Goal: Task Accomplishment & Management: Use online tool/utility

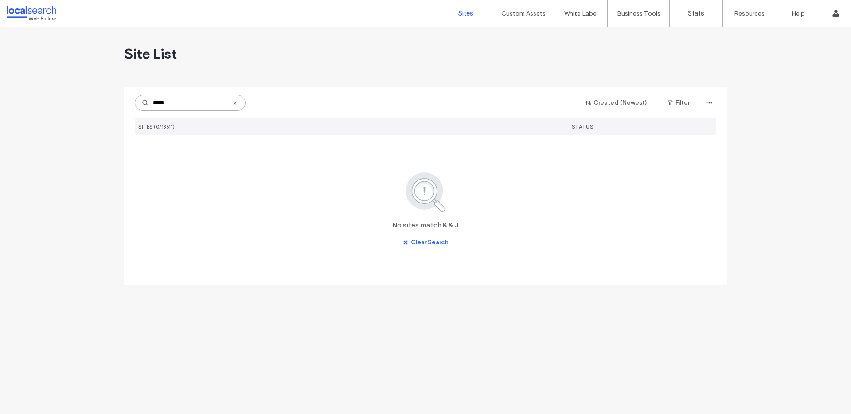
drag, startPoint x: 172, startPoint y: 103, endPoint x: 80, endPoint y: 103, distance: 92.6
click at [80, 103] on div "Site List ***** Created (Newest) Filter SITES (0/13611) STATUS No sites match K…" at bounding box center [425, 220] width 851 height 387
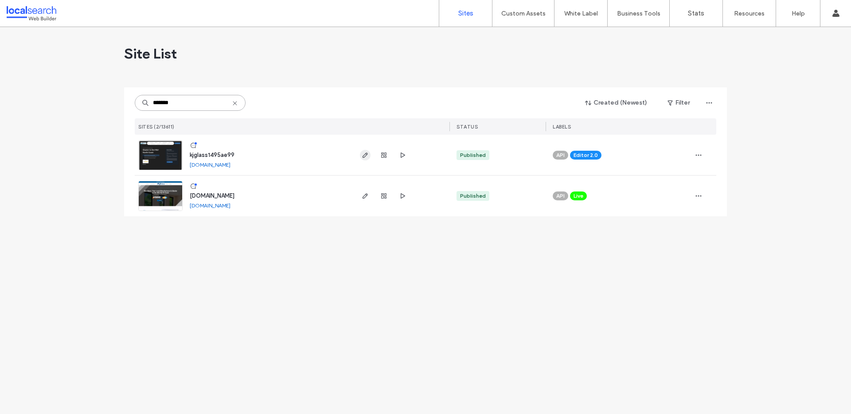
type input "*******"
click at [365, 155] on icon "button" at bounding box center [365, 155] width 7 height 7
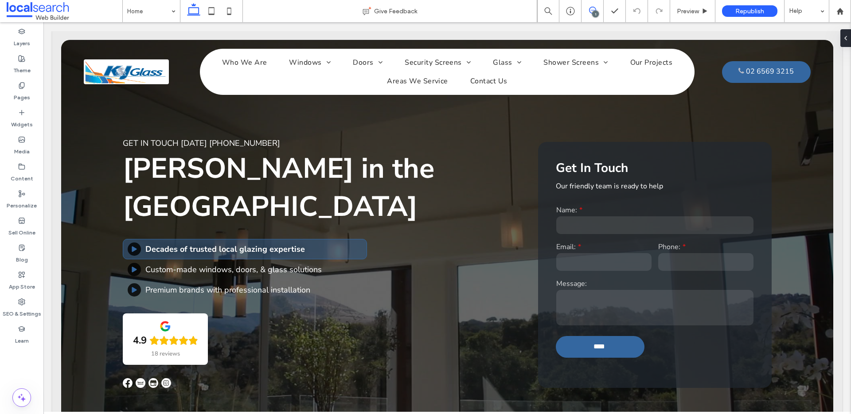
click at [591, 11] on icon at bounding box center [592, 10] width 7 height 7
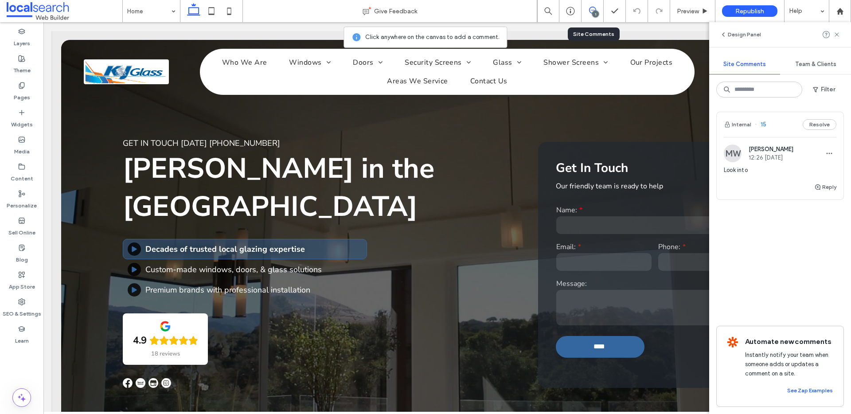
click at [764, 125] on span "15" at bounding box center [761, 124] width 12 height 9
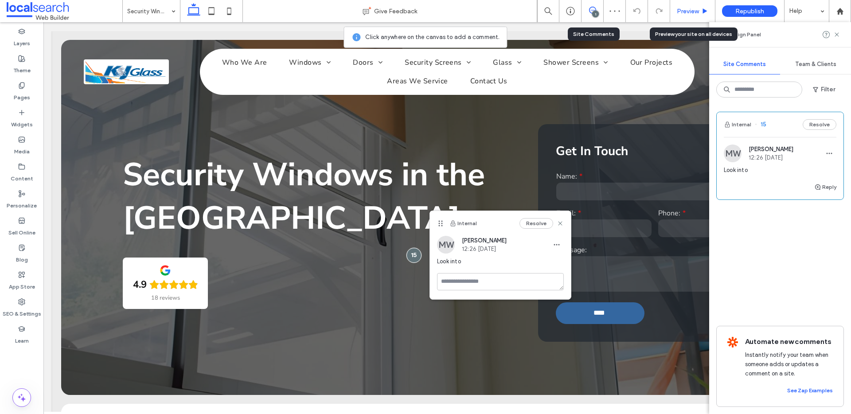
click at [686, 12] on span "Preview" at bounding box center [688, 12] width 22 height 8
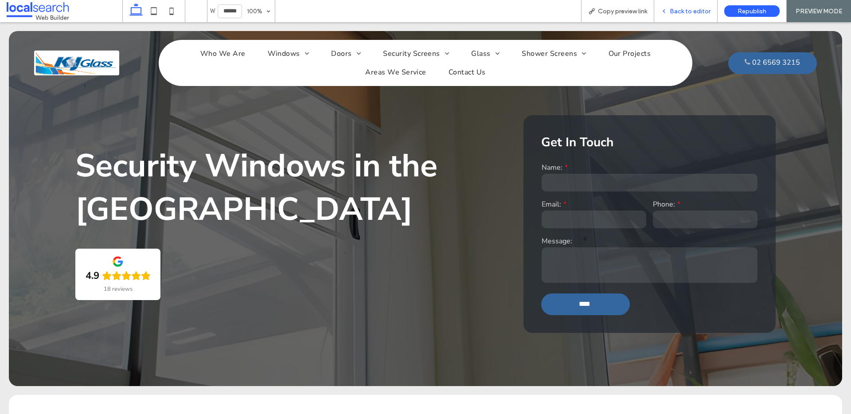
click at [697, 11] on span "Back to editor" at bounding box center [690, 12] width 41 height 8
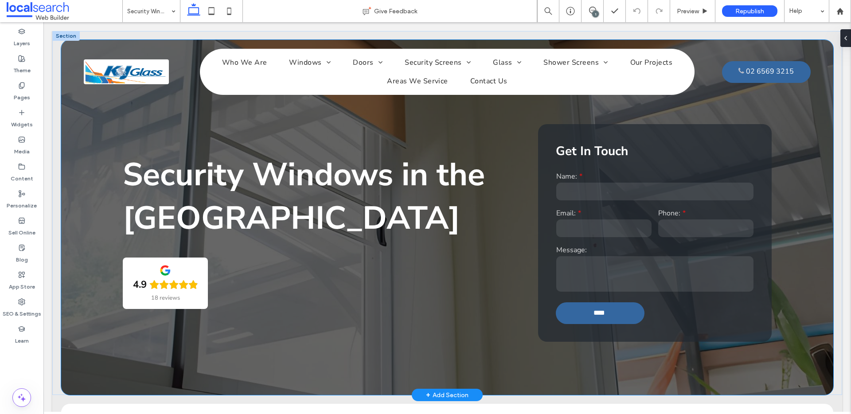
click at [88, 184] on div "Security Windows in the Mid-North Coast 4.9 18 reviews Get In Touch Name: Email…" at bounding box center [447, 217] width 772 height 355
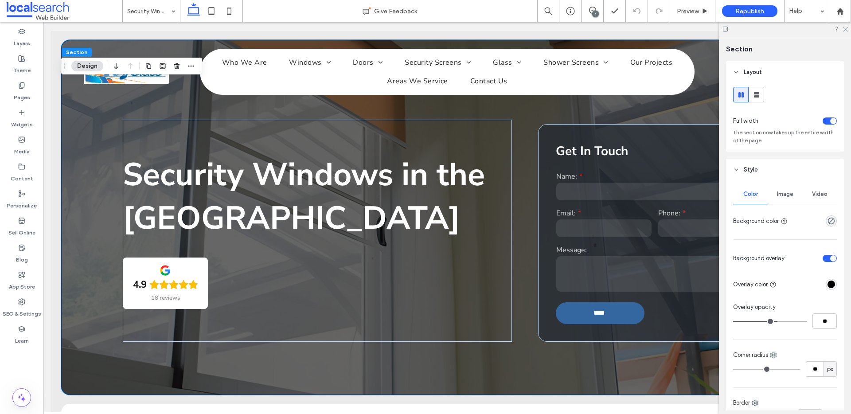
click at [783, 195] on span "Image" at bounding box center [785, 194] width 16 height 7
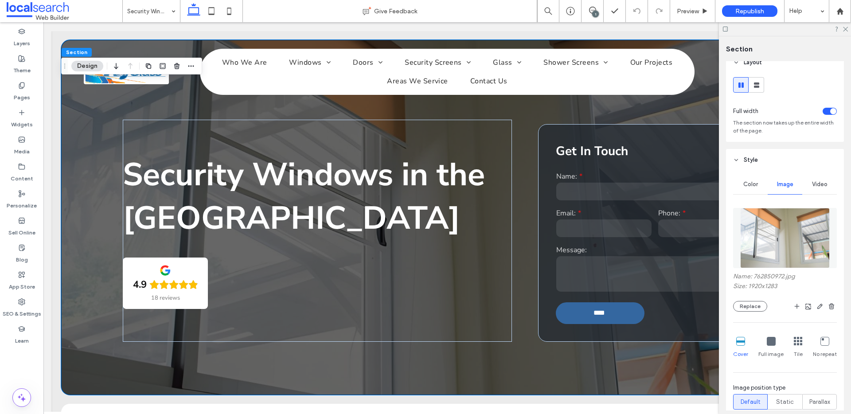
scroll to position [10, 0]
click at [752, 308] on button "Replace" at bounding box center [750, 305] width 34 height 11
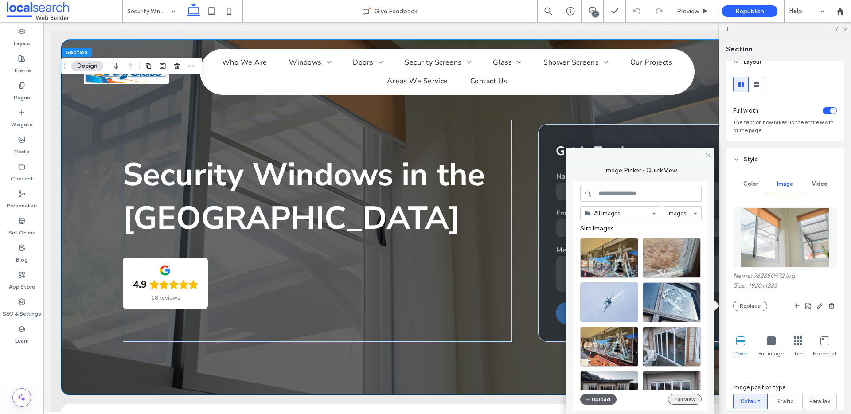
click at [690, 404] on button "Full View" at bounding box center [685, 399] width 34 height 11
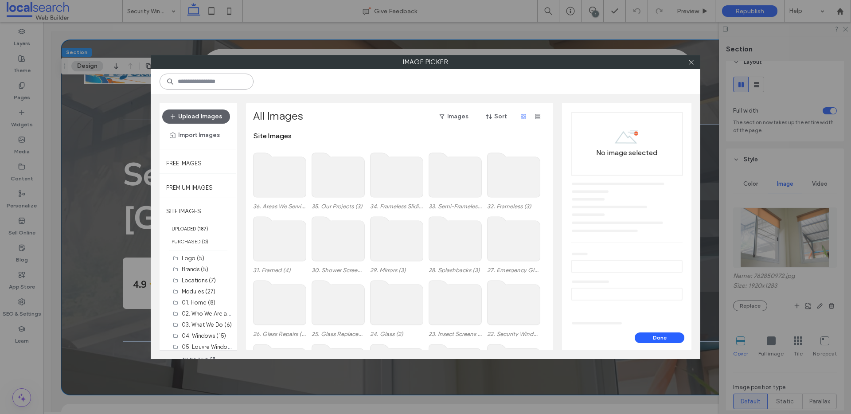
click at [204, 85] on input at bounding box center [207, 82] width 94 height 16
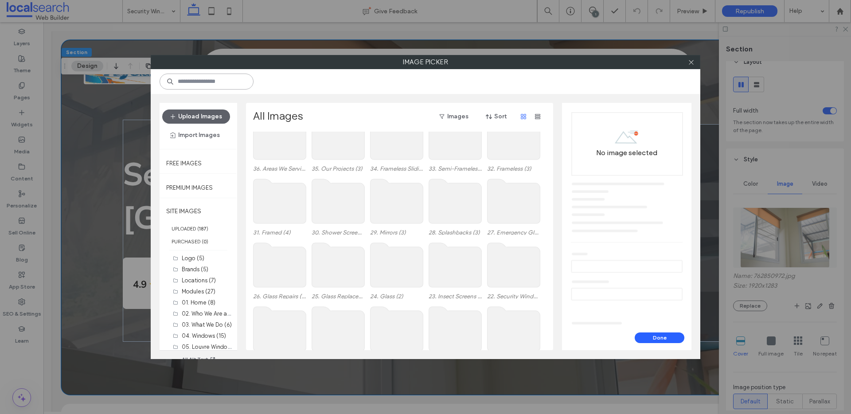
scroll to position [43, 0]
click at [520, 258] on use at bounding box center [513, 260] width 53 height 44
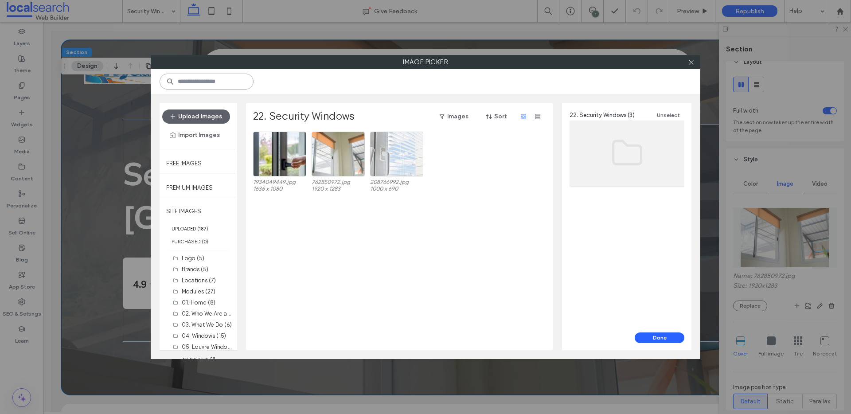
click at [202, 86] on input at bounding box center [207, 82] width 94 height 16
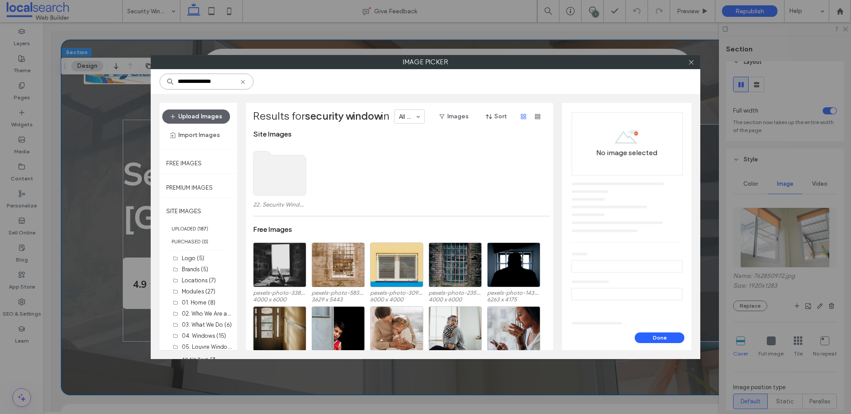
scroll to position [0, 0]
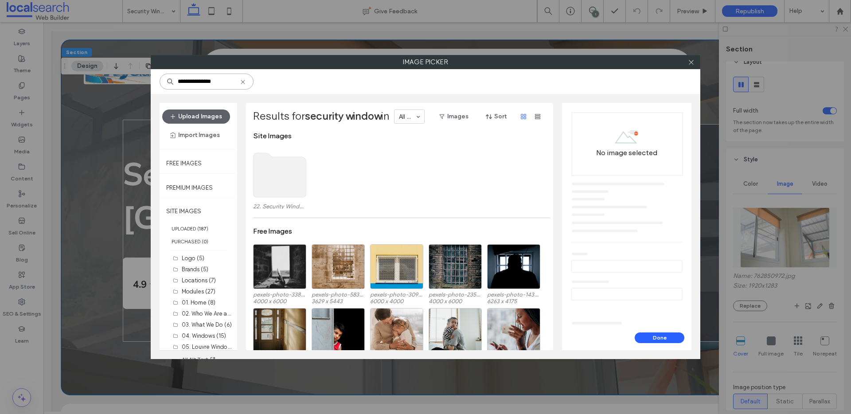
type input "**********"
click at [295, 171] on use at bounding box center [279, 175] width 53 height 44
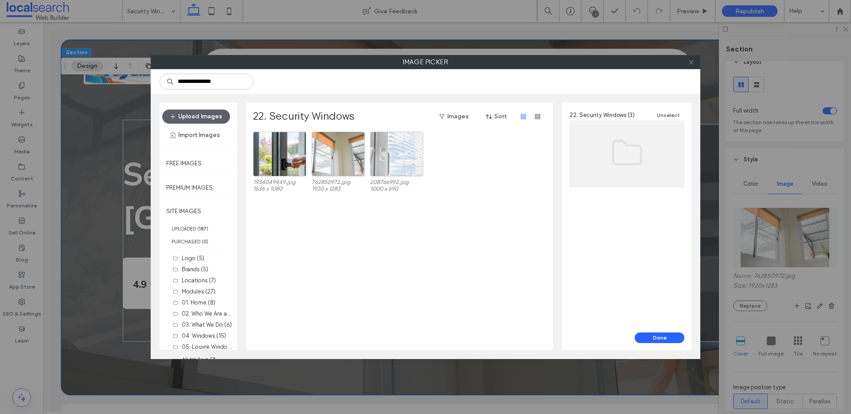
click at [689, 62] on icon at bounding box center [691, 62] width 7 height 7
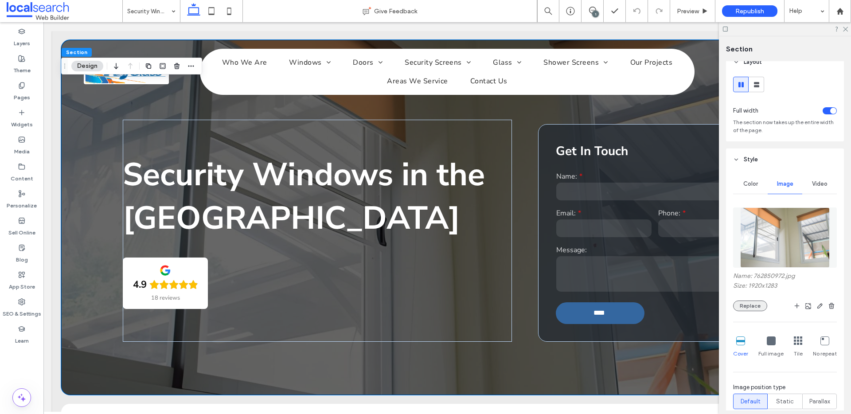
click at [746, 305] on button "Replace" at bounding box center [750, 305] width 34 height 11
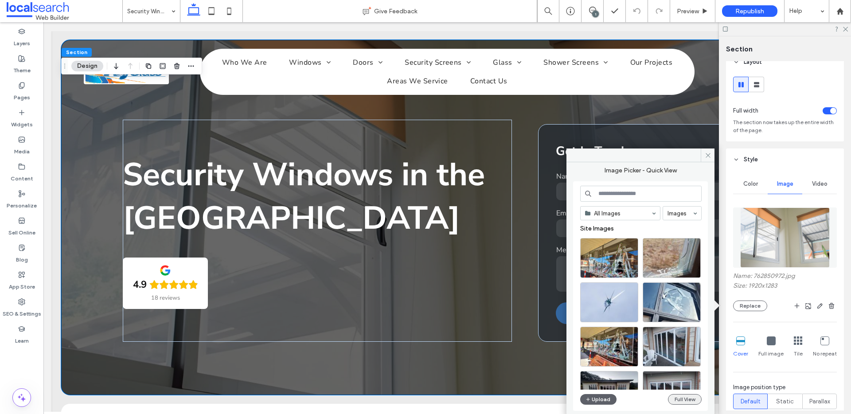
click at [690, 397] on button "Full View" at bounding box center [685, 399] width 34 height 11
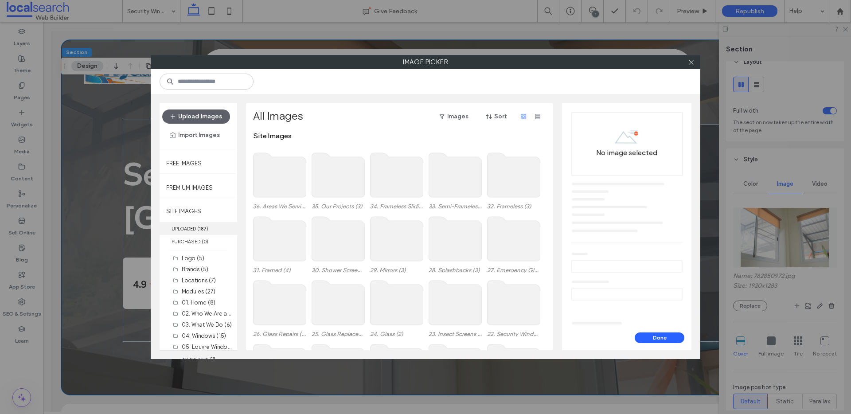
click at [193, 223] on label "UPLOADED ( 187 )" at bounding box center [199, 228] width 78 height 13
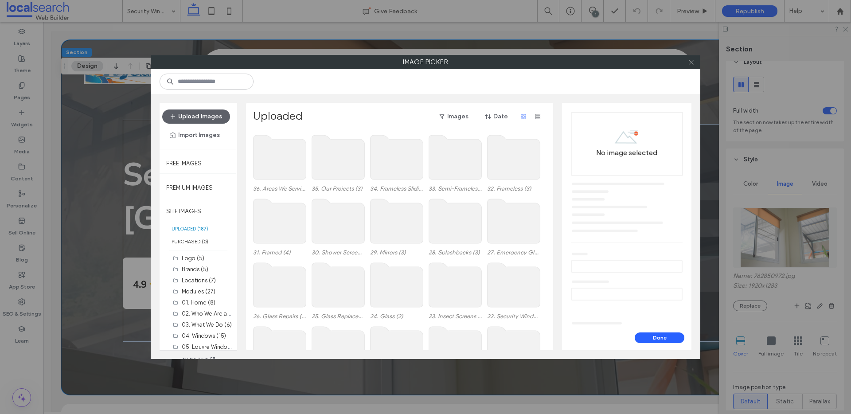
click at [692, 62] on icon at bounding box center [691, 62] width 7 height 7
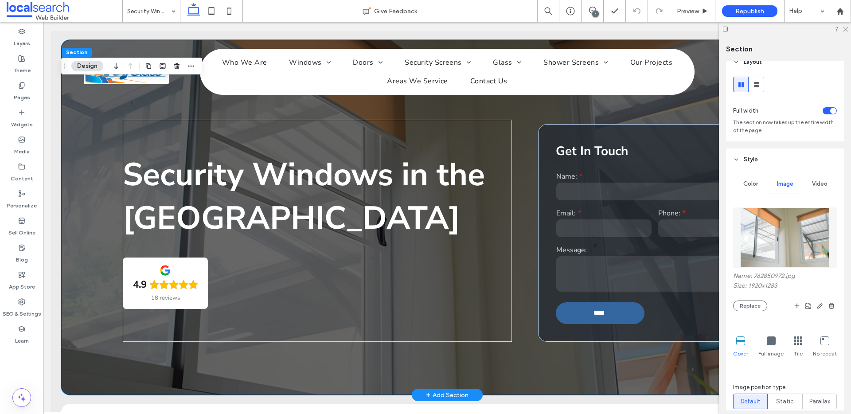
click at [103, 185] on div "Security Windows in the Mid-North Coast 4.9 18 reviews Get In Touch Name: Email…" at bounding box center [447, 217] width 772 height 355
click at [752, 303] on button "Replace" at bounding box center [750, 305] width 34 height 11
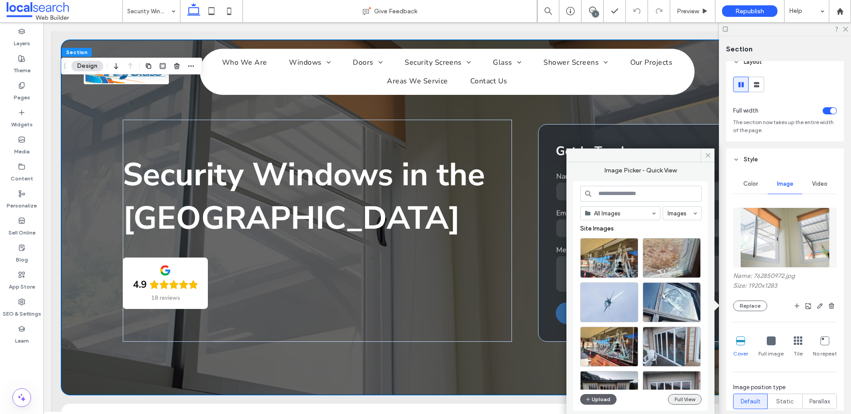
click at [680, 394] on button "Full View" at bounding box center [685, 399] width 34 height 11
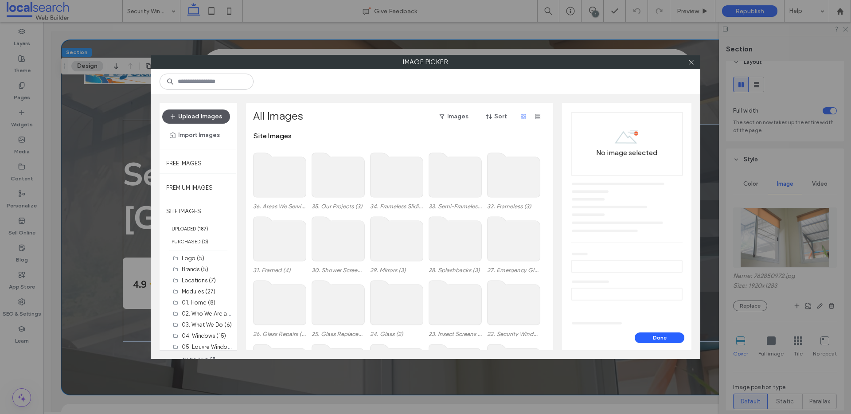
click at [205, 117] on button "Upload Images" at bounding box center [196, 116] width 68 height 14
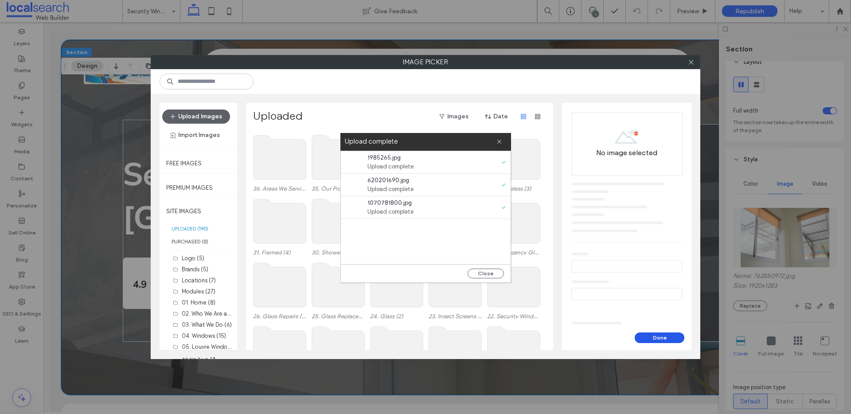
click at [666, 338] on button "Done" at bounding box center [660, 337] width 50 height 11
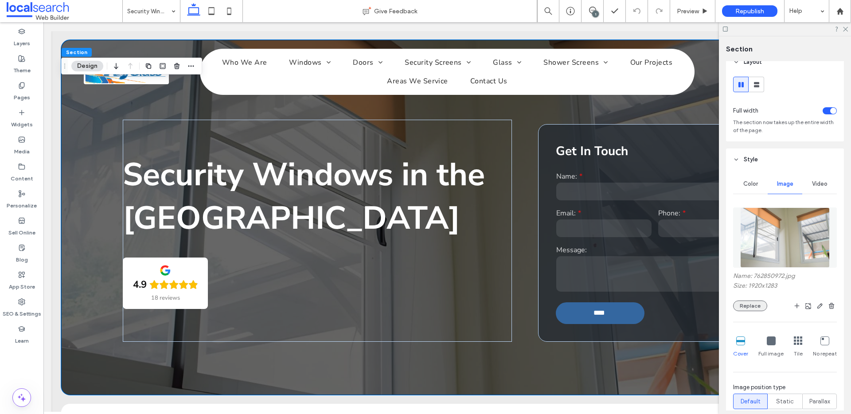
click at [754, 306] on button "Replace" at bounding box center [750, 305] width 34 height 11
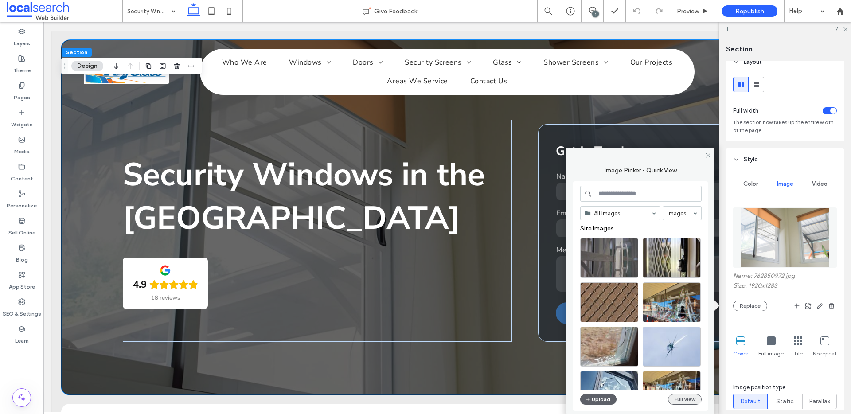
click at [683, 402] on button "Full View" at bounding box center [685, 399] width 34 height 11
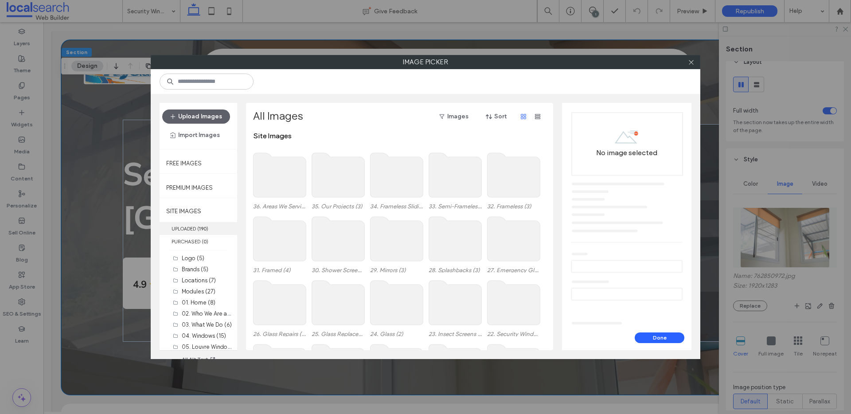
click at [187, 228] on label "UPLOADED ( 190 )" at bounding box center [199, 228] width 78 height 13
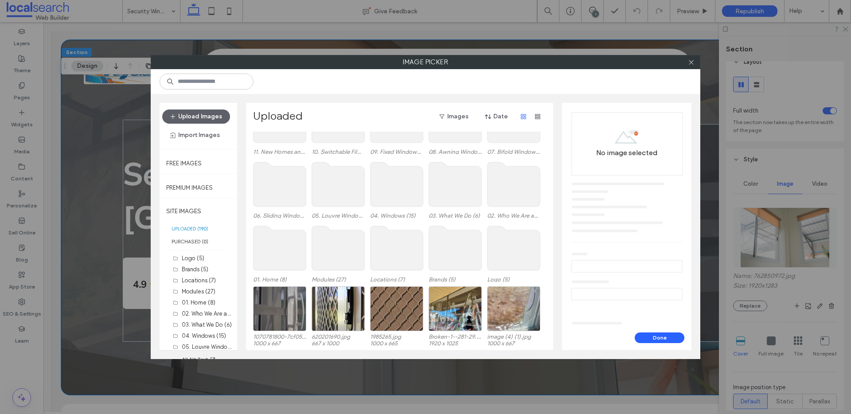
scroll to position [429, 0]
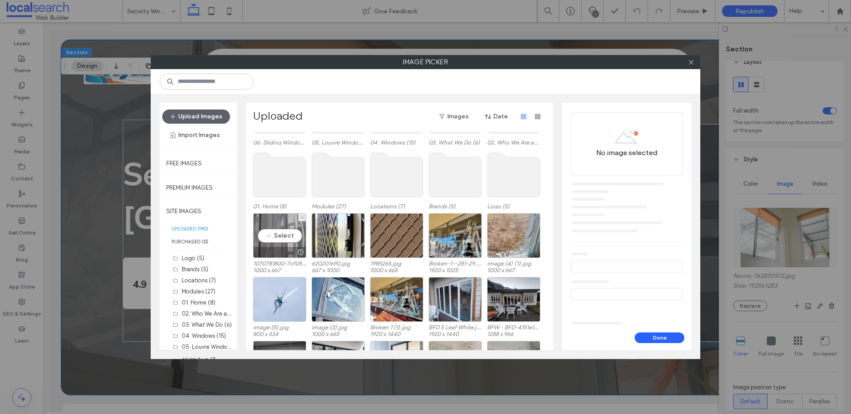
click at [281, 233] on div "Select" at bounding box center [279, 235] width 53 height 45
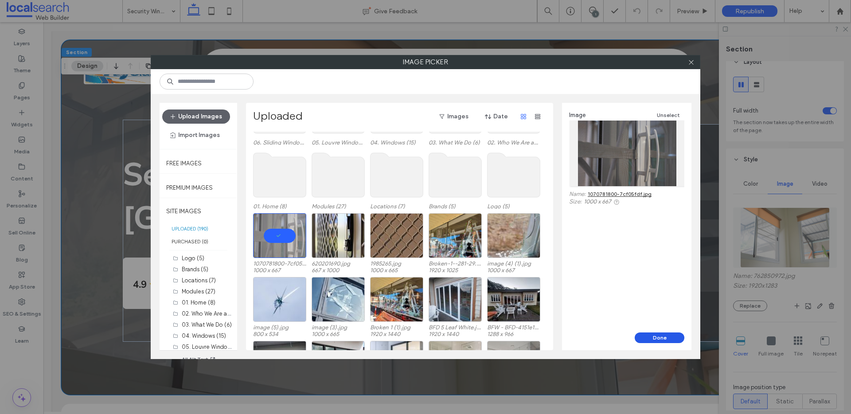
click at [657, 337] on button "Done" at bounding box center [660, 337] width 50 height 11
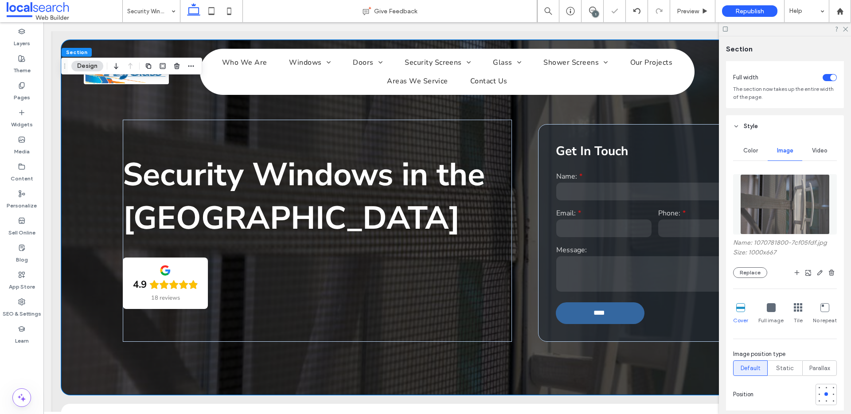
scroll to position [179, 0]
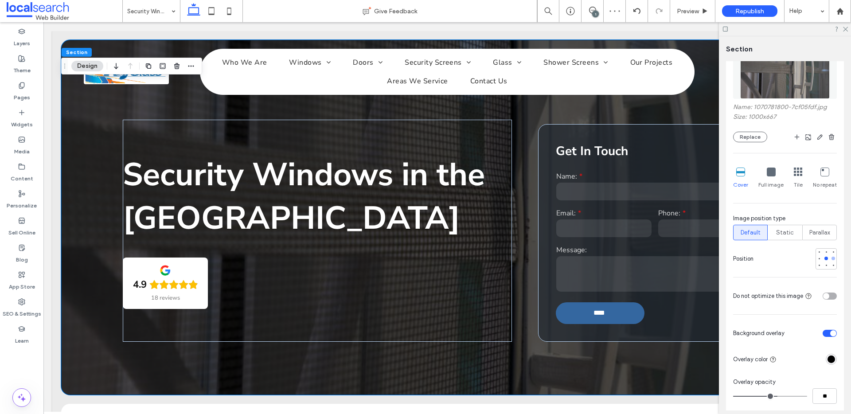
click at [831, 258] on div at bounding box center [833, 259] width 4 height 4
click at [830, 261] on div at bounding box center [833, 258] width 6 height 6
click at [824, 258] on div at bounding box center [826, 258] width 6 height 6
click at [816, 258] on div at bounding box center [819, 258] width 6 height 6
click at [824, 258] on div at bounding box center [825, 258] width 21 height 21
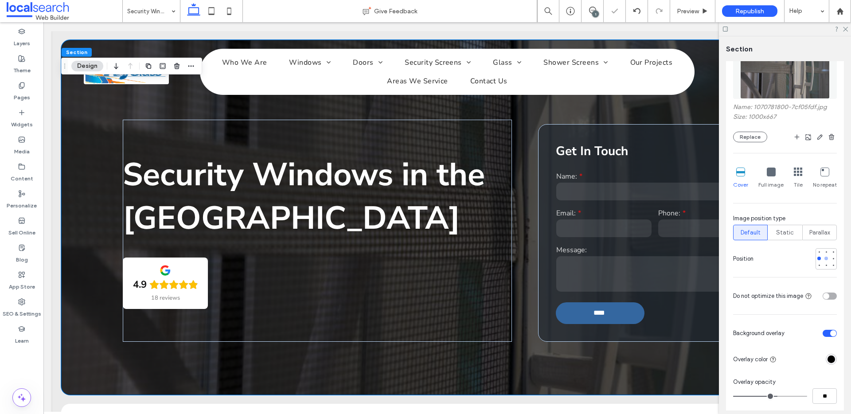
click at [824, 259] on div at bounding box center [826, 259] width 4 height 4
click at [745, 140] on button "Replace" at bounding box center [750, 137] width 34 height 11
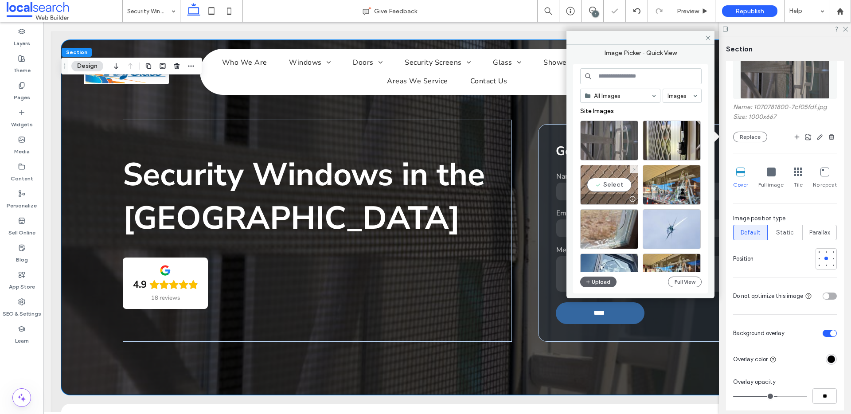
click at [600, 171] on div "Select" at bounding box center [609, 185] width 58 height 40
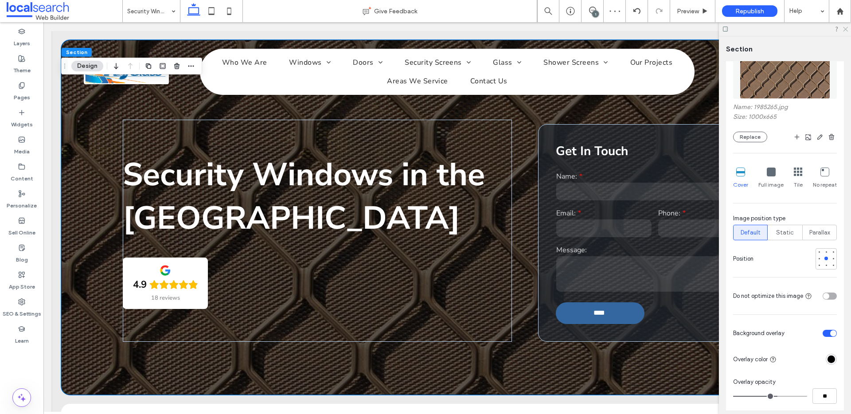
click at [847, 27] on icon at bounding box center [845, 29] width 6 height 6
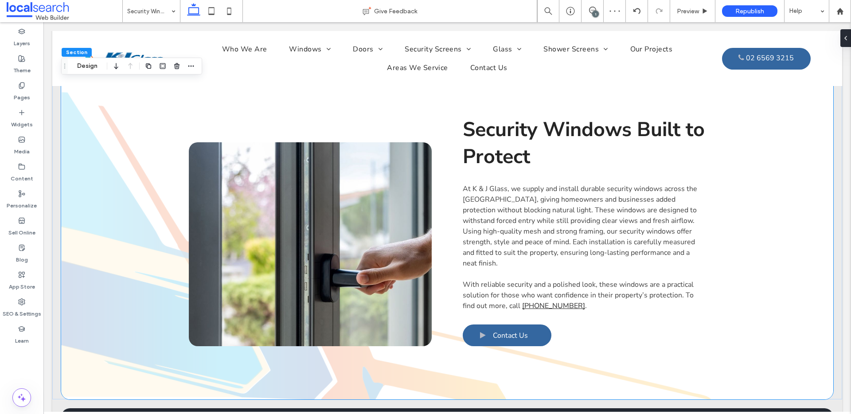
scroll to position [358, 0]
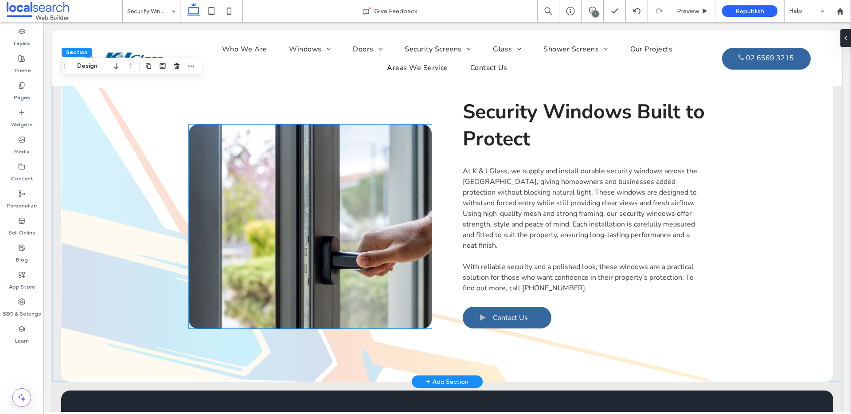
click at [308, 193] on link at bounding box center [310, 227] width 243 height 204
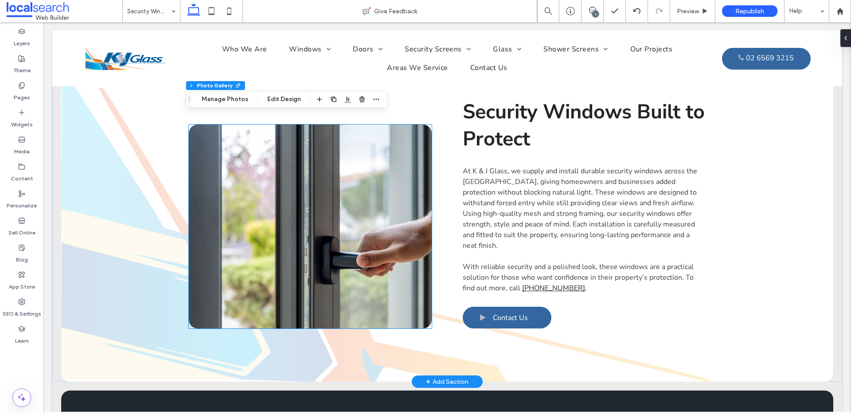
click at [308, 193] on link at bounding box center [310, 227] width 243 height 204
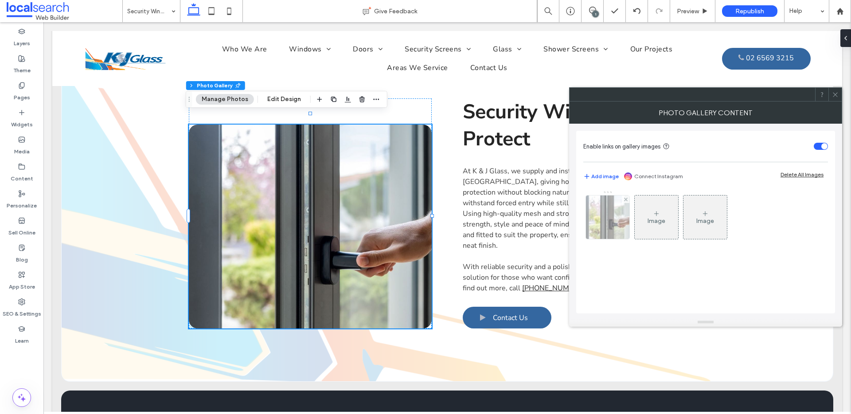
click at [608, 226] on img at bounding box center [608, 216] width 66 height 43
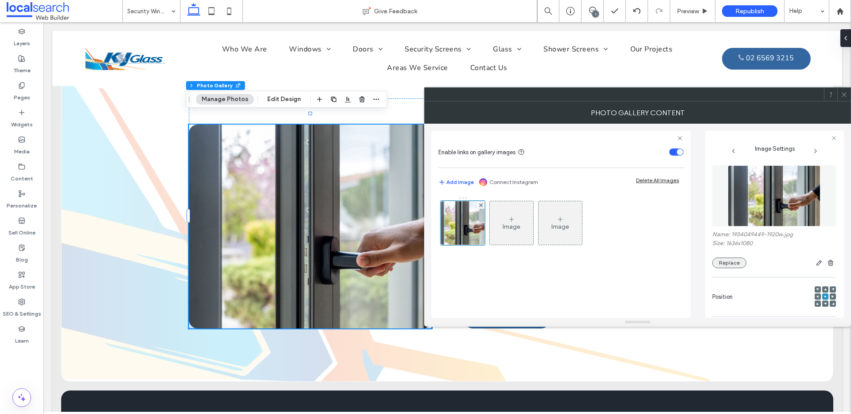
click at [732, 266] on button "Replace" at bounding box center [729, 262] width 34 height 11
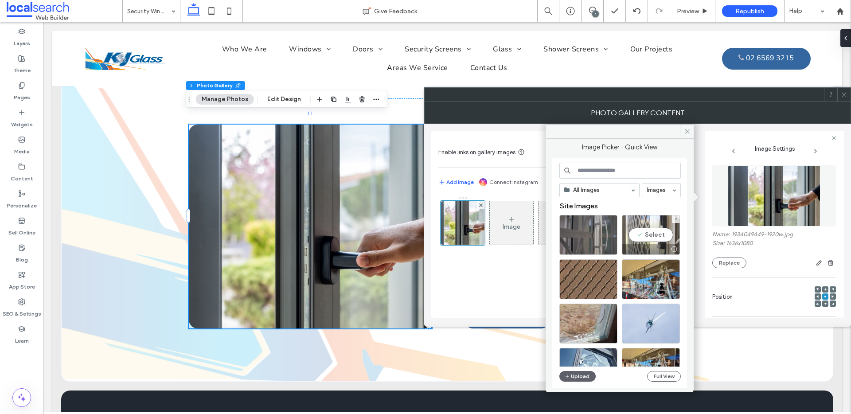
click at [651, 219] on div "Select" at bounding box center [651, 235] width 58 height 40
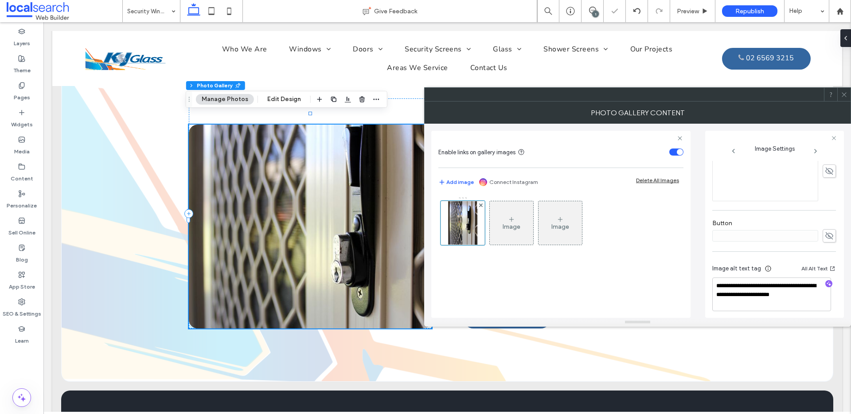
scroll to position [262, 0]
drag, startPoint x: 740, startPoint y: 291, endPoint x: 705, endPoint y: 280, distance: 36.9
click at [705, 280] on div "**********" at bounding box center [774, 224] width 139 height 187
type textarea "**********"
click at [845, 94] on icon at bounding box center [844, 94] width 7 height 7
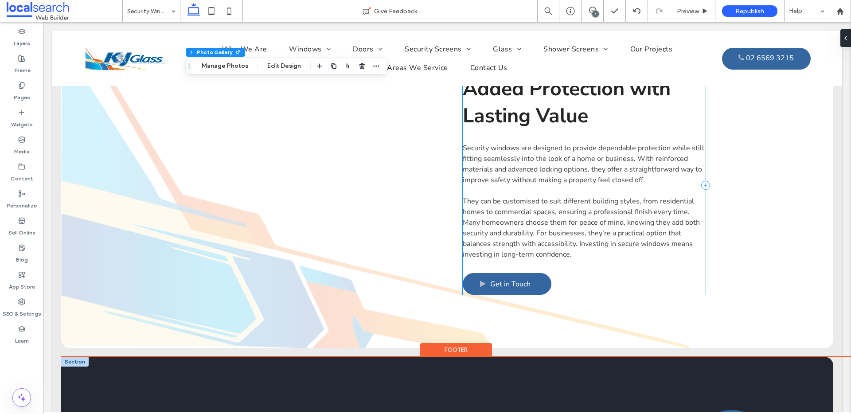
scroll to position [1010, 0]
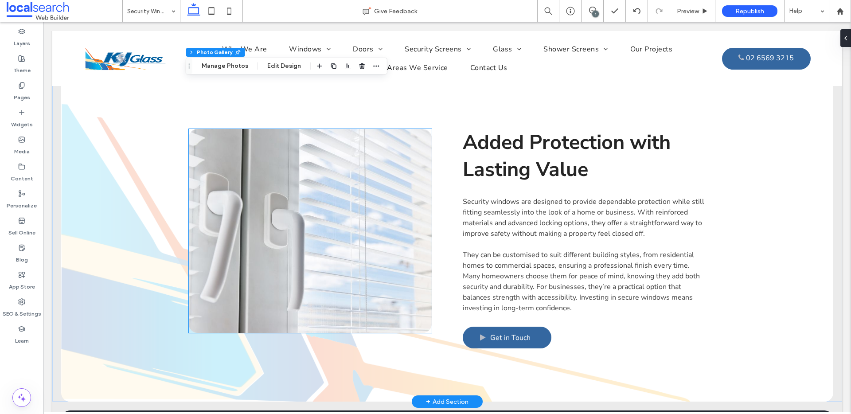
click at [276, 216] on link at bounding box center [310, 231] width 243 height 204
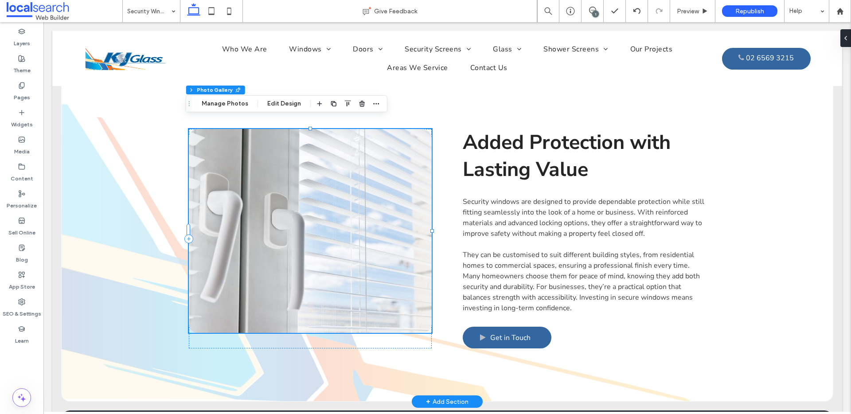
click at [276, 216] on link at bounding box center [310, 231] width 243 height 204
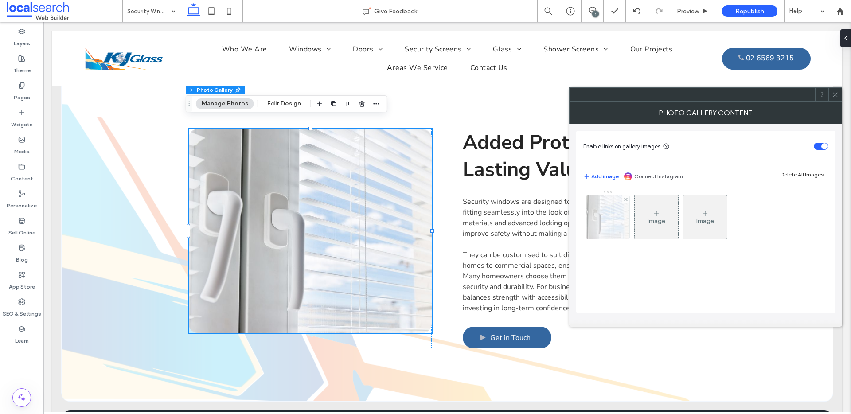
click at [610, 219] on img at bounding box center [607, 216] width 63 height 43
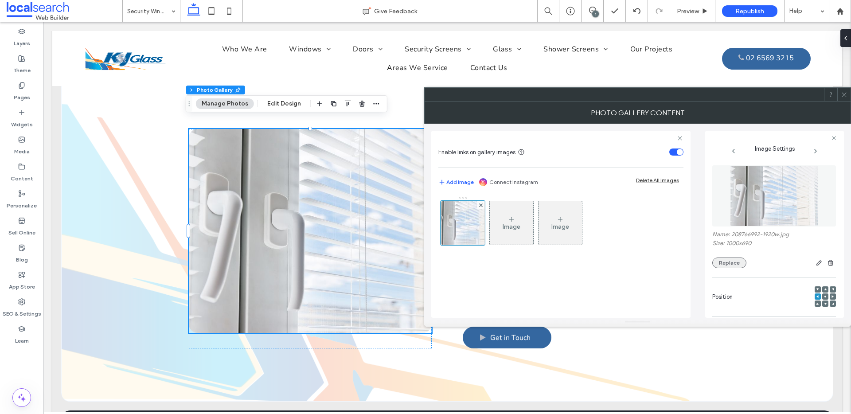
click at [738, 267] on button "Replace" at bounding box center [729, 262] width 34 height 11
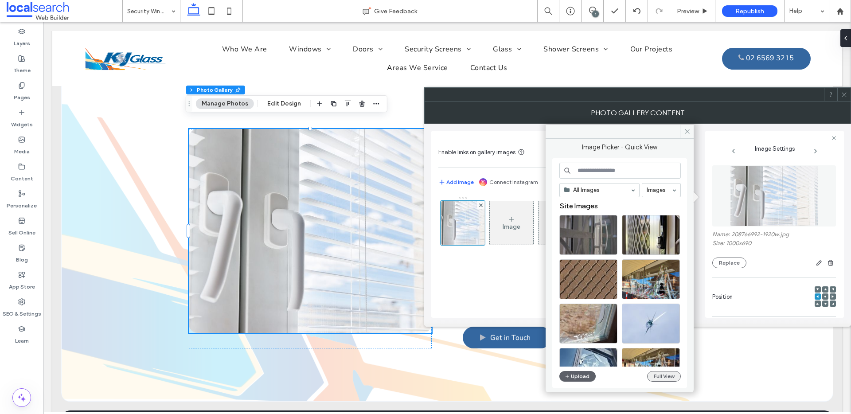
click at [677, 374] on button "Full View" at bounding box center [664, 376] width 34 height 11
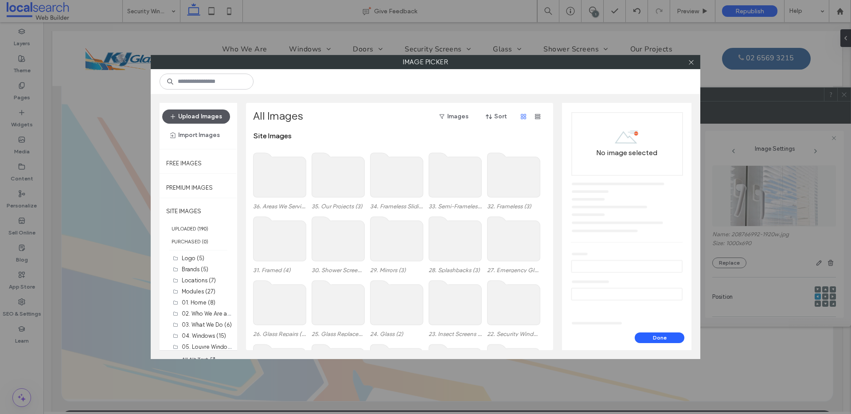
click at [203, 116] on button "Upload Images" at bounding box center [196, 116] width 68 height 14
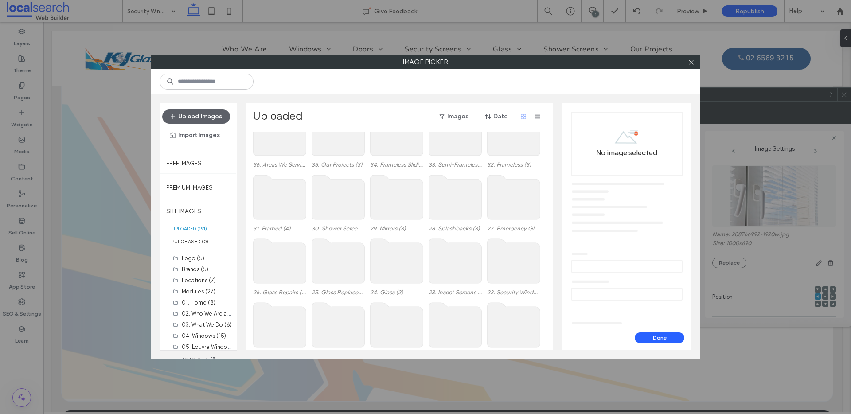
scroll to position [37, 0]
click at [657, 334] on button "Done" at bounding box center [660, 337] width 50 height 11
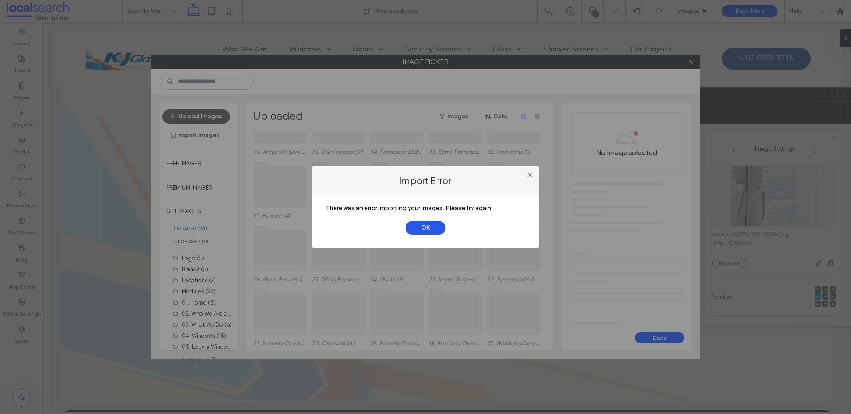
click at [417, 224] on button "OK" at bounding box center [425, 228] width 40 height 14
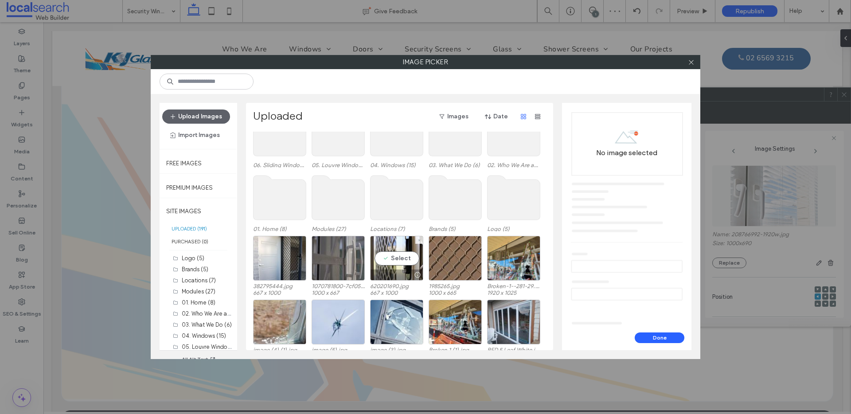
scroll to position [446, 0]
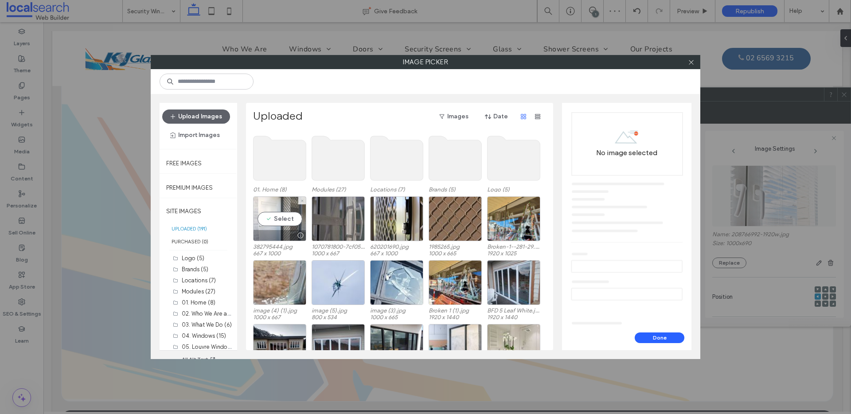
click at [274, 204] on div "Select" at bounding box center [279, 218] width 53 height 45
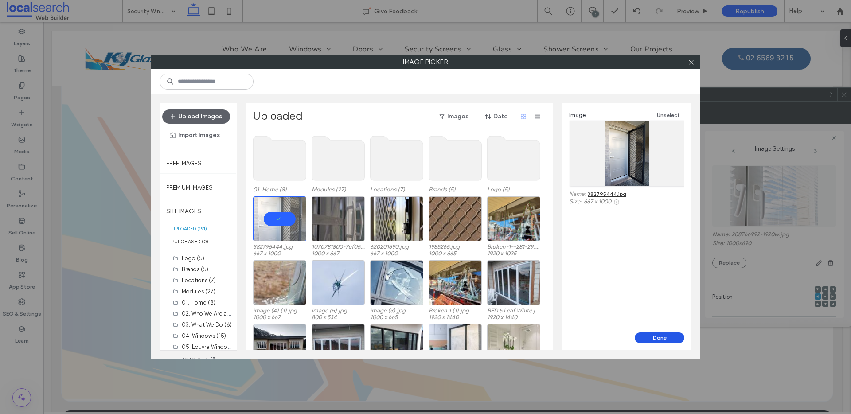
click at [662, 338] on button "Done" at bounding box center [660, 337] width 50 height 11
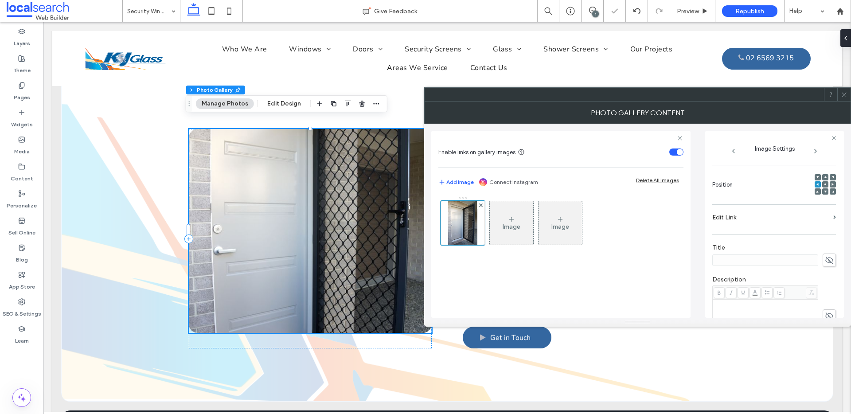
scroll to position [253, 0]
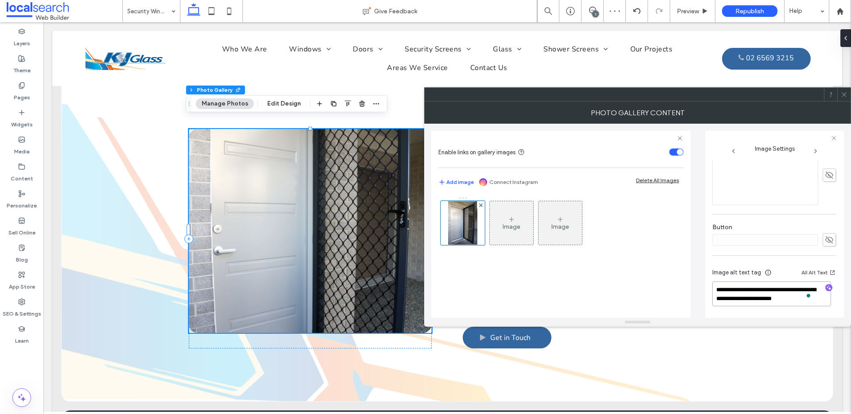
drag, startPoint x: 717, startPoint y: 291, endPoint x: 812, endPoint y: 288, distance: 95.3
click at [812, 288] on textarea "**********" at bounding box center [771, 293] width 119 height 25
type textarea "**********"
click at [843, 92] on icon at bounding box center [844, 94] width 7 height 7
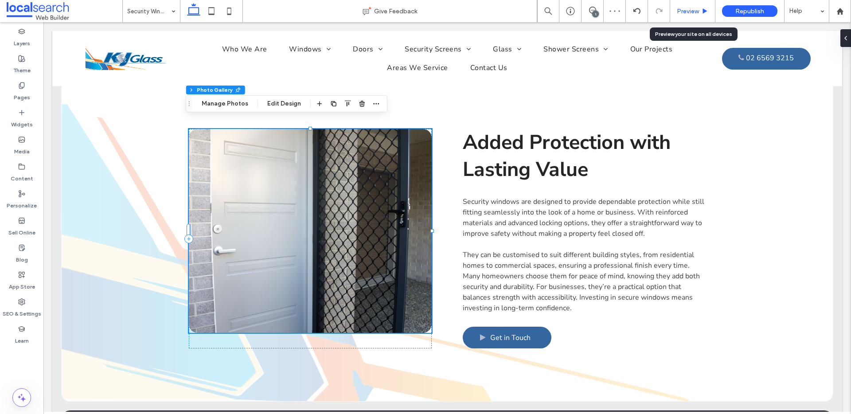
click at [693, 2] on div "Preview" at bounding box center [692, 11] width 45 height 22
click at [692, 10] on span "Preview" at bounding box center [688, 12] width 22 height 8
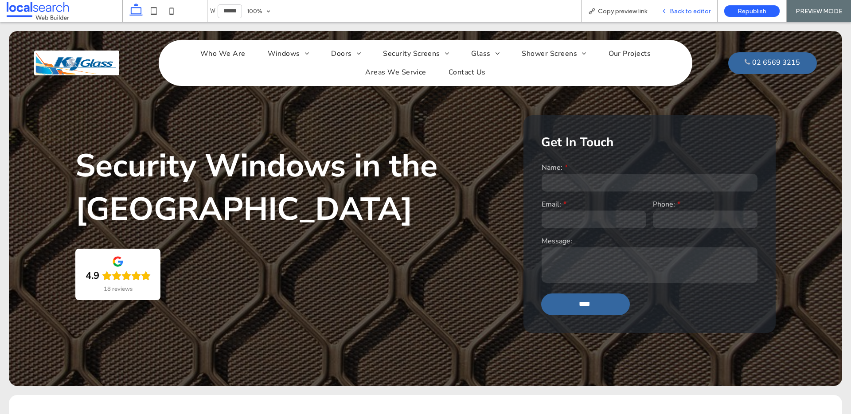
click at [671, 10] on span "Back to editor" at bounding box center [690, 12] width 41 height 8
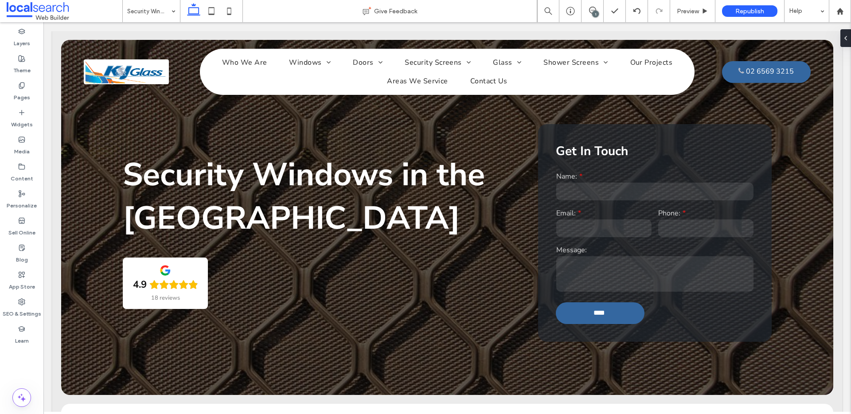
click at [592, 11] on icon at bounding box center [592, 10] width 7 height 7
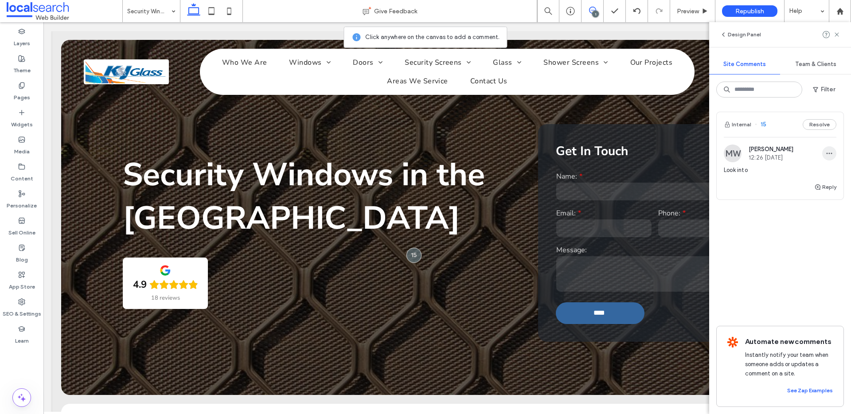
click at [827, 148] on span "button" at bounding box center [829, 153] width 14 height 14
click at [803, 188] on div "Delete" at bounding box center [796, 193] width 79 height 17
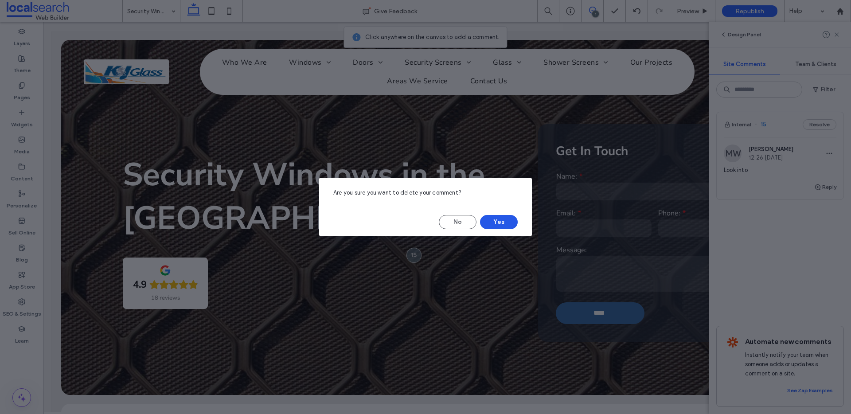
click at [510, 222] on button "Yes" at bounding box center [499, 222] width 38 height 14
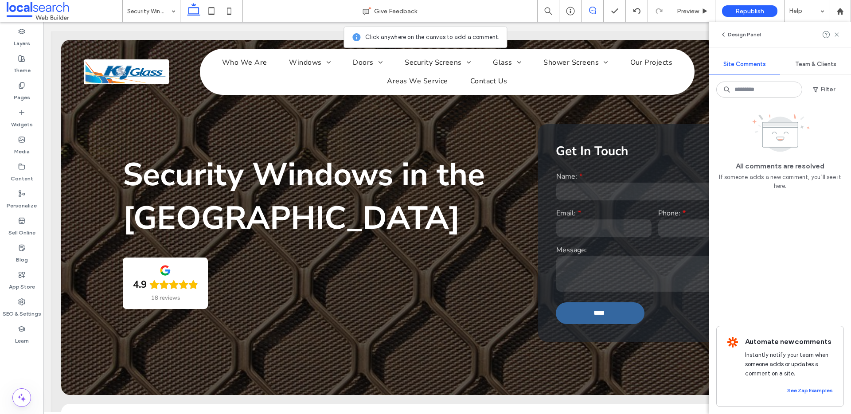
click at [841, 36] on div "Design Panel" at bounding box center [780, 34] width 142 height 25
click at [840, 35] on div "Design Panel" at bounding box center [780, 34] width 142 height 25
click at [837, 34] on use at bounding box center [836, 34] width 4 height 4
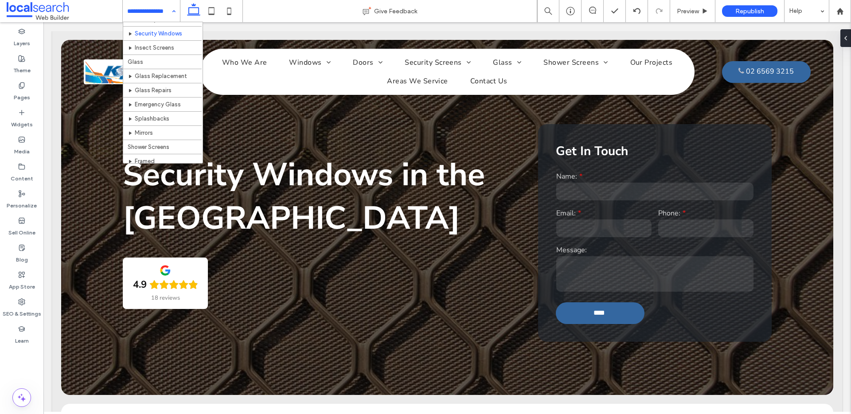
scroll to position [487, 0]
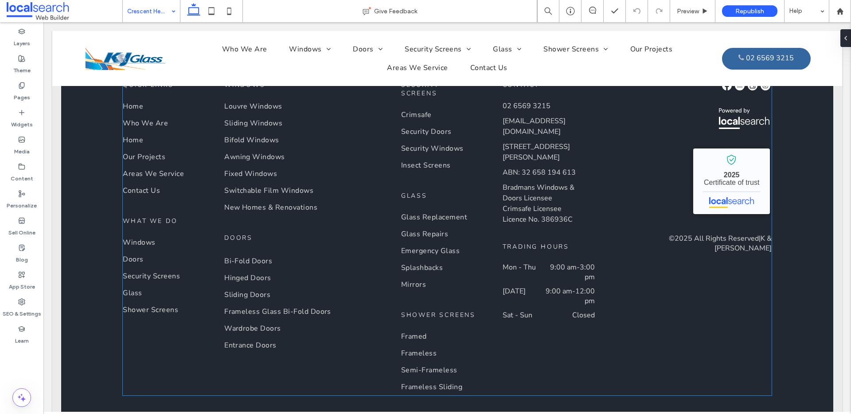
scroll to position [2778, 0]
click at [164, 8] on input at bounding box center [149, 11] width 44 height 22
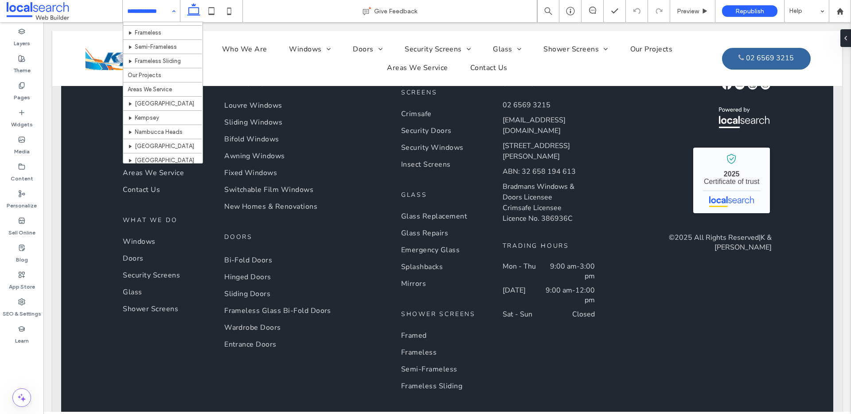
scroll to position [487, 0]
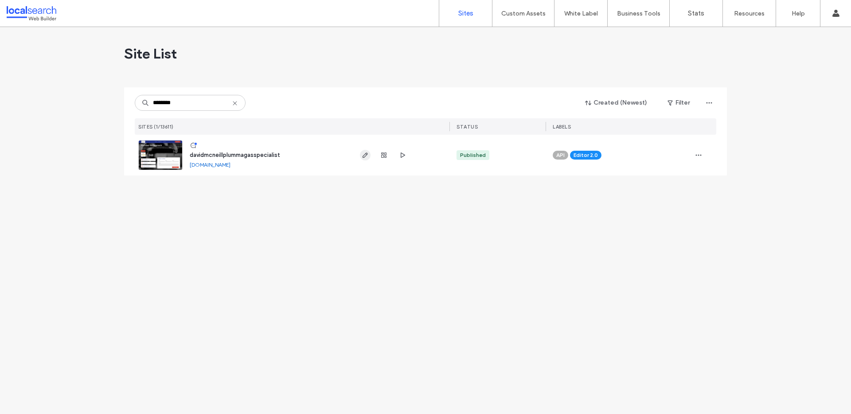
type input "********"
click at [362, 159] on span "button" at bounding box center [365, 155] width 11 height 11
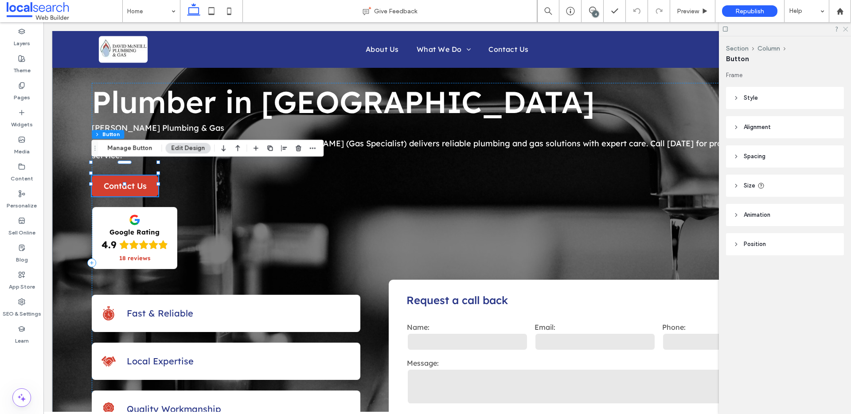
click at [845, 26] on icon at bounding box center [845, 29] width 6 height 6
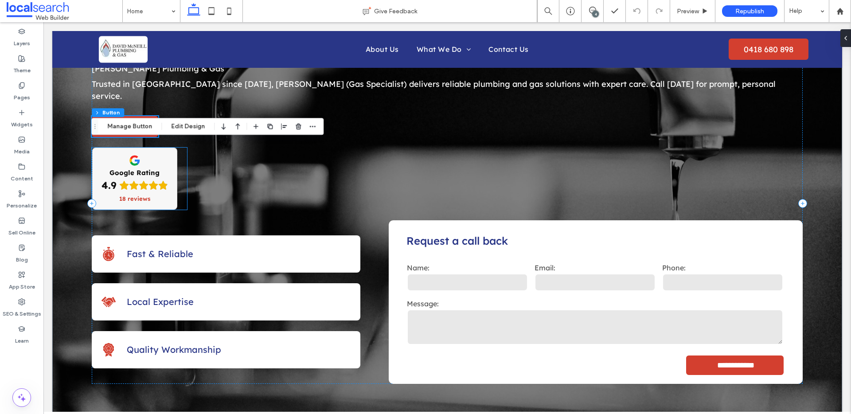
scroll to position [71, 0]
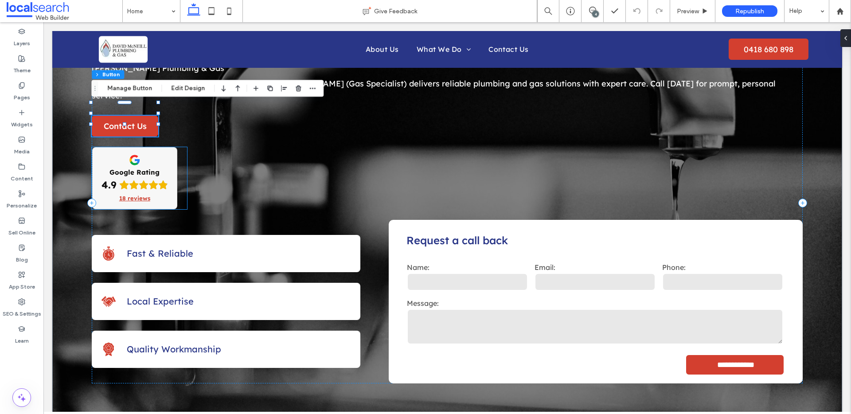
click at [168, 158] on div "Google Rating 4.9 18 reviews" at bounding box center [135, 178] width 84 height 61
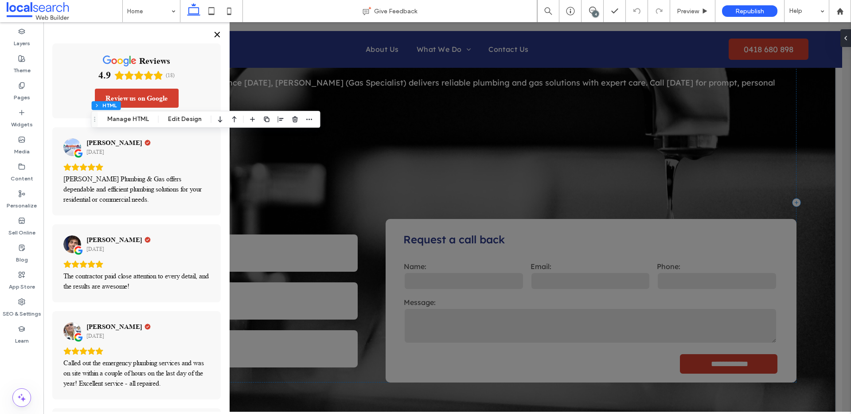
click at [219, 31] on icon "Close" at bounding box center [217, 34] width 7 height 7
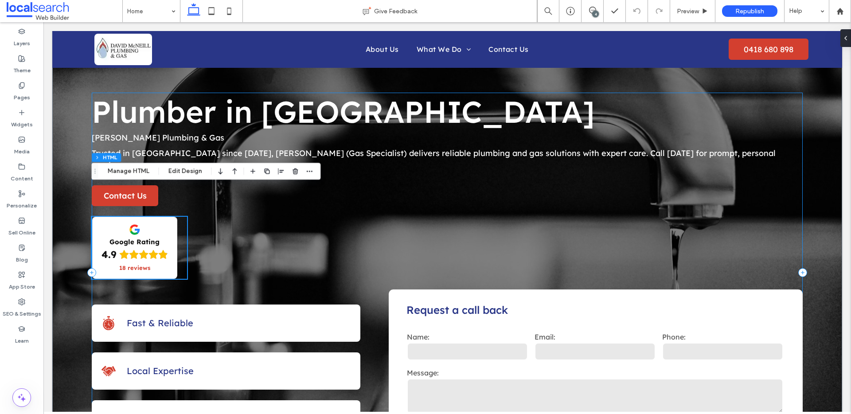
scroll to position [0, 0]
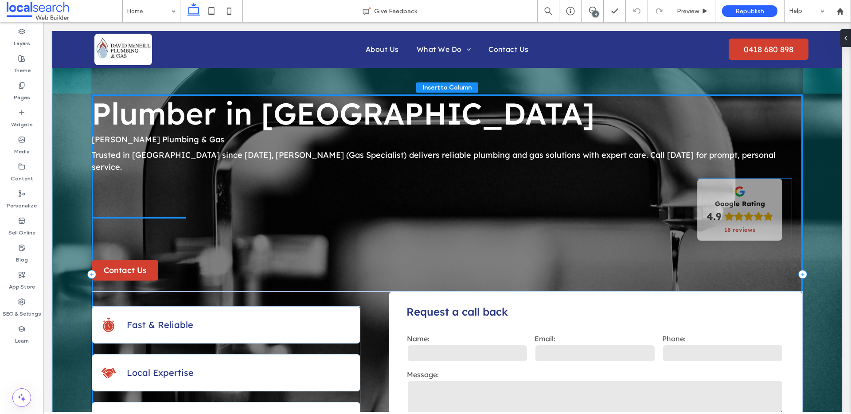
drag, startPoint x: 161, startPoint y: 220, endPoint x: 767, endPoint y: 193, distance: 606.4
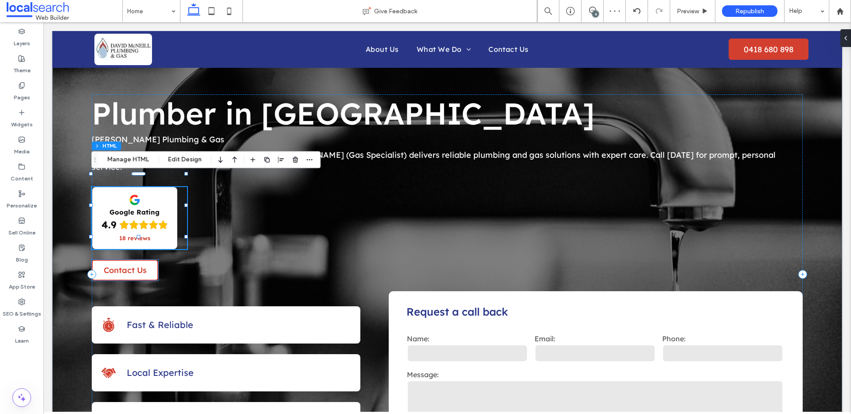
click at [142, 265] on span "Contact Us" at bounding box center [125, 270] width 43 height 10
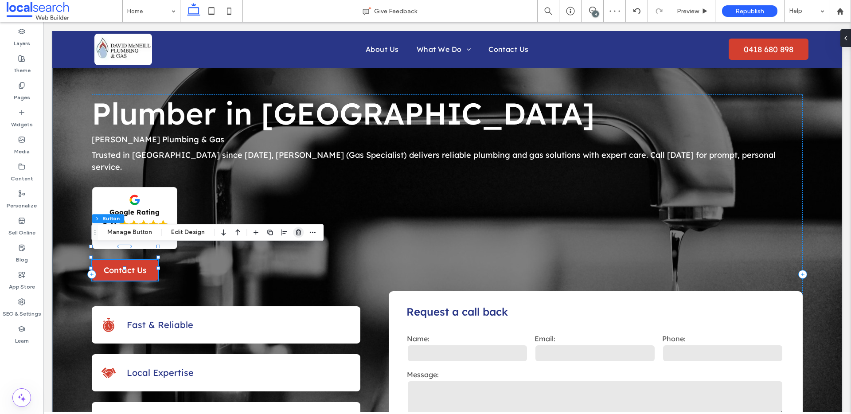
click at [299, 232] on icon "button" at bounding box center [298, 232] width 7 height 7
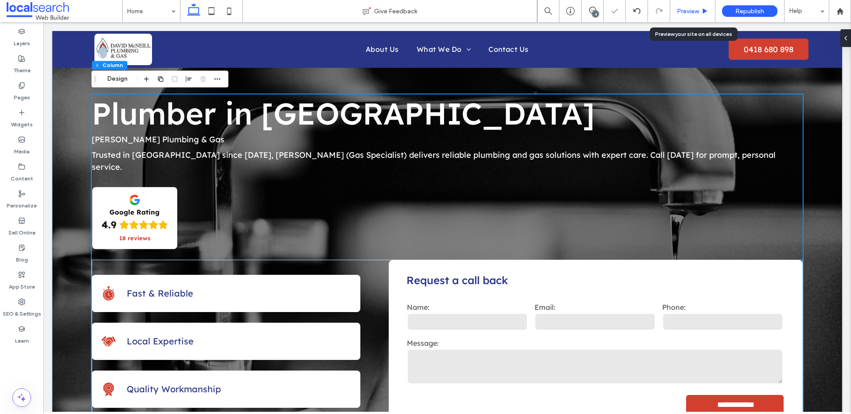
click at [699, 10] on div "Preview" at bounding box center [692, 12] width 45 height 8
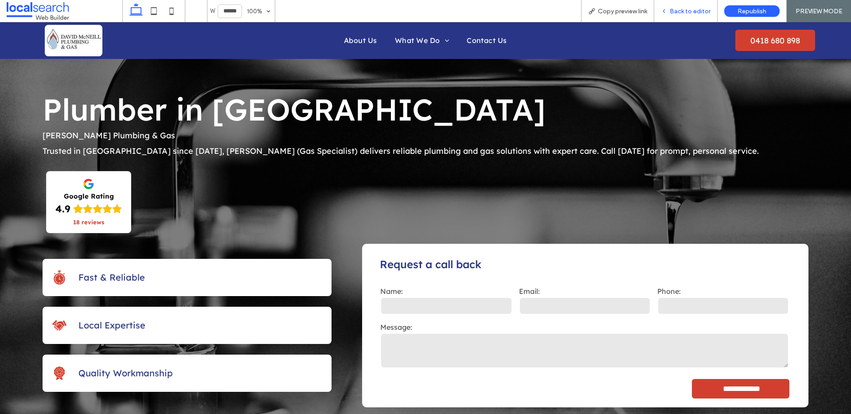
click at [693, 10] on span "Back to editor" at bounding box center [690, 12] width 41 height 8
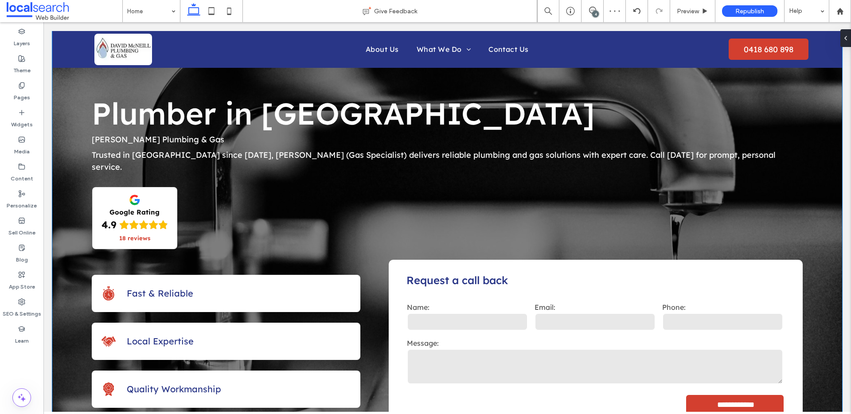
click at [60, 146] on div "**********" at bounding box center [447, 258] width 790 height 455
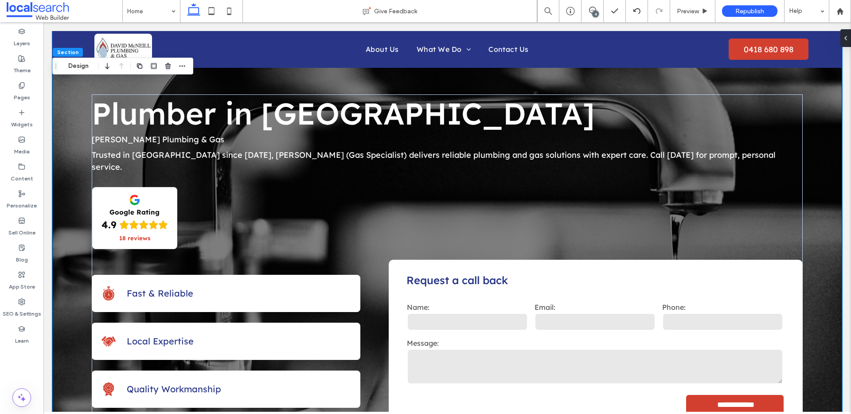
click at [63, 146] on div "**********" at bounding box center [447, 258] width 790 height 455
click at [83, 66] on button "Design" at bounding box center [78, 66] width 32 height 11
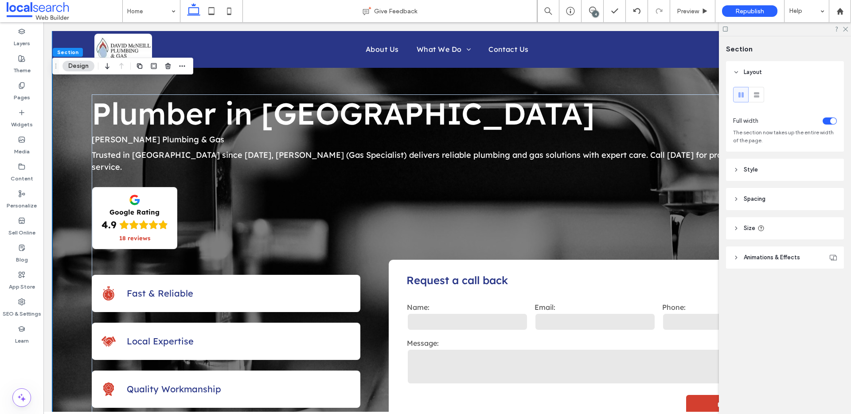
click at [734, 170] on icon at bounding box center [736, 170] width 6 height 6
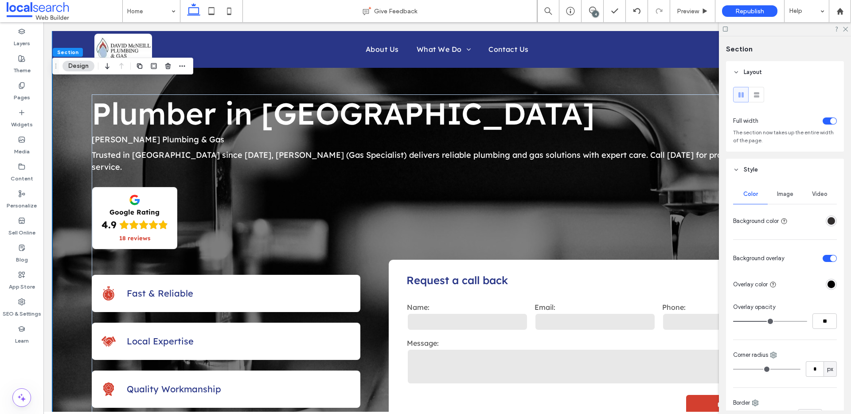
click at [782, 194] on span "Image" at bounding box center [785, 194] width 16 height 7
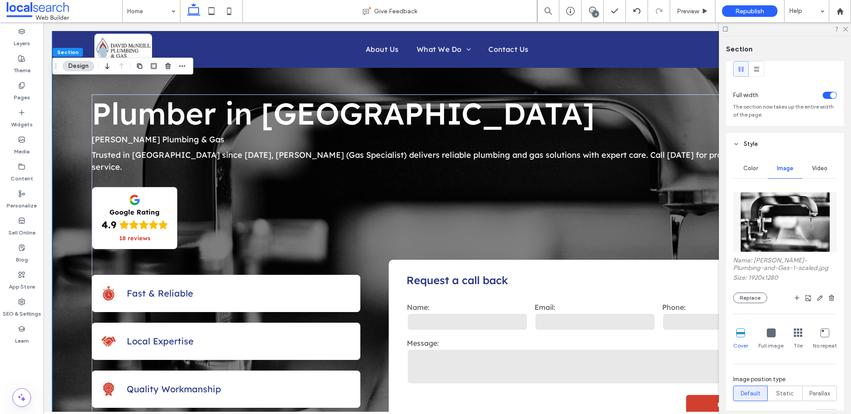
scroll to position [82, 0]
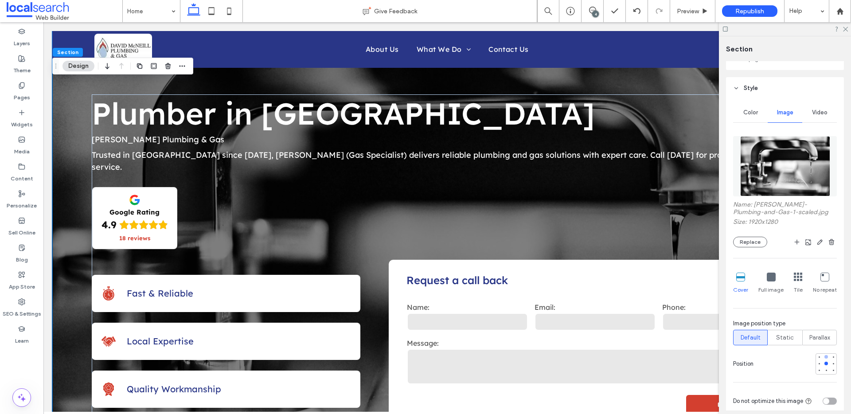
click at [824, 357] on div at bounding box center [826, 357] width 4 height 4
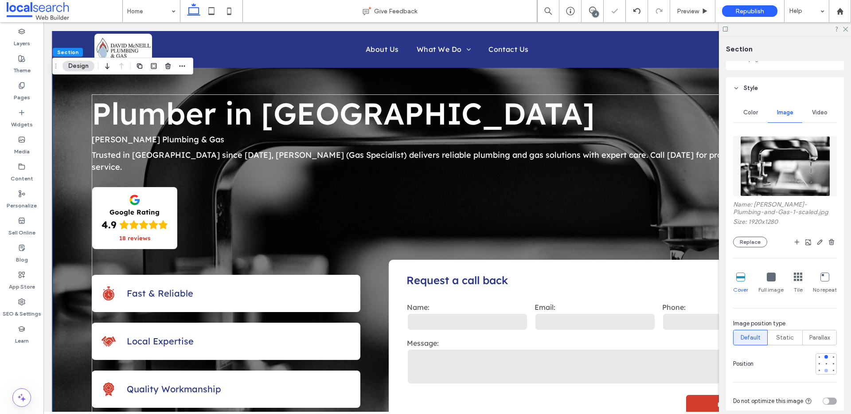
click at [823, 370] on div at bounding box center [826, 370] width 6 height 6
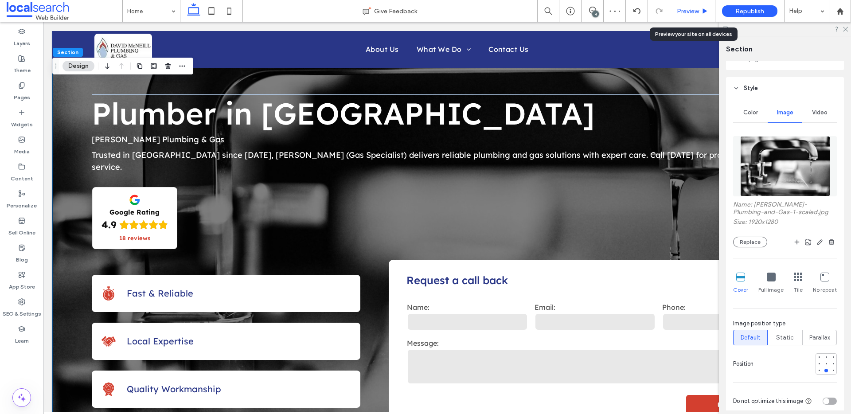
click at [695, 9] on span "Preview" at bounding box center [688, 12] width 22 height 8
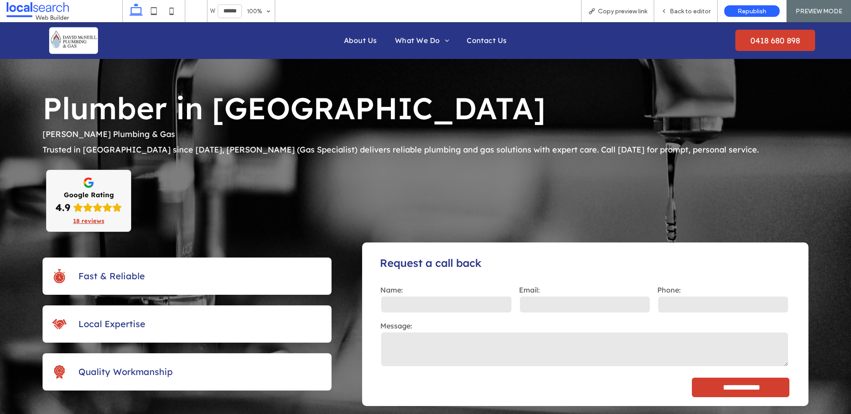
scroll to position [2, 0]
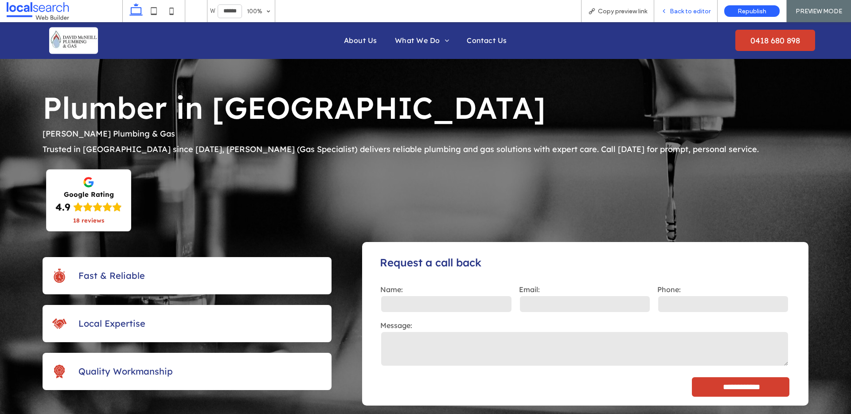
click at [685, 12] on span "Back to editor" at bounding box center [690, 12] width 41 height 8
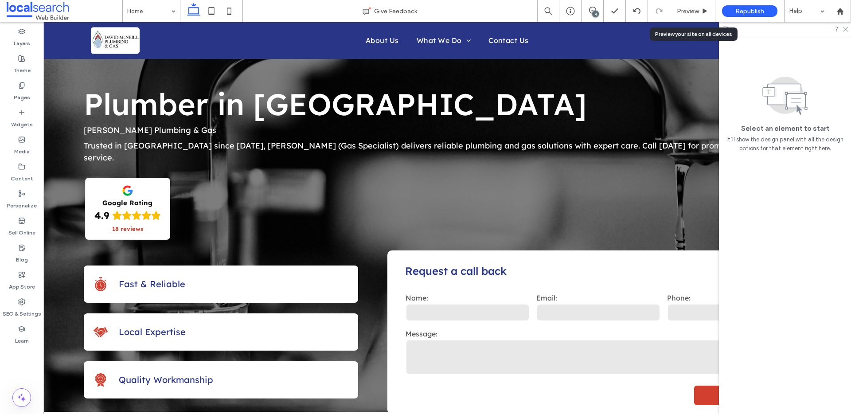
scroll to position [11, 0]
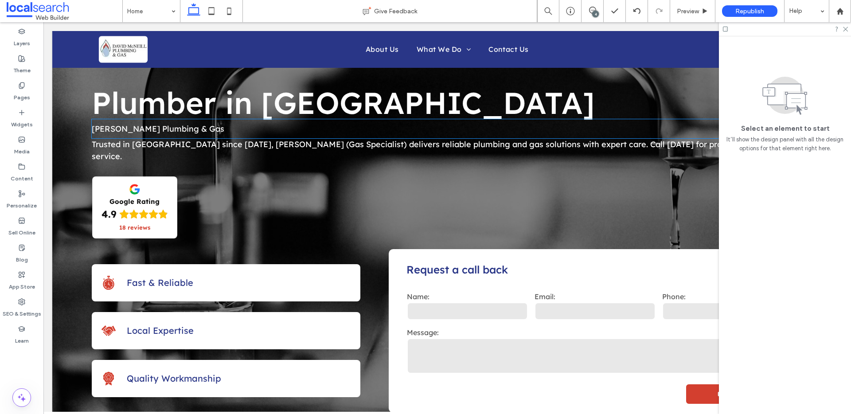
click at [163, 129] on span "[PERSON_NAME] Plumbing & Gas" at bounding box center [158, 129] width 132 height 10
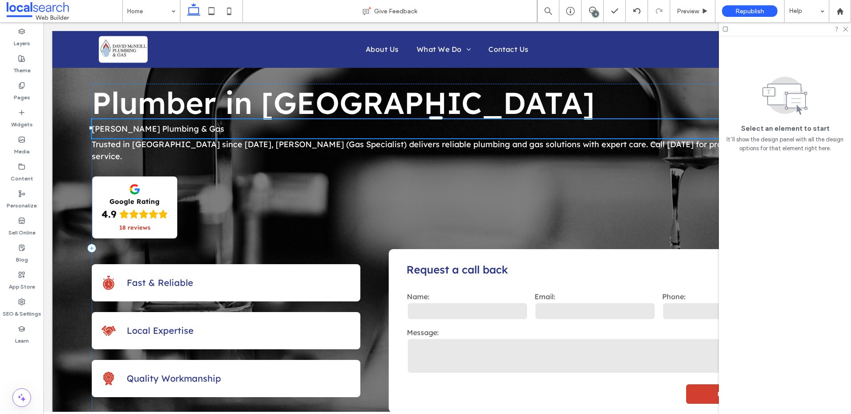
click at [163, 129] on span "[PERSON_NAME] Plumbing & Gas" at bounding box center [158, 129] width 132 height 10
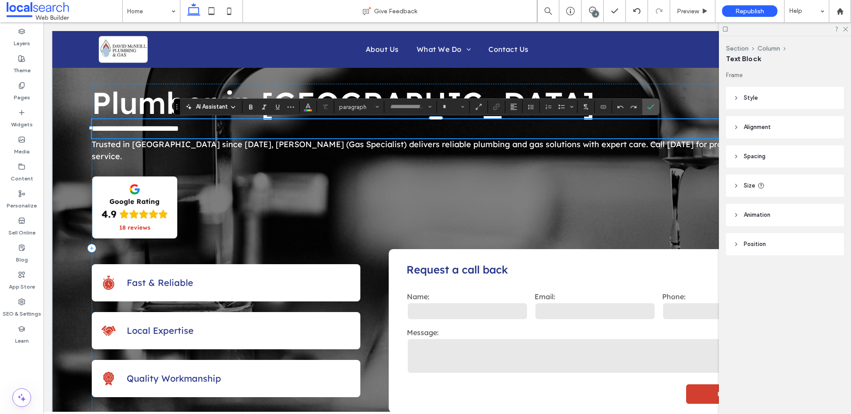
type input "**********"
type input "**"
click at [163, 129] on span "**********" at bounding box center [135, 129] width 87 height 8
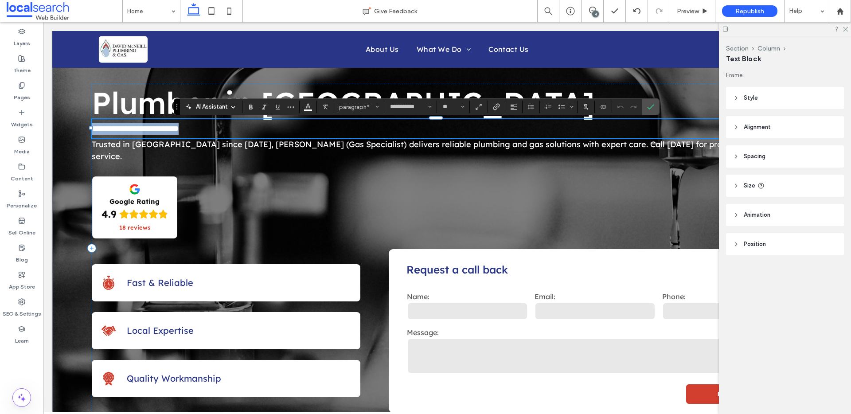
click at [163, 129] on span "**********" at bounding box center [135, 129] width 87 height 8
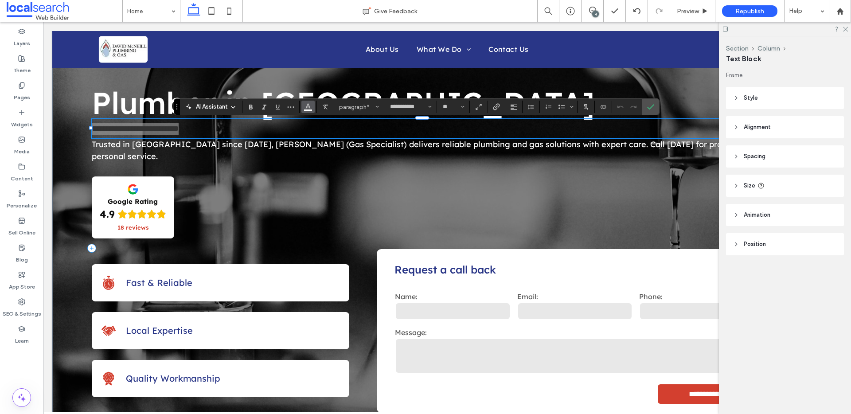
click at [310, 107] on icon "Color" at bounding box center [307, 105] width 7 height 7
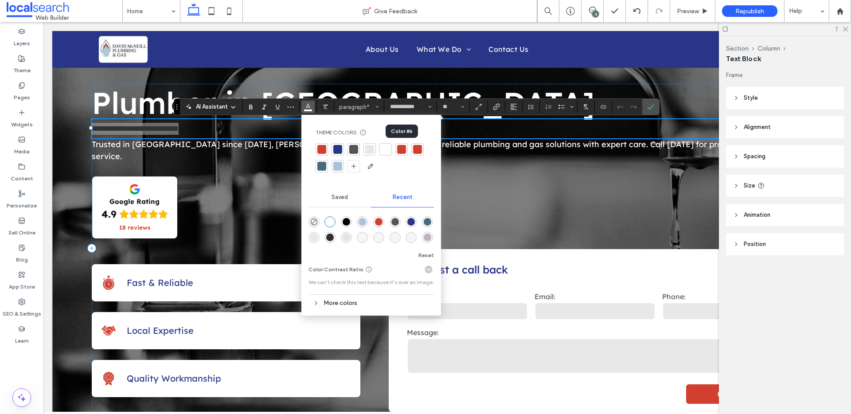
click at [401, 149] on div at bounding box center [401, 149] width 9 height 9
click at [325, 150] on div at bounding box center [321, 149] width 9 height 9
click at [656, 106] on label "Confirm" at bounding box center [650, 107] width 13 height 16
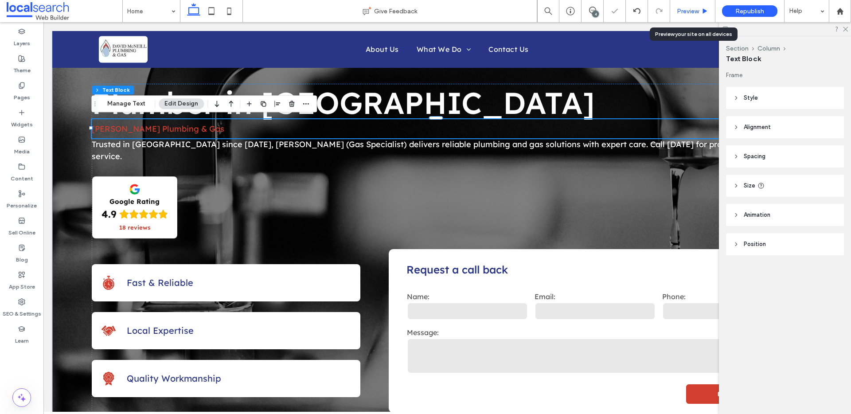
click at [681, 12] on span "Preview" at bounding box center [688, 12] width 22 height 8
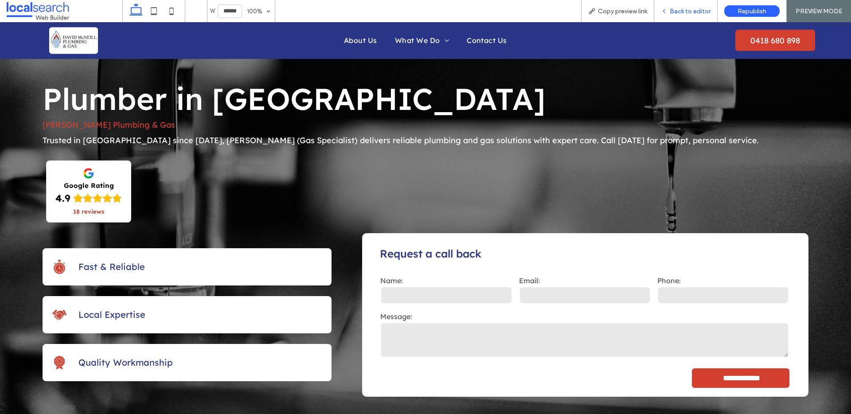
scroll to position [2, 0]
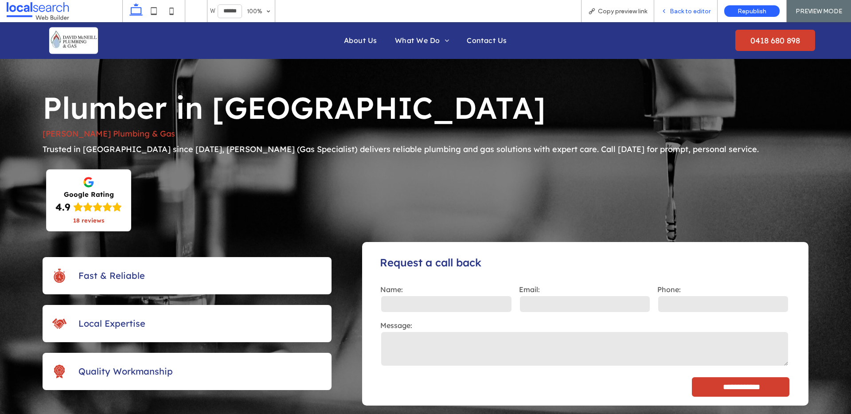
click at [694, 12] on span "Back to editor" at bounding box center [690, 12] width 41 height 8
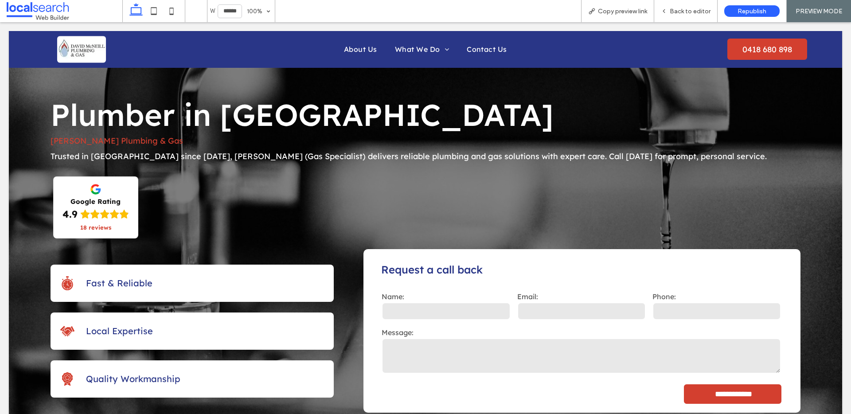
scroll to position [11, 0]
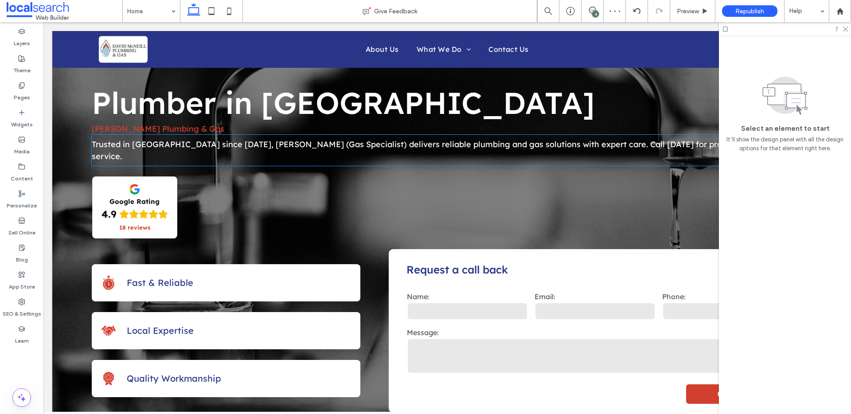
click at [145, 131] on span "[PERSON_NAME] Plumbing & Gas" at bounding box center [158, 129] width 132 height 10
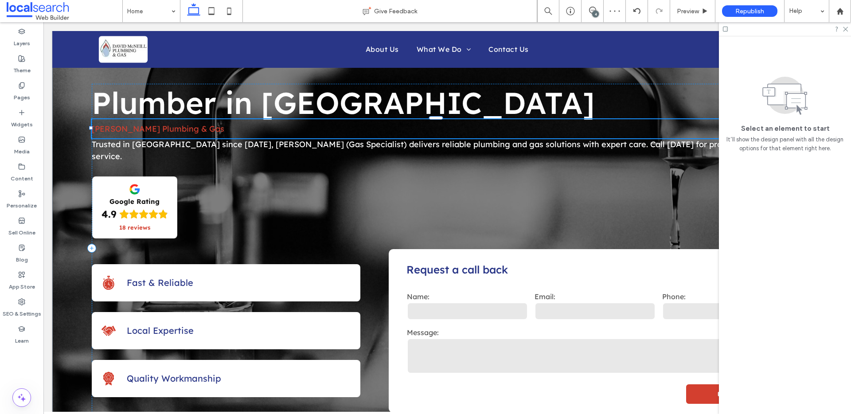
click at [145, 131] on span "[PERSON_NAME] Plumbing & Gas" at bounding box center [158, 129] width 132 height 10
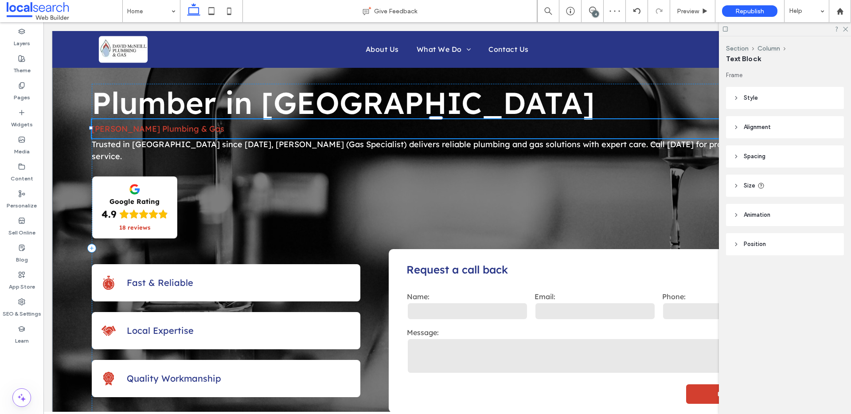
type input "**********"
type input "**"
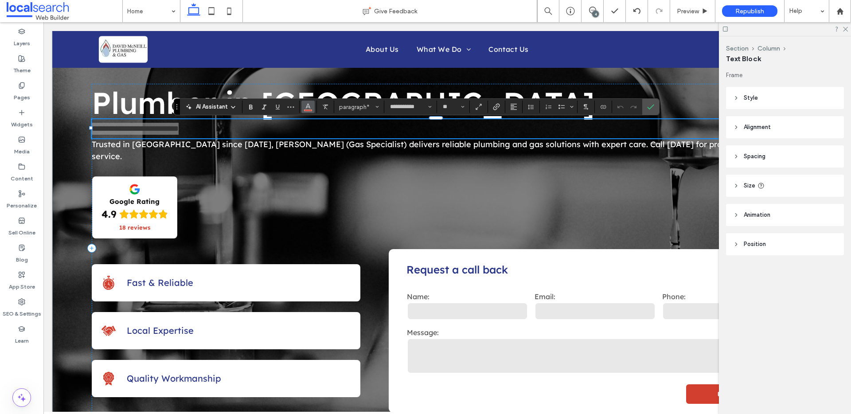
click at [309, 105] on icon "Color" at bounding box center [307, 105] width 7 height 7
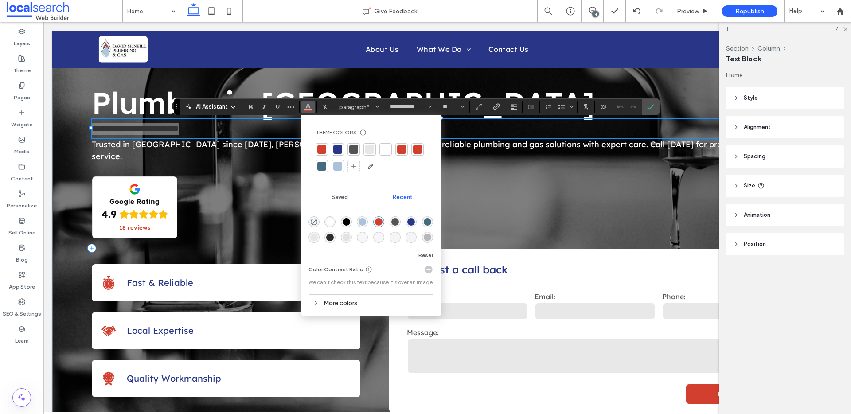
click at [335, 149] on div at bounding box center [337, 149] width 9 height 9
click at [687, 12] on span "Preview" at bounding box center [688, 12] width 22 height 8
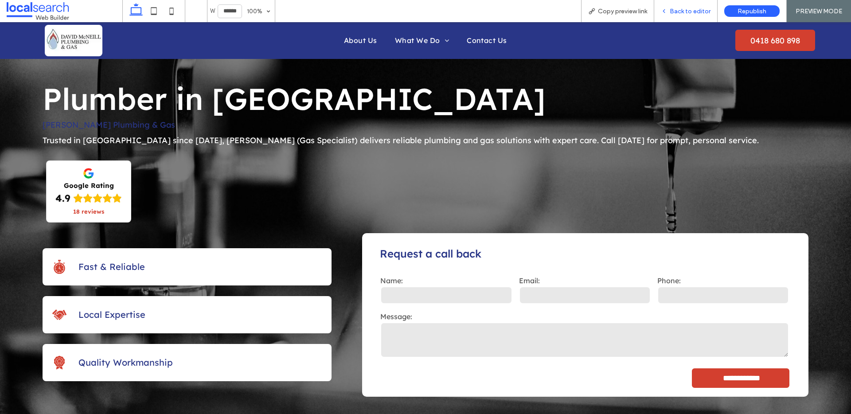
scroll to position [2, 0]
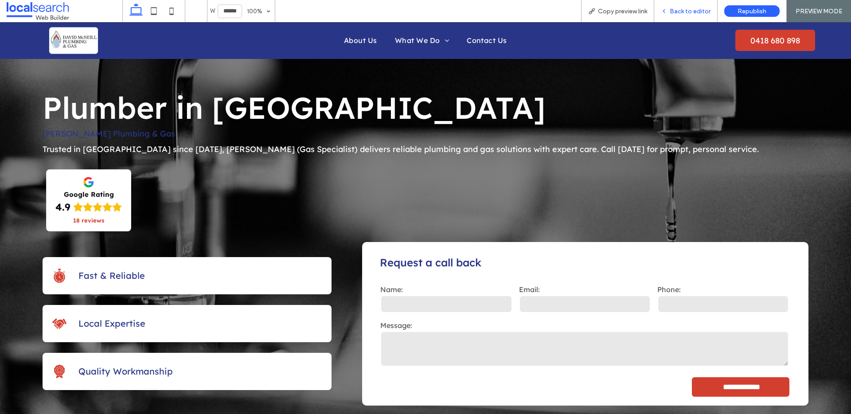
click at [678, 10] on span "Back to editor" at bounding box center [690, 12] width 41 height 8
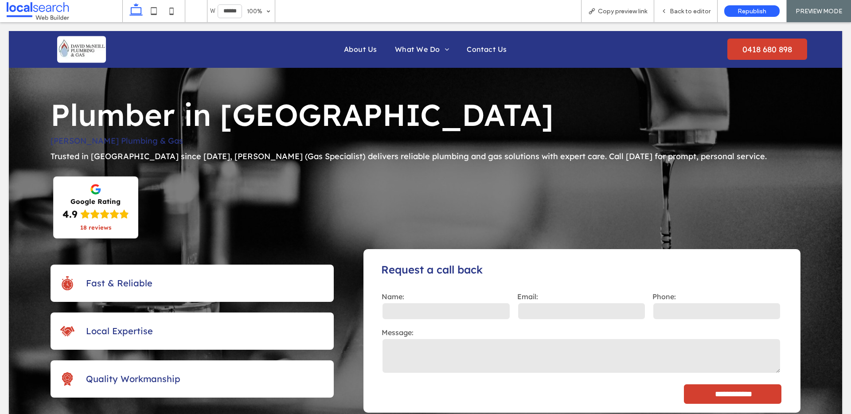
scroll to position [11, 0]
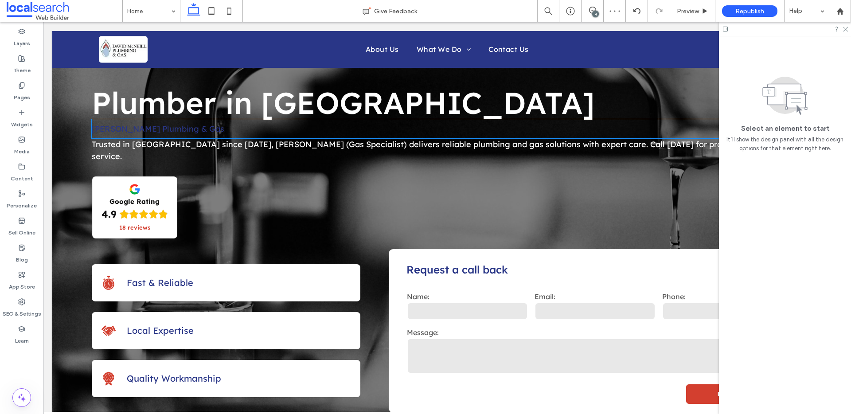
click at [170, 129] on span "David McNeill Plumbing & Gas" at bounding box center [158, 129] width 132 height 10
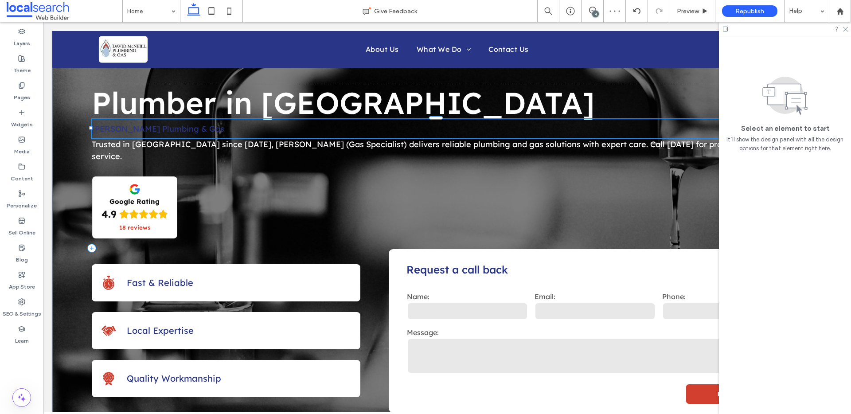
click at [170, 128] on span "David McNeill Plumbing & Gas" at bounding box center [158, 129] width 132 height 10
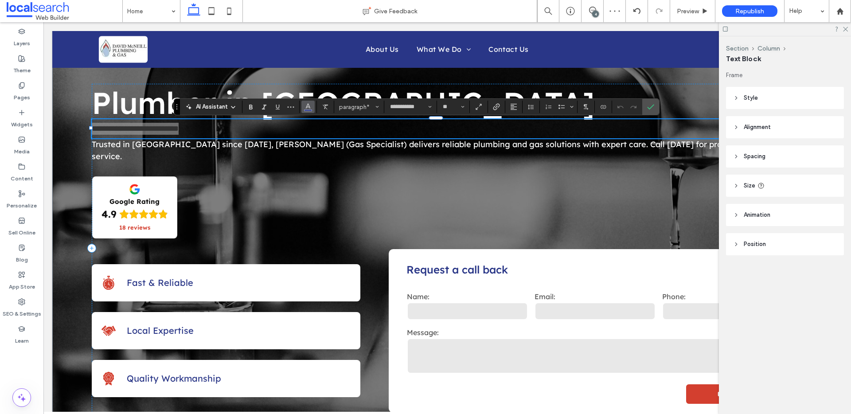
click at [309, 109] on icon "Color" at bounding box center [307, 105] width 7 height 7
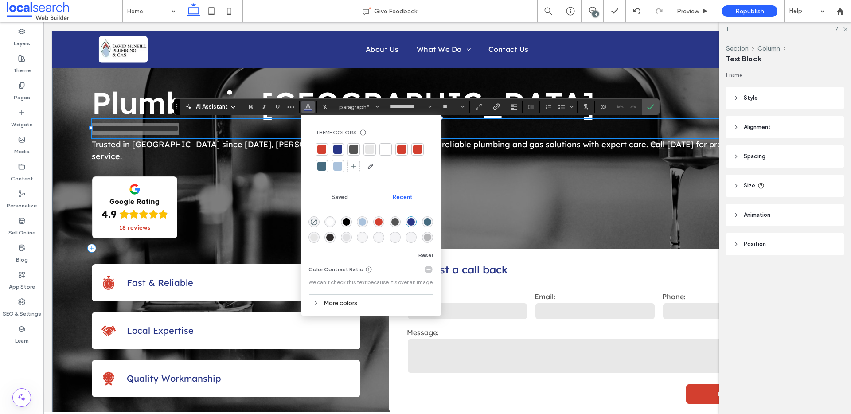
click at [369, 148] on div at bounding box center [369, 149] width 9 height 9
click at [685, 13] on span "Preview" at bounding box center [688, 12] width 22 height 8
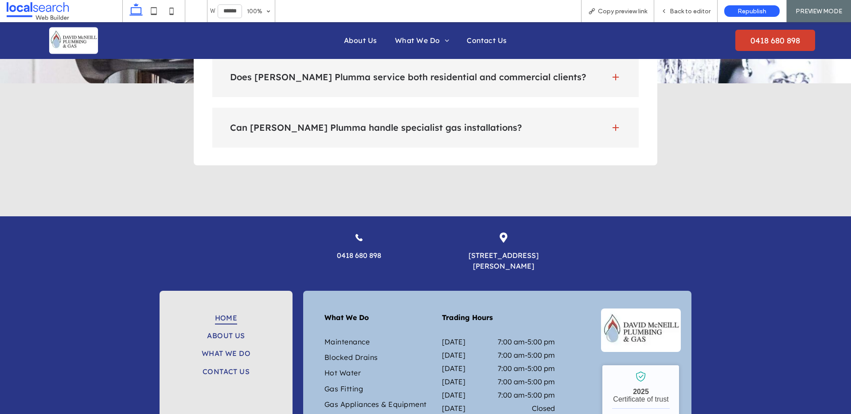
scroll to position [2236, 0]
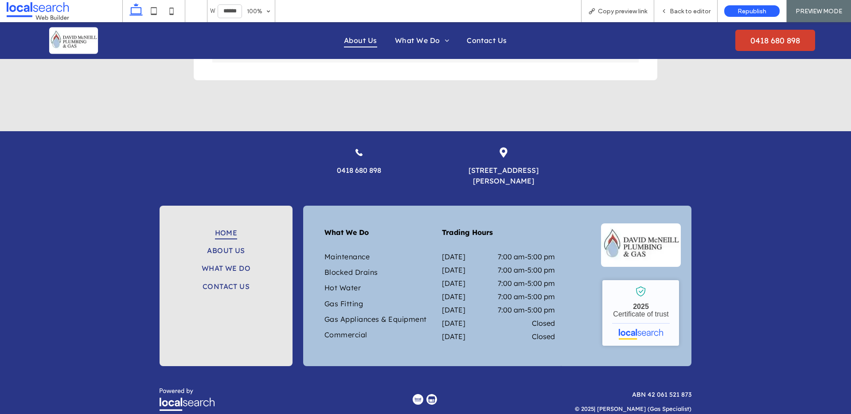
drag, startPoint x: 354, startPoint y: 40, endPoint x: 354, endPoint y: 63, distance: 22.6
click at [354, 40] on span "About Us" at bounding box center [360, 40] width 33 height 13
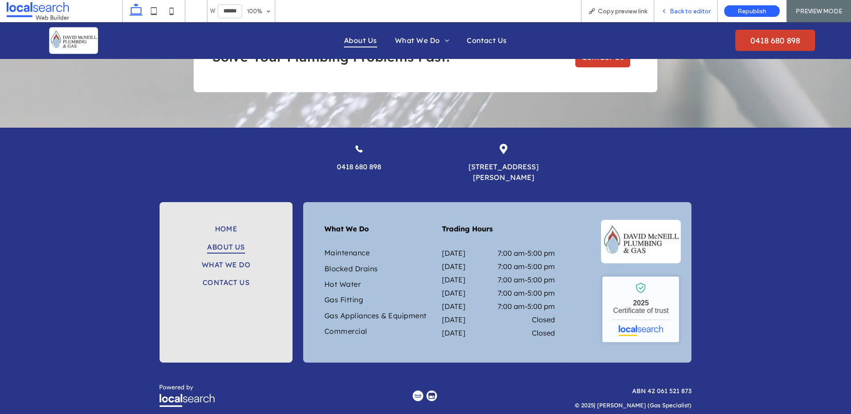
click at [669, 13] on div "Back to editor" at bounding box center [685, 12] width 63 height 8
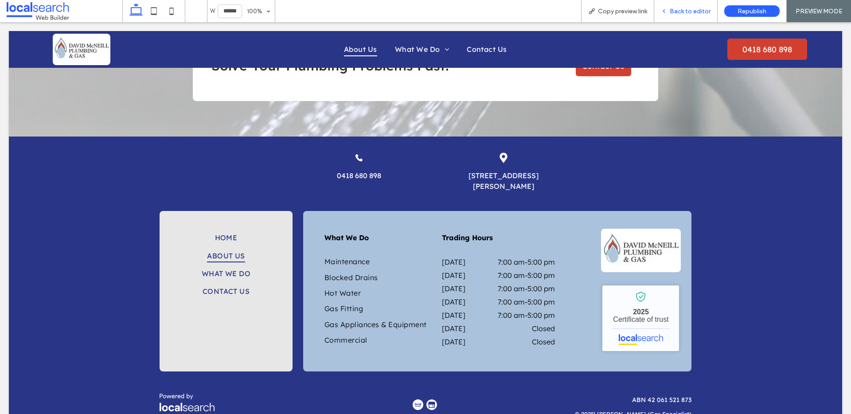
scroll to position [622, 0]
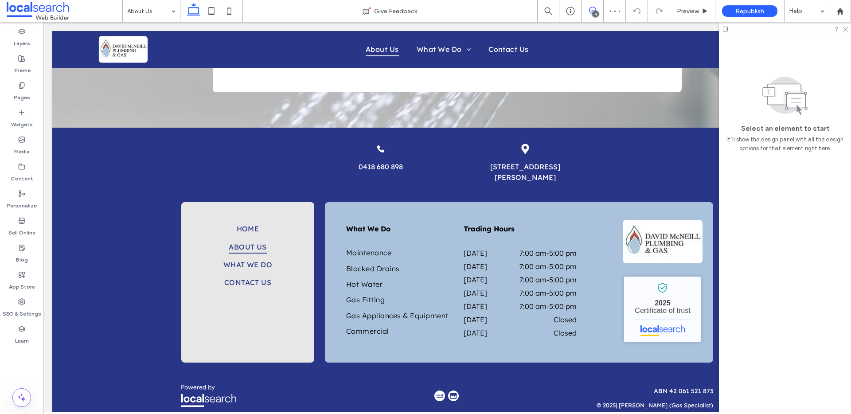
drag, startPoint x: 587, startPoint y: 7, endPoint x: 592, endPoint y: 7, distance: 5.8
click at [587, 7] on span at bounding box center [592, 10] width 22 height 7
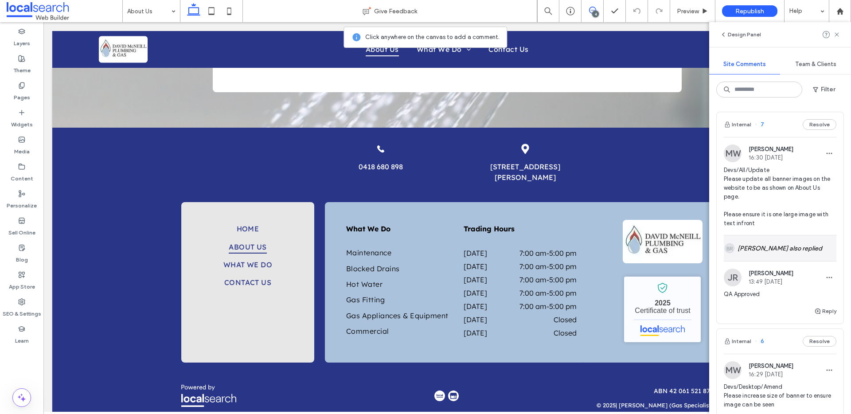
click at [784, 248] on div "BR Bryan Real also replied" at bounding box center [780, 248] width 113 height 26
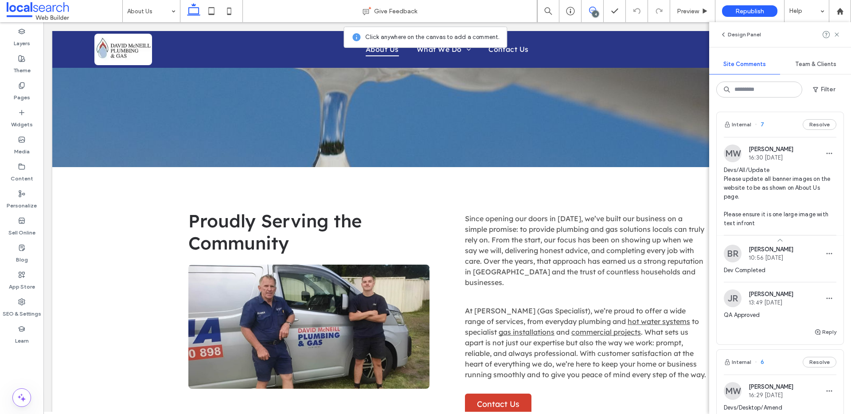
scroll to position [0, 0]
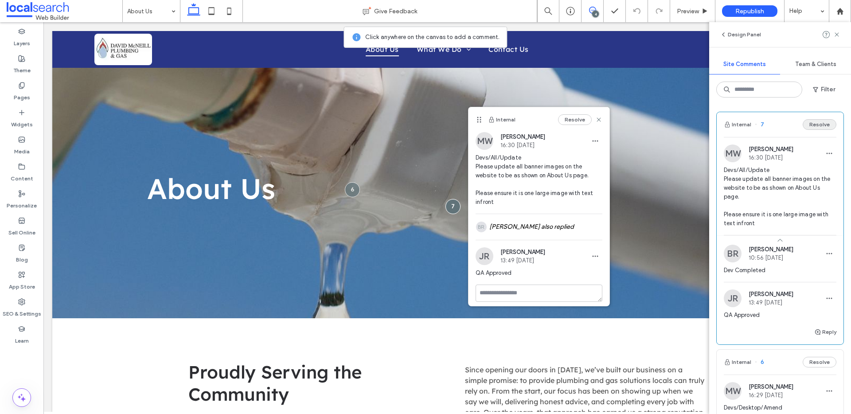
click at [806, 126] on button "Resolve" at bounding box center [819, 124] width 34 height 11
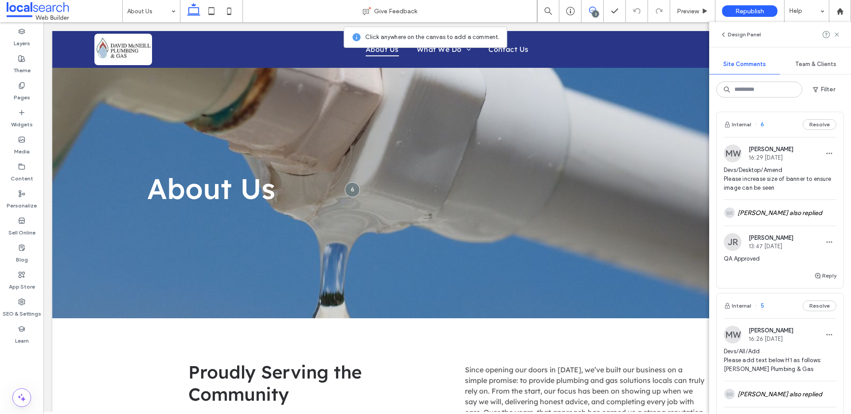
click at [762, 124] on span "6" at bounding box center [759, 124] width 9 height 9
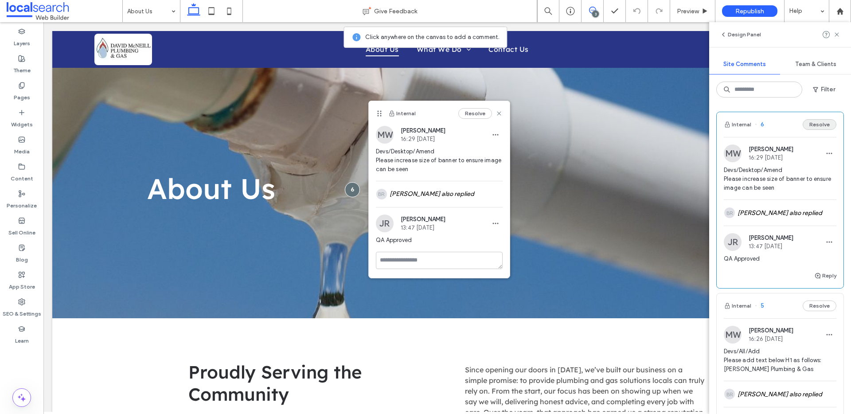
click at [818, 128] on button "Resolve" at bounding box center [819, 124] width 34 height 11
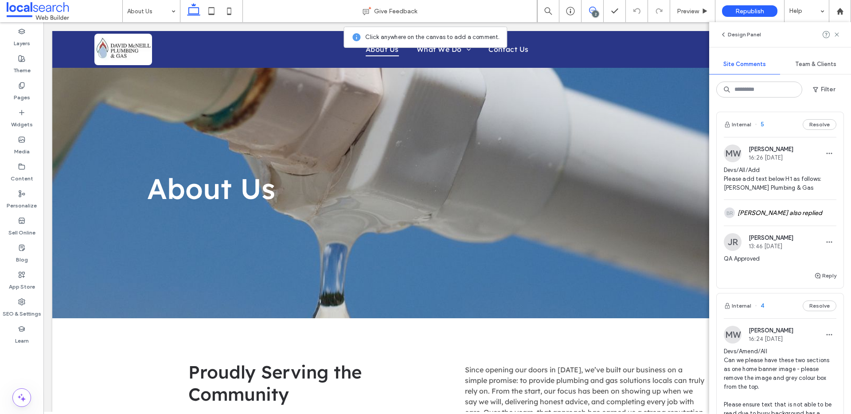
click at [760, 126] on span "5" at bounding box center [759, 124] width 9 height 9
click at [812, 125] on button "Resolve" at bounding box center [819, 124] width 34 height 11
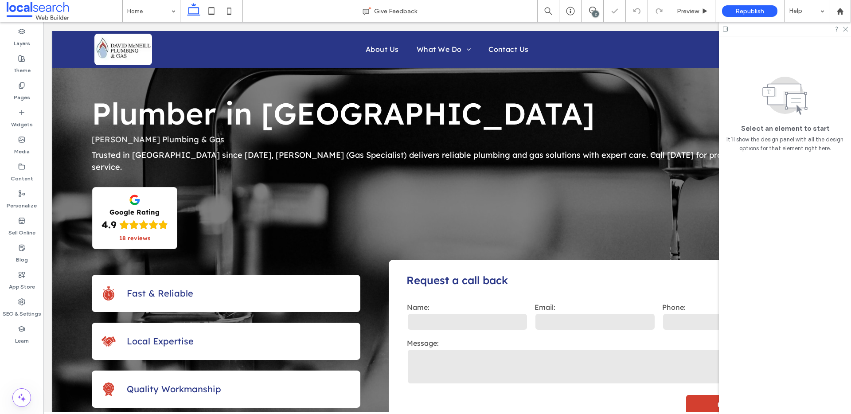
click at [594, 12] on div "2" at bounding box center [595, 14] width 7 height 7
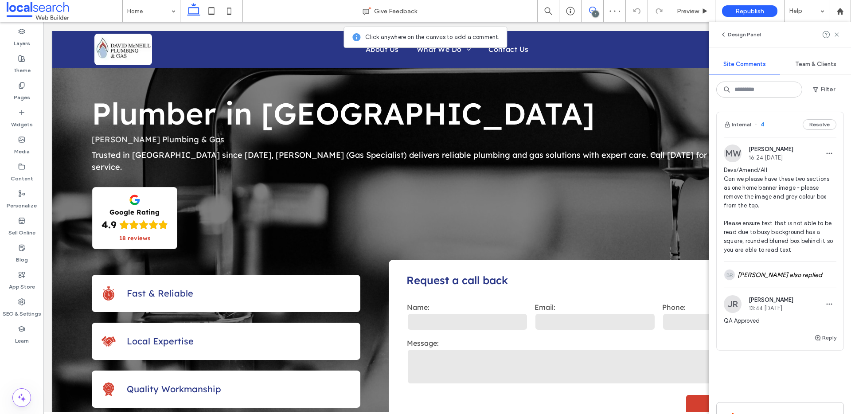
click at [761, 123] on span "4" at bounding box center [759, 124] width 9 height 9
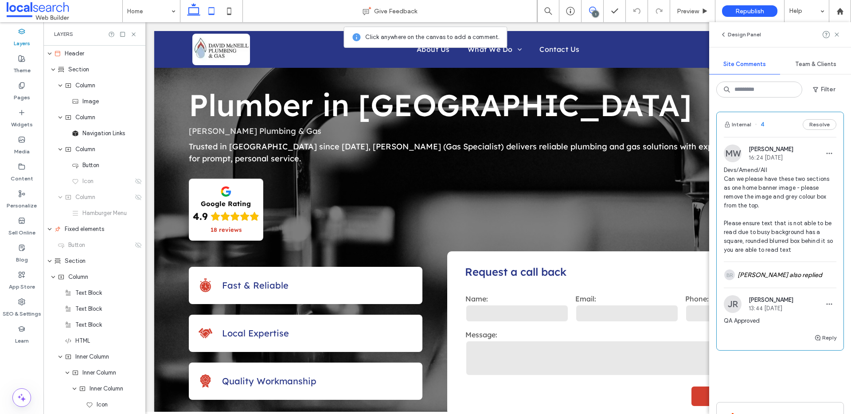
click at [210, 11] on icon at bounding box center [212, 11] width 18 height 18
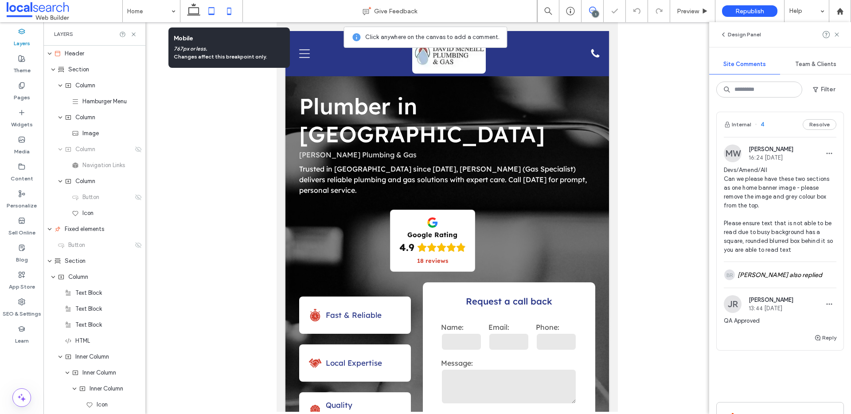
click at [230, 9] on icon at bounding box center [229, 11] width 18 height 18
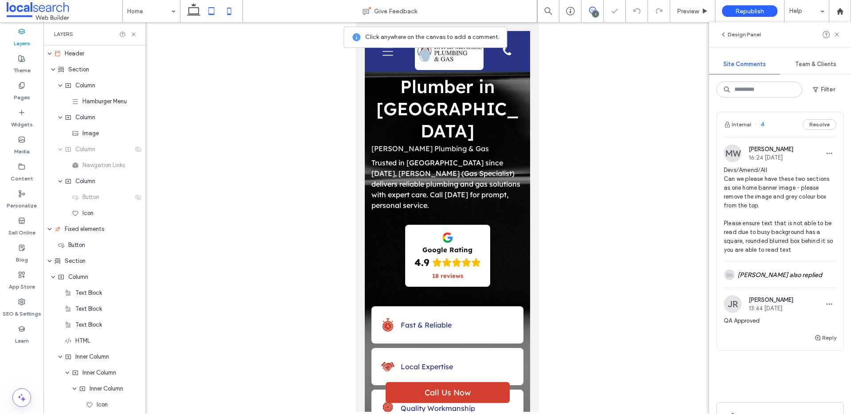
click at [217, 12] on icon at bounding box center [212, 11] width 18 height 18
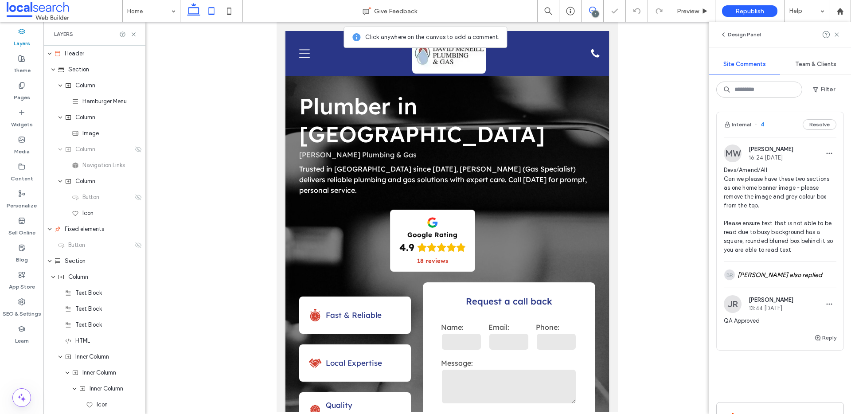
click at [198, 12] on icon at bounding box center [194, 11] width 18 height 18
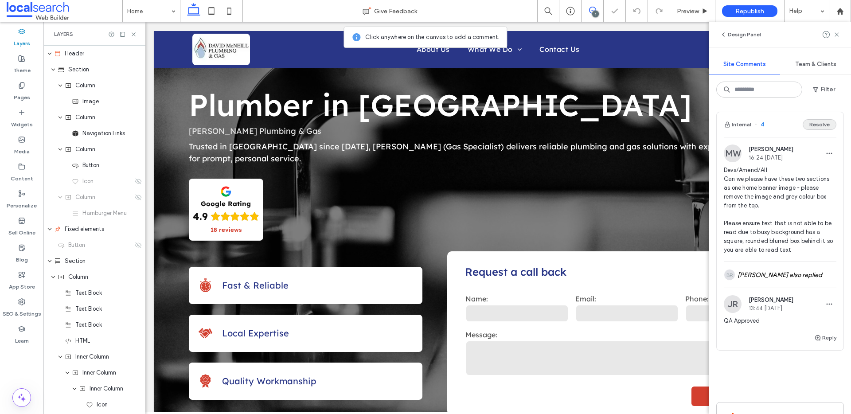
click at [810, 125] on button "Resolve" at bounding box center [819, 124] width 34 height 11
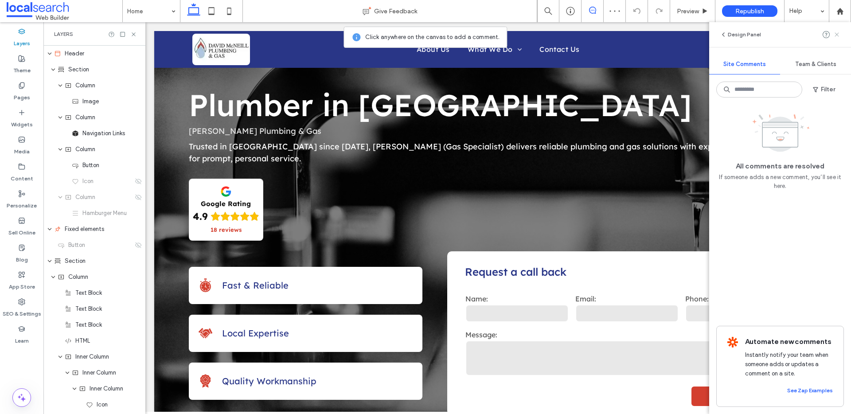
click at [838, 35] on use at bounding box center [836, 34] width 4 height 4
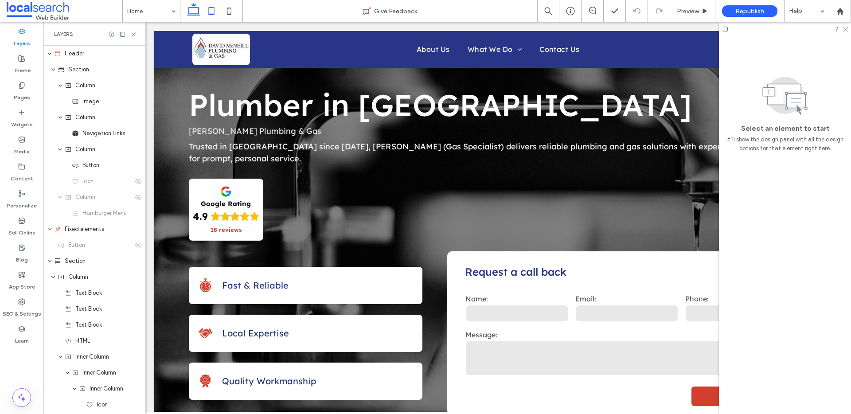
click at [210, 12] on icon at bounding box center [212, 11] width 18 height 18
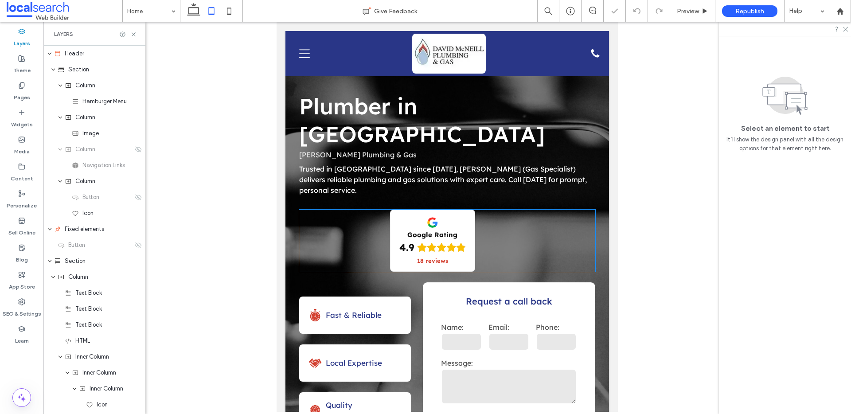
click at [299, 232] on div "Google Rating 4.9 18 reviews" at bounding box center [432, 241] width 267 height 62
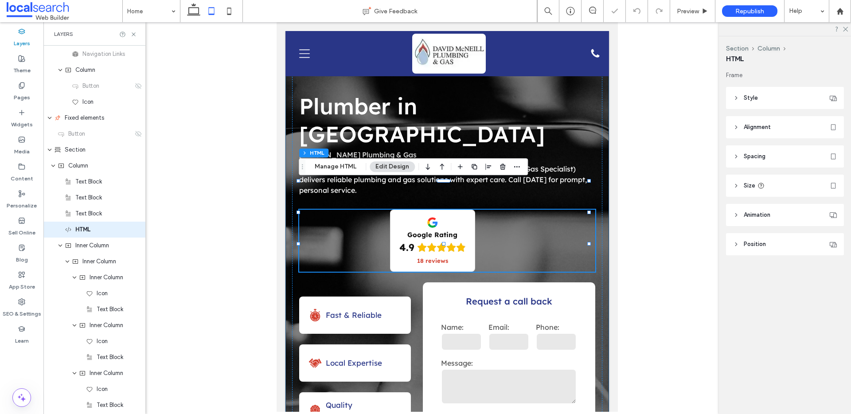
click at [288, 223] on div "**********" at bounding box center [446, 261] width 323 height 461
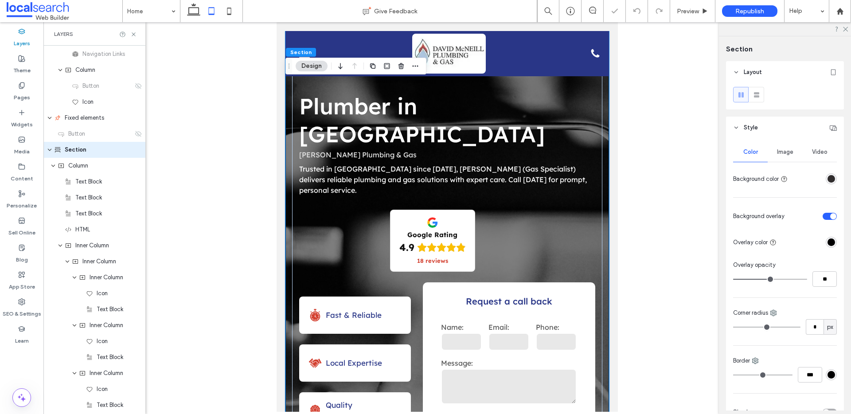
scroll to position [31, 0]
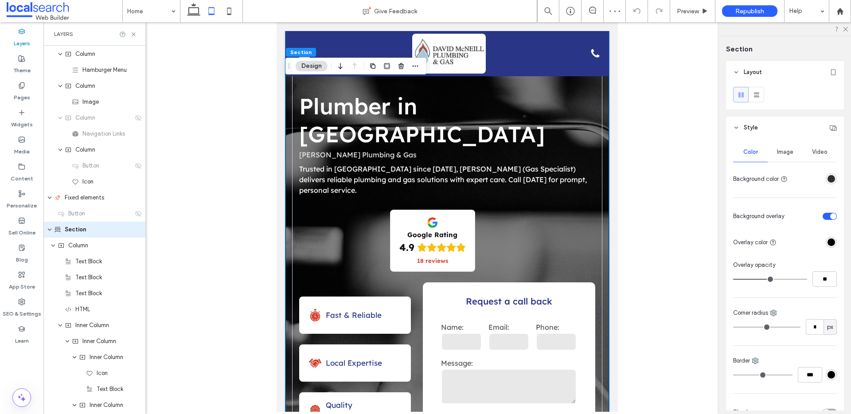
drag, startPoint x: 779, startPoint y: 156, endPoint x: 786, endPoint y: 163, distance: 9.7
click at [780, 156] on div "Image" at bounding box center [784, 151] width 35 height 19
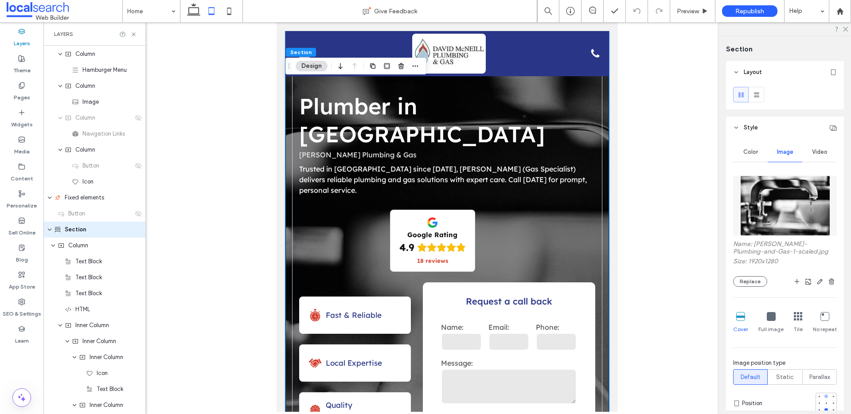
click at [824, 395] on div at bounding box center [826, 396] width 4 height 4
click at [824, 396] on div at bounding box center [826, 396] width 4 height 4
click at [831, 402] on div at bounding box center [833, 403] width 4 height 4
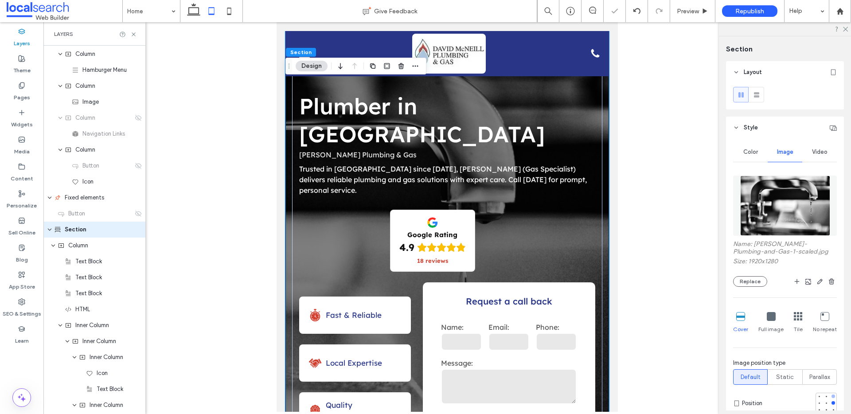
click at [831, 397] on div at bounding box center [833, 396] width 4 height 4
click at [230, 12] on icon at bounding box center [229, 11] width 18 height 18
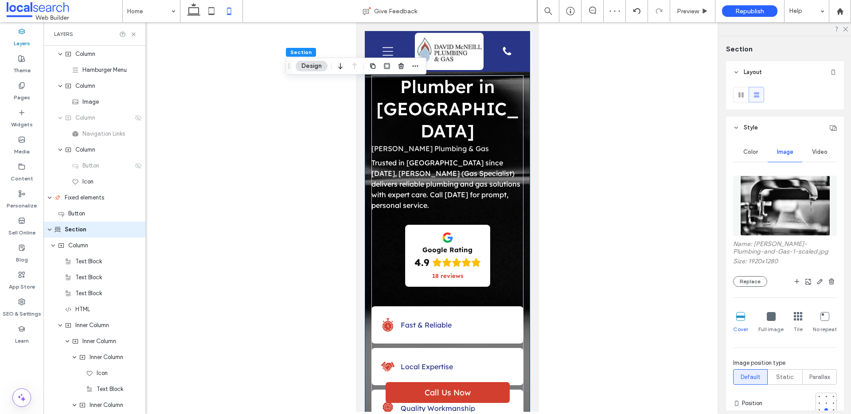
type input "***"
click at [368, 173] on div "**********" at bounding box center [446, 387] width 165 height 713
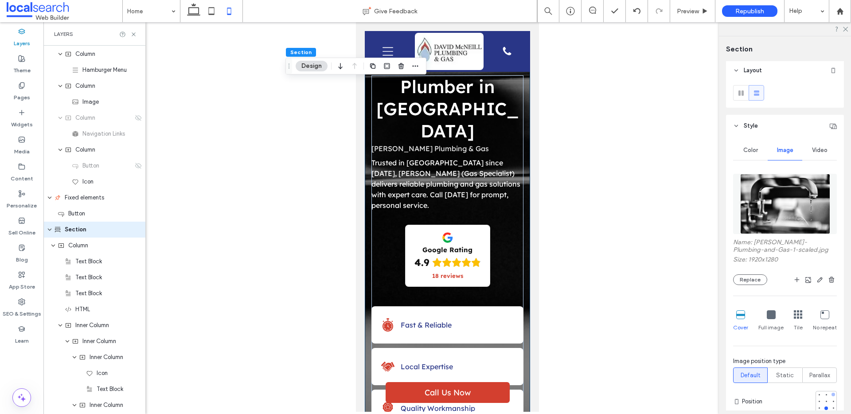
click at [830, 393] on div at bounding box center [833, 394] width 6 height 6
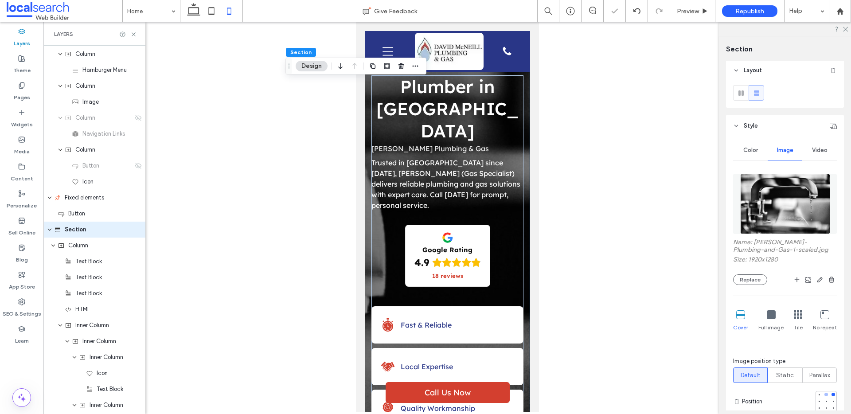
click at [824, 396] on div at bounding box center [826, 395] width 4 height 4
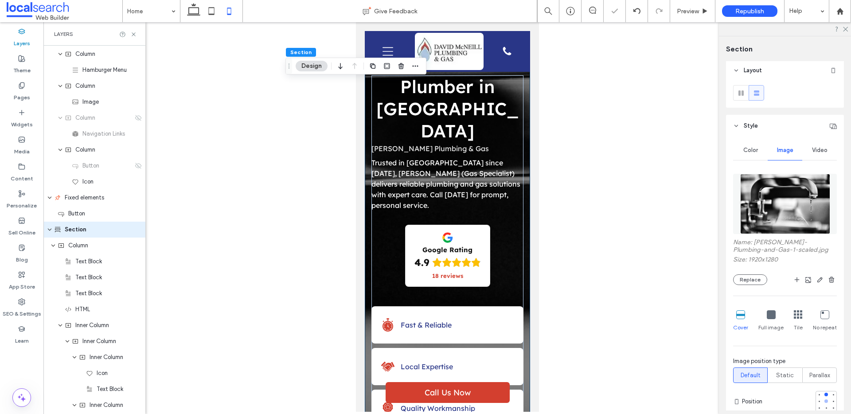
click at [823, 402] on div at bounding box center [826, 401] width 6 height 6
click at [830, 401] on div at bounding box center [833, 401] width 6 height 6
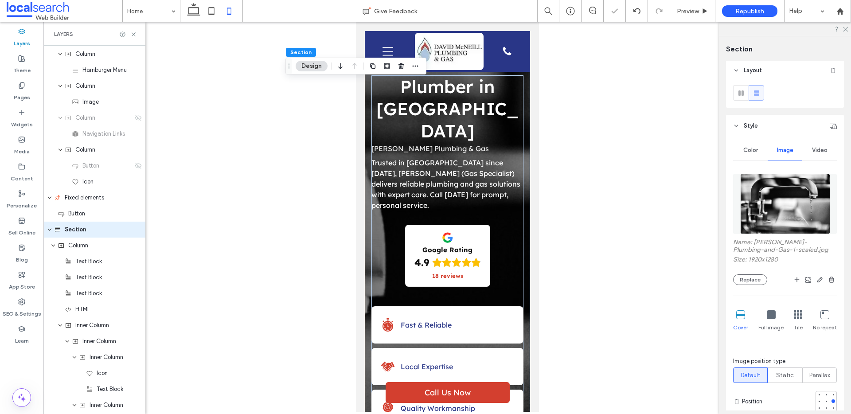
scroll to position [19, 0]
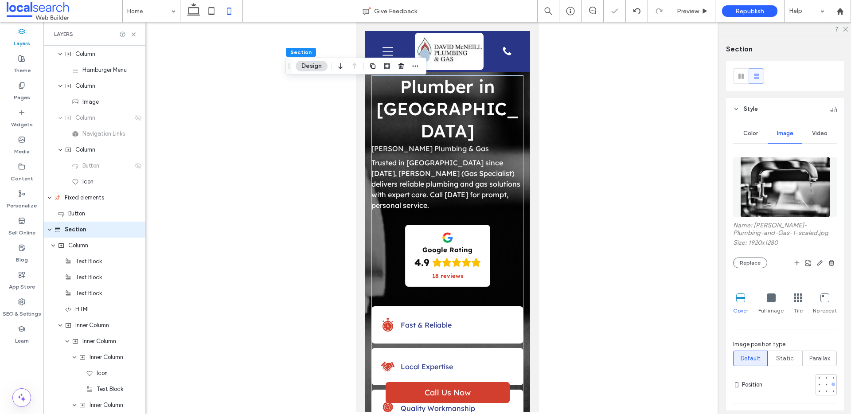
click at [830, 384] on div at bounding box center [833, 384] width 6 height 6
click at [823, 382] on div at bounding box center [826, 384] width 6 height 6
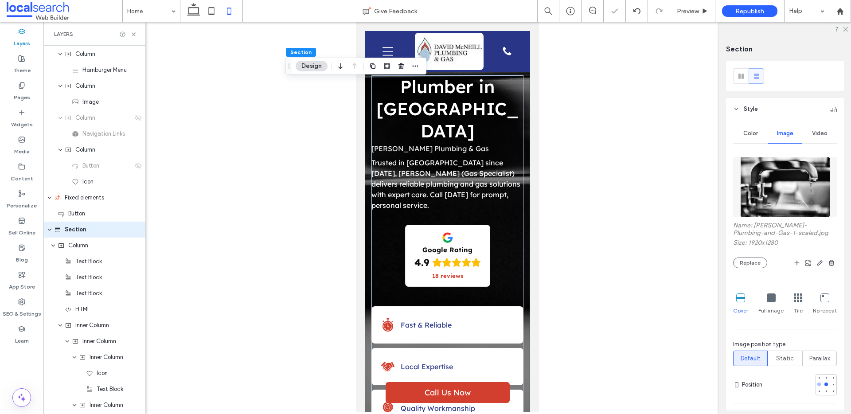
click at [816, 384] on div at bounding box center [819, 384] width 6 height 6
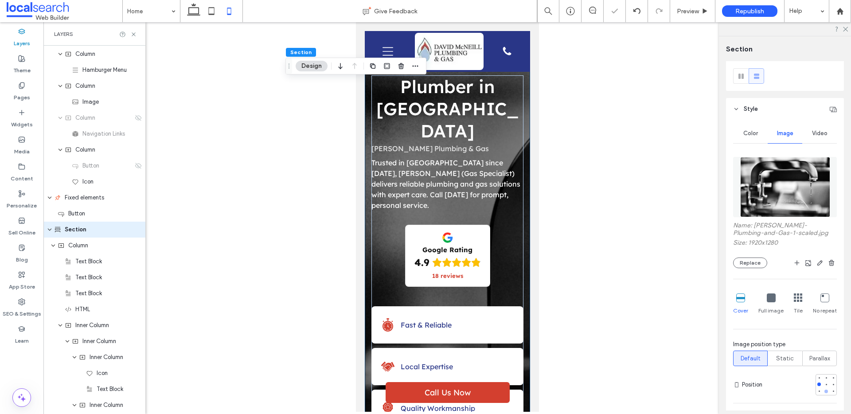
click at [824, 390] on div at bounding box center [826, 392] width 4 height 4
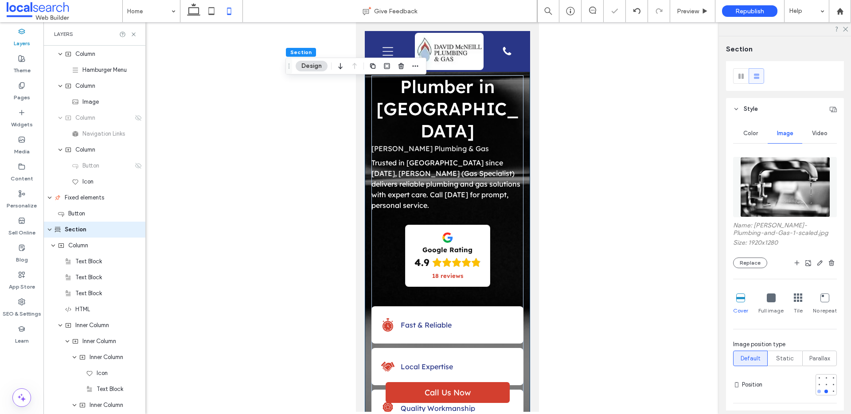
click at [816, 390] on div at bounding box center [819, 391] width 6 height 6
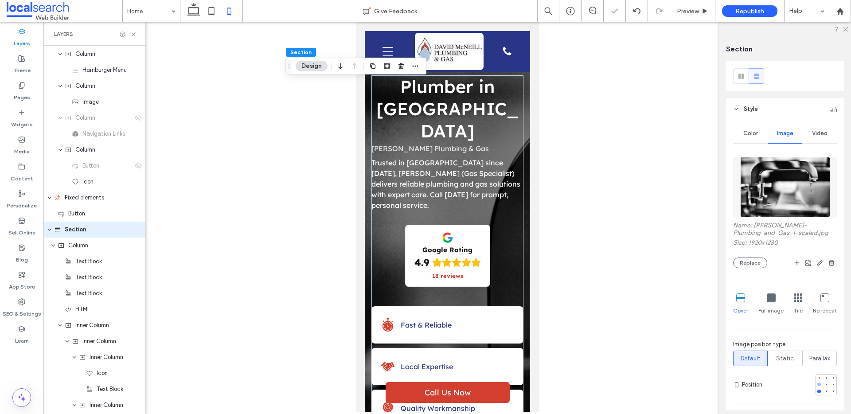
click at [816, 386] on div at bounding box center [819, 384] width 6 height 6
click at [816, 383] on div at bounding box center [819, 384] width 6 height 6
click at [817, 385] on div at bounding box center [819, 384] width 6 height 6
click at [806, 374] on div at bounding box center [801, 384] width 71 height 21
click at [824, 377] on div at bounding box center [826, 378] width 4 height 4
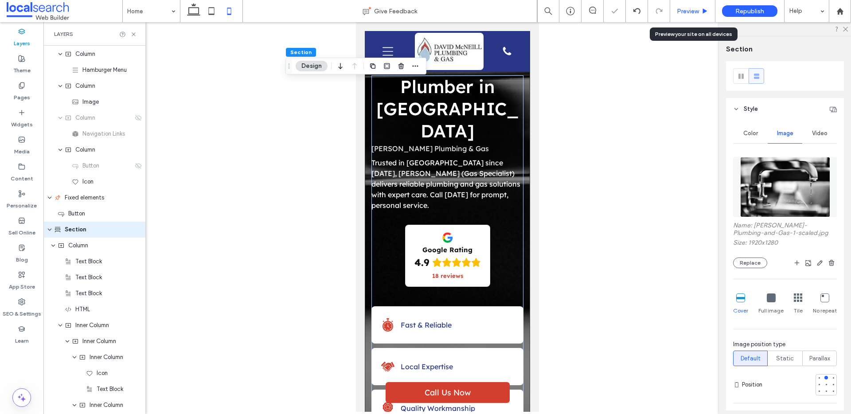
click at [688, 8] on span "Preview" at bounding box center [688, 12] width 22 height 8
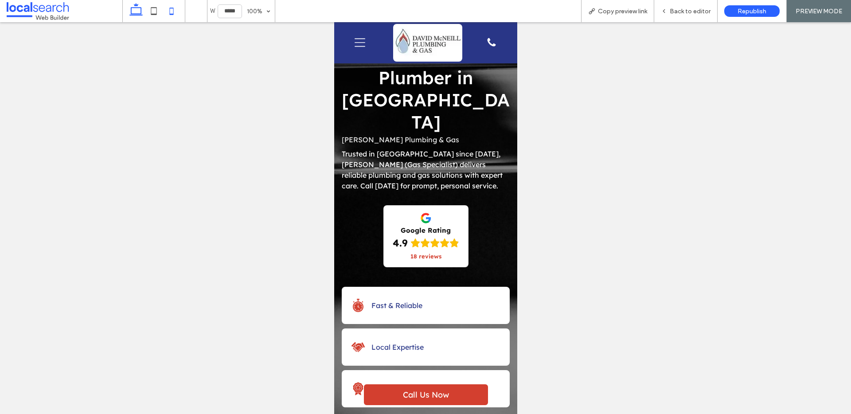
click at [135, 12] on icon at bounding box center [136, 11] width 18 height 18
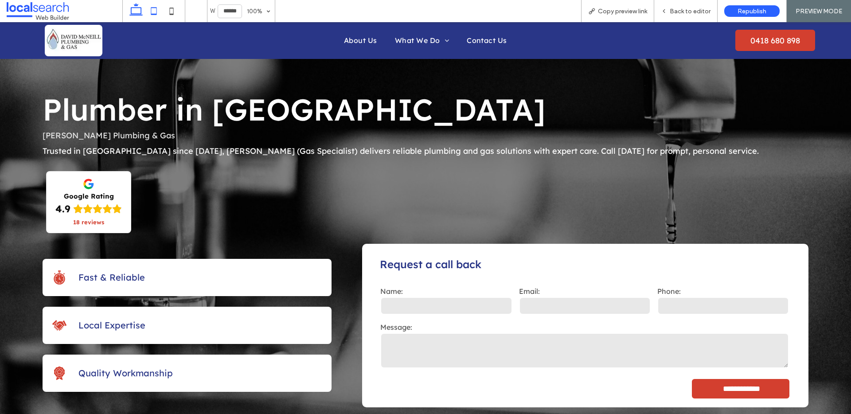
click at [152, 13] on icon at bounding box center [154, 11] width 18 height 18
type input "*****"
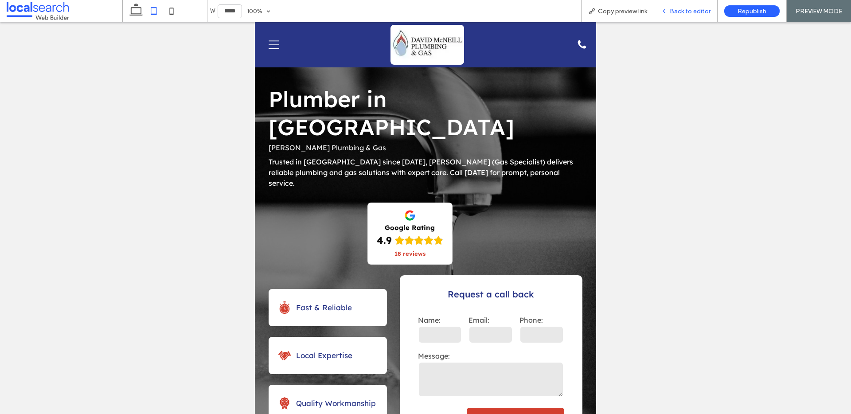
click at [686, 10] on span "Back to editor" at bounding box center [690, 12] width 41 height 8
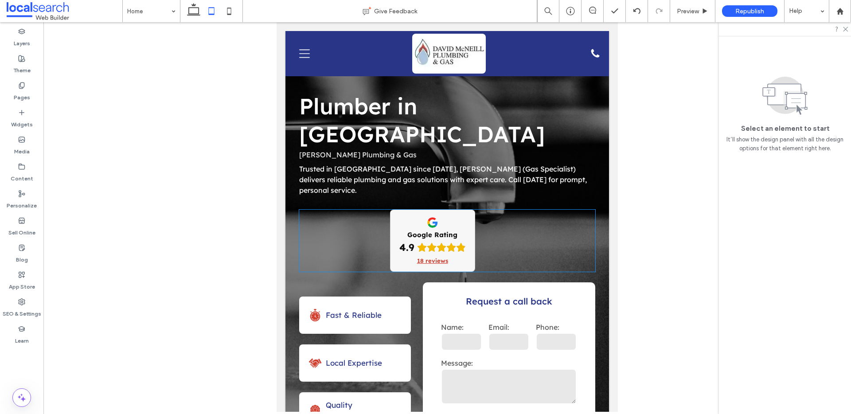
click at [448, 210] on div "Google Rating 4.9 18 reviews" at bounding box center [432, 240] width 84 height 61
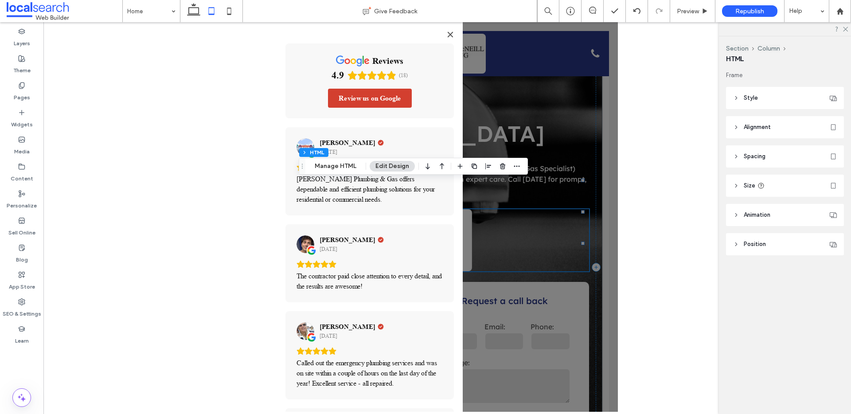
drag, startPoint x: 449, startPoint y: 32, endPoint x: 459, endPoint y: 44, distance: 15.2
click at [449, 33] on icon "Close" at bounding box center [450, 34] width 7 height 7
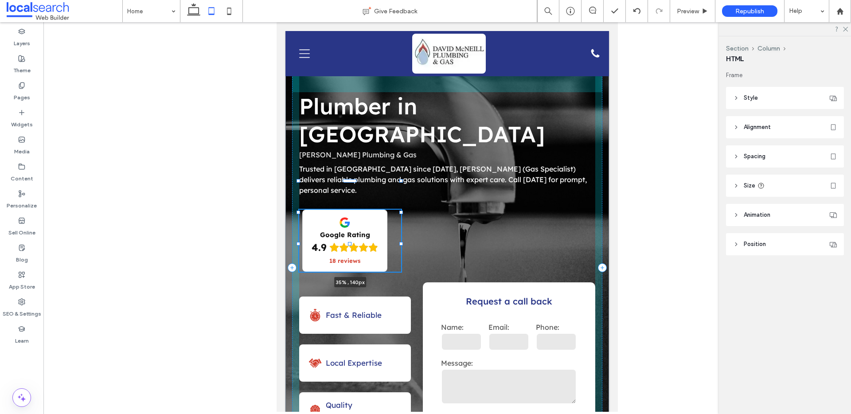
drag, startPoint x: 588, startPoint y: 211, endPoint x: 400, endPoint y: 207, distance: 187.9
click at [299, 182] on div at bounding box center [299, 181] width 0 height 0
type input "**"
type input "****"
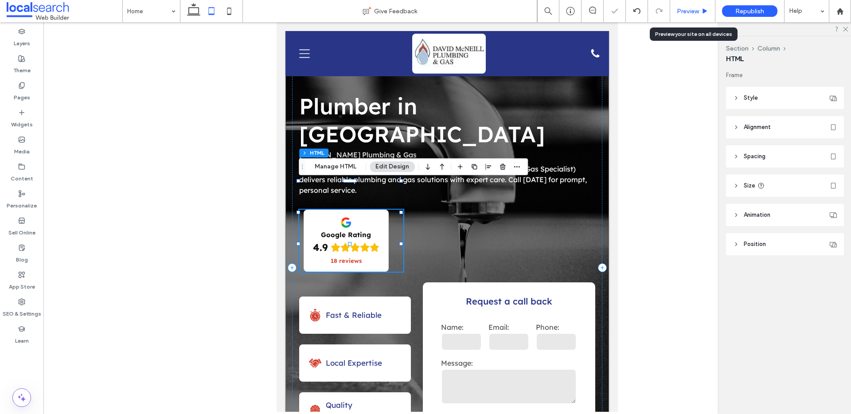
click at [690, 13] on span "Preview" at bounding box center [688, 12] width 22 height 8
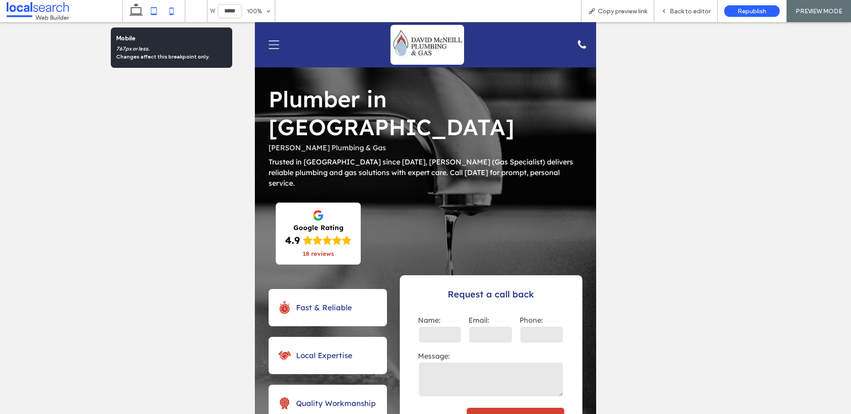
click at [168, 9] on icon at bounding box center [172, 11] width 18 height 18
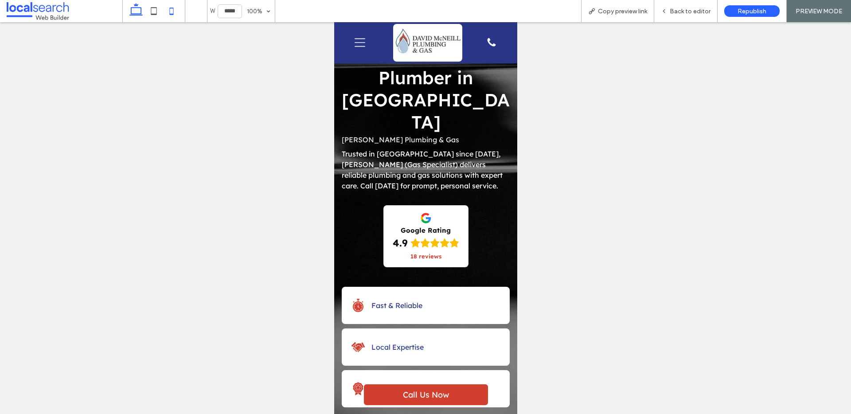
click at [140, 14] on use at bounding box center [135, 9] width 13 height 12
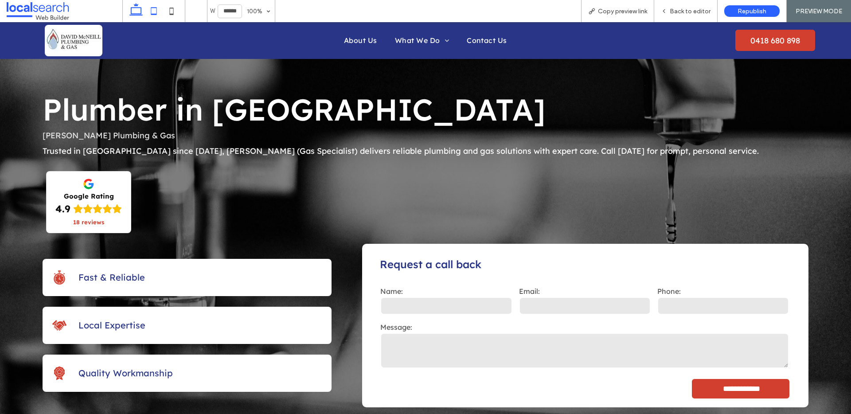
click at [156, 10] on icon at bounding box center [154, 11] width 18 height 18
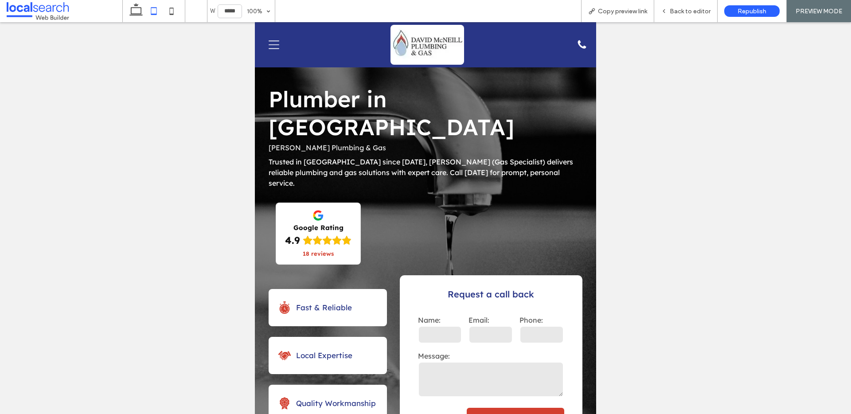
click at [172, 11] on icon at bounding box center [172, 11] width 18 height 18
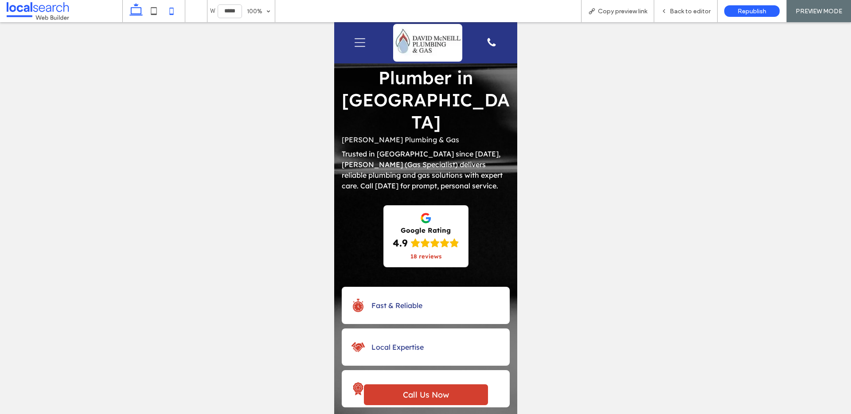
click at [140, 10] on icon at bounding box center [136, 11] width 18 height 18
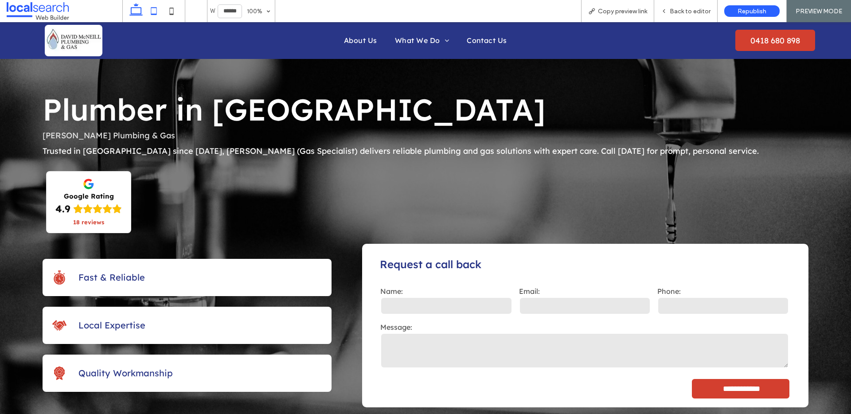
click at [159, 14] on icon at bounding box center [154, 11] width 18 height 18
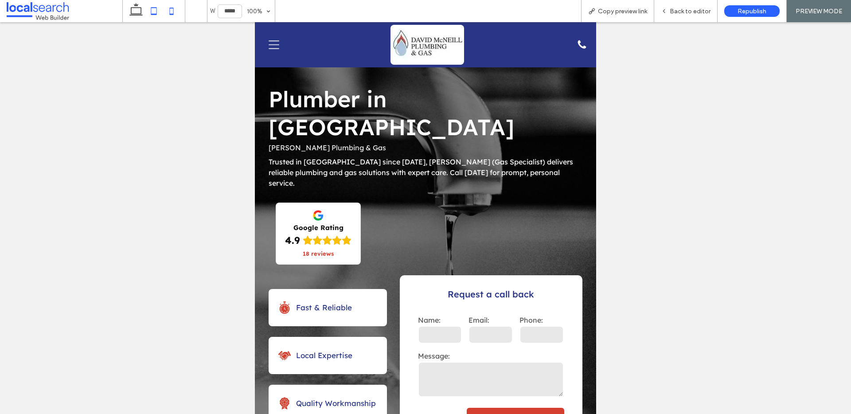
click at [171, 4] on icon at bounding box center [172, 11] width 18 height 18
type input "*****"
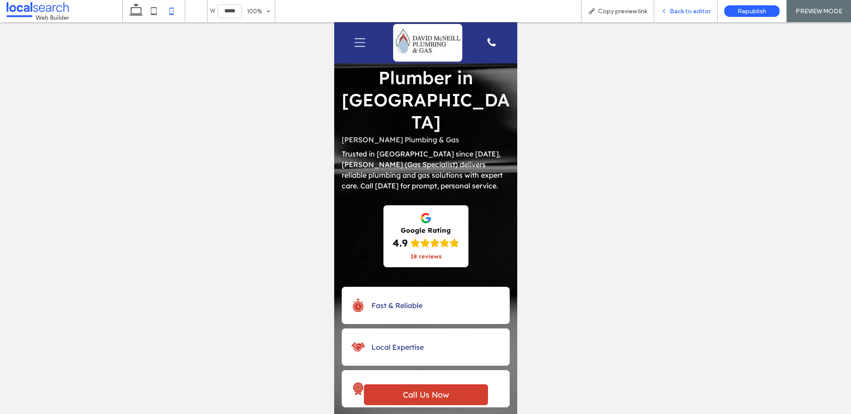
click at [682, 10] on span "Back to editor" at bounding box center [690, 12] width 41 height 8
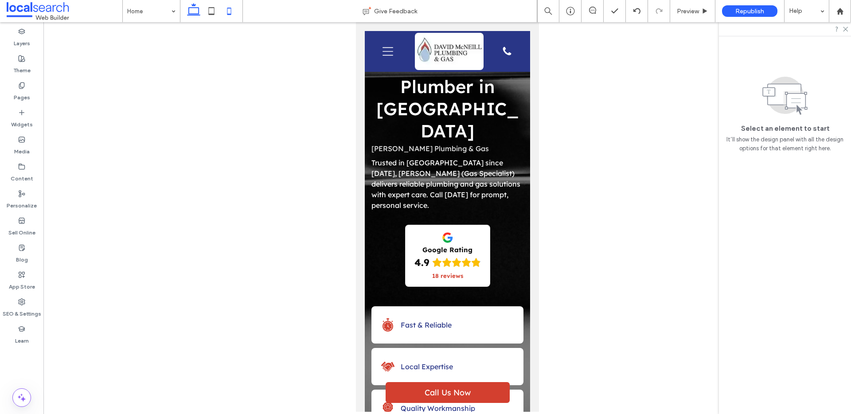
drag, startPoint x: 189, startPoint y: 6, endPoint x: 182, endPoint y: 1, distance: 8.6
click at [189, 5] on icon at bounding box center [194, 11] width 18 height 18
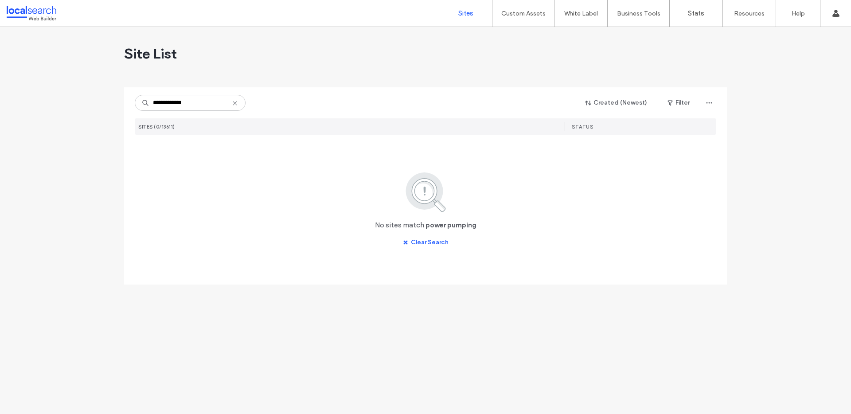
drag, startPoint x: 169, startPoint y: 104, endPoint x: 189, endPoint y: 111, distance: 21.2
click at [169, 104] on input "**********" at bounding box center [190, 103] width 111 height 16
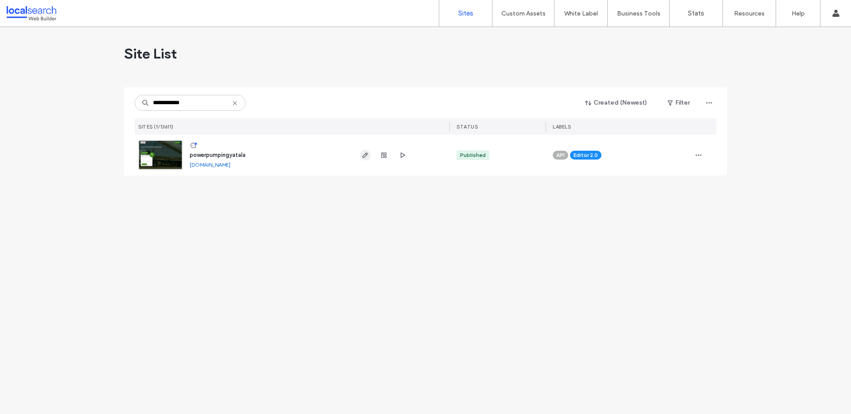
type input "**********"
click at [365, 154] on use "button" at bounding box center [364, 154] width 5 height 5
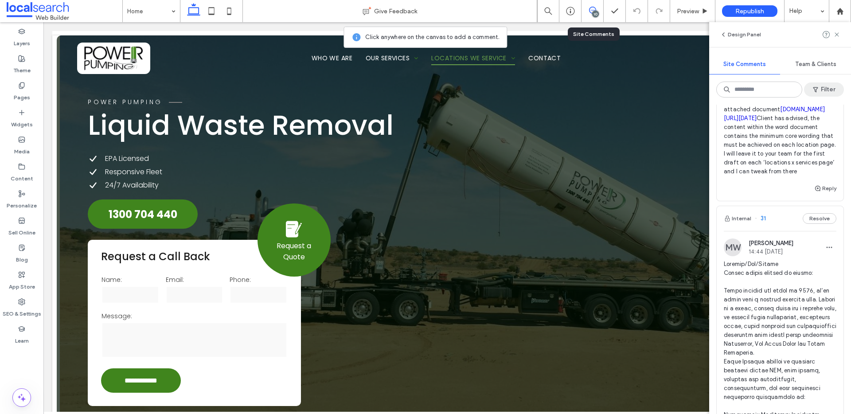
scroll to position [1050, 0]
click at [838, 34] on icon at bounding box center [836, 34] width 7 height 7
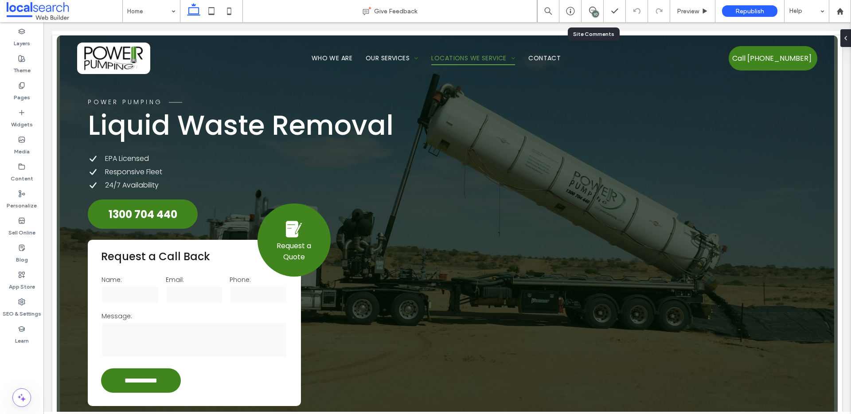
scroll to position [0, 0]
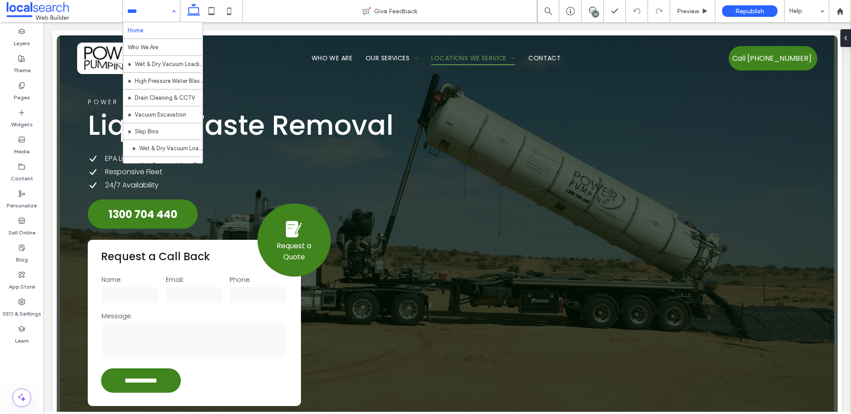
click at [165, 10] on input at bounding box center [149, 11] width 44 height 22
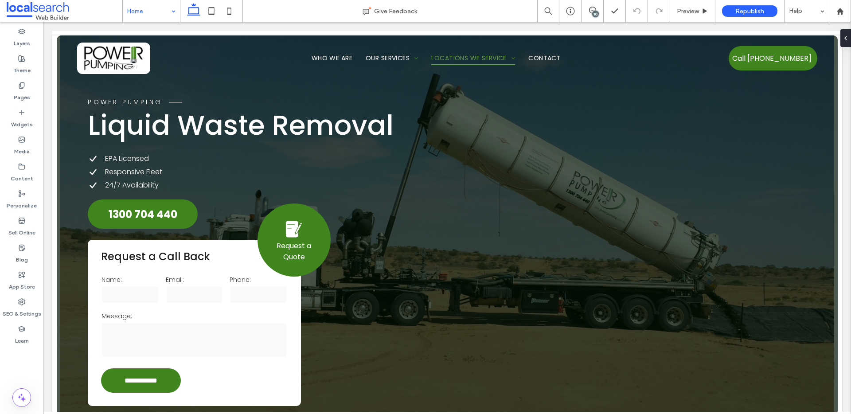
click at [169, 9] on div "Home" at bounding box center [151, 11] width 57 height 22
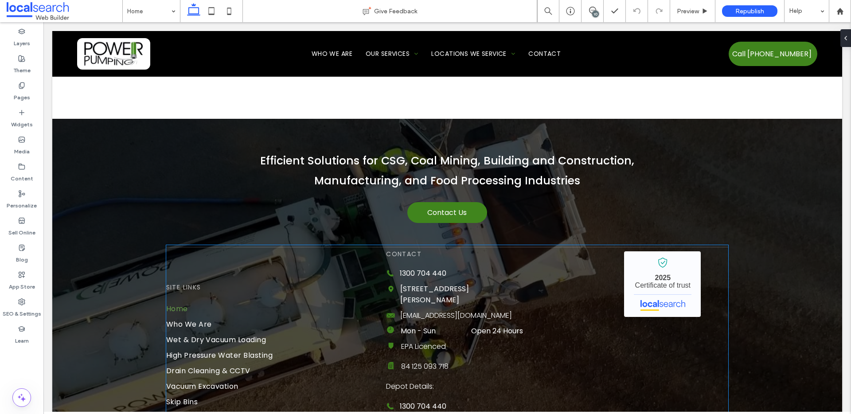
scroll to position [2560, 0]
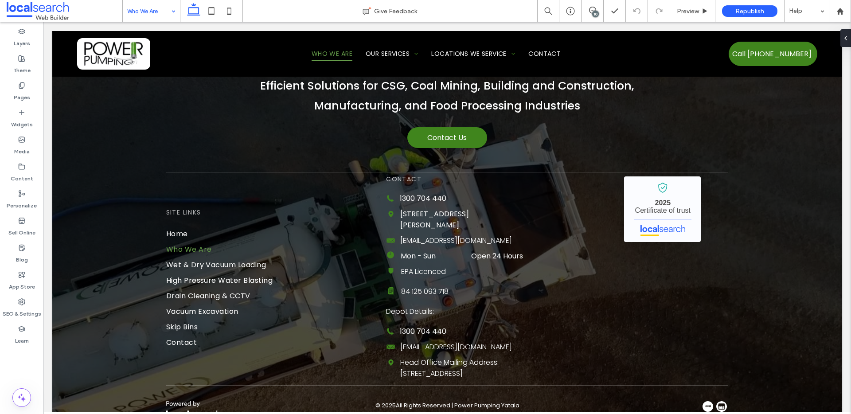
scroll to position [717, 0]
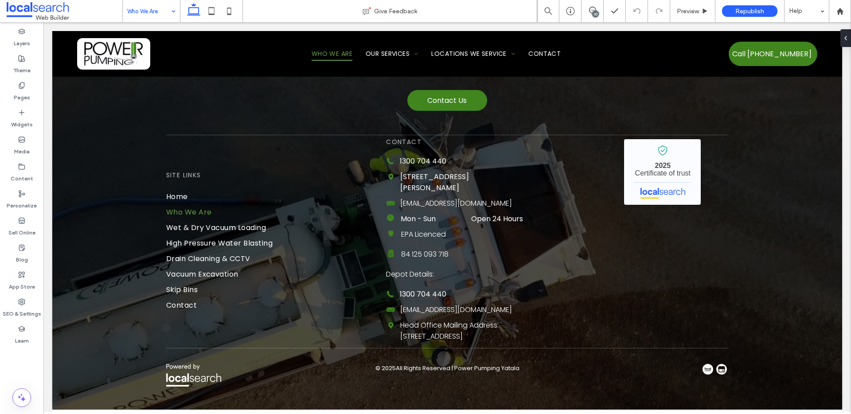
click at [155, 9] on input at bounding box center [149, 11] width 44 height 22
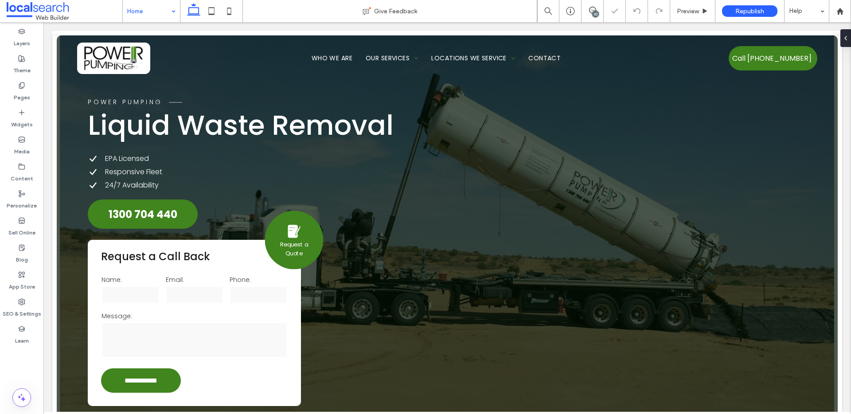
click at [169, 7] on div "Home" at bounding box center [151, 11] width 57 height 22
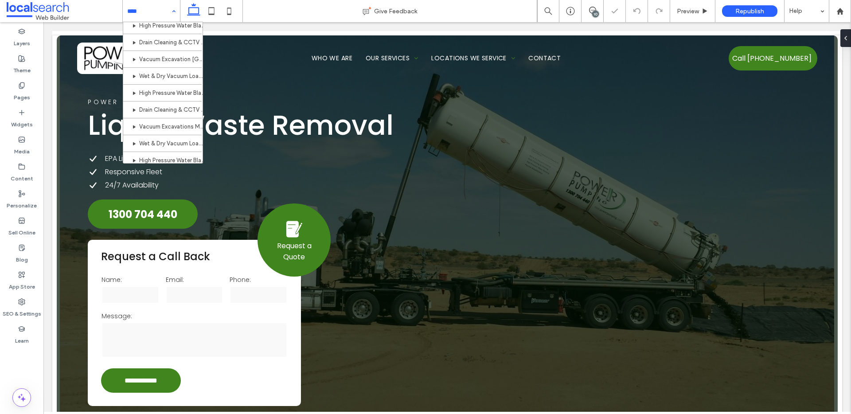
scroll to position [413, 0]
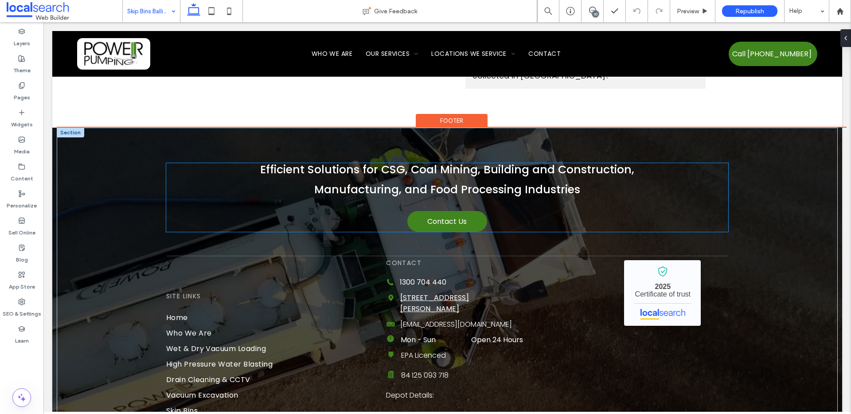
scroll to position [1902, 0]
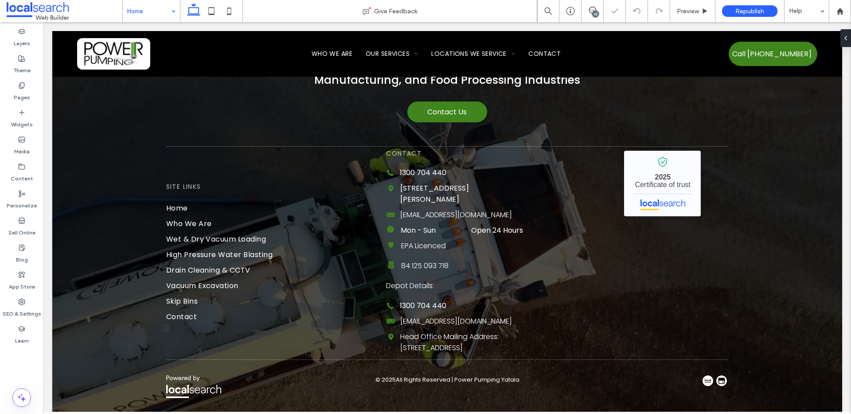
click at [594, 11] on div "10" at bounding box center [595, 14] width 7 height 7
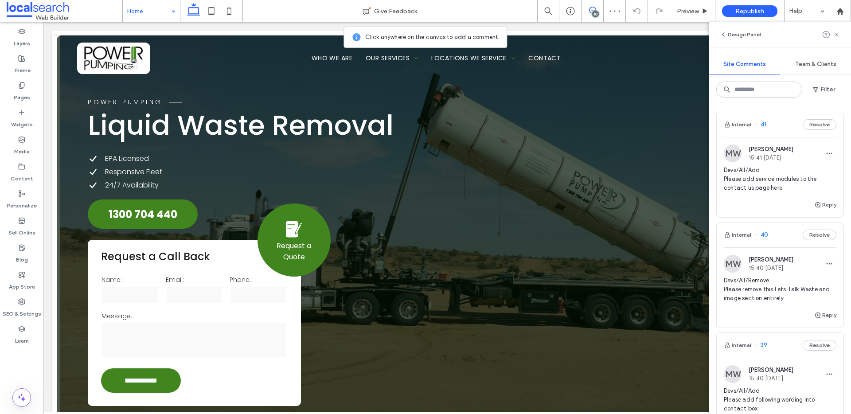
click at [764, 125] on span "41" at bounding box center [761, 124] width 12 height 9
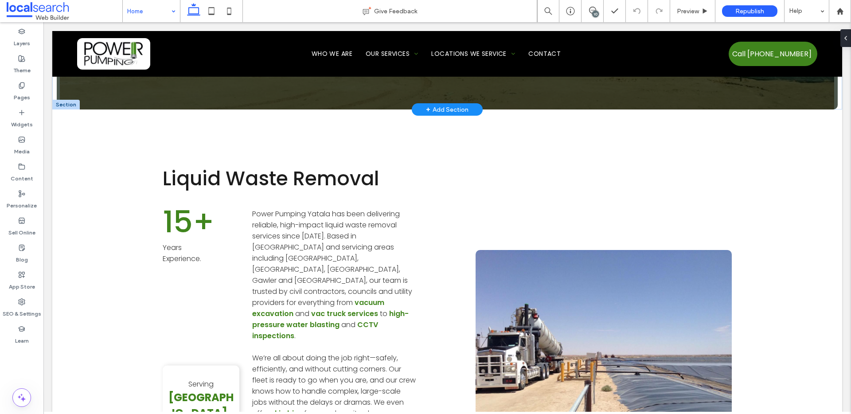
scroll to position [402, 0]
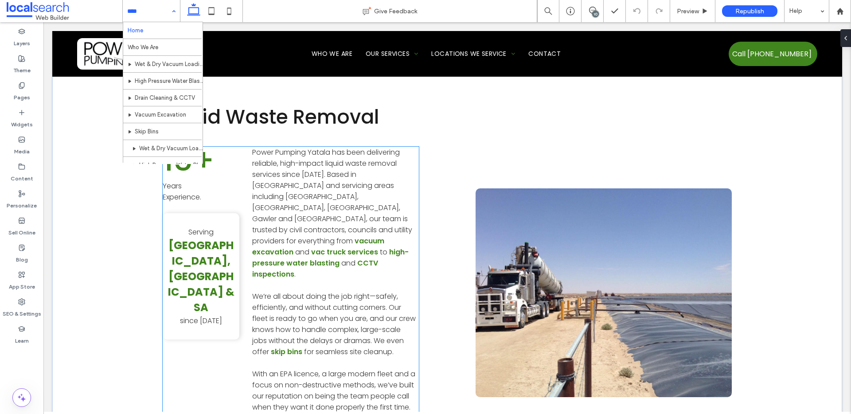
click at [175, 183] on span "Years" at bounding box center [172, 186] width 19 height 10
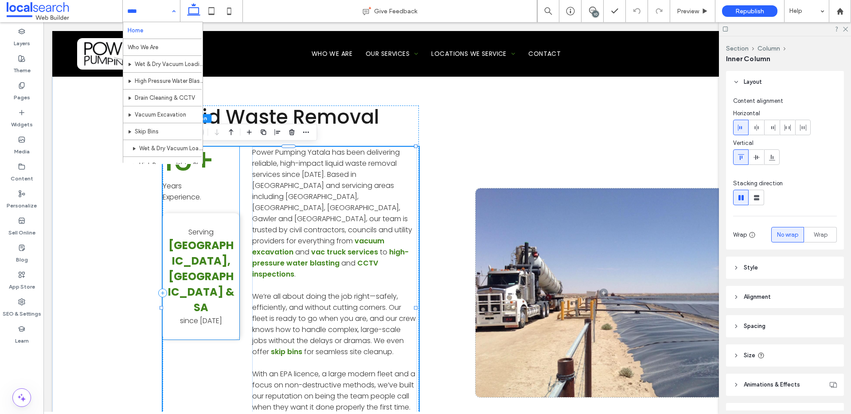
click at [195, 178] on span "15+" at bounding box center [189, 160] width 52 height 42
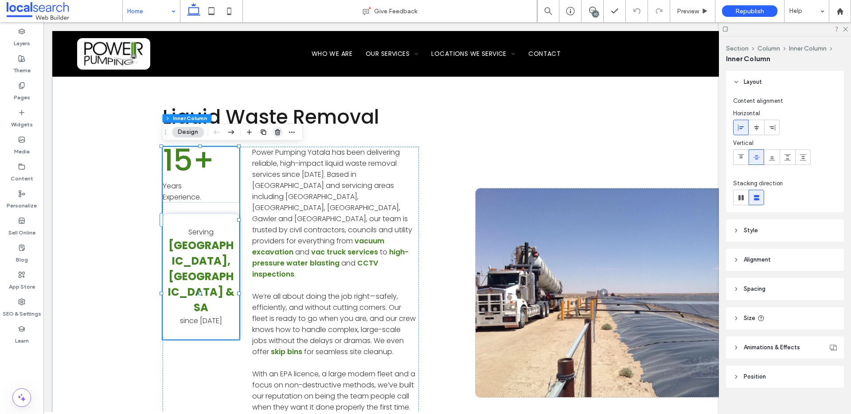
click at [274, 130] on icon "button" at bounding box center [277, 132] width 7 height 7
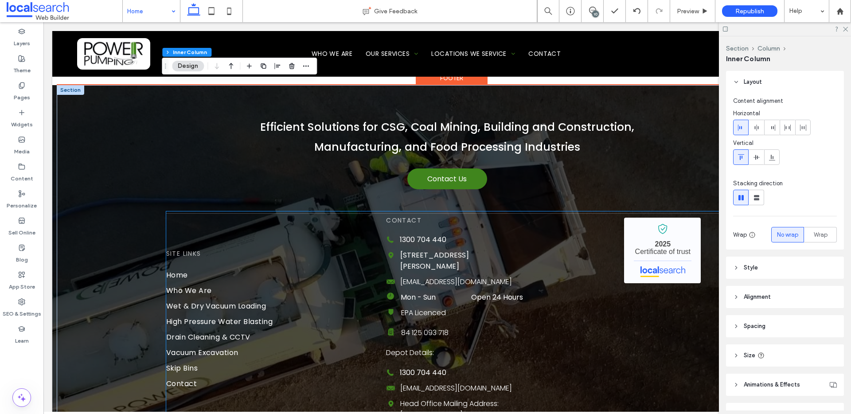
scroll to position [2567, 0]
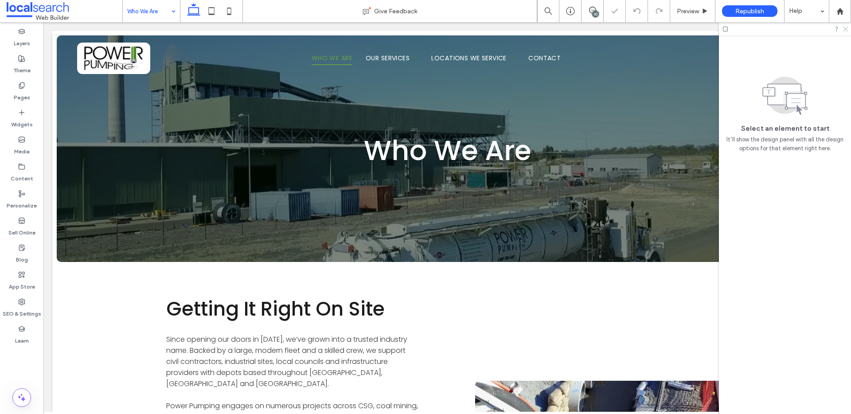
drag, startPoint x: 843, startPoint y: 29, endPoint x: 527, endPoint y: 106, distance: 325.2
click at [843, 29] on icon at bounding box center [845, 29] width 6 height 6
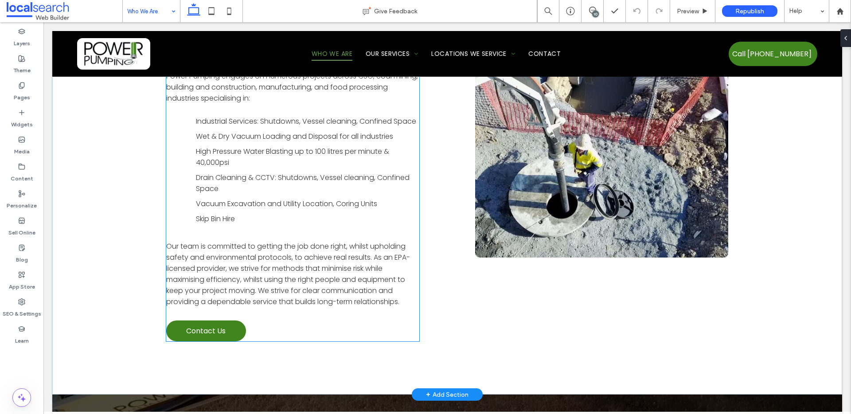
scroll to position [320, 0]
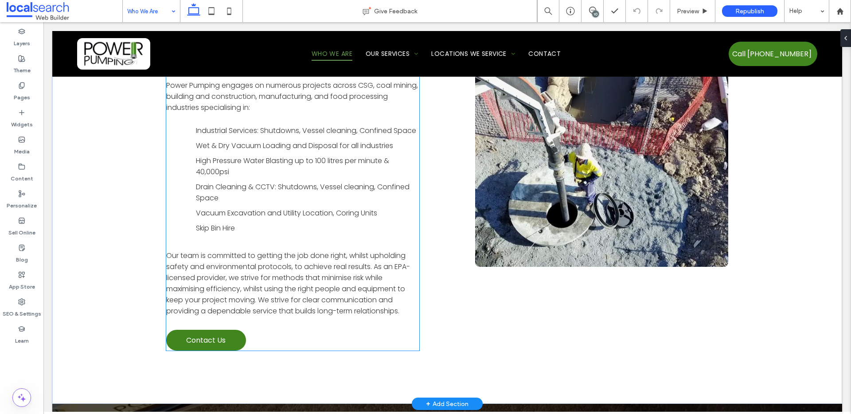
click at [200, 151] on li "Wet & Dry Vacuum Loading and Disposal for all industries" at bounding box center [299, 145] width 239 height 12
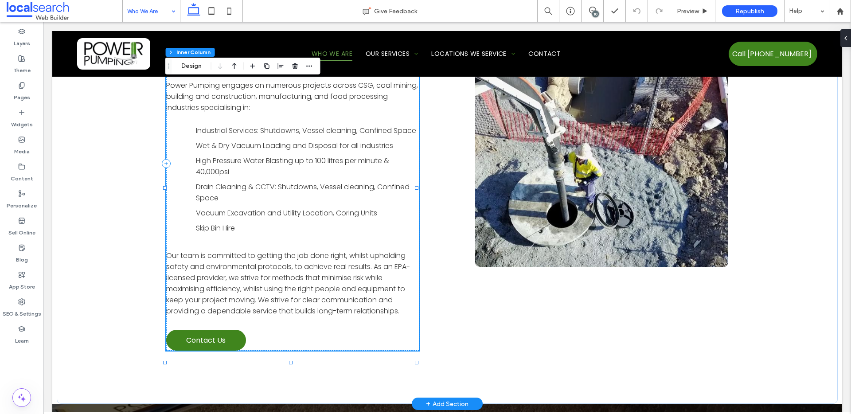
click at [194, 135] on li "Industrial Services: Shutdowns, Vessel cleaning, Confined Space" at bounding box center [299, 130] width 239 height 12
click at [186, 130] on li "Industrial Services: Shutdowns, Vessel cleaning, Confined Space" at bounding box center [299, 130] width 239 height 12
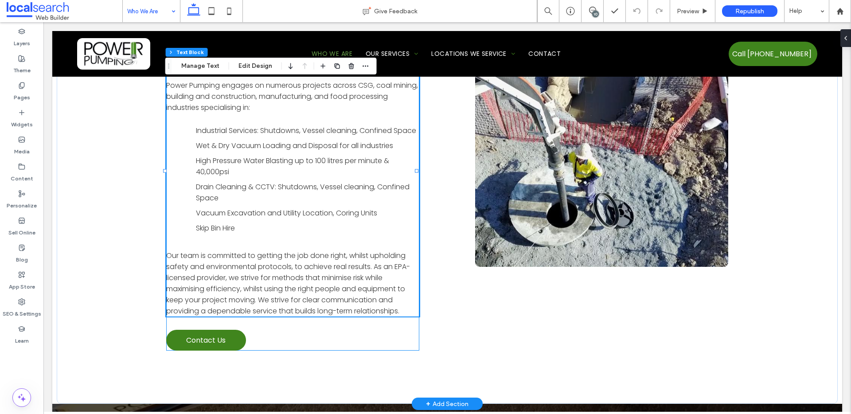
click at [186, 130] on li "Industrial Services: Shutdowns, Vessel cleaning, Confined Space" at bounding box center [299, 130] width 239 height 12
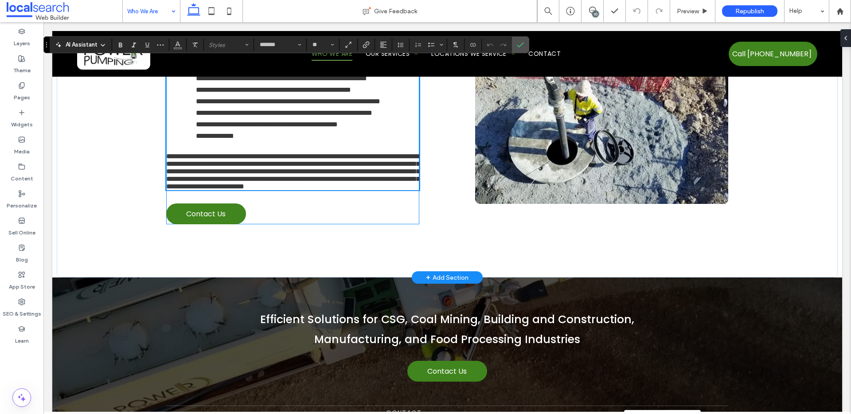
scroll to position [274, 0]
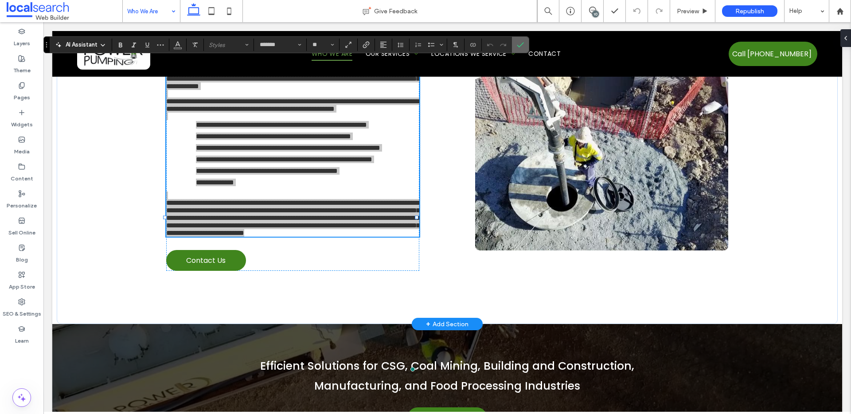
drag, startPoint x: 518, startPoint y: 46, endPoint x: 474, endPoint y: 24, distance: 48.6
click at [518, 46] on use "Confirm" at bounding box center [520, 45] width 7 height 5
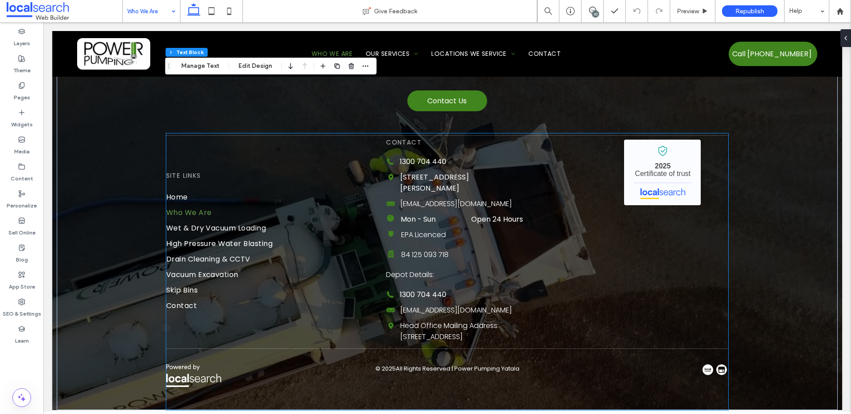
scroll to position [717, 0]
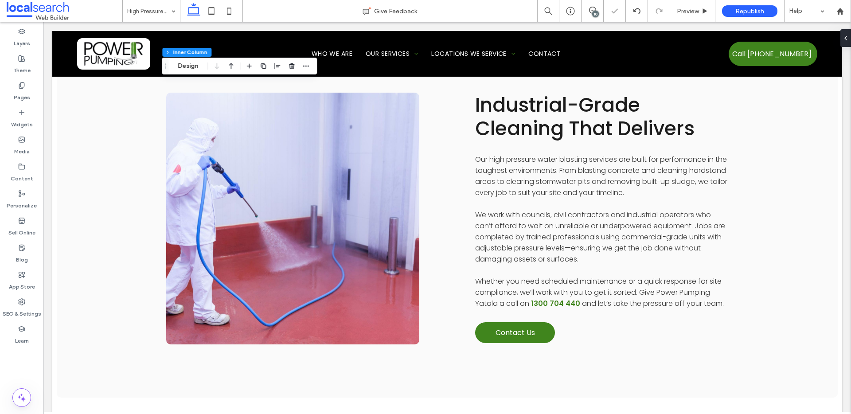
scroll to position [1625, 0]
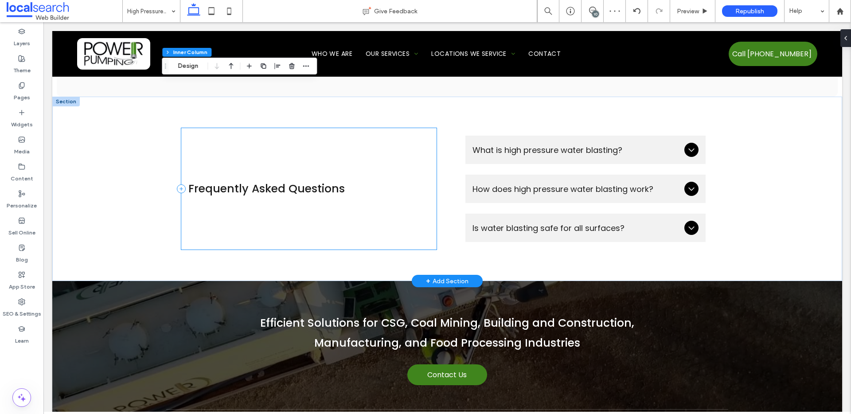
click at [277, 128] on div "Frequently Asked Questions" at bounding box center [308, 188] width 255 height 121
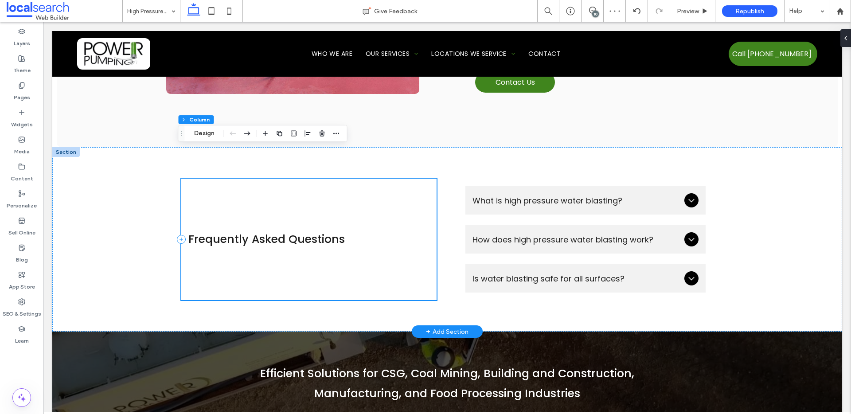
scroll to position [1572, 0]
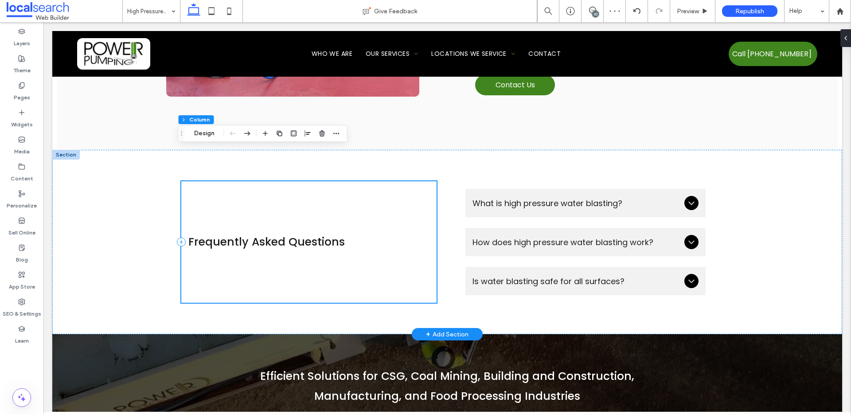
click at [89, 150] on div "Frequently Asked Questions What is high pressure water blasting? High pressure …" at bounding box center [447, 242] width 790 height 185
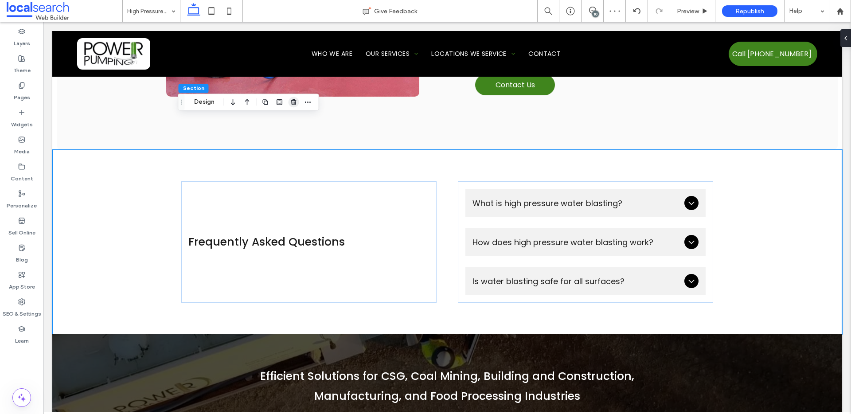
click at [292, 101] on icon "button" at bounding box center [293, 101] width 7 height 7
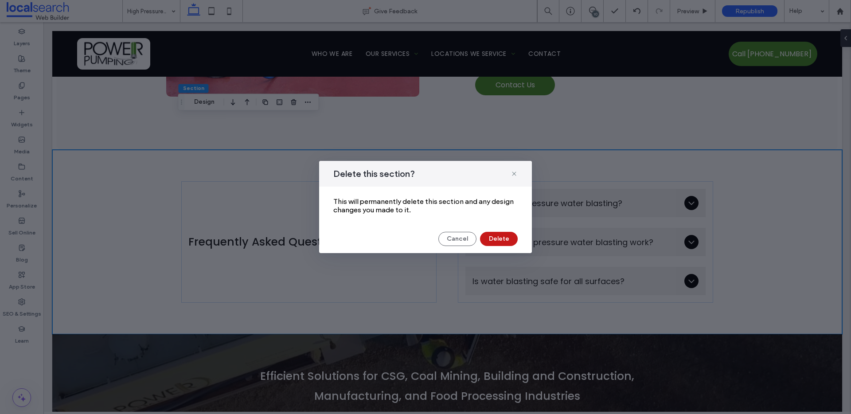
click at [507, 237] on button "Delete" at bounding box center [499, 239] width 38 height 14
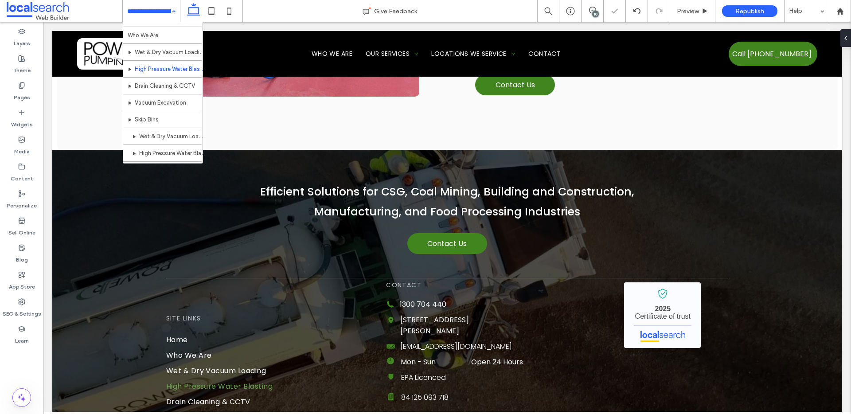
scroll to position [17, 0]
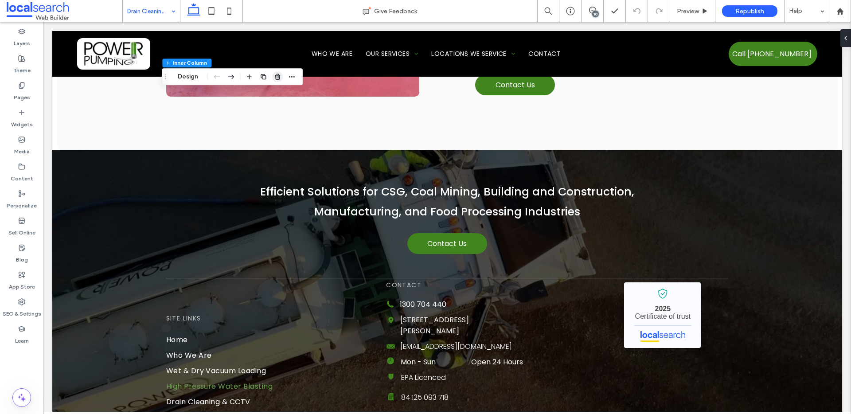
click at [278, 78] on icon "button" at bounding box center [277, 76] width 7 height 7
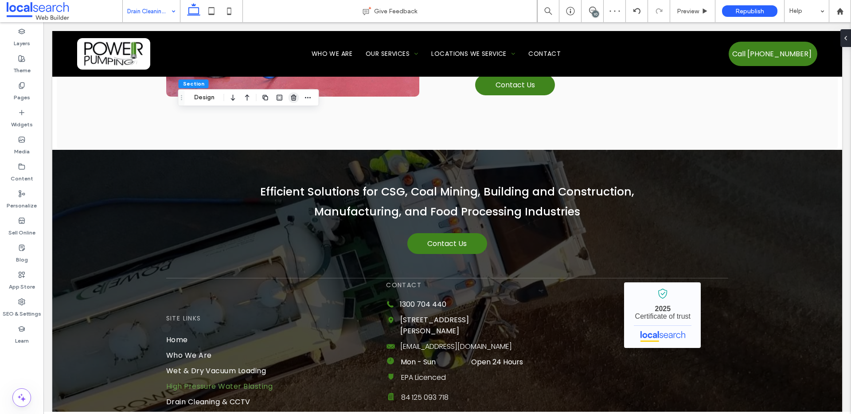
click at [291, 97] on use "button" at bounding box center [293, 97] width 5 height 6
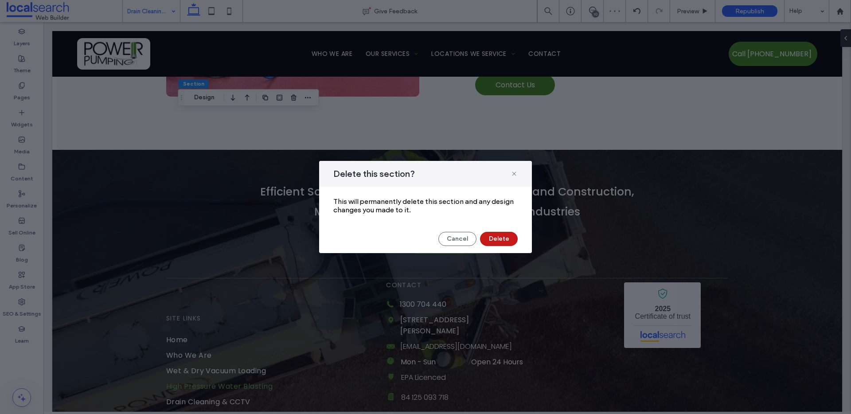
click at [502, 239] on button "Delete" at bounding box center [499, 239] width 38 height 14
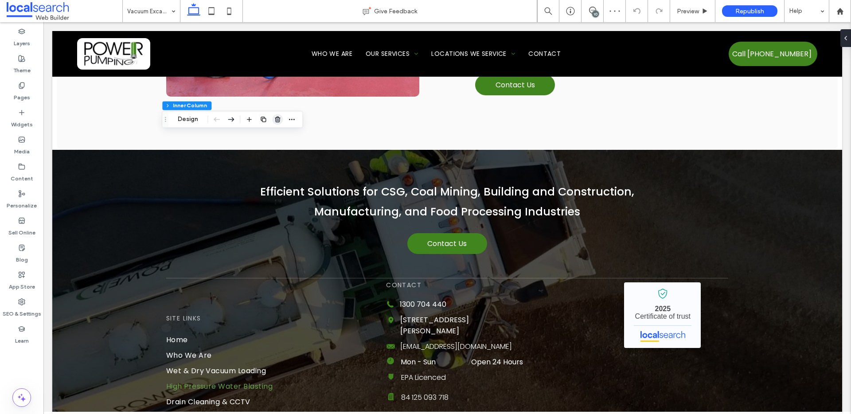
click at [276, 120] on use "button" at bounding box center [277, 120] width 5 height 6
click at [292, 142] on use "button" at bounding box center [293, 143] width 5 height 6
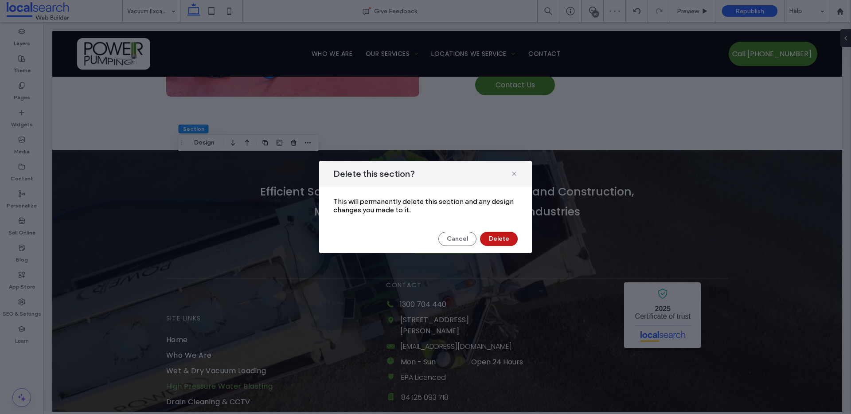
click at [496, 240] on button "Delete" at bounding box center [499, 239] width 38 height 14
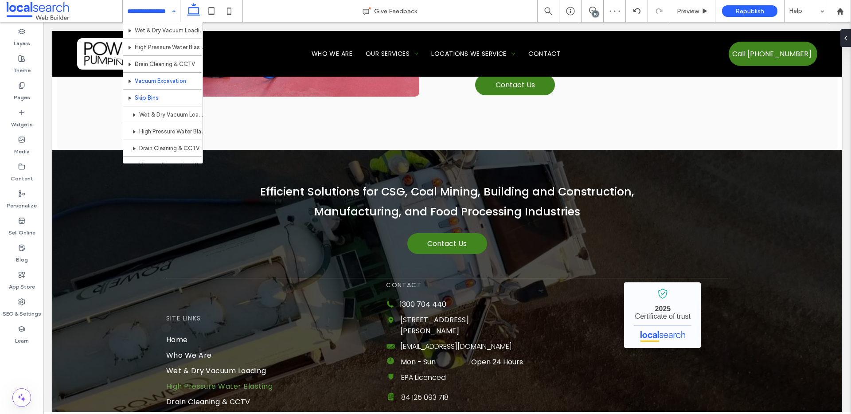
scroll to position [35, 0]
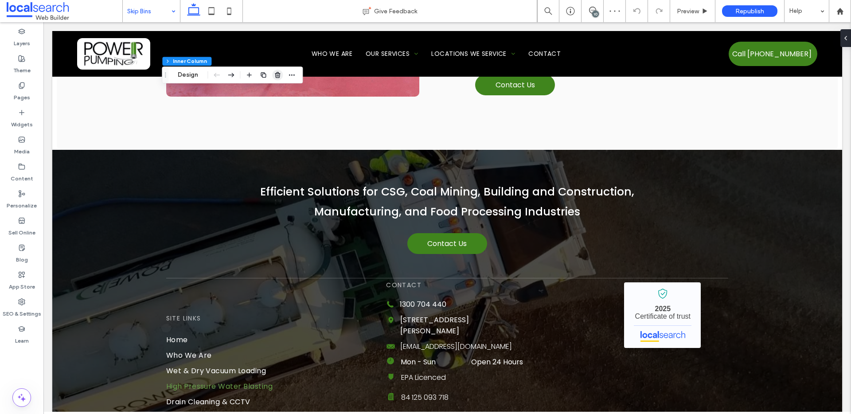
click at [280, 73] on use "button" at bounding box center [277, 75] width 5 height 6
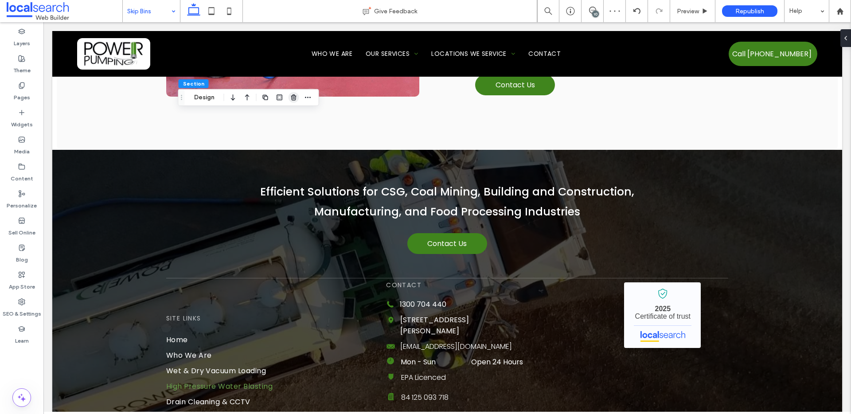
click at [289, 101] on span "button" at bounding box center [293, 97] width 11 height 11
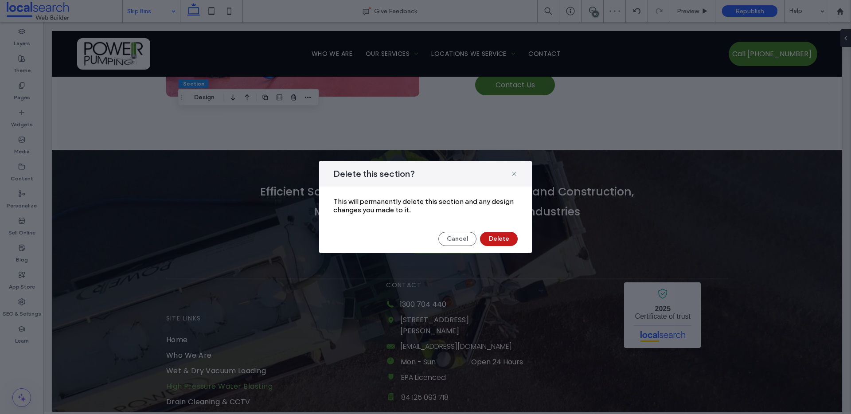
click at [495, 237] on button "Delete" at bounding box center [499, 239] width 38 height 14
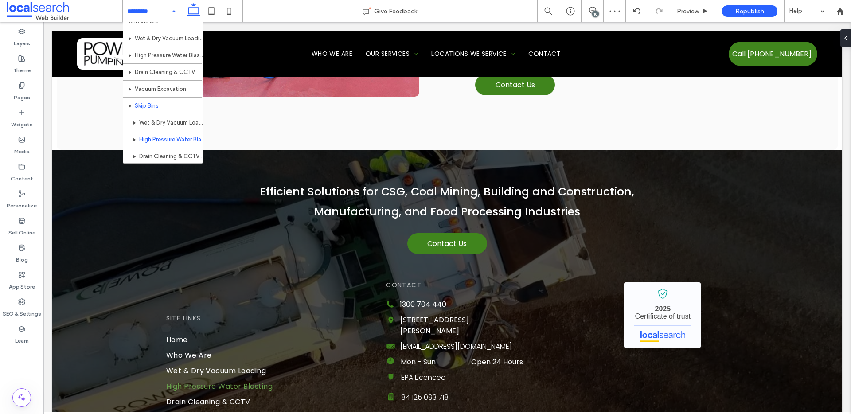
scroll to position [82, 0]
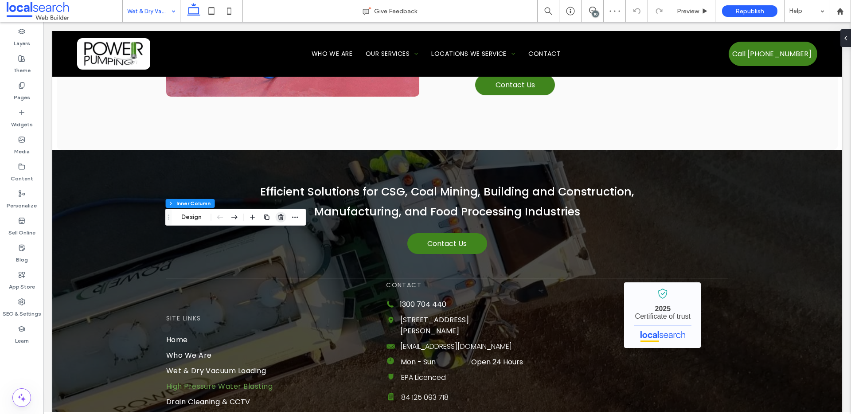
click at [277, 218] on icon "button" at bounding box center [280, 217] width 7 height 7
type input "***"
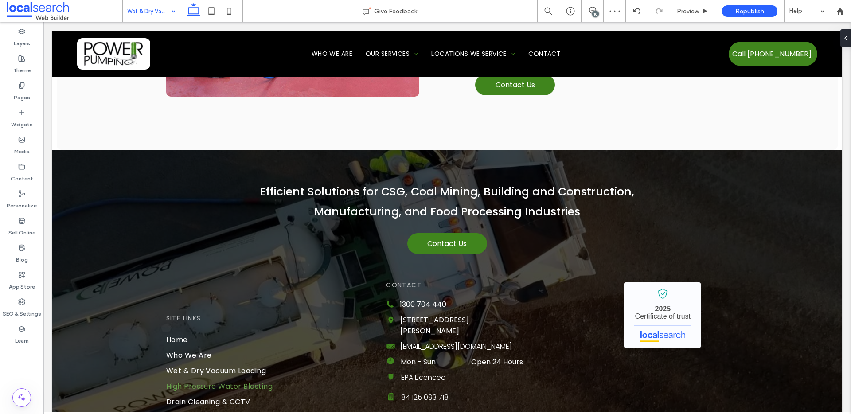
type input "***"
click at [296, 117] on icon "button" at bounding box center [293, 116] width 7 height 7
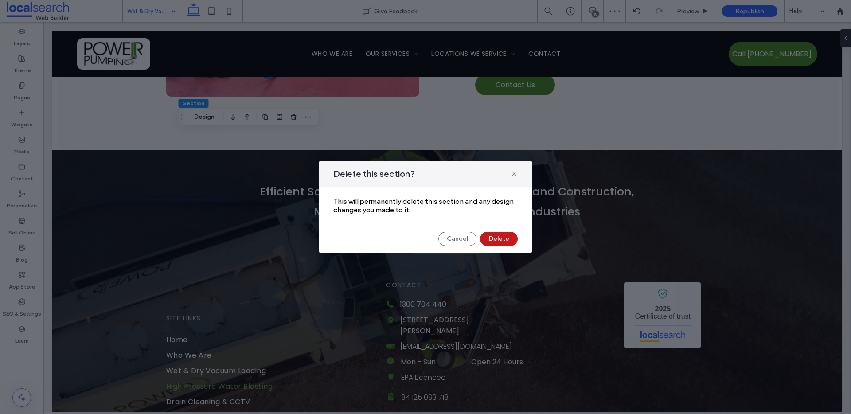
click at [494, 234] on button "Delete" at bounding box center [499, 239] width 38 height 14
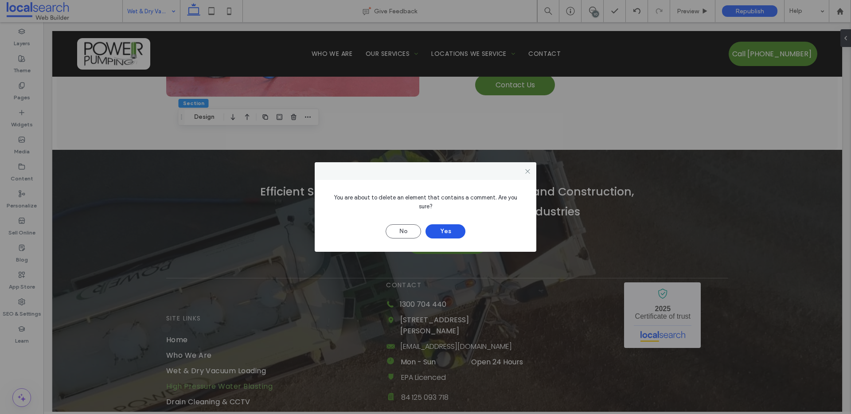
click at [448, 227] on button "Yes" at bounding box center [445, 231] width 40 height 14
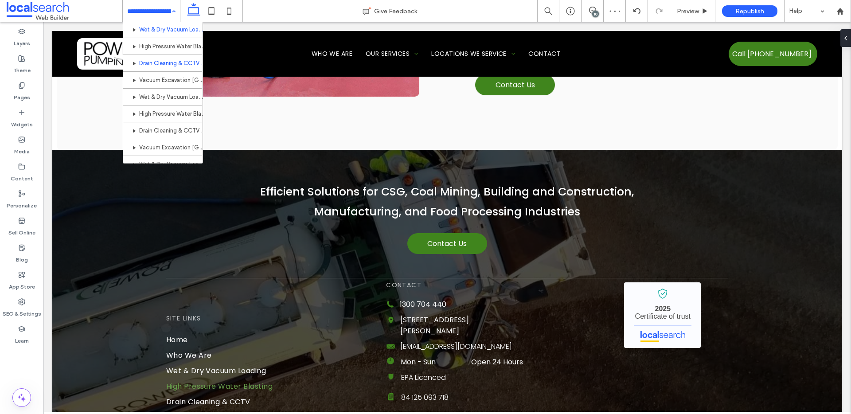
scroll to position [117, 0]
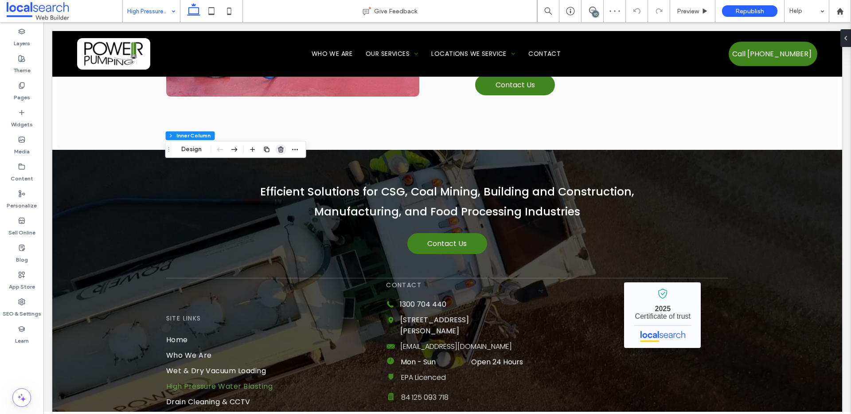
click at [279, 147] on icon "button" at bounding box center [280, 149] width 7 height 7
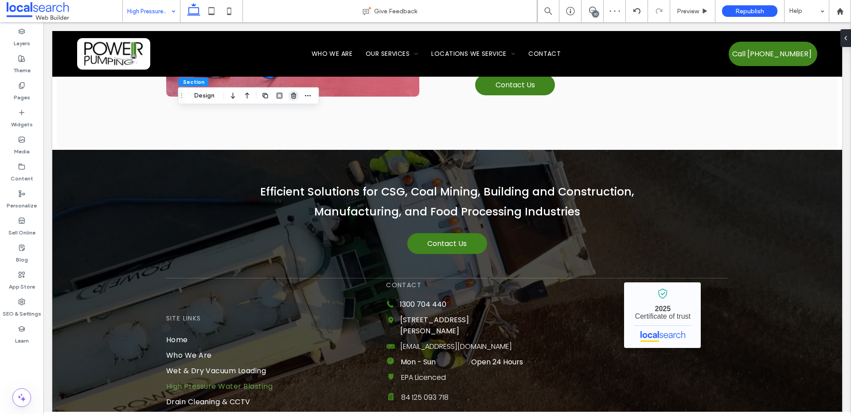
click at [292, 97] on icon "button" at bounding box center [293, 95] width 7 height 7
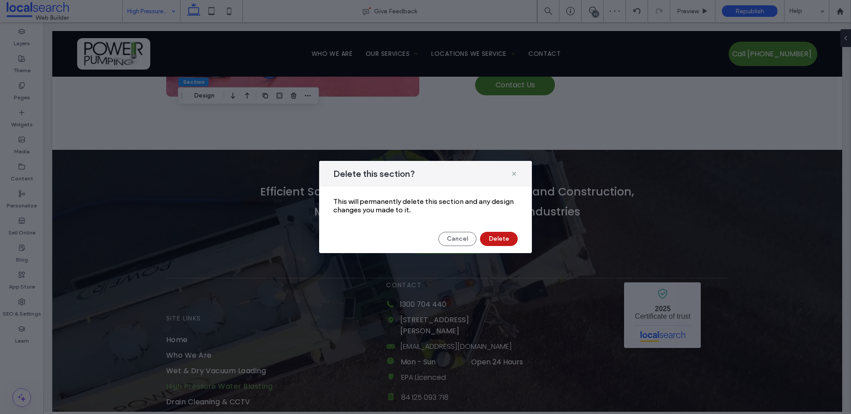
click at [495, 235] on button "Delete" at bounding box center [499, 239] width 38 height 14
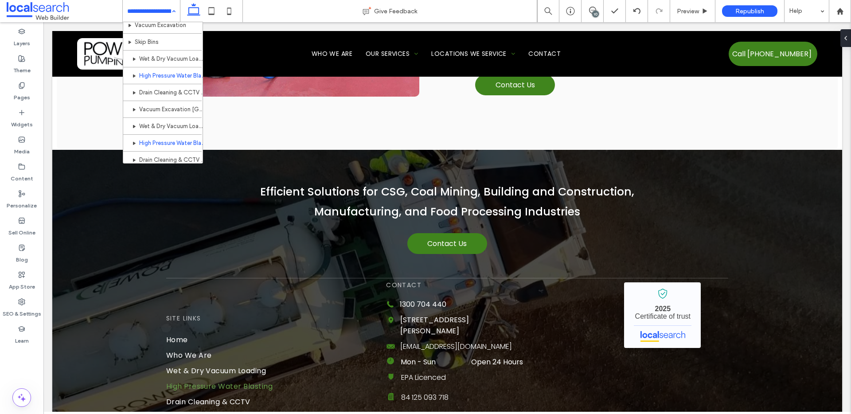
scroll to position [90, 0]
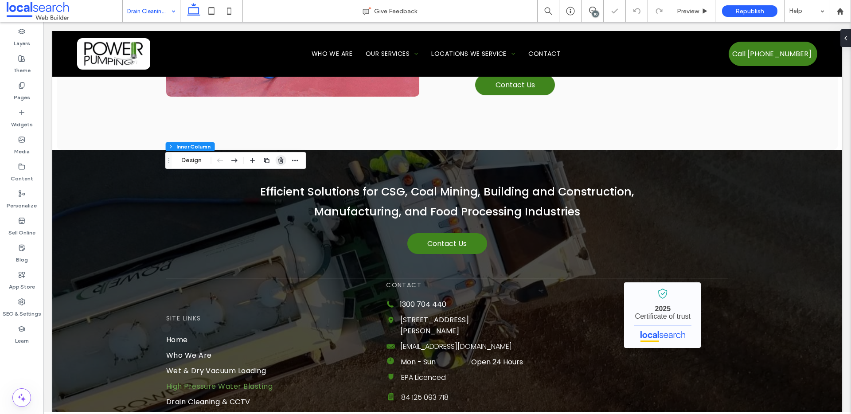
click at [284, 160] on icon "button" at bounding box center [280, 160] width 7 height 7
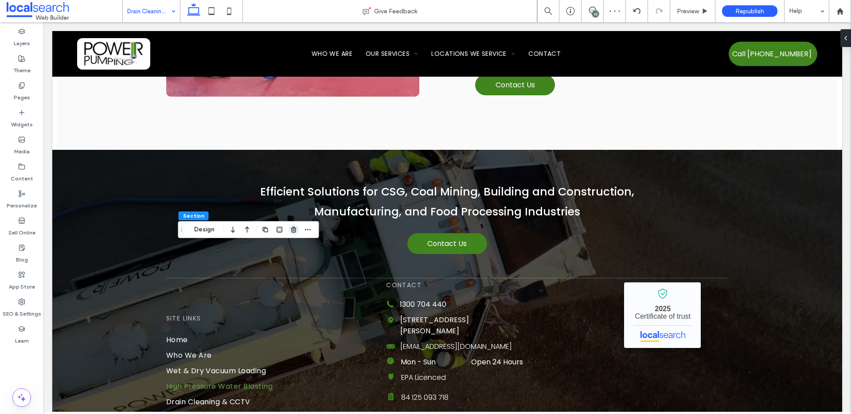
click at [294, 229] on icon "button" at bounding box center [293, 229] width 7 height 7
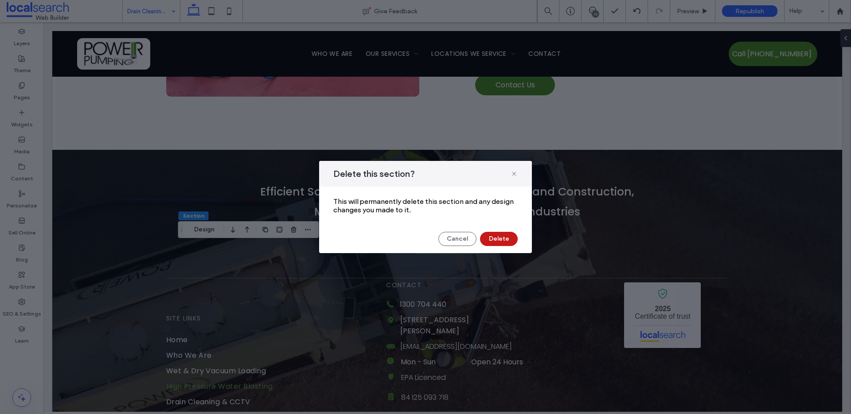
click at [500, 242] on button "Delete" at bounding box center [499, 239] width 38 height 14
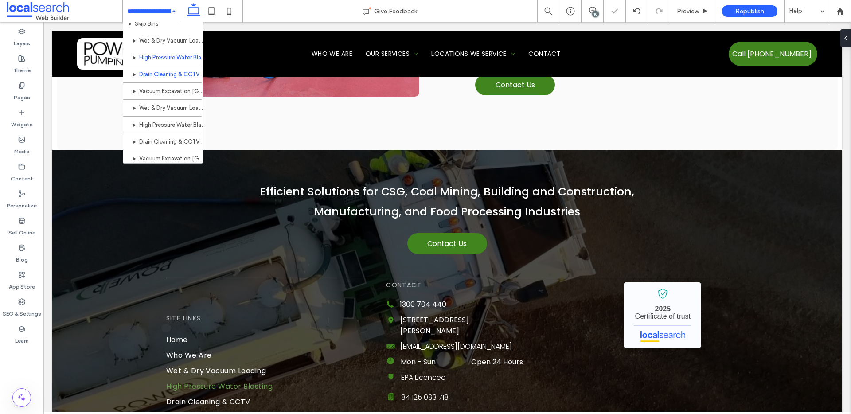
scroll to position [129, 0]
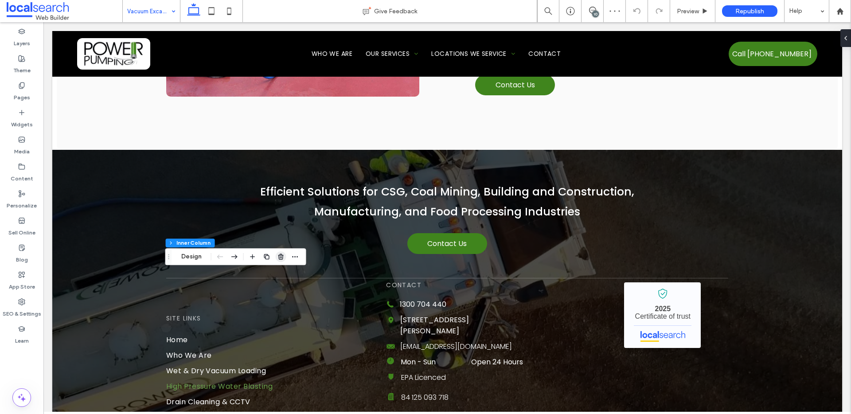
click at [282, 256] on use "button" at bounding box center [280, 256] width 5 height 6
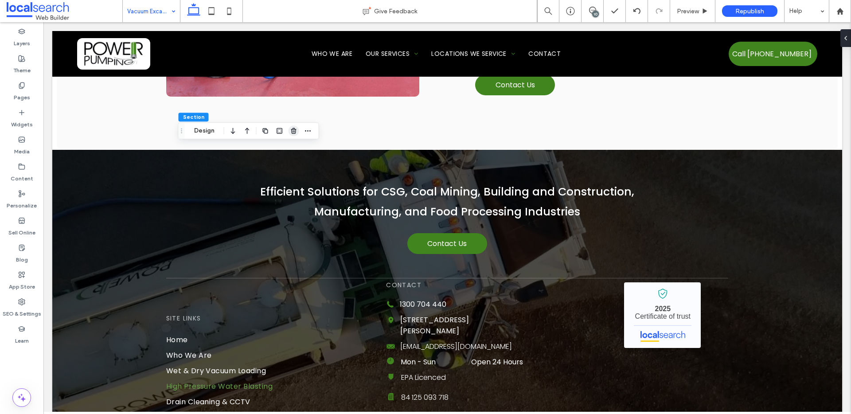
click at [292, 130] on icon "button" at bounding box center [293, 130] width 7 height 7
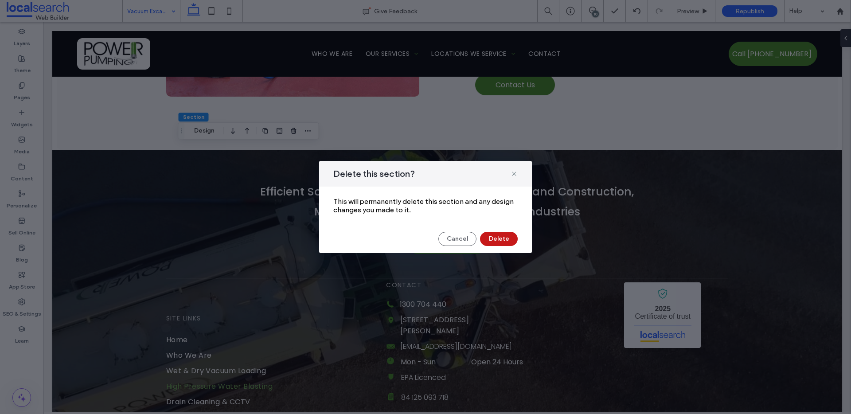
click at [491, 237] on button "Delete" at bounding box center [499, 239] width 38 height 14
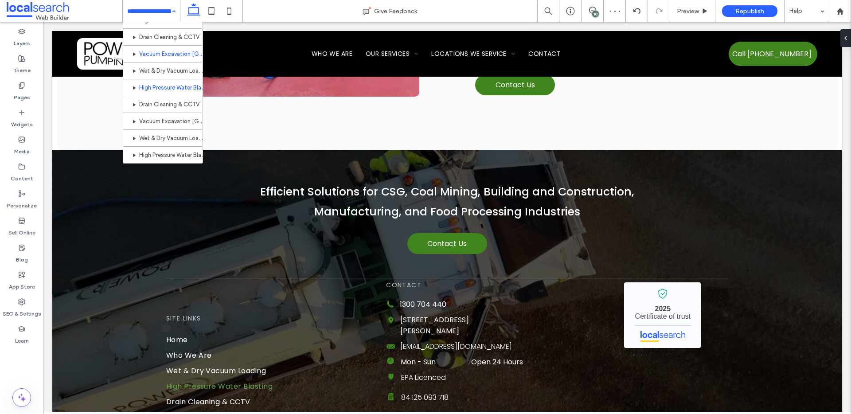
scroll to position [152, 0]
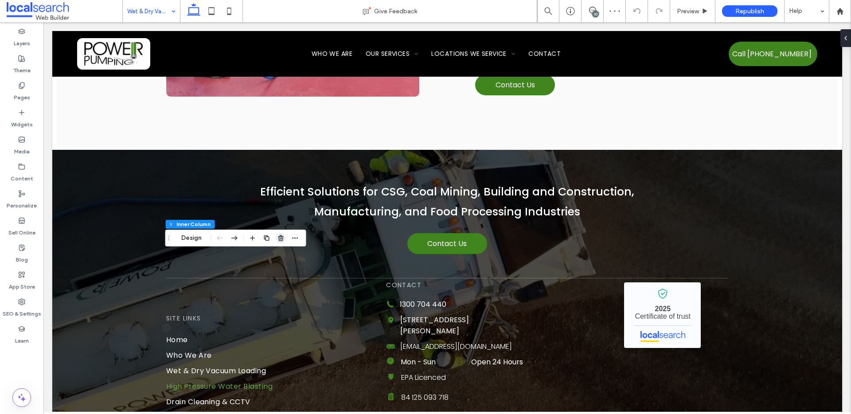
click at [281, 242] on span "button" at bounding box center [281, 238] width 11 height 11
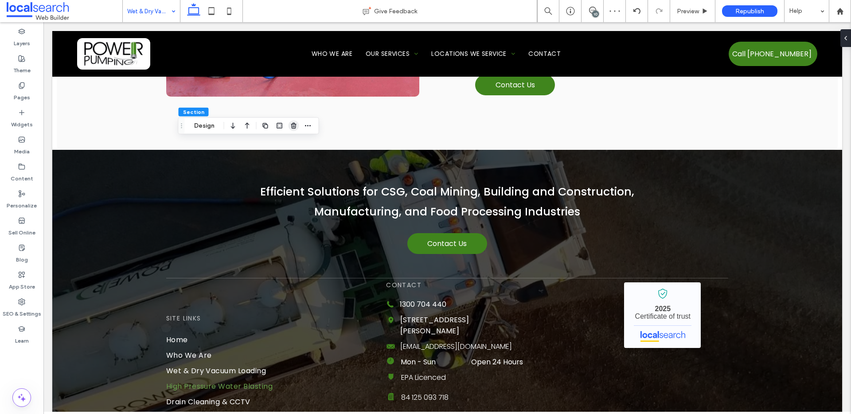
click at [293, 125] on icon "button" at bounding box center [293, 125] width 7 height 7
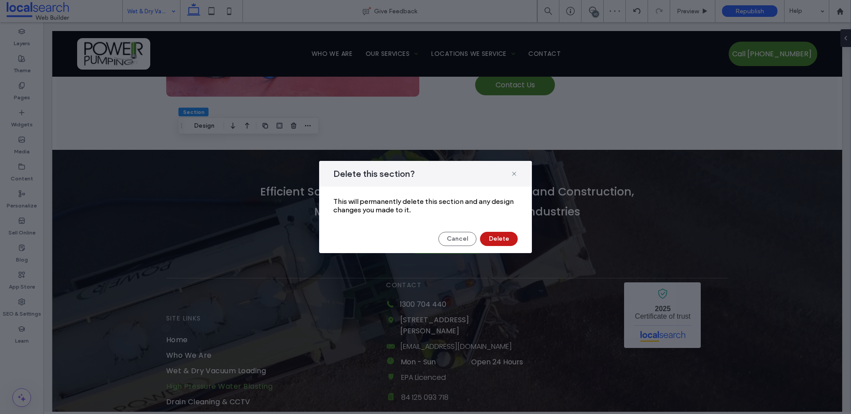
click at [491, 240] on button "Delete" at bounding box center [499, 239] width 38 height 14
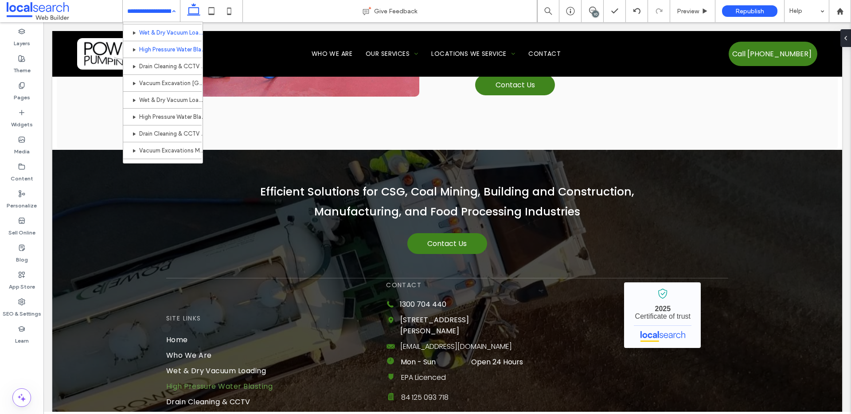
scroll to position [177, 0]
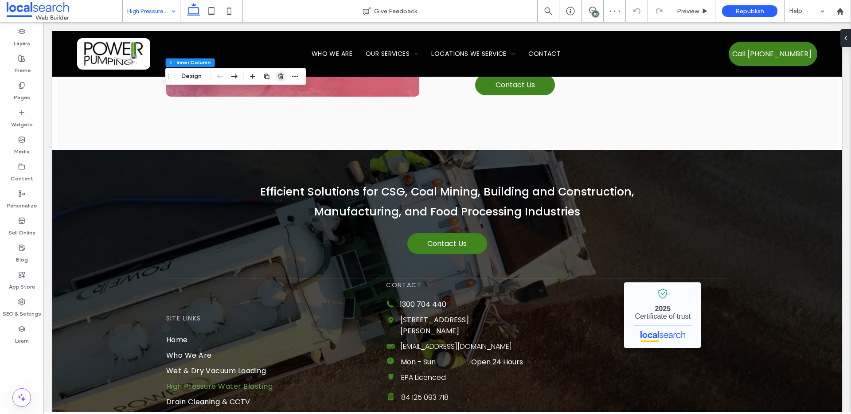
click at [283, 76] on icon "button" at bounding box center [280, 76] width 7 height 7
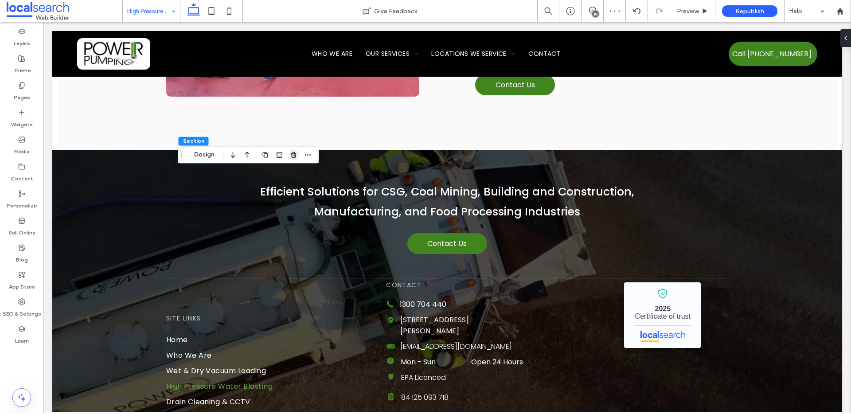
click at [294, 156] on use "button" at bounding box center [293, 155] width 5 height 6
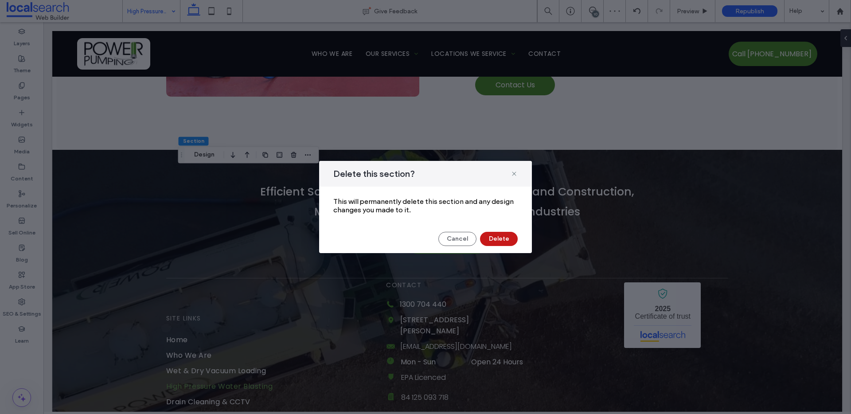
click at [484, 234] on button "Delete" at bounding box center [499, 239] width 38 height 14
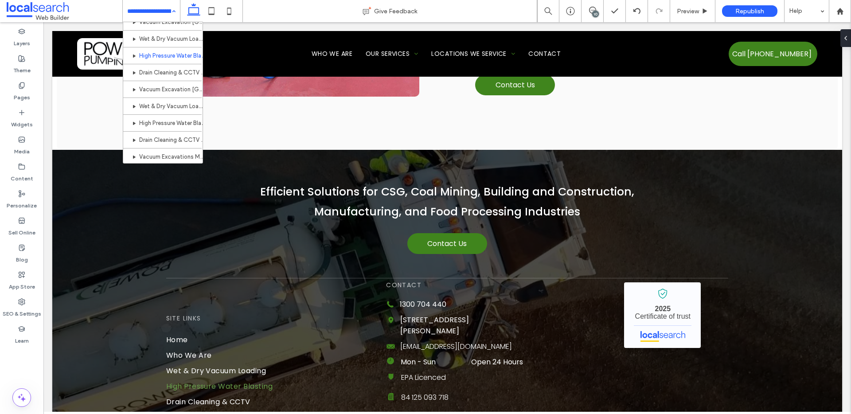
scroll to position [178, 0]
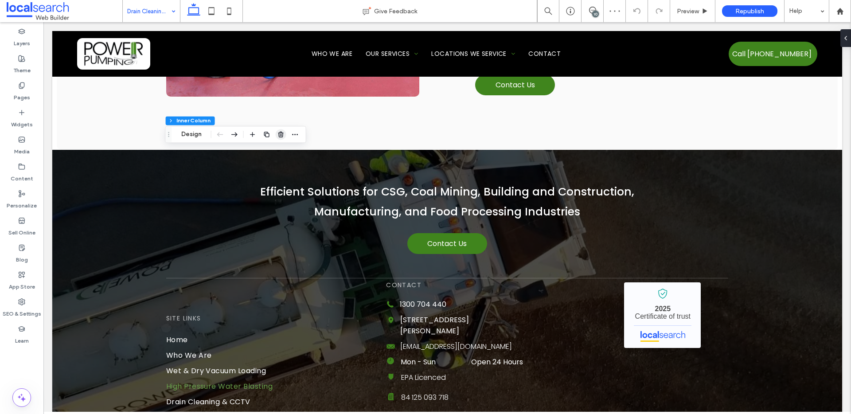
click at [283, 134] on icon "button" at bounding box center [280, 134] width 7 height 7
click at [290, 105] on icon "button" at bounding box center [293, 102] width 7 height 7
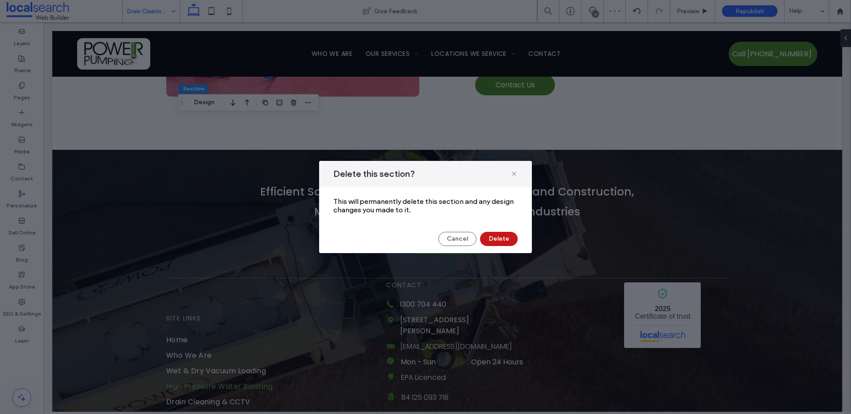
click at [497, 242] on button "Delete" at bounding box center [499, 239] width 38 height 14
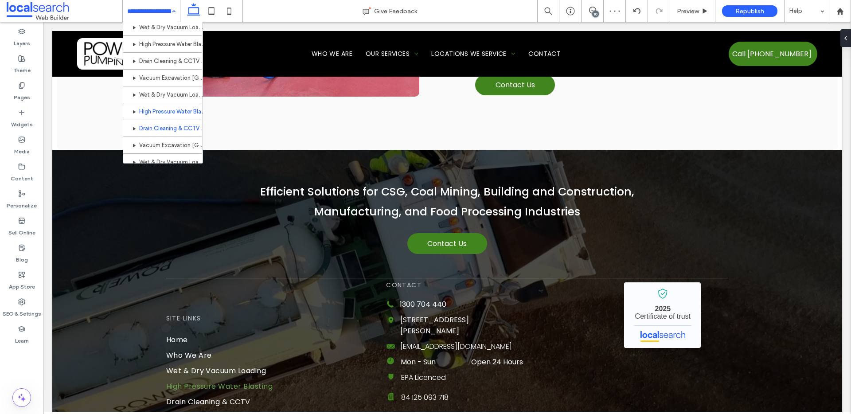
scroll to position [182, 0]
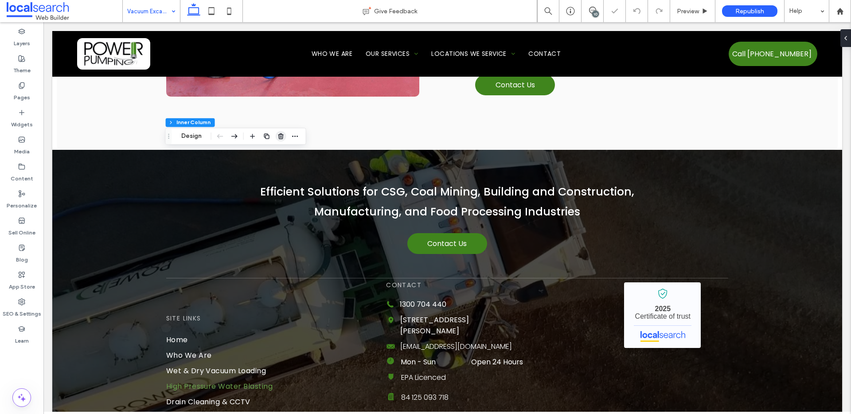
click at [280, 136] on use "button" at bounding box center [280, 136] width 5 height 6
click at [290, 130] on icon "button" at bounding box center [293, 128] width 7 height 7
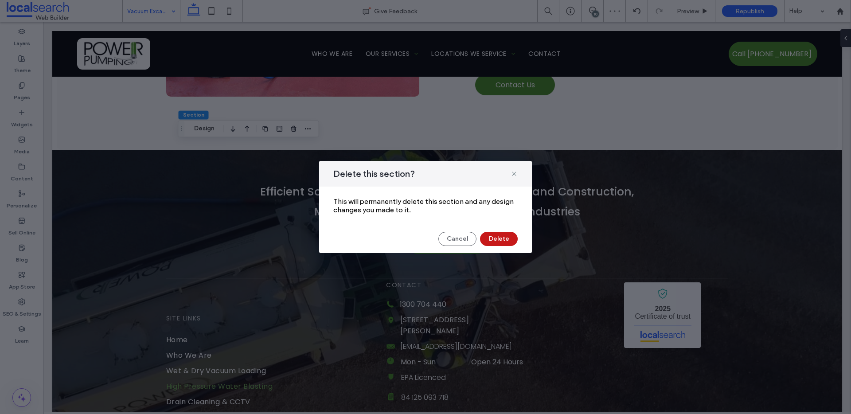
click at [497, 238] on button "Delete" at bounding box center [499, 239] width 38 height 14
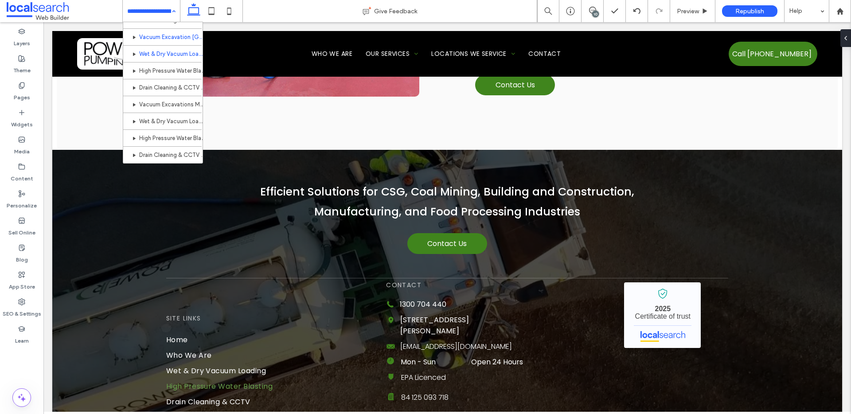
scroll to position [229, 0]
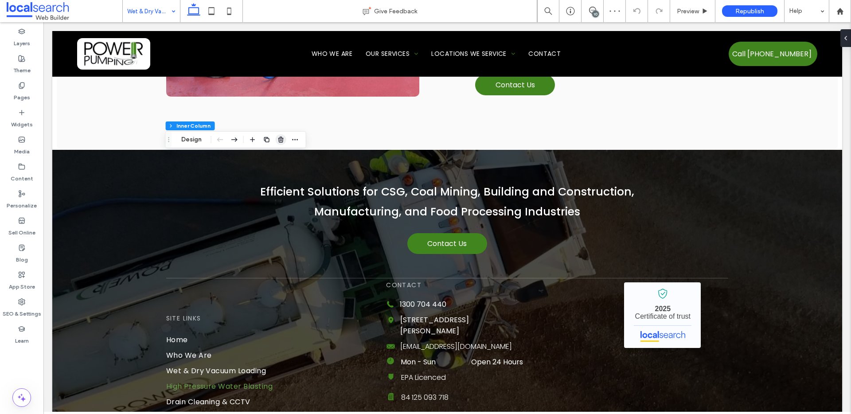
click at [281, 142] on use "button" at bounding box center [280, 139] width 5 height 6
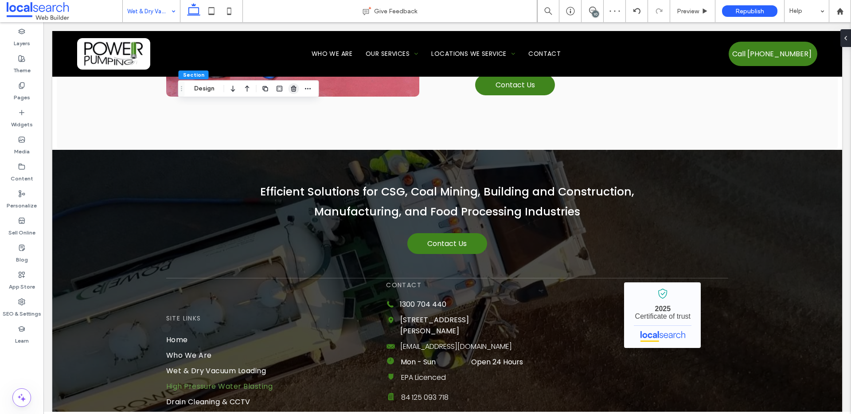
click at [295, 90] on use "button" at bounding box center [293, 89] width 5 height 6
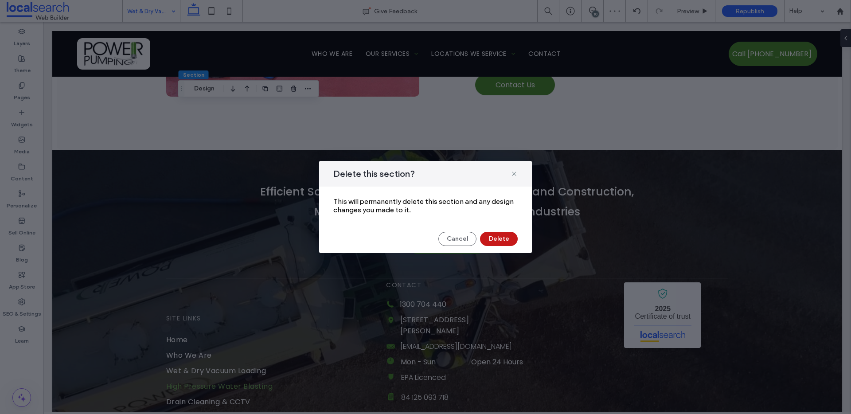
click at [505, 234] on button "Delete" at bounding box center [499, 239] width 38 height 14
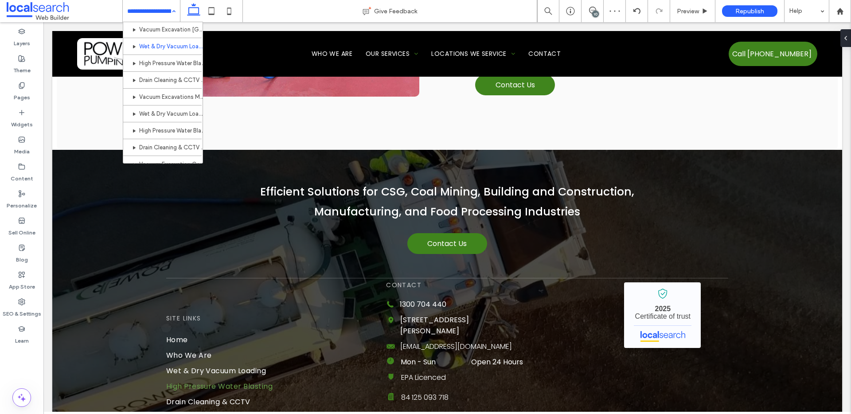
scroll to position [237, 0]
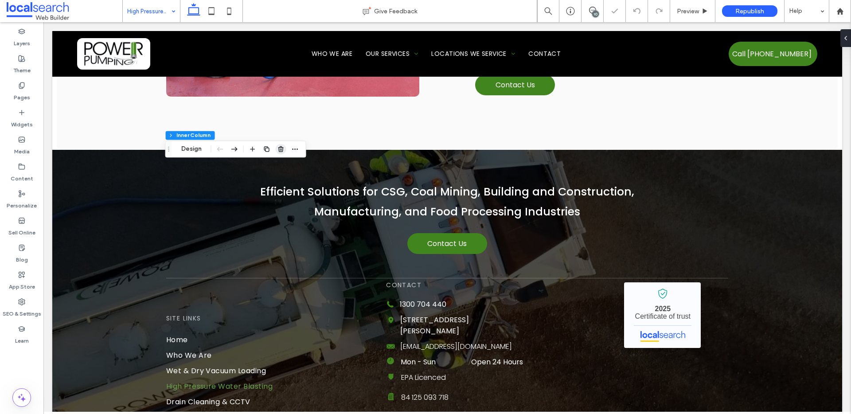
click at [278, 150] on use "button" at bounding box center [280, 149] width 5 height 6
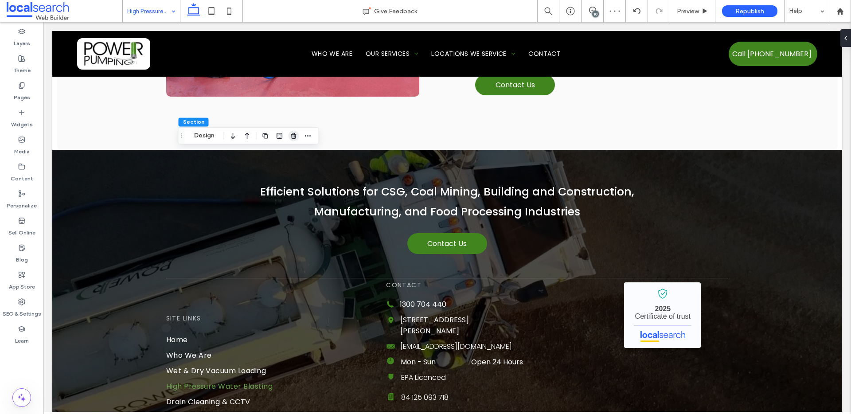
click at [296, 137] on icon "button" at bounding box center [293, 135] width 7 height 7
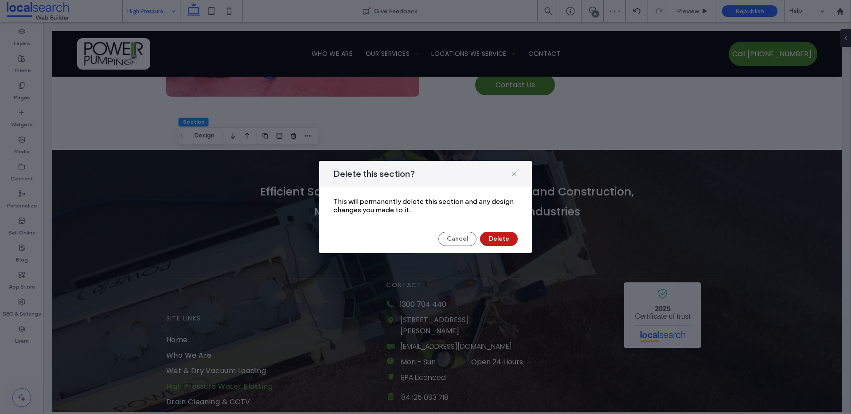
click at [494, 234] on button "Delete" at bounding box center [499, 239] width 38 height 14
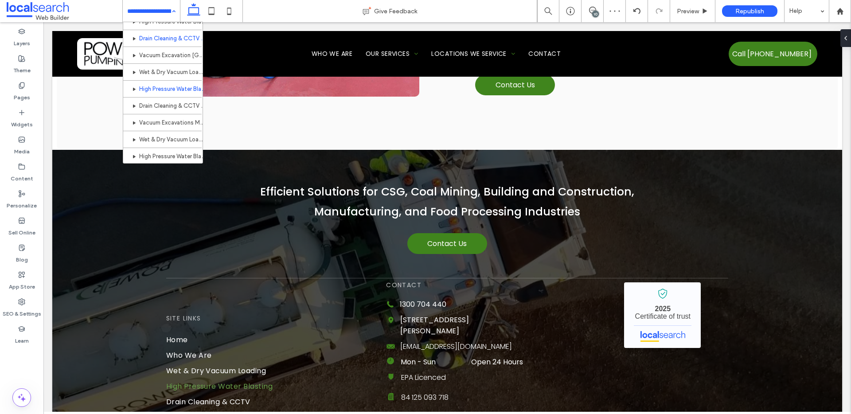
scroll to position [240, 0]
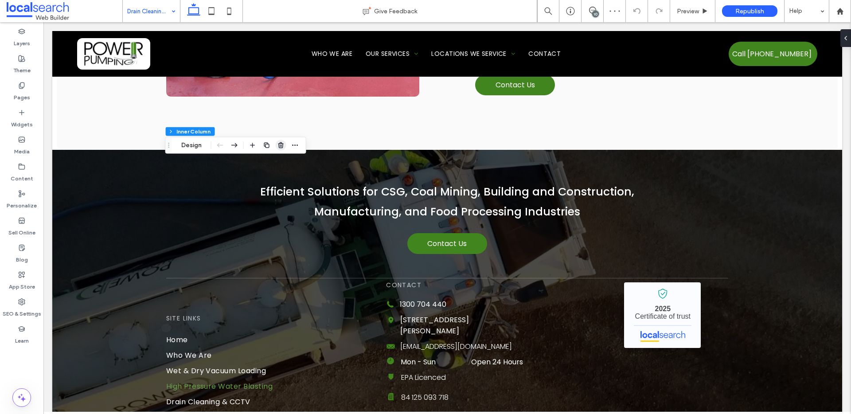
click at [282, 144] on use "button" at bounding box center [280, 145] width 5 height 6
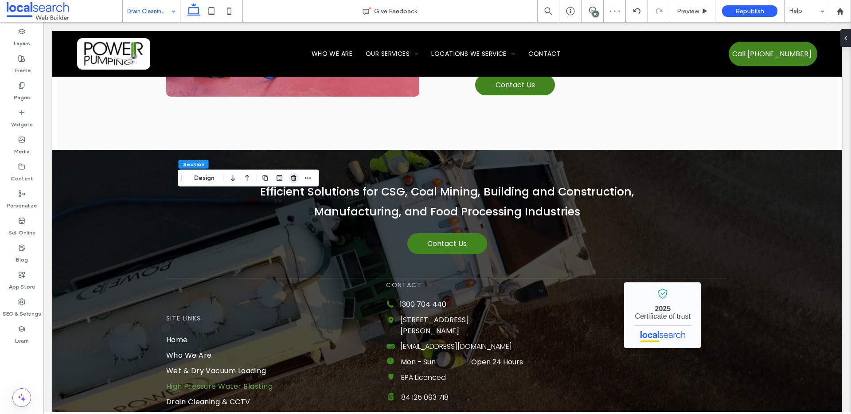
click at [294, 175] on icon "button" at bounding box center [293, 178] width 7 height 7
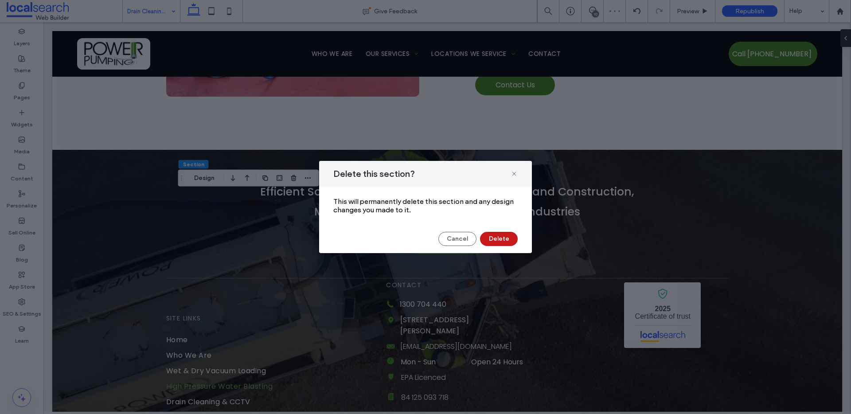
click at [495, 233] on button "Delete" at bounding box center [499, 239] width 38 height 14
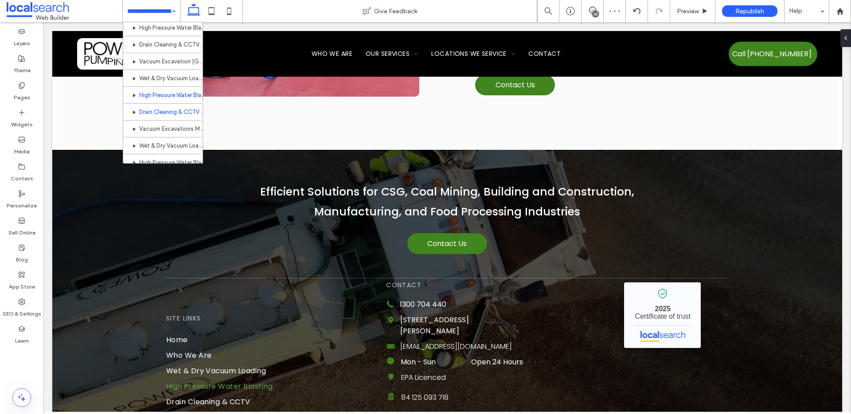
scroll to position [245, 0]
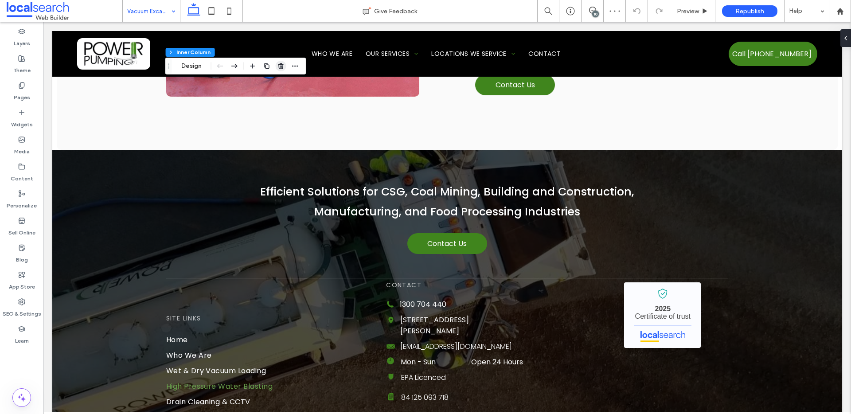
click at [279, 67] on icon "button" at bounding box center [280, 65] width 7 height 7
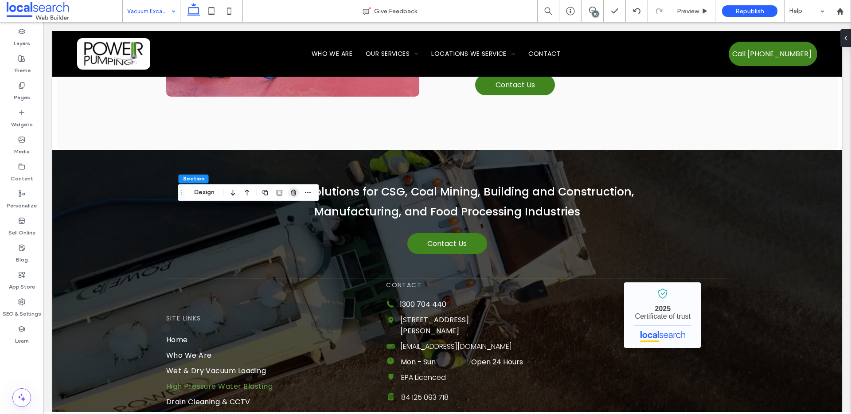
click at [293, 192] on icon "button" at bounding box center [293, 192] width 7 height 7
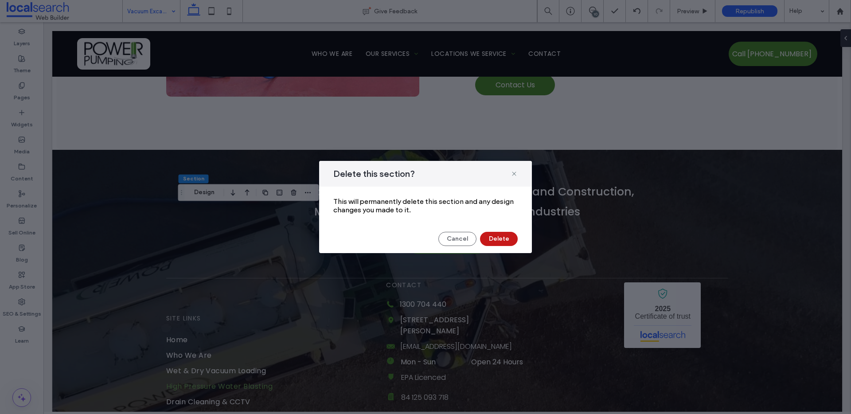
click at [502, 238] on button "Delete" at bounding box center [499, 239] width 38 height 14
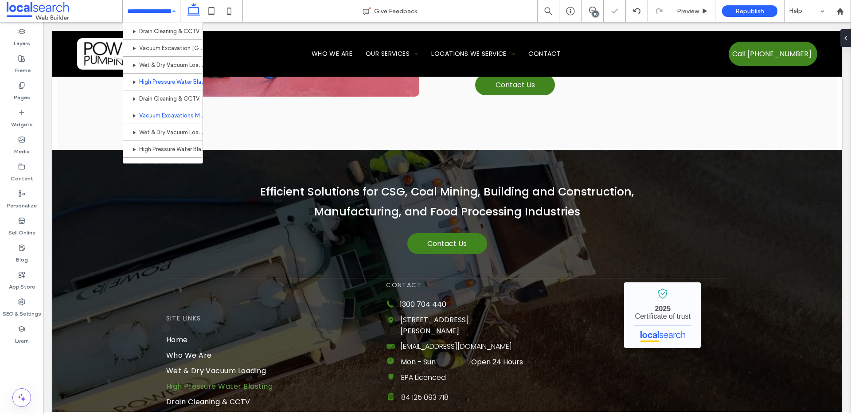
scroll to position [229, 0]
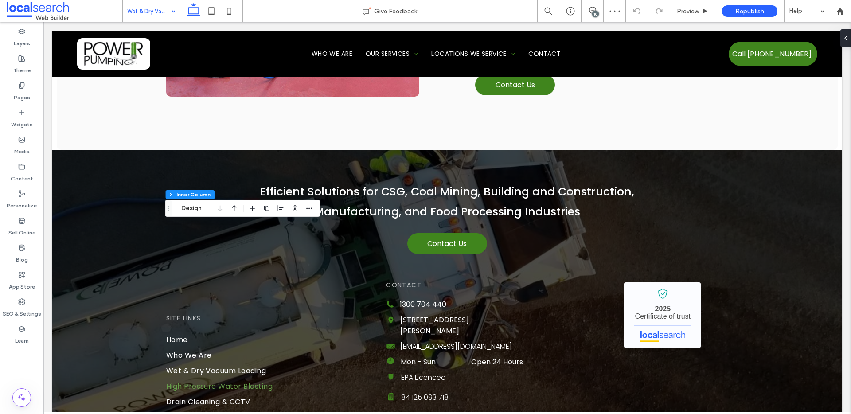
scroll to position [50, 0]
click at [277, 206] on icon "button" at bounding box center [280, 208] width 7 height 7
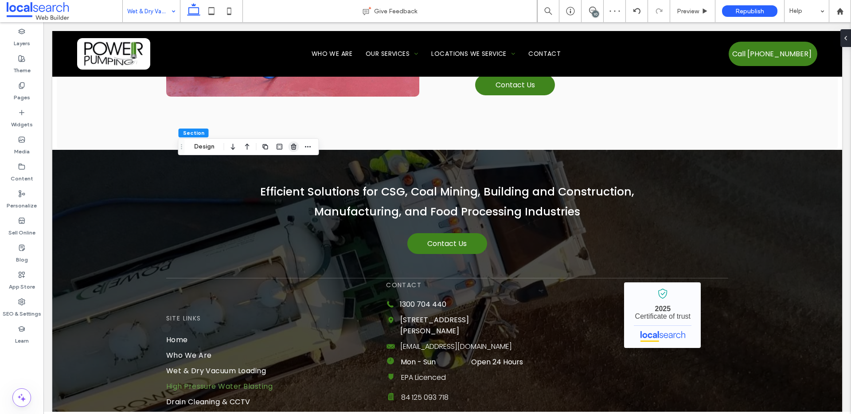
click at [295, 147] on icon "button" at bounding box center [293, 146] width 7 height 7
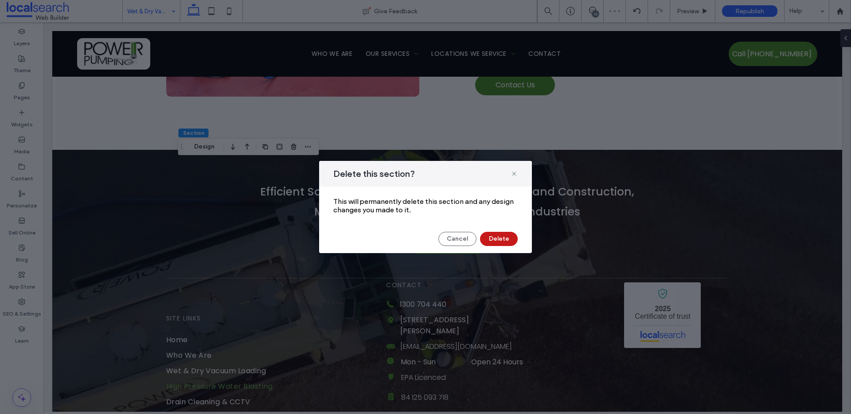
click at [495, 232] on button "Delete" at bounding box center [499, 239] width 38 height 14
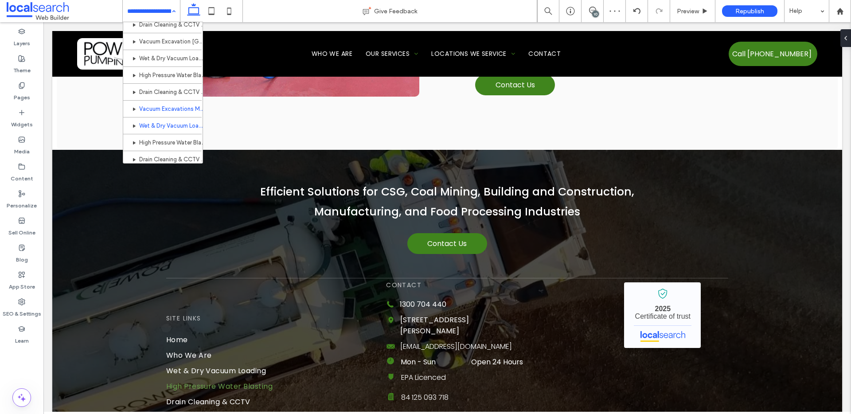
scroll to position [265, 0]
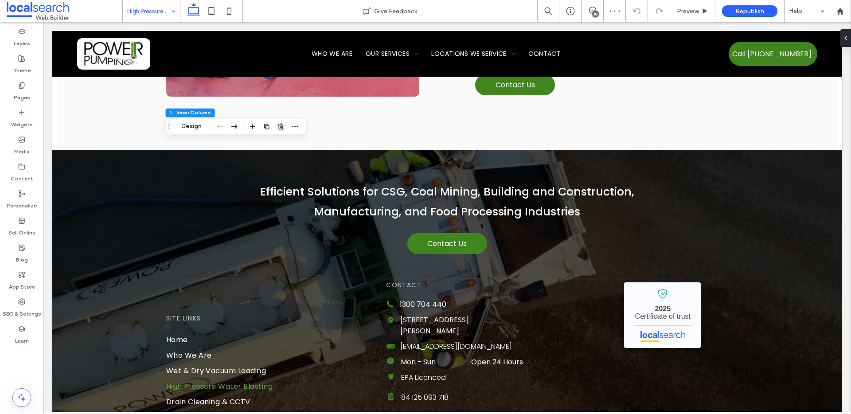
click at [280, 129] on icon "button" at bounding box center [280, 126] width 7 height 7
click at [294, 107] on icon "button" at bounding box center [293, 106] width 7 height 7
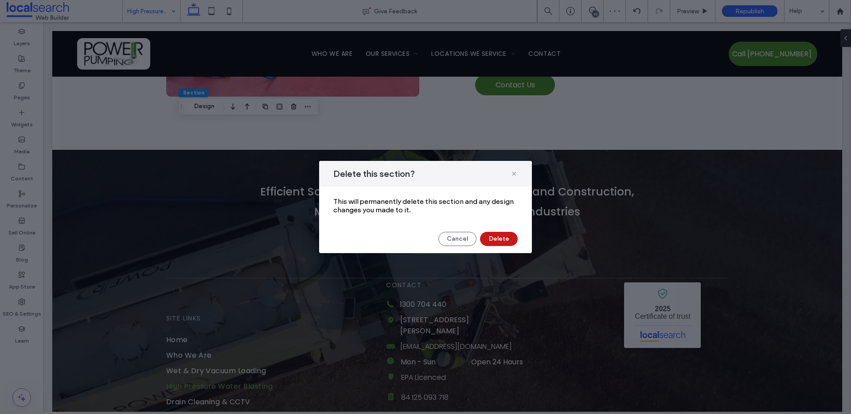
click at [517, 241] on button "Delete" at bounding box center [499, 239] width 38 height 14
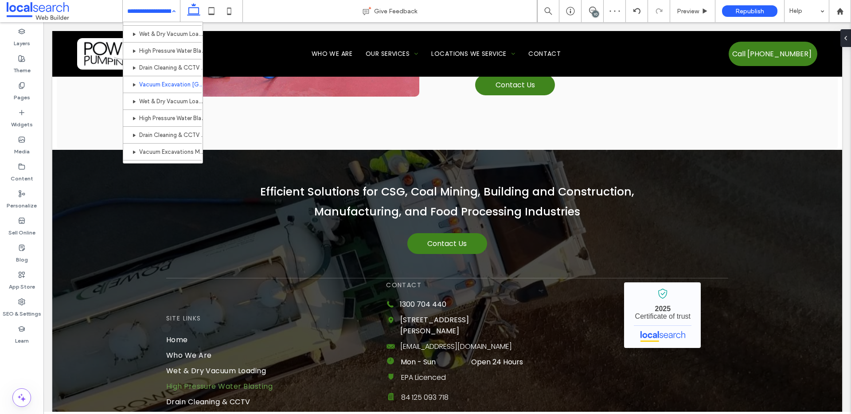
scroll to position [258, 0]
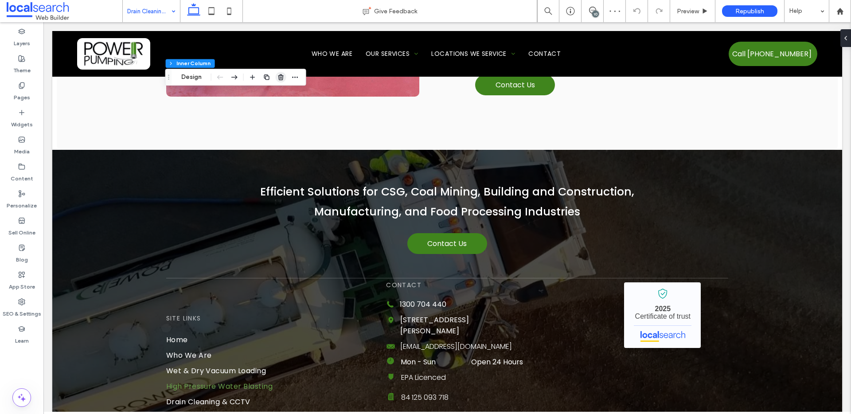
click at [278, 78] on icon "button" at bounding box center [280, 77] width 7 height 7
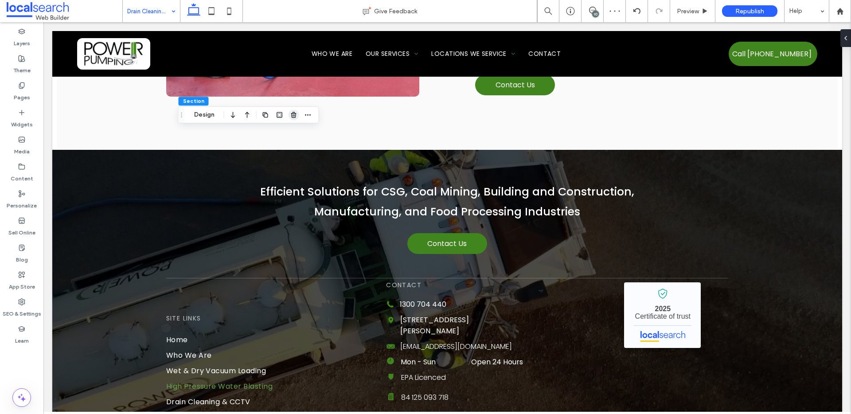
click at [294, 116] on use "button" at bounding box center [293, 115] width 5 height 6
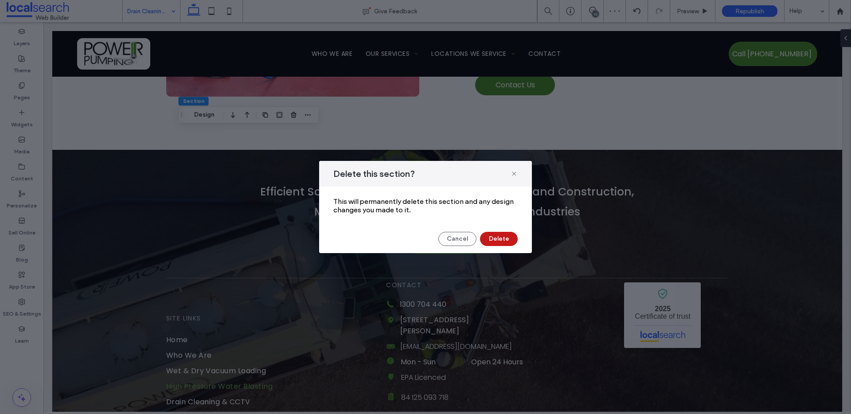
click at [493, 242] on button "Delete" at bounding box center [499, 239] width 38 height 14
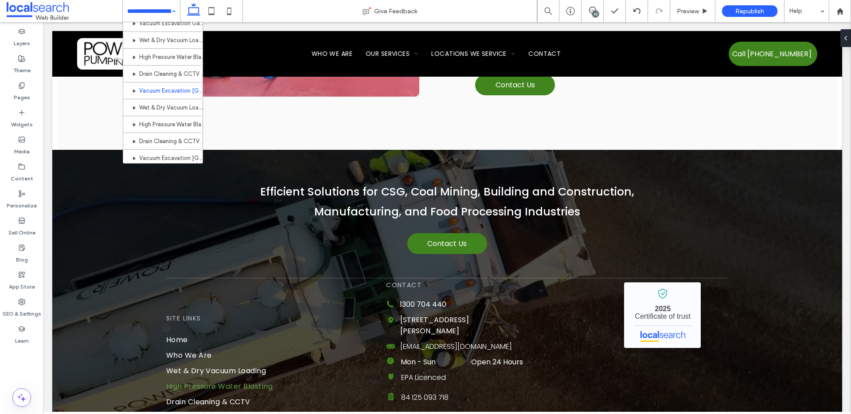
scroll to position [304, 0]
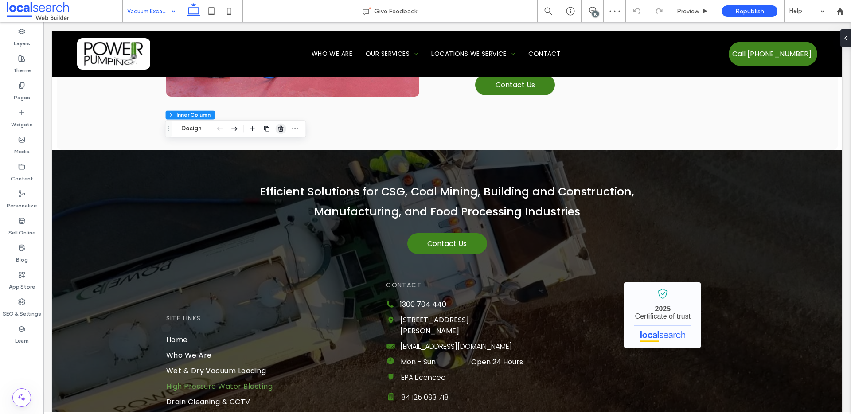
click at [282, 128] on icon "button" at bounding box center [280, 128] width 7 height 7
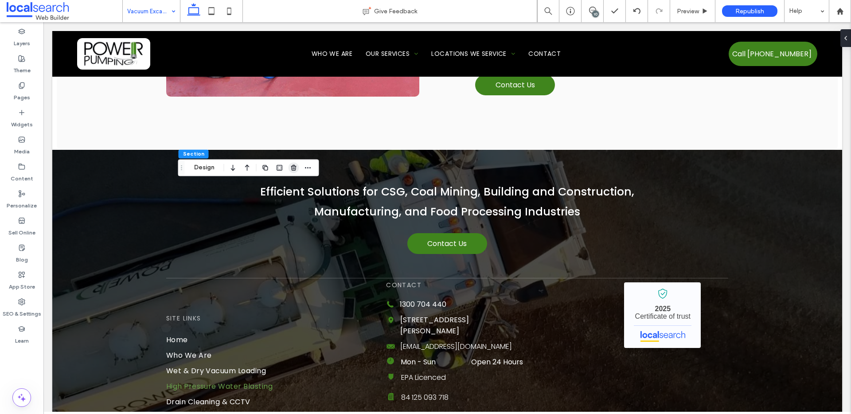
click at [295, 168] on icon "button" at bounding box center [293, 167] width 7 height 7
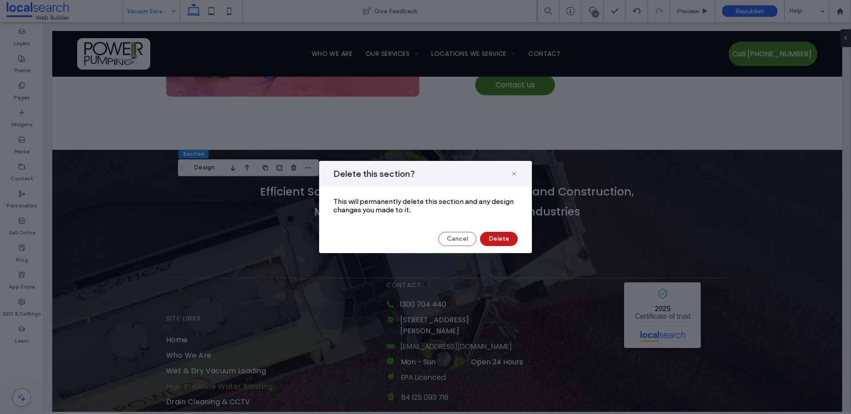
click at [497, 241] on button "Delete" at bounding box center [499, 239] width 38 height 14
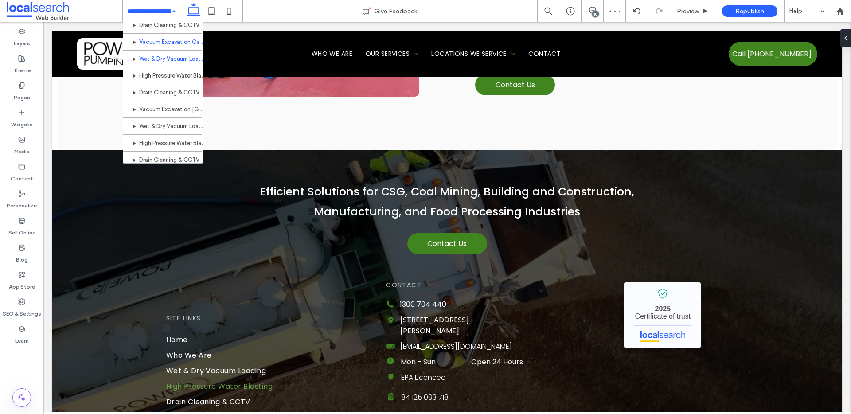
scroll to position [358, 0]
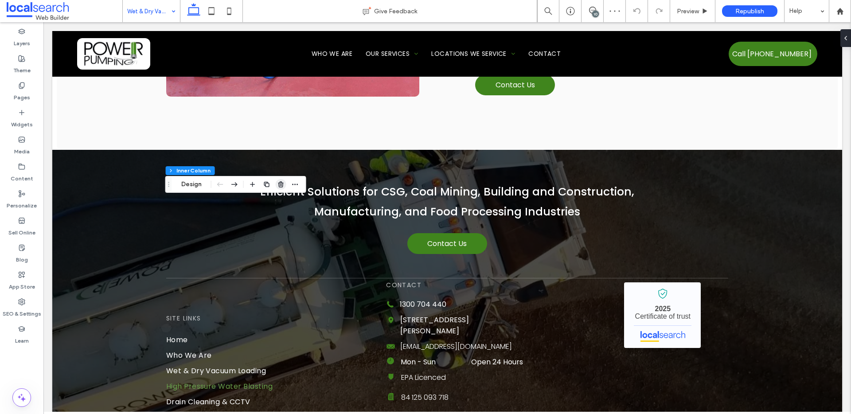
click at [278, 183] on icon "button" at bounding box center [280, 184] width 7 height 7
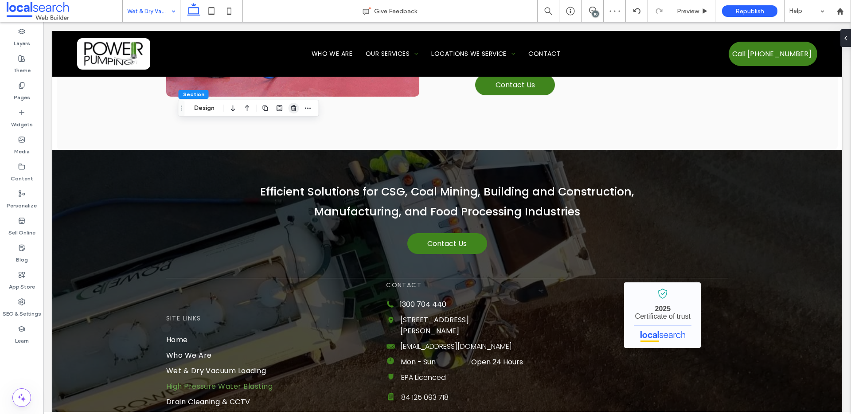
click at [292, 108] on icon "button" at bounding box center [293, 108] width 7 height 7
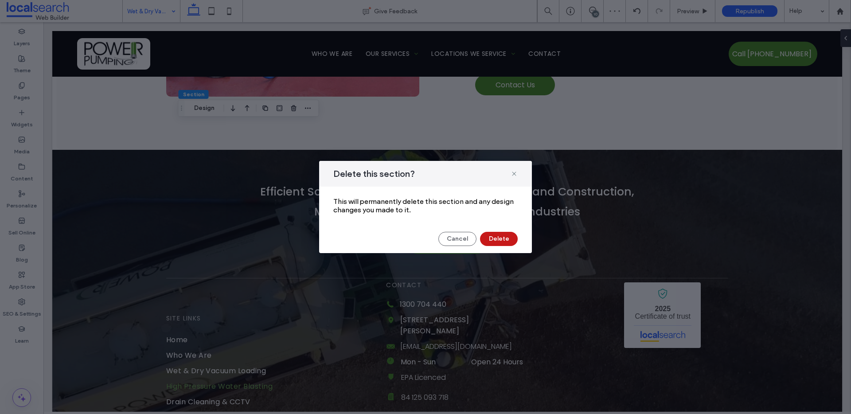
click at [487, 238] on button "Delete" at bounding box center [499, 239] width 38 height 14
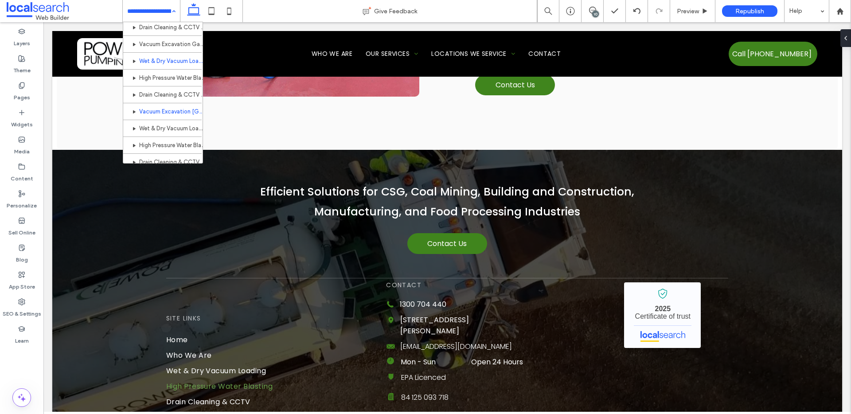
scroll to position [358, 0]
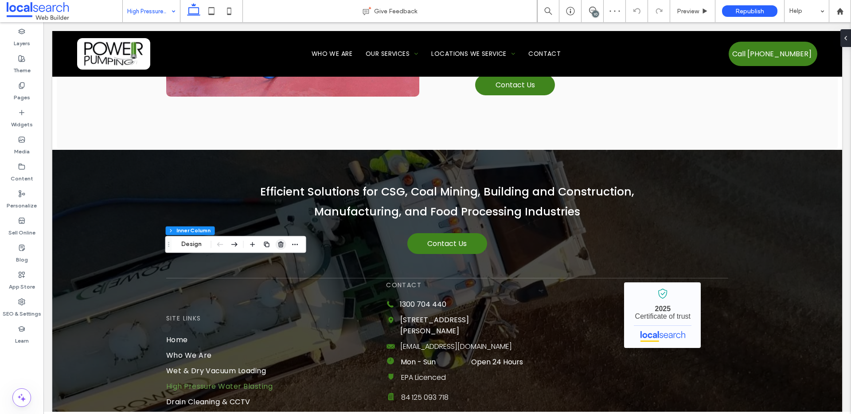
click at [280, 245] on use "button" at bounding box center [280, 245] width 5 height 6
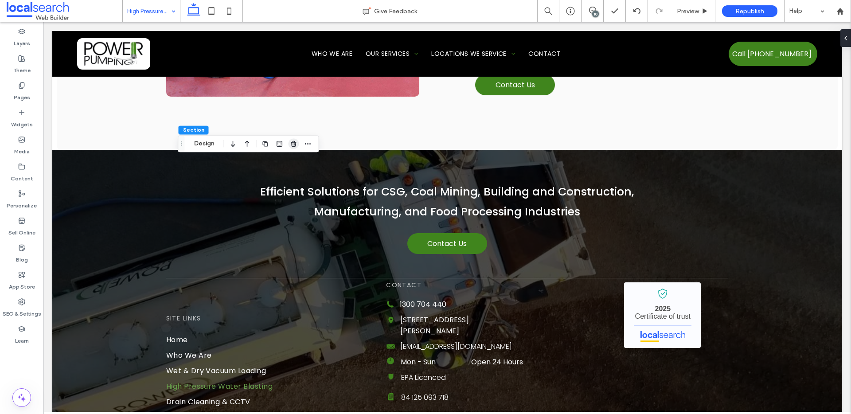
click at [292, 148] on span "button" at bounding box center [293, 143] width 11 height 11
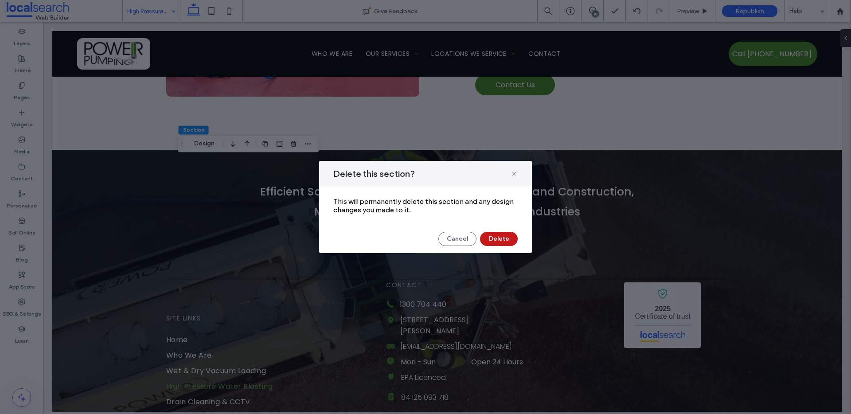
click at [500, 238] on button "Delete" at bounding box center [499, 239] width 38 height 14
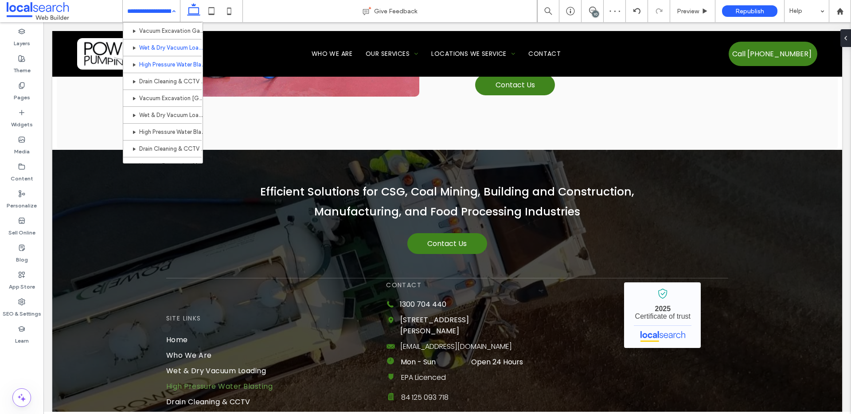
scroll to position [372, 0]
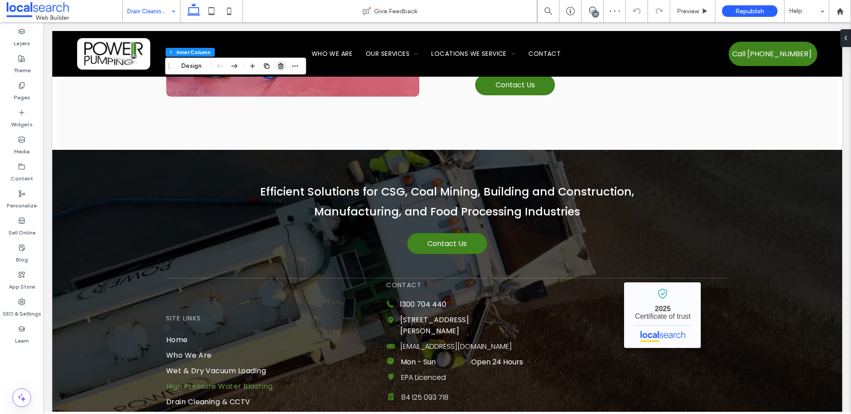
click at [281, 66] on use "button" at bounding box center [280, 66] width 5 height 6
click at [291, 67] on icon "button" at bounding box center [293, 67] width 7 height 7
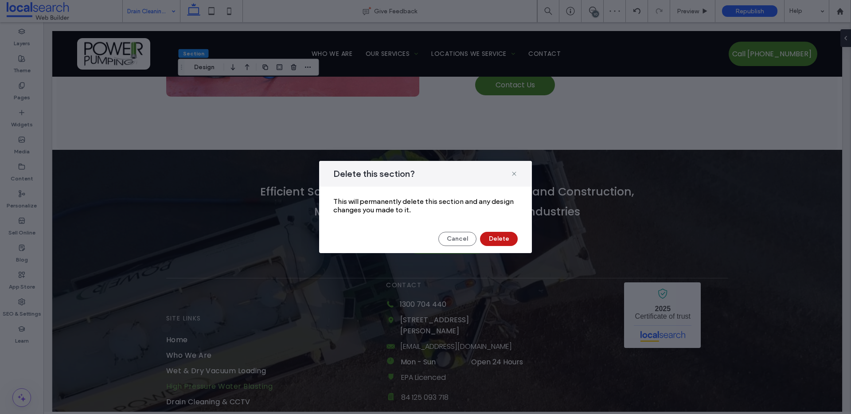
click at [493, 241] on button "Delete" at bounding box center [499, 239] width 38 height 14
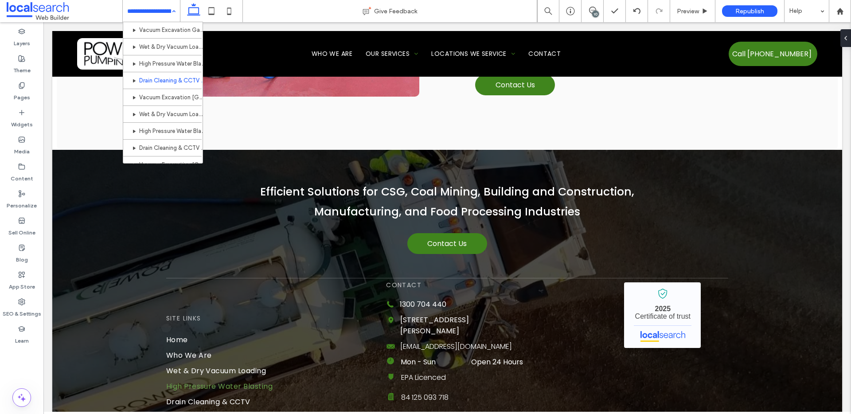
scroll to position [373, 0]
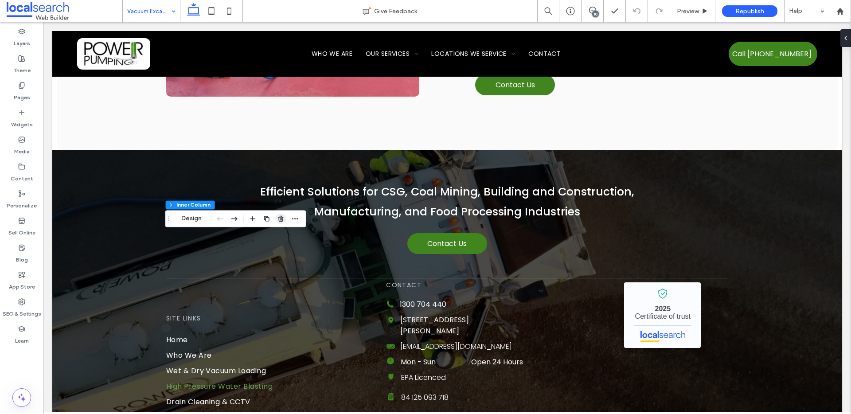
click at [281, 218] on use "button" at bounding box center [280, 219] width 5 height 6
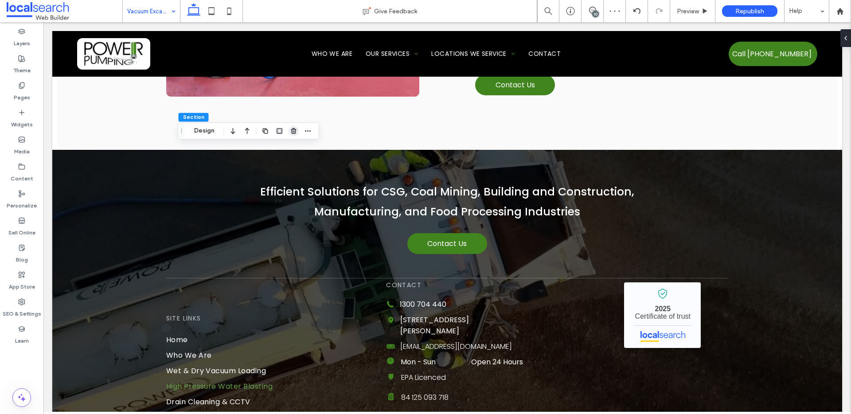
click at [294, 131] on use "button" at bounding box center [293, 131] width 5 height 6
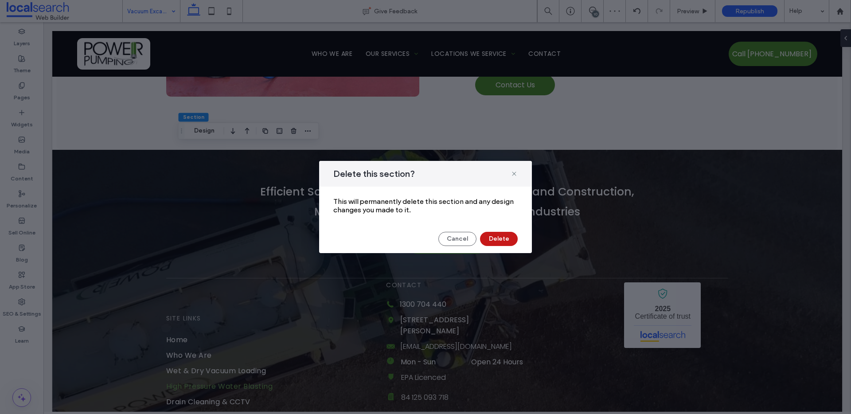
click at [511, 240] on button "Delete" at bounding box center [499, 239] width 38 height 14
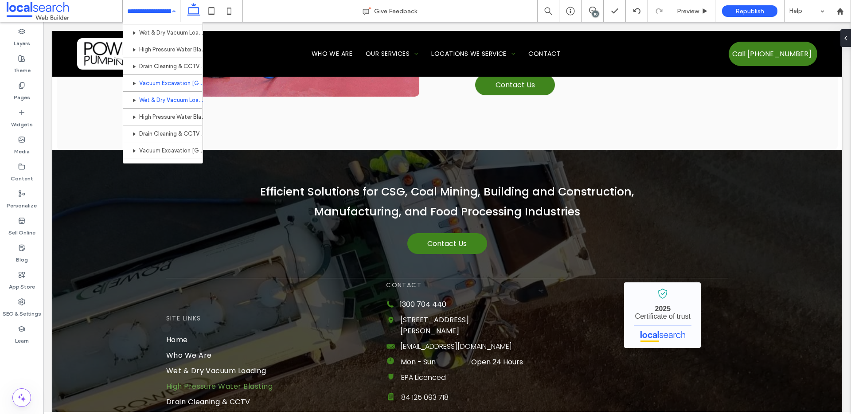
scroll to position [390, 0]
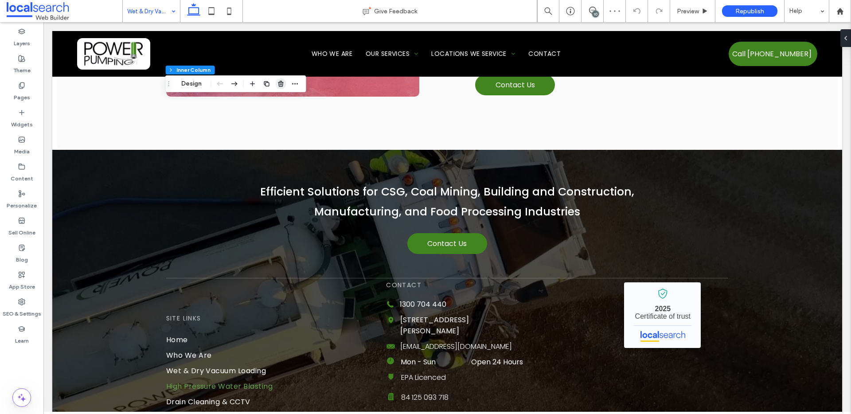
click at [281, 84] on use "button" at bounding box center [280, 84] width 5 height 6
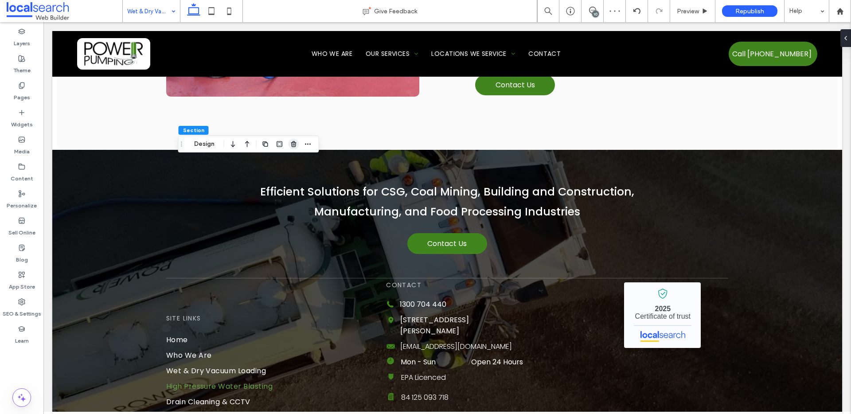
click at [293, 146] on use "button" at bounding box center [293, 144] width 5 height 6
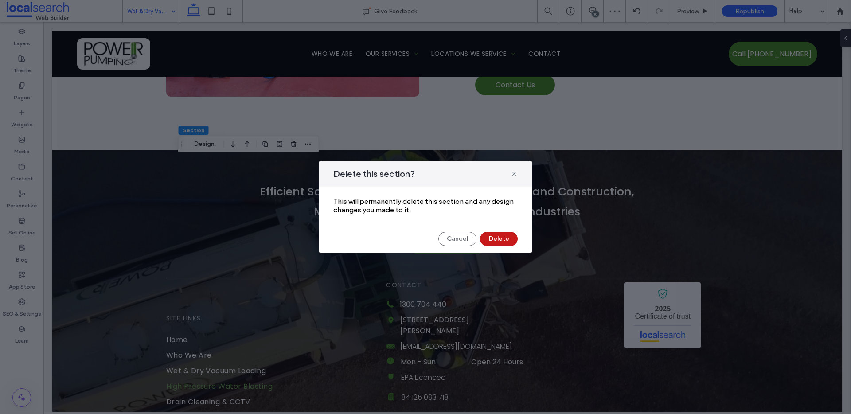
click at [492, 238] on button "Delete" at bounding box center [499, 239] width 38 height 14
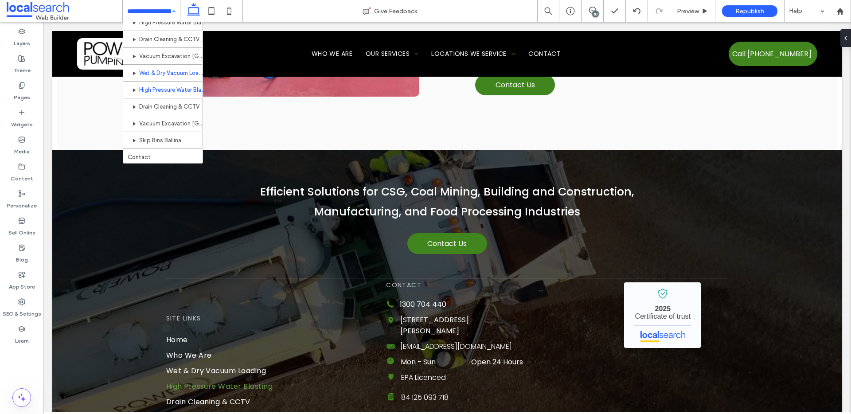
scroll to position [413, 0]
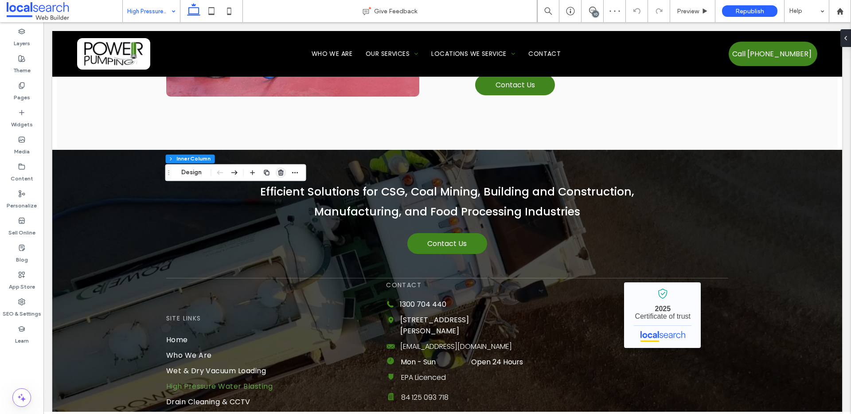
click at [281, 175] on icon "button" at bounding box center [280, 172] width 7 height 7
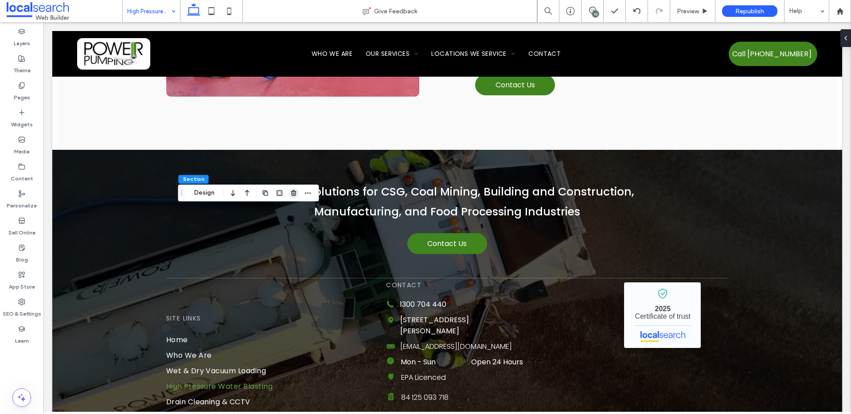
click at [295, 195] on use "button" at bounding box center [293, 193] width 5 height 6
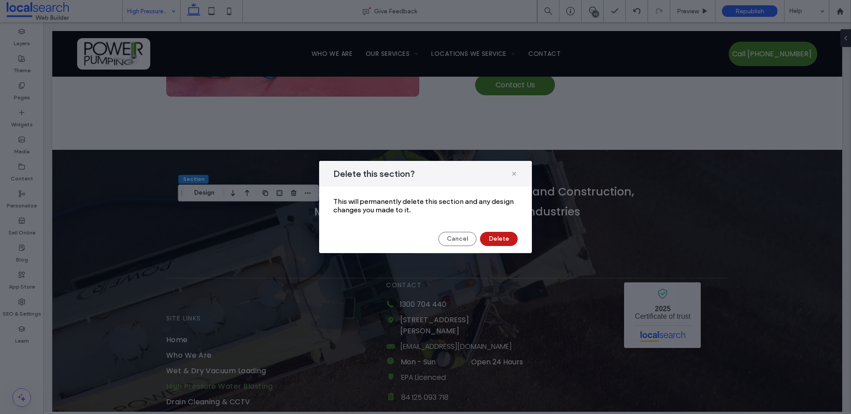
click at [498, 242] on button "Delete" at bounding box center [499, 239] width 38 height 14
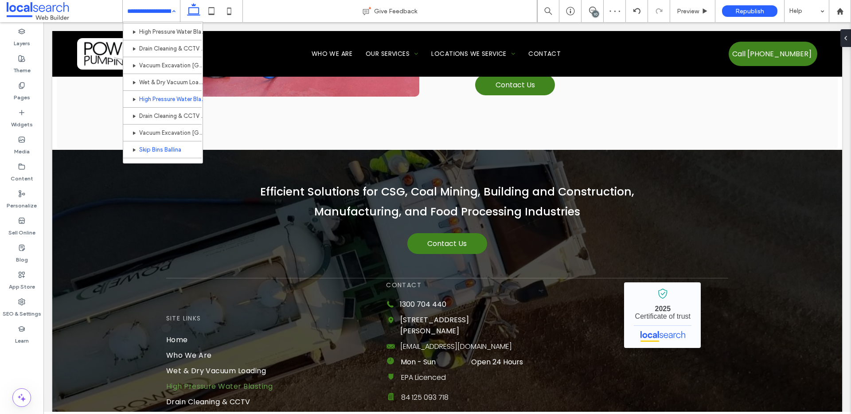
scroll to position [413, 0]
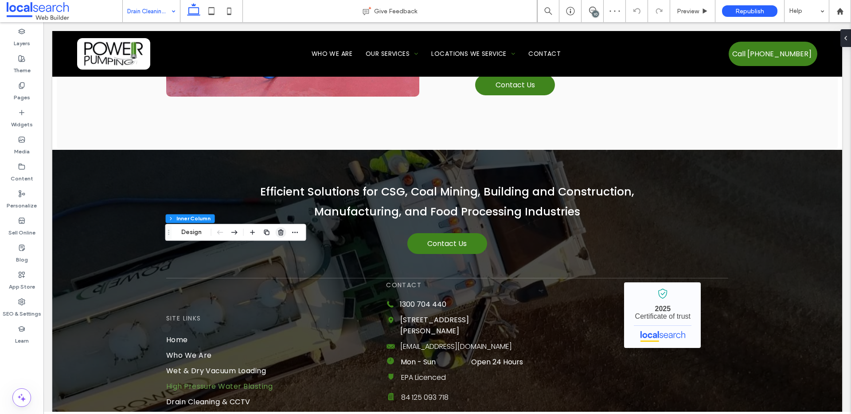
click at [276, 231] on span "button" at bounding box center [281, 232] width 11 height 11
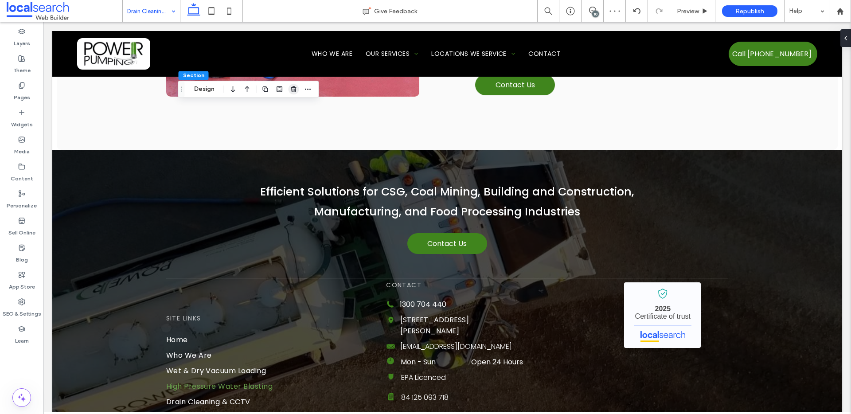
click at [292, 92] on icon "button" at bounding box center [293, 89] width 7 height 7
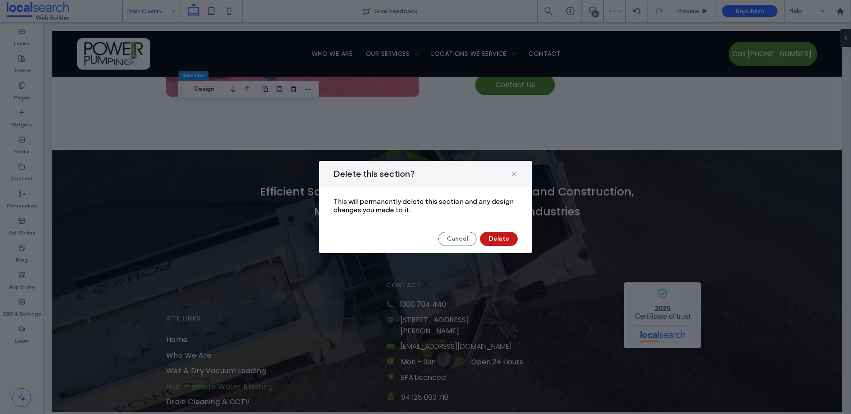
click at [499, 238] on button "Delete" at bounding box center [499, 239] width 38 height 14
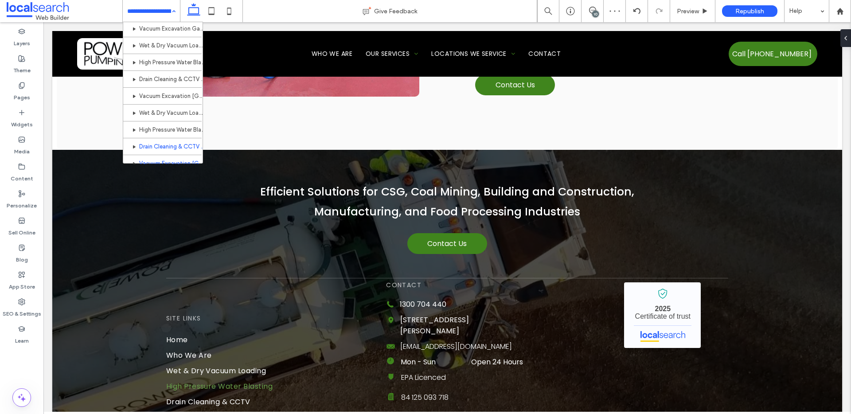
scroll to position [413, 0]
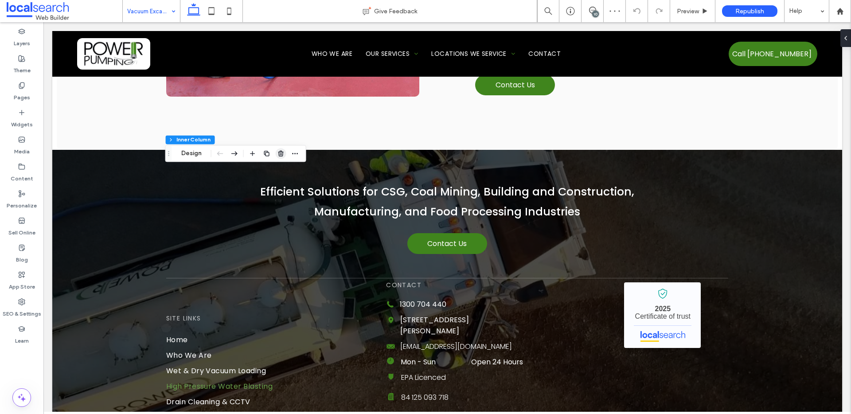
click at [280, 153] on use "button" at bounding box center [280, 154] width 5 height 6
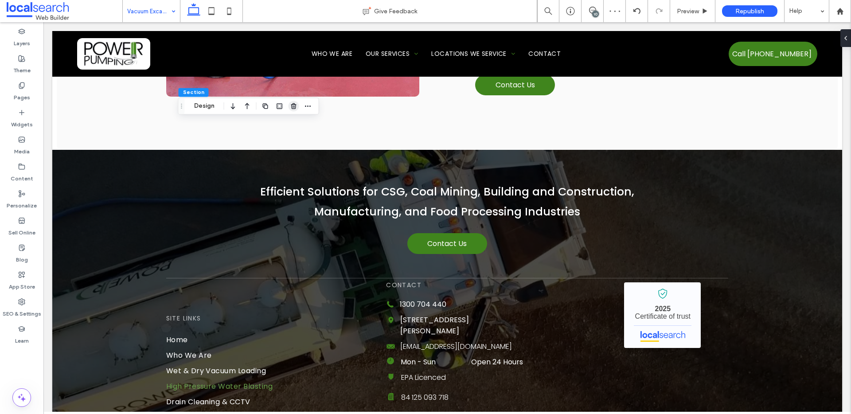
click at [294, 107] on use "button" at bounding box center [293, 106] width 5 height 6
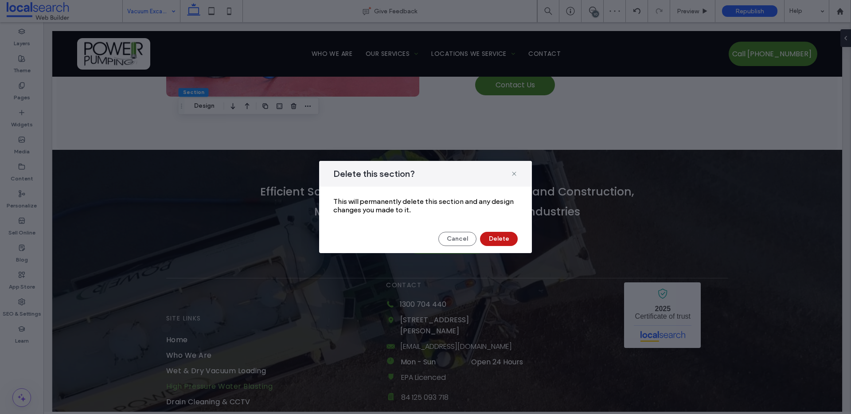
click at [488, 235] on button "Delete" at bounding box center [499, 239] width 38 height 14
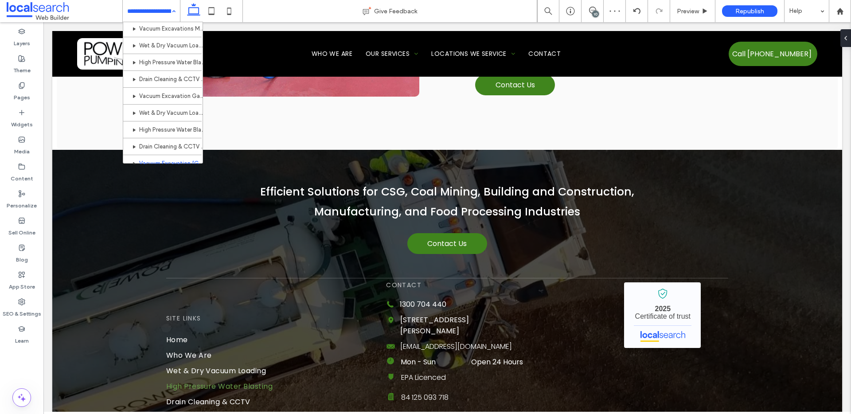
scroll to position [413, 0]
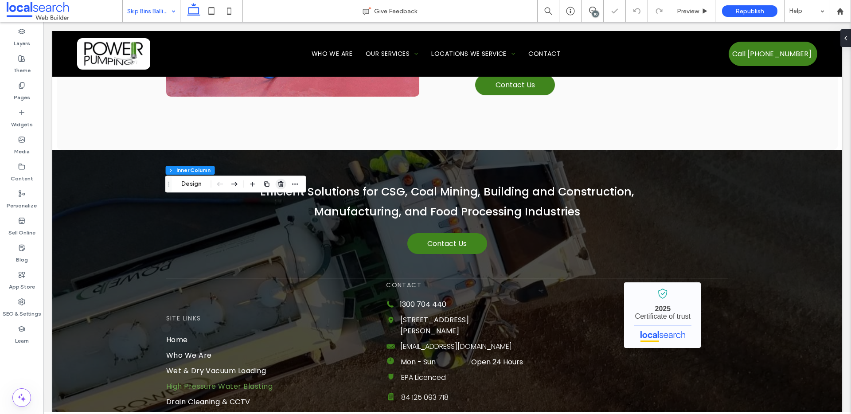
click at [277, 183] on icon "button" at bounding box center [280, 183] width 7 height 7
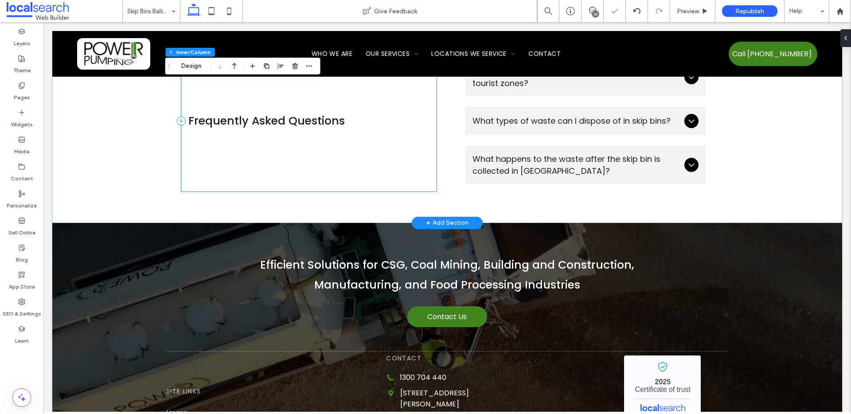
scroll to position [1500, 0]
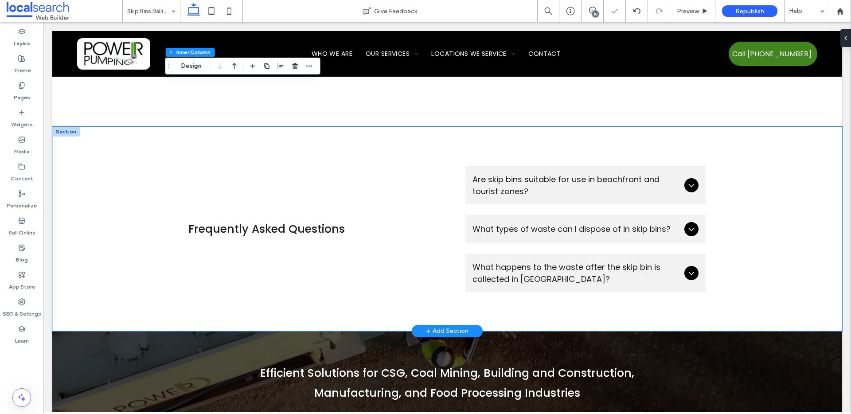
click at [116, 226] on div "Frequently Asked Questions Are skip bins suitable for use in beachfront and tou…" at bounding box center [447, 229] width 790 height 204
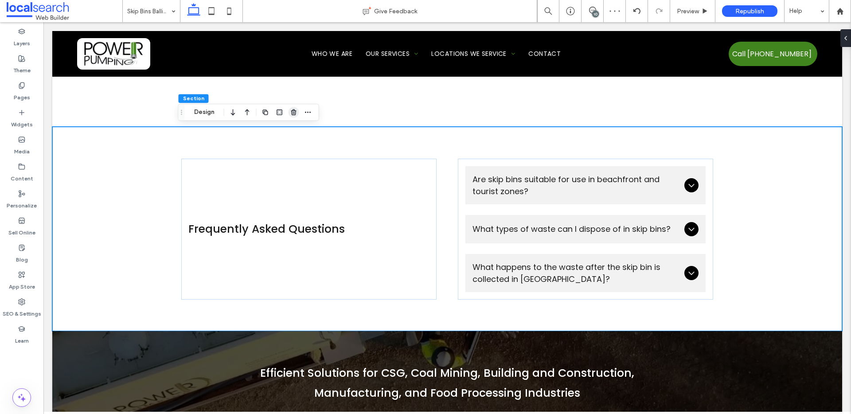
click at [296, 114] on icon "button" at bounding box center [293, 112] width 7 height 7
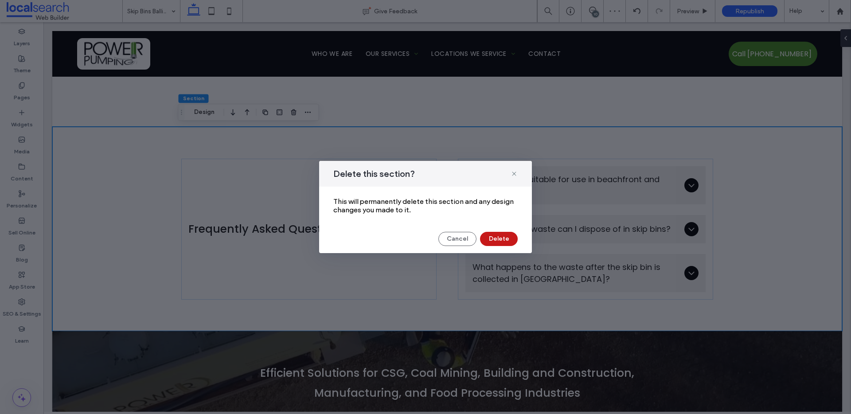
click at [494, 242] on button "Delete" at bounding box center [499, 239] width 38 height 14
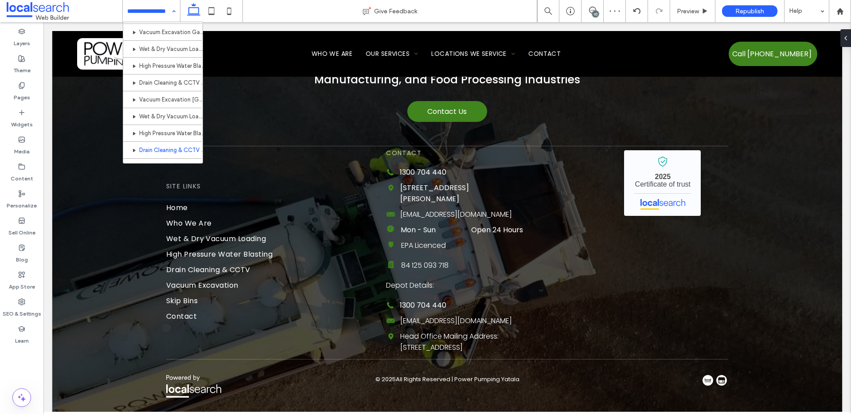
scroll to position [413, 0]
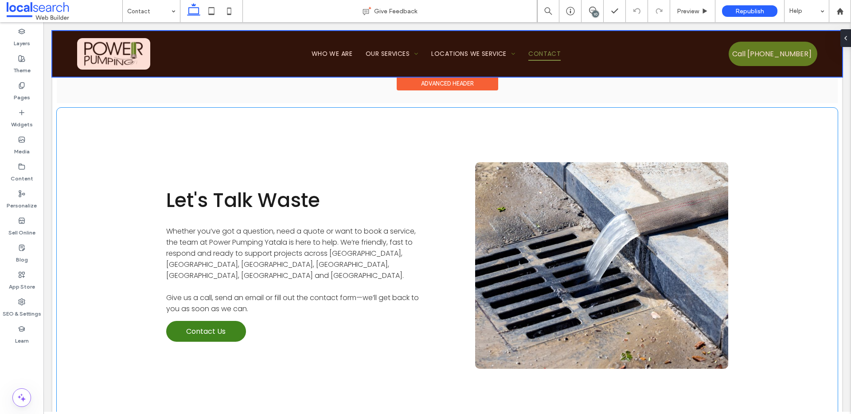
scroll to position [511, 0]
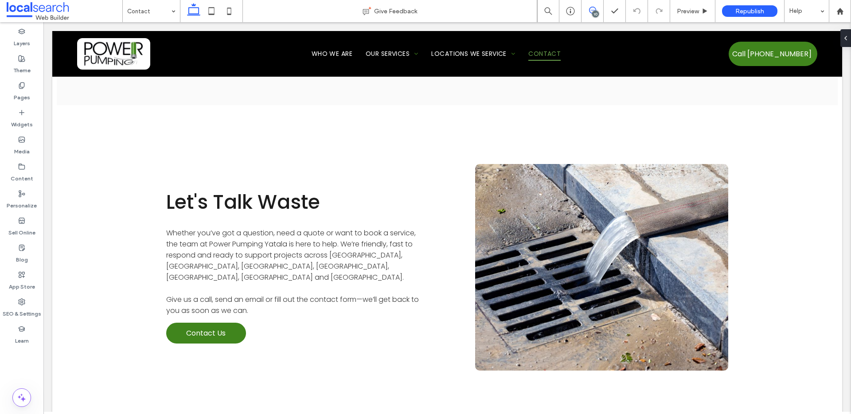
click at [592, 10] on use at bounding box center [592, 10] width 7 height 7
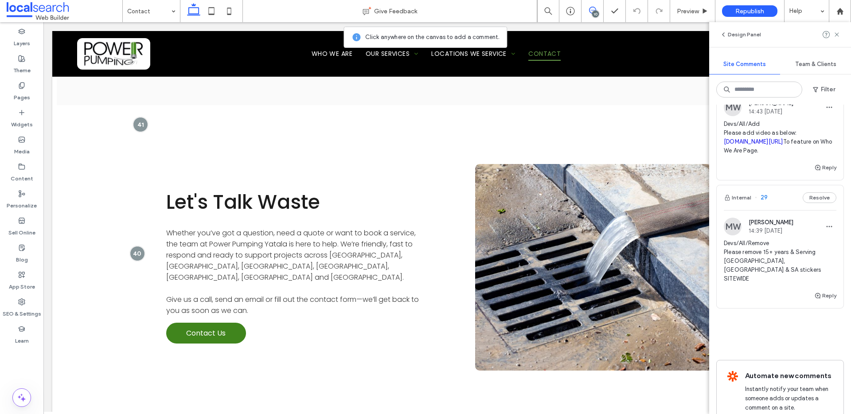
scroll to position [1707, 0]
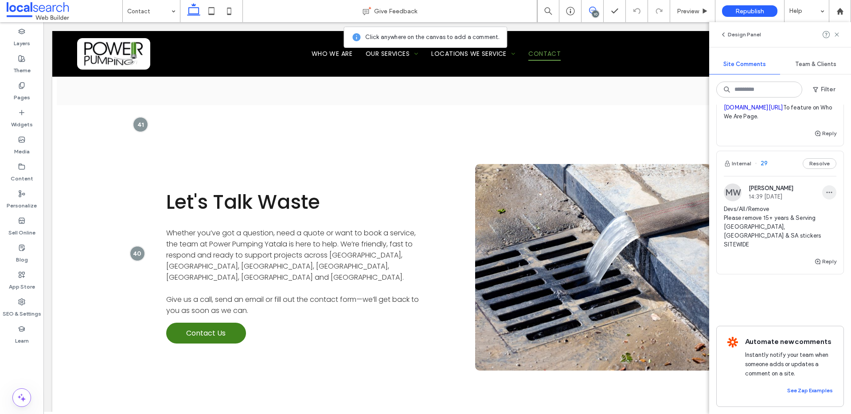
click at [826, 196] on icon "button" at bounding box center [829, 192] width 7 height 7
click at [780, 352] on div "Delete" at bounding box center [789, 347] width 79 height 17
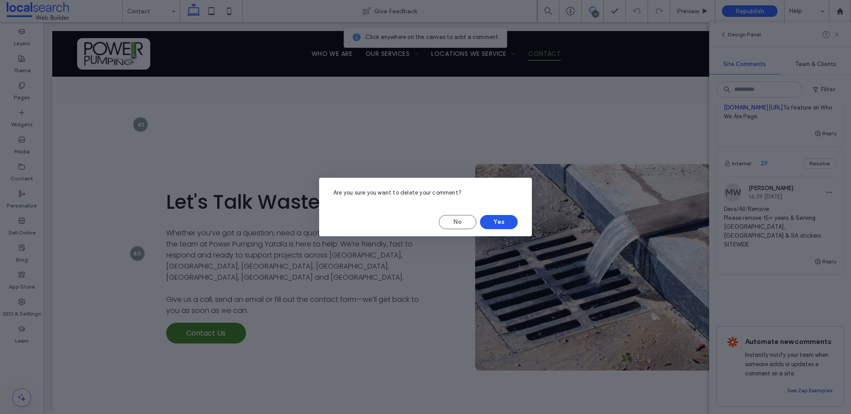
click at [504, 225] on button "Yes" at bounding box center [499, 222] width 38 height 14
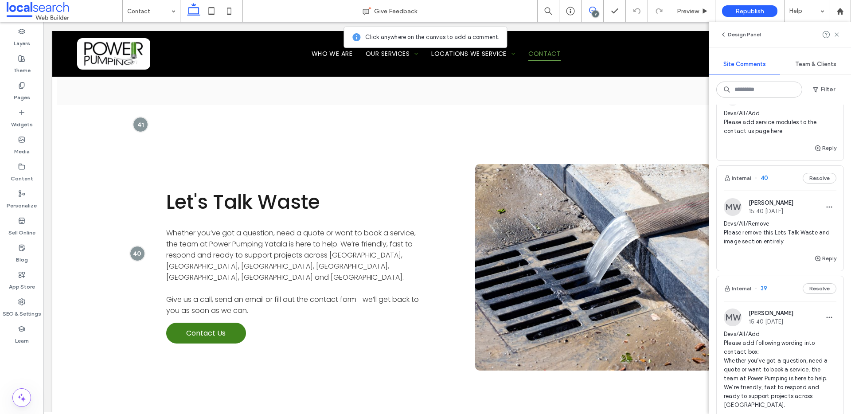
scroll to position [42, 0]
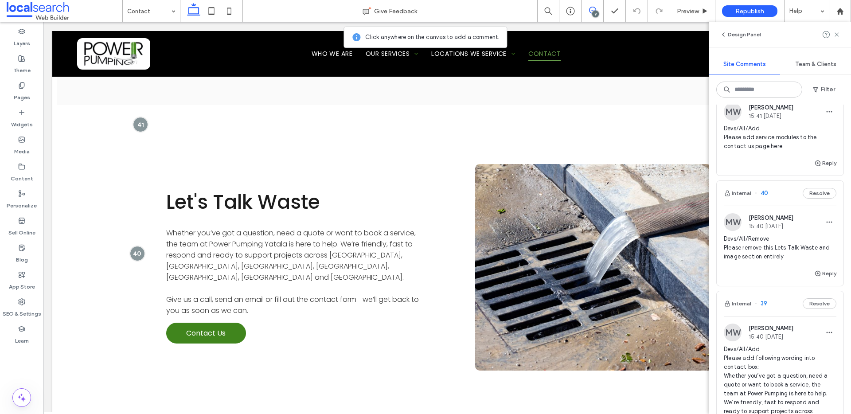
click at [764, 195] on span "40" at bounding box center [761, 193] width 13 height 9
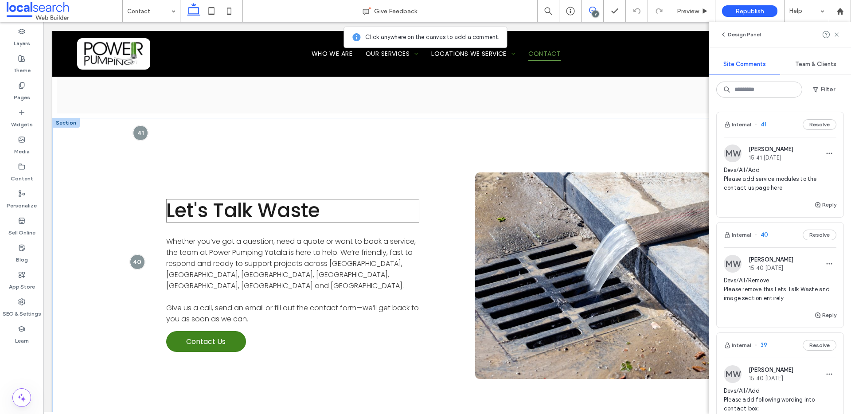
scroll to position [486, 0]
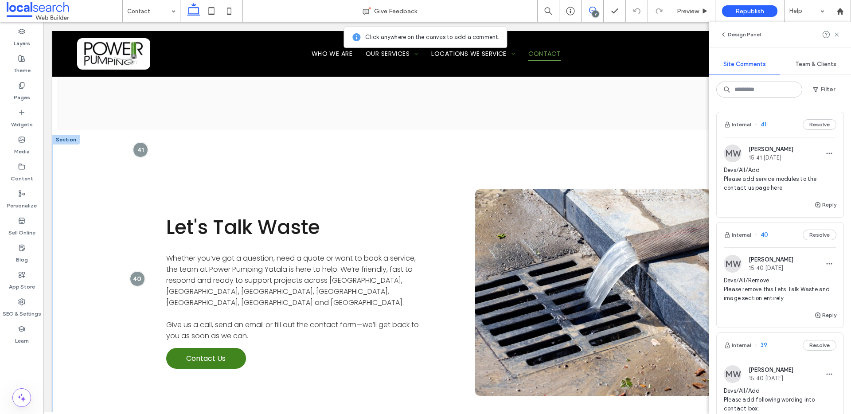
click at [118, 191] on div "Let's Talk Waste Whether you’ve got a question, need a quote or want to book a …" at bounding box center [447, 292] width 781 height 315
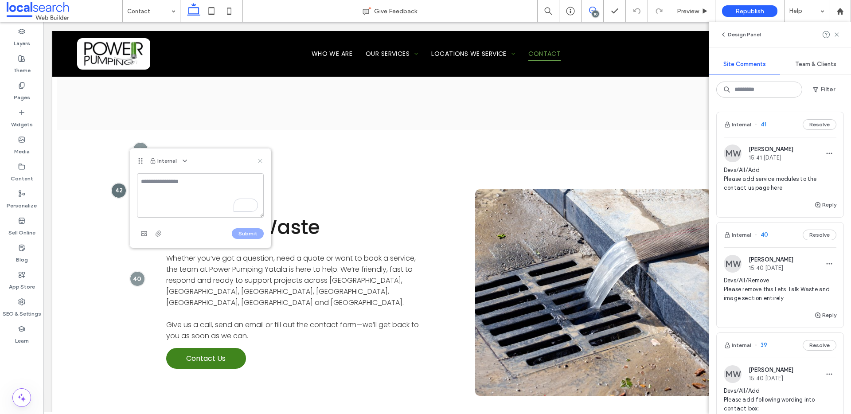
click at [259, 160] on use at bounding box center [260, 161] width 4 height 4
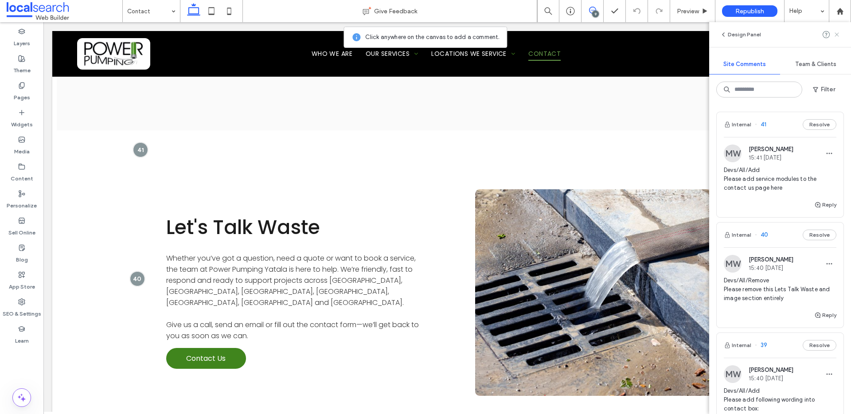
click at [838, 35] on use at bounding box center [836, 34] width 4 height 4
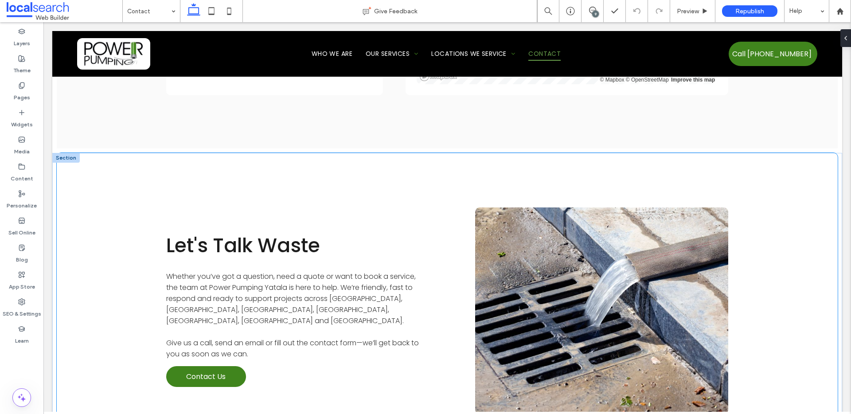
click at [125, 225] on div "Let's Talk Waste Whether you’ve got a question, need a quote or want to book a …" at bounding box center [447, 310] width 781 height 315
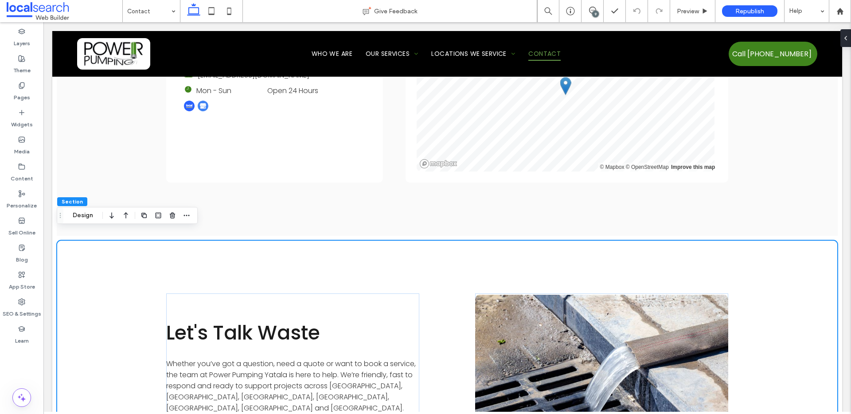
scroll to position [452, 0]
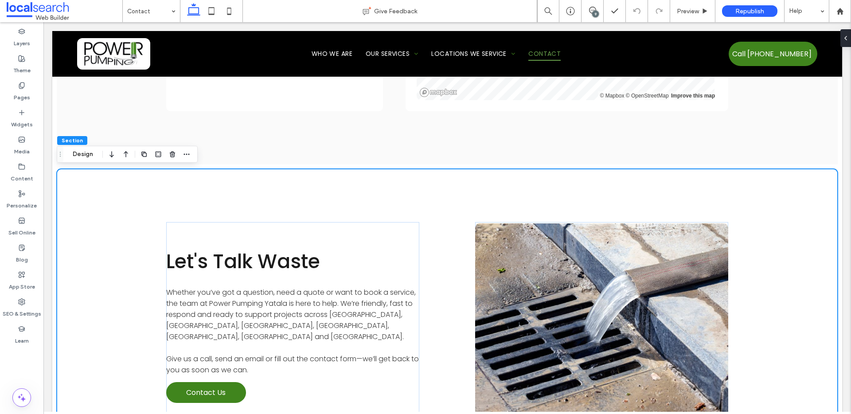
click at [597, 12] on div "9" at bounding box center [595, 14] width 7 height 7
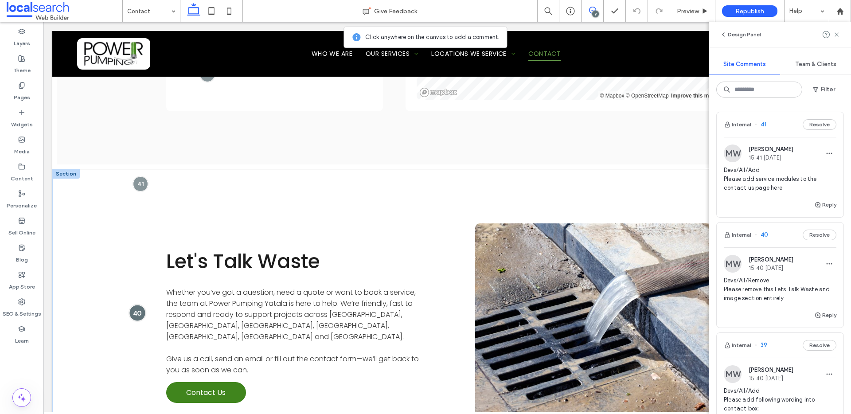
click at [132, 314] on div at bounding box center [137, 312] width 16 height 16
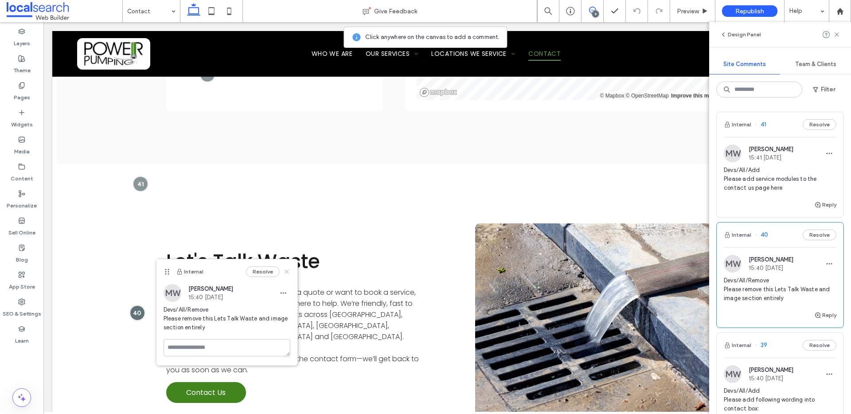
click at [283, 270] on icon at bounding box center [286, 271] width 7 height 7
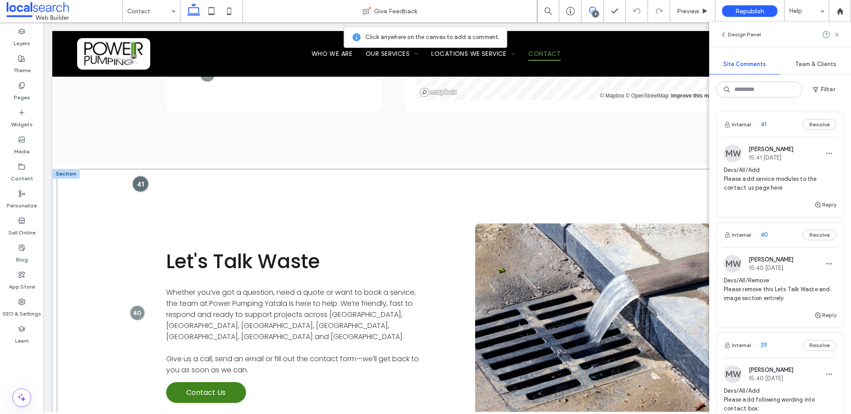
click at [136, 183] on div at bounding box center [140, 183] width 16 height 16
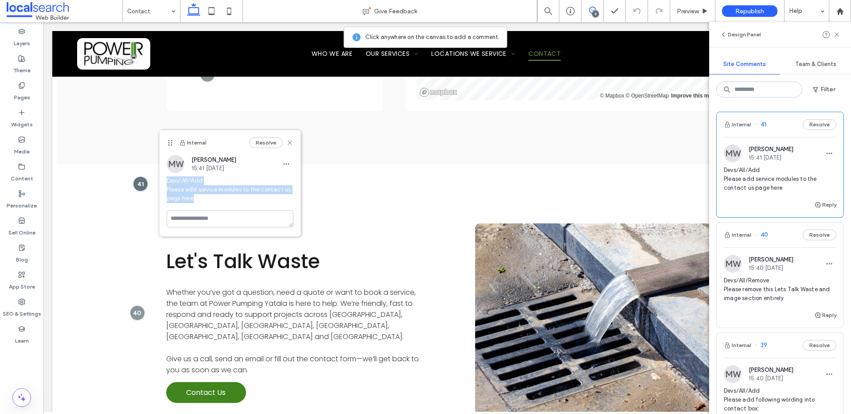
drag, startPoint x: 187, startPoint y: 195, endPoint x: 163, endPoint y: 182, distance: 27.2
click at [163, 182] on div "MW Monique Windust 15:41 Sep 1 2025 Devs/All/Add Please add service modules to …" at bounding box center [230, 182] width 141 height 55
copy span "Devs/All/Add Please add service modules to the contact us page here"
click at [286, 140] on icon at bounding box center [289, 142] width 7 height 7
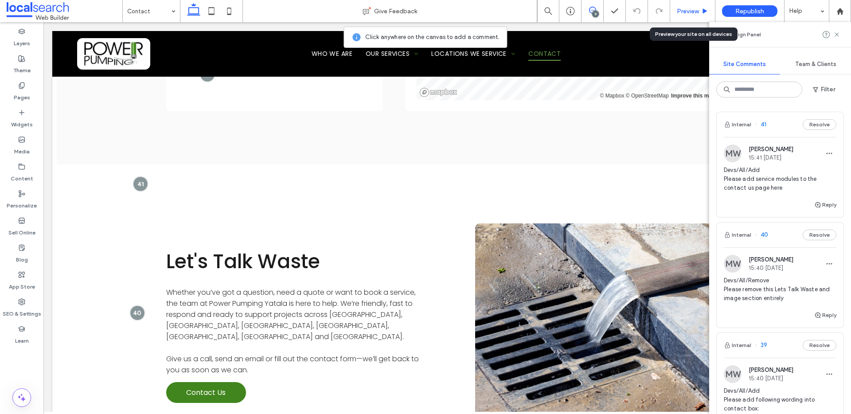
click at [693, 15] on div "Preview" at bounding box center [692, 11] width 45 height 22
click at [697, 9] on span "Preview" at bounding box center [688, 12] width 22 height 8
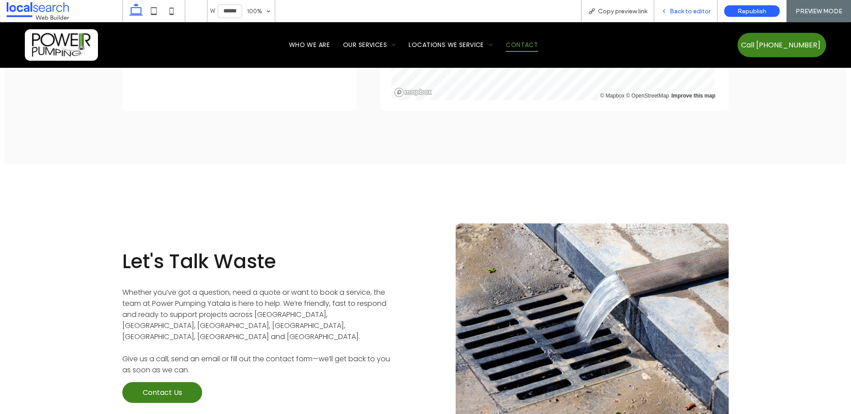
click at [693, 11] on span "Back to editor" at bounding box center [690, 12] width 41 height 8
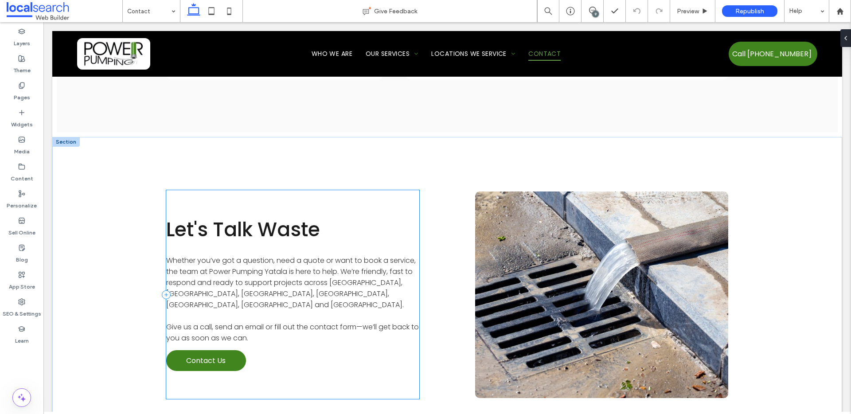
scroll to position [521, 0]
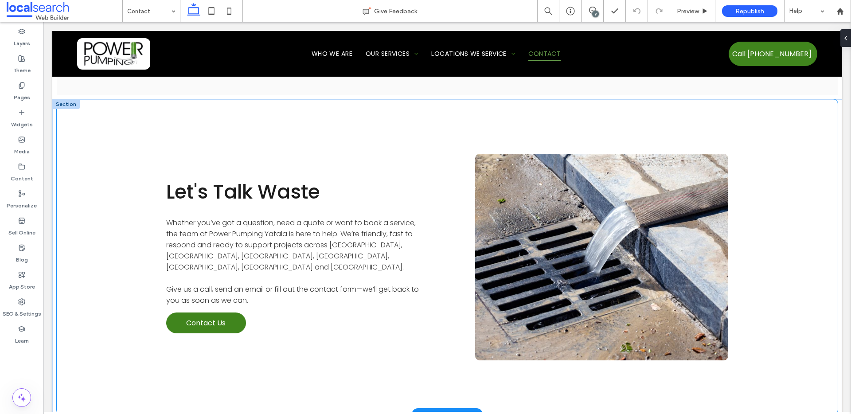
click at [101, 228] on div "Let's Talk Waste Whether you’ve got a question, need a quote or want to book a …" at bounding box center [447, 256] width 781 height 315
click at [173, 83] on icon "button" at bounding box center [172, 84] width 7 height 7
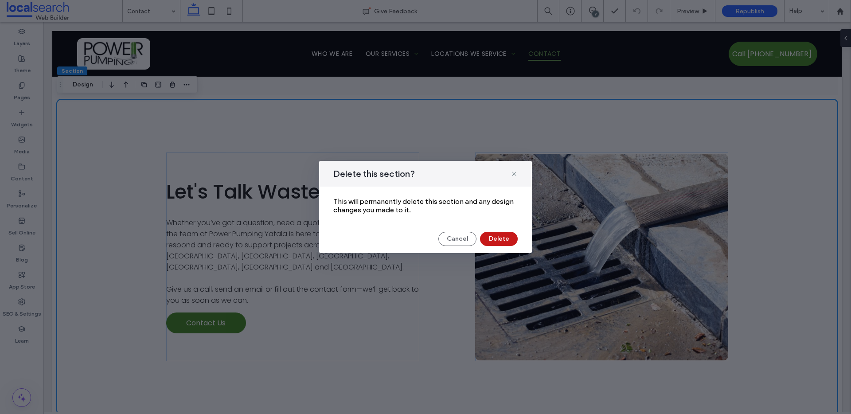
click at [511, 242] on button "Delete" at bounding box center [499, 239] width 38 height 14
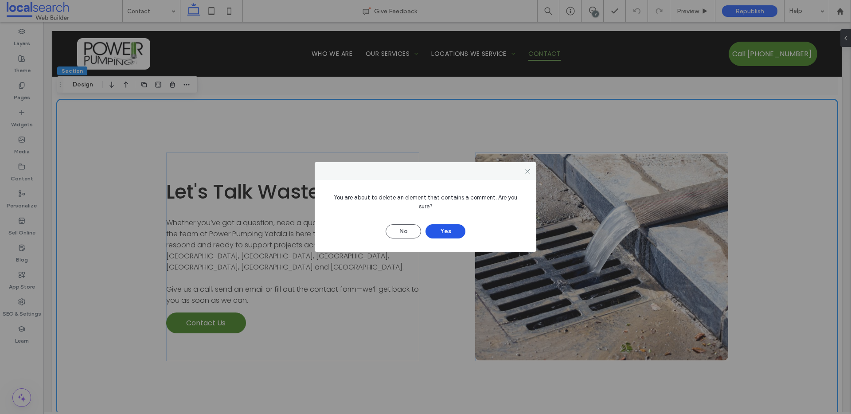
click at [438, 229] on button "Yes" at bounding box center [445, 231] width 40 height 14
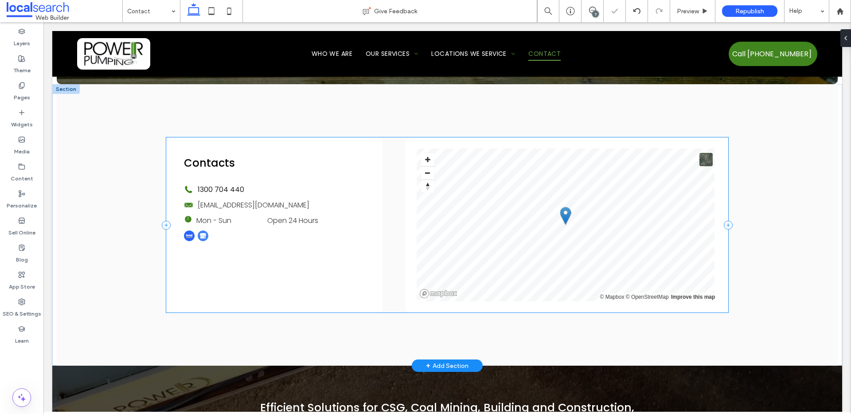
scroll to position [207, 0]
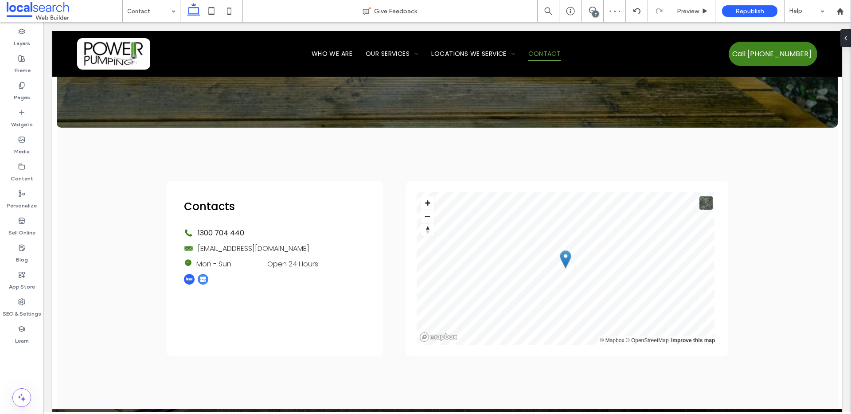
drag, startPoint x: 593, startPoint y: 12, endPoint x: 542, endPoint y: 0, distance: 52.8
click at [593, 12] on div "7" at bounding box center [595, 14] width 7 height 7
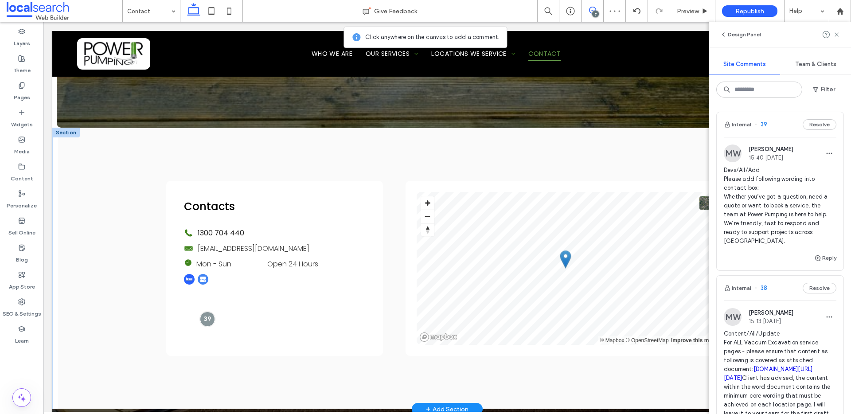
click at [374, 391] on div "Contacts Phone Icon 1300 704 440 Mail Icon info@powerpumping.com.au Clock Icon …" at bounding box center [447, 268] width 781 height 281
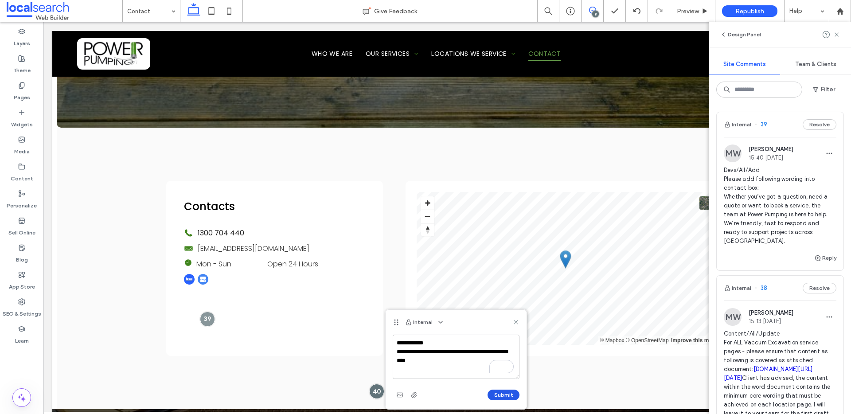
type textarea "**********"
click at [507, 396] on button "Submit" at bounding box center [503, 395] width 32 height 11
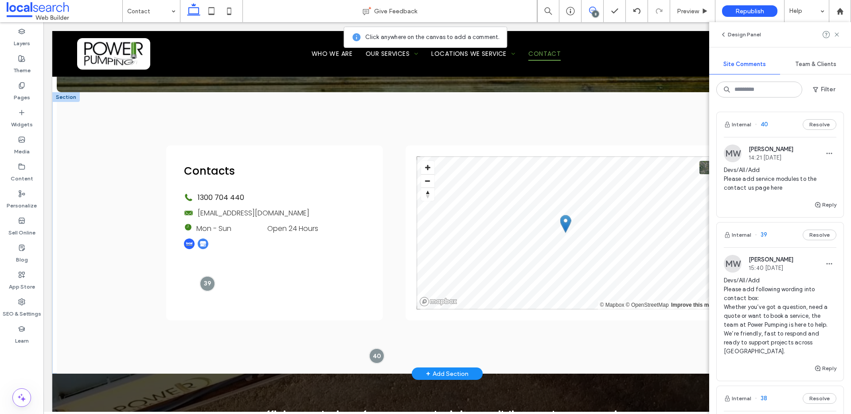
scroll to position [241, 0]
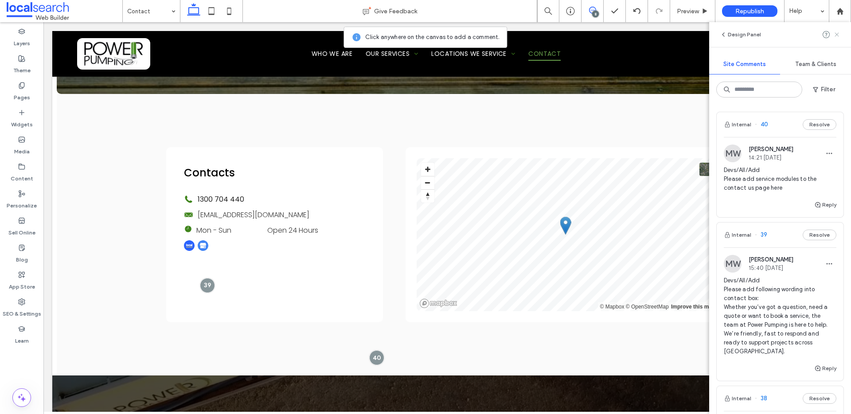
click at [838, 35] on use at bounding box center [836, 34] width 4 height 4
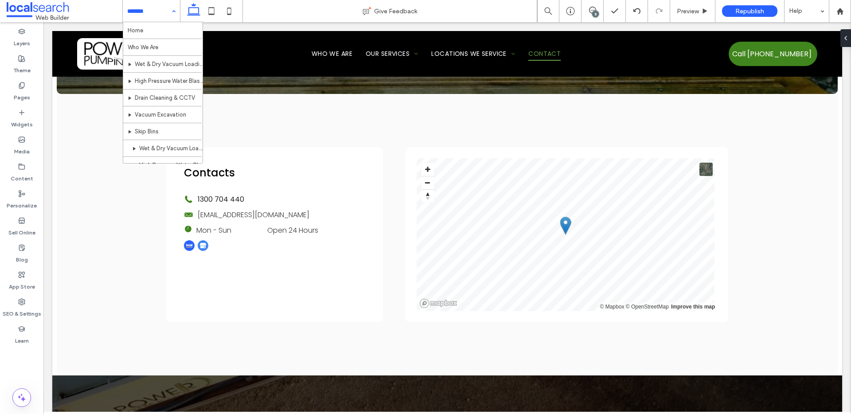
click at [162, 7] on input at bounding box center [149, 11] width 44 height 22
click at [170, 10] on div "Home Who We Are Wet & Dry Vacuum Loading High Pressure Water Blasting Drain Cle…" at bounding box center [151, 11] width 57 height 22
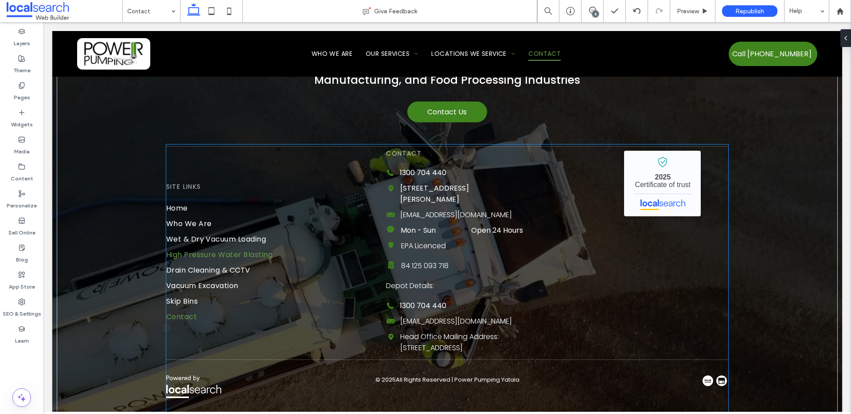
scroll to position [598, 0]
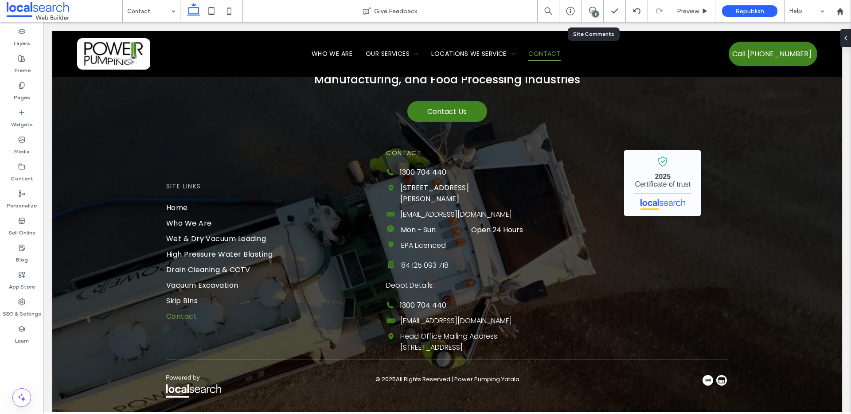
click at [591, 14] on div "8" at bounding box center [592, 11] width 22 height 9
click at [593, 9] on icon at bounding box center [592, 10] width 7 height 7
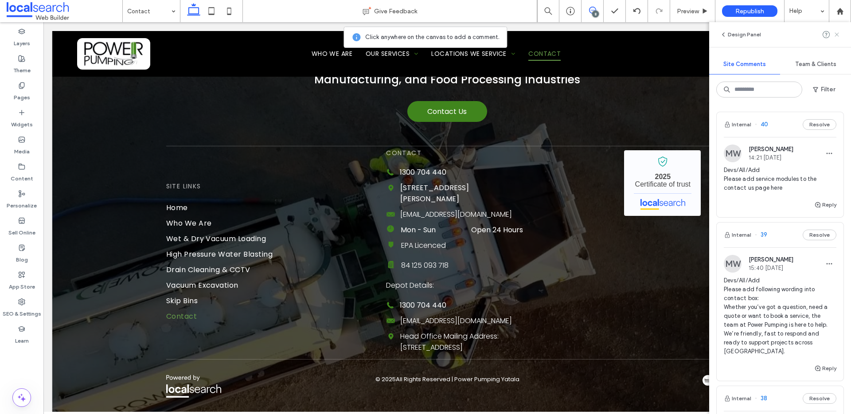
click at [834, 35] on icon at bounding box center [836, 34] width 7 height 7
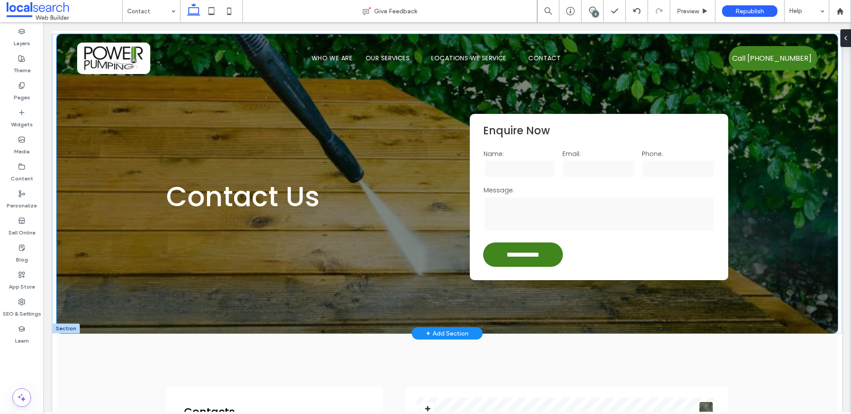
scroll to position [0, 0]
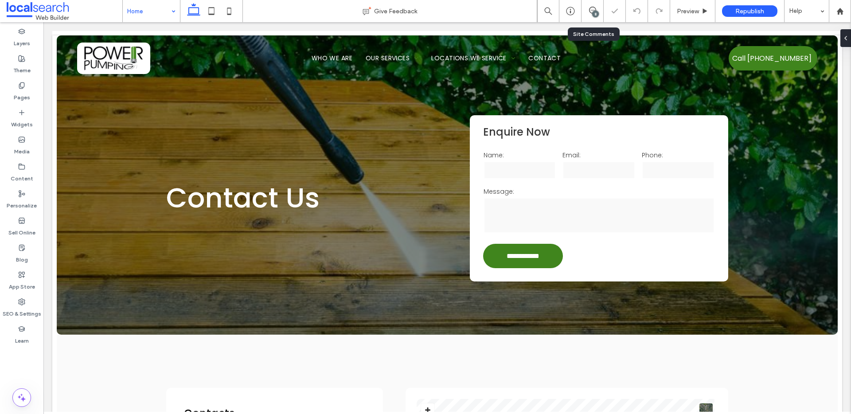
click at [589, 15] on div "8" at bounding box center [592, 11] width 22 height 9
drag, startPoint x: 594, startPoint y: 11, endPoint x: 662, endPoint y: 16, distance: 68.0
click at [593, 11] on div "8" at bounding box center [595, 14] width 7 height 7
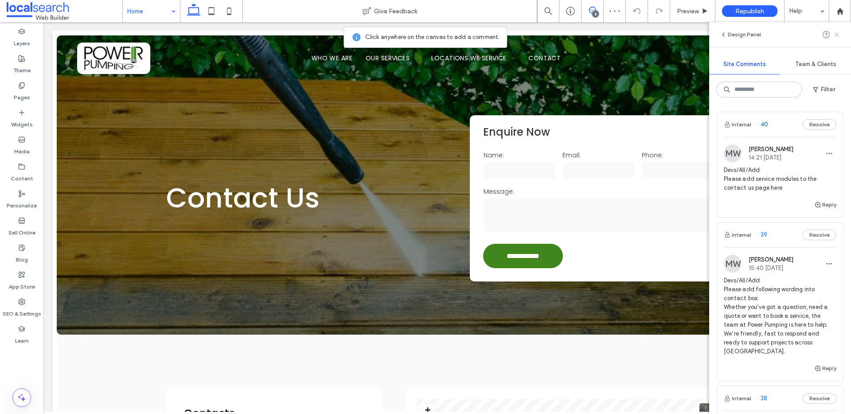
click at [839, 33] on icon at bounding box center [836, 34] width 7 height 7
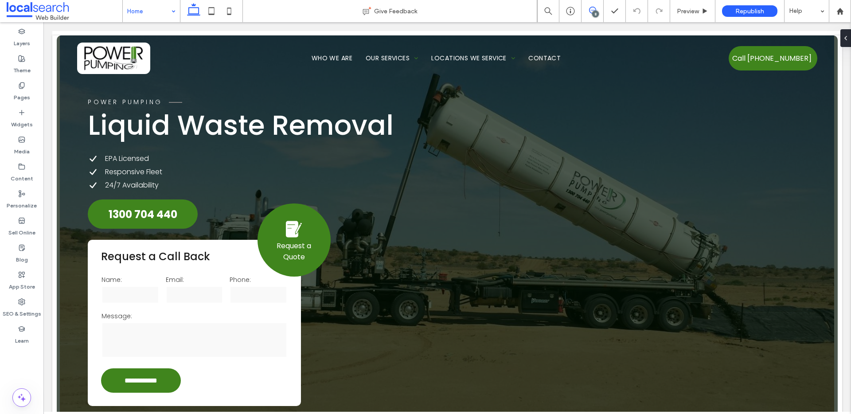
click at [592, 10] on icon at bounding box center [592, 10] width 7 height 7
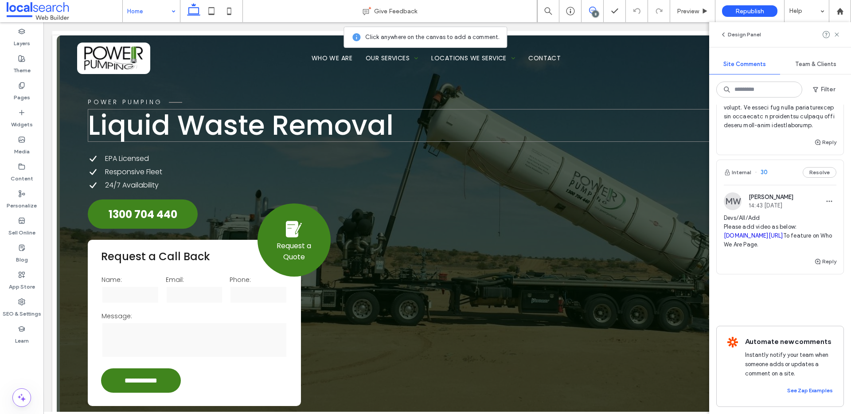
scroll to position [1295, 0]
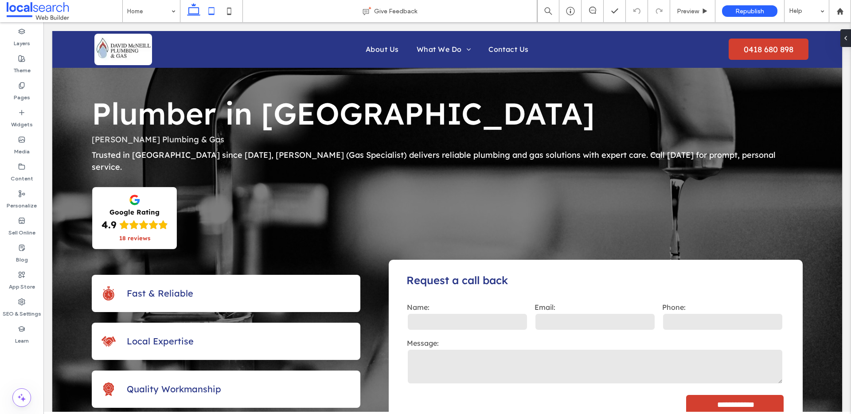
click at [210, 12] on icon at bounding box center [212, 11] width 18 height 18
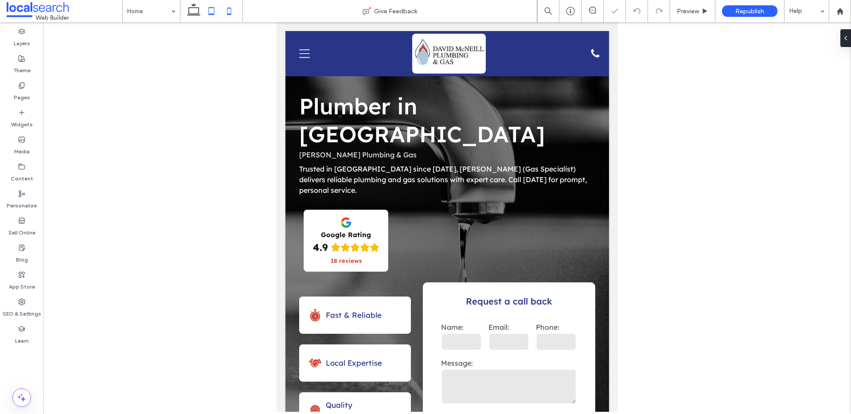
click at [233, 14] on icon at bounding box center [229, 11] width 18 height 18
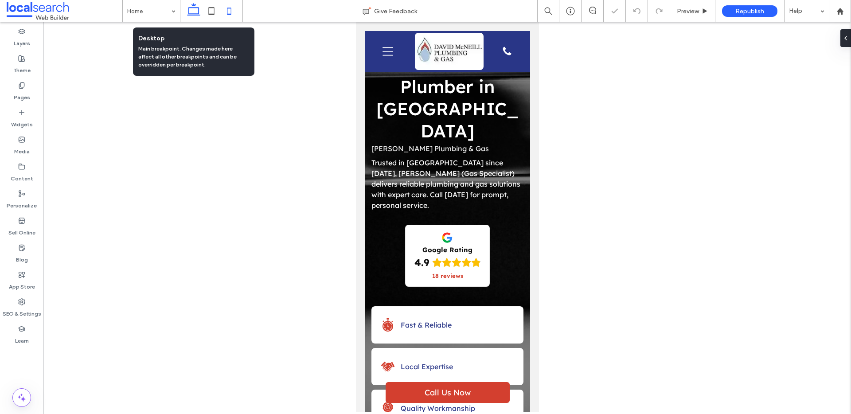
click at [187, 10] on icon at bounding box center [194, 11] width 18 height 18
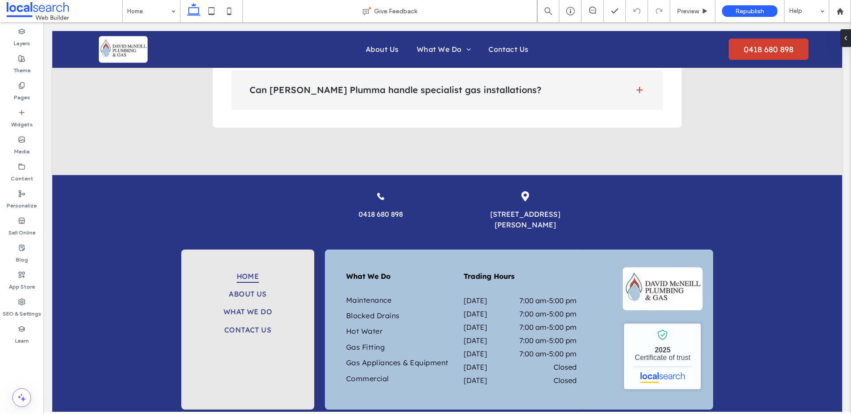
scroll to position [2217, 0]
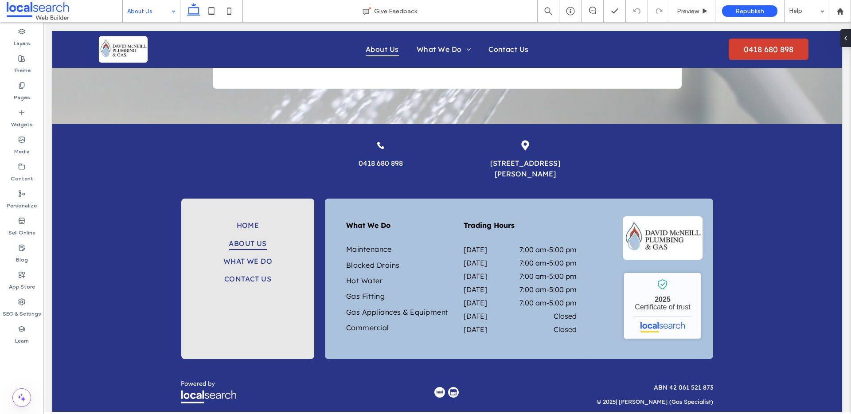
scroll to position [627, 0]
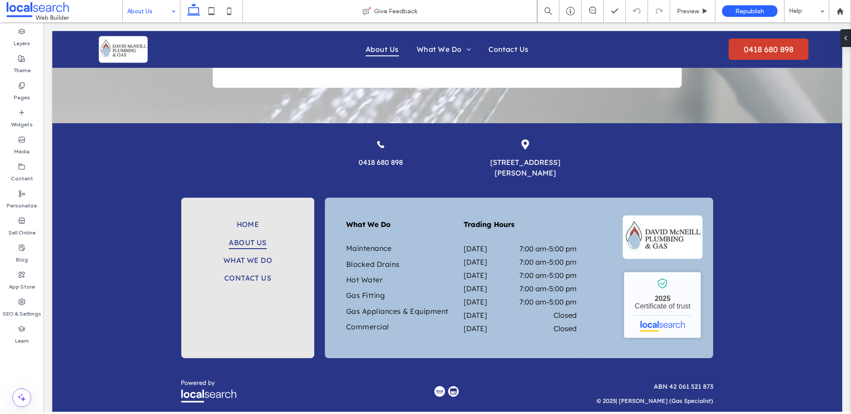
click at [139, 8] on input at bounding box center [149, 11] width 44 height 22
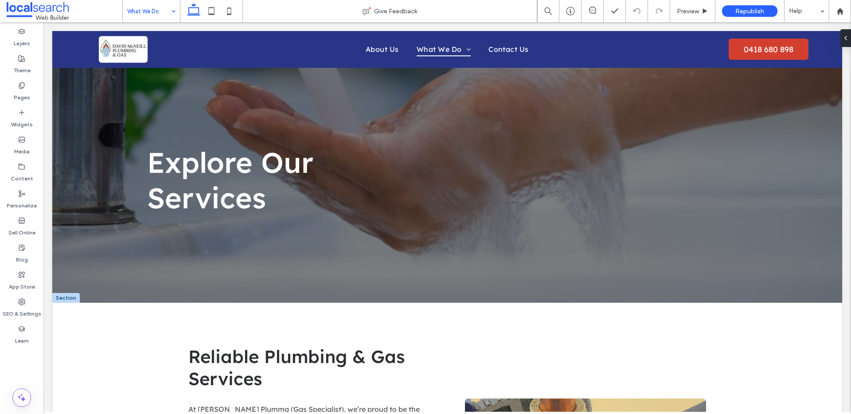
scroll to position [4, 0]
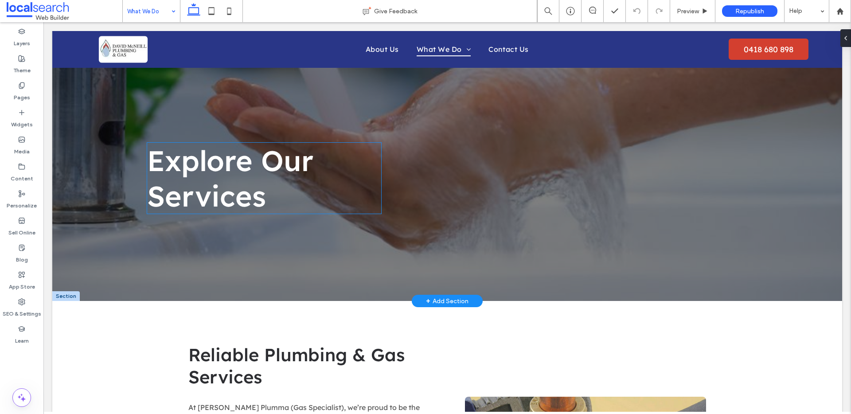
click at [240, 151] on span "Explore Our Services" at bounding box center [230, 178] width 166 height 71
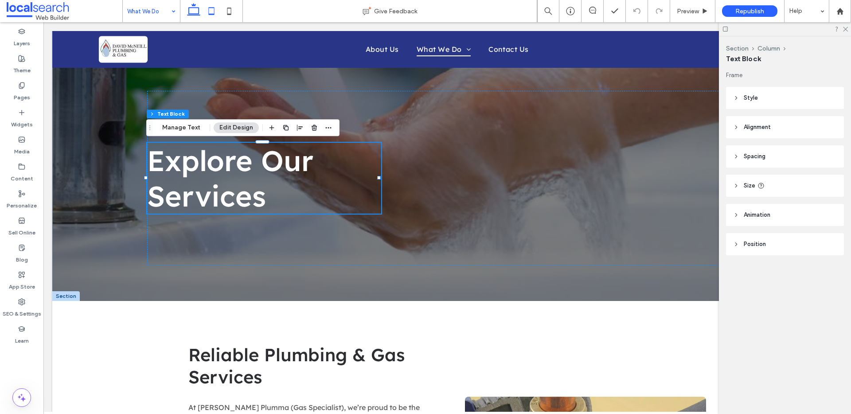
click at [206, 9] on icon at bounding box center [212, 11] width 18 height 18
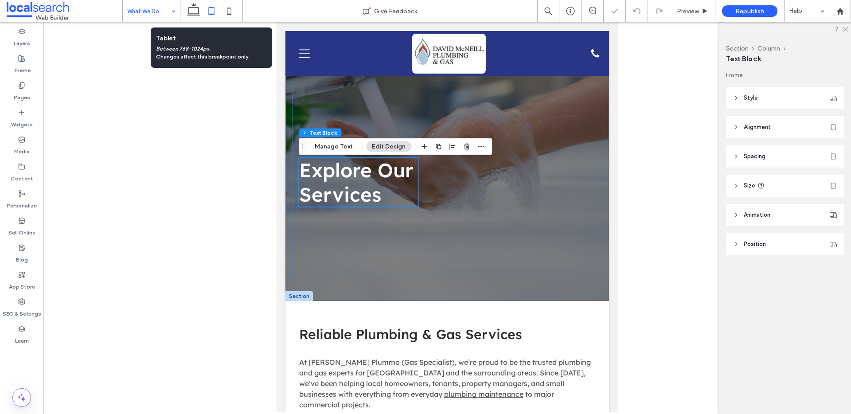
scroll to position [0, 0]
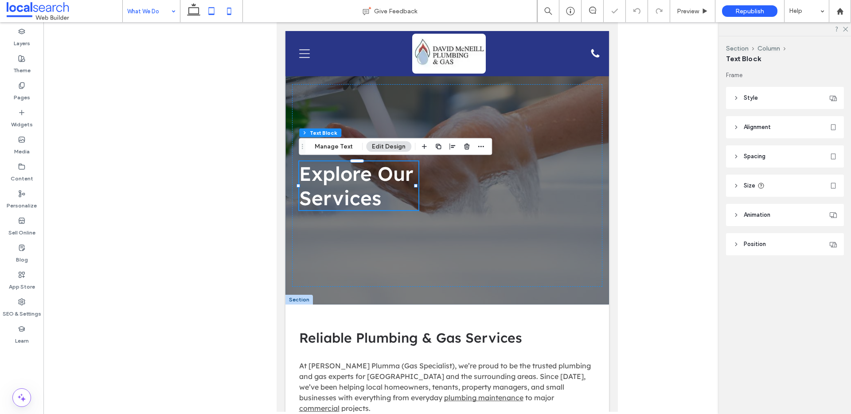
click at [225, 8] on icon at bounding box center [229, 11] width 18 height 18
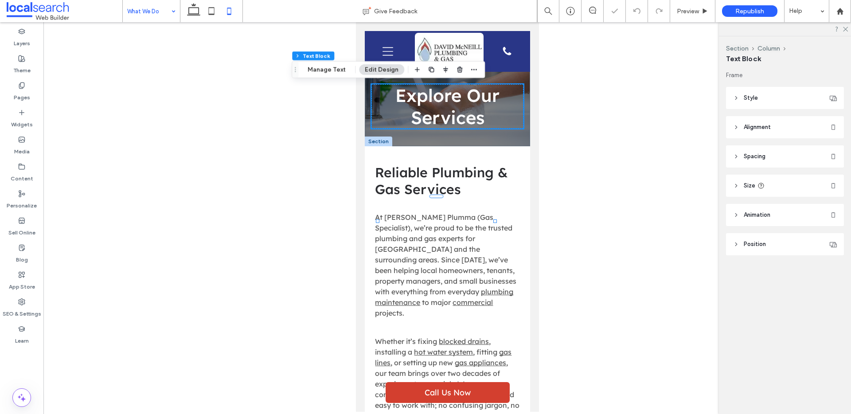
type input "***"
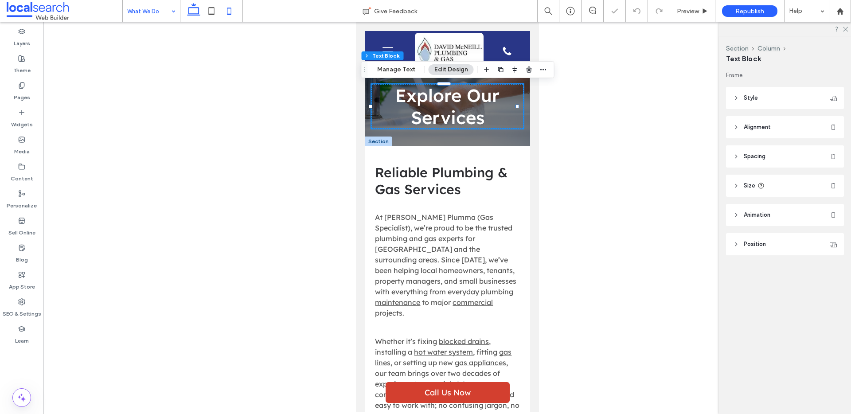
click at [192, 10] on icon at bounding box center [194, 11] width 18 height 18
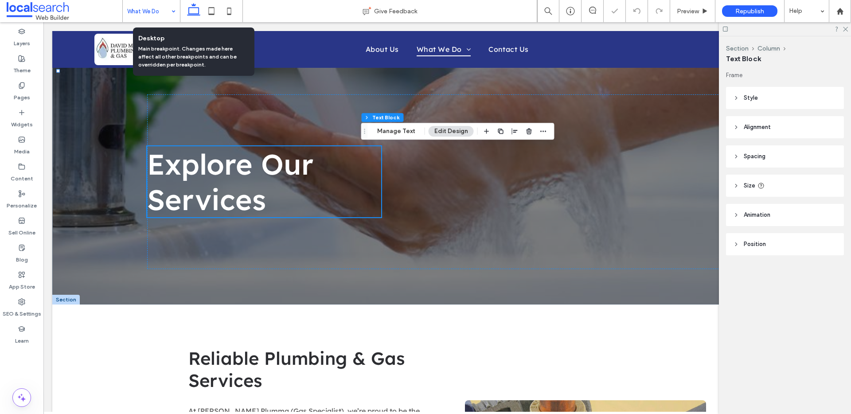
type input "**"
type input "****"
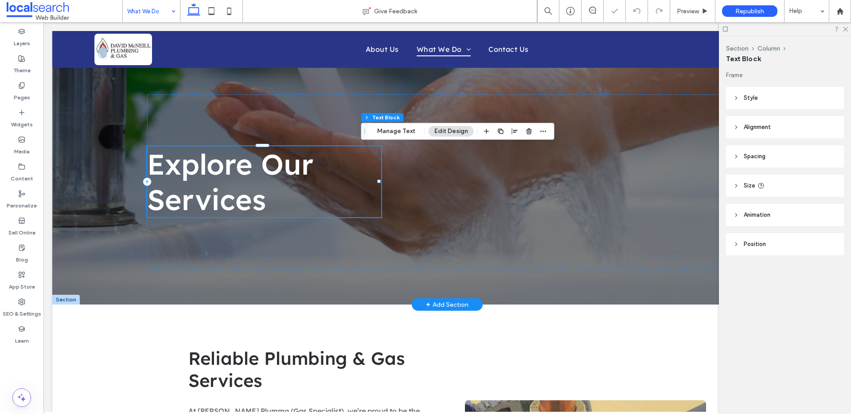
click at [284, 165] on span "Explore Our Services" at bounding box center [230, 181] width 166 height 71
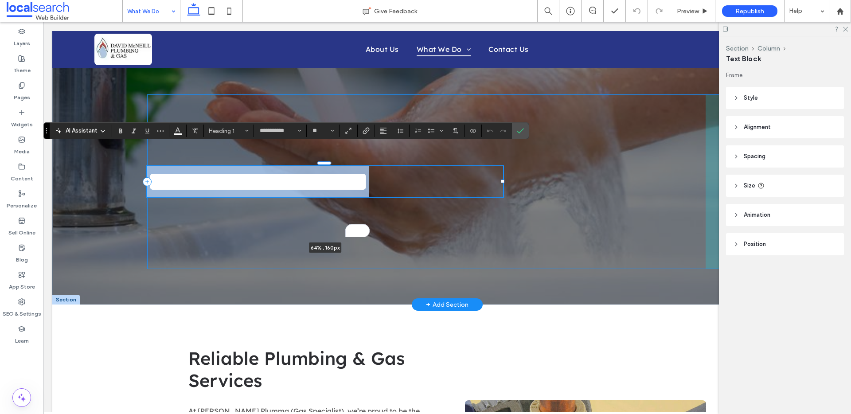
drag, startPoint x: 368, startPoint y: 182, endPoint x: 502, endPoint y: 186, distance: 133.5
click at [147, 164] on div at bounding box center [146, 164] width 0 height 0
type input "**"
type input "****"
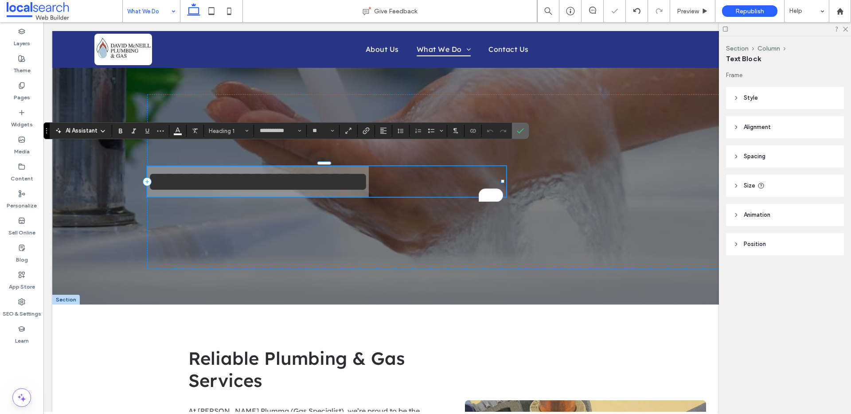
click at [519, 131] on icon "Confirm" at bounding box center [520, 130] width 7 height 7
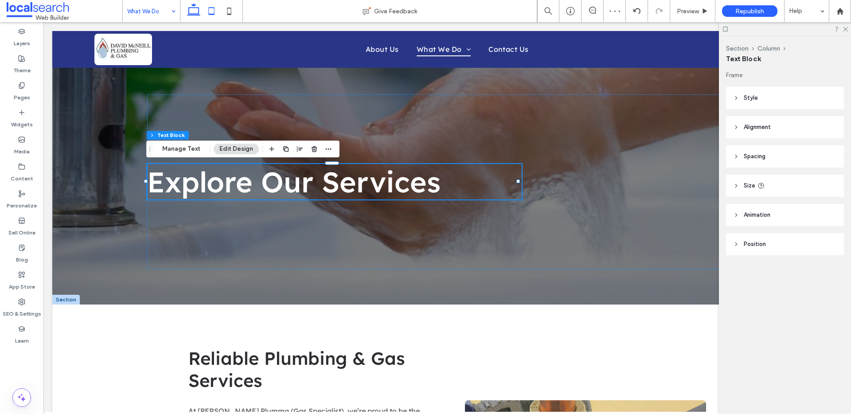
click at [210, 11] on icon at bounding box center [212, 11] width 18 height 18
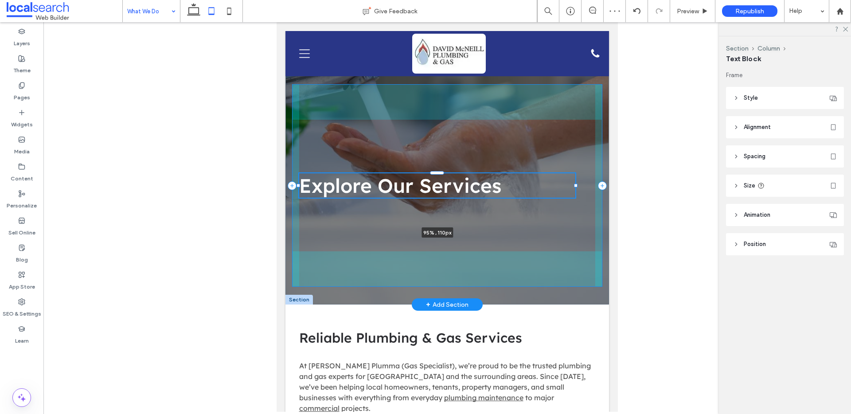
drag, startPoint x: 486, startPoint y: 186, endPoint x: 576, endPoint y: 185, distance: 90.0
click at [576, 185] on div at bounding box center [576, 186] width 4 height 4
type input "**"
type input "****"
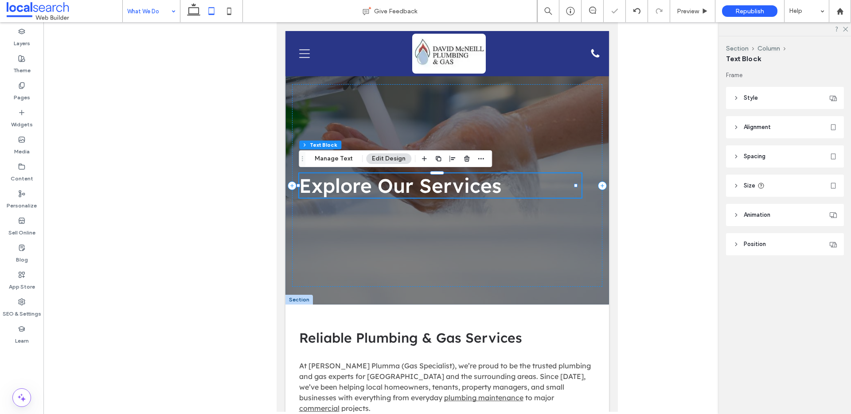
click at [109, 175] on div at bounding box center [446, 217] width 807 height 390
click at [679, 8] on span "Preview" at bounding box center [688, 12] width 22 height 8
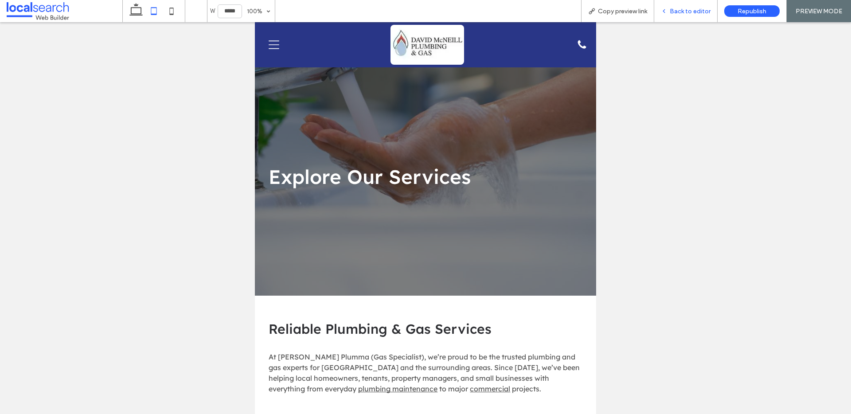
click at [693, 13] on span "Back to editor" at bounding box center [690, 12] width 41 height 8
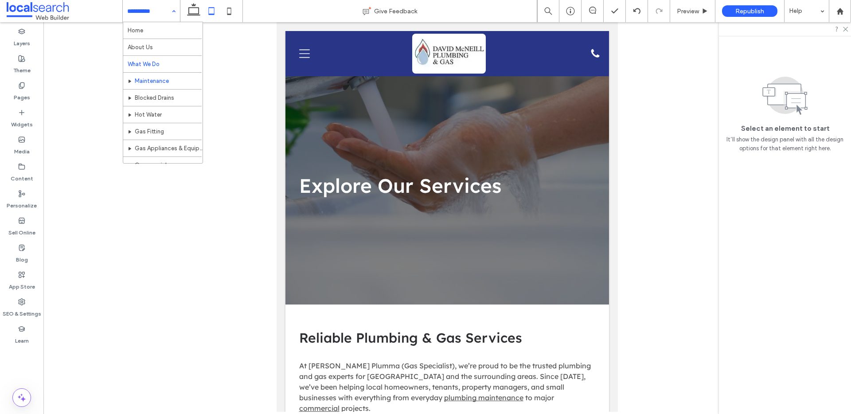
scroll to position [2, 0]
click at [221, 6] on icon at bounding box center [229, 11] width 18 height 18
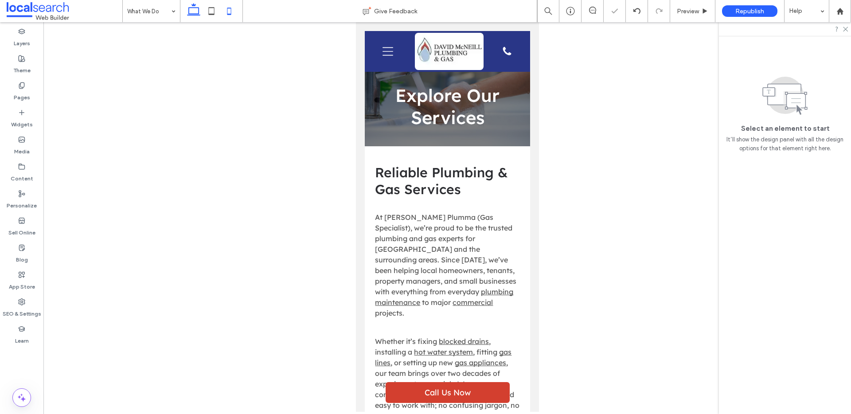
click at [190, 13] on use at bounding box center [193, 9] width 13 height 12
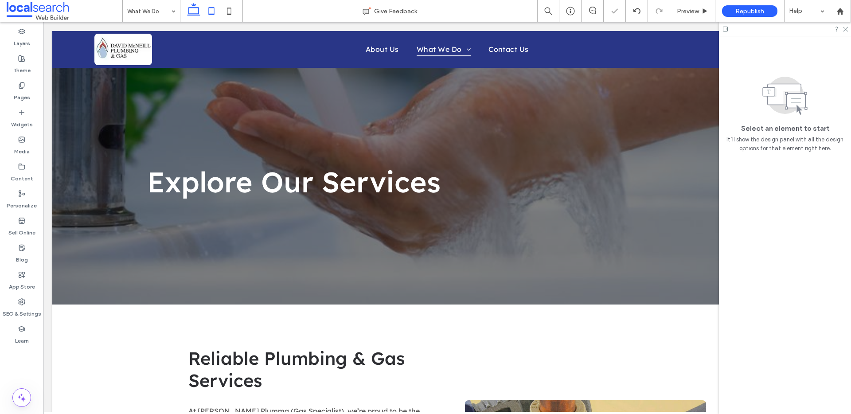
click at [214, 8] on icon at bounding box center [212, 11] width 18 height 18
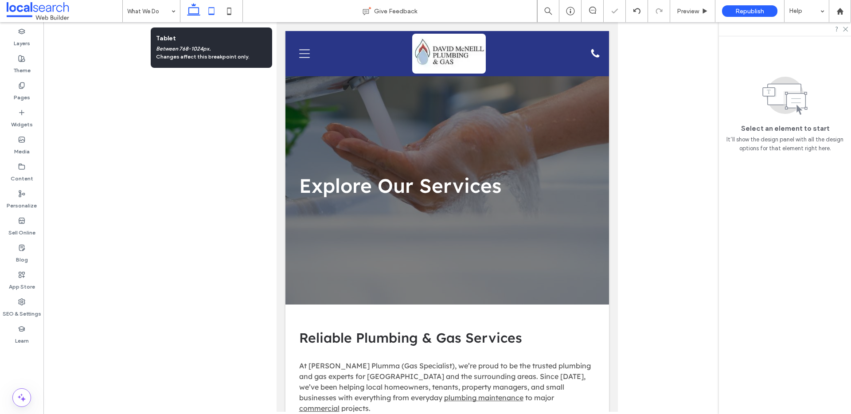
click at [197, 9] on icon at bounding box center [194, 11] width 18 height 18
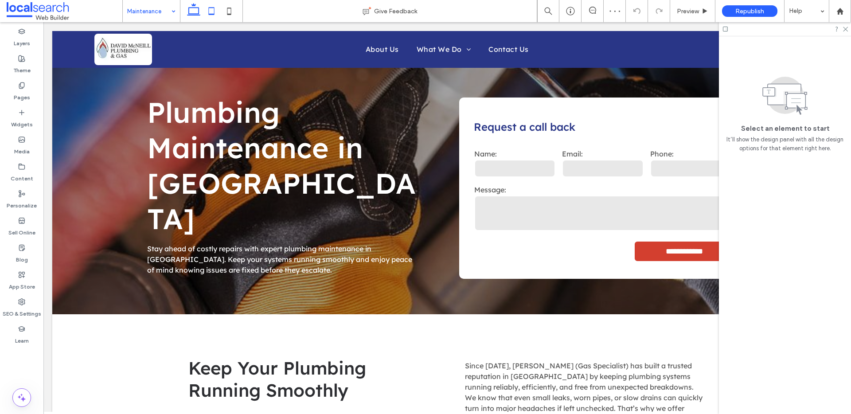
click at [208, 8] on icon at bounding box center [212, 11] width 18 height 18
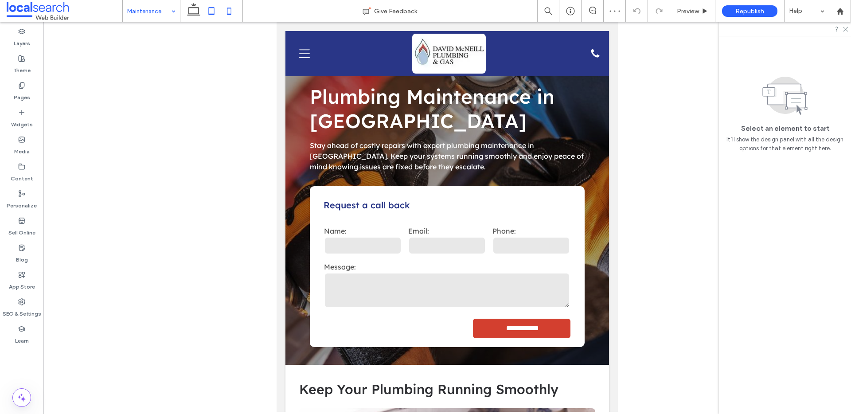
click at [234, 11] on icon at bounding box center [229, 11] width 18 height 18
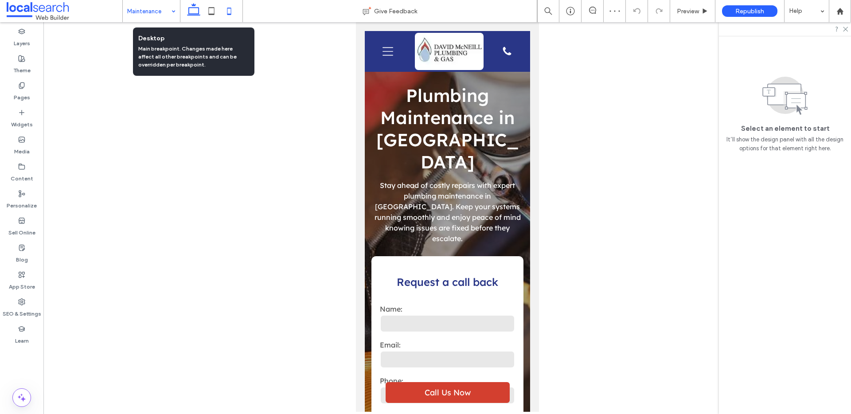
click at [188, 11] on use at bounding box center [193, 9] width 13 height 12
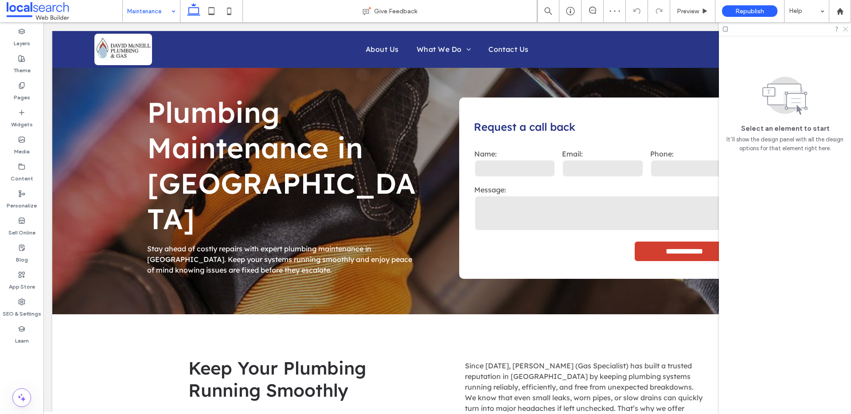
click at [846, 29] on icon at bounding box center [845, 29] width 6 height 6
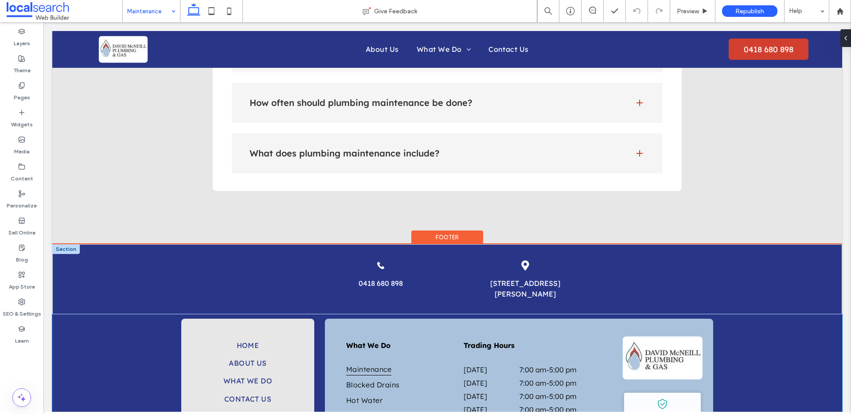
scroll to position [978, 0]
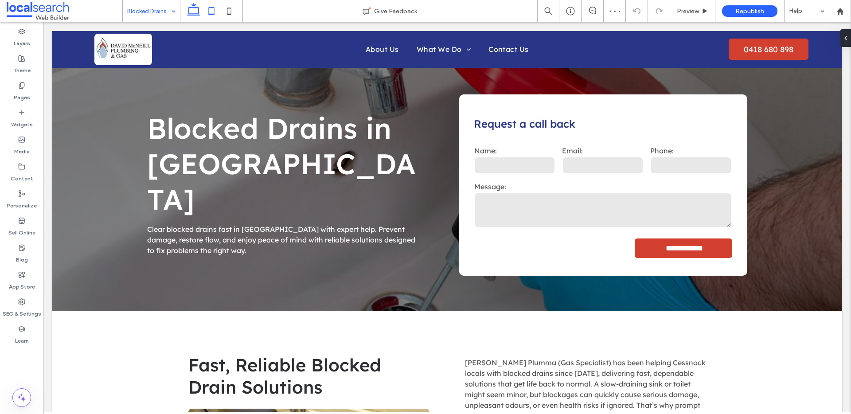
click at [206, 12] on icon at bounding box center [212, 11] width 18 height 18
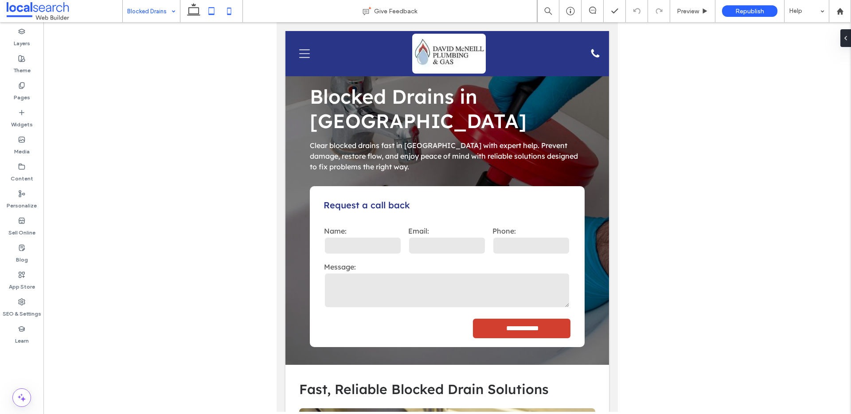
click at [230, 16] on icon at bounding box center [229, 11] width 18 height 18
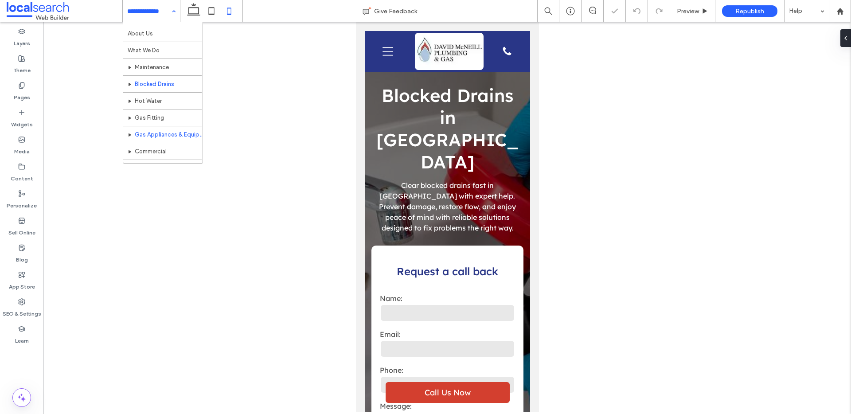
scroll to position [26, 0]
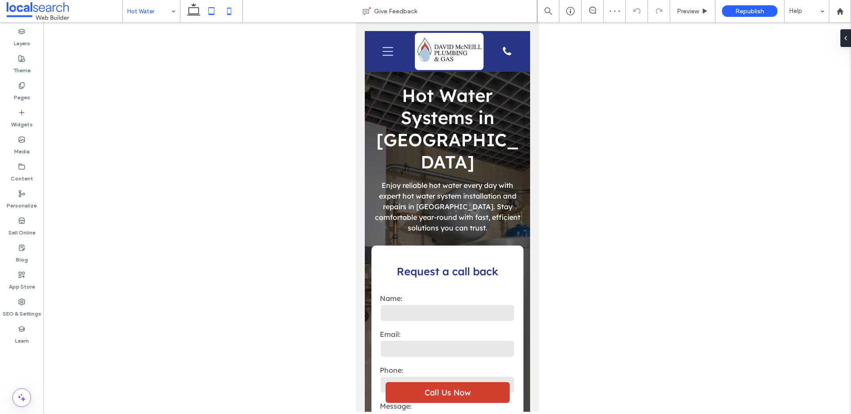
click at [218, 11] on icon at bounding box center [212, 11] width 18 height 18
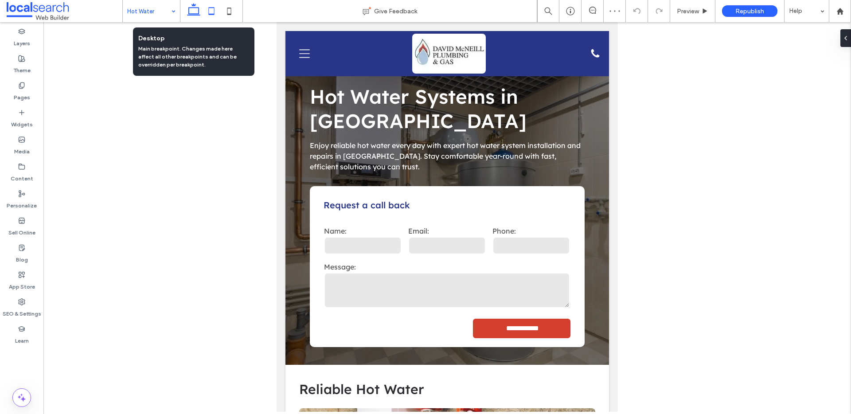
drag, startPoint x: 190, startPoint y: 12, endPoint x: 150, endPoint y: 0, distance: 41.9
click at [190, 12] on icon at bounding box center [194, 11] width 18 height 18
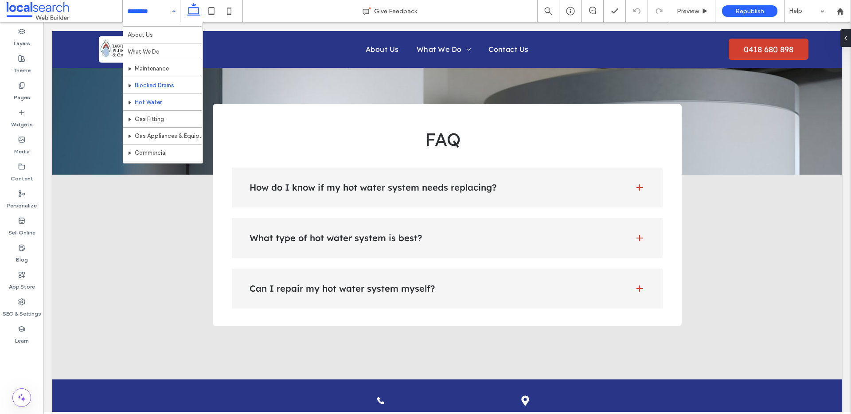
scroll to position [26, 0]
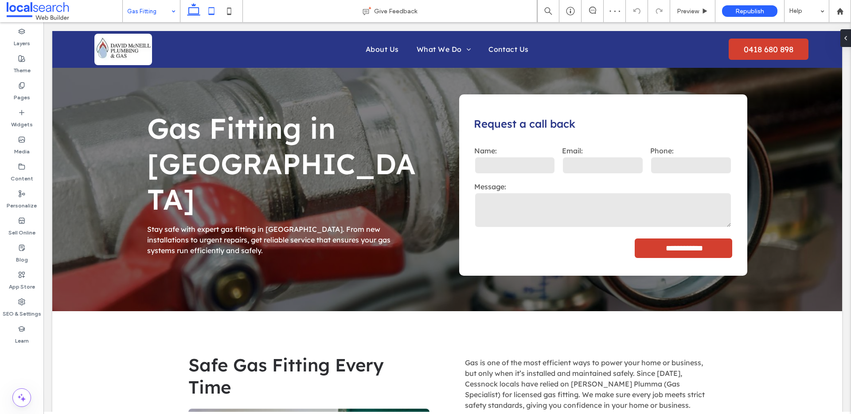
click at [216, 12] on icon at bounding box center [212, 11] width 18 height 18
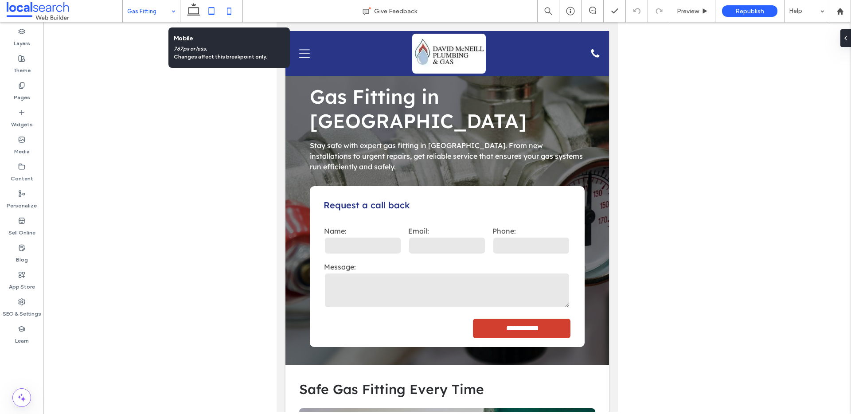
click at [231, 10] on use at bounding box center [229, 11] width 4 height 7
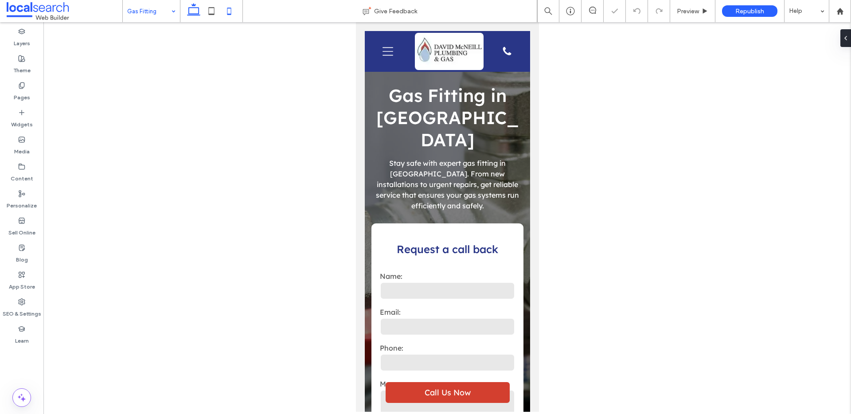
click at [195, 8] on use at bounding box center [193, 9] width 13 height 12
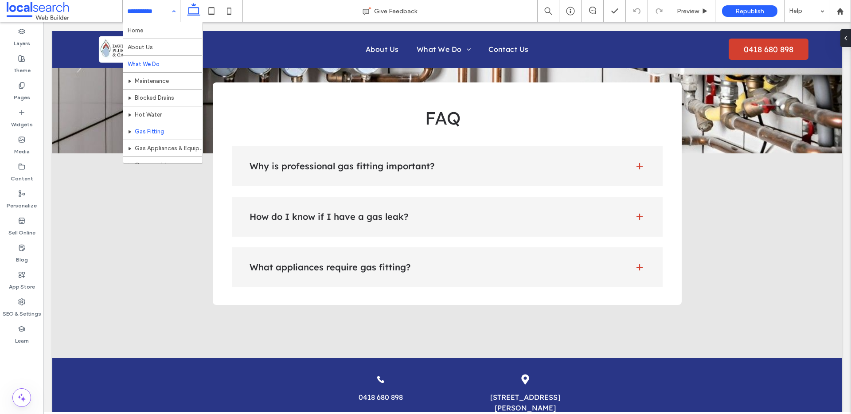
scroll to position [26, 0]
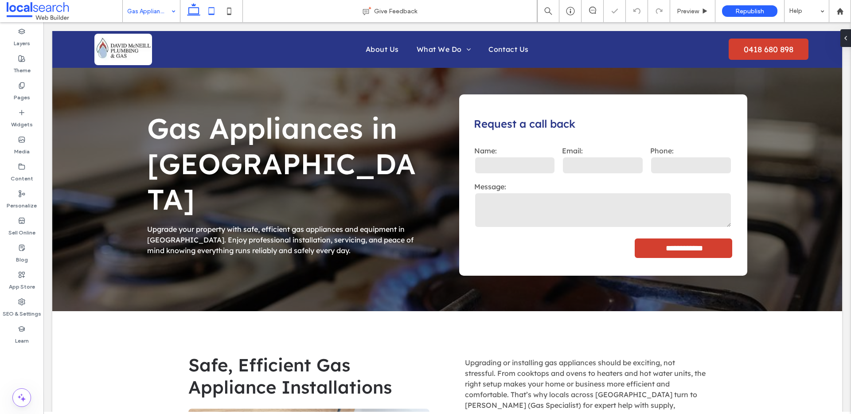
click at [208, 10] on icon at bounding box center [212, 11] width 18 height 18
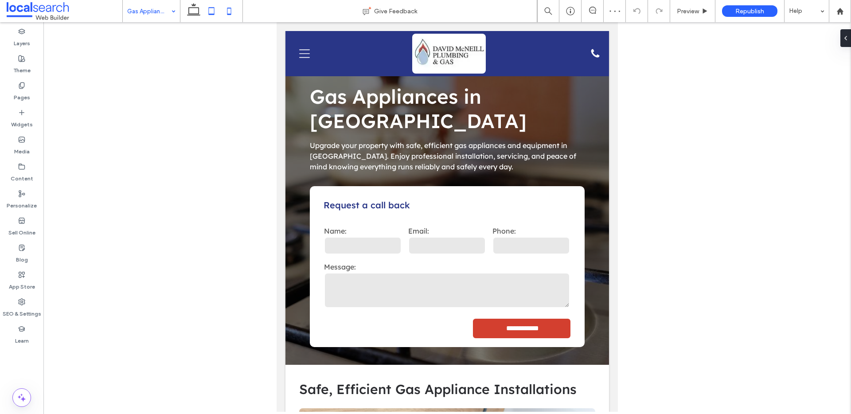
click at [233, 13] on icon at bounding box center [229, 11] width 18 height 18
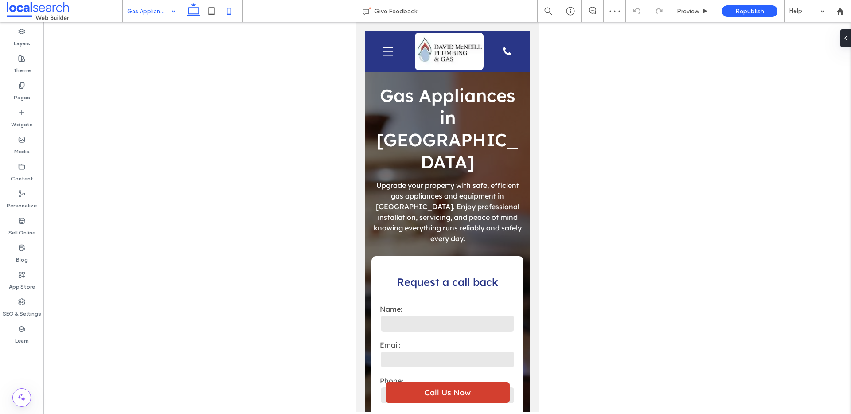
click at [188, 11] on icon at bounding box center [194, 11] width 18 height 18
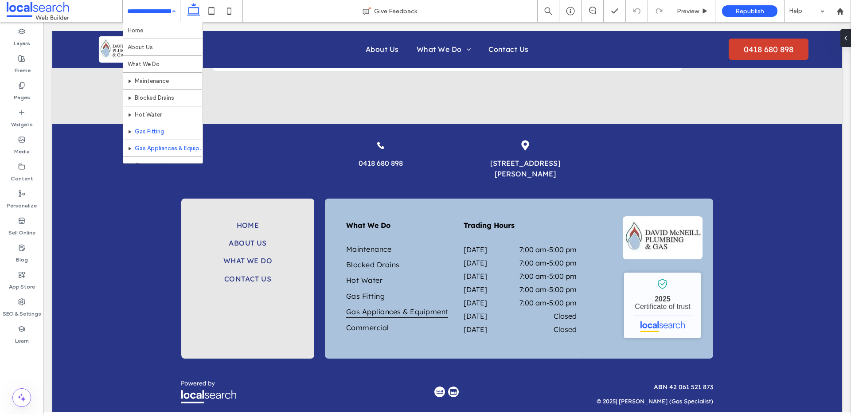
scroll to position [26, 0]
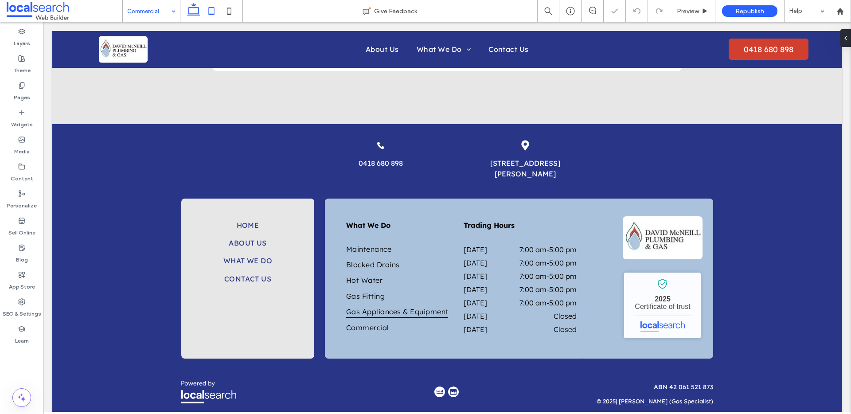
click at [212, 13] on icon at bounding box center [212, 11] width 18 height 18
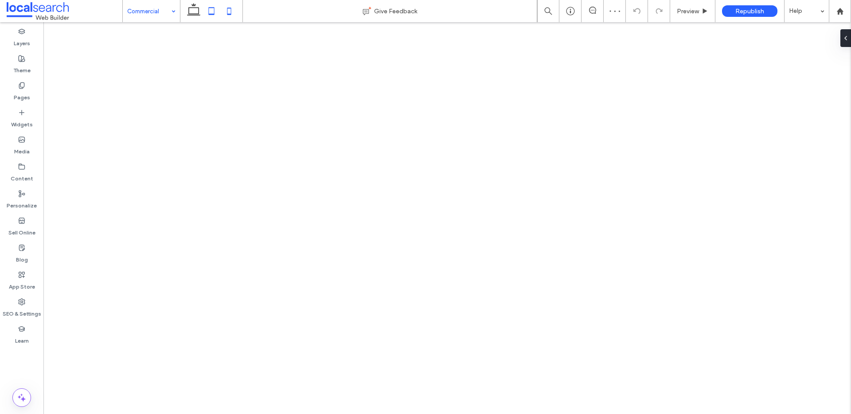
click at [234, 9] on icon at bounding box center [229, 11] width 18 height 18
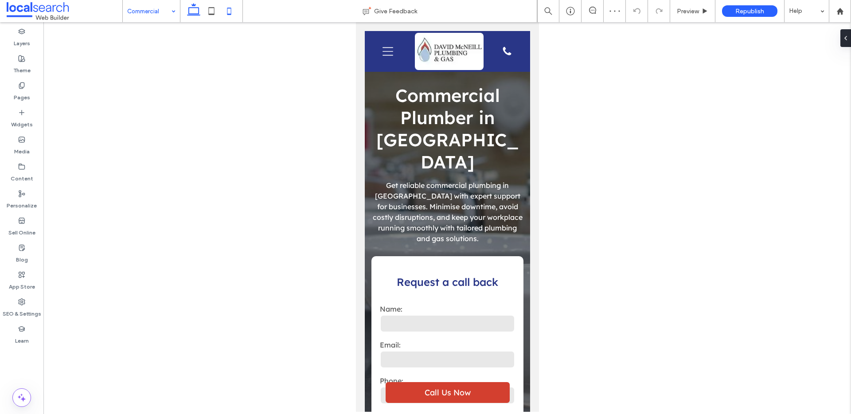
click at [190, 12] on icon at bounding box center [194, 11] width 18 height 18
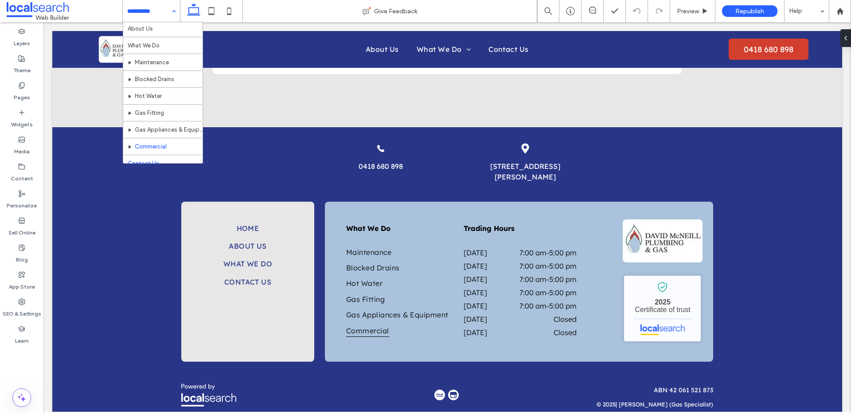
scroll to position [26, 0]
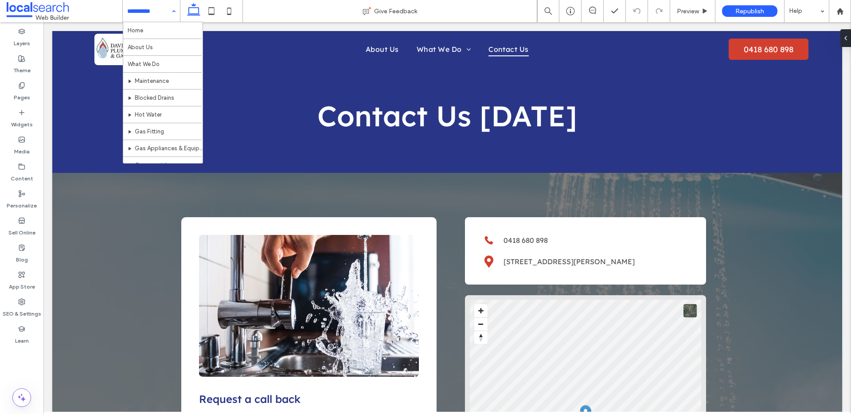
click at [144, 11] on input at bounding box center [149, 11] width 44 height 22
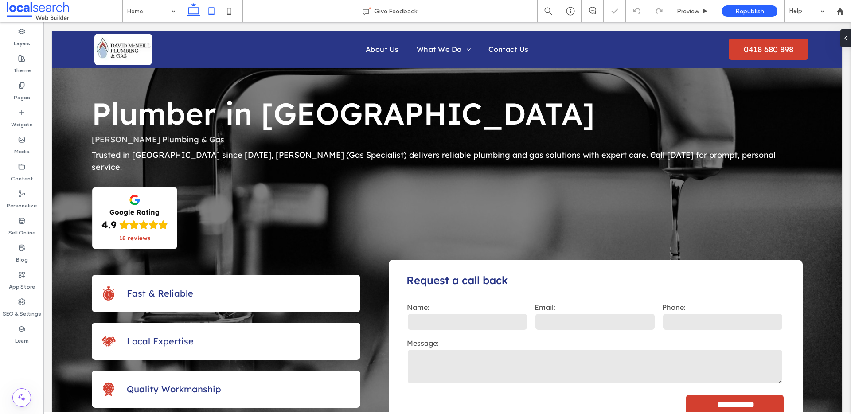
click at [209, 9] on icon at bounding box center [212, 11] width 18 height 18
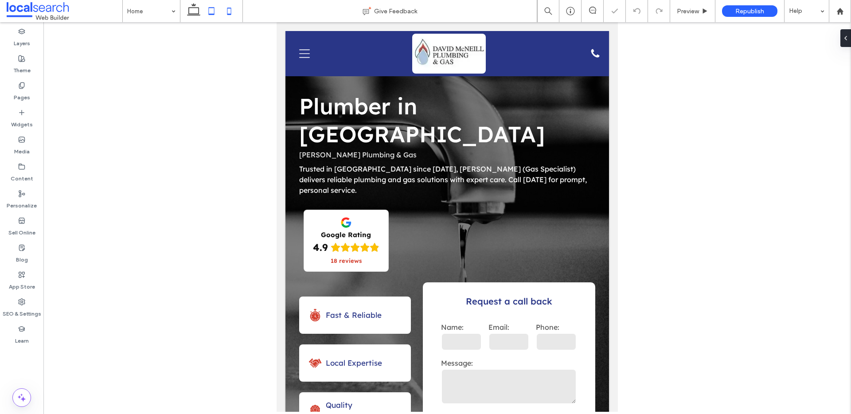
click at [230, 15] on icon at bounding box center [229, 11] width 18 height 18
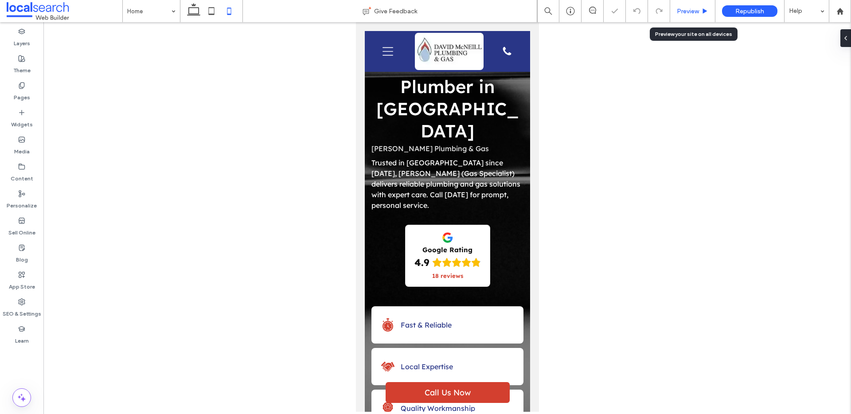
click at [701, 6] on div "Preview" at bounding box center [692, 11] width 45 height 22
click at [696, 9] on span "Preview" at bounding box center [688, 12] width 22 height 8
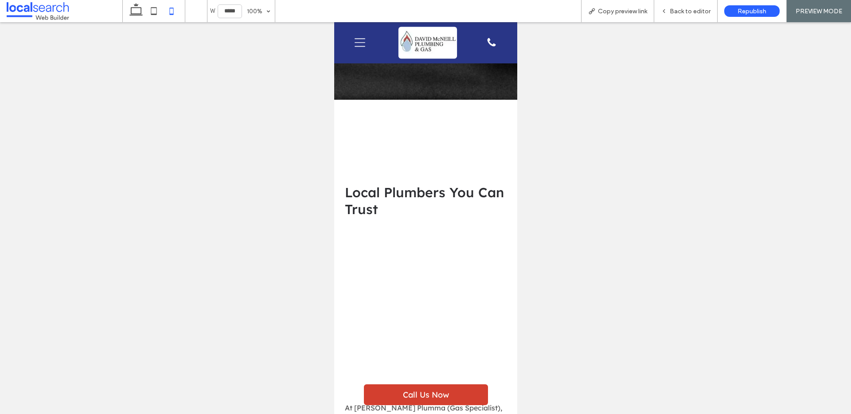
scroll to position [625, 0]
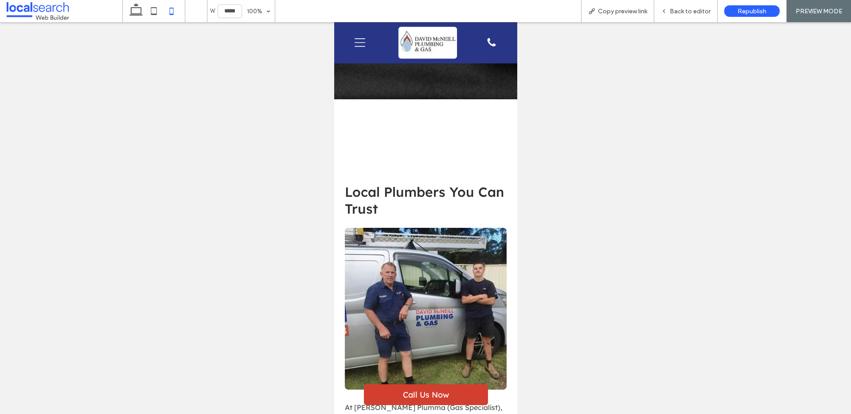
drag, startPoint x: 398, startPoint y: 113, endPoint x: 497, endPoint y: 61, distance: 112.2
click at [680, 16] on div "Back to editor" at bounding box center [685, 11] width 63 height 22
click at [683, 5] on div "Back to editor" at bounding box center [685, 11] width 63 height 22
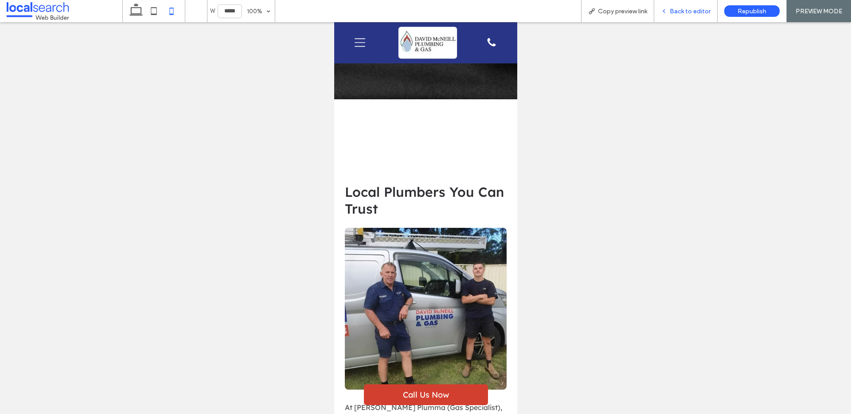
click at [688, 12] on span "Back to editor" at bounding box center [690, 12] width 41 height 8
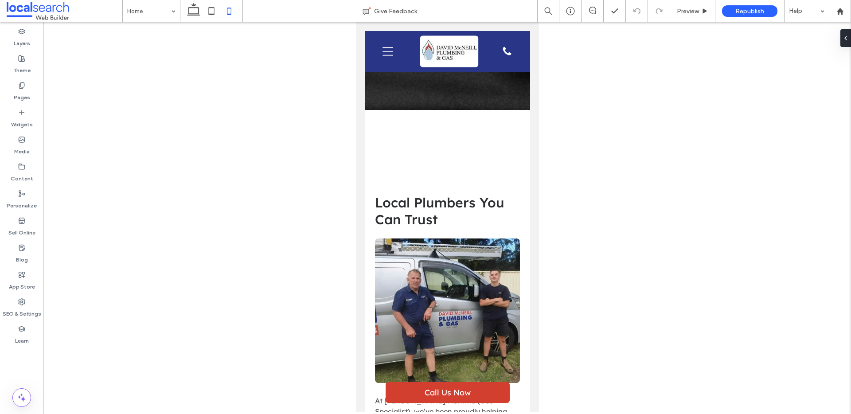
drag, startPoint x: 401, startPoint y: 98, endPoint x: 411, endPoint y: 87, distance: 14.4
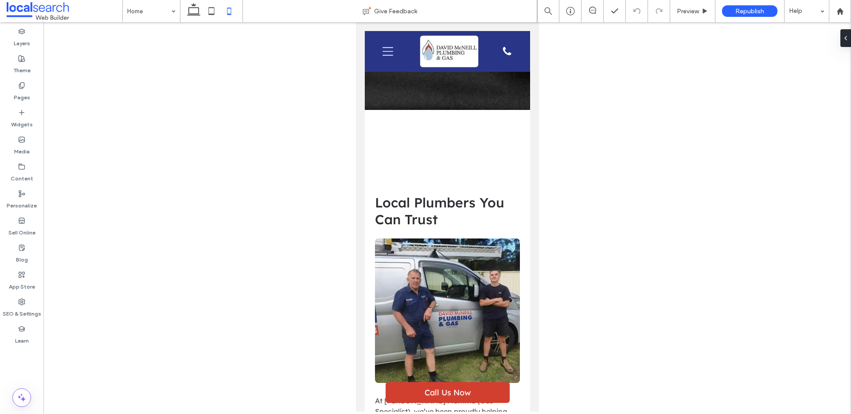
drag, startPoint x: 400, startPoint y: 116, endPoint x: 404, endPoint y: 115, distance: 4.5
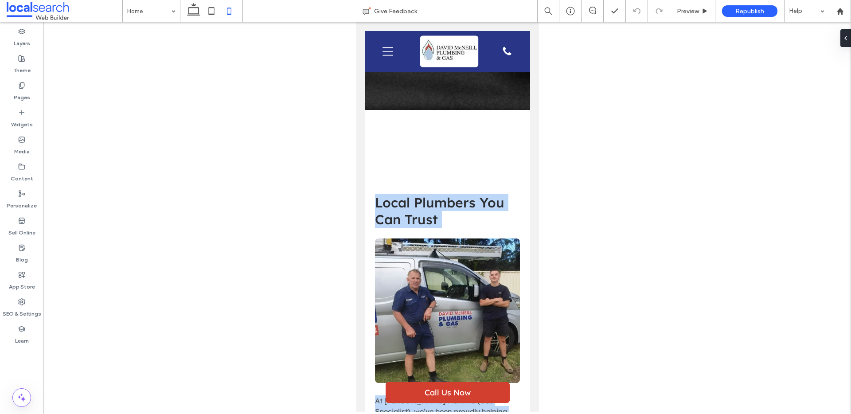
drag, startPoint x: 382, startPoint y: 156, endPoint x: 381, endPoint y: 149, distance: 6.7
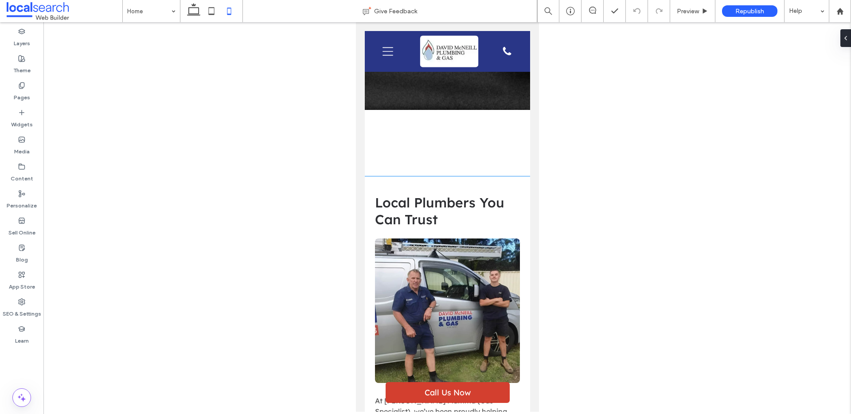
drag, startPoint x: 421, startPoint y: 155, endPoint x: 411, endPoint y: 114, distance: 42.0
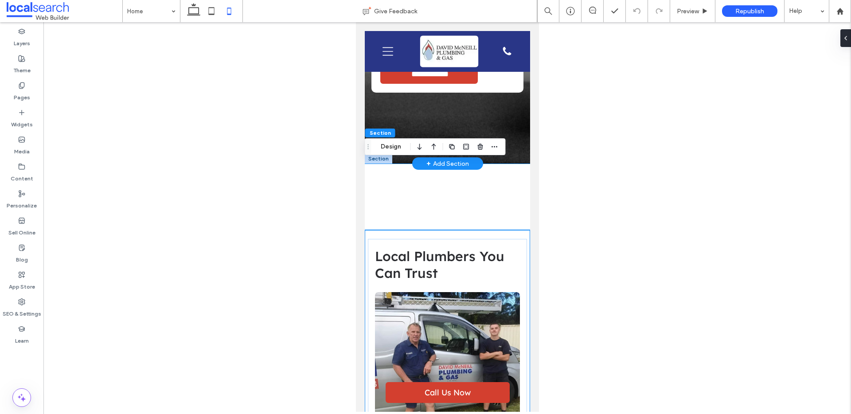
scroll to position [565, 0]
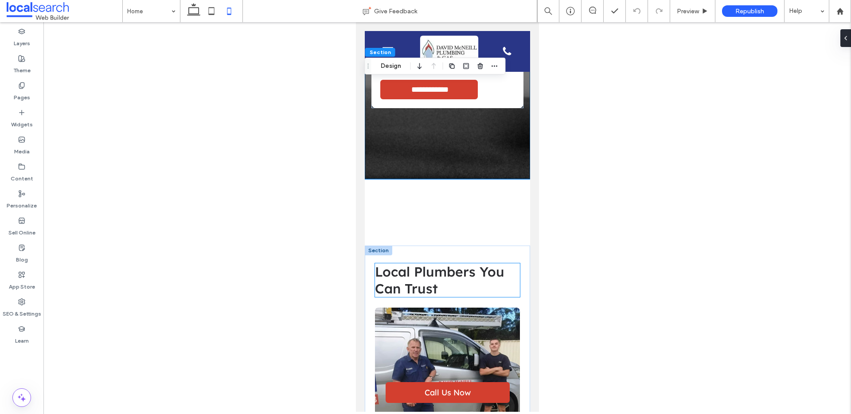
click at [454, 263] on span "Local Plumbers You Can Trust" at bounding box center [438, 280] width 129 height 34
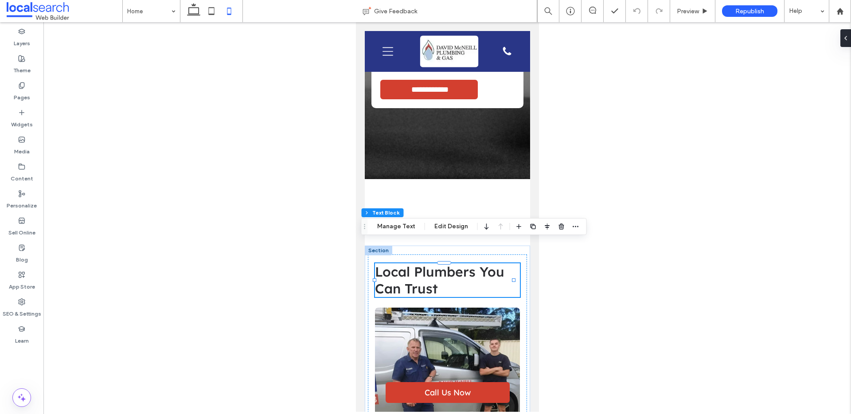
click at [455, 263] on span "Local Plumbers You Can Trust" at bounding box center [438, 280] width 129 height 34
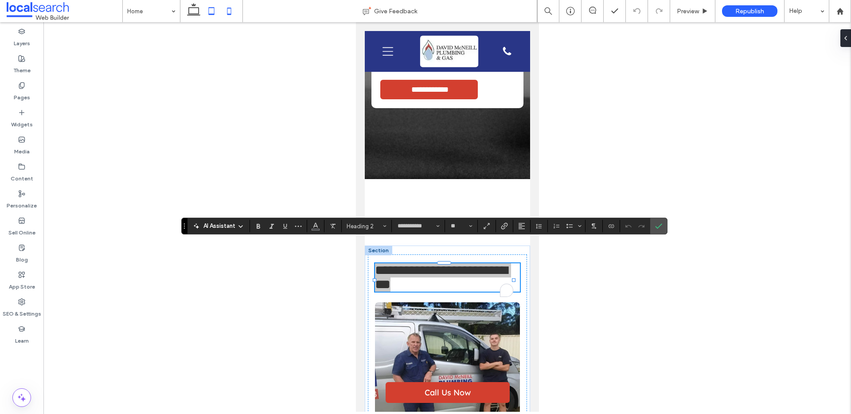
click at [207, 10] on icon at bounding box center [212, 11] width 18 height 18
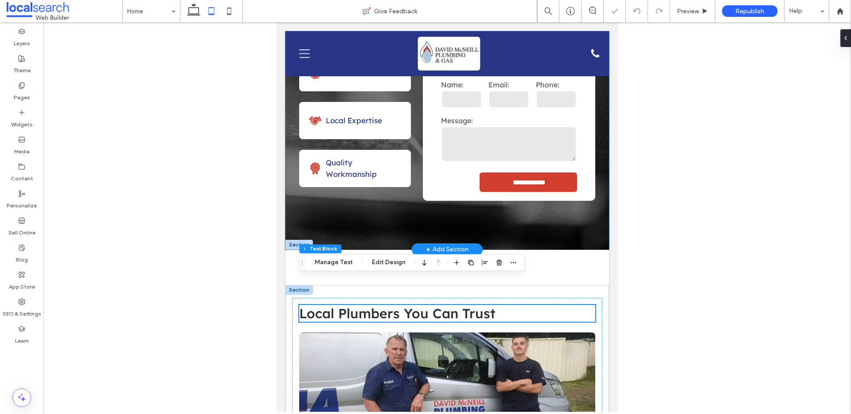
scroll to position [241, 0]
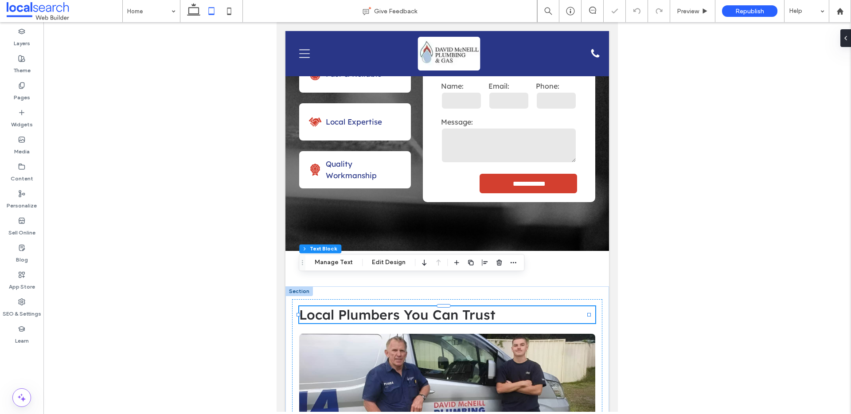
click at [239, 167] on div at bounding box center [446, 217] width 807 height 390
click at [699, 17] on div "Preview" at bounding box center [692, 11] width 45 height 22
click at [691, 12] on span "Preview" at bounding box center [688, 12] width 22 height 8
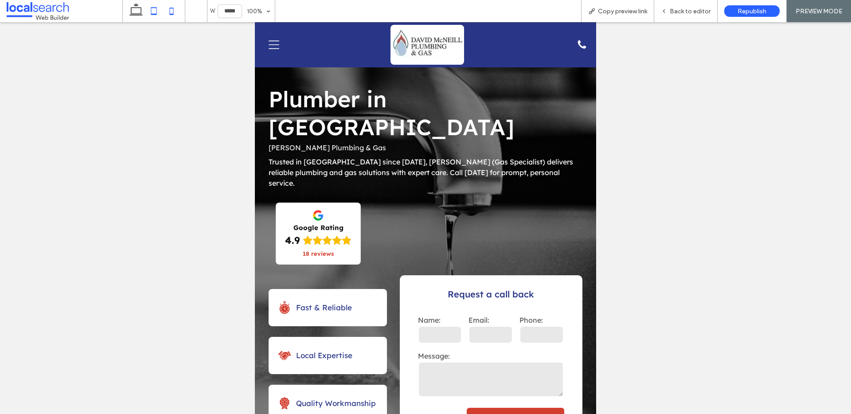
click at [176, 12] on icon at bounding box center [172, 11] width 18 height 18
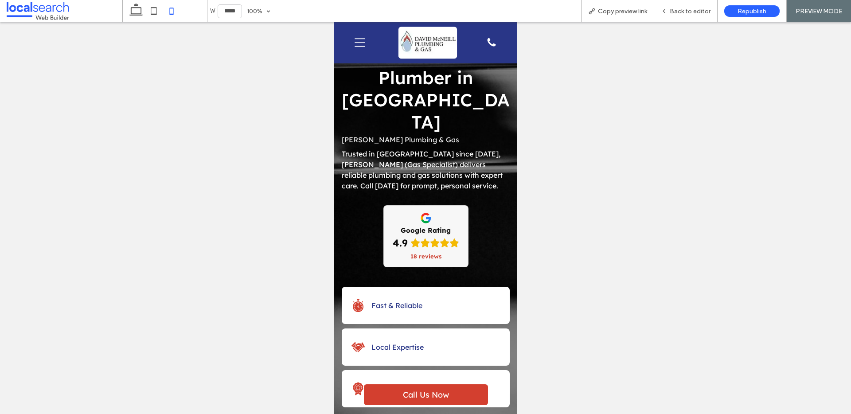
scroll to position [415, 0]
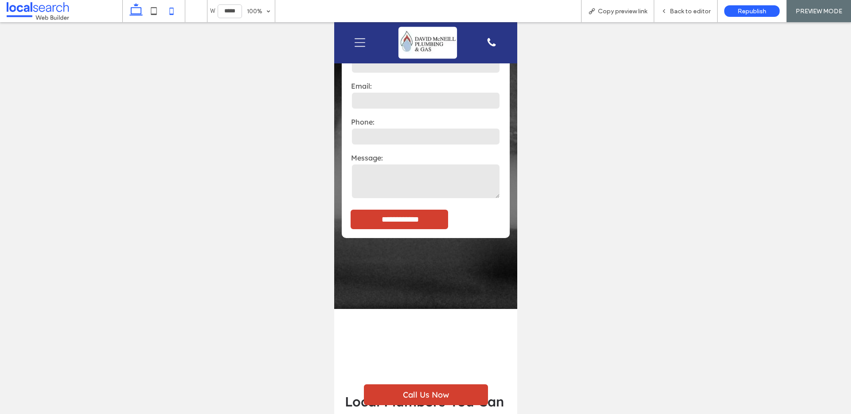
click at [132, 12] on icon at bounding box center [136, 11] width 18 height 18
type input "******"
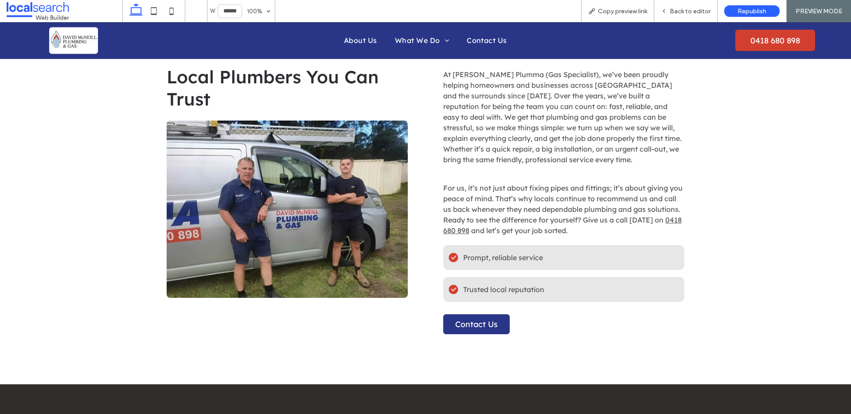
scroll to position [461, 0]
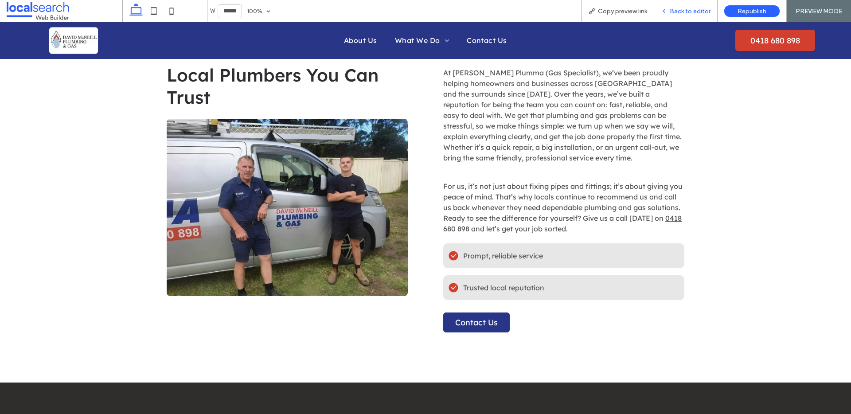
click at [681, 6] on div "Back to editor" at bounding box center [685, 11] width 63 height 22
click at [695, 21] on div "Back to editor" at bounding box center [685, 11] width 63 height 22
click at [690, 10] on span "Back to editor" at bounding box center [690, 12] width 41 height 8
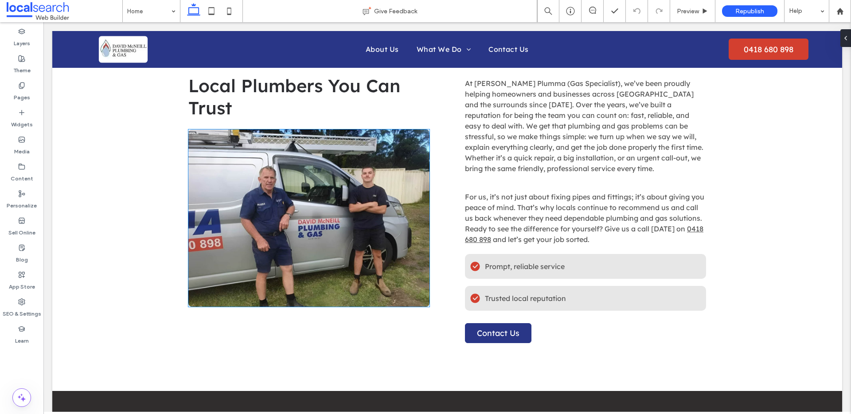
scroll to position [458, 0]
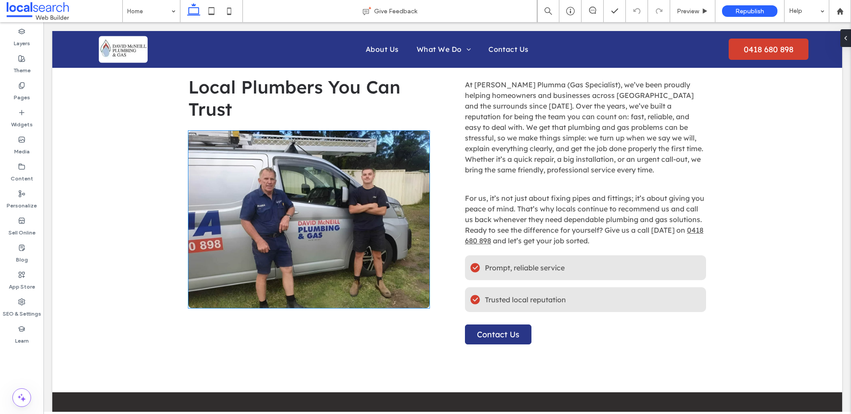
click at [314, 225] on link at bounding box center [308, 219] width 241 height 177
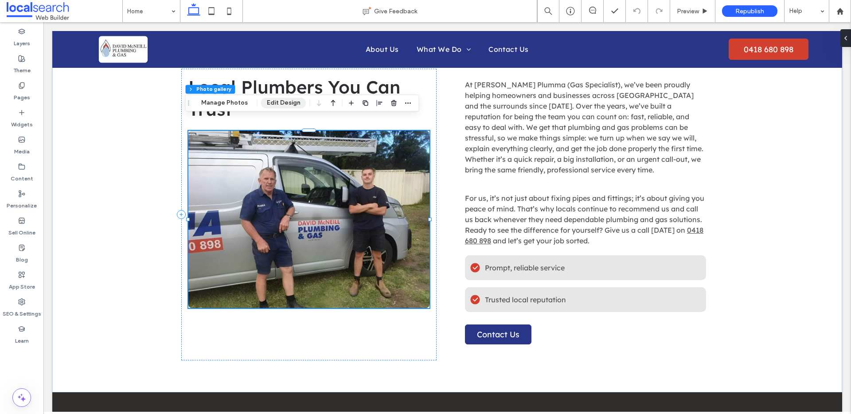
click at [272, 98] on button "Edit Design" at bounding box center [283, 102] width 45 height 11
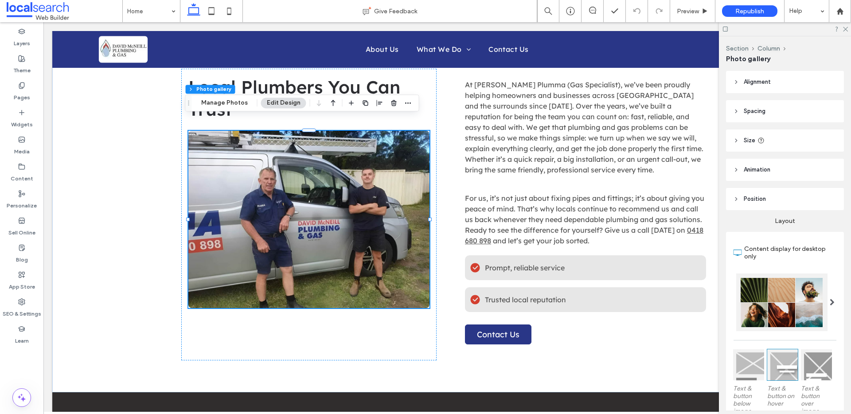
click at [744, 175] on header "Animation" at bounding box center [785, 170] width 118 height 22
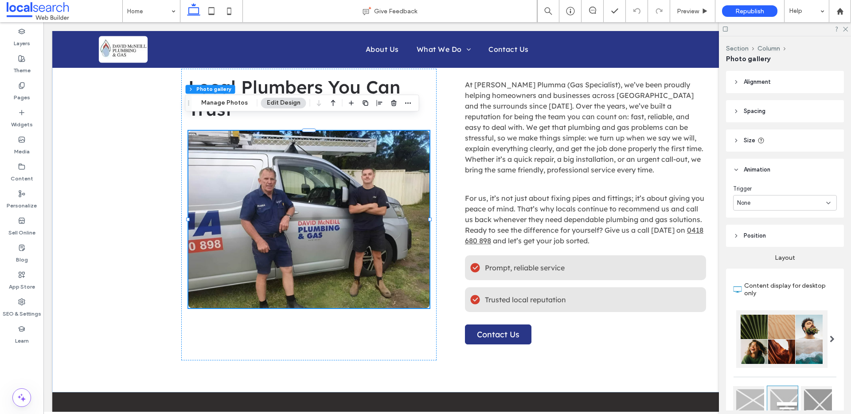
click at [757, 202] on div "None" at bounding box center [781, 203] width 89 height 9
click at [782, 234] on div "Entrance" at bounding box center [782, 234] width 98 height 16
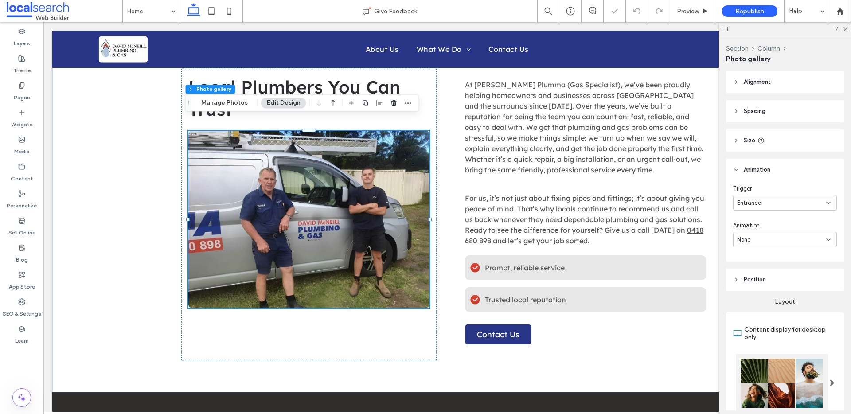
click at [779, 237] on div "None" at bounding box center [781, 239] width 89 height 9
click at [769, 269] on div "Fade In" at bounding box center [782, 271] width 98 height 16
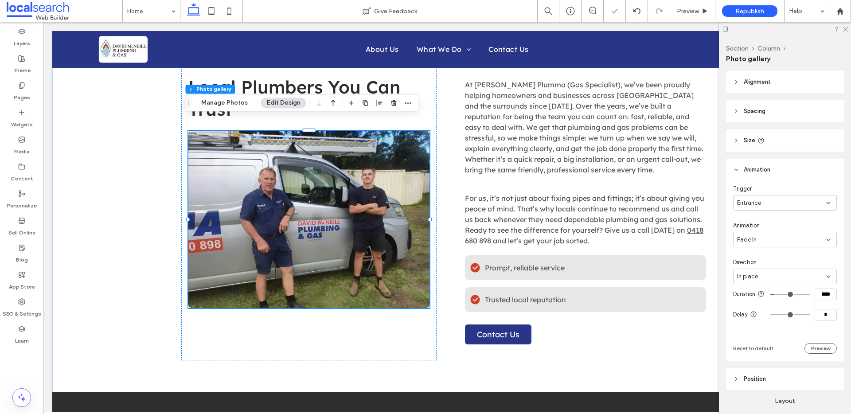
click at [782, 249] on div "Trigger Entrance Animation Fade In Direction In place Duration **** Delay * Res…" at bounding box center [785, 268] width 104 height 169
click at [777, 236] on div "Fade In" at bounding box center [781, 239] width 89 height 9
click at [777, 300] on div "Bounce In" at bounding box center [782, 302] width 98 height 16
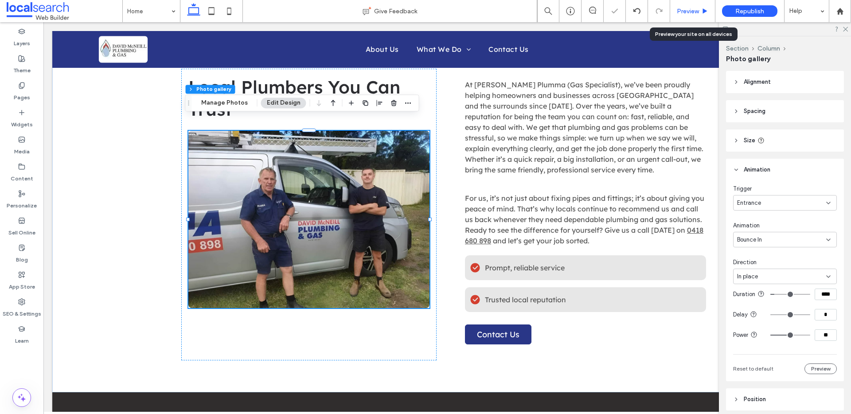
click at [682, 7] on div "Preview" at bounding box center [692, 11] width 45 height 22
click at [681, 6] on div "Preview" at bounding box center [692, 11] width 45 height 22
click at [689, 6] on div "Preview" at bounding box center [692, 11] width 45 height 22
click at [691, 8] on span "Preview" at bounding box center [688, 12] width 22 height 8
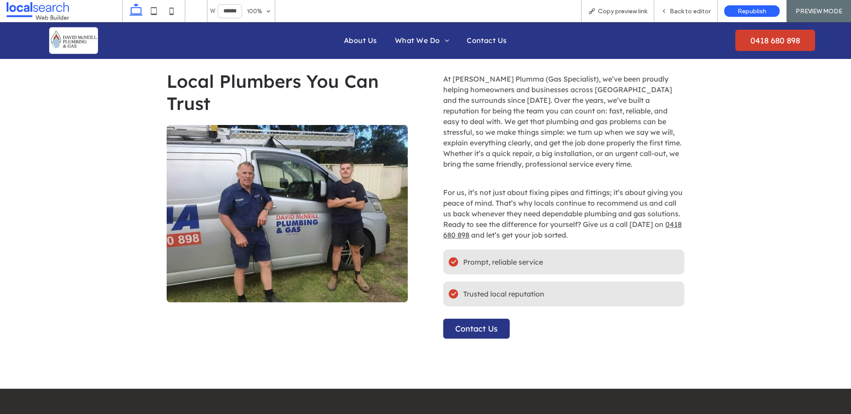
scroll to position [552, 0]
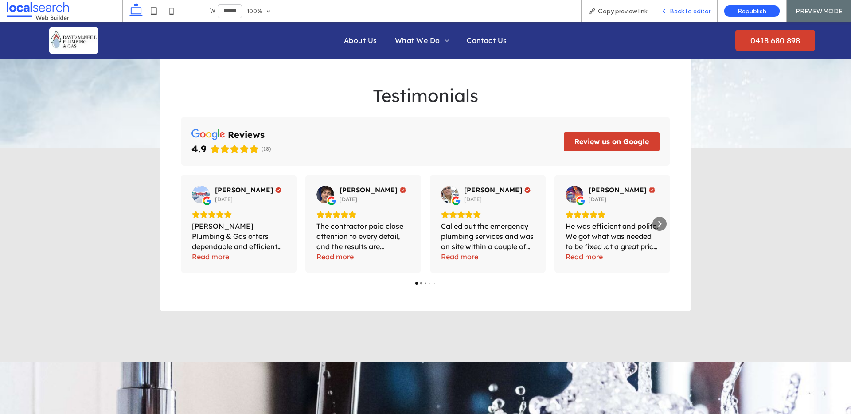
click at [693, 14] on span "Back to editor" at bounding box center [690, 12] width 41 height 8
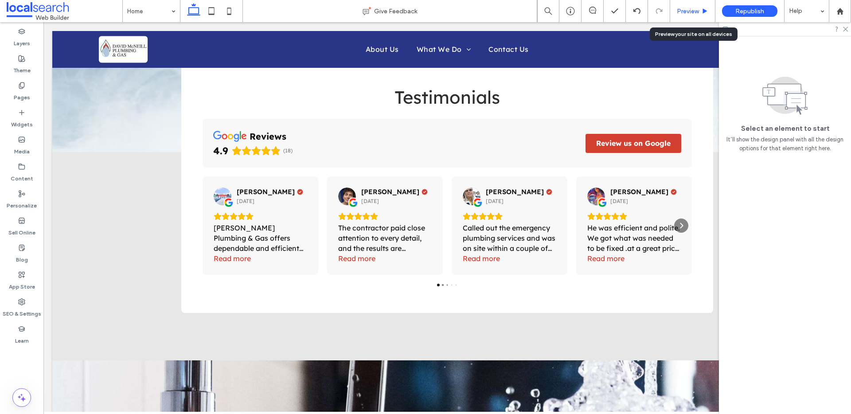
scroll to position [1683, 0]
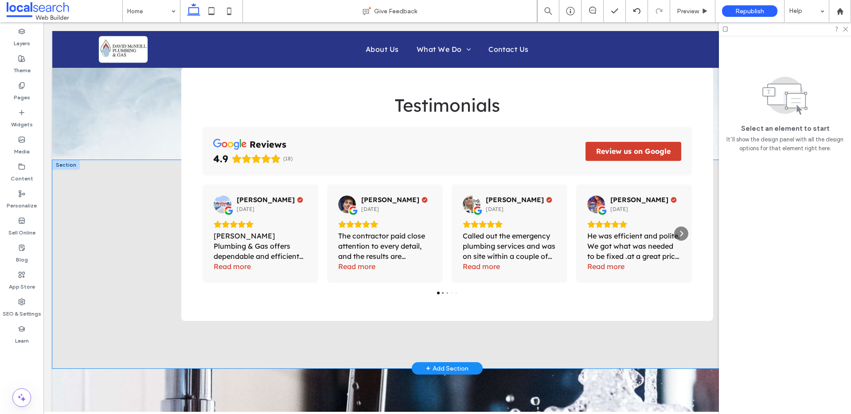
click at [152, 246] on div "Testimonials reviews 4.9 (18) Review us on Google Felix Stevenson 1 year ago Da…" at bounding box center [447, 264] width 790 height 208
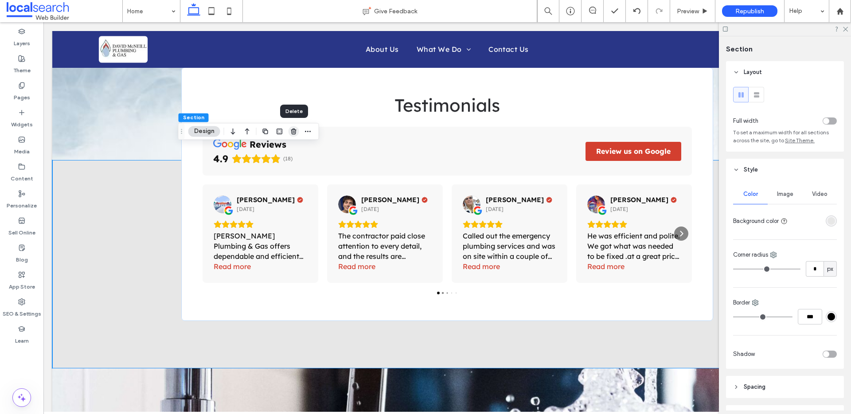
click at [293, 134] on icon "button" at bounding box center [293, 131] width 7 height 7
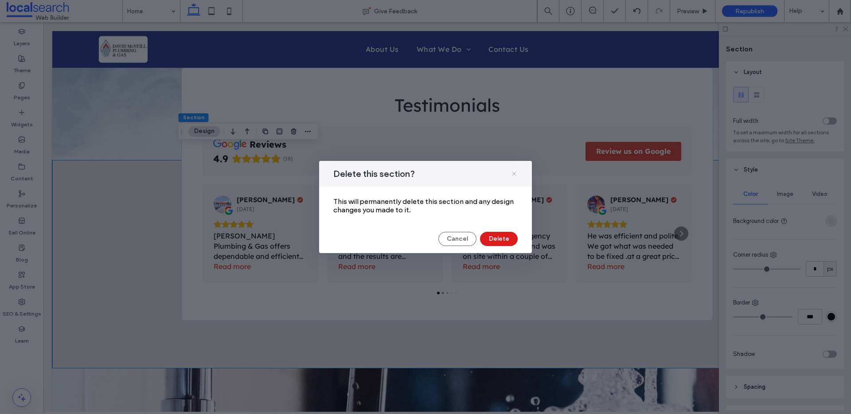
click at [514, 174] on use at bounding box center [514, 173] width 4 height 4
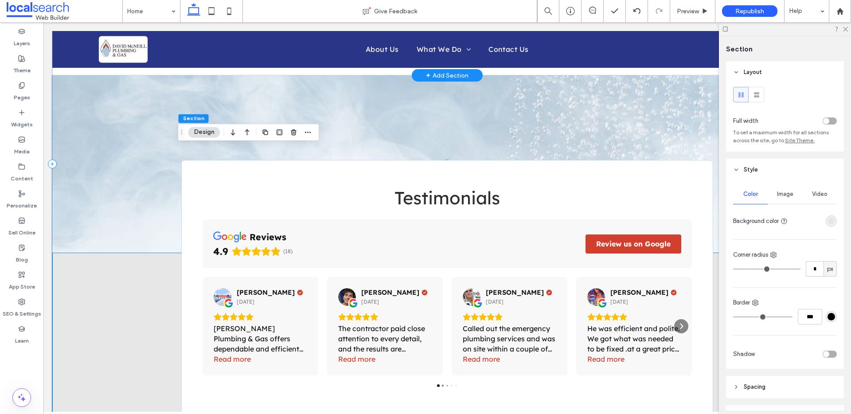
scroll to position [1438, 0]
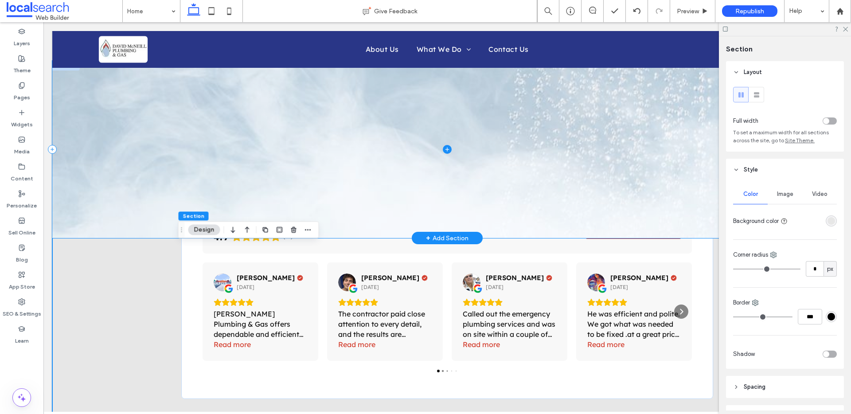
scroll to position [1647, 0]
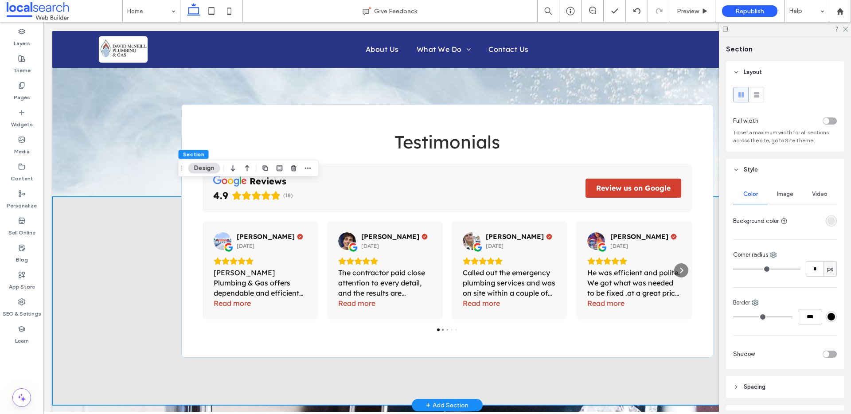
click at [83, 232] on div "Testimonials reviews 4.9 (18) Review us on Google [PERSON_NAME] [DATE] [PERSON_…" at bounding box center [447, 301] width 790 height 208
click at [291, 168] on icon "button" at bounding box center [293, 167] width 7 height 7
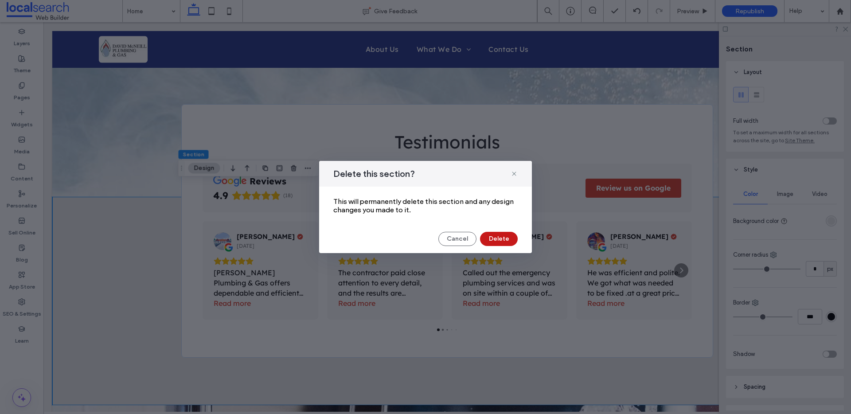
drag, startPoint x: 515, startPoint y: 242, endPoint x: 472, endPoint y: 219, distance: 49.0
click at [515, 242] on button "Delete" at bounding box center [499, 239] width 38 height 14
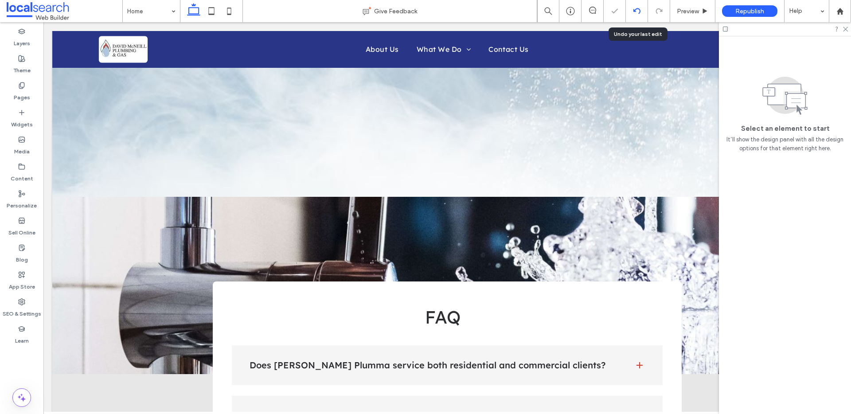
click at [642, 10] on div at bounding box center [637, 11] width 22 height 7
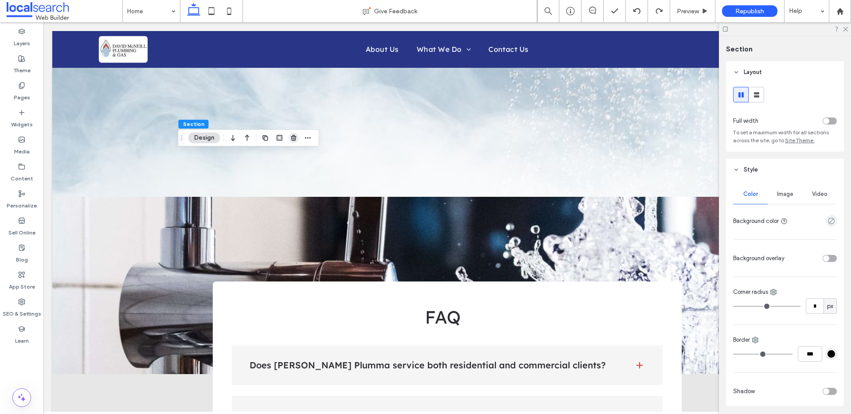
click at [294, 139] on use "button" at bounding box center [293, 138] width 5 height 6
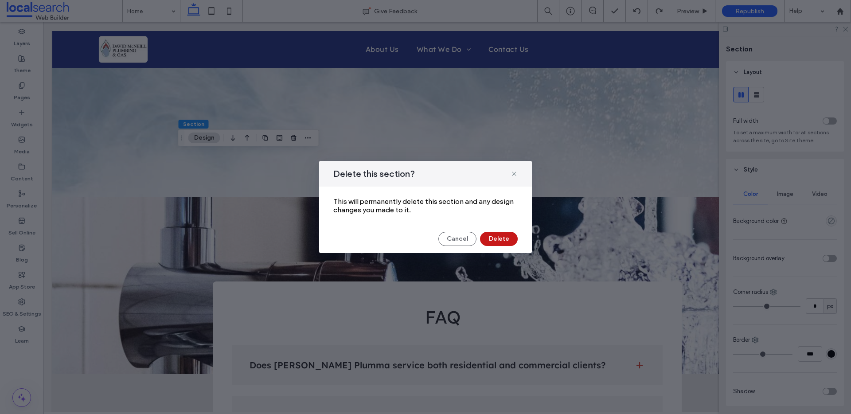
click at [505, 237] on button "Delete" at bounding box center [499, 239] width 38 height 14
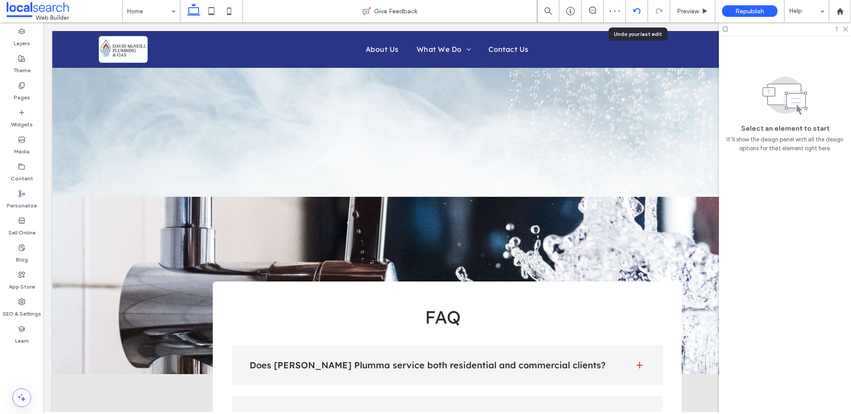
click at [635, 12] on use at bounding box center [636, 11] width 7 height 6
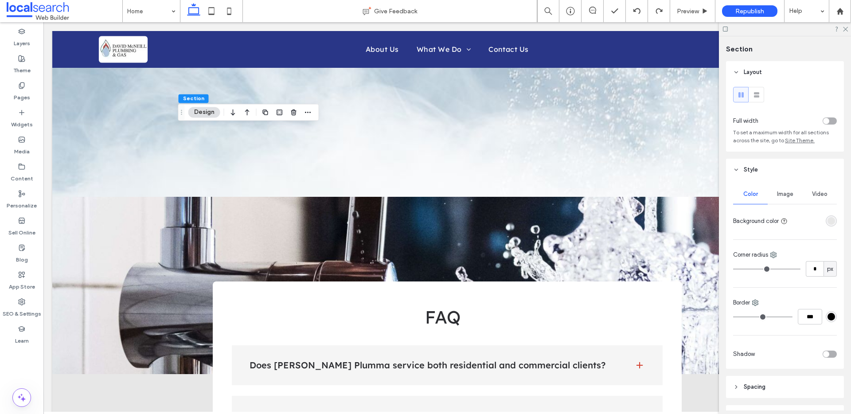
click at [777, 193] on span "Image" at bounding box center [785, 194] width 16 height 7
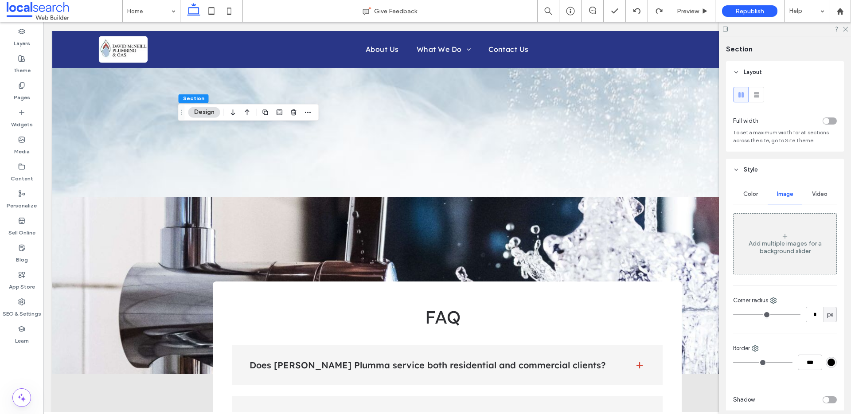
click at [773, 251] on div "Add multiple images for a background slider" at bounding box center [784, 247] width 103 height 15
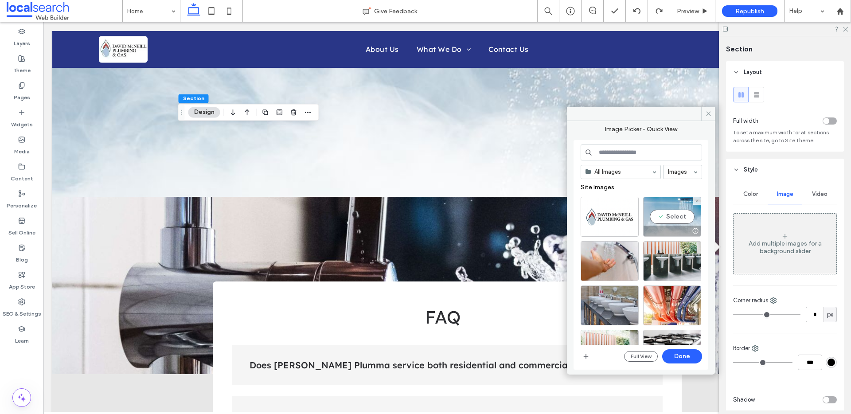
click at [664, 208] on div "Select" at bounding box center [672, 217] width 58 height 40
click at [686, 352] on button "Done" at bounding box center [682, 356] width 40 height 14
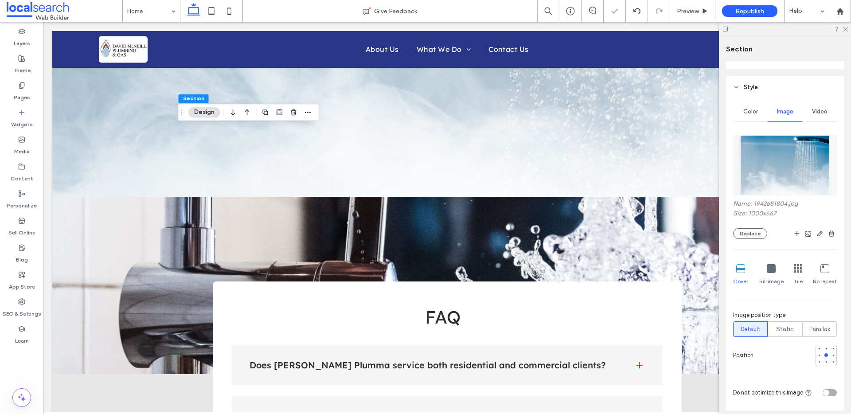
scroll to position [83, 0]
click at [823, 361] on div at bounding box center [826, 361] width 6 height 6
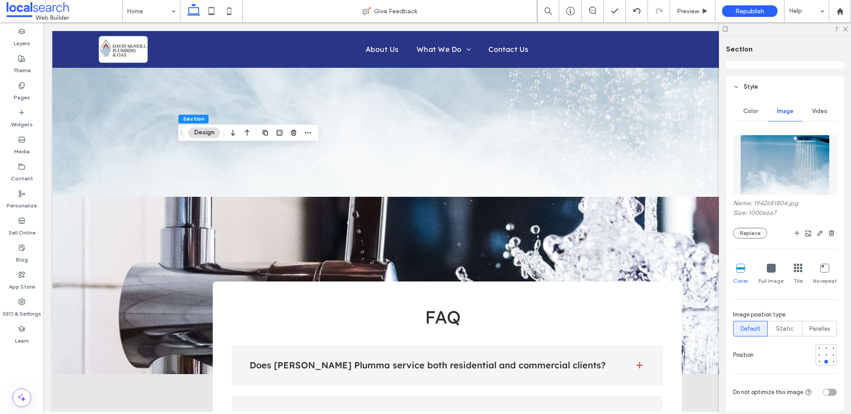
click at [826, 231] on span "button" at bounding box center [831, 233] width 11 height 11
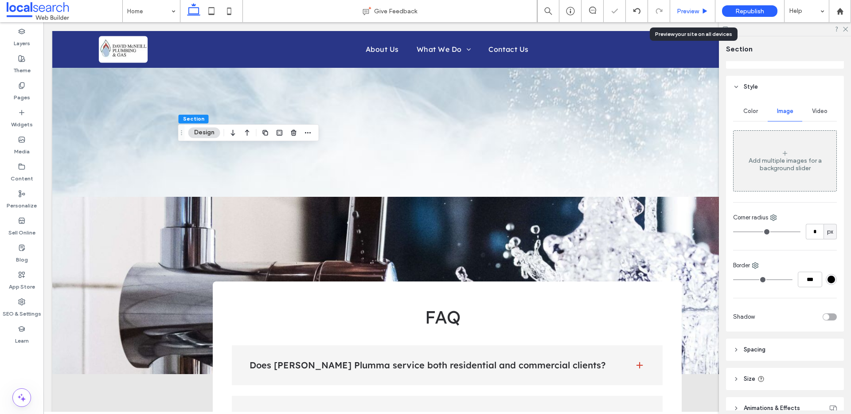
click at [679, 12] on span "Preview" at bounding box center [688, 12] width 22 height 8
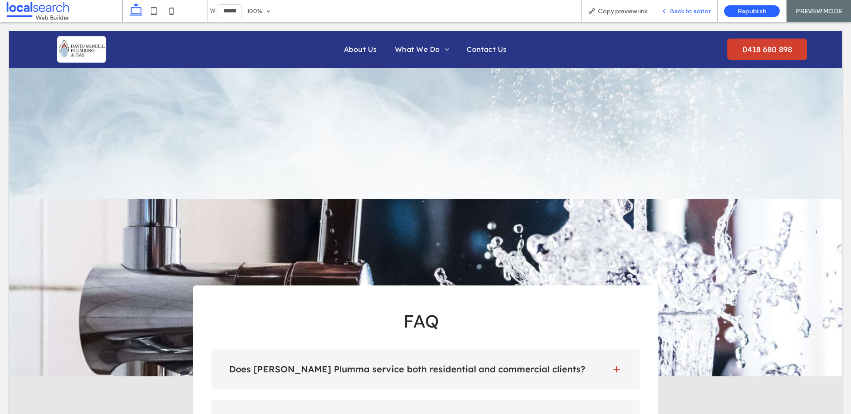
click at [686, 15] on div "Back to editor" at bounding box center [685, 11] width 63 height 22
click at [681, 13] on span "Back to editor" at bounding box center [690, 12] width 41 height 8
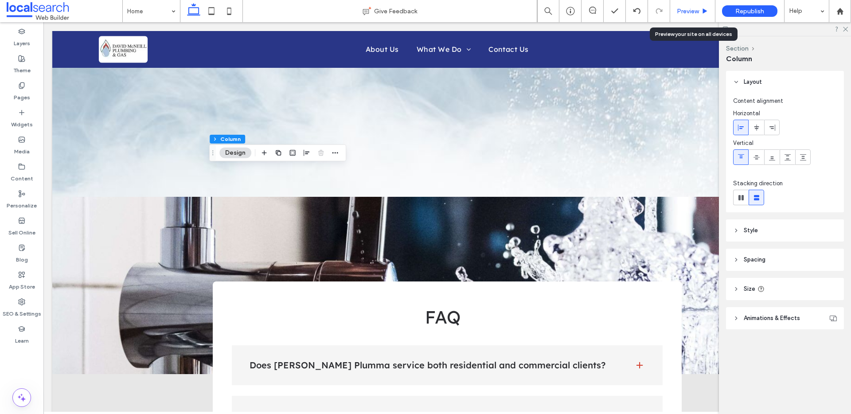
click at [682, 8] on span "Preview" at bounding box center [688, 12] width 22 height 8
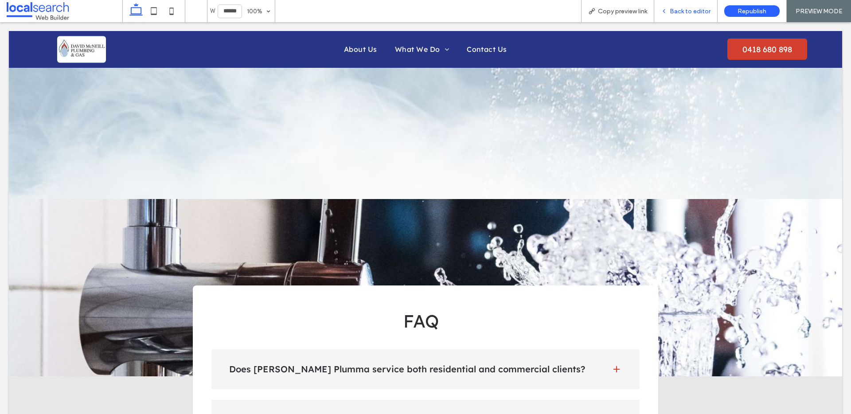
click at [677, 16] on div "Back to editor" at bounding box center [685, 11] width 63 height 22
click at [684, 9] on span "Back to editor" at bounding box center [690, 12] width 41 height 8
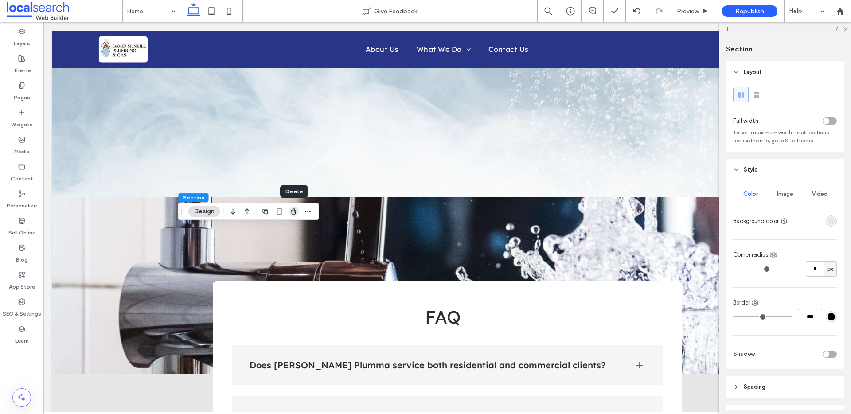
click at [294, 213] on icon "button" at bounding box center [293, 211] width 7 height 7
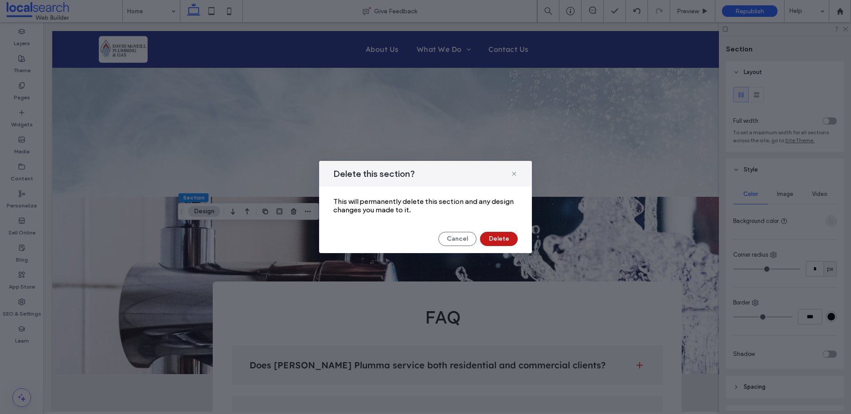
click at [494, 242] on button "Delete" at bounding box center [499, 239] width 38 height 14
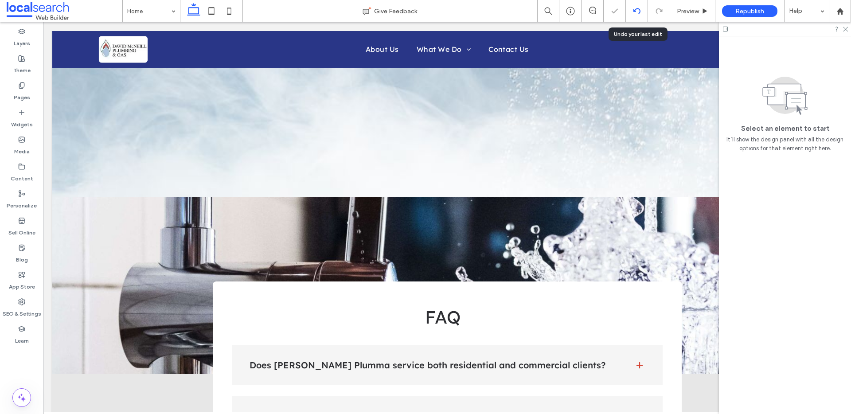
click at [635, 12] on use at bounding box center [636, 11] width 7 height 6
click at [845, 28] on icon at bounding box center [845, 29] width 6 height 6
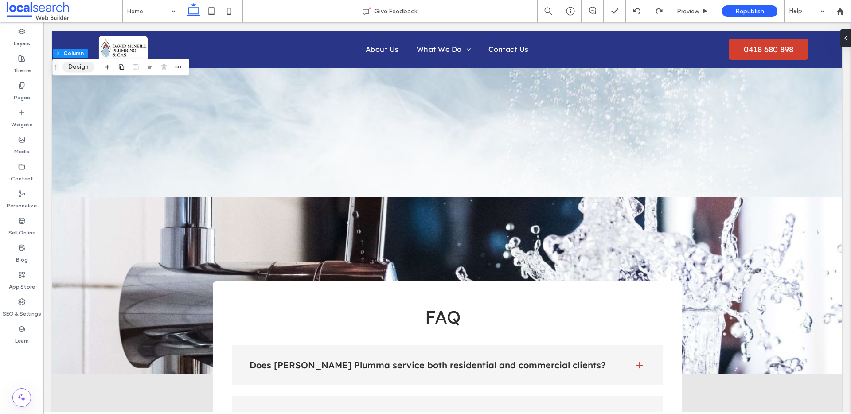
click at [86, 67] on button "Design" at bounding box center [78, 67] width 32 height 11
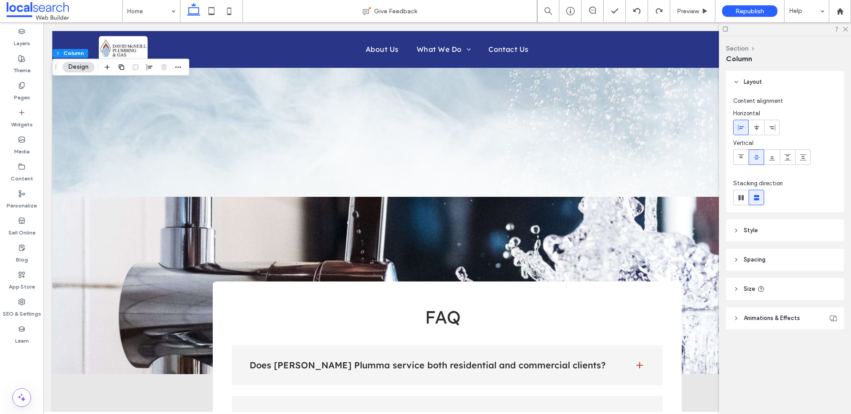
click at [733, 228] on icon at bounding box center [736, 230] width 6 height 6
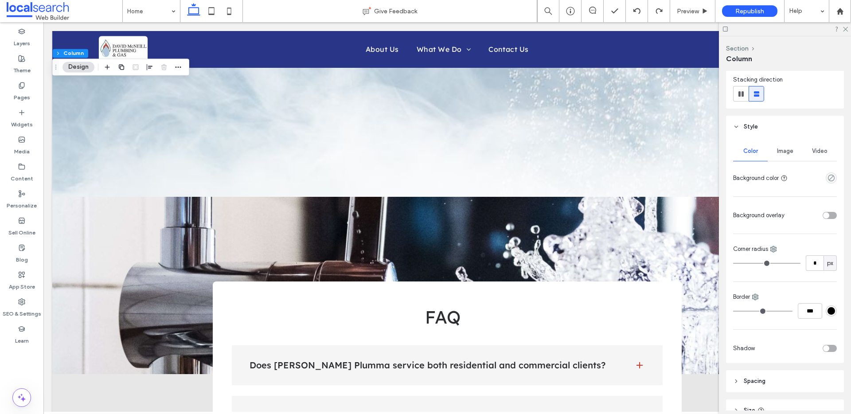
scroll to position [103, 0]
click at [777, 149] on span "Image" at bounding box center [785, 151] width 16 height 7
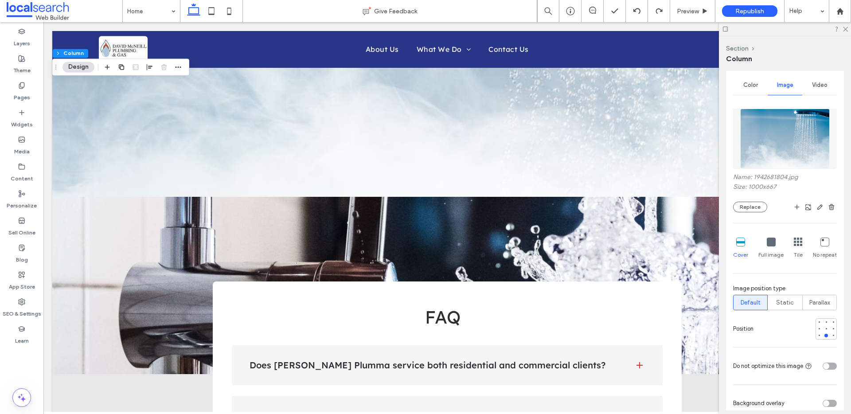
scroll to position [177, 0]
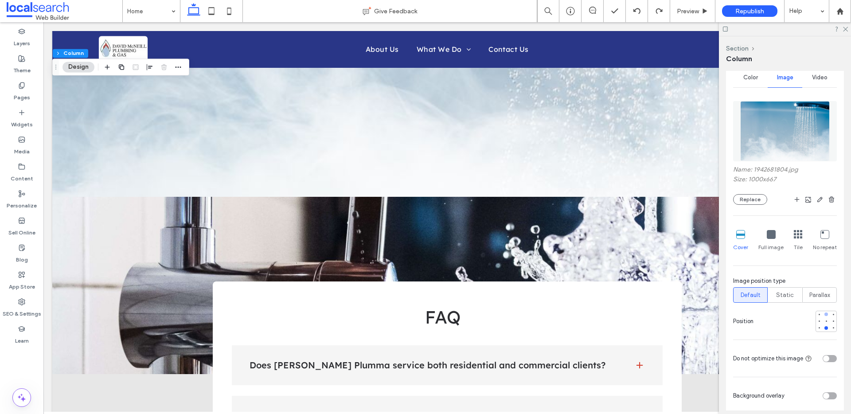
click at [824, 314] on div at bounding box center [826, 314] width 4 height 4
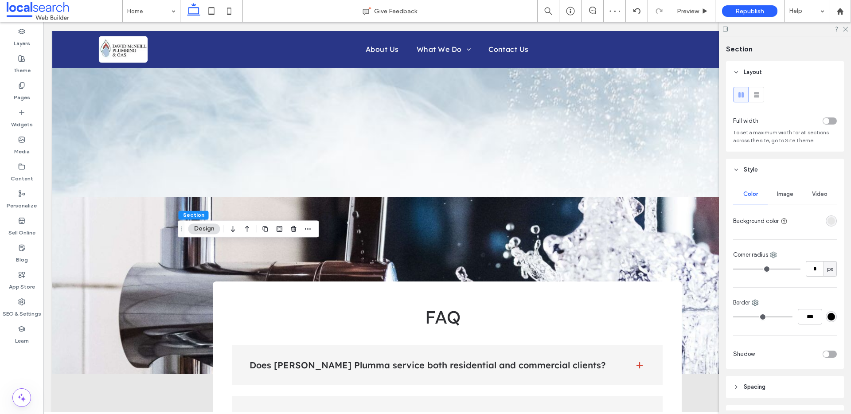
click at [789, 194] on span "Image" at bounding box center [785, 194] width 16 height 7
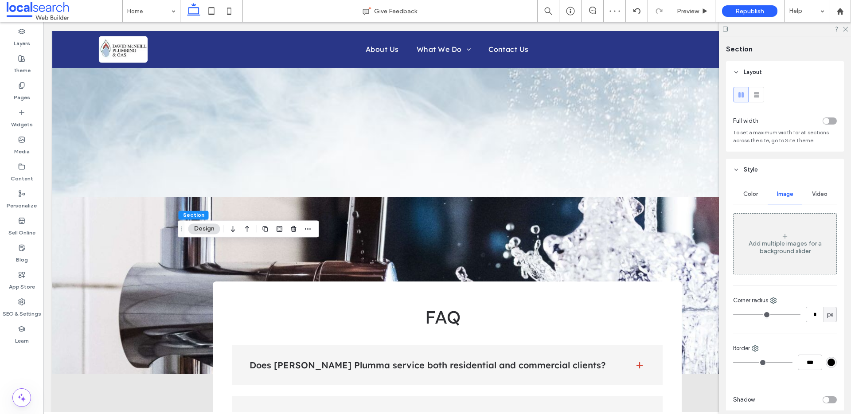
click at [781, 253] on div "Add multiple images for a background slider" at bounding box center [784, 247] width 103 height 15
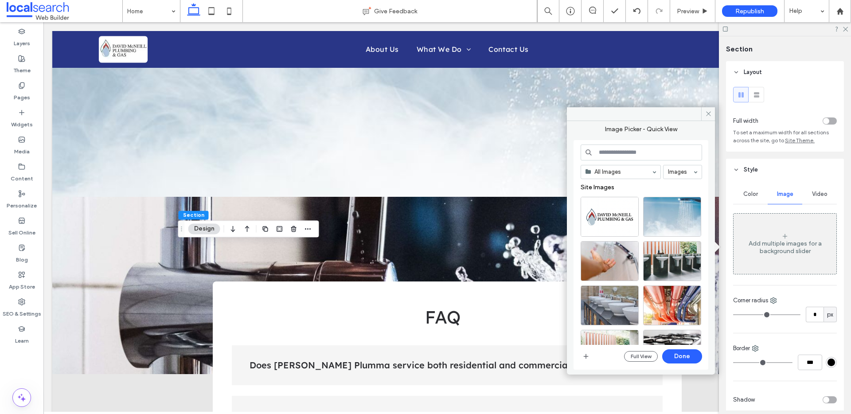
click at [676, 211] on div at bounding box center [672, 217] width 58 height 40
click at [689, 356] on button "Done" at bounding box center [682, 356] width 40 height 14
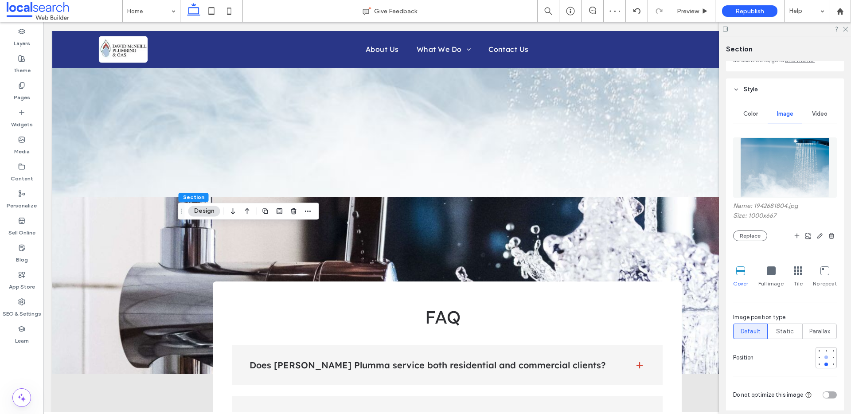
scroll to position [84, 0]
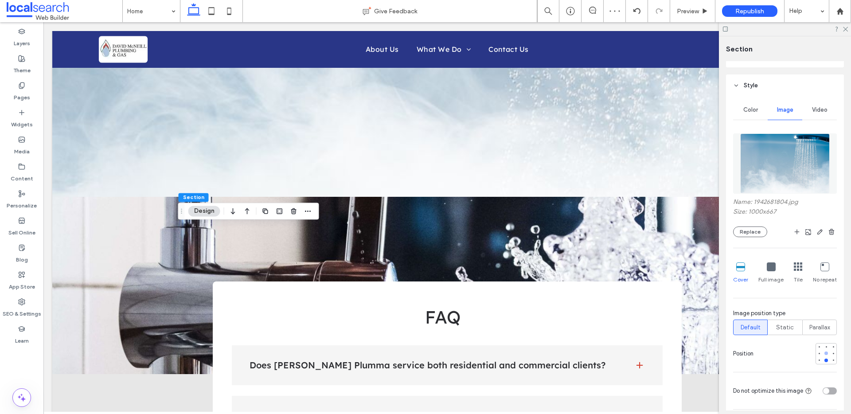
click at [824, 352] on div at bounding box center [826, 353] width 4 height 4
click at [692, 12] on span "Preview" at bounding box center [688, 12] width 22 height 8
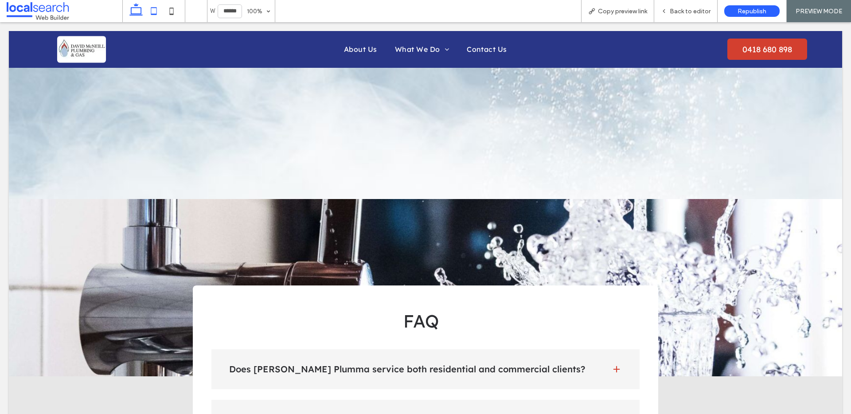
click at [154, 11] on icon at bounding box center [154, 11] width 18 height 18
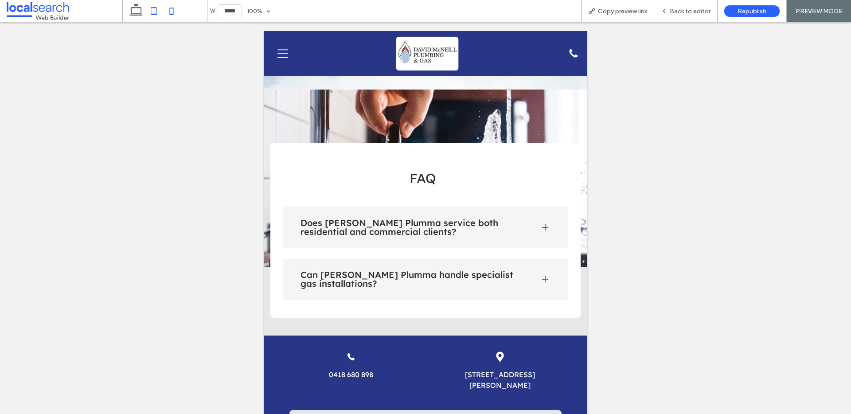
click at [174, 10] on icon at bounding box center [172, 11] width 18 height 18
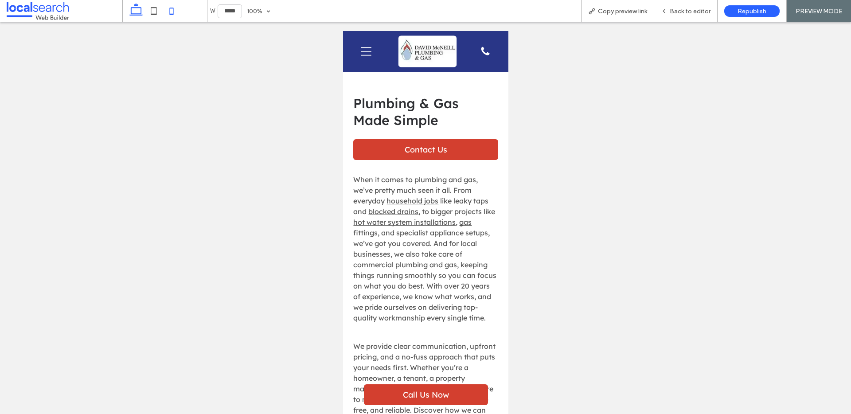
click at [136, 12] on icon at bounding box center [136, 11] width 18 height 18
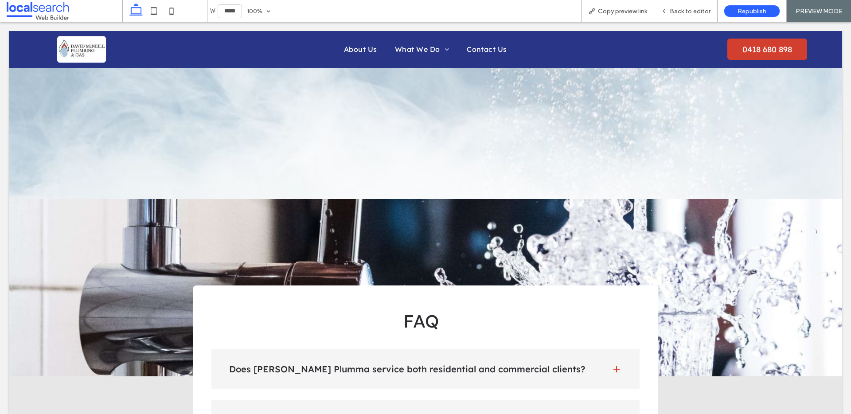
type input "******"
click at [688, 16] on div "Back to editor" at bounding box center [685, 11] width 63 height 22
click at [687, 13] on span "Back to editor" at bounding box center [690, 12] width 41 height 8
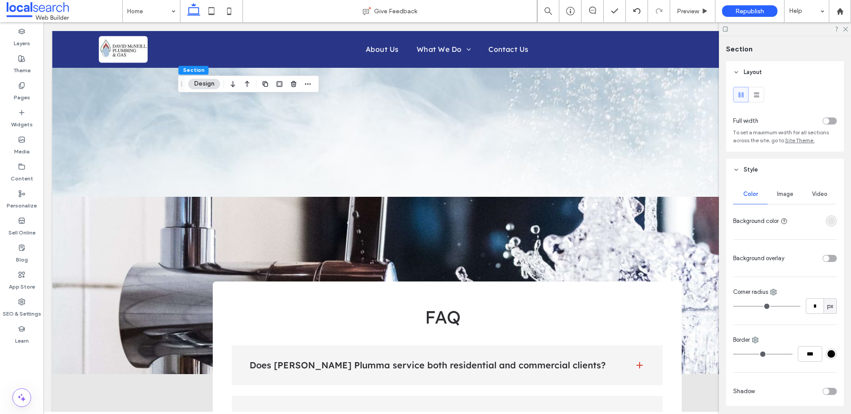
click at [777, 197] on span "Image" at bounding box center [785, 194] width 16 height 7
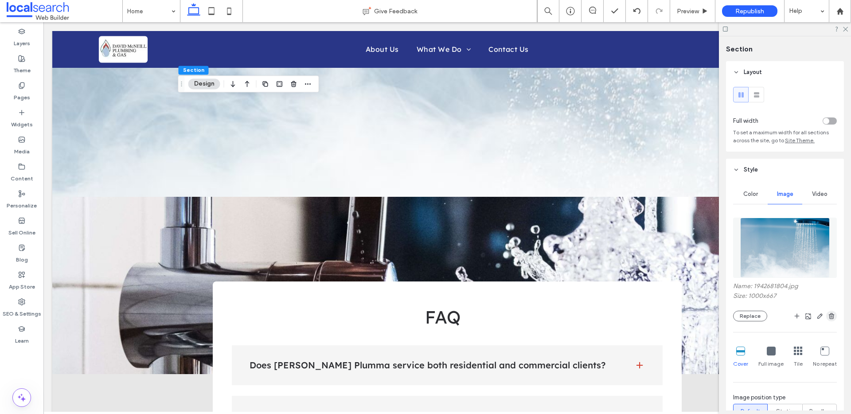
click at [829, 316] on use "button" at bounding box center [831, 316] width 5 height 6
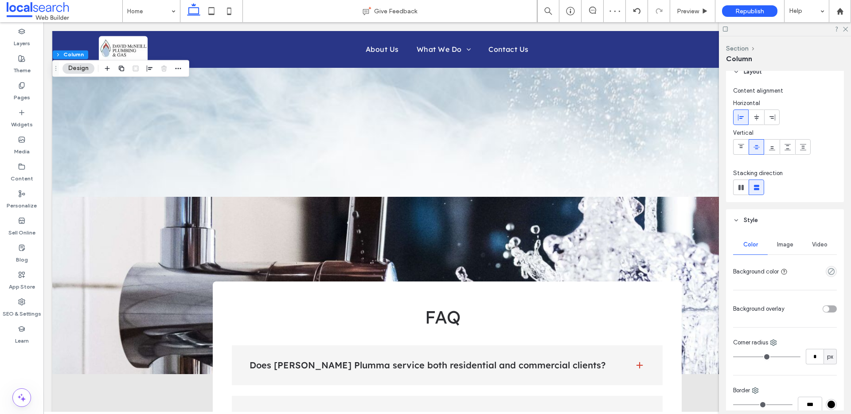
scroll to position [16, 0]
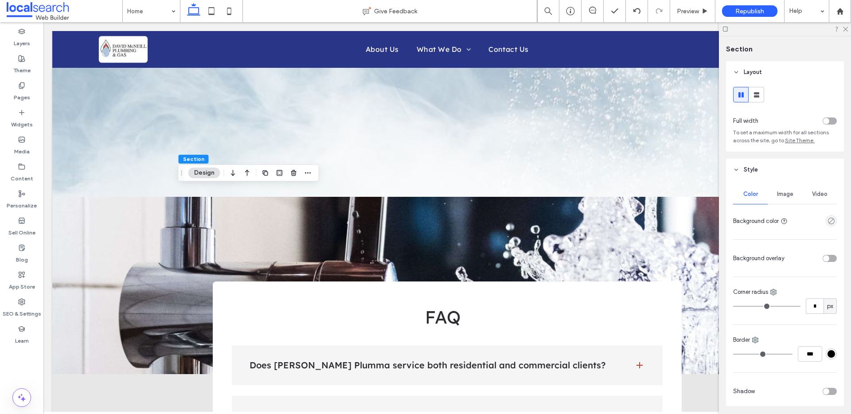
click at [786, 195] on span "Image" at bounding box center [785, 194] width 16 height 7
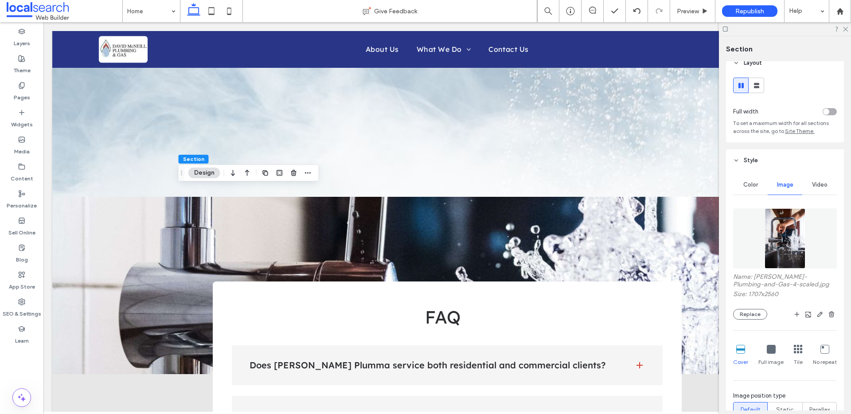
scroll to position [18, 0]
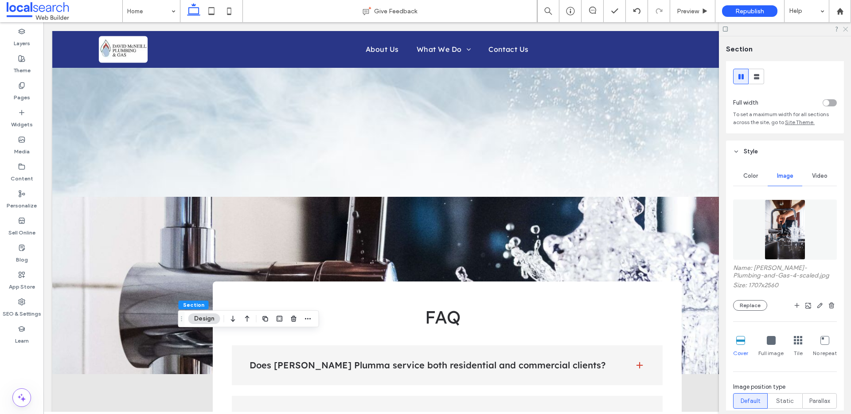
click at [843, 29] on icon at bounding box center [845, 29] width 6 height 6
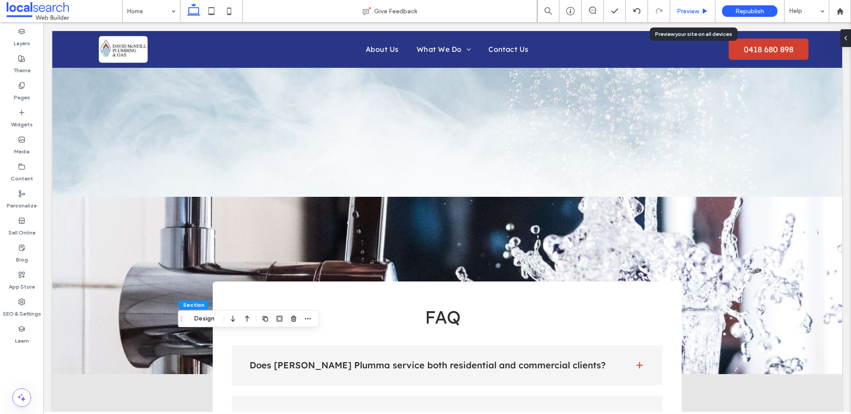
click at [693, 12] on span "Preview" at bounding box center [688, 12] width 22 height 8
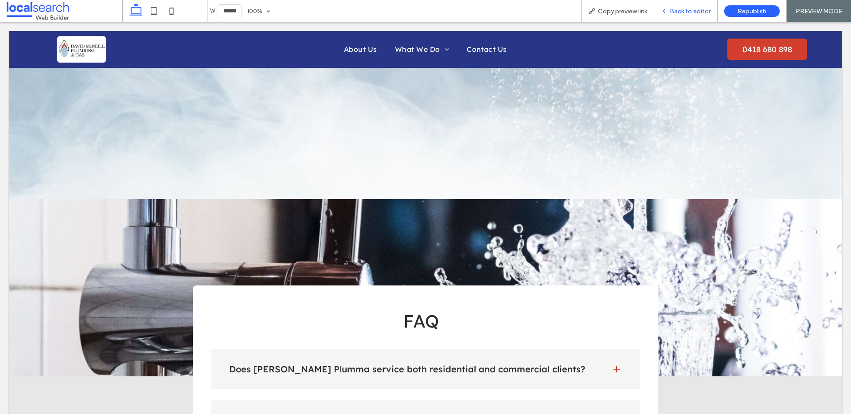
click at [688, 14] on span "Back to editor" at bounding box center [690, 12] width 41 height 8
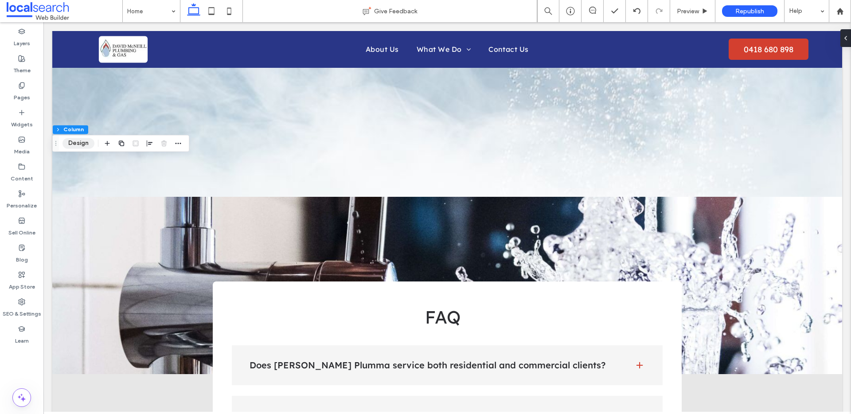
click at [85, 138] on button "Design" at bounding box center [78, 143] width 32 height 11
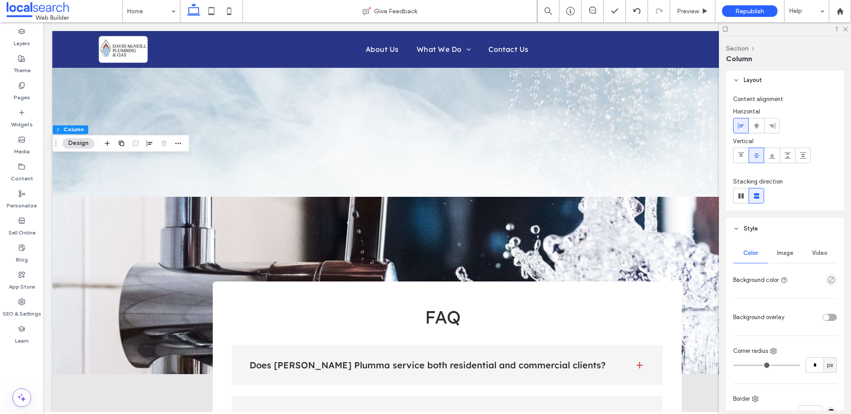
click at [785, 254] on span "Image" at bounding box center [785, 252] width 16 height 7
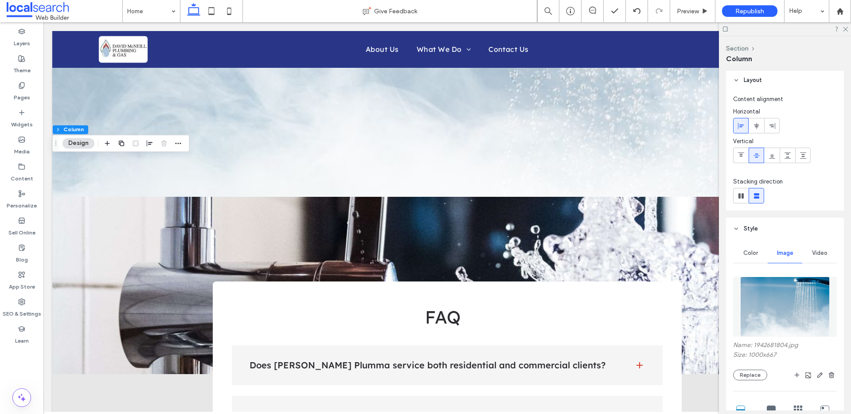
scroll to position [190, 0]
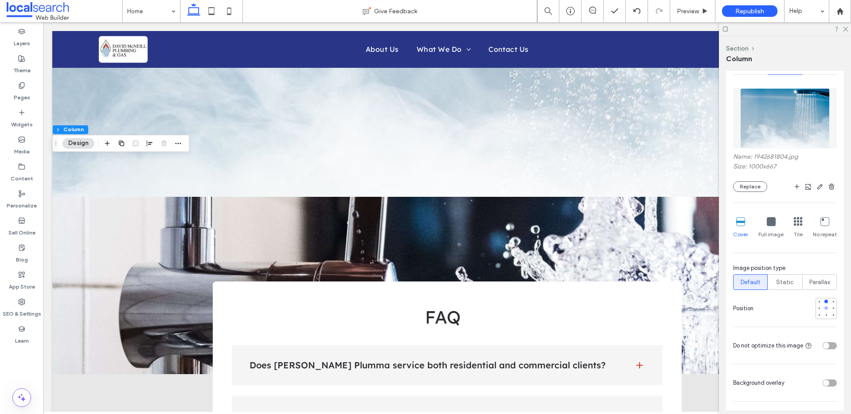
click at [824, 311] on div at bounding box center [826, 308] width 6 height 6
click at [823, 314] on div at bounding box center [826, 315] width 6 height 6
click at [690, 12] on span "Preview" at bounding box center [688, 12] width 22 height 8
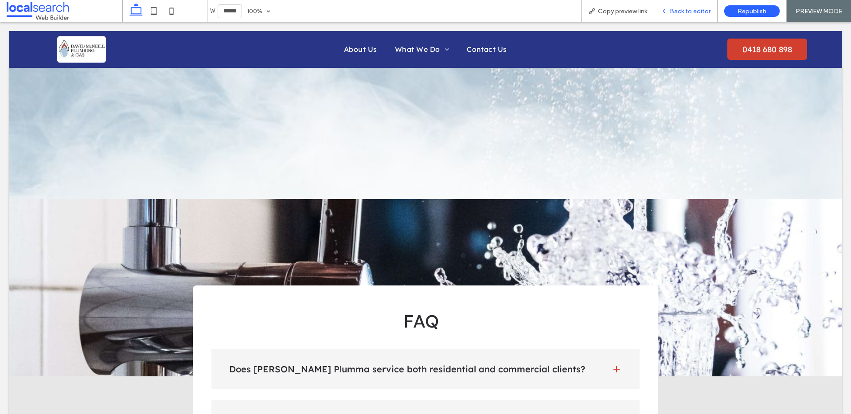
click at [682, 8] on span "Back to editor" at bounding box center [690, 12] width 41 height 8
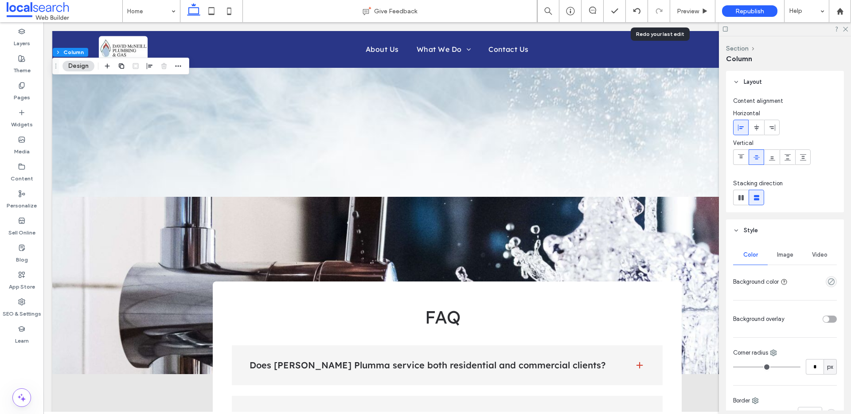
click at [791, 255] on div "Image" at bounding box center [784, 254] width 35 height 19
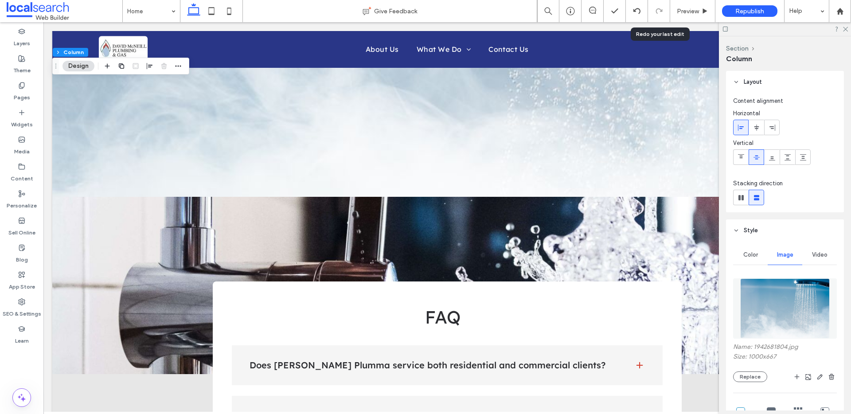
scroll to position [17, 0]
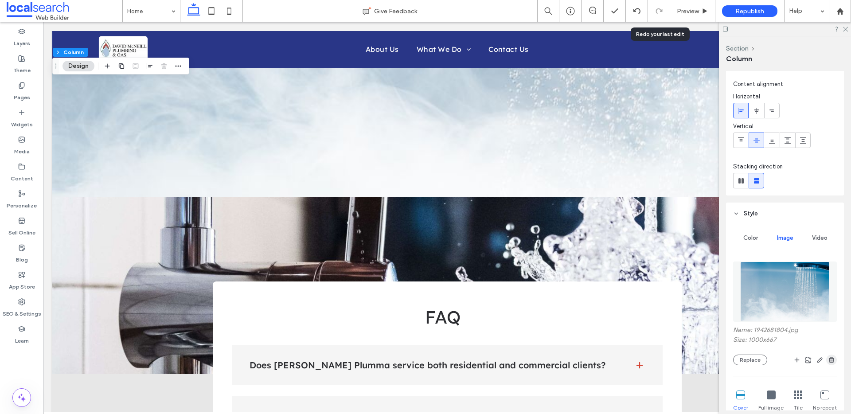
click at [828, 363] on icon "button" at bounding box center [831, 359] width 7 height 7
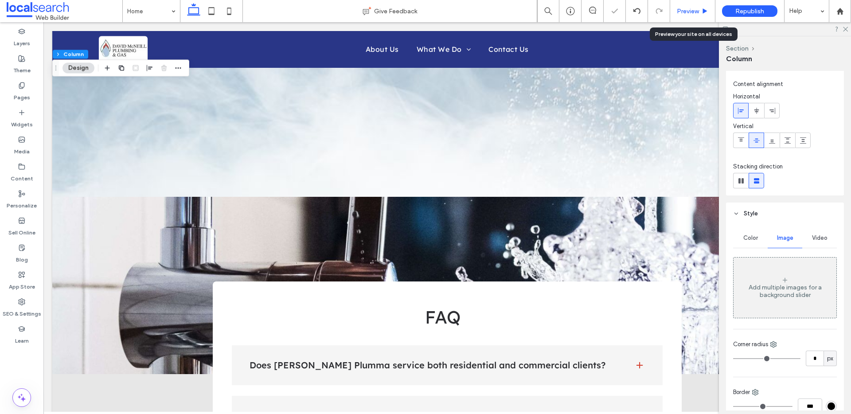
click at [696, 10] on span "Preview" at bounding box center [688, 12] width 22 height 8
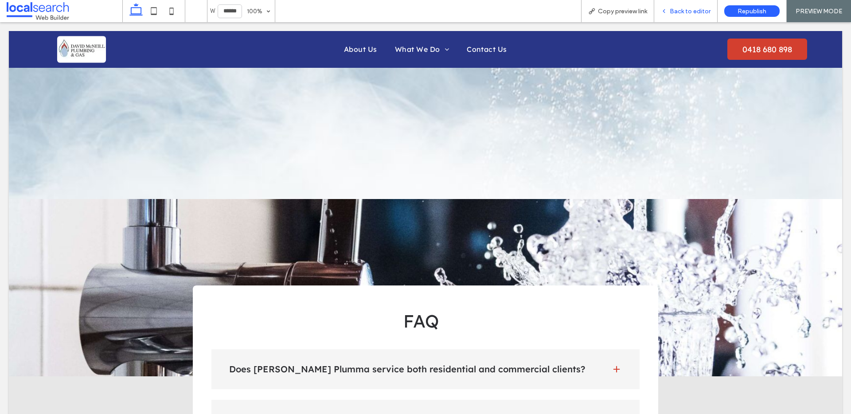
click at [682, 10] on span "Back to editor" at bounding box center [690, 12] width 41 height 8
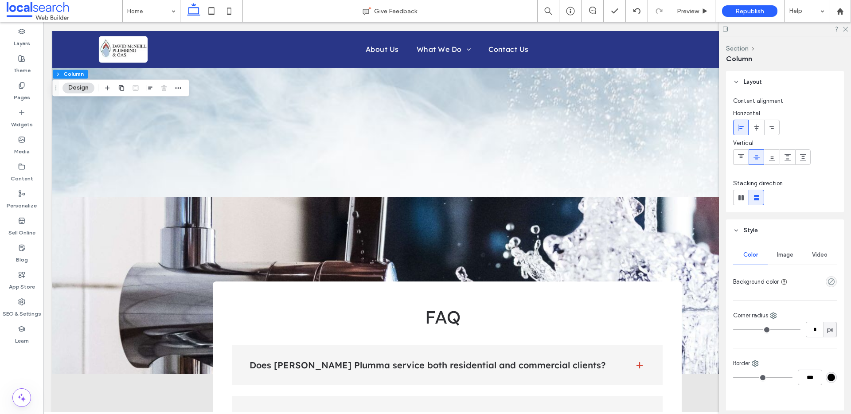
click at [779, 258] on span "Image" at bounding box center [785, 254] width 16 height 7
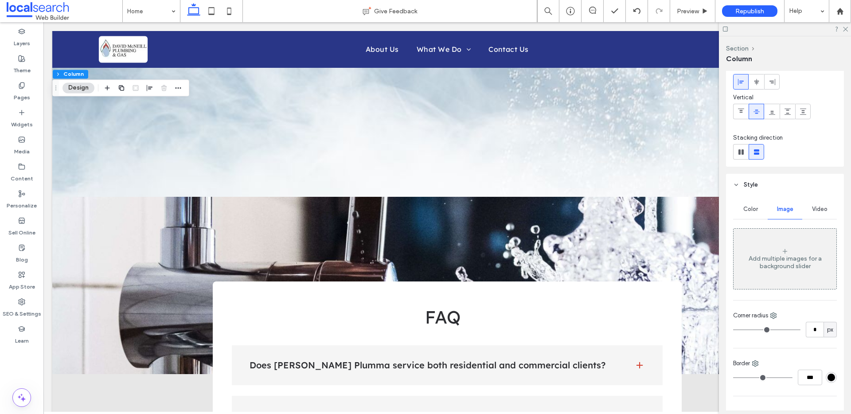
scroll to position [8, 0]
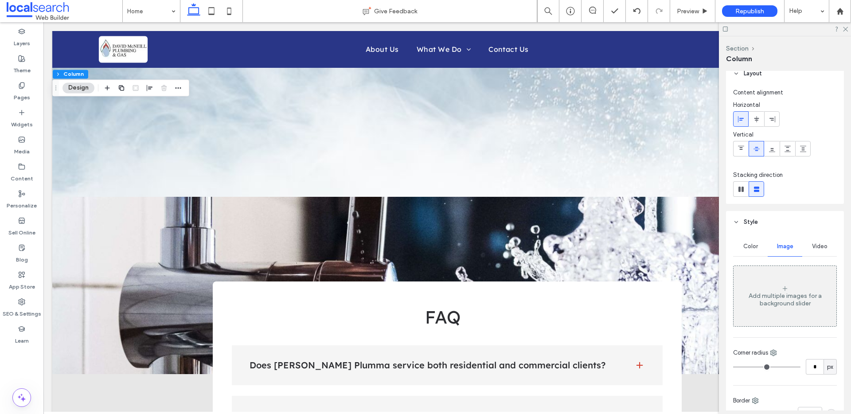
click at [751, 246] on span "Color" at bounding box center [750, 246] width 15 height 7
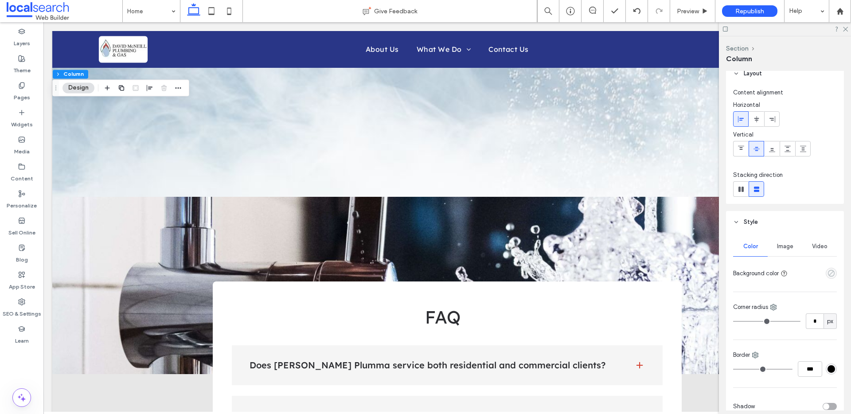
click at [827, 269] on icon "empty color" at bounding box center [831, 273] width 8 height 8
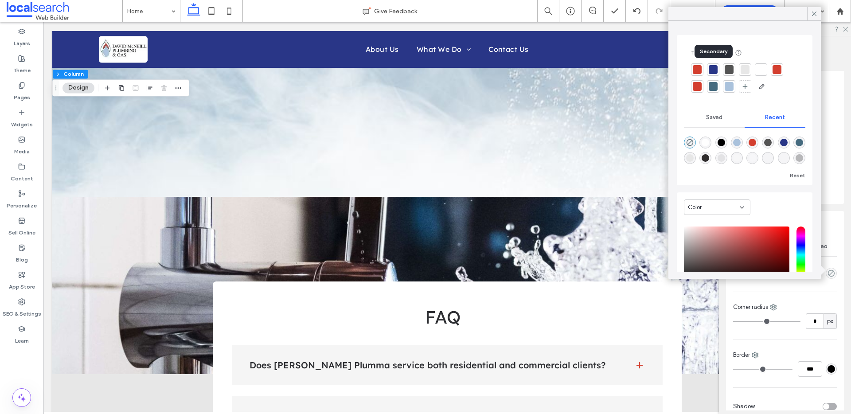
click at [710, 67] on div at bounding box center [713, 69] width 9 height 9
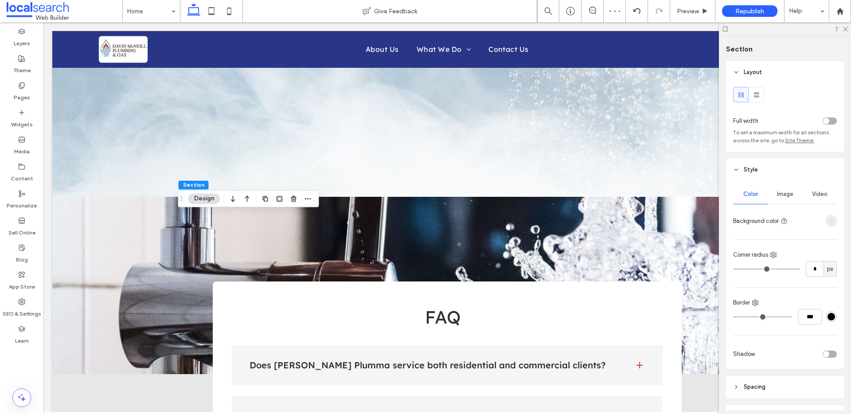
click at [827, 220] on div "rgba(231, 231, 231, 1)" at bounding box center [831, 221] width 8 height 8
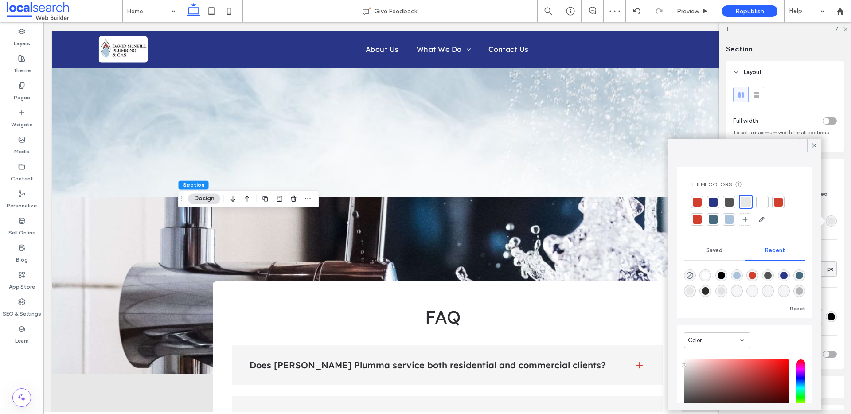
click at [712, 201] on div at bounding box center [713, 202] width 9 height 9
click at [681, 15] on div "Preview" at bounding box center [692, 11] width 45 height 22
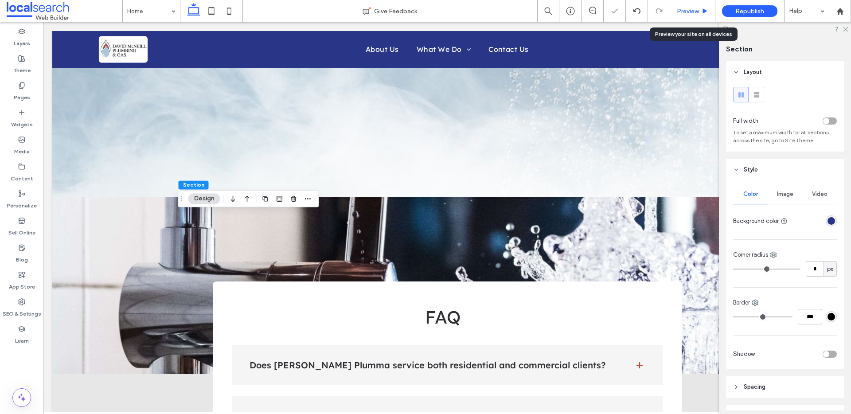
click at [685, 11] on span "Preview" at bounding box center [688, 12] width 22 height 8
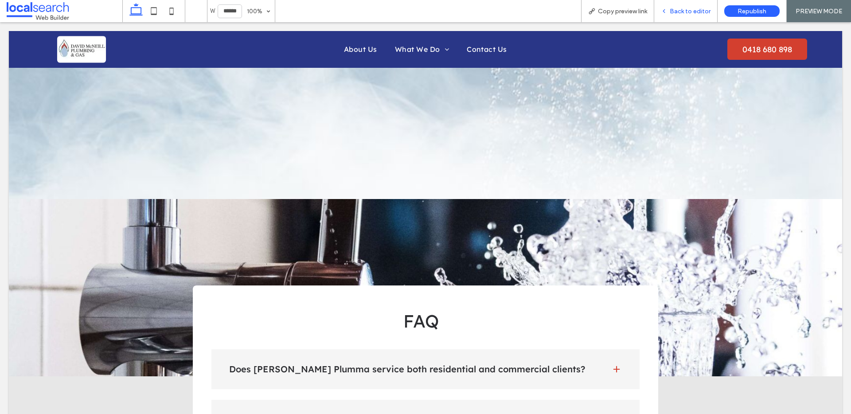
click at [691, 4] on div "Back to editor" at bounding box center [685, 11] width 63 height 22
click at [690, 10] on span "Back to editor" at bounding box center [690, 12] width 41 height 8
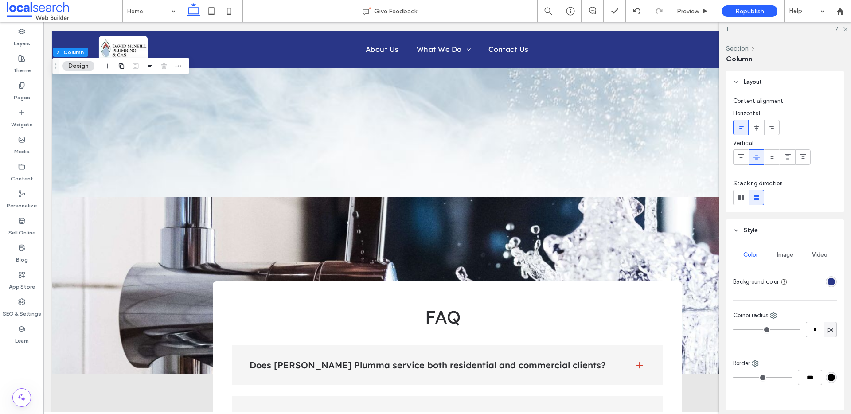
click at [827, 281] on div "rgba(41, 54, 135, 1)" at bounding box center [831, 282] width 8 height 8
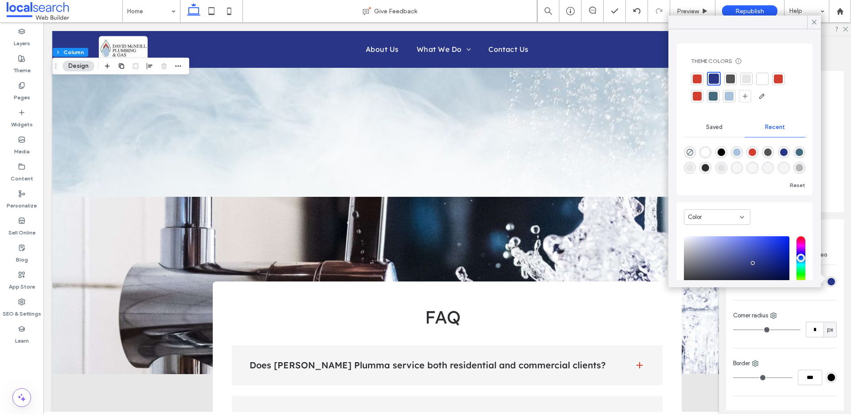
click at [738, 153] on div "rgba(170, 194, 220, 1)" at bounding box center [737, 152] width 8 height 8
type input "*******"
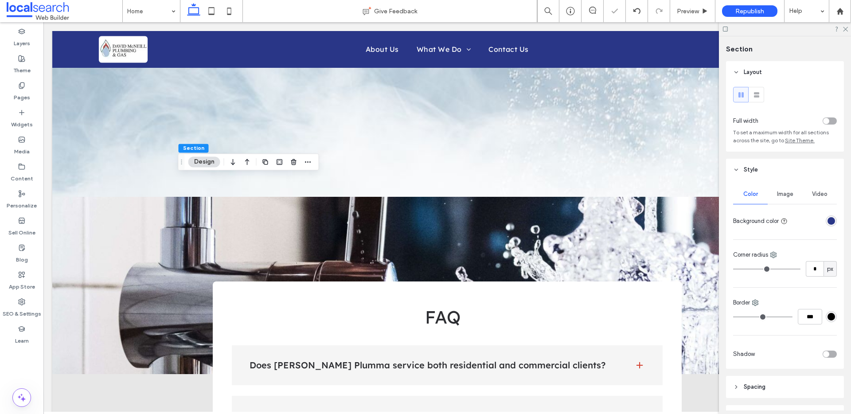
click at [827, 220] on div "rgba(41, 54, 135, 1)" at bounding box center [831, 221] width 8 height 8
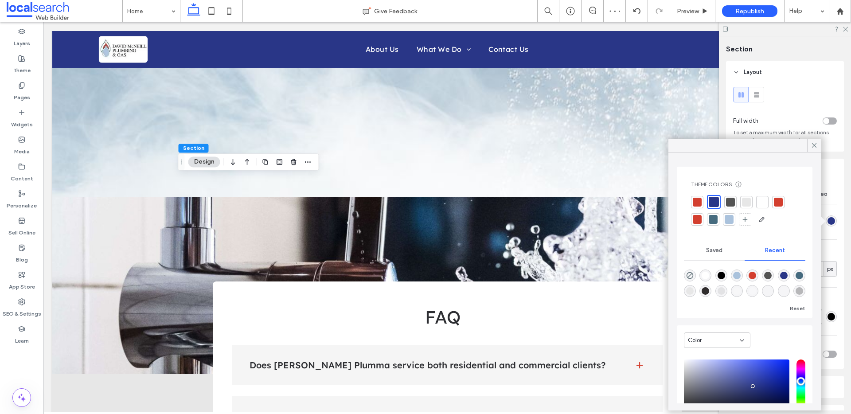
click at [730, 221] on div at bounding box center [729, 219] width 9 height 9
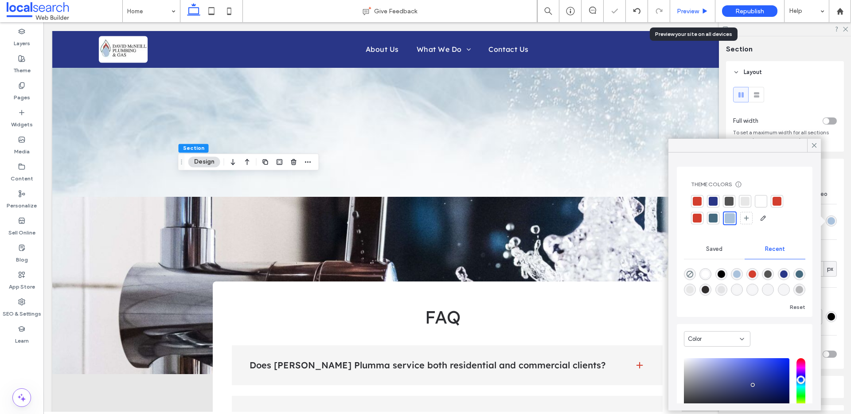
click at [690, 14] on span "Preview" at bounding box center [688, 12] width 22 height 8
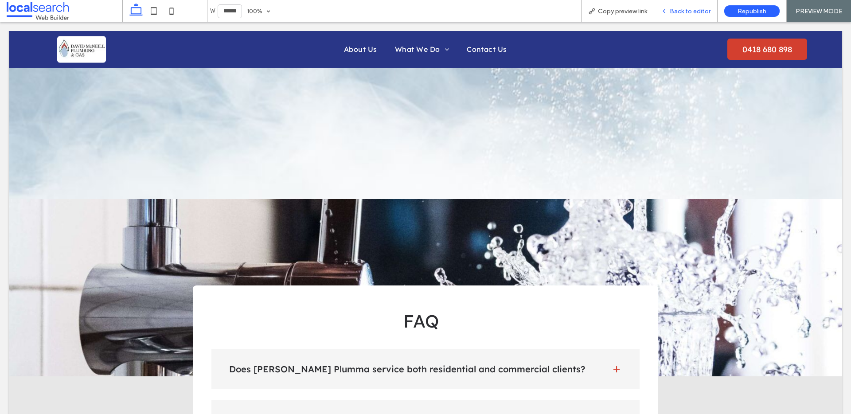
click at [690, 15] on div "Back to editor" at bounding box center [685, 11] width 63 height 22
click at [693, 12] on span "Back to editor" at bounding box center [690, 12] width 41 height 8
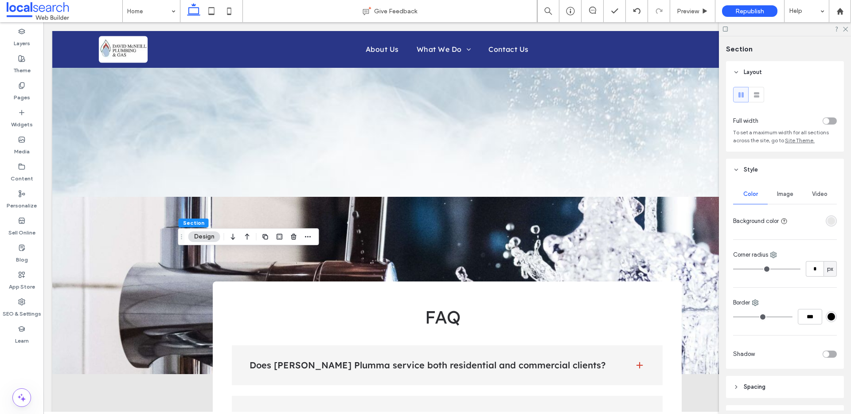
click at [827, 221] on div "rgba(231, 231, 231, 1)" at bounding box center [831, 221] width 8 height 8
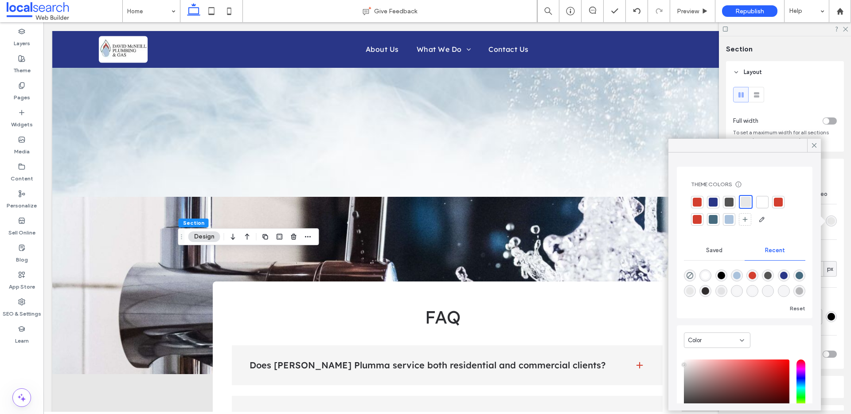
click at [731, 203] on div at bounding box center [729, 202] width 9 height 9
click at [684, 10] on span "Preview" at bounding box center [688, 12] width 22 height 8
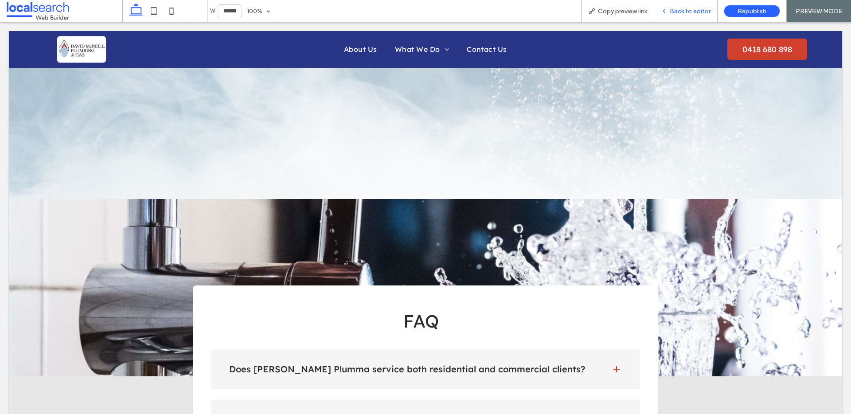
click at [694, 12] on span "Back to editor" at bounding box center [690, 12] width 41 height 8
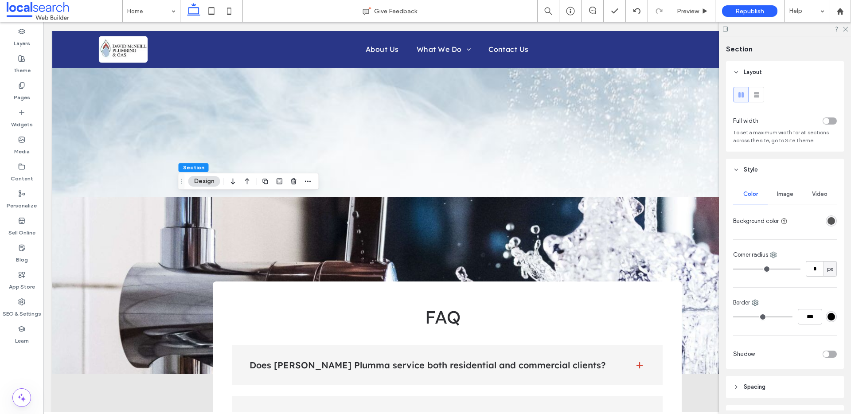
click at [838, 222] on div "Color Image Video Background color Corner radius * px Border *** Shadow" at bounding box center [785, 275] width 118 height 188
click at [830, 222] on div "rgba(84, 84, 84, 1)" at bounding box center [831, 220] width 11 height 11
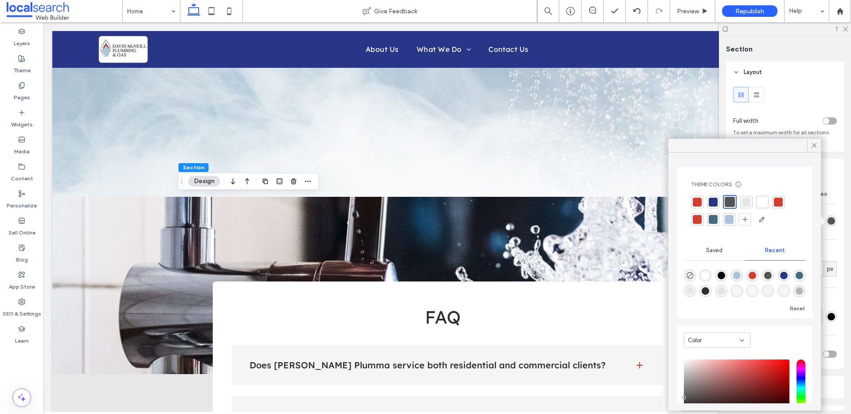
click at [714, 199] on div at bounding box center [713, 202] width 9 height 9
click at [689, 13] on span "Preview" at bounding box center [688, 12] width 22 height 8
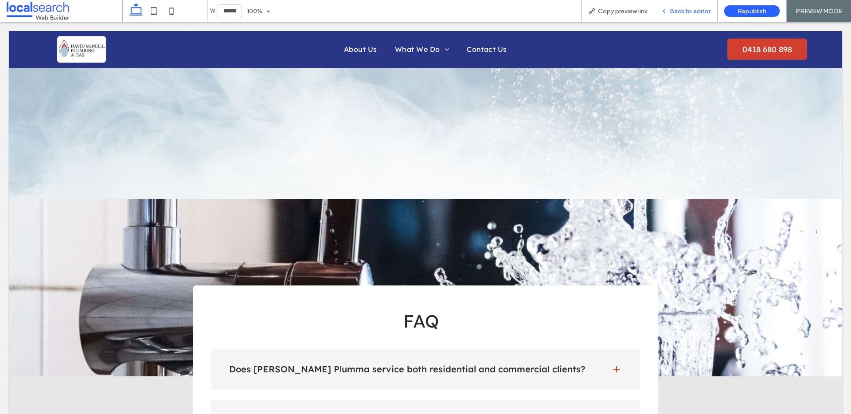
click at [682, 16] on div "Back to editor" at bounding box center [685, 11] width 63 height 22
click at [687, 8] on span "Back to editor" at bounding box center [690, 12] width 41 height 8
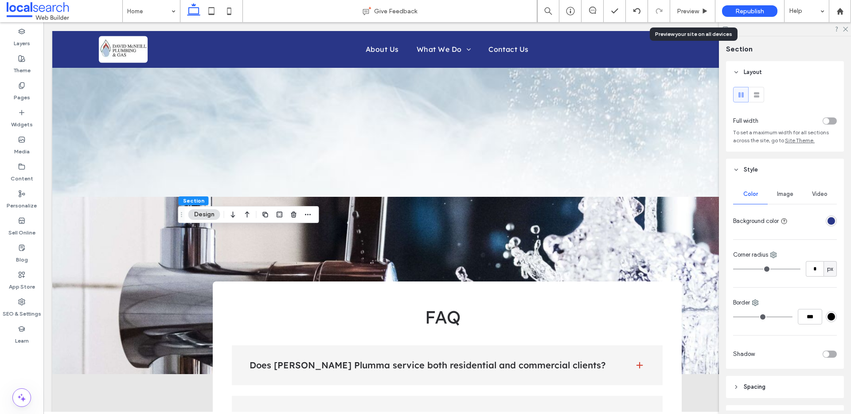
click at [827, 217] on div "rgba(41, 54, 135, 1)" at bounding box center [831, 221] width 8 height 8
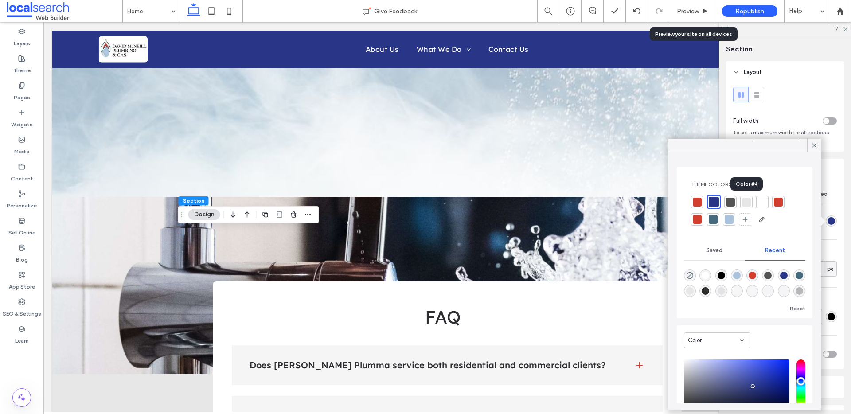
click at [743, 203] on div at bounding box center [746, 202] width 9 height 9
click at [696, 14] on span "Preview" at bounding box center [688, 12] width 22 height 8
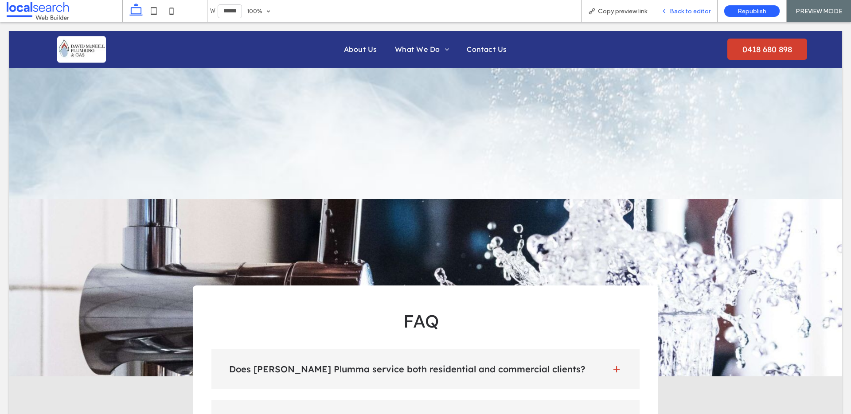
click at [687, 20] on div "Back to editor" at bounding box center [685, 11] width 63 height 22
click at [690, 12] on span "Back to editor" at bounding box center [690, 12] width 41 height 8
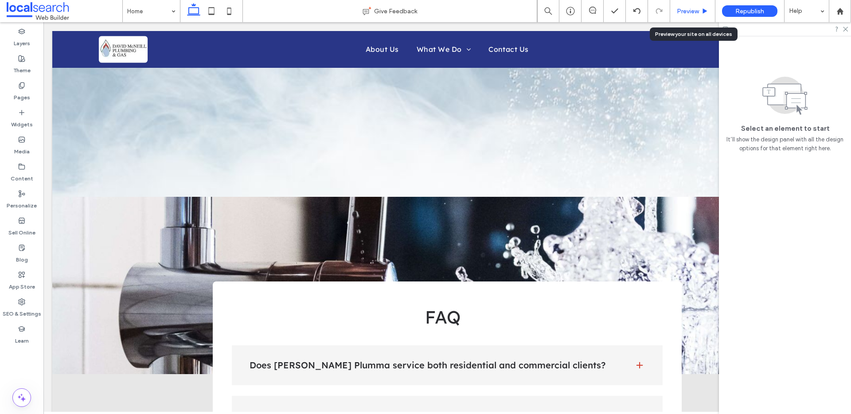
click at [690, 12] on span "Preview" at bounding box center [688, 12] width 22 height 8
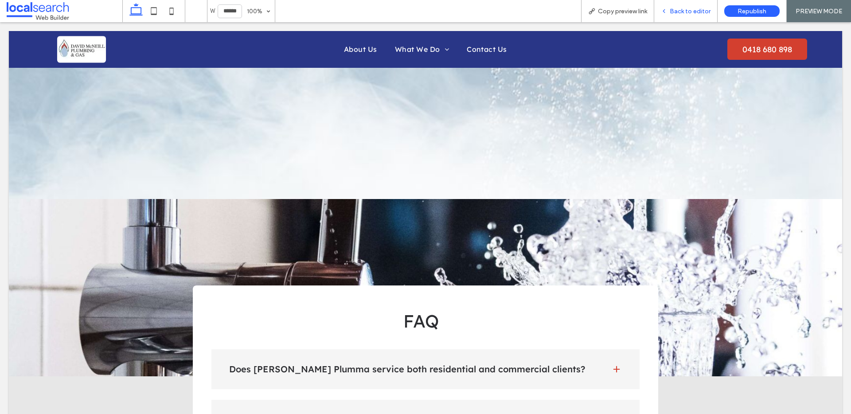
click at [678, 6] on div "Back to editor" at bounding box center [685, 11] width 63 height 22
click at [689, 14] on span "Back to editor" at bounding box center [690, 12] width 41 height 8
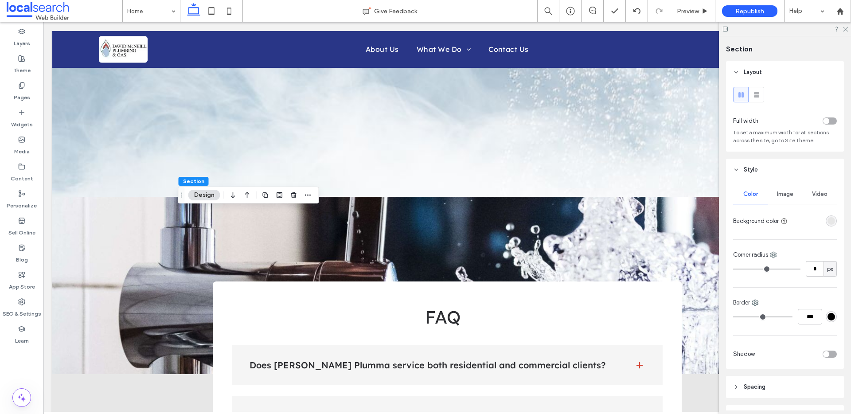
click at [784, 191] on span "Image" at bounding box center [785, 194] width 16 height 7
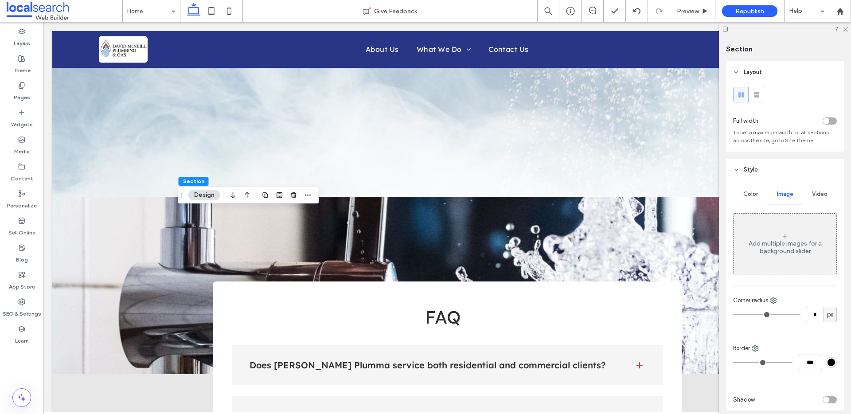
click at [780, 248] on div "Add multiple images for a background slider" at bounding box center [784, 247] width 103 height 15
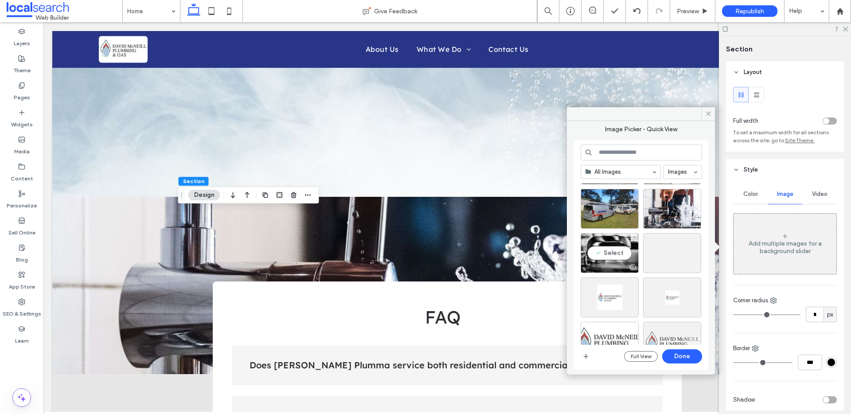
scroll to position [1060, 0]
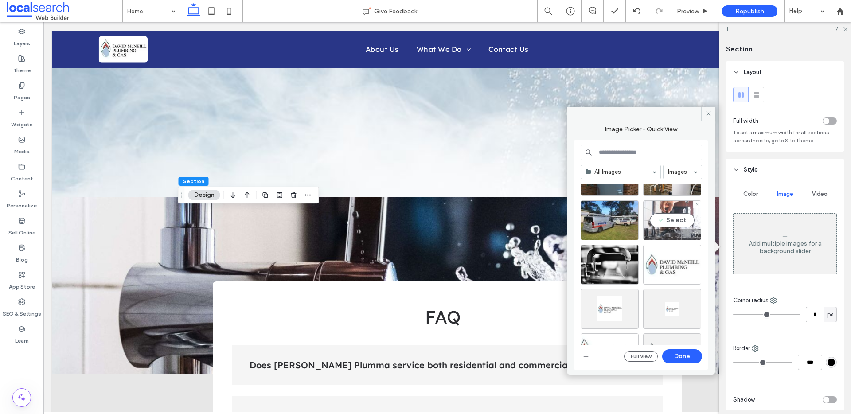
click at [675, 208] on div "Select" at bounding box center [672, 220] width 58 height 40
click at [686, 355] on button "Done" at bounding box center [682, 356] width 40 height 14
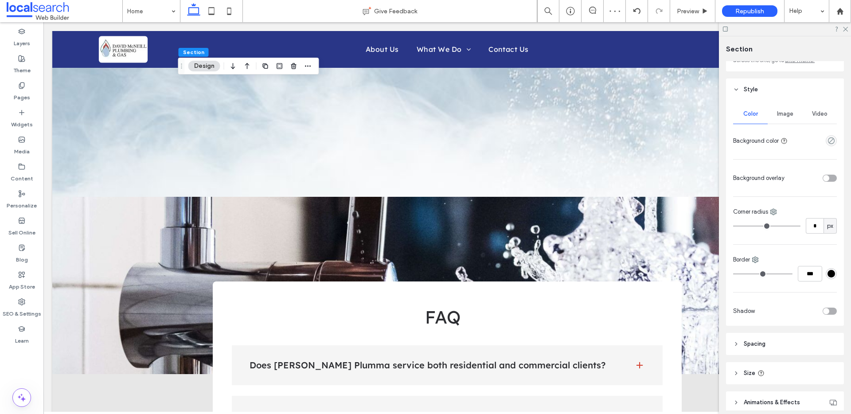
scroll to position [0, 0]
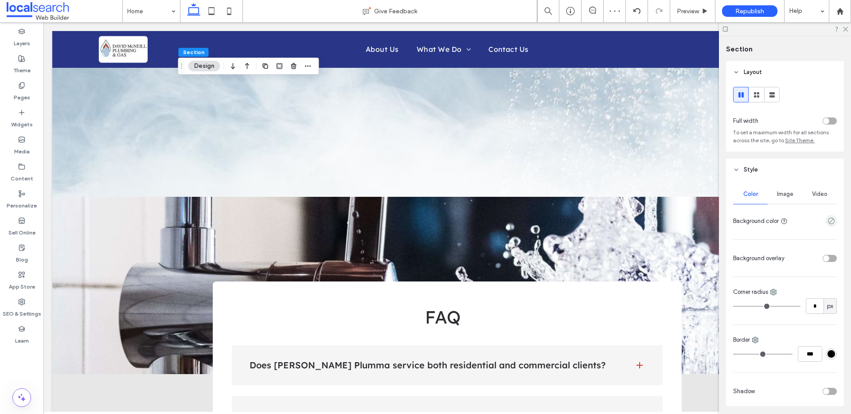
click at [773, 194] on div "Image" at bounding box center [784, 193] width 35 height 19
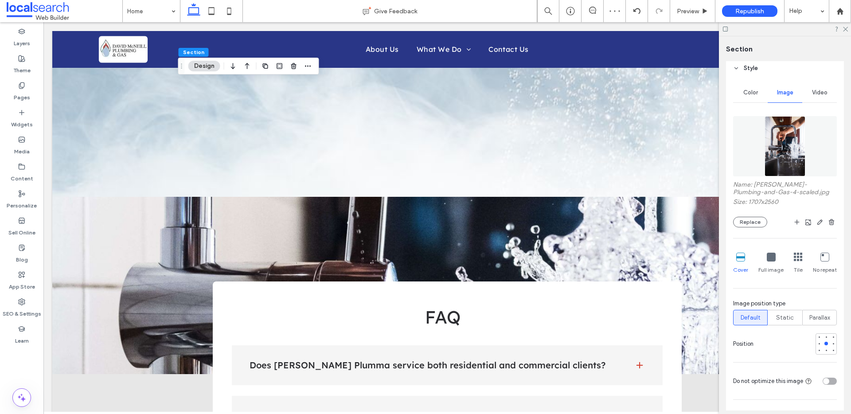
scroll to position [103, 0]
click at [824, 335] on div at bounding box center [826, 335] width 4 height 4
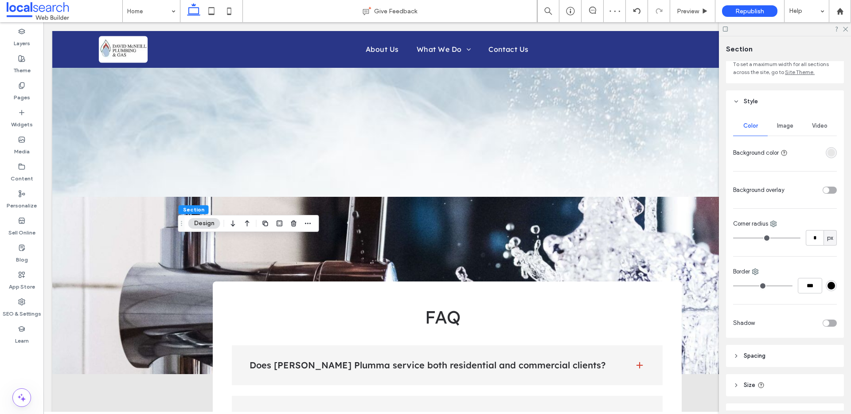
scroll to position [0, 0]
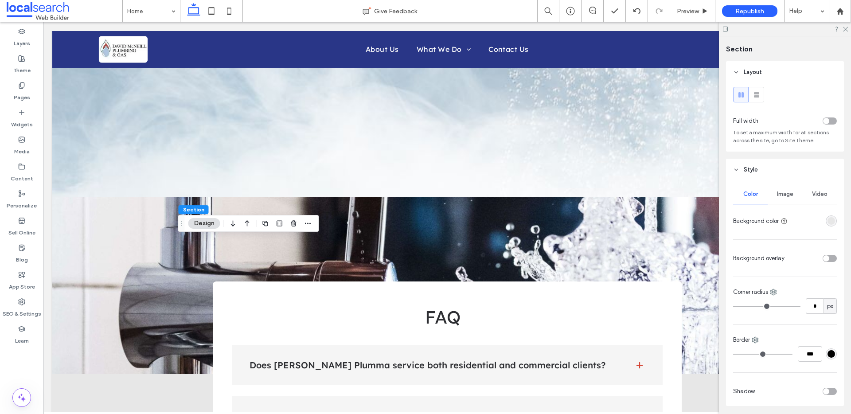
click at [783, 187] on div "Image" at bounding box center [784, 193] width 35 height 19
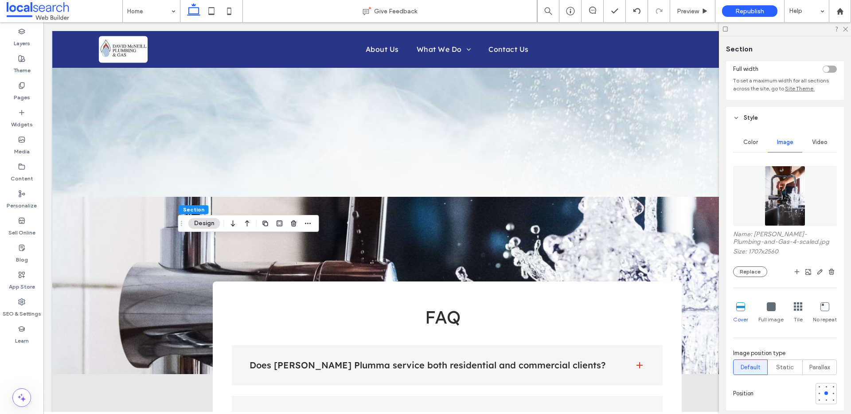
scroll to position [133, 0]
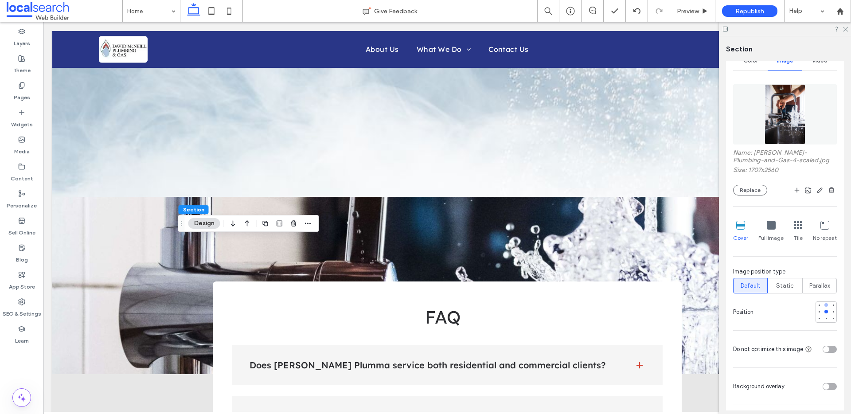
click at [823, 308] on div at bounding box center [826, 305] width 6 height 6
click at [820, 308] on div at bounding box center [825, 311] width 21 height 21
click at [824, 312] on div at bounding box center [826, 312] width 4 height 4
click at [824, 318] on div at bounding box center [826, 319] width 4 height 4
click at [824, 312] on div at bounding box center [826, 312] width 4 height 4
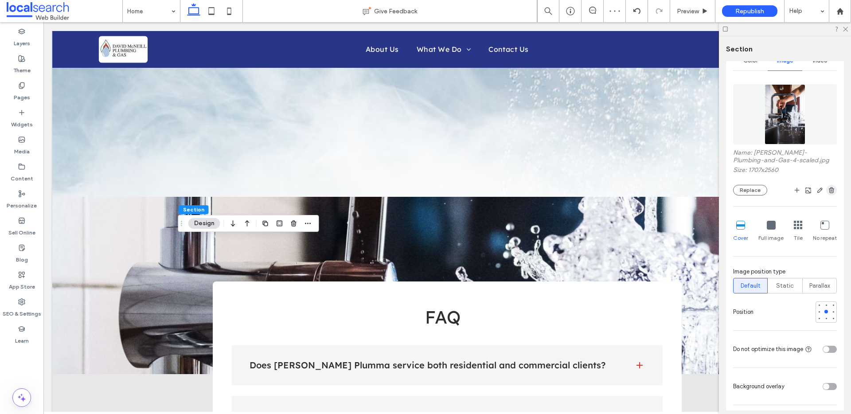
click at [829, 190] on use "button" at bounding box center [831, 190] width 5 height 6
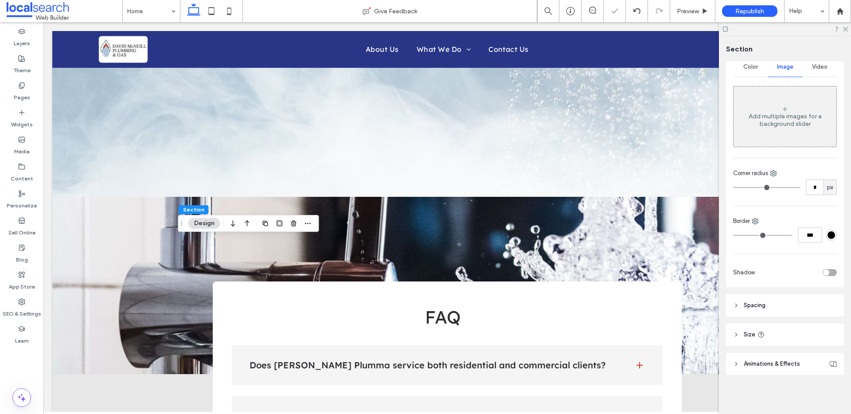
scroll to position [127, 0]
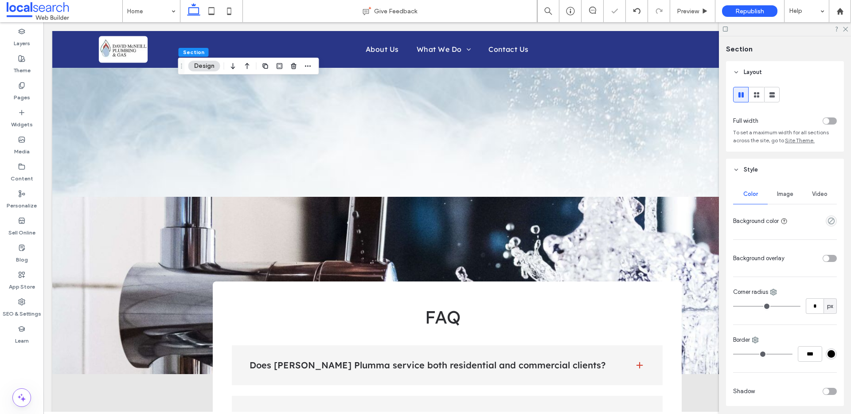
click at [778, 191] on span "Image" at bounding box center [785, 194] width 16 height 7
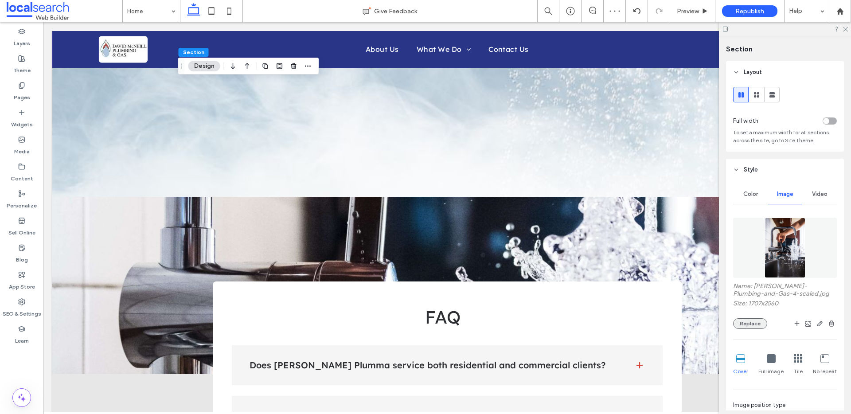
click at [747, 319] on button "Replace" at bounding box center [750, 323] width 34 height 11
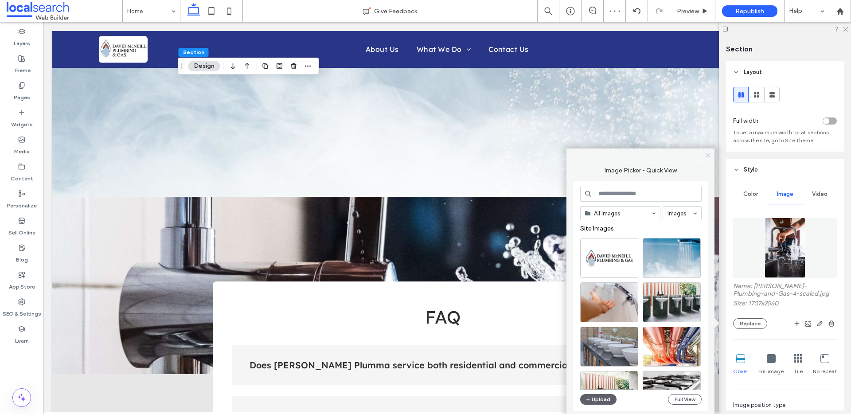
click at [708, 154] on use at bounding box center [707, 155] width 4 height 4
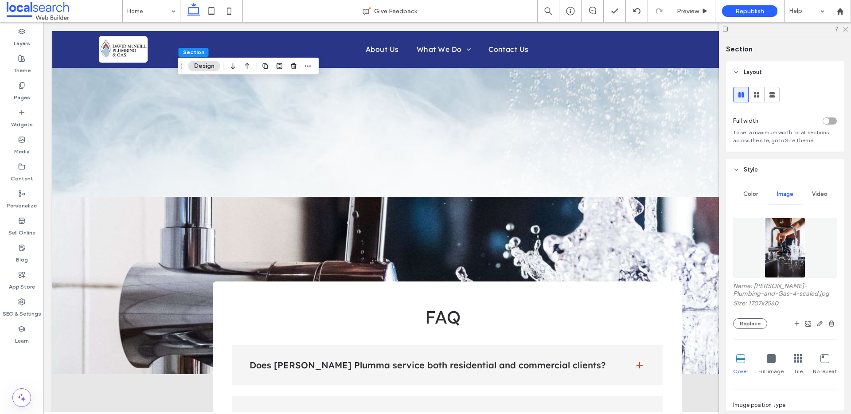
click at [748, 196] on span "Color" at bounding box center [750, 194] width 15 height 7
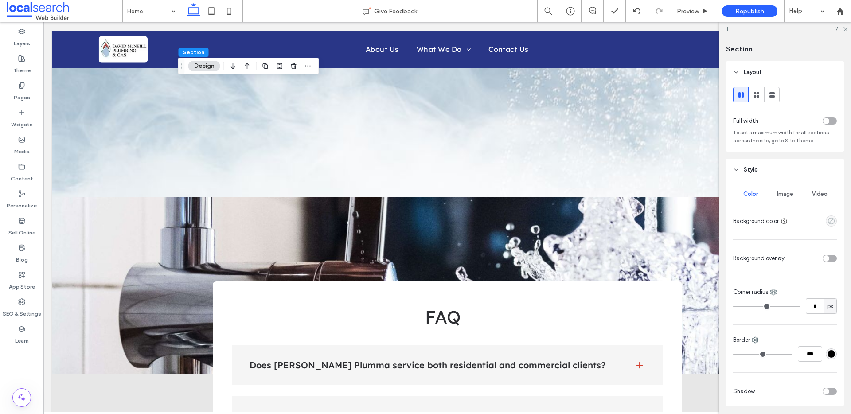
click at [827, 219] on icon "empty color" at bounding box center [831, 221] width 8 height 8
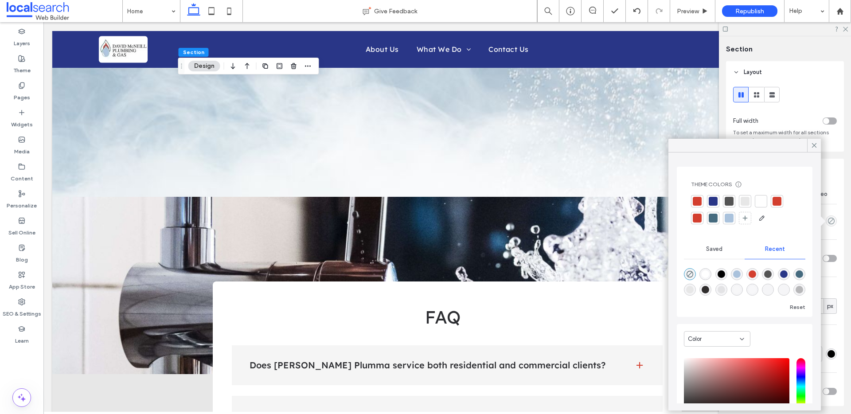
click at [742, 199] on div at bounding box center [744, 201] width 9 height 9
click at [747, 198] on div at bounding box center [745, 202] width 10 height 10
click at [814, 145] on icon at bounding box center [814, 145] width 8 height 8
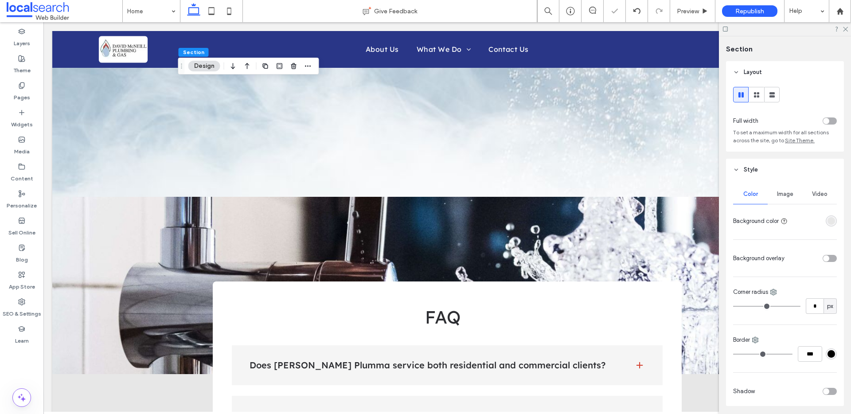
click at [786, 191] on span "Image" at bounding box center [785, 194] width 16 height 7
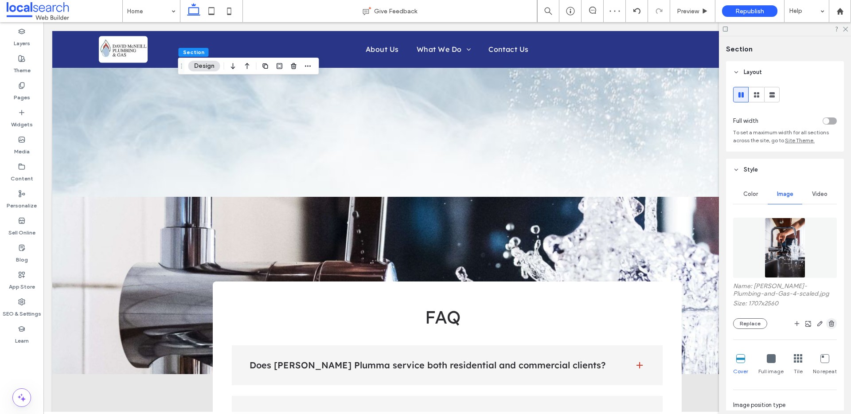
click at [829, 321] on use "button" at bounding box center [831, 323] width 5 height 6
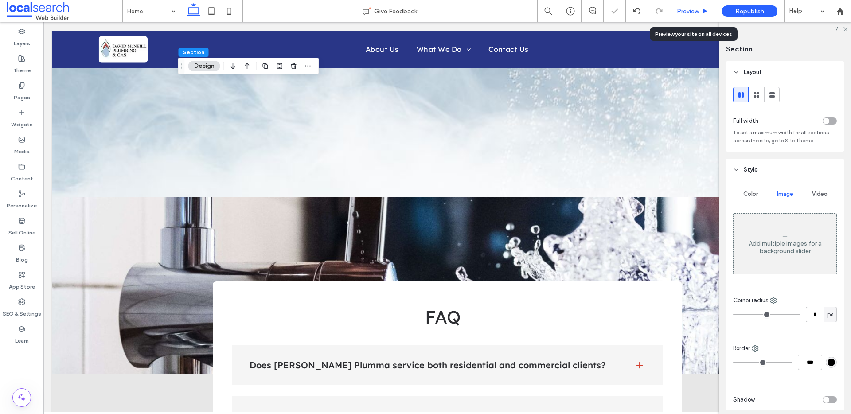
drag, startPoint x: 679, startPoint y: 6, endPoint x: 681, endPoint y: 19, distance: 13.8
click at [679, 6] on div "Preview" at bounding box center [692, 11] width 45 height 22
click at [688, 10] on span "Preview" at bounding box center [688, 12] width 22 height 8
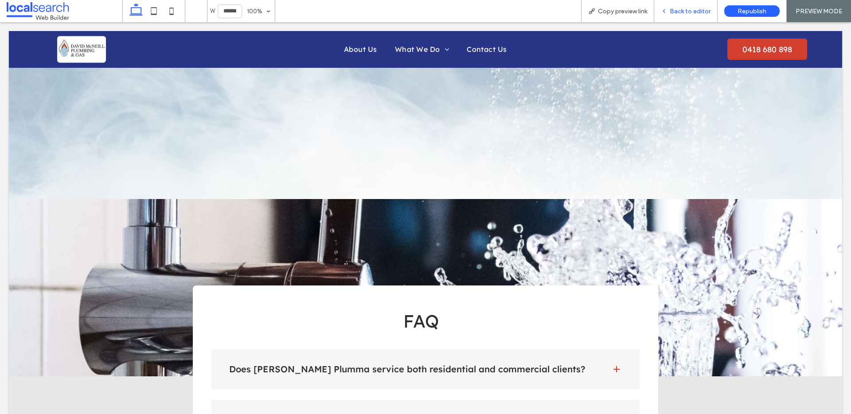
click at [677, 11] on span "Back to editor" at bounding box center [690, 12] width 41 height 8
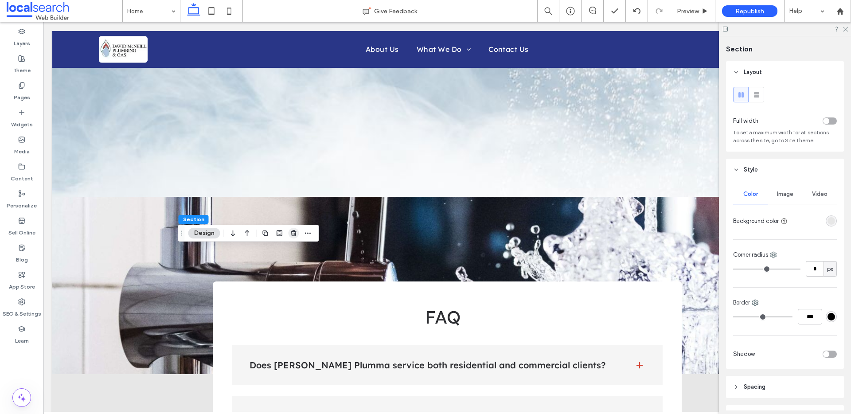
click at [296, 235] on icon "button" at bounding box center [293, 233] width 7 height 7
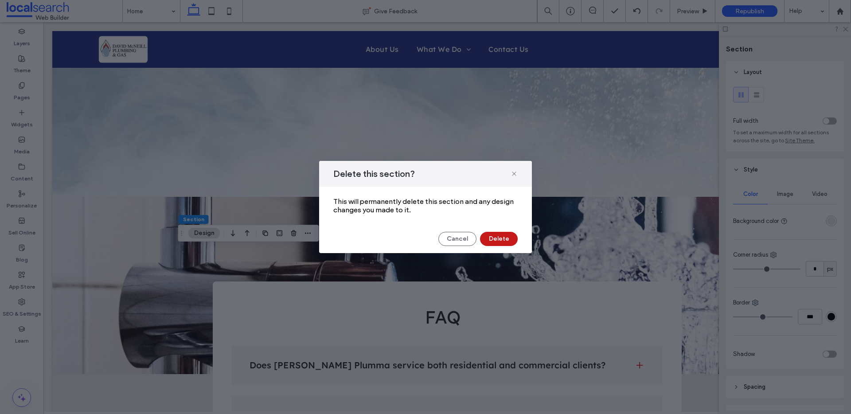
click at [501, 241] on button "Delete" at bounding box center [499, 239] width 38 height 14
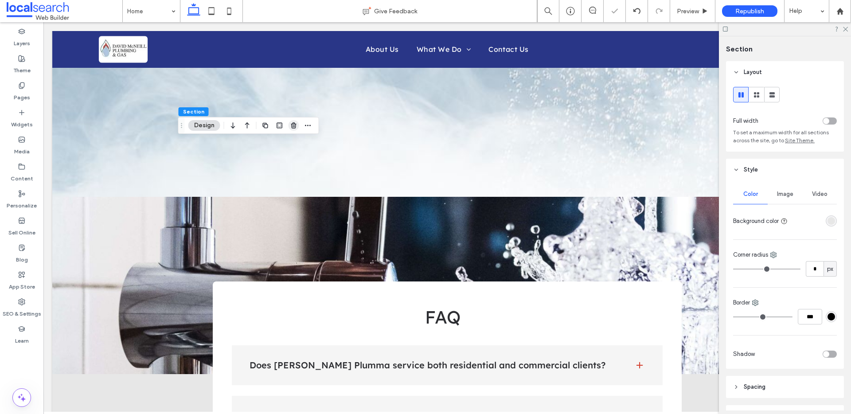
click at [293, 123] on use "button" at bounding box center [293, 125] width 5 height 6
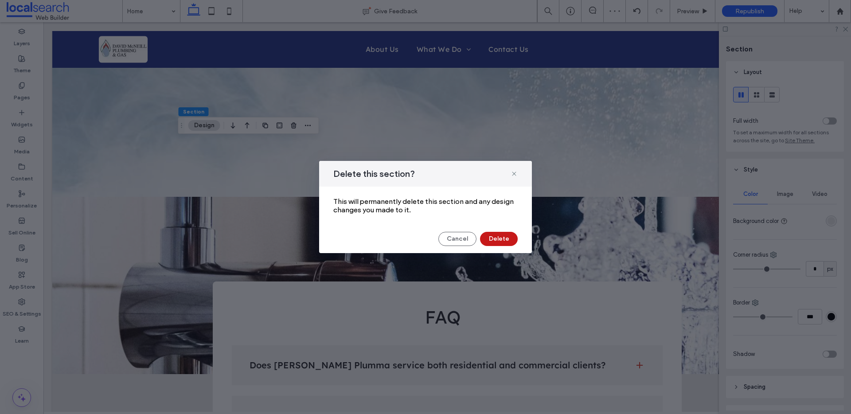
click at [499, 238] on button "Delete" at bounding box center [499, 239] width 38 height 14
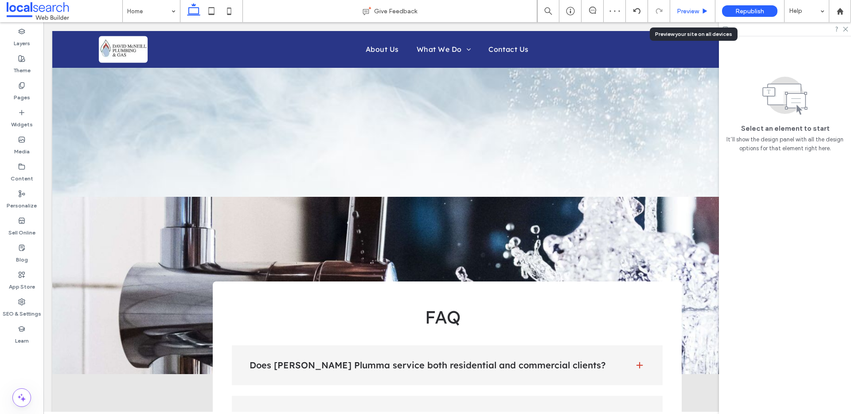
click at [687, 10] on span "Preview" at bounding box center [688, 12] width 22 height 8
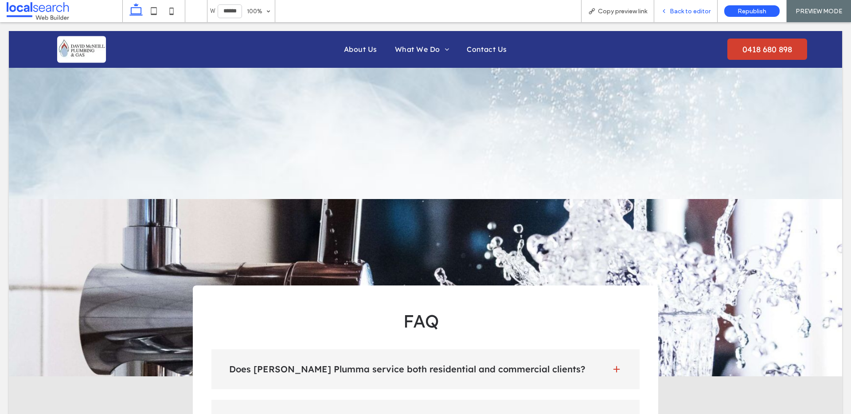
click at [682, 11] on span "Back to editor" at bounding box center [690, 12] width 41 height 8
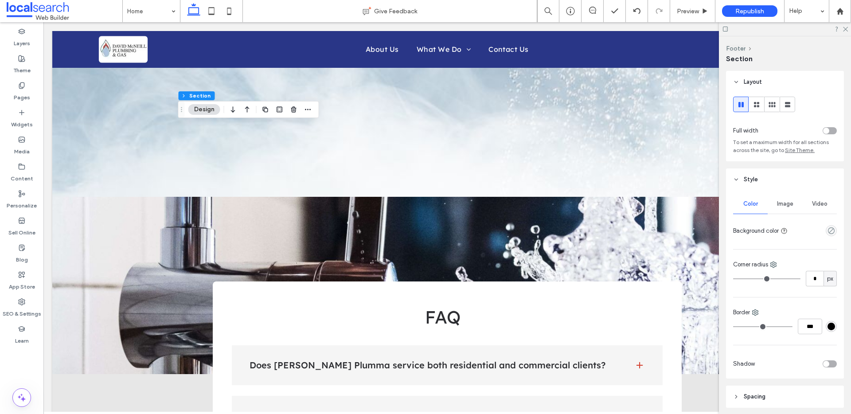
click at [781, 203] on span "Image" at bounding box center [785, 203] width 16 height 7
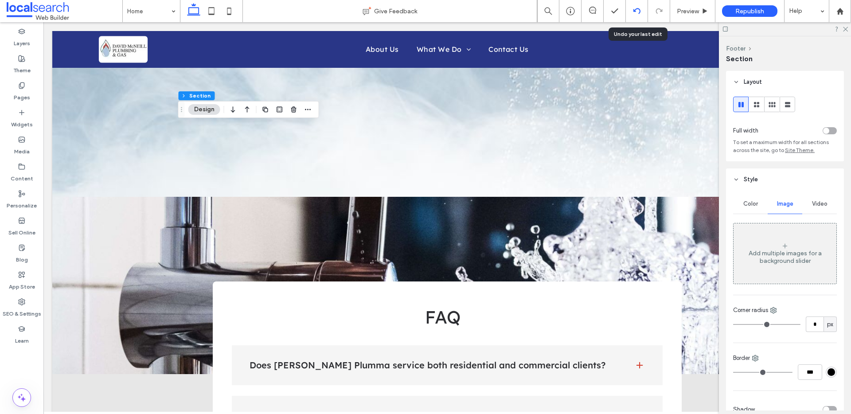
click at [638, 12] on icon at bounding box center [636, 11] width 7 height 7
click at [638, 12] on div at bounding box center [425, 207] width 851 height 414
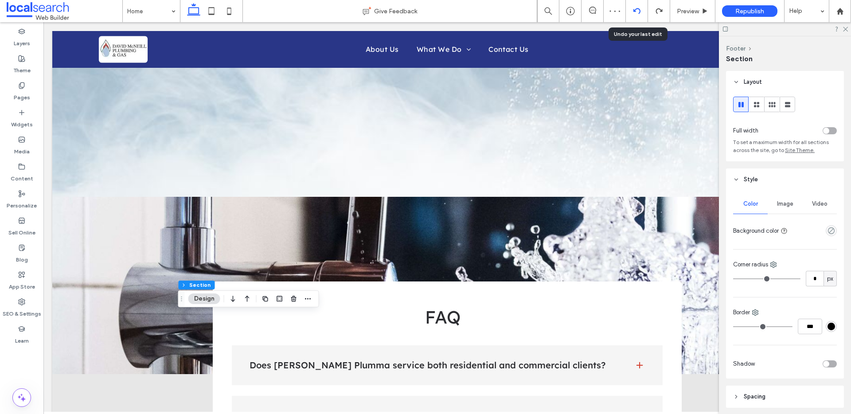
click at [635, 12] on icon at bounding box center [636, 11] width 7 height 7
click at [633, 12] on use at bounding box center [636, 11] width 7 height 6
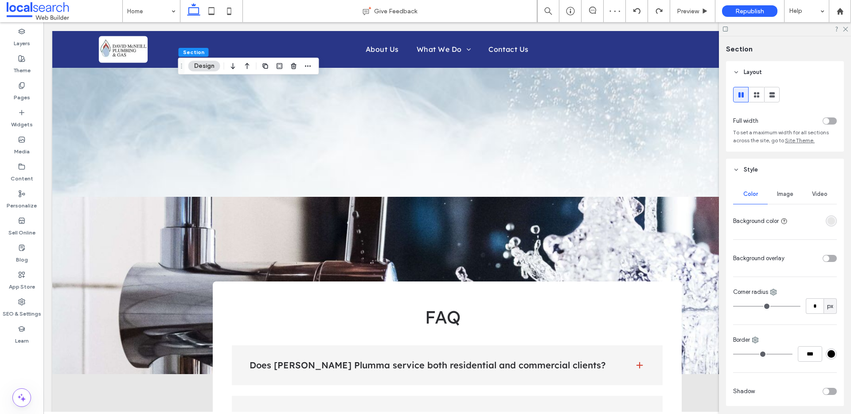
click at [783, 193] on span "Image" at bounding box center [785, 194] width 16 height 7
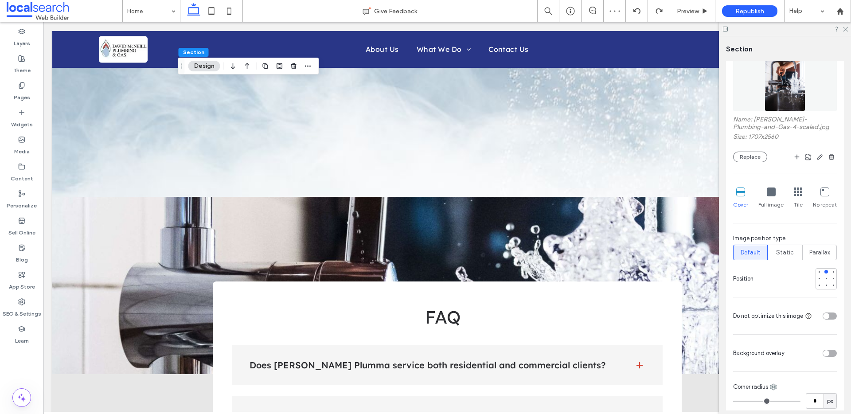
scroll to position [190, 0]
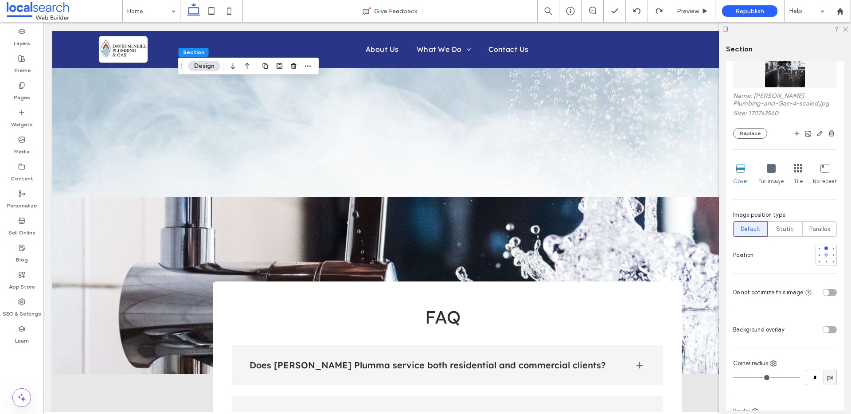
click at [824, 254] on div at bounding box center [826, 255] width 4 height 4
click at [688, 11] on span "Preview" at bounding box center [688, 12] width 22 height 8
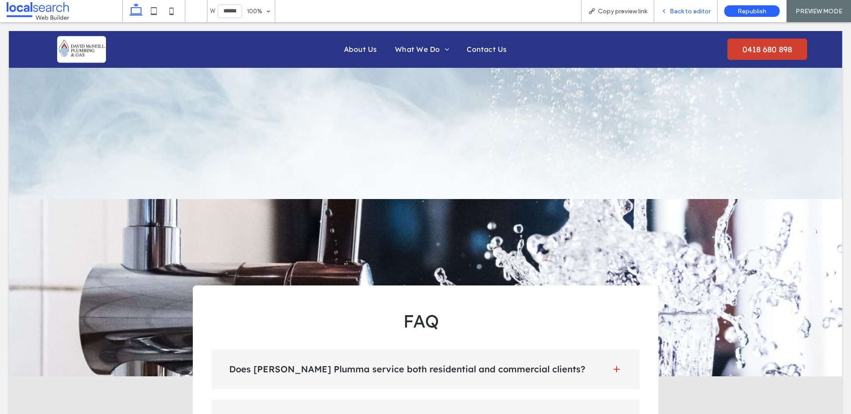
click at [674, 12] on span "Back to editor" at bounding box center [690, 12] width 41 height 8
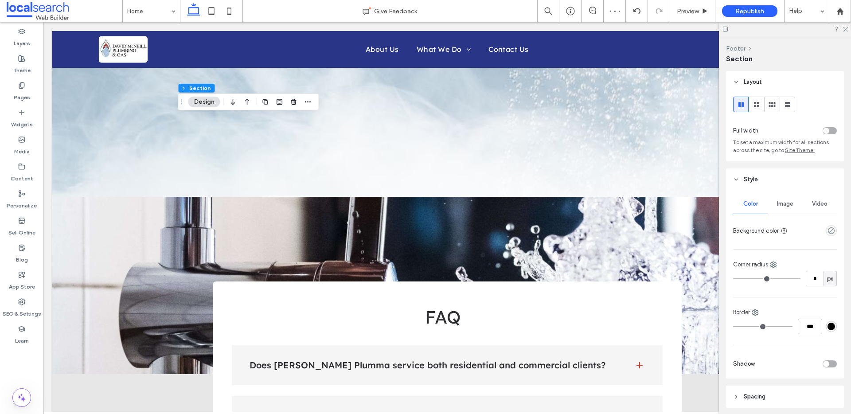
click at [848, 30] on div at bounding box center [785, 29] width 132 height 14
click at [843, 26] on icon at bounding box center [845, 29] width 6 height 6
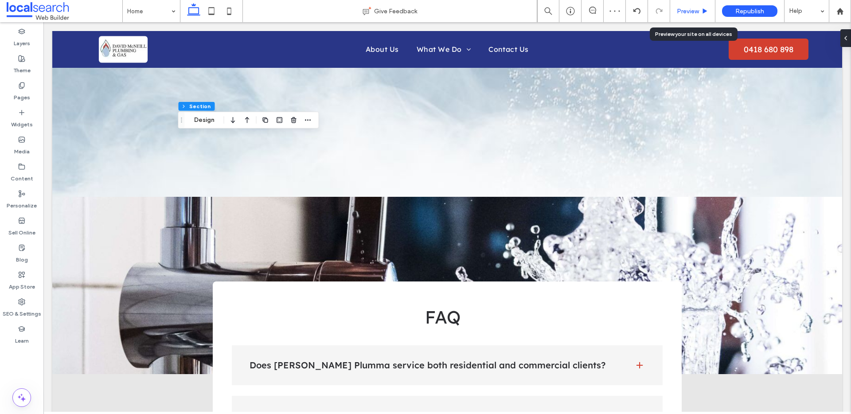
click at [691, 13] on span "Preview" at bounding box center [688, 12] width 22 height 8
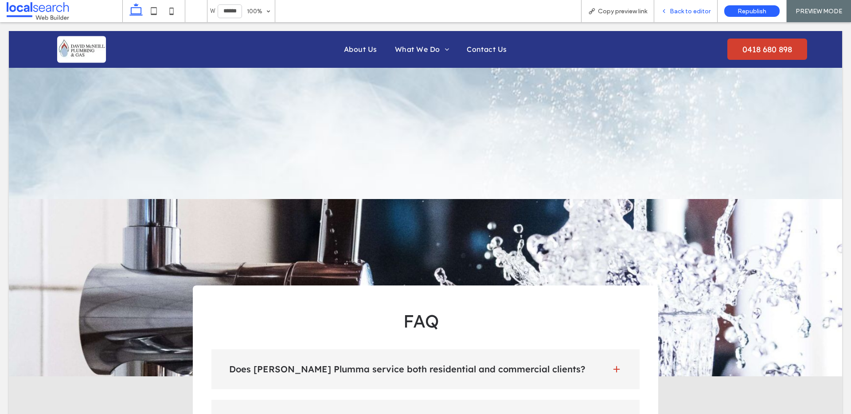
click at [686, 9] on span "Back to editor" at bounding box center [690, 12] width 41 height 8
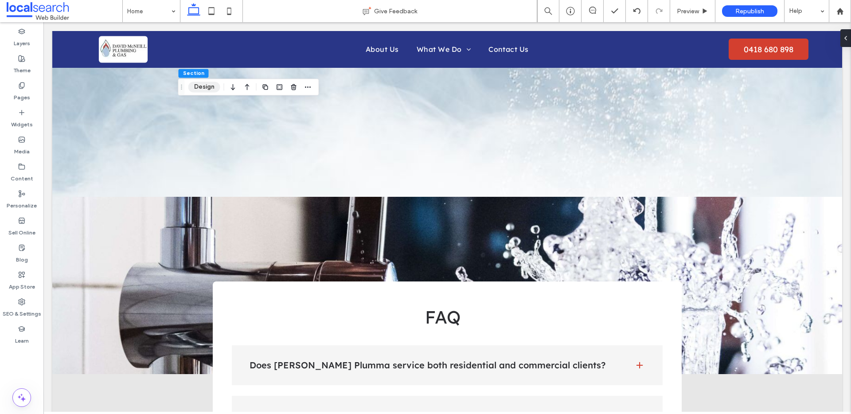
click at [204, 89] on button "Design" at bounding box center [204, 87] width 32 height 11
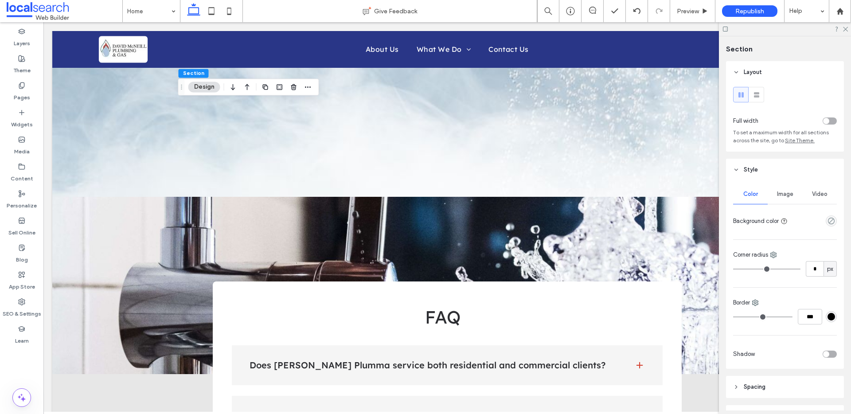
drag, startPoint x: 787, startPoint y: 190, endPoint x: 785, endPoint y: 206, distance: 16.1
click at [786, 190] on div "Image" at bounding box center [784, 193] width 35 height 19
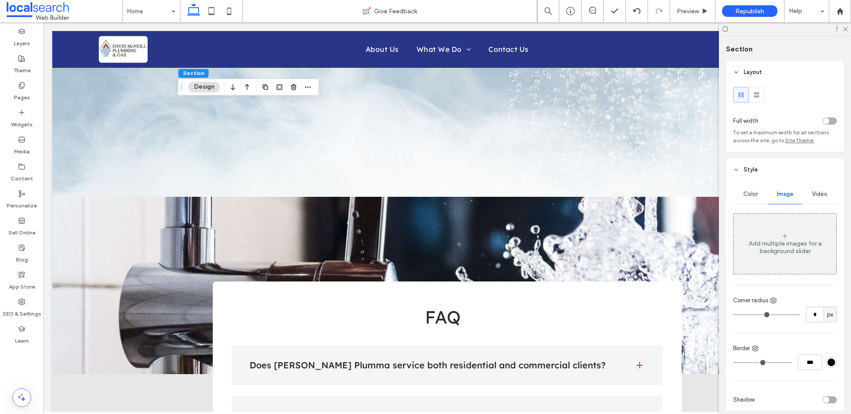
click at [777, 244] on div "Add multiple images for a background slider" at bounding box center [784, 247] width 103 height 15
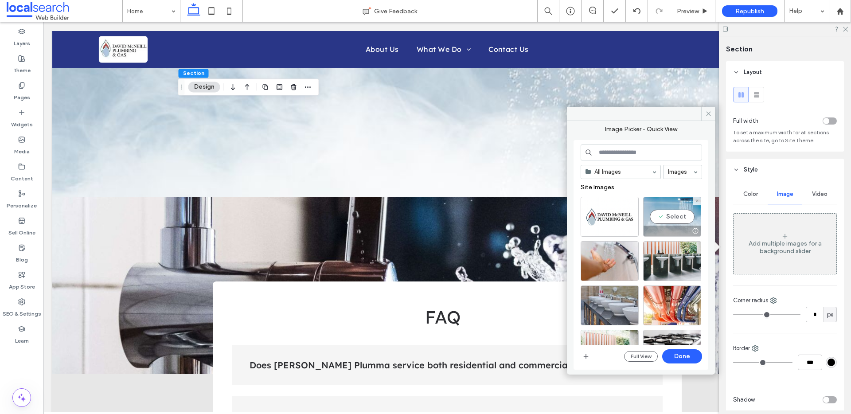
click at [679, 204] on div "Select" at bounding box center [672, 217] width 58 height 40
click at [679, 356] on button "Done" at bounding box center [682, 356] width 40 height 14
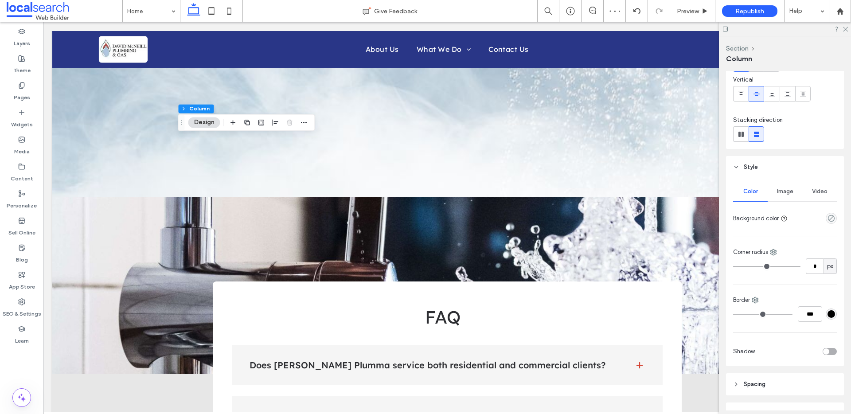
scroll to position [65, 0]
click at [827, 214] on icon "empty color" at bounding box center [831, 217] width 8 height 8
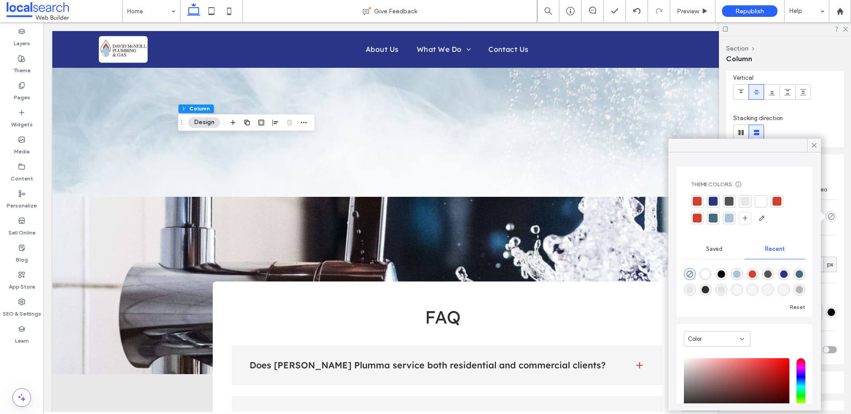
click at [748, 202] on div at bounding box center [744, 201] width 9 height 9
click at [709, 199] on div at bounding box center [713, 202] width 9 height 9
click at [735, 200] on div at bounding box center [730, 202] width 12 height 12
click at [742, 199] on div at bounding box center [746, 202] width 9 height 9
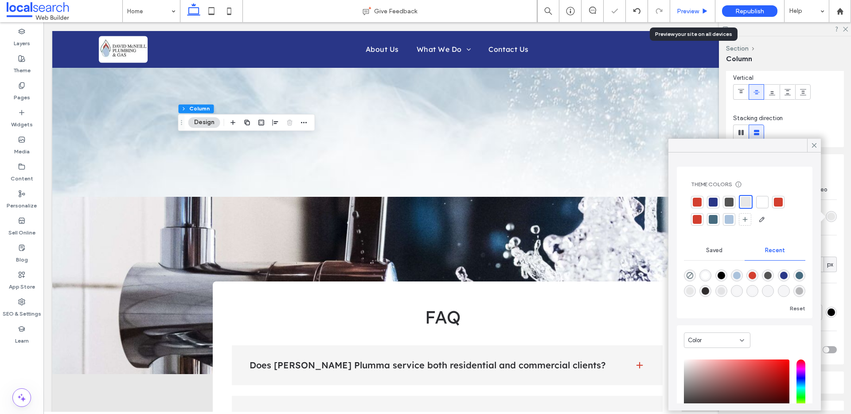
click at [694, 4] on div "Preview" at bounding box center [692, 11] width 45 height 22
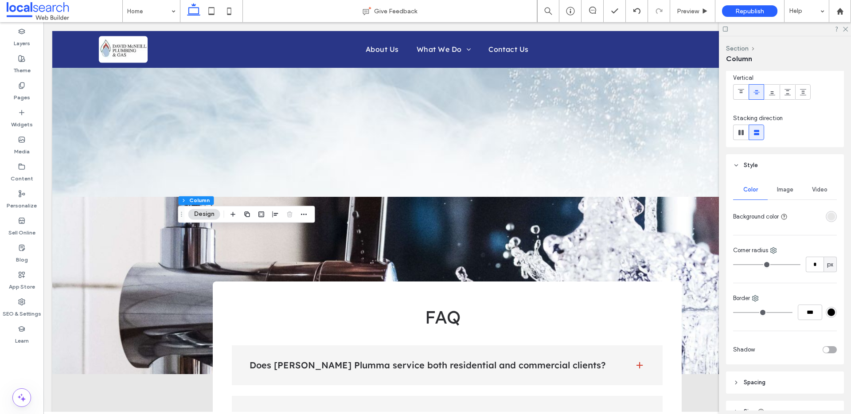
click at [829, 216] on div "rgba(231, 231, 231, 1)" at bounding box center [831, 217] width 8 height 8
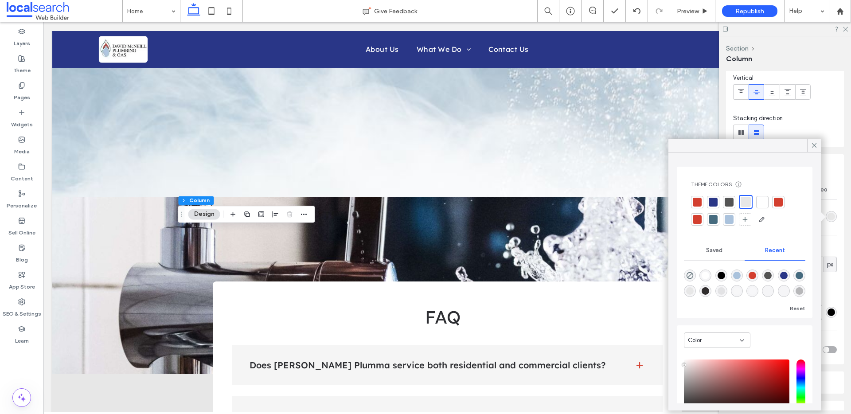
click at [768, 206] on div at bounding box center [762, 202] width 12 height 12
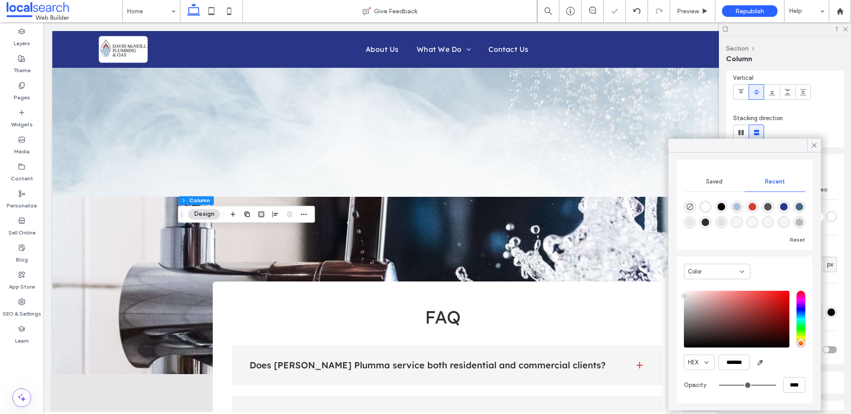
scroll to position [69, 0]
type input "**"
type input "***"
type input "**"
type input "***"
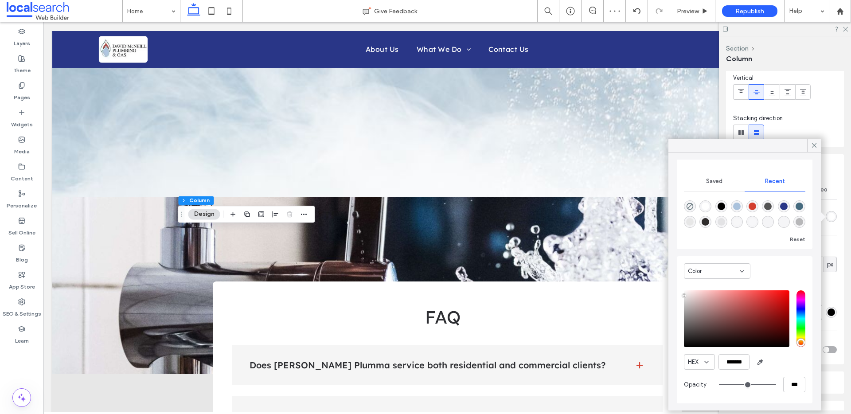
type input "**"
type input "***"
type input "**"
type input "***"
type input "**"
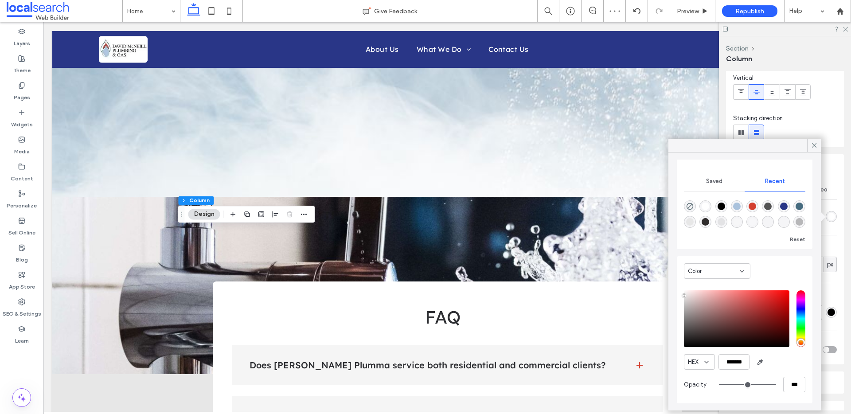
type input "***"
type input "**"
type input "***"
type input "**"
type input "***"
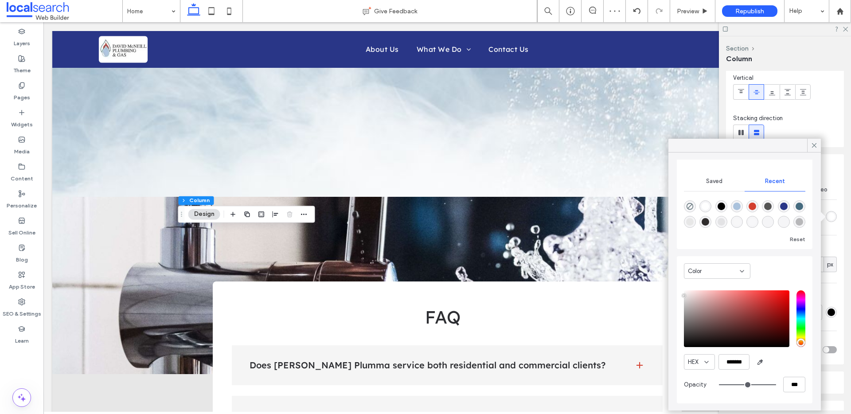
scroll to position [68, 0]
type input "**"
type input "***"
type input "**"
type input "***"
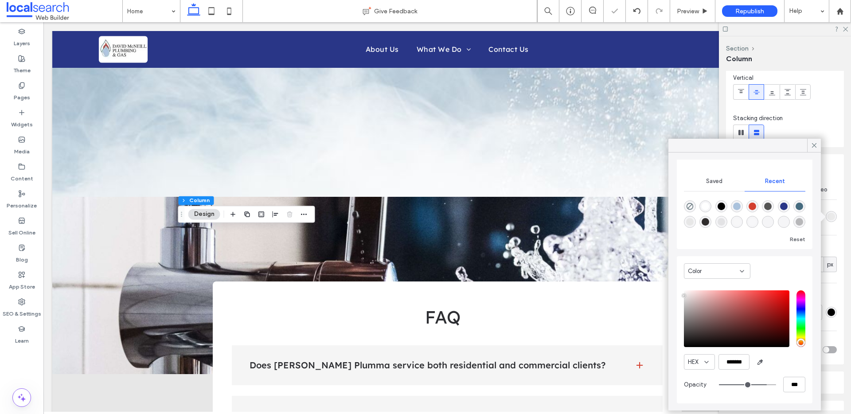
type input "**"
type input "***"
type input "**"
type input "***"
type input "**"
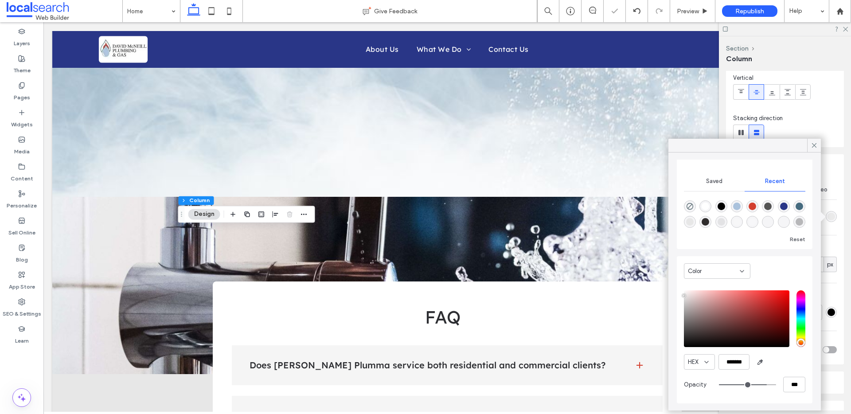
type input "***"
type input "**"
type input "***"
type input "**"
type input "***"
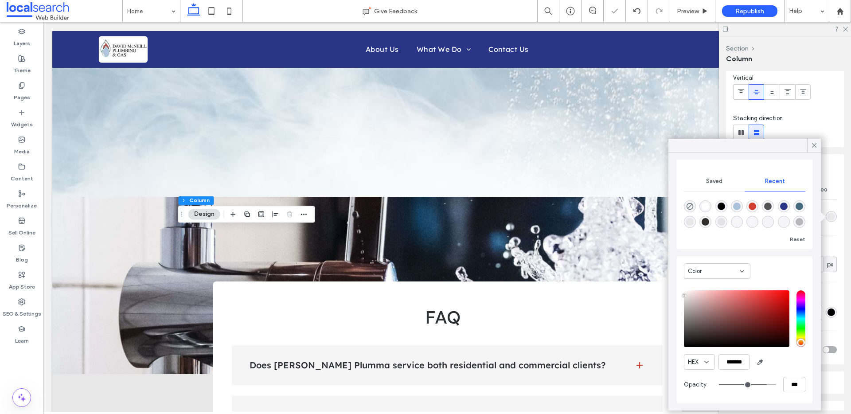
type input "**"
type input "***"
type input "**"
type input "***"
type input "**"
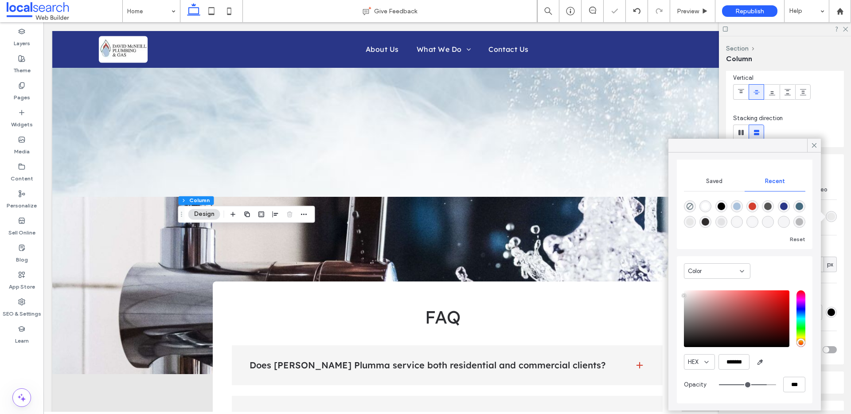
type input "***"
type input "**"
type input "***"
type input "**"
type input "***"
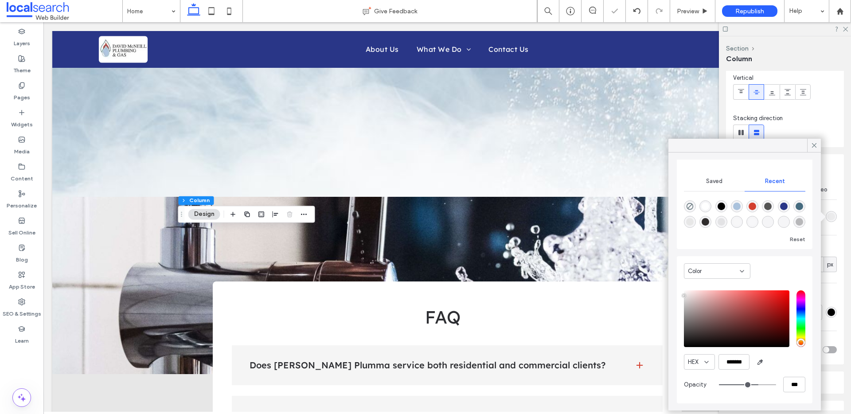
type input "**"
type input "***"
type input "**"
type input "***"
type input "**"
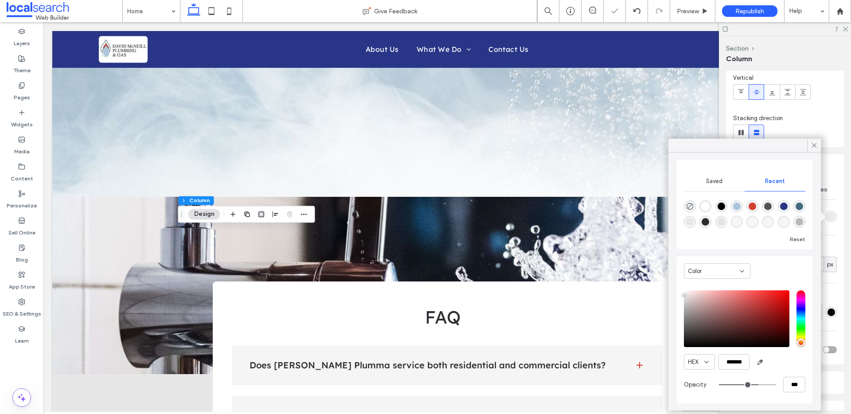
type input "***"
type input "**"
type input "***"
type input "**"
type input "***"
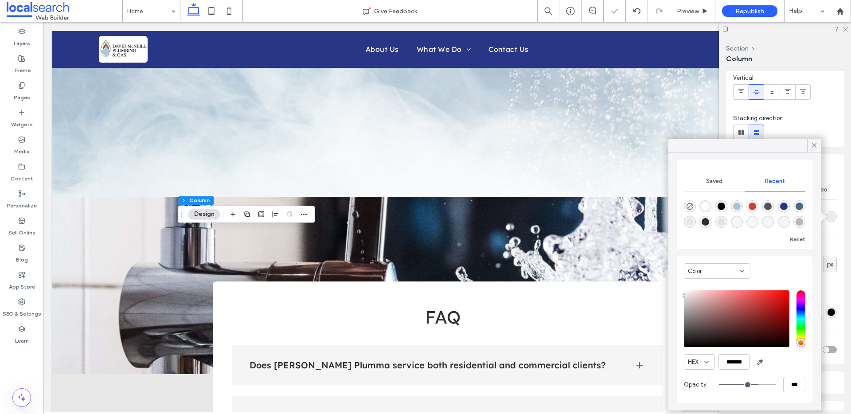
type input "**"
type input "***"
drag, startPoint x: 763, startPoint y: 386, endPoint x: 746, endPoint y: 386, distance: 16.8
click at [746, 385] on input "range" at bounding box center [747, 384] width 57 height 1
type input "**"
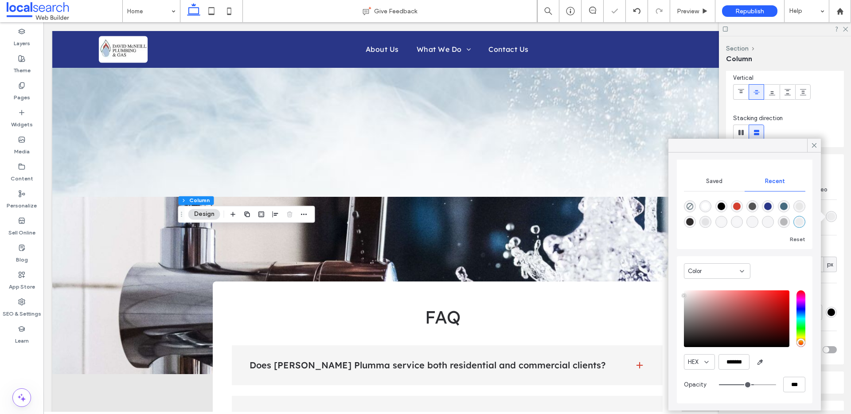
type input "***"
type input "**"
type input "***"
type input "**"
type input "***"
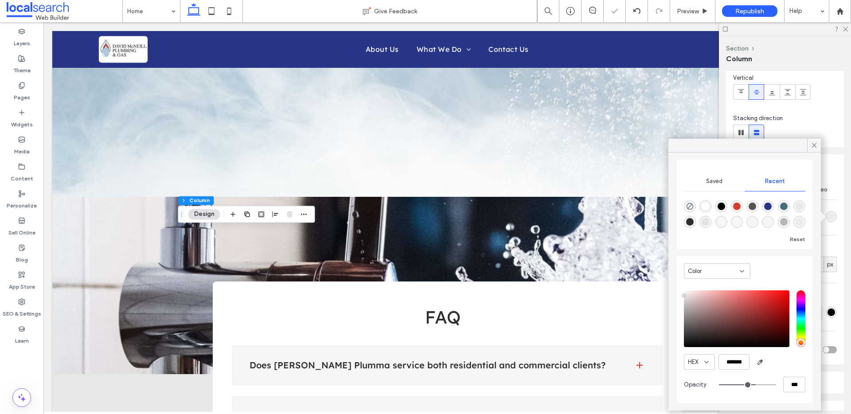
type input "**"
type input "***"
type input "**"
type input "***"
type input "**"
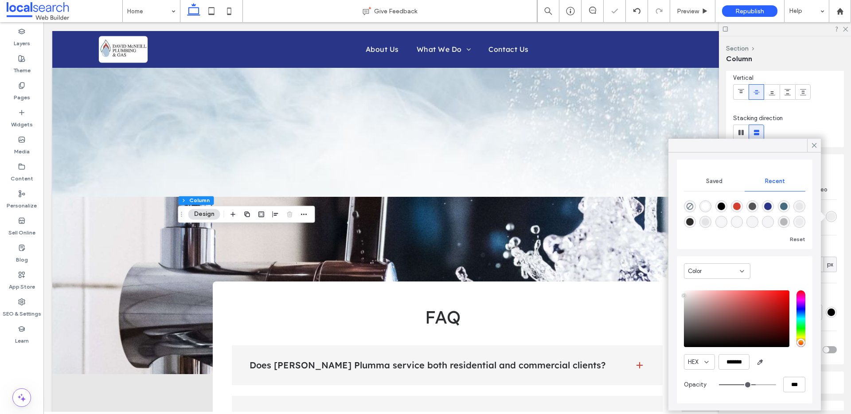
type input "***"
type input "**"
type input "***"
type input "**"
type input "***"
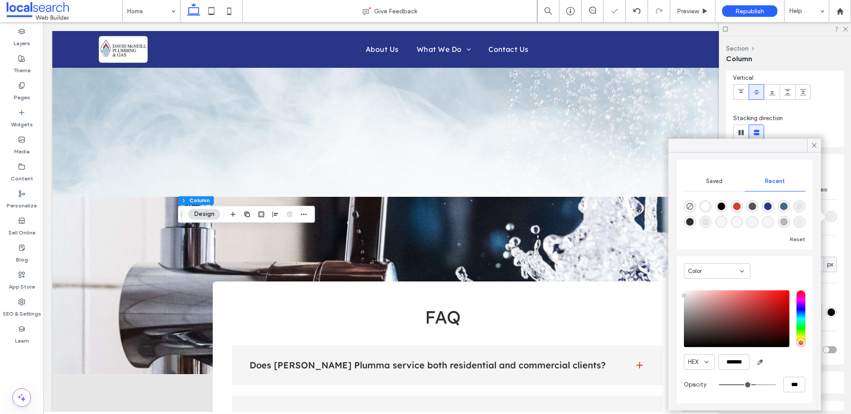
type input "**"
type input "***"
drag, startPoint x: 745, startPoint y: 384, endPoint x: 752, endPoint y: 384, distance: 7.1
click at [752, 384] on input "range" at bounding box center [747, 384] width 57 height 1
type input "**"
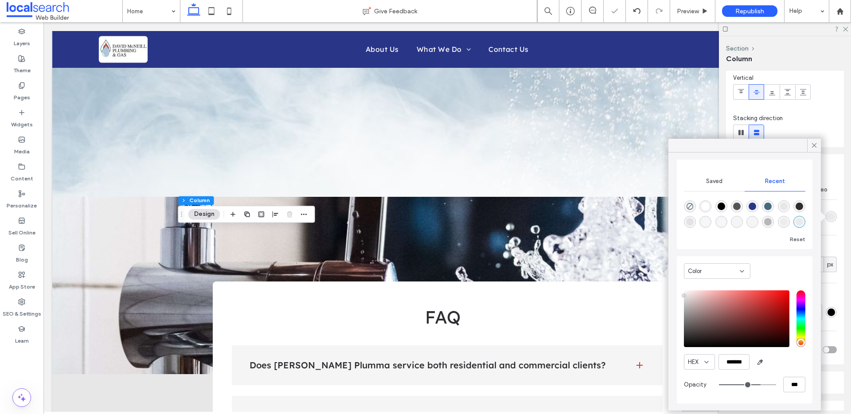
type input "***"
type input "**"
type input "***"
type input "**"
type input "***"
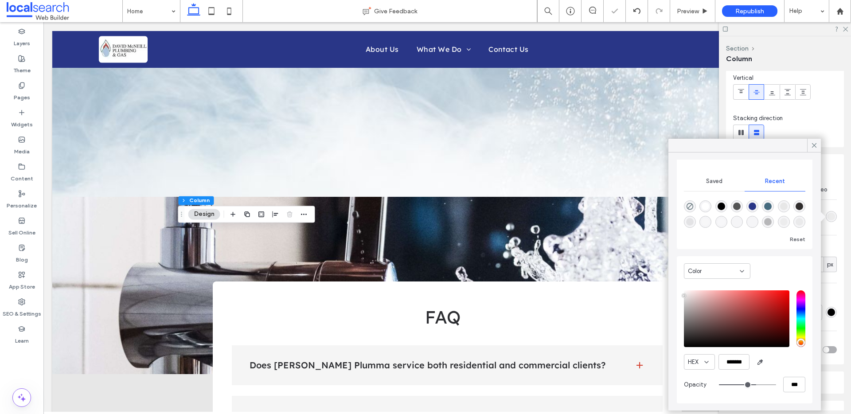
type input "**"
type input "***"
type input "**"
type input "***"
type input "**"
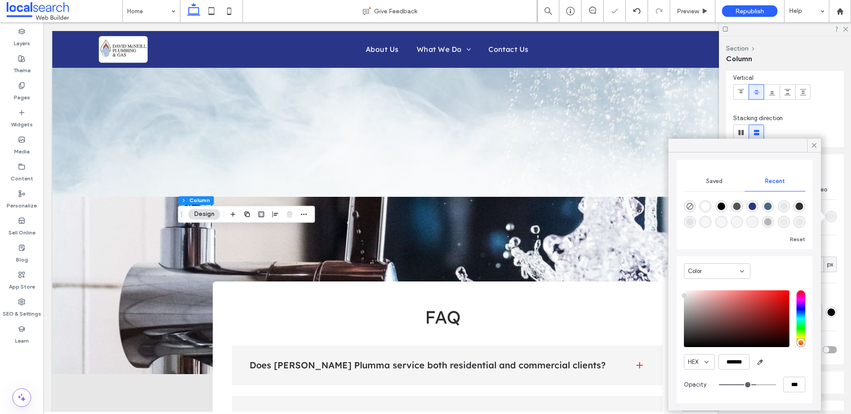
type input "***"
drag, startPoint x: 748, startPoint y: 383, endPoint x: 753, endPoint y: 382, distance: 5.1
click at [753, 384] on input "range" at bounding box center [747, 384] width 57 height 1
type input "**"
type input "***"
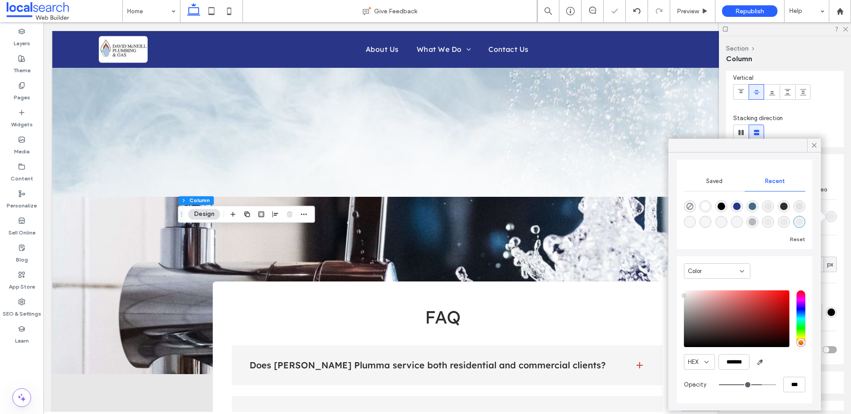
type input "**"
type input "***"
type input "**"
type input "***"
type input "**"
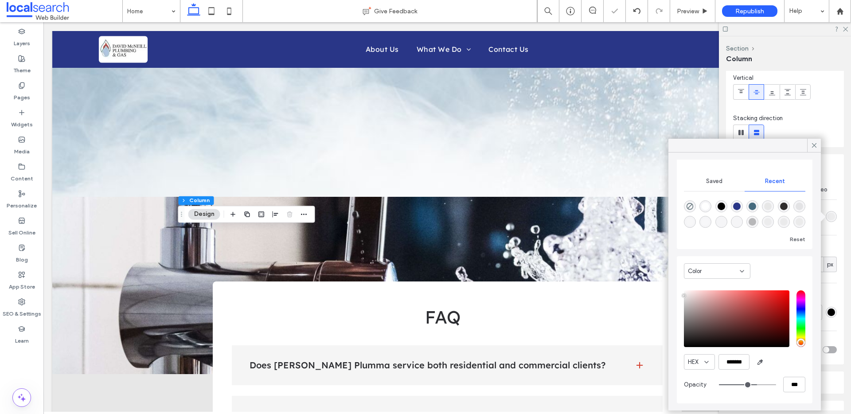
type input "***"
click at [748, 384] on input "range" at bounding box center [747, 384] width 57 height 1
type input "**"
type input "***"
type input "**"
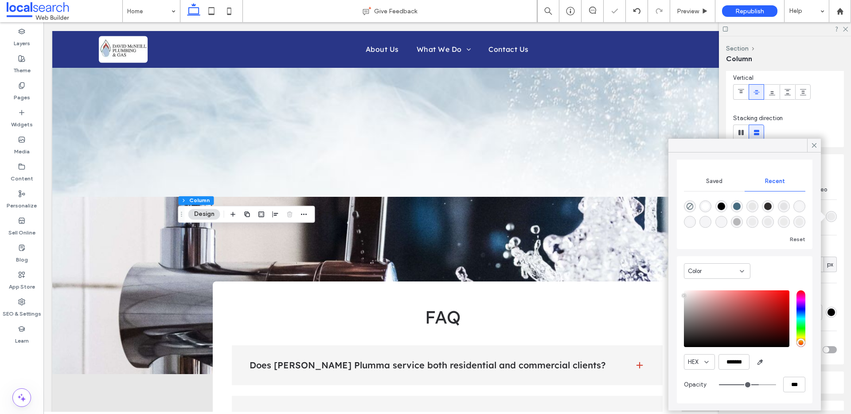
type input "***"
type input "**"
type input "***"
type input "**"
type input "***"
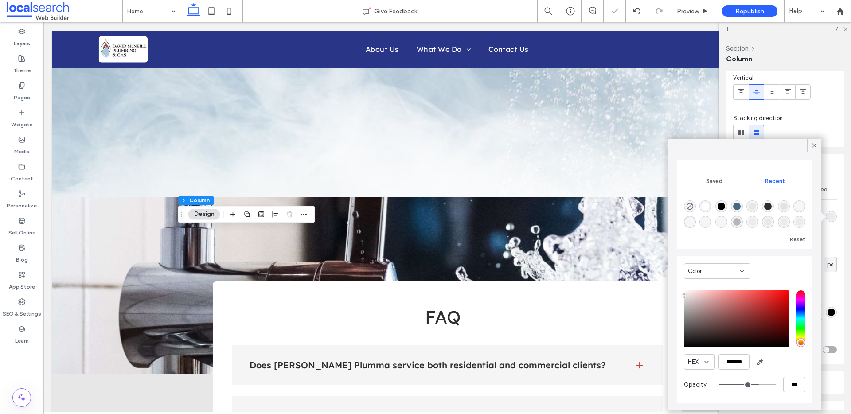
click at [752, 384] on input "range" at bounding box center [747, 384] width 57 height 1
type input "**"
type input "***"
type input "**"
type input "***"
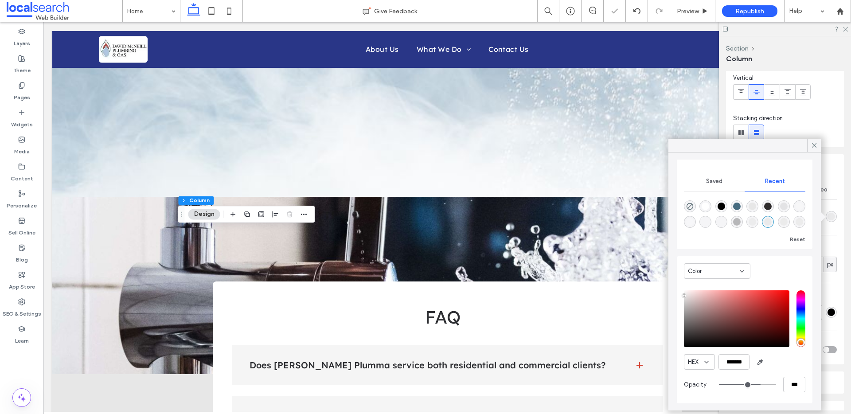
type input "**"
click at [753, 384] on input "range" at bounding box center [747, 384] width 57 height 1
click at [691, 6] on div "Preview" at bounding box center [692, 11] width 45 height 22
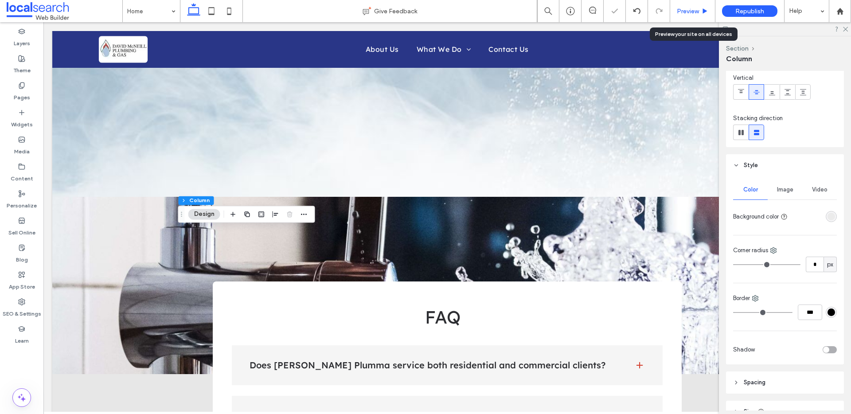
click at [690, 8] on span "Preview" at bounding box center [688, 12] width 22 height 8
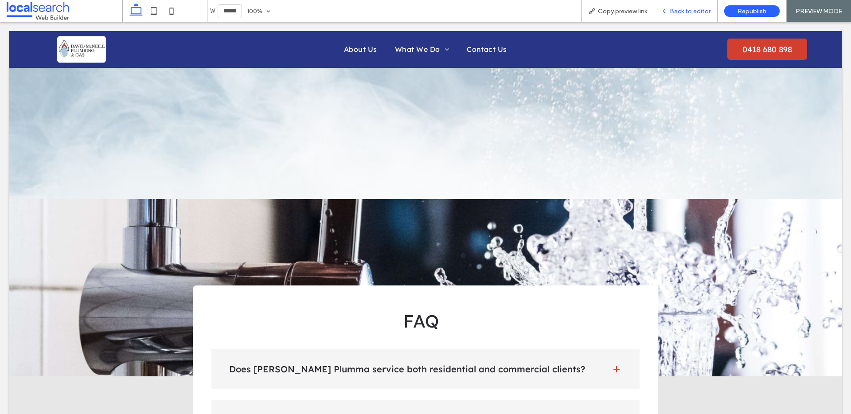
click at [680, 8] on span "Back to editor" at bounding box center [690, 12] width 41 height 8
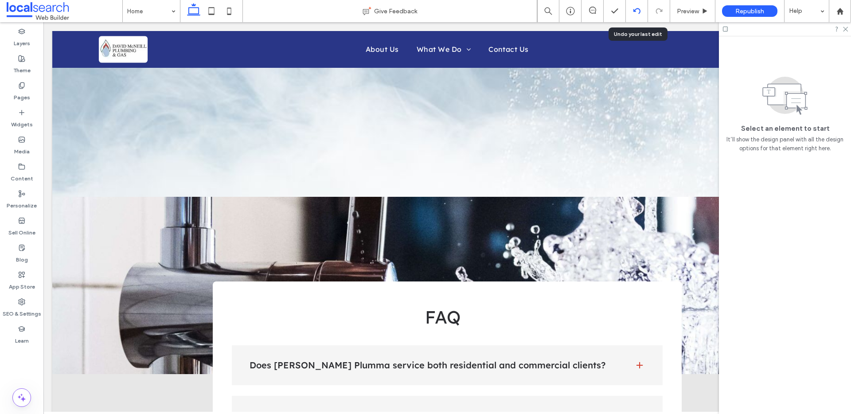
click at [637, 10] on icon at bounding box center [636, 11] width 7 height 7
click at [637, 9] on use at bounding box center [636, 11] width 7 height 6
click at [634, 9] on icon at bounding box center [636, 11] width 7 height 7
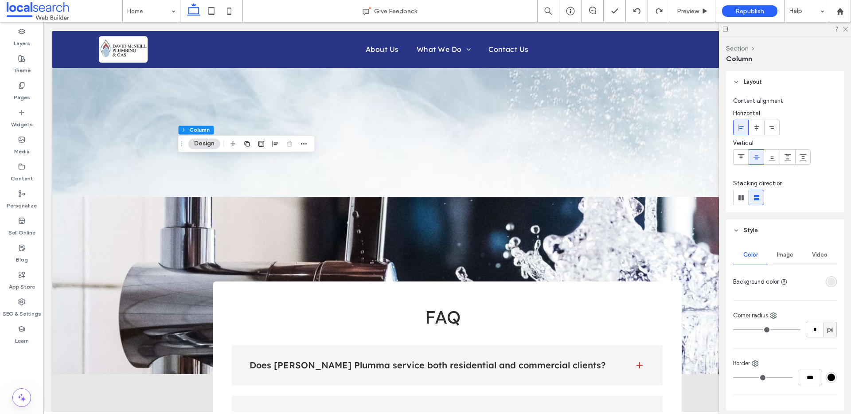
click at [827, 279] on div "rgba(231, 231, 231, 0.73)" at bounding box center [831, 282] width 8 height 8
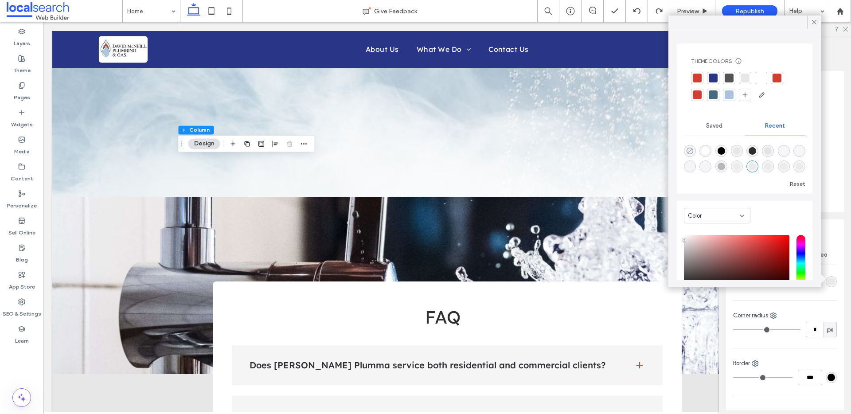
click at [690, 151] on use "rgba(0, 0, 0, 0)" at bounding box center [689, 151] width 7 height 7
type input "*******"
type input "*"
type input "**"
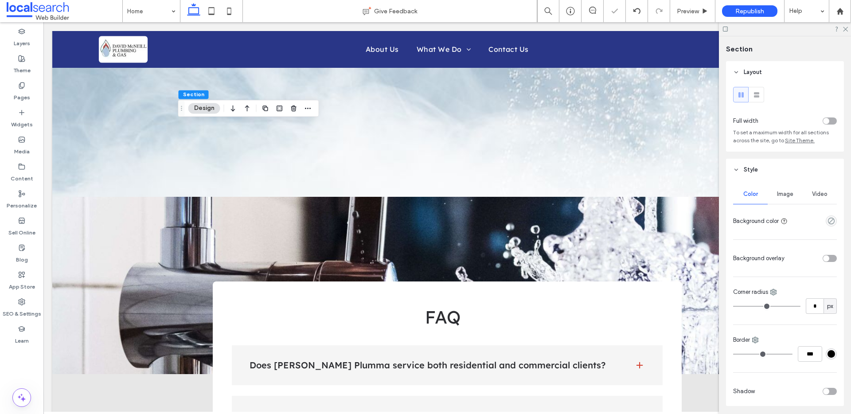
click at [769, 188] on div "Image" at bounding box center [784, 193] width 35 height 19
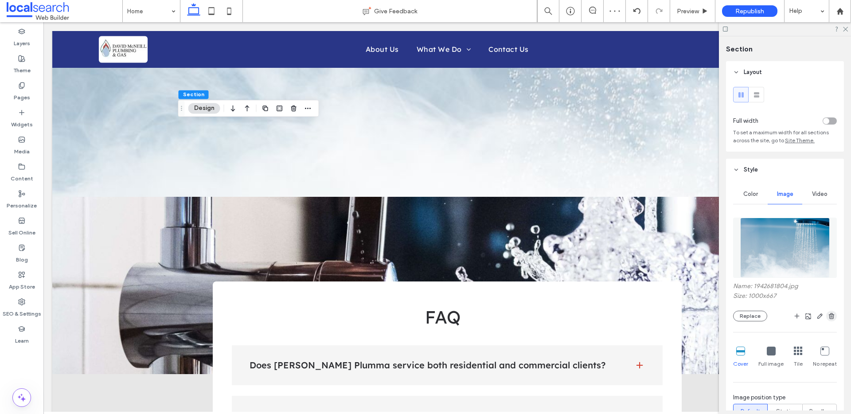
click at [826, 311] on span "button" at bounding box center [831, 316] width 11 height 11
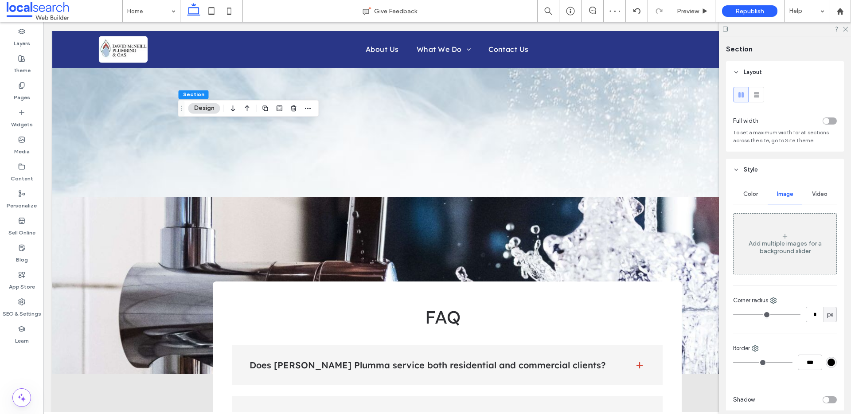
click at [826, 121] on div "toggle" at bounding box center [829, 120] width 14 height 7
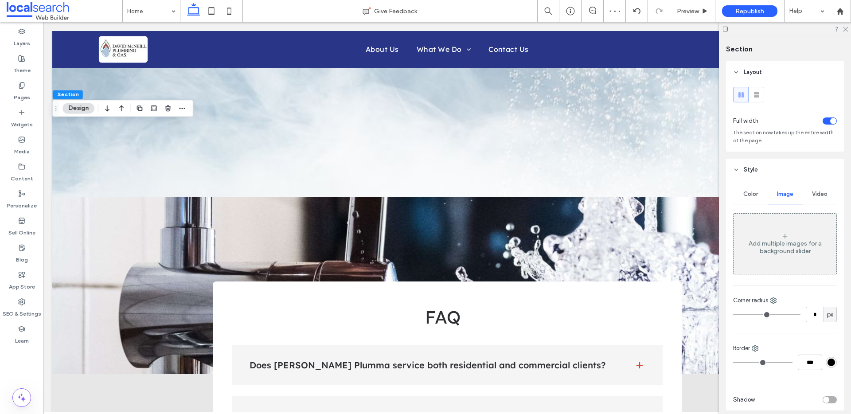
click at [751, 195] on span "Color" at bounding box center [750, 194] width 15 height 7
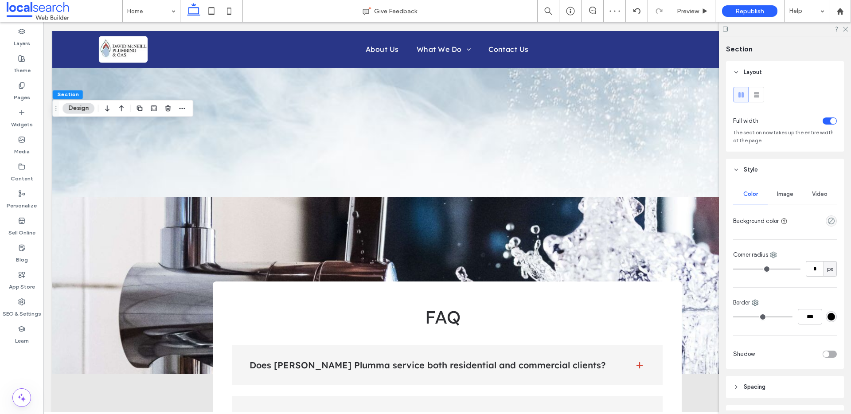
click at [826, 225] on div "empty color" at bounding box center [831, 220] width 11 height 11
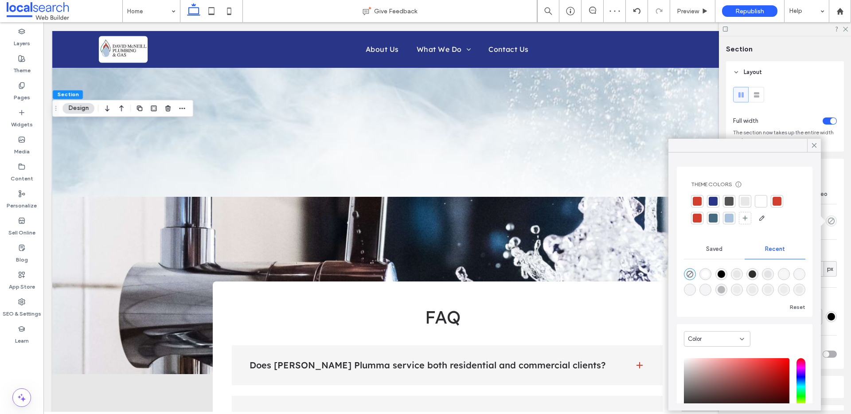
click at [748, 200] on div at bounding box center [744, 201] width 9 height 9
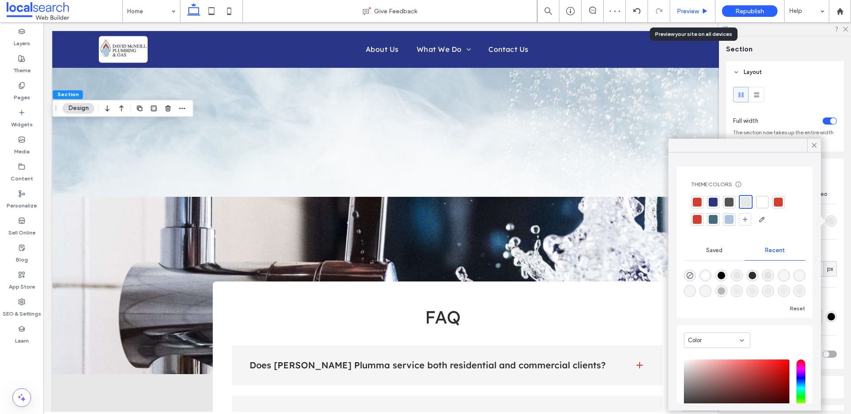
click at [689, 11] on span "Preview" at bounding box center [688, 12] width 22 height 8
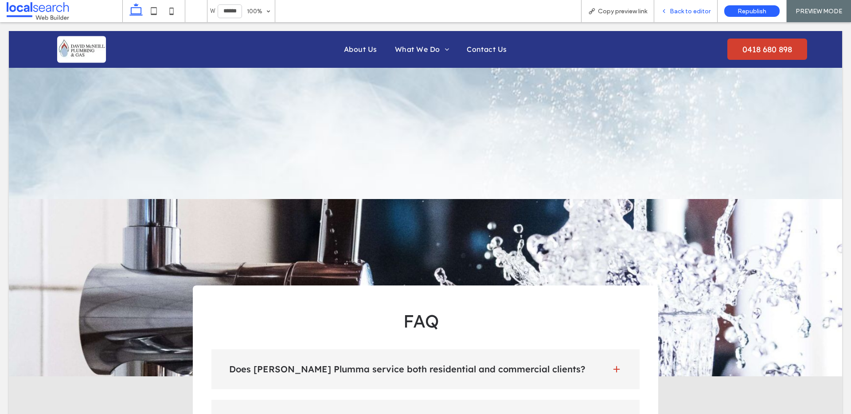
click at [679, 10] on span "Back to editor" at bounding box center [690, 12] width 41 height 8
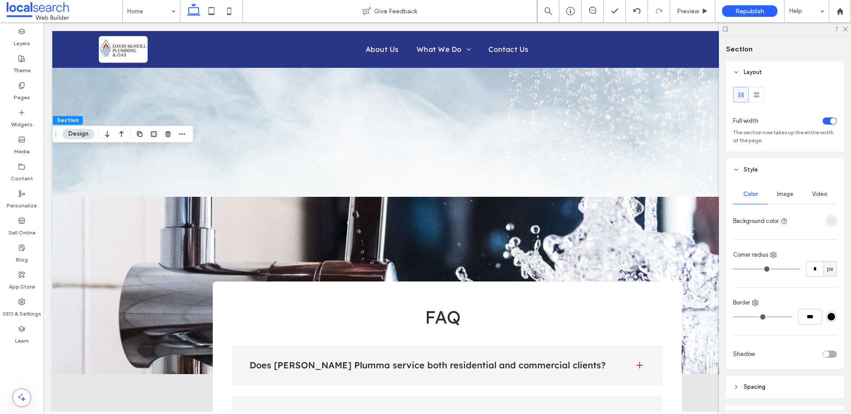
click at [822, 118] on div "toggle" at bounding box center [829, 120] width 14 height 7
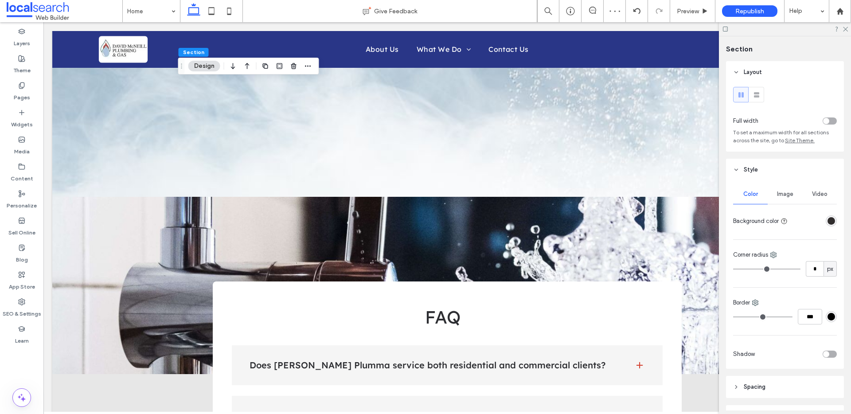
click at [828, 122] on div "toggle" at bounding box center [829, 120] width 14 height 7
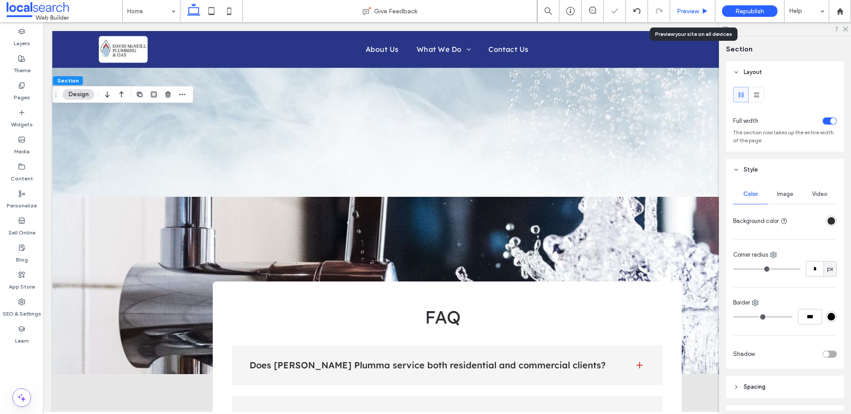
click at [679, 10] on span "Preview" at bounding box center [688, 12] width 22 height 8
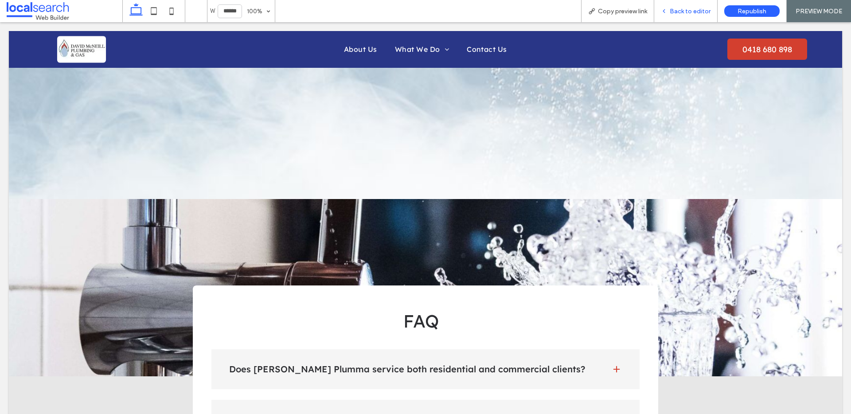
click at [682, 13] on span "Back to editor" at bounding box center [690, 12] width 41 height 8
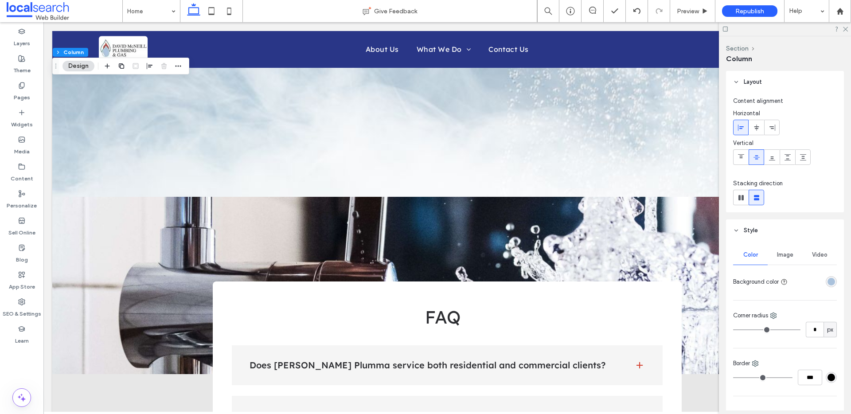
click at [777, 253] on span "Image" at bounding box center [785, 254] width 16 height 7
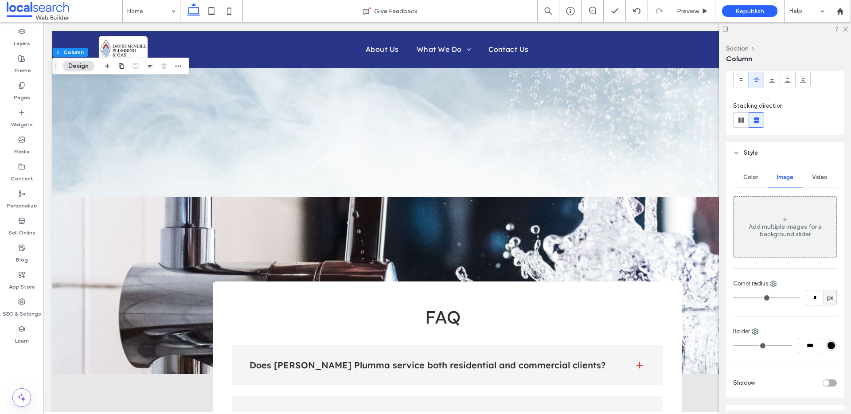
scroll to position [78, 0]
click at [783, 223] on div "Add multiple images for a background slider" at bounding box center [784, 229] width 103 height 15
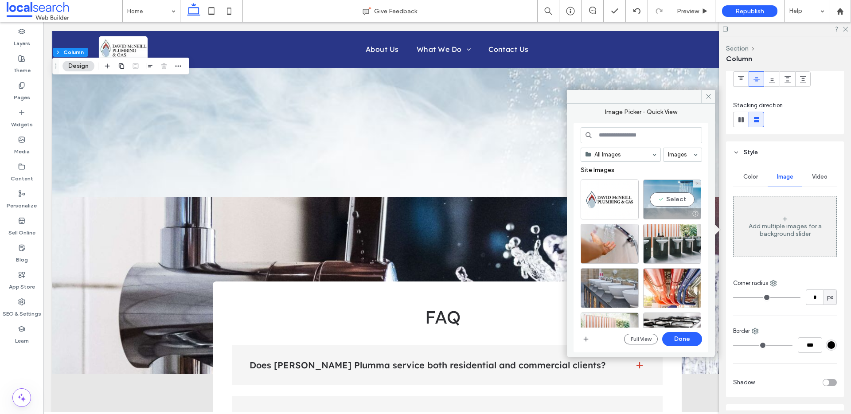
click at [650, 183] on div "Select" at bounding box center [672, 199] width 58 height 40
drag, startPoint x: 683, startPoint y: 334, endPoint x: 768, endPoint y: 308, distance: 88.7
click at [683, 334] on button "Done" at bounding box center [682, 339] width 40 height 14
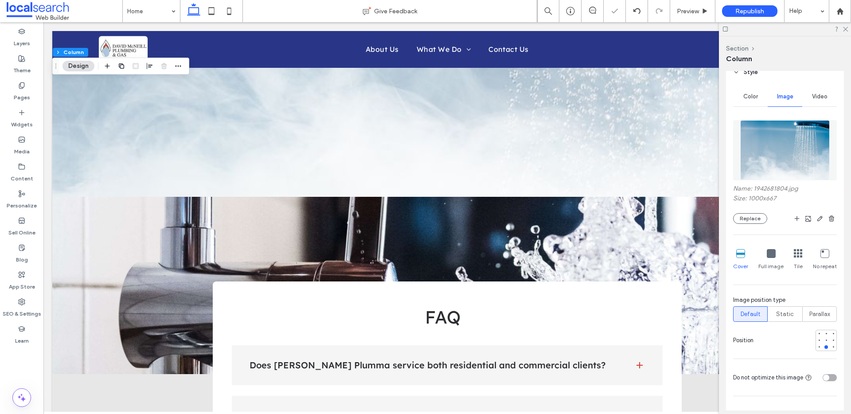
scroll to position [267, 0]
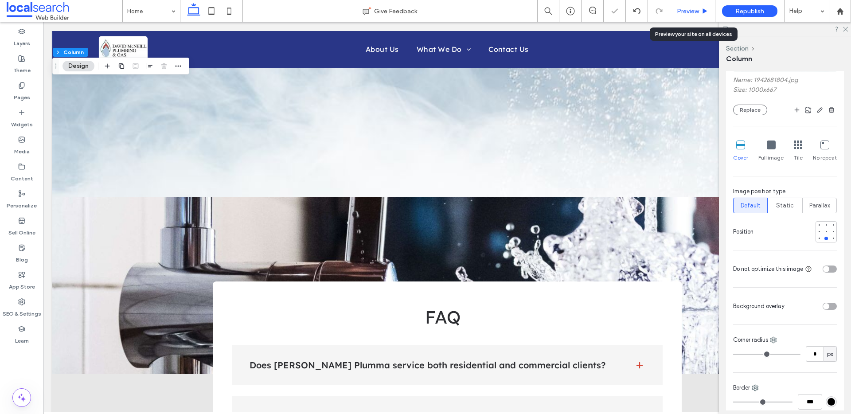
click at [678, 10] on span "Preview" at bounding box center [688, 12] width 22 height 8
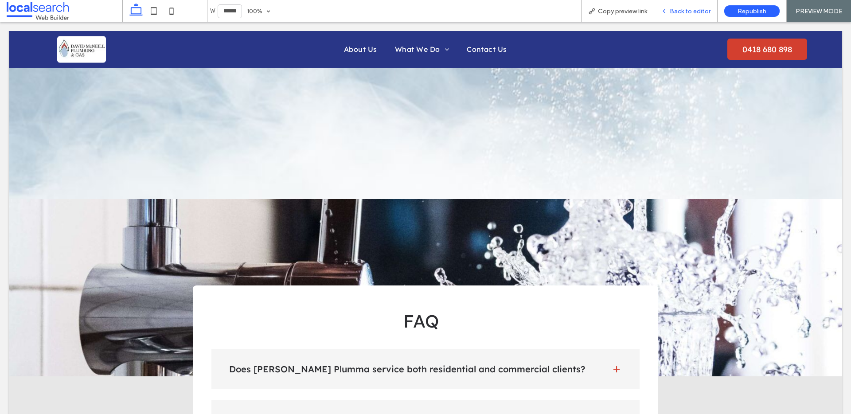
click at [697, 5] on div "Back to editor" at bounding box center [685, 11] width 63 height 22
click at [693, 14] on span "Back to editor" at bounding box center [690, 12] width 41 height 8
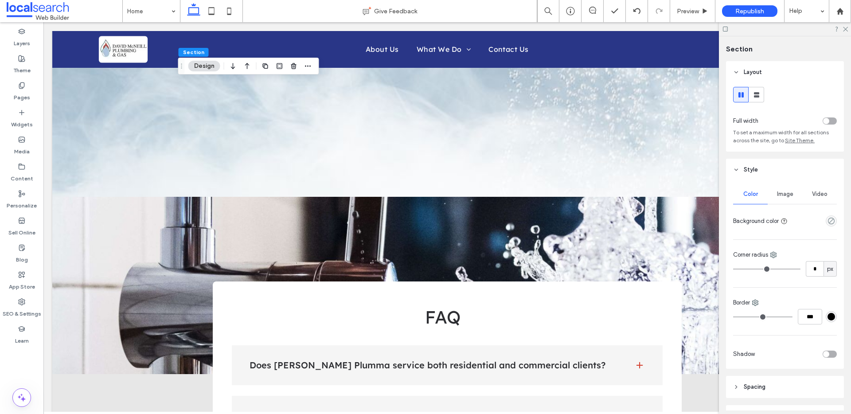
click at [824, 121] on div "toggle" at bounding box center [829, 120] width 14 height 7
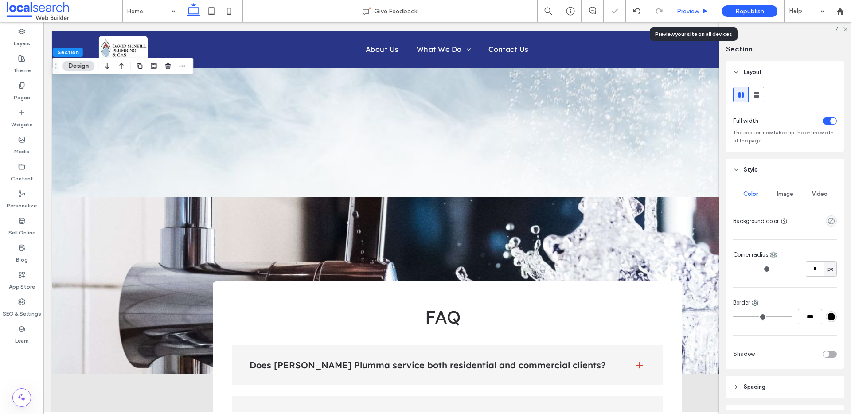
click at [690, 12] on span "Preview" at bounding box center [688, 12] width 22 height 8
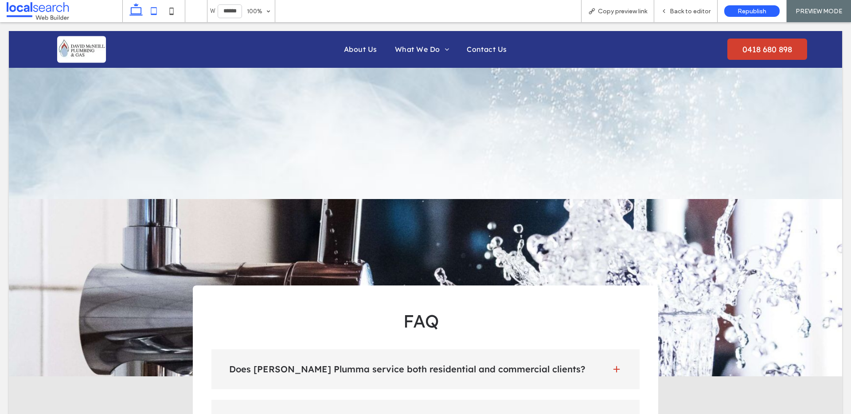
click at [158, 9] on icon at bounding box center [154, 11] width 18 height 18
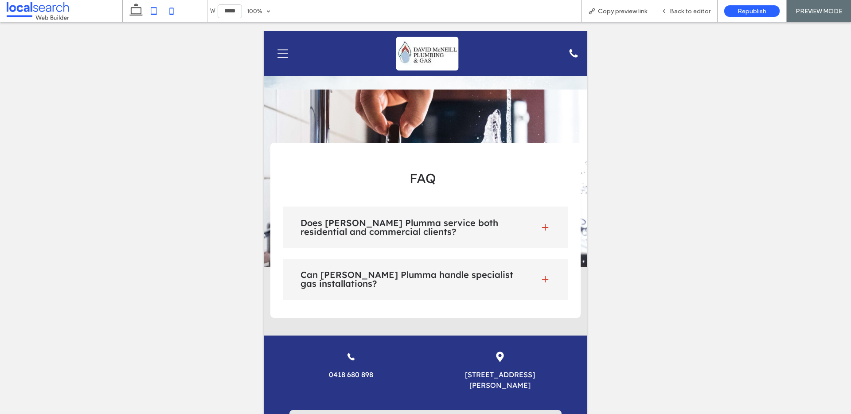
click at [175, 12] on icon at bounding box center [172, 11] width 18 height 18
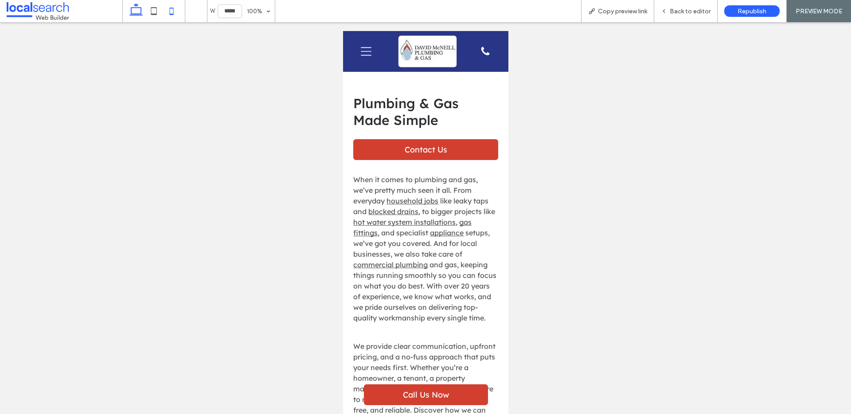
click at [143, 12] on icon at bounding box center [136, 11] width 18 height 18
type input "******"
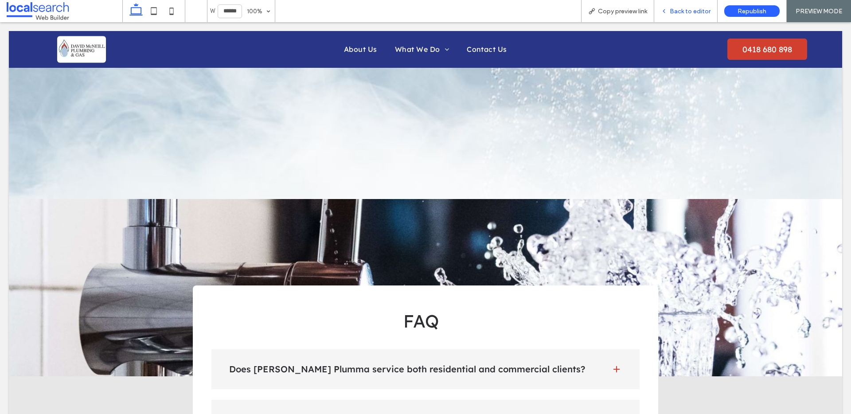
click at [686, 12] on span "Back to editor" at bounding box center [690, 12] width 41 height 8
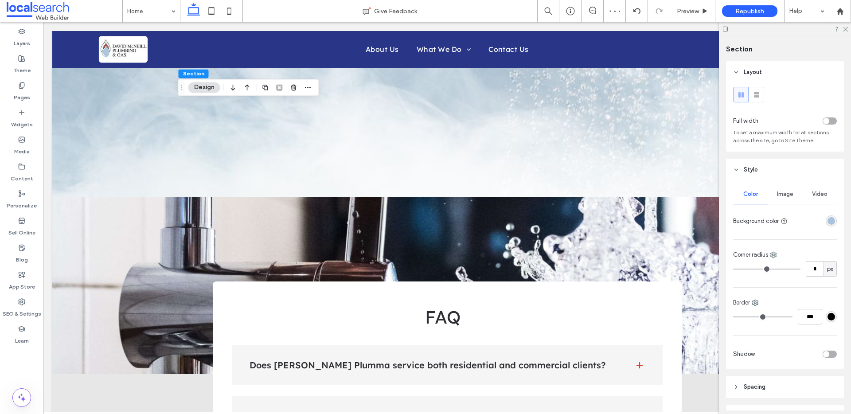
click at [785, 193] on span "Image" at bounding box center [785, 194] width 16 height 7
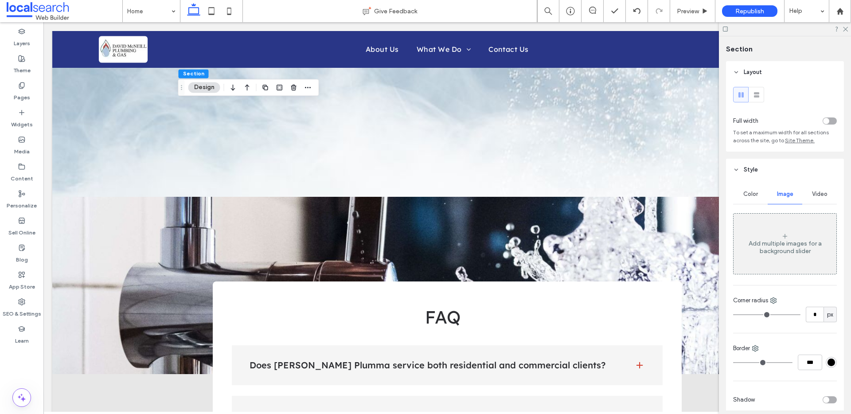
click at [760, 195] on div "Color" at bounding box center [750, 193] width 35 height 19
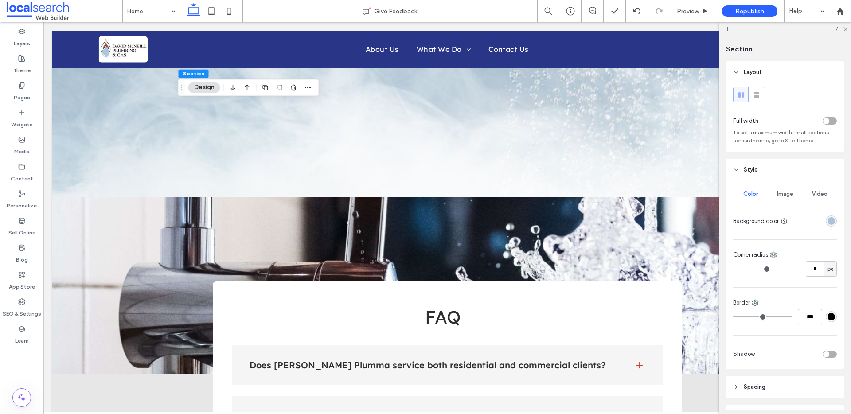
click at [826, 216] on div "rgba(170, 194, 220, 1)" at bounding box center [831, 220] width 11 height 11
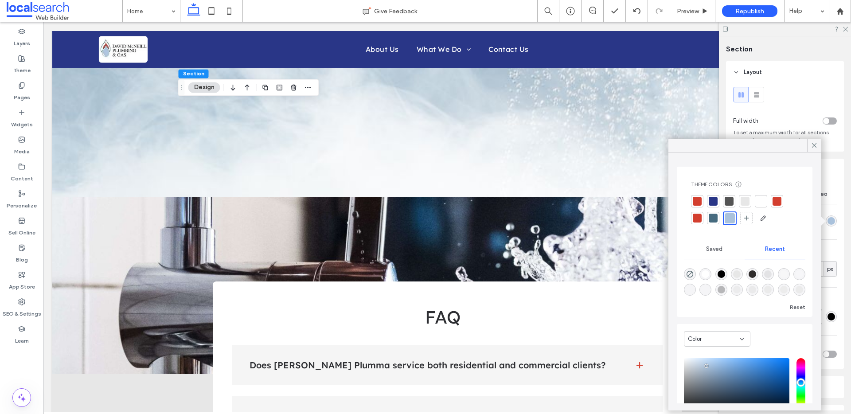
click at [743, 199] on div at bounding box center [744, 201] width 9 height 9
click at [814, 145] on use at bounding box center [814, 145] width 4 height 4
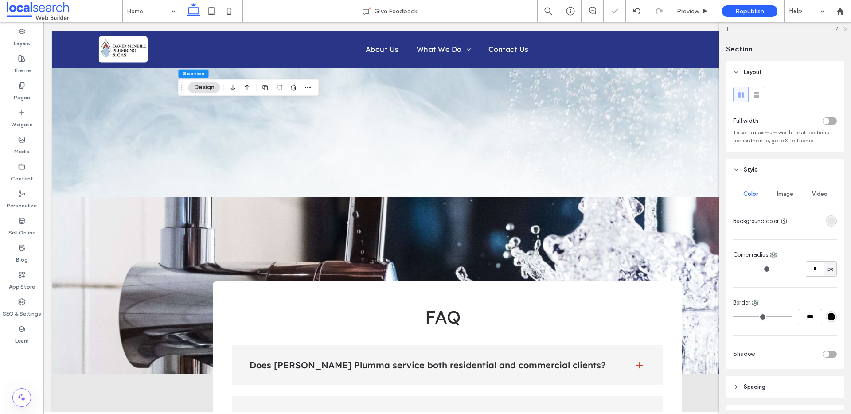
click at [846, 31] on use at bounding box center [845, 29] width 5 height 5
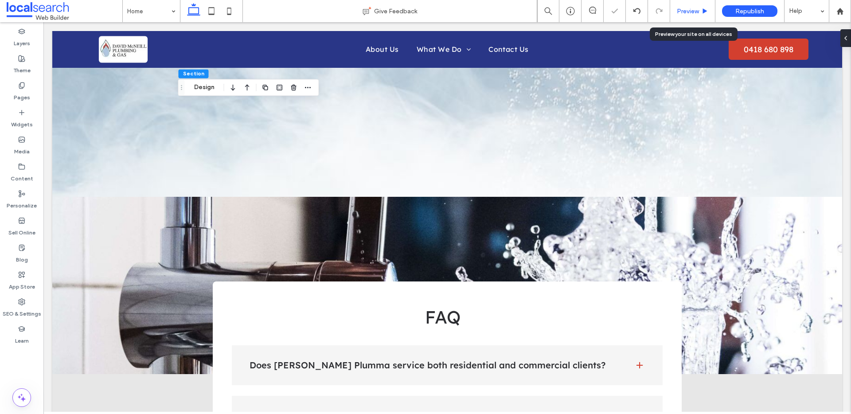
click at [690, 11] on span "Preview" at bounding box center [688, 12] width 22 height 8
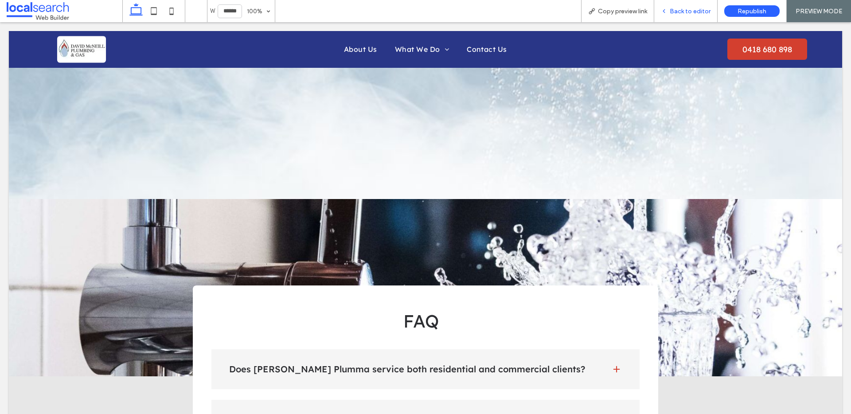
click at [681, 12] on span "Back to editor" at bounding box center [690, 12] width 41 height 8
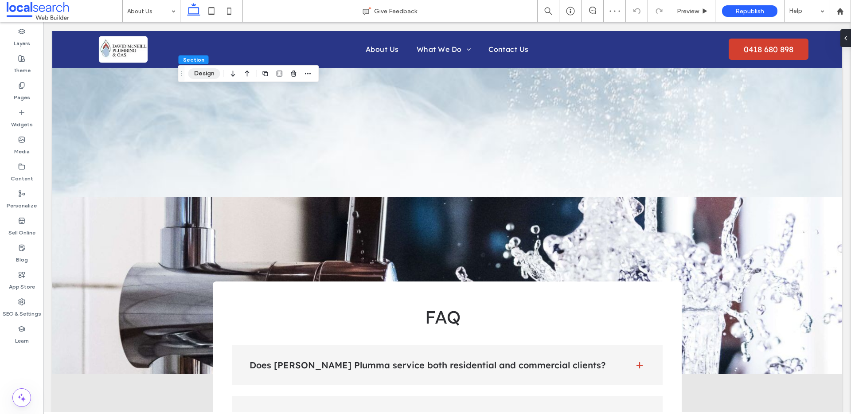
click at [200, 75] on button "Design" at bounding box center [204, 73] width 32 height 11
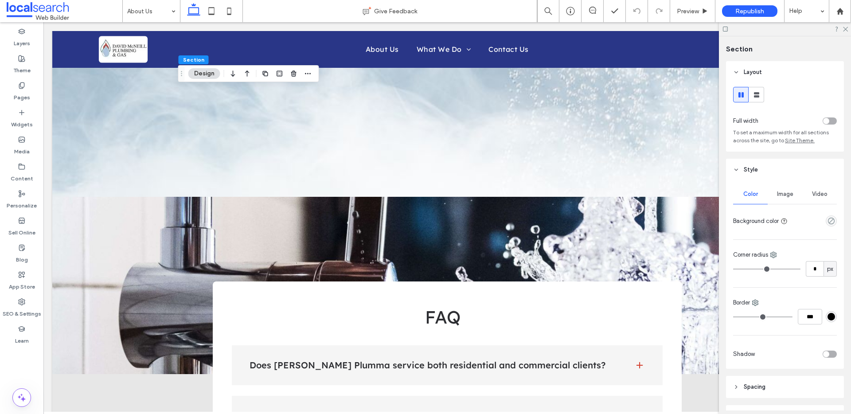
click at [824, 123] on div "toggle" at bounding box center [829, 120] width 14 height 7
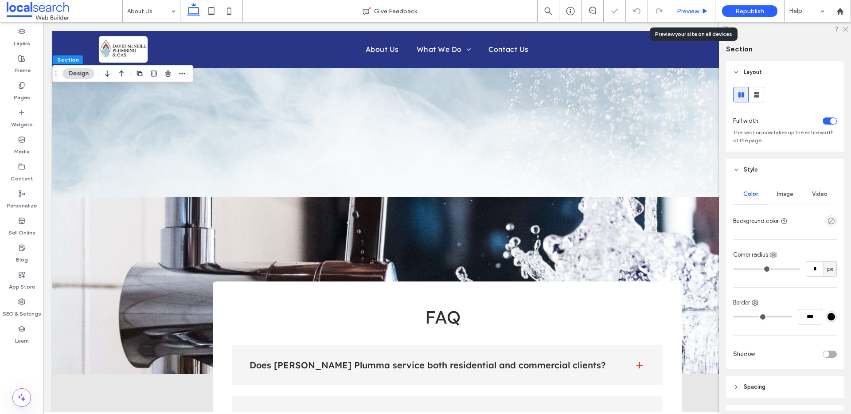
click at [693, 11] on span "Preview" at bounding box center [688, 12] width 22 height 8
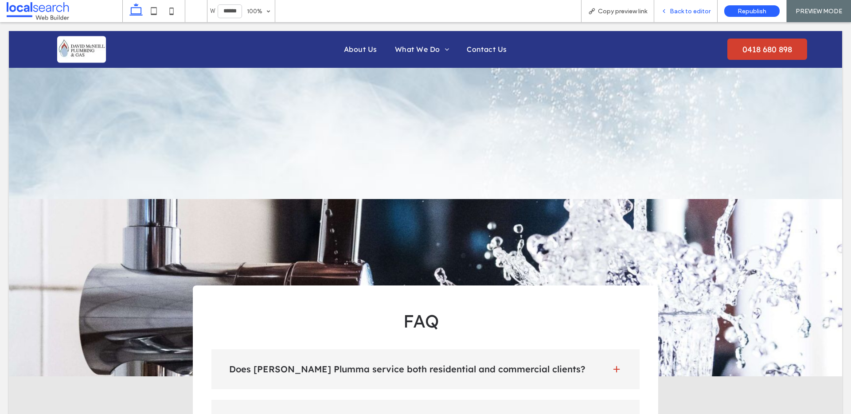
click at [693, 8] on span "Back to editor" at bounding box center [690, 12] width 41 height 8
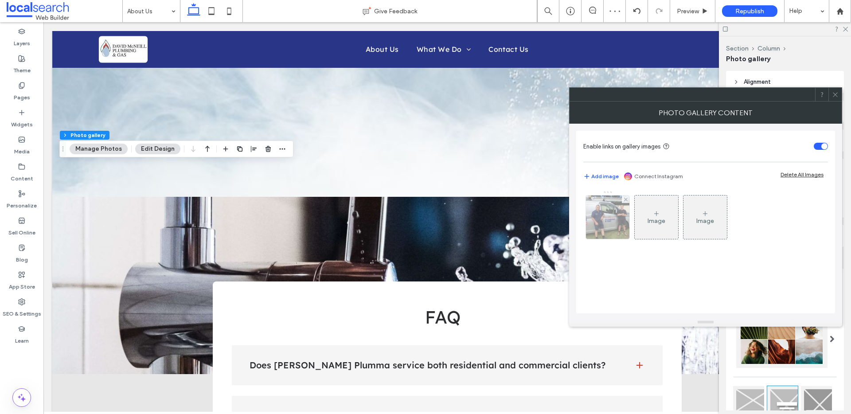
click at [607, 202] on img at bounding box center [608, 216] width 58 height 43
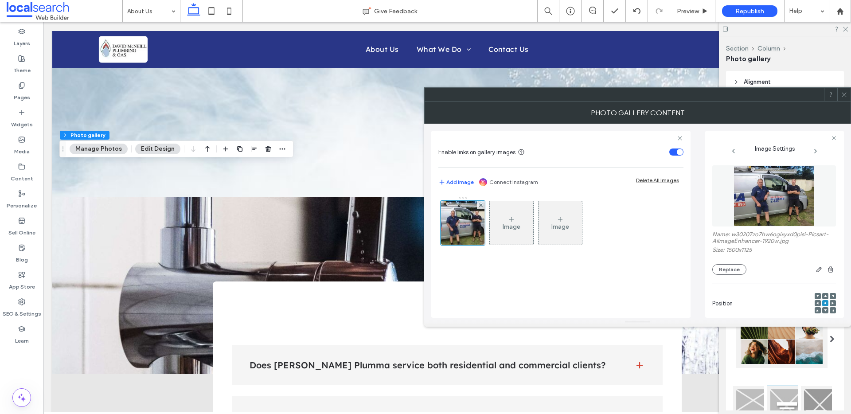
click at [824, 295] on icon at bounding box center [825, 296] width 3 height 3
click at [815, 268] on icon "button" at bounding box center [818, 269] width 7 height 7
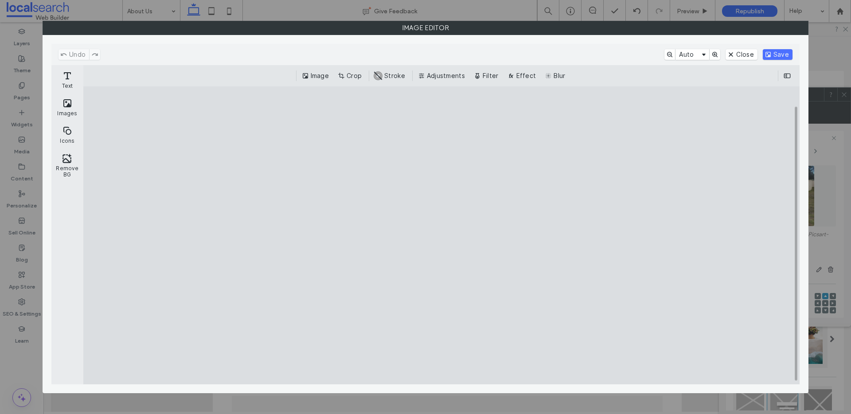
click at [331, 77] on button "Image" at bounding box center [316, 75] width 32 height 11
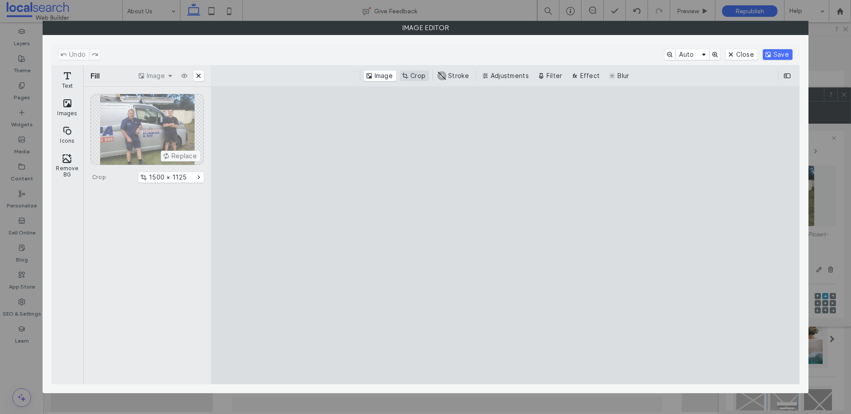
click at [417, 78] on button "Crop" at bounding box center [414, 75] width 29 height 11
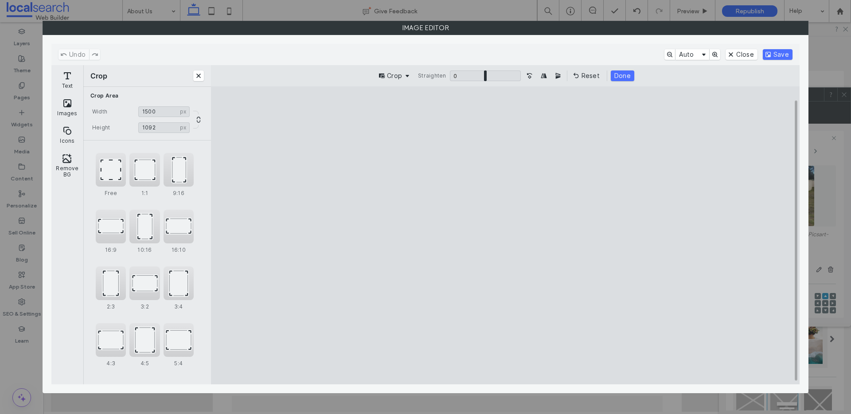
drag, startPoint x: 508, startPoint y: 118, endPoint x: 511, endPoint y: 131, distance: 13.2
click at [505, 235] on cesdk-canvas "Editor canvas" at bounding box center [505, 235] width 0 height 0
drag, startPoint x: 505, startPoint y: 360, endPoint x: 529, endPoint y: 263, distance: 100.0
click at [505, 235] on cesdk-canvas "Editor canvas" at bounding box center [505, 235] width 0 height 0
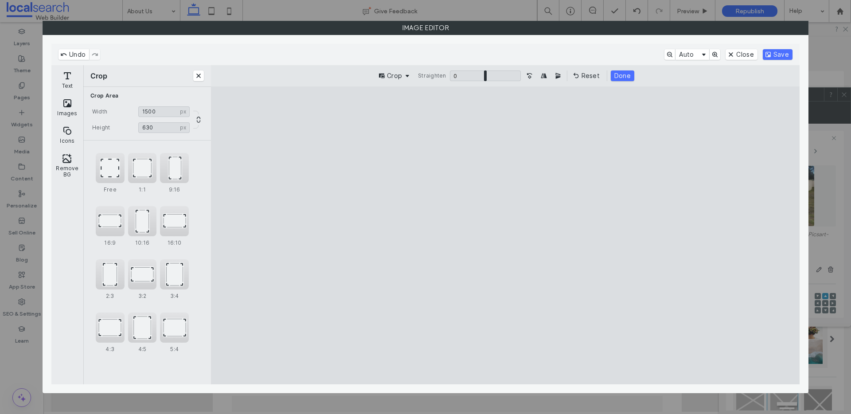
type input "***"
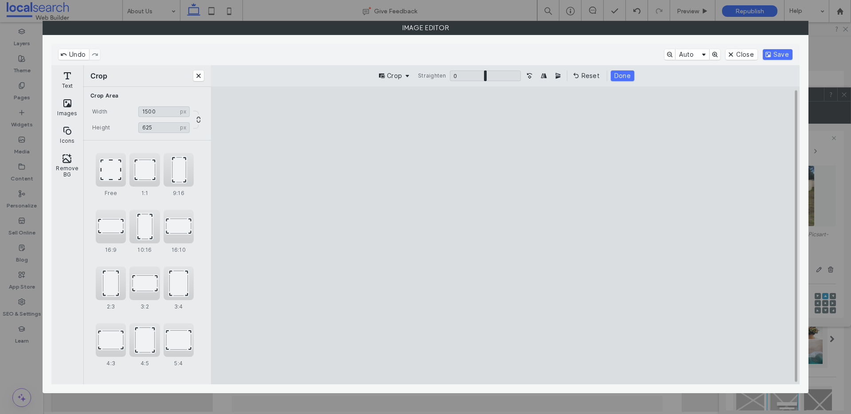
click at [505, 235] on cesdk-canvas "Editor canvas" at bounding box center [505, 235] width 0 height 0
click at [769, 53] on button "Save" at bounding box center [778, 54] width 30 height 11
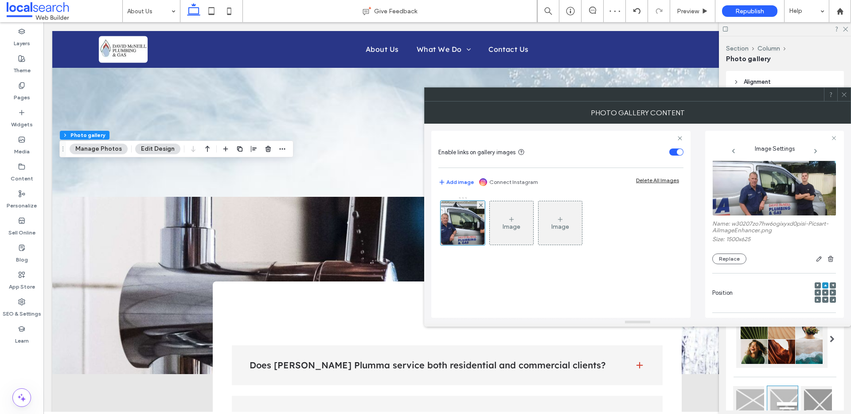
scroll to position [16, 0]
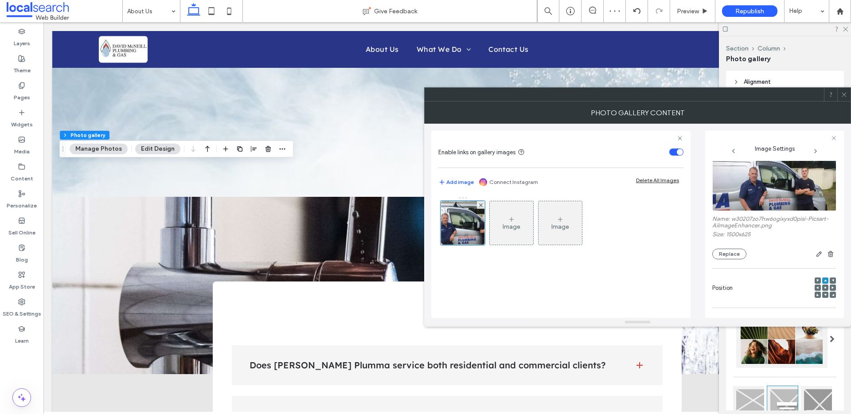
click at [824, 287] on use at bounding box center [825, 288] width 2 height 2
click at [844, 93] on icon at bounding box center [844, 94] width 7 height 7
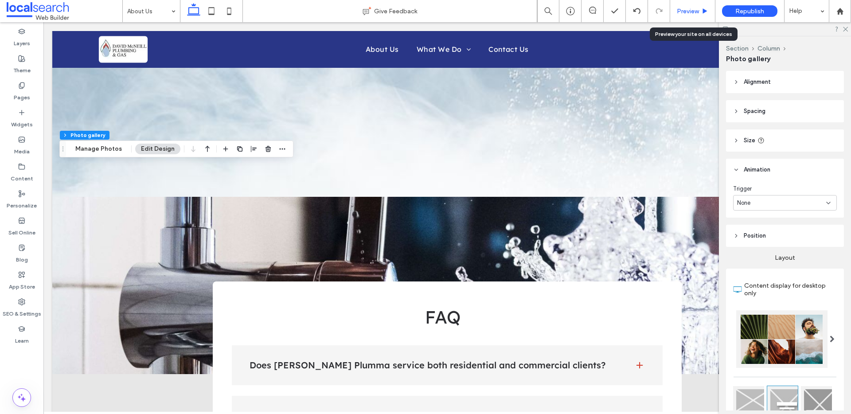
click at [691, 9] on span "Preview" at bounding box center [688, 12] width 22 height 8
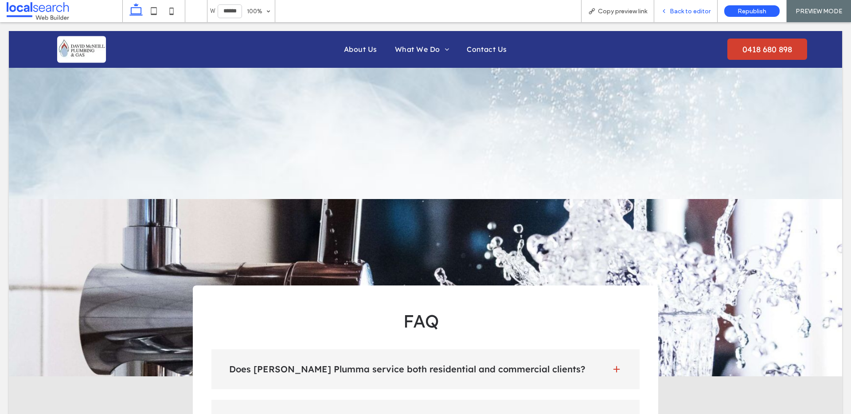
click at [681, 10] on span "Back to editor" at bounding box center [690, 12] width 41 height 8
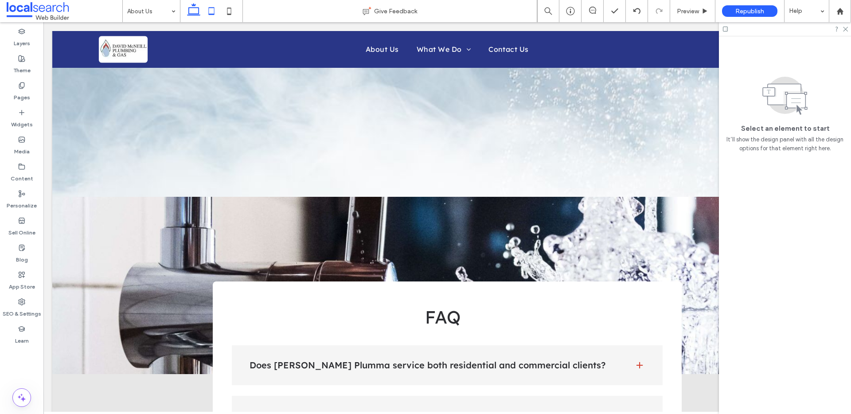
click at [216, 13] on icon at bounding box center [212, 11] width 18 height 18
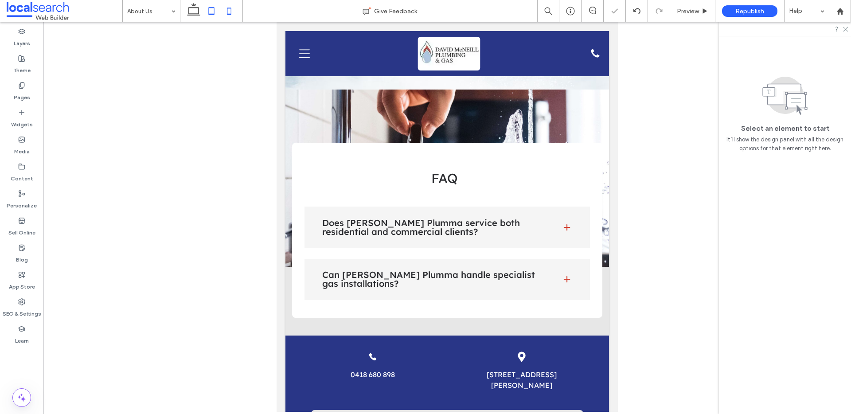
click at [234, 10] on icon at bounding box center [229, 11] width 18 height 18
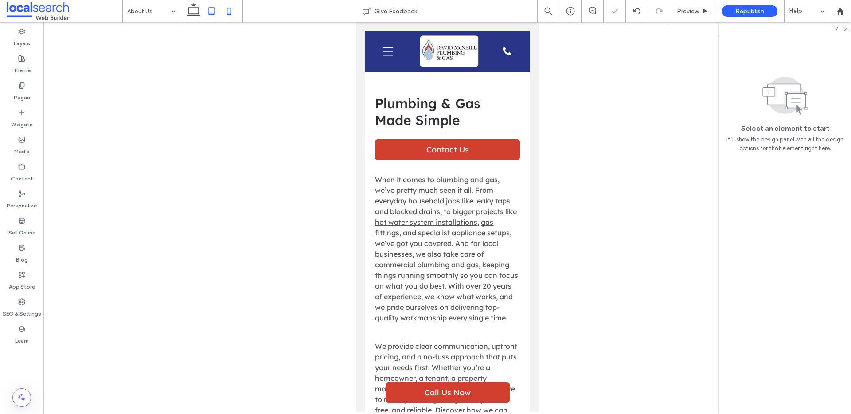
click at [197, 14] on icon at bounding box center [194, 11] width 18 height 18
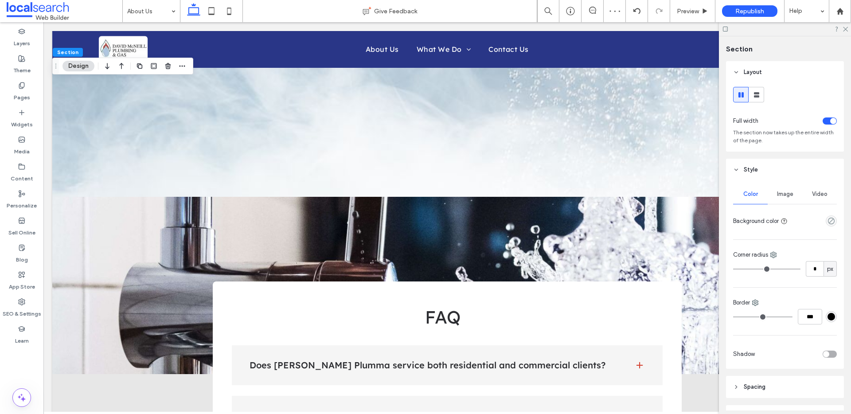
click at [822, 122] on div "toggle" at bounding box center [829, 120] width 14 height 7
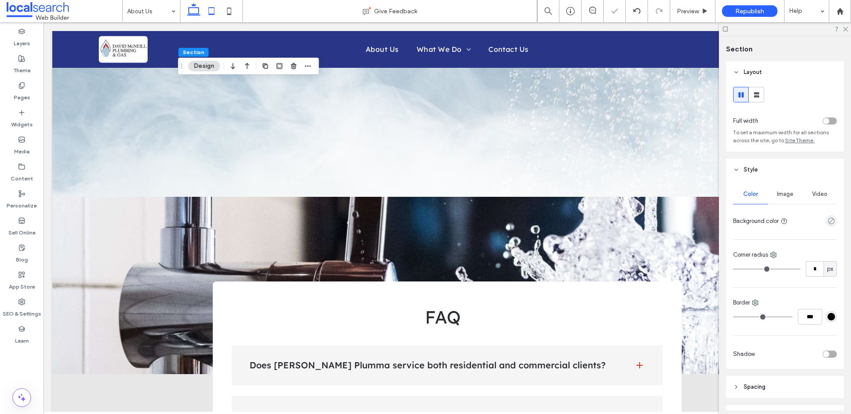
click at [214, 14] on icon at bounding box center [212, 11] width 18 height 18
type input "**"
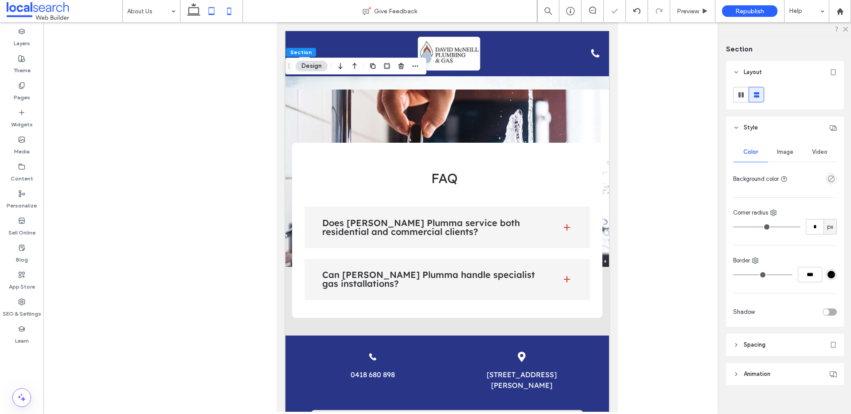
click at [226, 12] on icon at bounding box center [229, 11] width 18 height 18
type input "**"
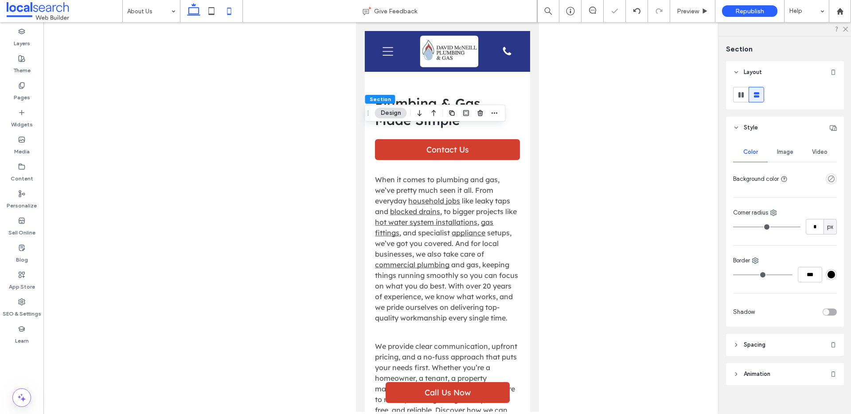
click at [186, 11] on icon at bounding box center [194, 11] width 18 height 18
type input "**"
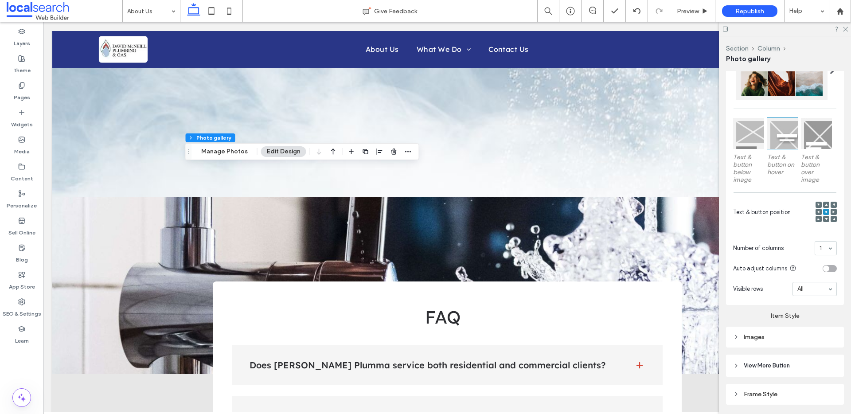
scroll to position [296, 0]
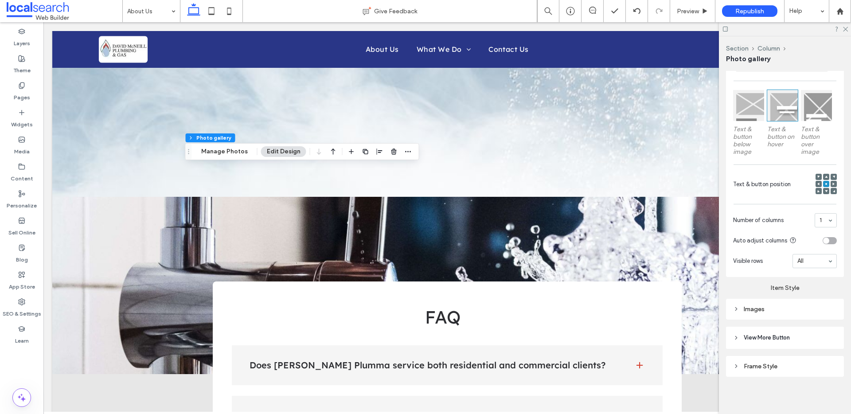
click at [731, 303] on div "Images" at bounding box center [785, 309] width 118 height 21
click at [737, 308] on icon at bounding box center [736, 309] width 6 height 6
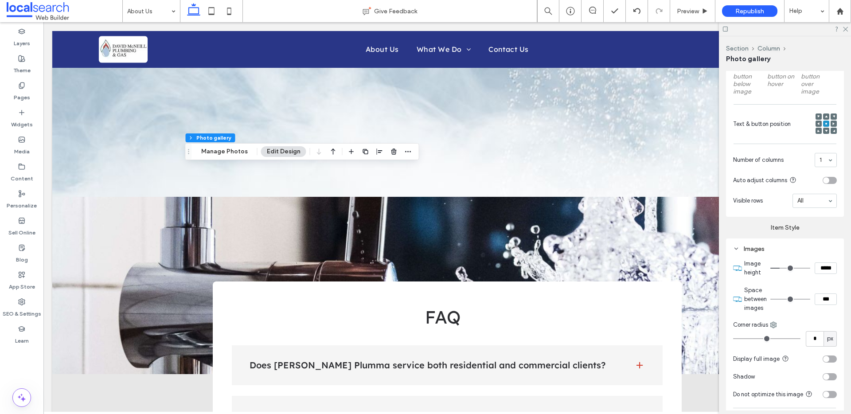
scroll to position [291, 0]
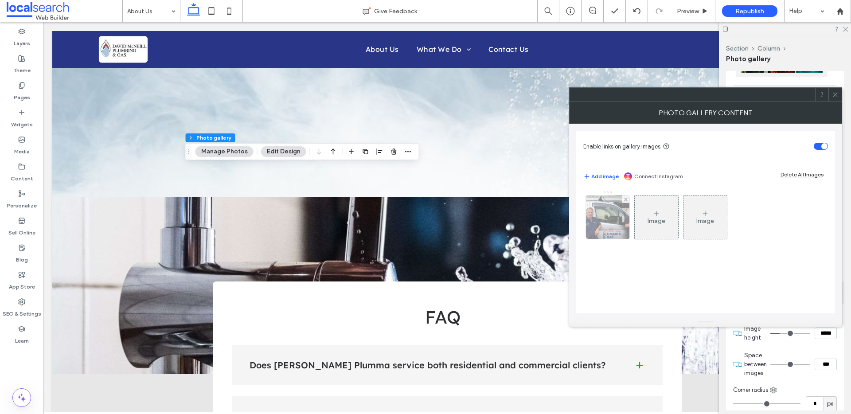
click at [599, 238] on img at bounding box center [607, 216] width 104 height 43
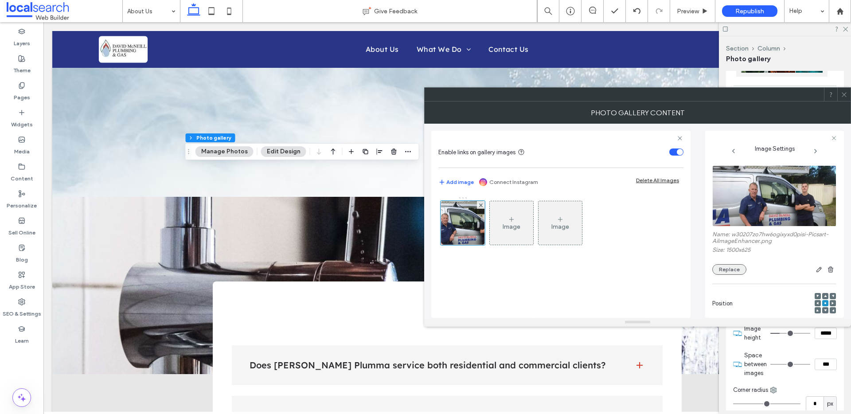
click at [722, 270] on button "Replace" at bounding box center [729, 269] width 34 height 11
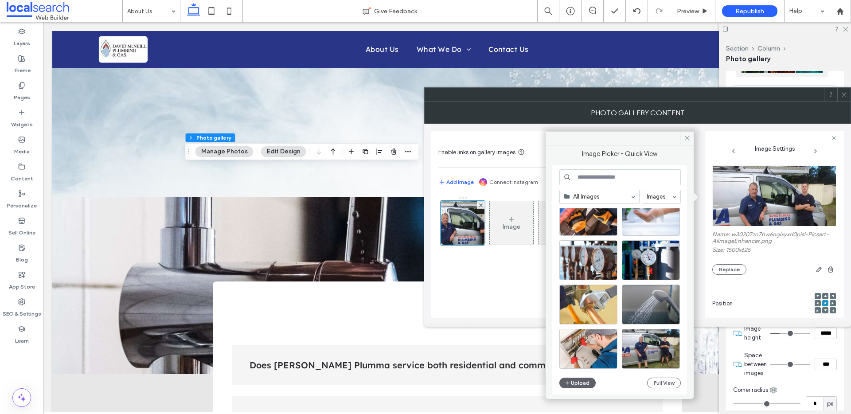
scroll to position [389, 0]
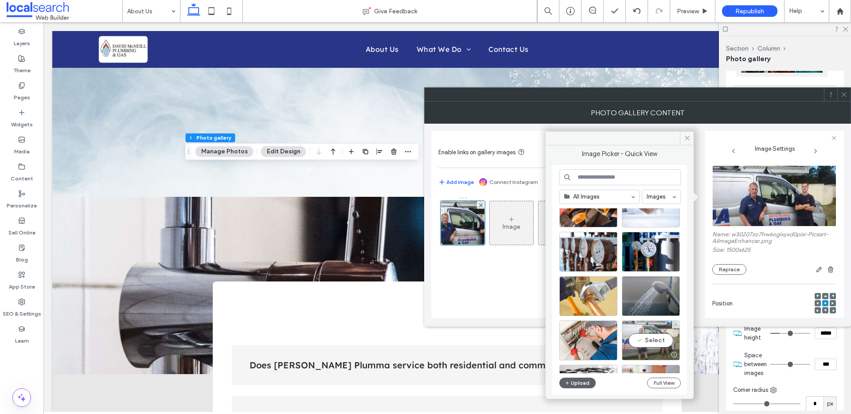
click at [644, 324] on div "Select" at bounding box center [651, 340] width 58 height 40
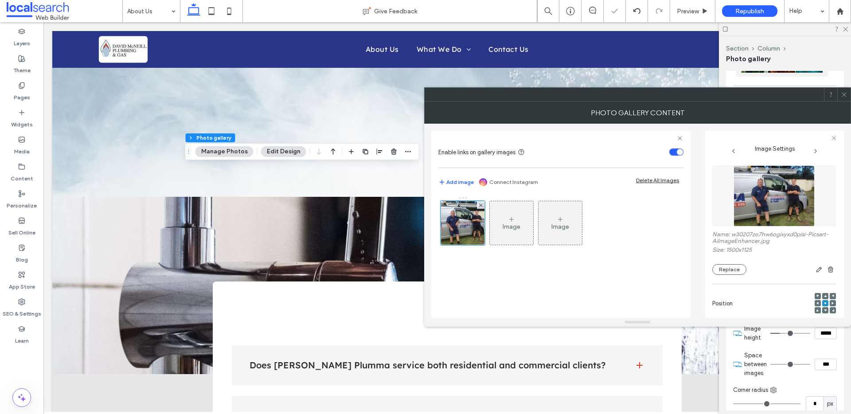
click at [842, 96] on use at bounding box center [843, 94] width 4 height 4
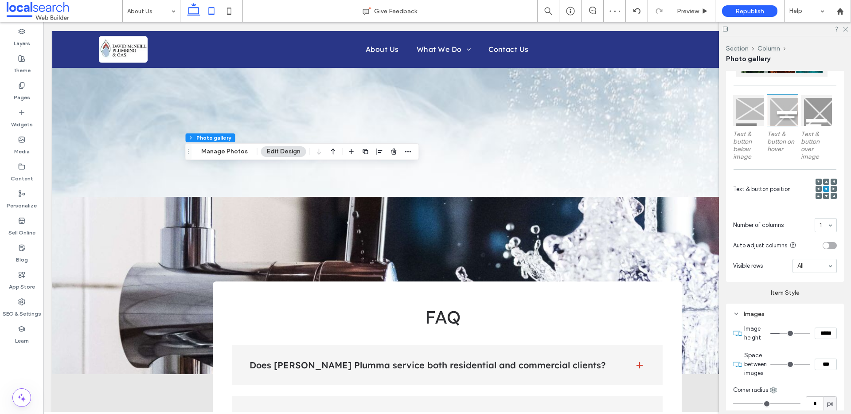
click at [208, 8] on icon at bounding box center [212, 11] width 18 height 18
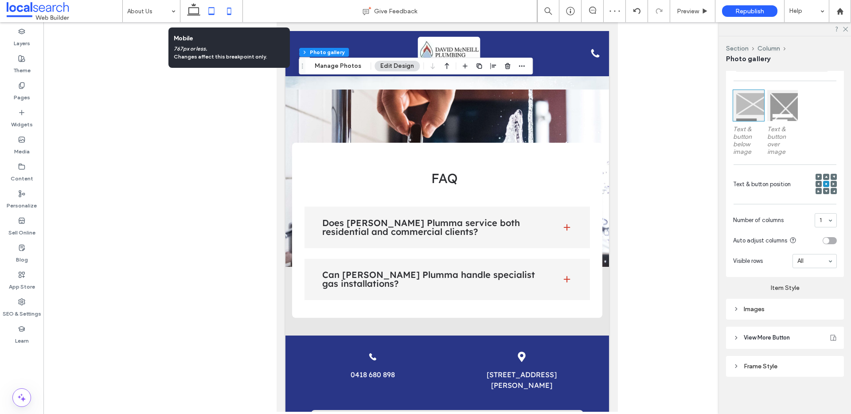
click at [229, 11] on icon at bounding box center [229, 11] width 18 height 18
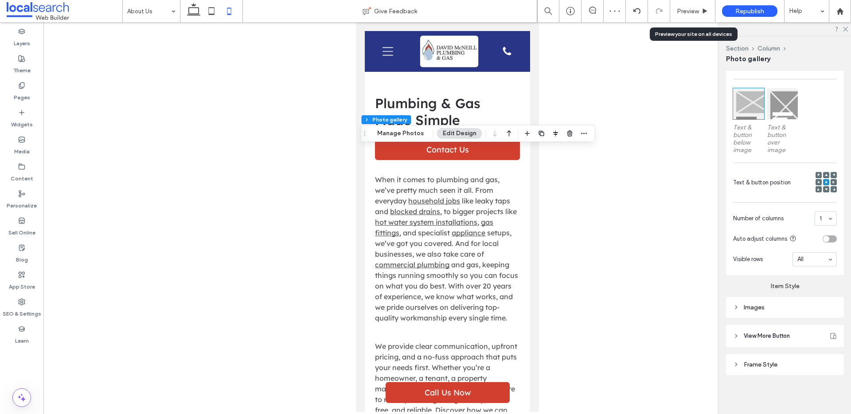
drag, startPoint x: 680, startPoint y: 11, endPoint x: 656, endPoint y: 34, distance: 32.9
click at [680, 11] on span "Preview" at bounding box center [688, 12] width 22 height 8
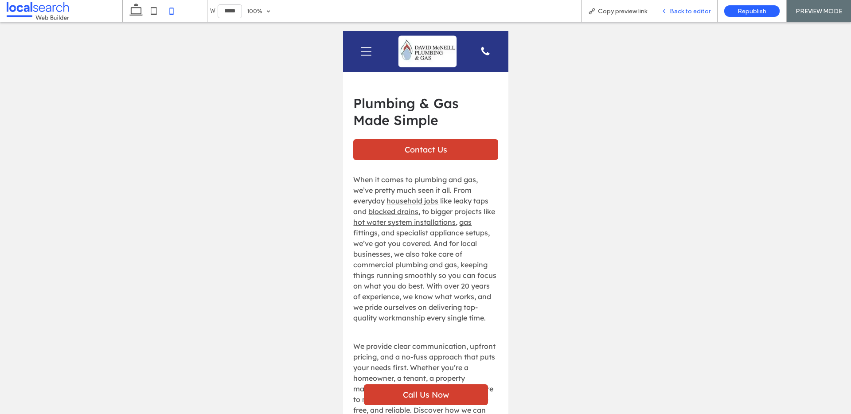
click at [687, 13] on span "Back to editor" at bounding box center [690, 12] width 41 height 8
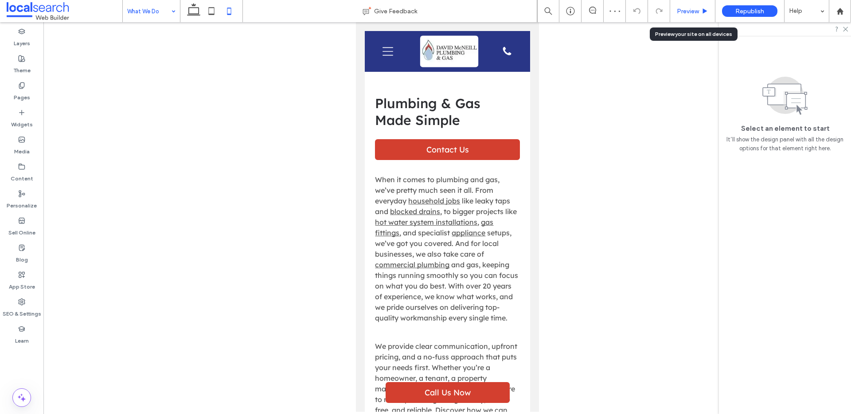
click at [685, 13] on span "Preview" at bounding box center [688, 12] width 22 height 8
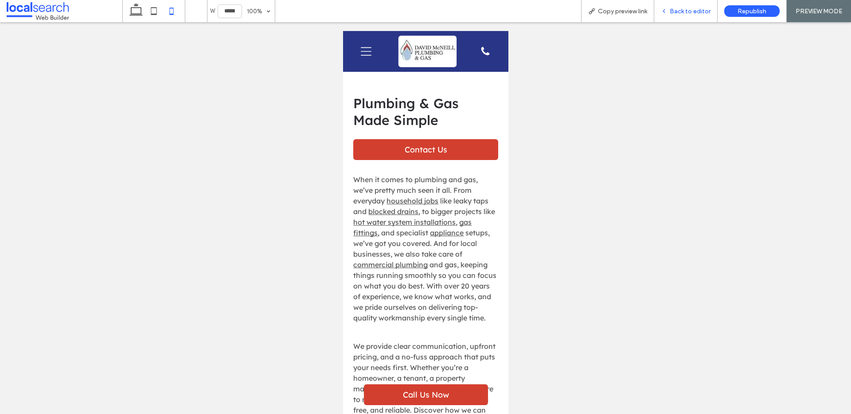
click at [682, 12] on span "Back to editor" at bounding box center [690, 12] width 41 height 8
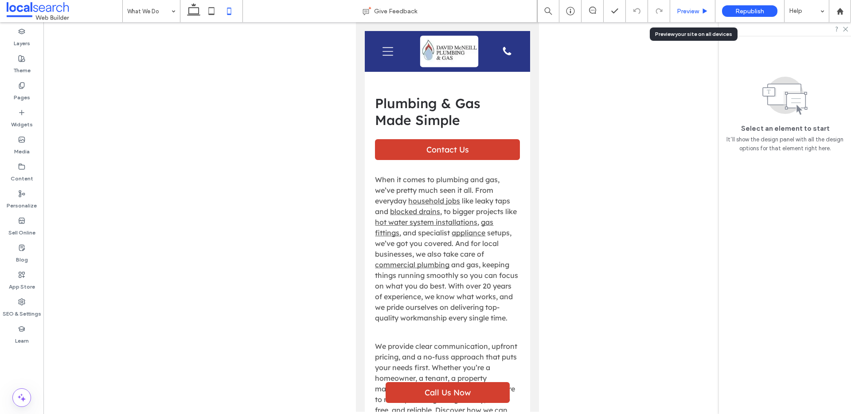
click at [688, 9] on span "Preview" at bounding box center [688, 12] width 22 height 8
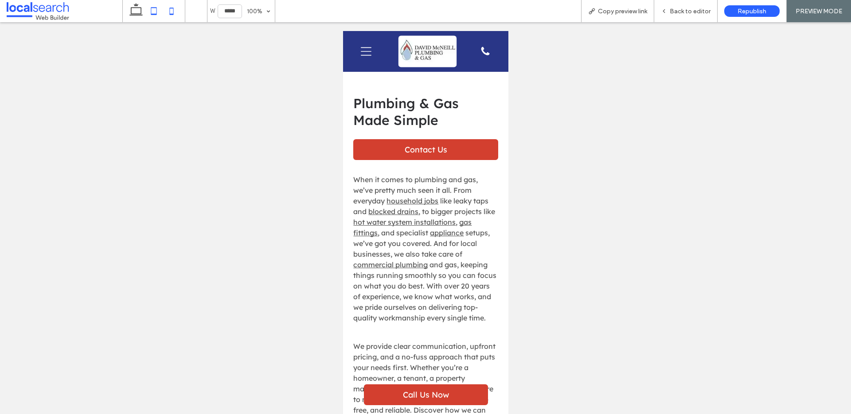
click at [148, 13] on icon at bounding box center [154, 11] width 18 height 18
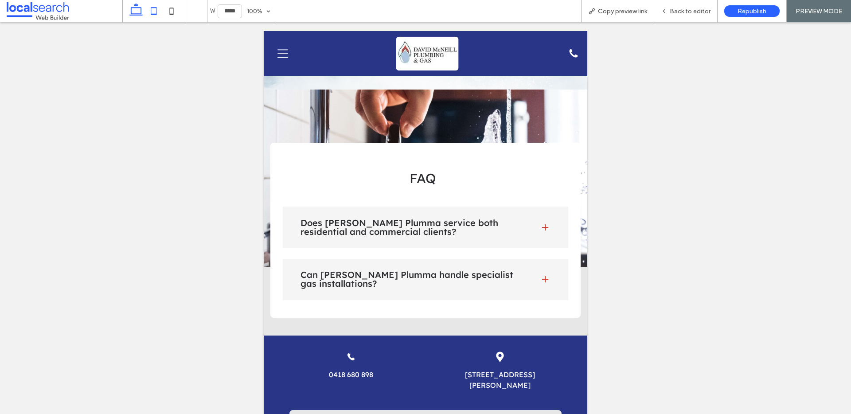
click at [135, 16] on icon at bounding box center [136, 11] width 18 height 18
type input "******"
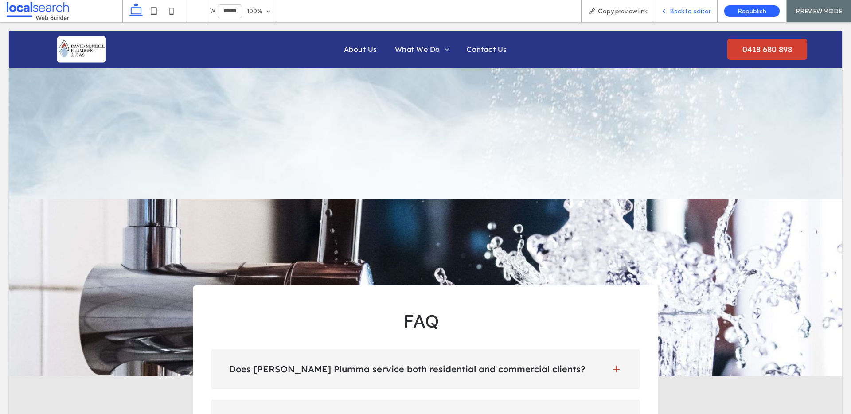
click at [688, 14] on span "Back to editor" at bounding box center [690, 12] width 41 height 8
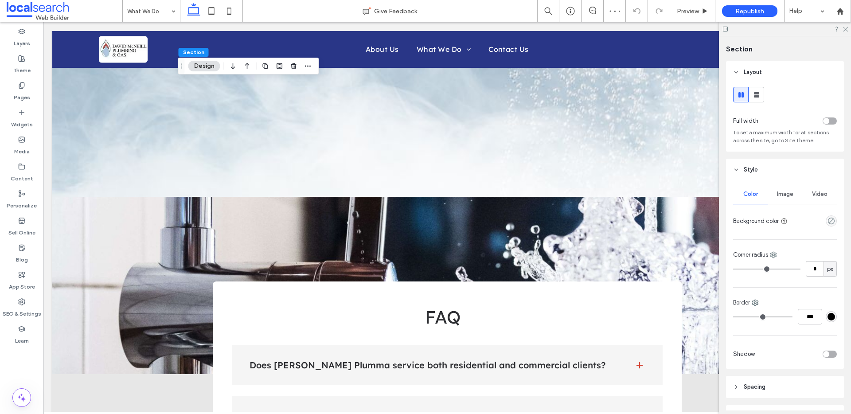
click at [829, 121] on div "toggle" at bounding box center [829, 120] width 14 height 7
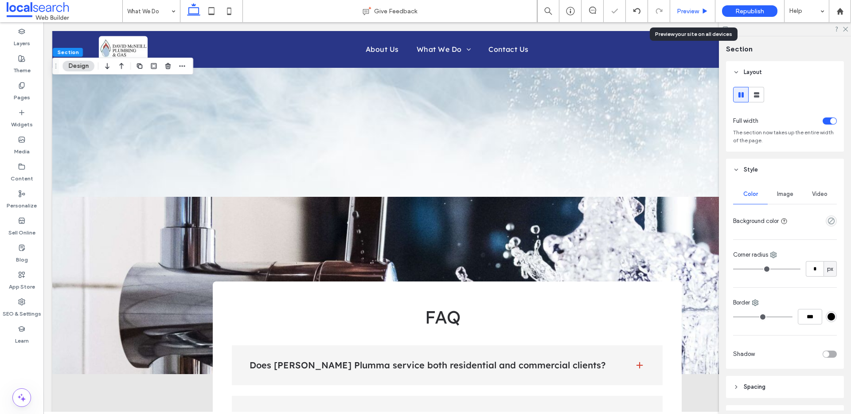
click at [690, 7] on div "Preview" at bounding box center [692, 11] width 45 height 22
click at [680, 14] on span "Preview" at bounding box center [688, 12] width 22 height 8
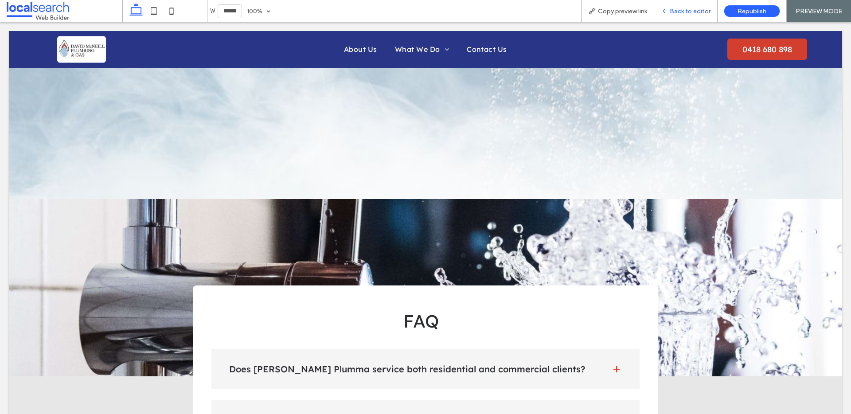
click at [694, 11] on span "Back to editor" at bounding box center [690, 12] width 41 height 8
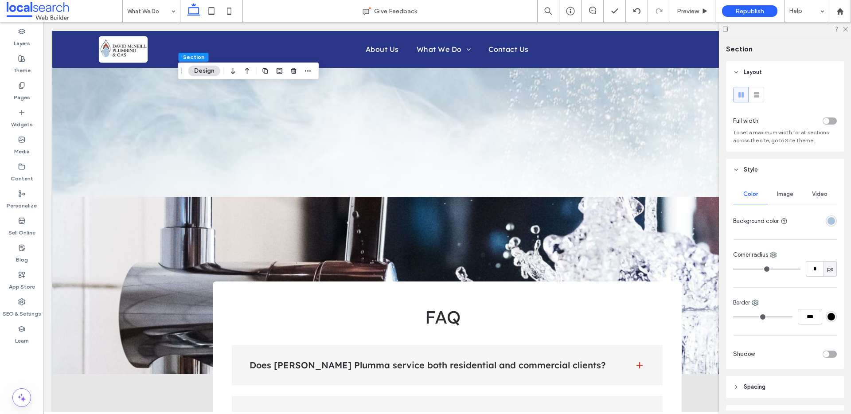
click at [829, 121] on div "toggle" at bounding box center [829, 120] width 14 height 7
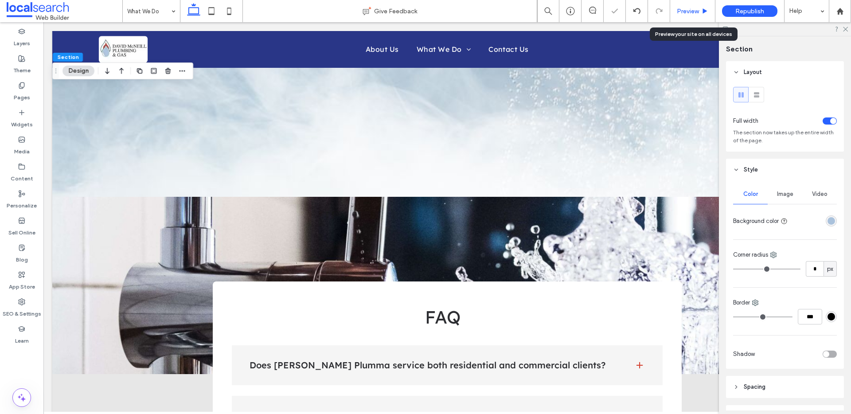
click at [694, 16] on div "Preview" at bounding box center [692, 11] width 45 height 22
click at [694, 12] on span "Preview" at bounding box center [688, 12] width 22 height 8
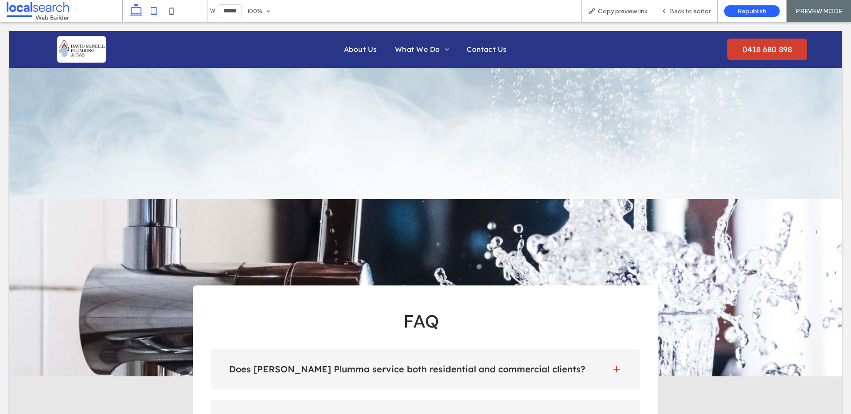
click at [157, 9] on icon at bounding box center [154, 11] width 18 height 18
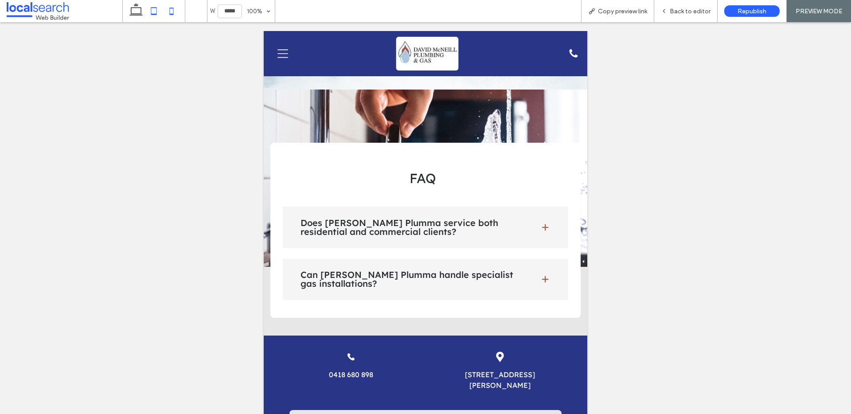
click at [173, 10] on icon at bounding box center [172, 11] width 18 height 18
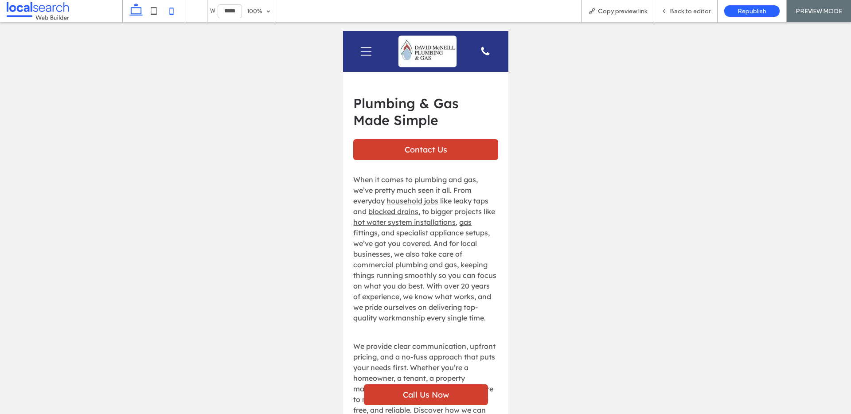
click at [132, 12] on icon at bounding box center [136, 11] width 18 height 18
type input "******"
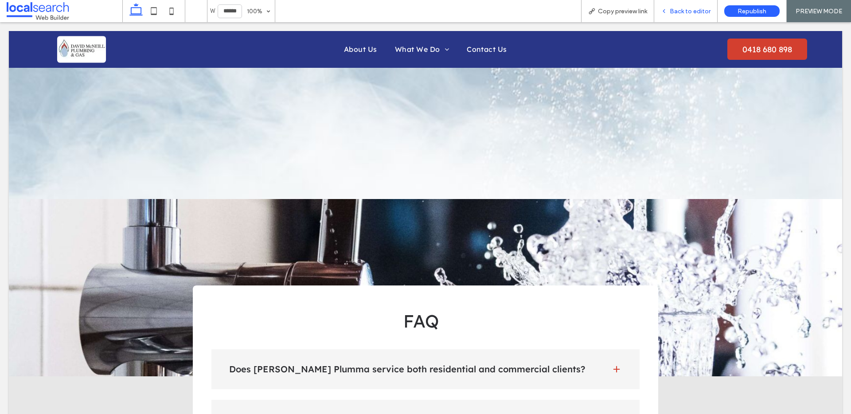
click at [681, 13] on span "Back to editor" at bounding box center [690, 12] width 41 height 8
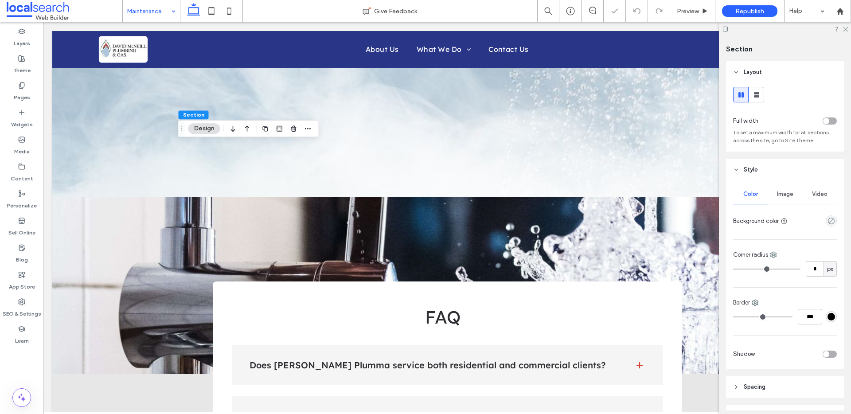
click at [827, 119] on div "toggle" at bounding box center [829, 120] width 14 height 7
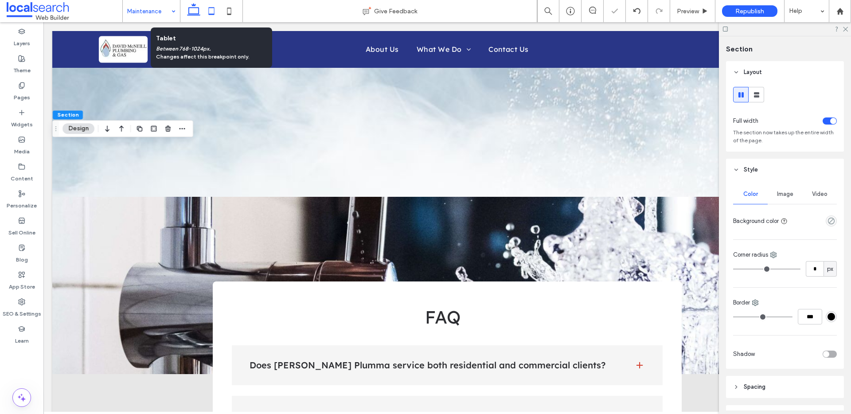
click at [212, 9] on icon at bounding box center [212, 11] width 18 height 18
type input "**"
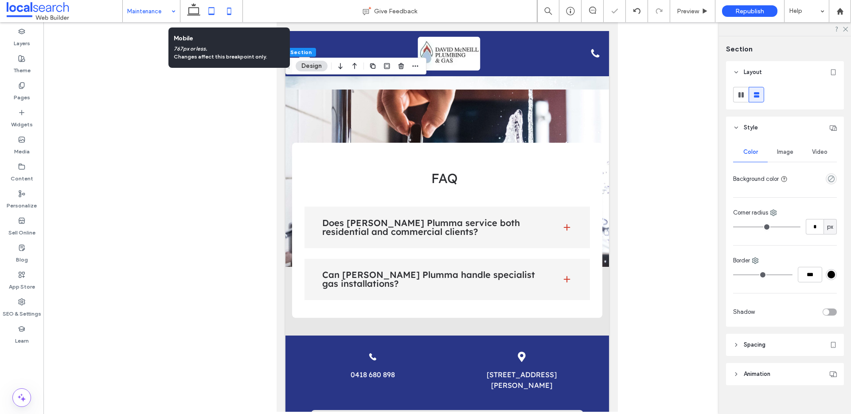
click at [225, 10] on icon at bounding box center [229, 11] width 18 height 18
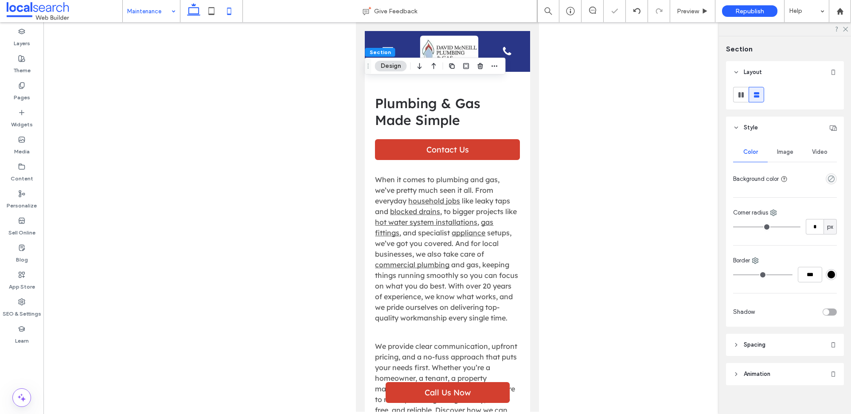
click at [200, 9] on icon at bounding box center [194, 11] width 18 height 18
type input "**"
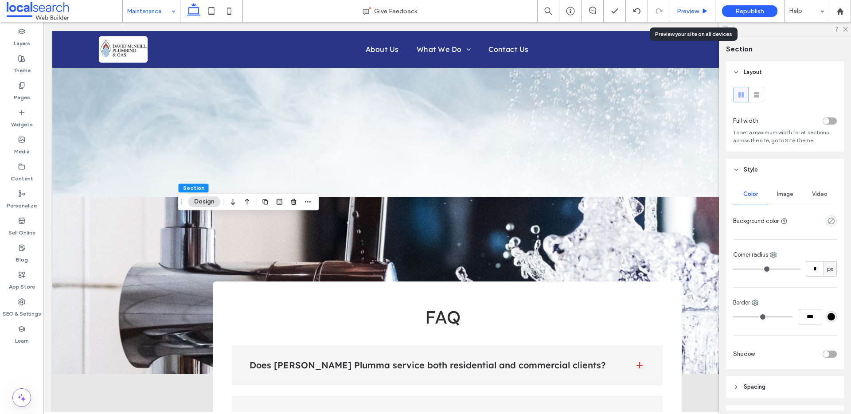
click at [682, 12] on span "Preview" at bounding box center [688, 12] width 22 height 8
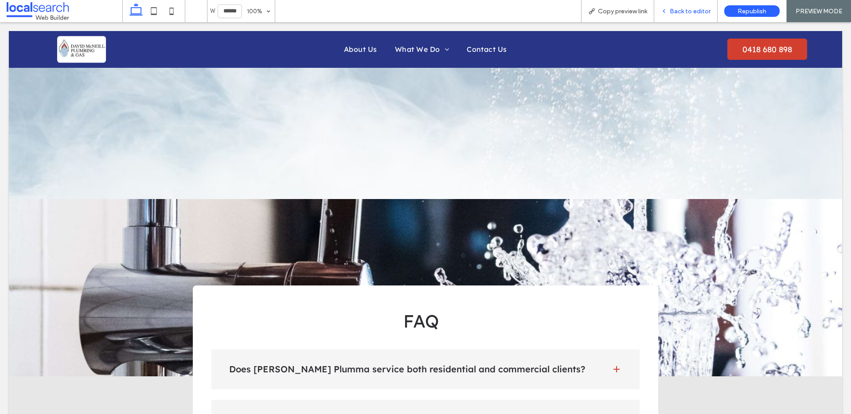
click at [681, 14] on span "Back to editor" at bounding box center [690, 12] width 41 height 8
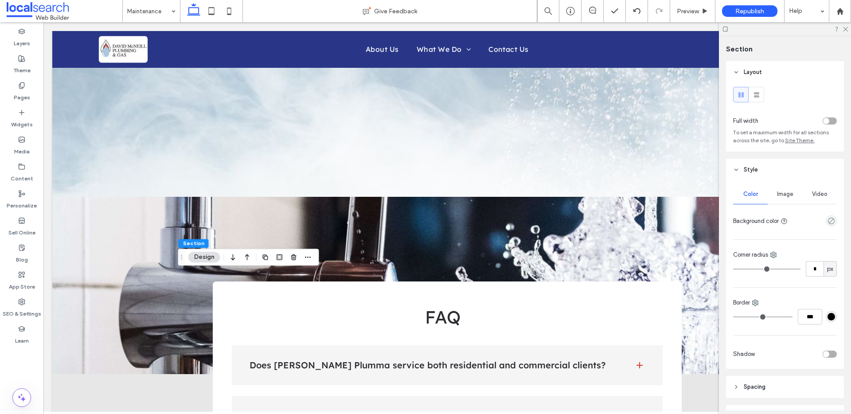
click at [825, 121] on div "toggle" at bounding box center [829, 120] width 14 height 7
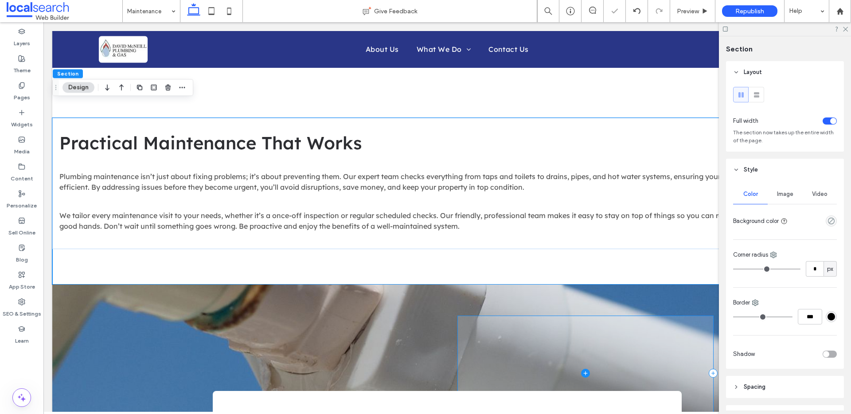
scroll to position [486, 0]
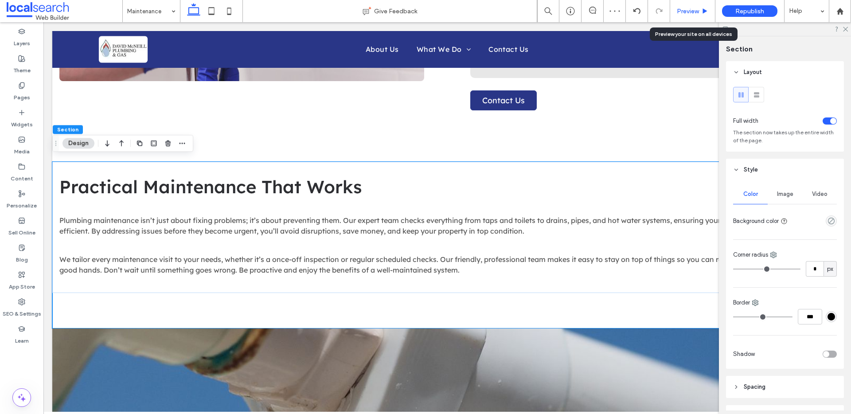
click at [699, 13] on span "Preview" at bounding box center [688, 12] width 22 height 8
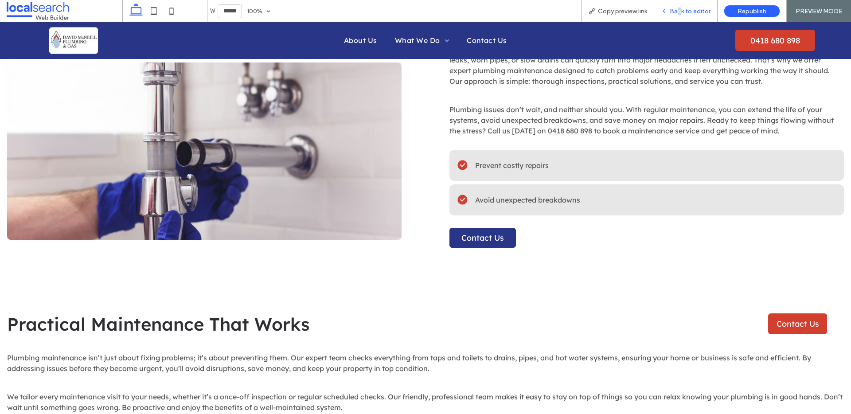
click at [680, 12] on span "Back to editor" at bounding box center [690, 12] width 41 height 8
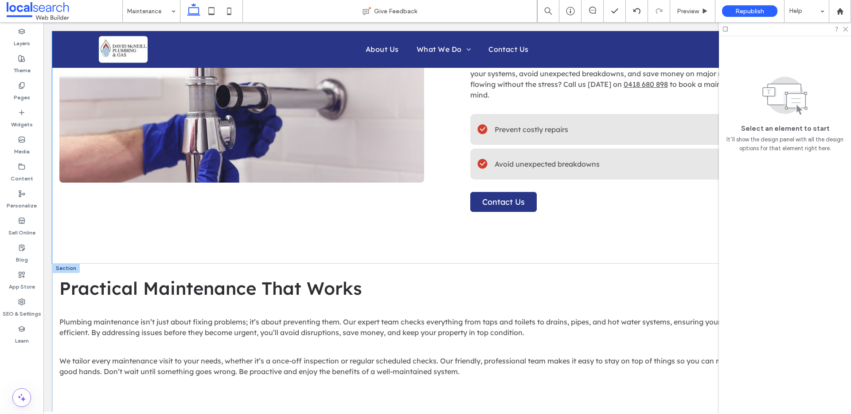
scroll to position [497, 0]
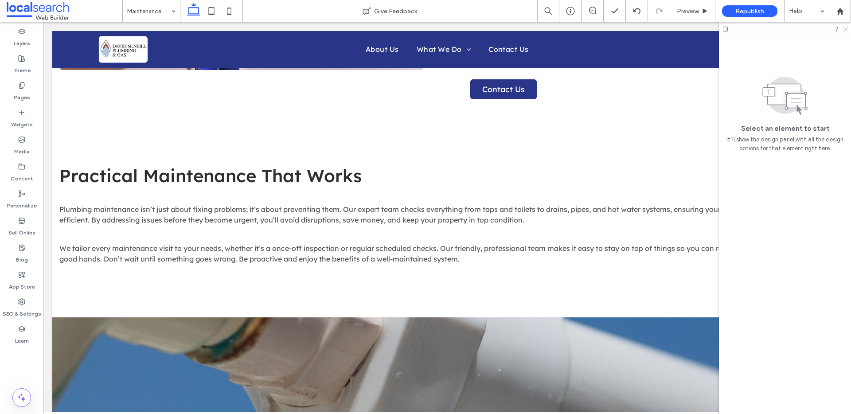
click at [844, 28] on icon at bounding box center [845, 29] width 6 height 6
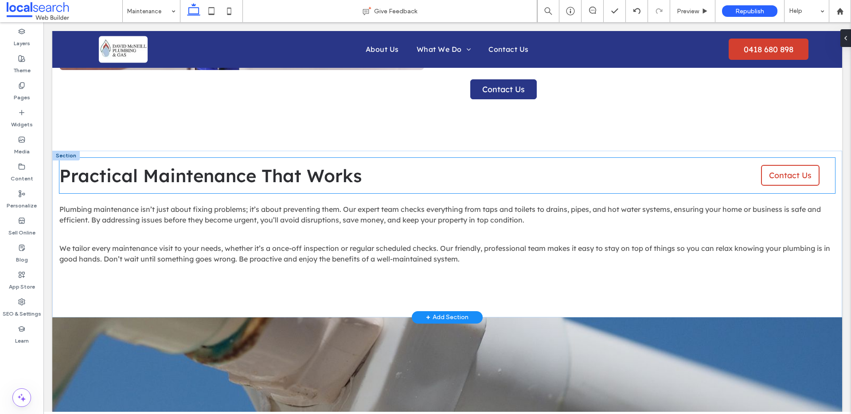
click at [776, 173] on span "Contact Us" at bounding box center [790, 175] width 43 height 10
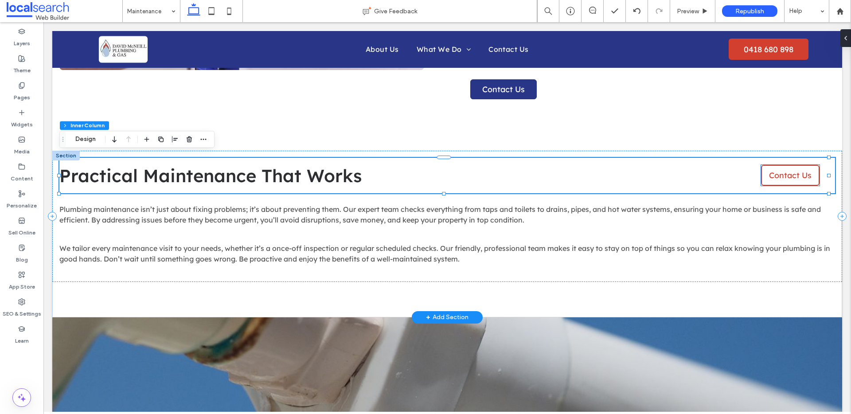
click at [761, 172] on link "Contact Us" at bounding box center [790, 175] width 58 height 21
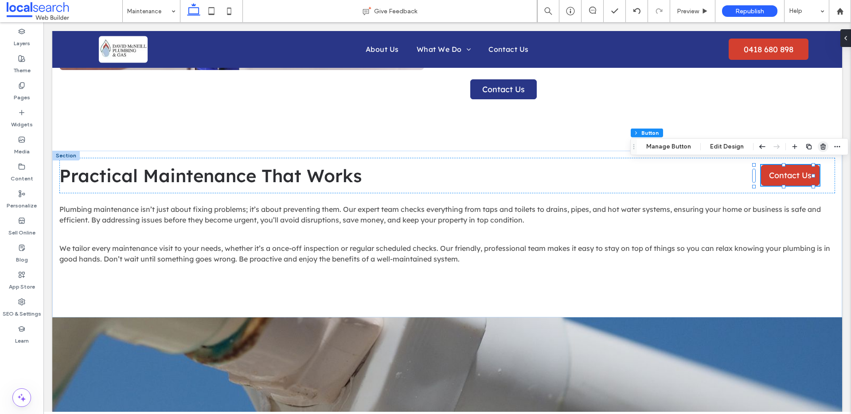
click at [820, 148] on use "button" at bounding box center [822, 147] width 5 height 6
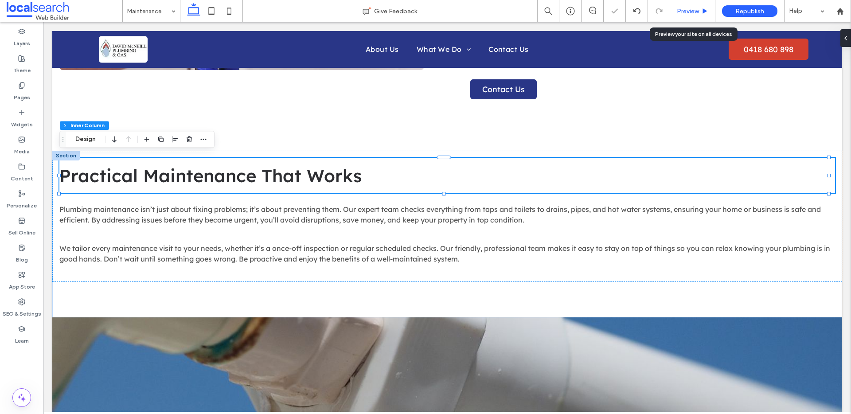
click at [684, 16] on div "Preview" at bounding box center [692, 11] width 45 height 22
click at [680, 5] on div "Preview" at bounding box center [692, 11] width 45 height 22
drag, startPoint x: 693, startPoint y: 25, endPoint x: 739, endPoint y: 35, distance: 46.7
click at [693, 25] on body "Home About Us What We Do Maintenance Blocked Drains Hot Water Gas Fitting Gas A…" at bounding box center [446, 261] width 807 height 1473
click at [695, 12] on span "Preview" at bounding box center [688, 12] width 22 height 8
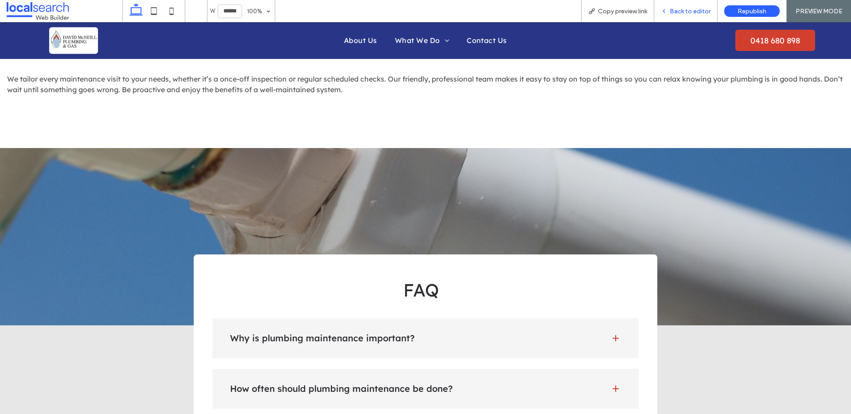
click at [690, 9] on span "Back to editor" at bounding box center [690, 12] width 41 height 8
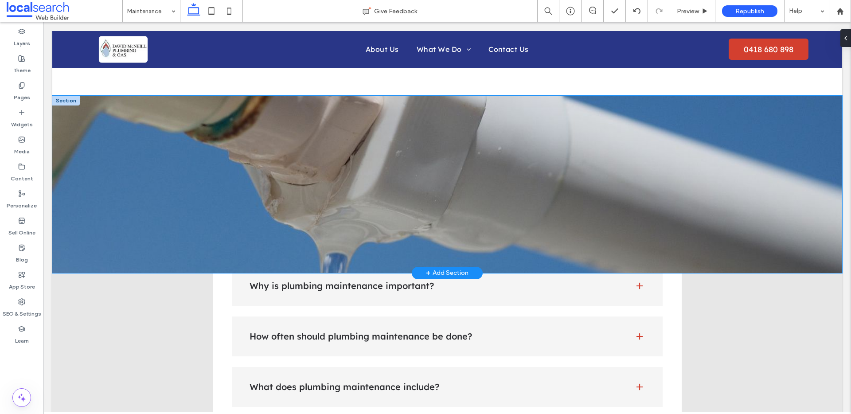
scroll to position [744, 0]
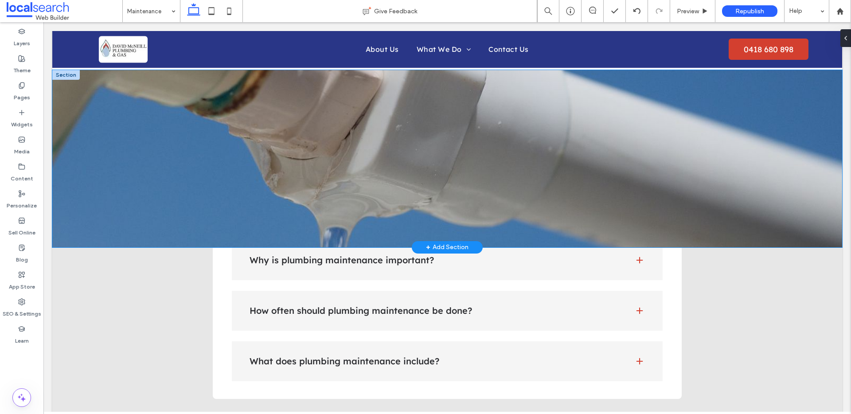
click at [107, 189] on div at bounding box center [447, 158] width 790 height 177
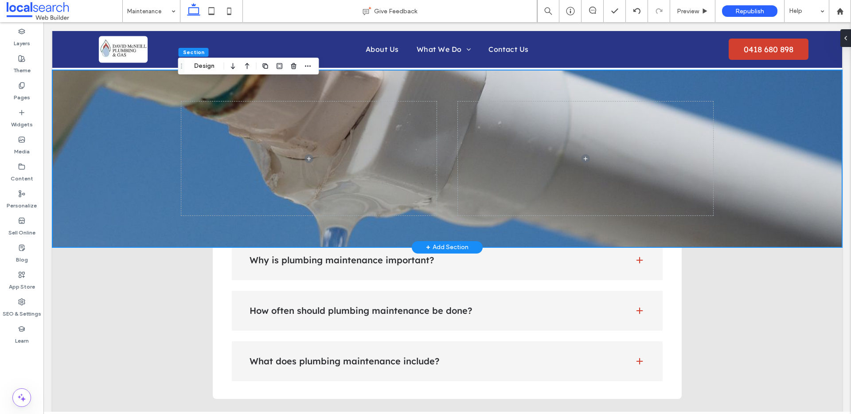
click at [175, 154] on div at bounding box center [447, 158] width 790 height 177
click at [172, 153] on div at bounding box center [447, 158] width 790 height 177
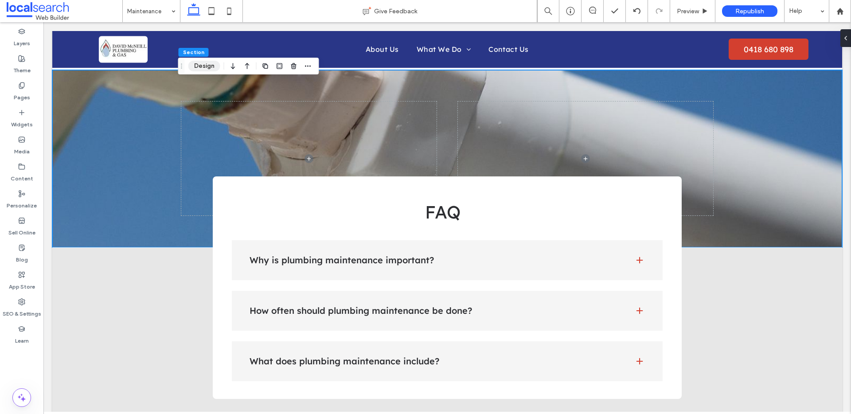
click at [216, 64] on button "Design" at bounding box center [204, 66] width 32 height 11
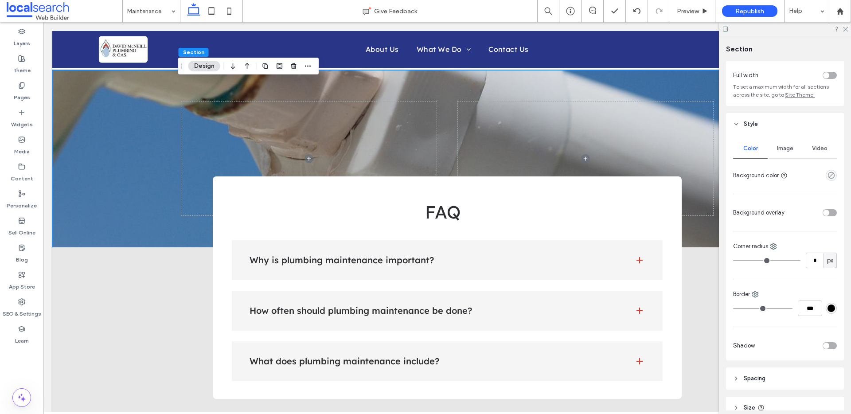
click at [781, 139] on div "Image" at bounding box center [784, 148] width 35 height 19
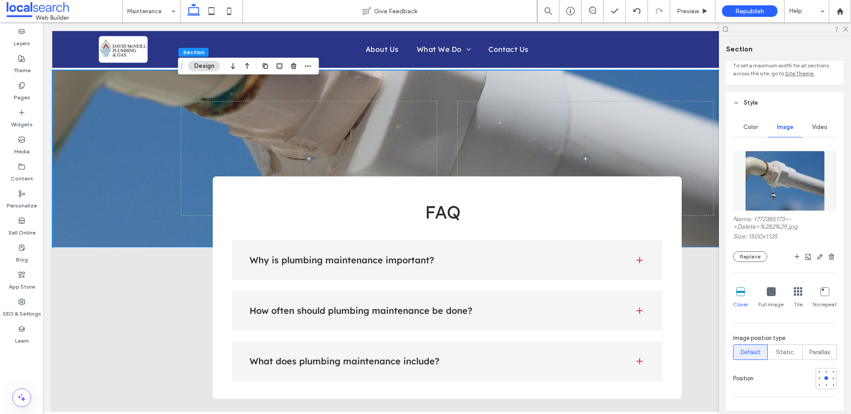
scroll to position [131, 0]
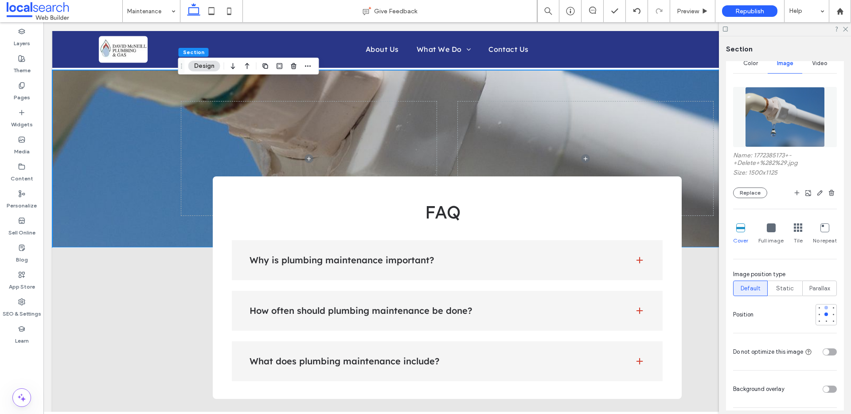
click at [823, 309] on div at bounding box center [826, 307] width 6 height 6
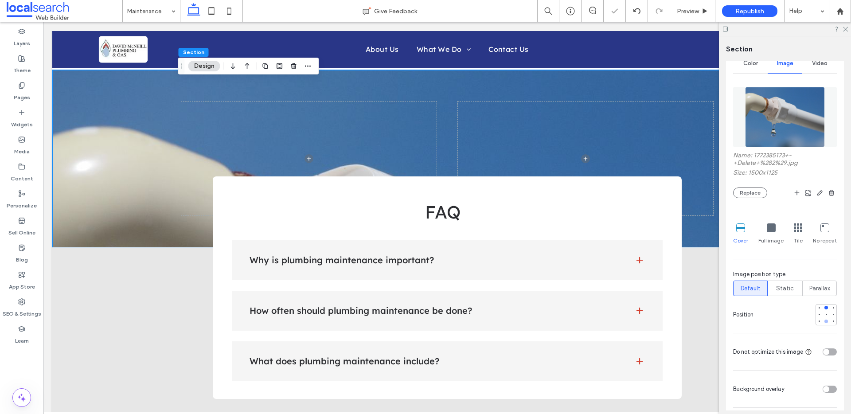
click at [823, 323] on div at bounding box center [826, 321] width 6 height 6
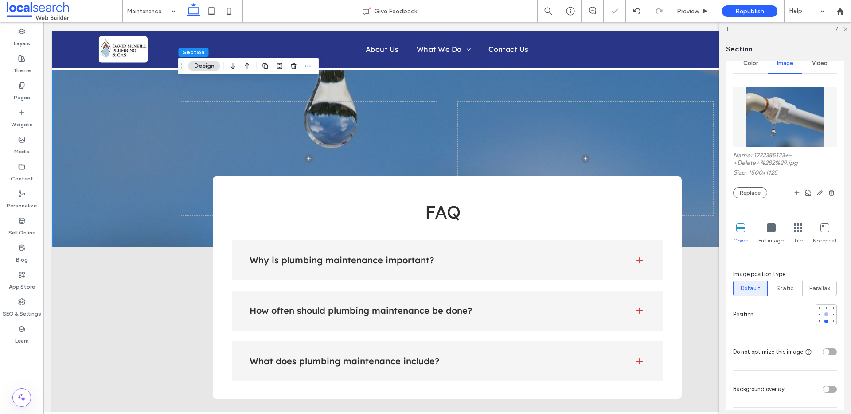
click at [824, 315] on div at bounding box center [826, 314] width 4 height 4
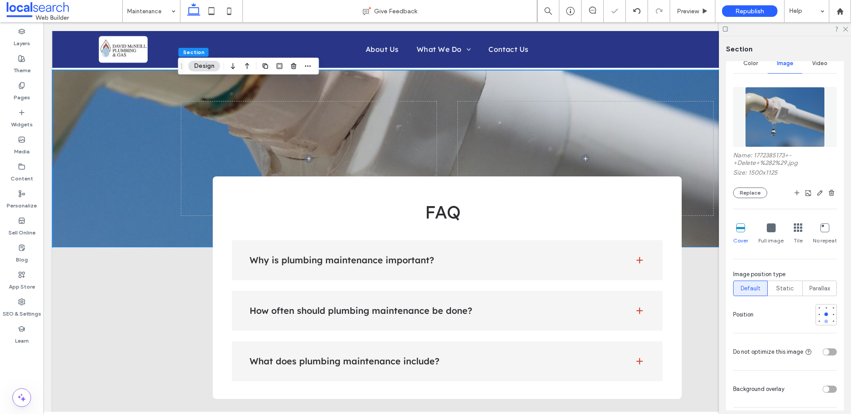
click at [823, 319] on div at bounding box center [826, 321] width 6 height 6
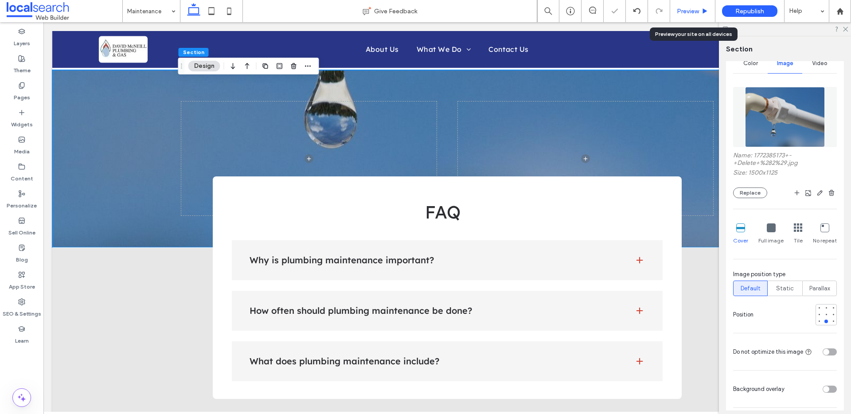
click at [692, 10] on span "Preview" at bounding box center [688, 12] width 22 height 8
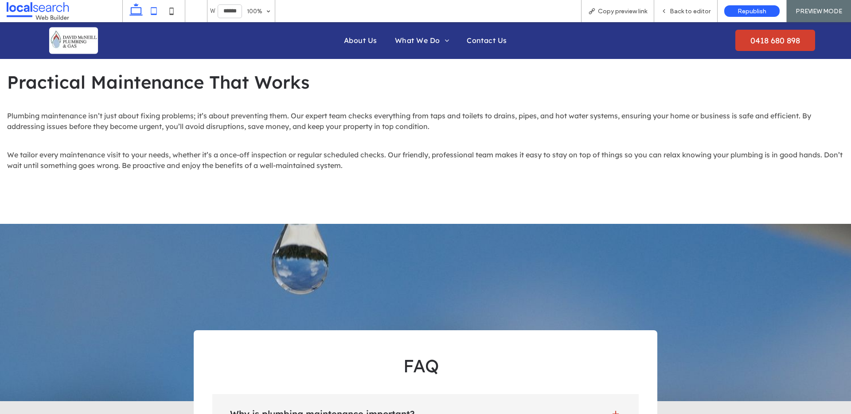
click at [158, 11] on icon at bounding box center [154, 11] width 18 height 18
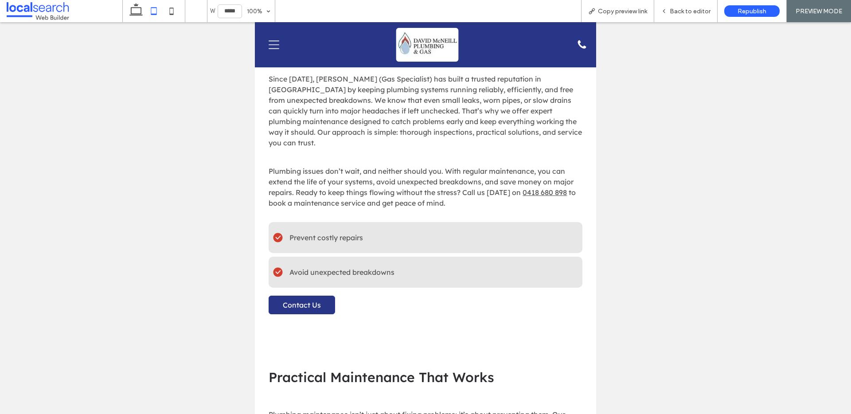
scroll to position [1047, 0]
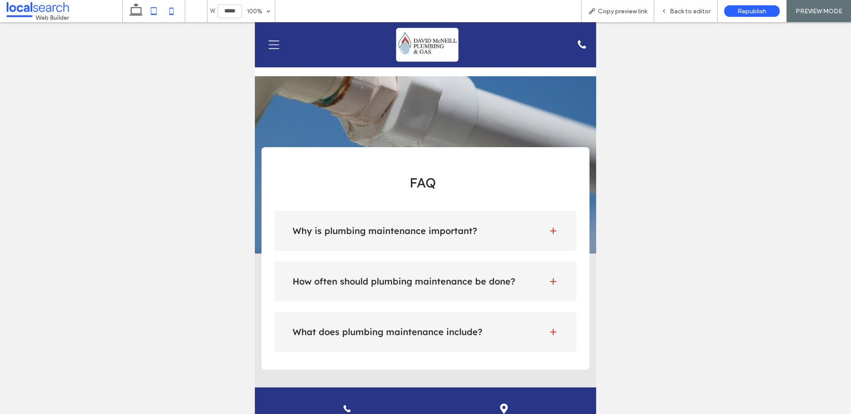
click at [173, 16] on icon at bounding box center [172, 11] width 18 height 18
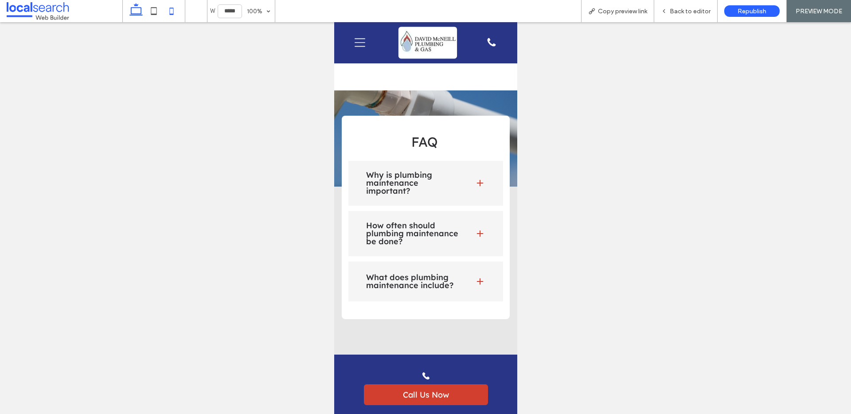
click at [142, 12] on icon at bounding box center [136, 11] width 18 height 18
type input "******"
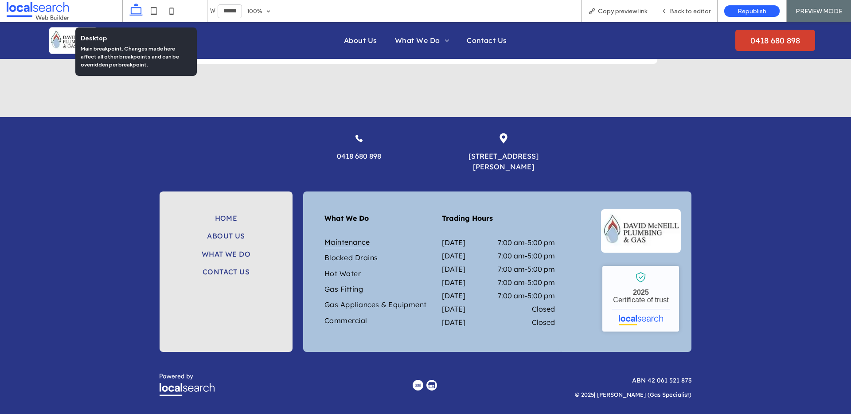
scroll to position [717, 0]
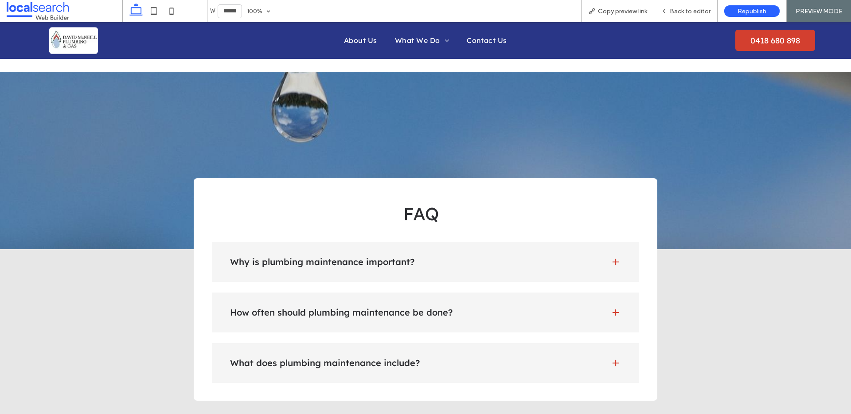
click at [171, 90] on div at bounding box center [426, 160] width 532 height 177
click at [678, 11] on span "Back to editor" at bounding box center [690, 12] width 41 height 8
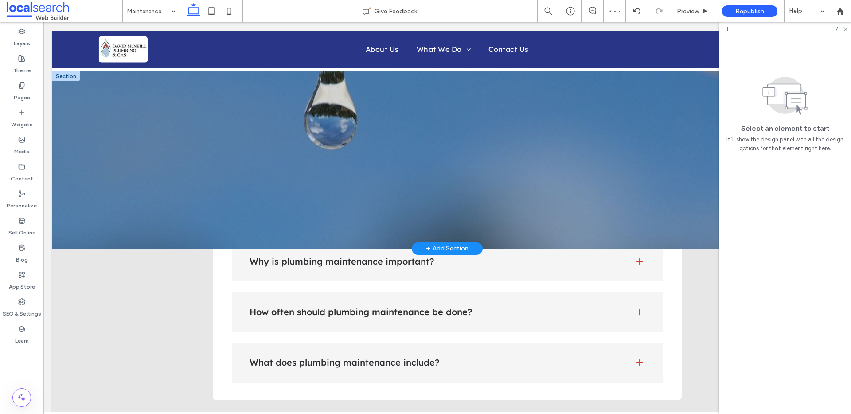
scroll to position [742, 0]
click at [127, 156] on div at bounding box center [447, 160] width 790 height 177
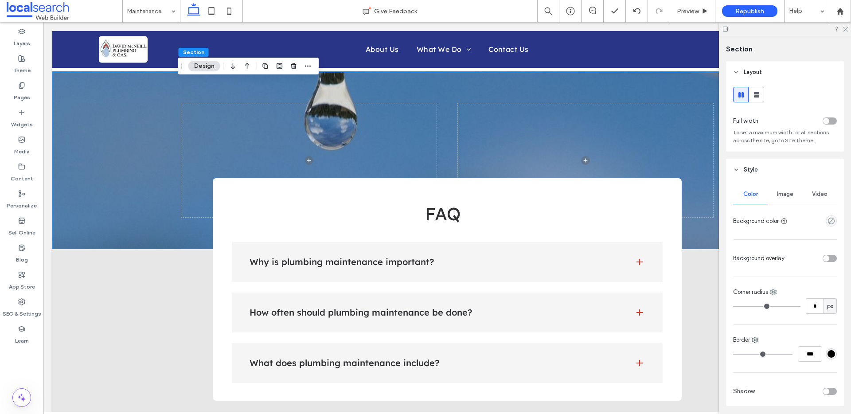
scroll to position [85, 0]
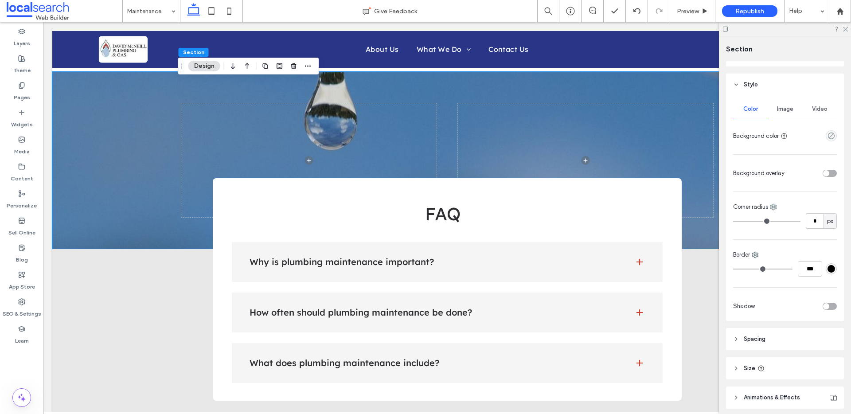
click at [781, 108] on span "Image" at bounding box center [785, 108] width 16 height 7
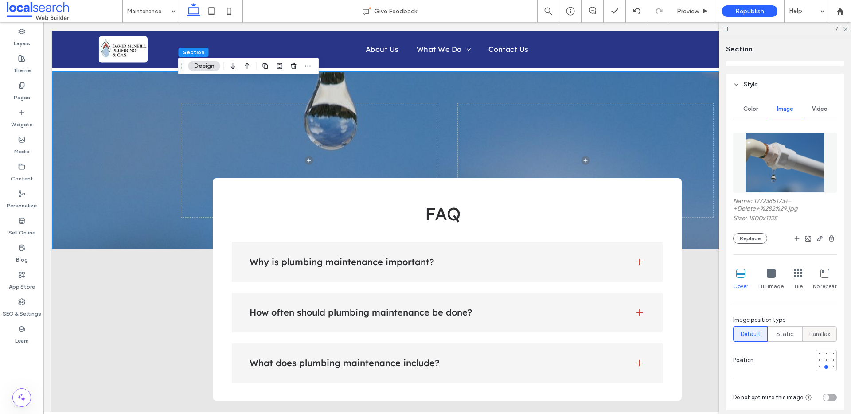
scroll to position [103, 0]
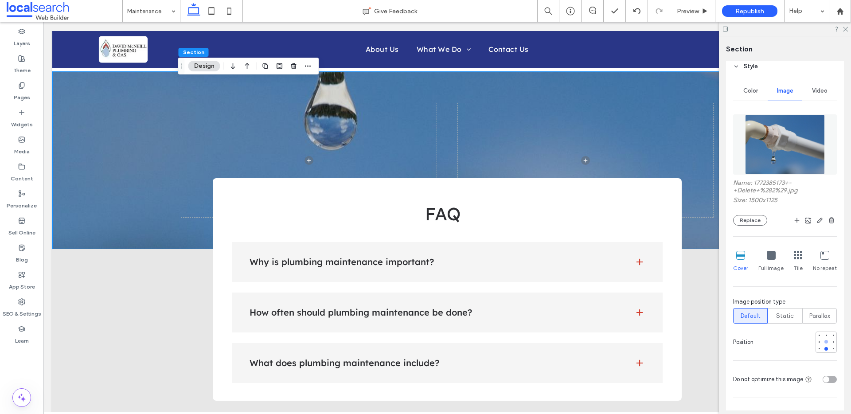
click at [824, 341] on div at bounding box center [826, 342] width 4 height 4
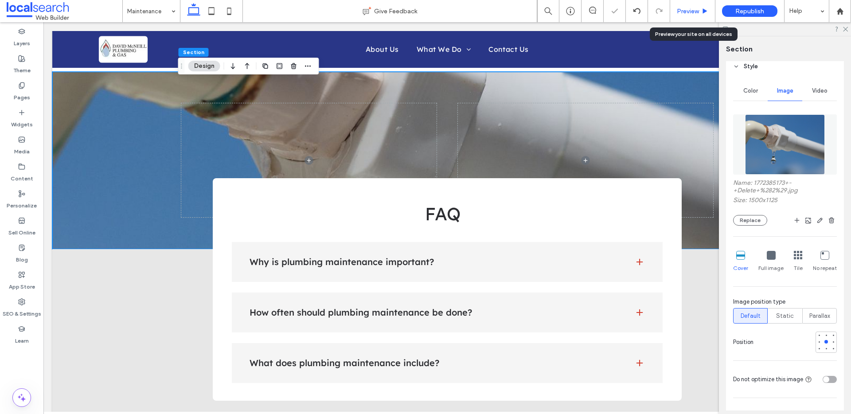
click at [698, 11] on span "Preview" at bounding box center [688, 12] width 22 height 8
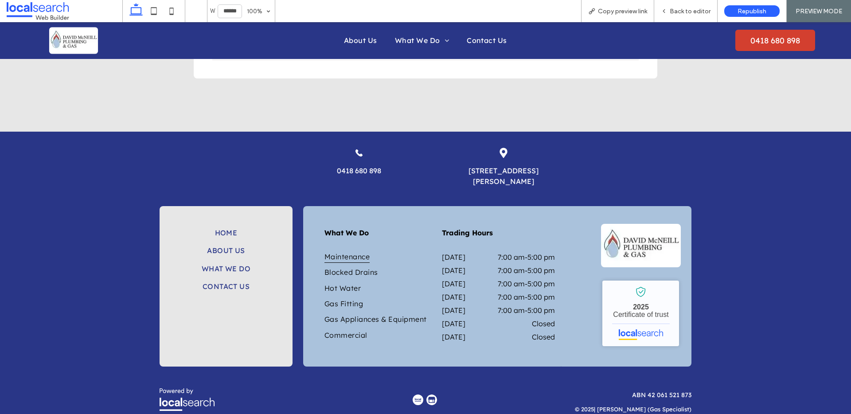
scroll to position [1037, 0]
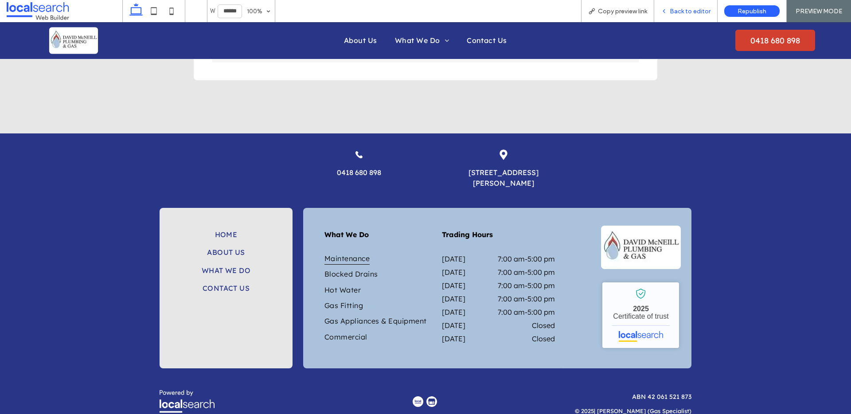
click at [688, 15] on span "Back to editor" at bounding box center [690, 12] width 41 height 8
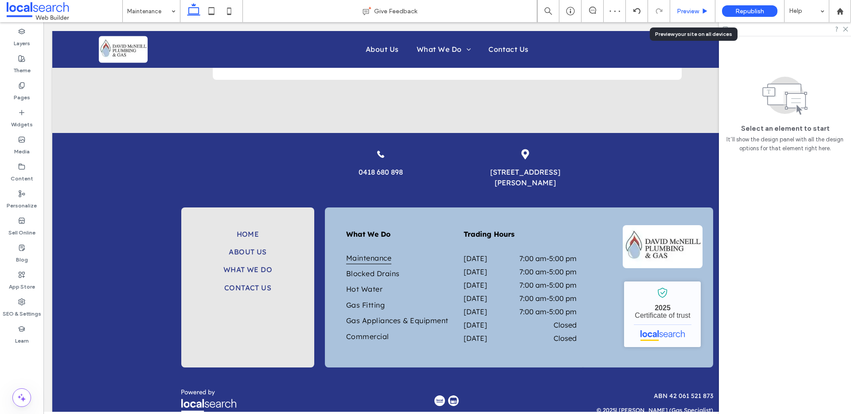
scroll to position [1063, 0]
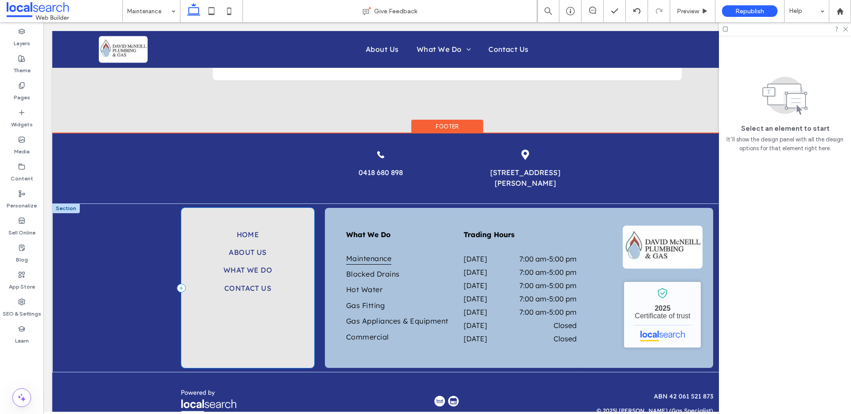
click at [248, 318] on div "Home About Us What We Do Contact Us" at bounding box center [247, 288] width 133 height 160
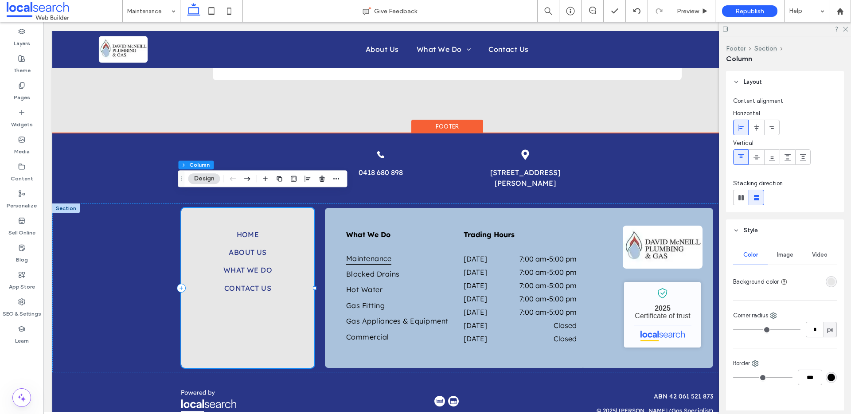
click at [246, 330] on div "Home About Us What We Do Contact Us" at bounding box center [247, 288] width 133 height 160
click at [247, 330] on div "Home About Us What We Do Contact Us" at bounding box center [247, 288] width 133 height 160
click at [265, 288] on div "Home About Us What We Do Contact Us" at bounding box center [247, 288] width 133 height 160
click at [292, 314] on div "Home About Us What We Do Contact Us" at bounding box center [247, 288] width 133 height 160
click at [292, 312] on div "Home About Us What We Do Contact Us" at bounding box center [247, 288] width 133 height 160
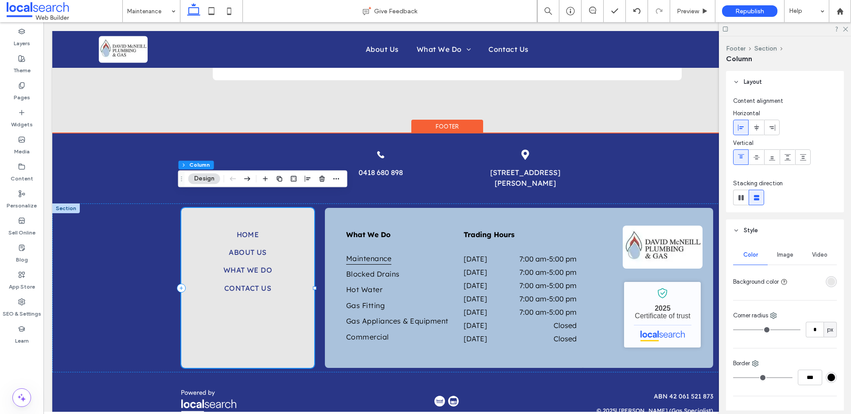
click at [292, 312] on div "Home About Us What We Do Contact Us" at bounding box center [247, 288] width 133 height 160
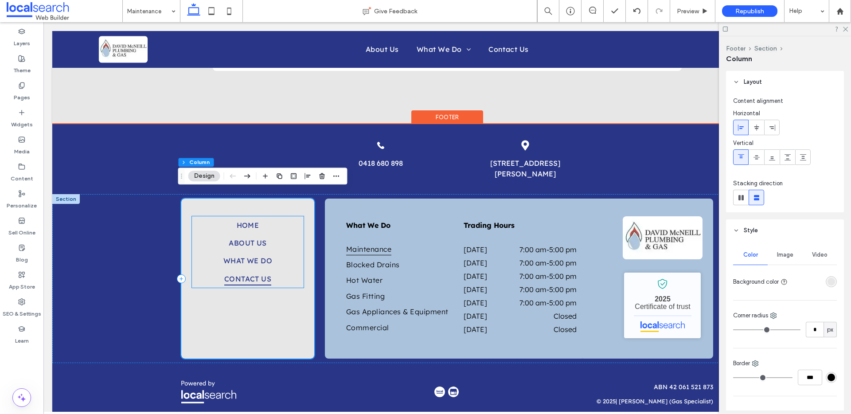
scroll to position [1075, 0]
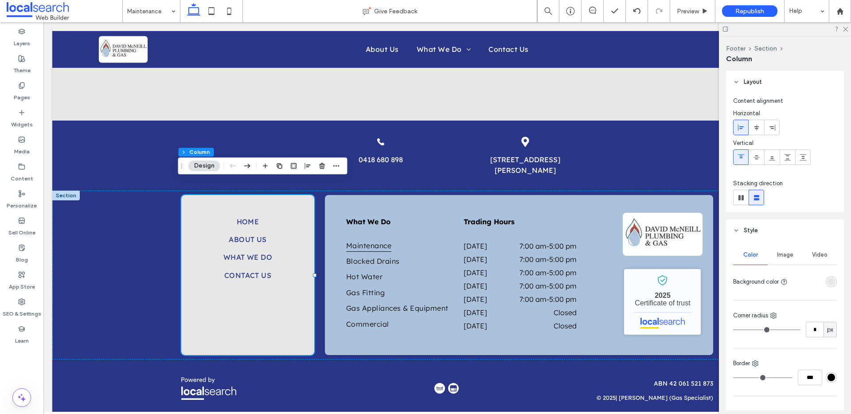
click at [848, 28] on div at bounding box center [785, 29] width 132 height 14
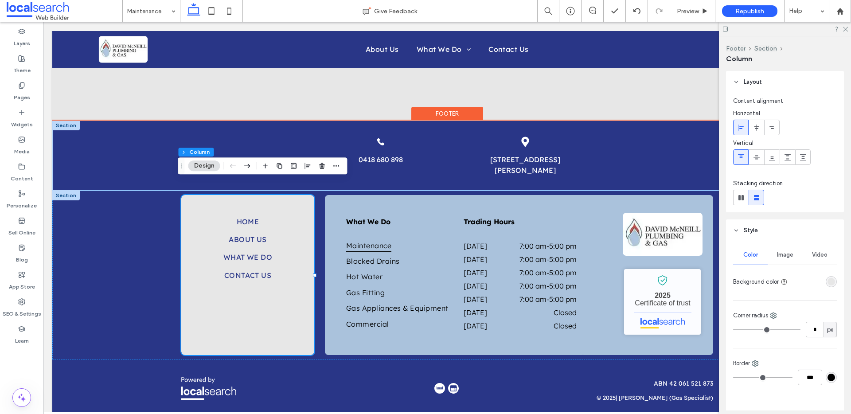
click at [109, 134] on div "Phone Icon 0418 680 898 Map Icon [STREET_ADDRESS][PERSON_NAME]" at bounding box center [447, 156] width 790 height 70
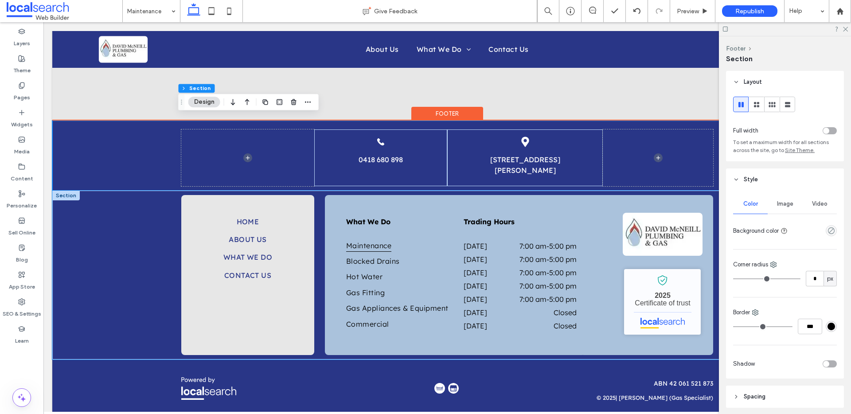
click at [105, 211] on div "Home About Us What We Do Contact Us What We Do Maintenance Blocked Drains Hot W…" at bounding box center [447, 275] width 790 height 169
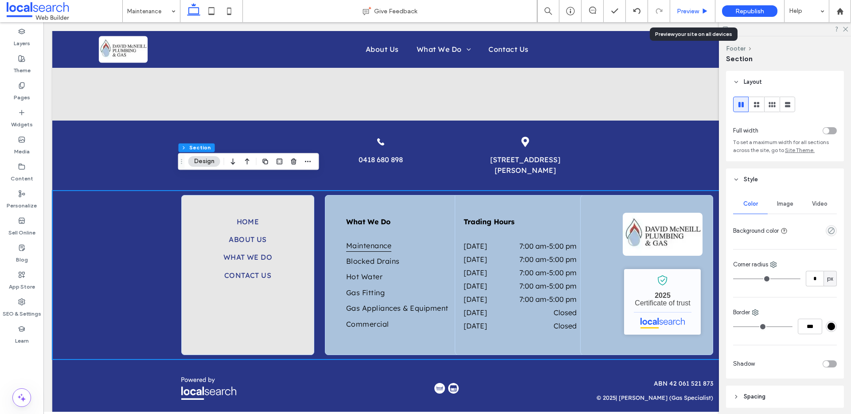
click at [693, 12] on span "Preview" at bounding box center [688, 12] width 22 height 8
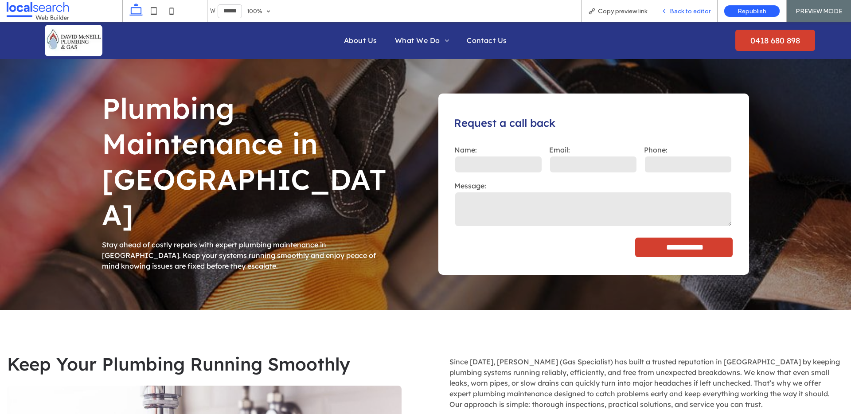
click at [693, 17] on div "Back to editor" at bounding box center [685, 11] width 63 height 22
click at [672, 11] on span "Back to editor" at bounding box center [690, 12] width 41 height 8
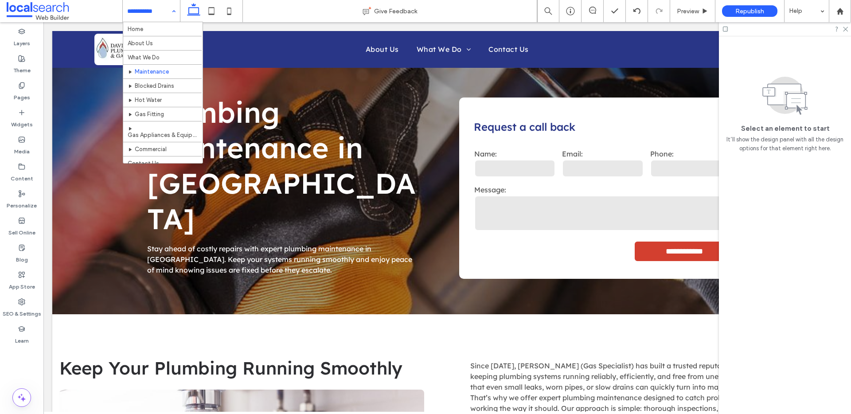
scroll to position [6, 0]
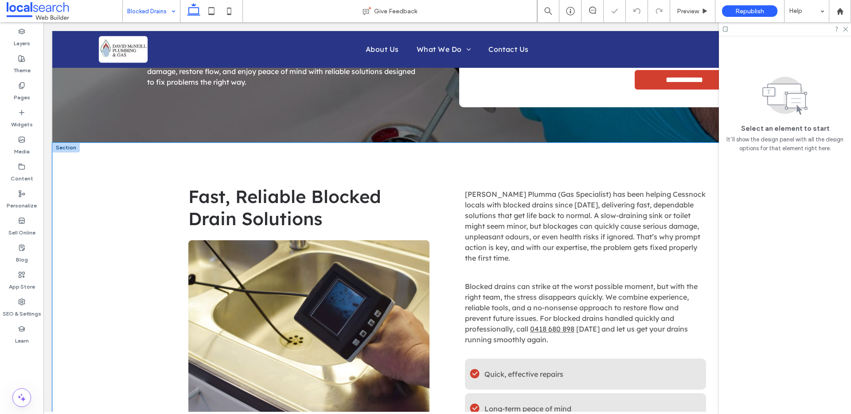
click at [133, 299] on div "Fast, Reliable Blocked Drain Solutions [PERSON_NAME] (Gas Specialist) has been …" at bounding box center [447, 325] width 790 height 365
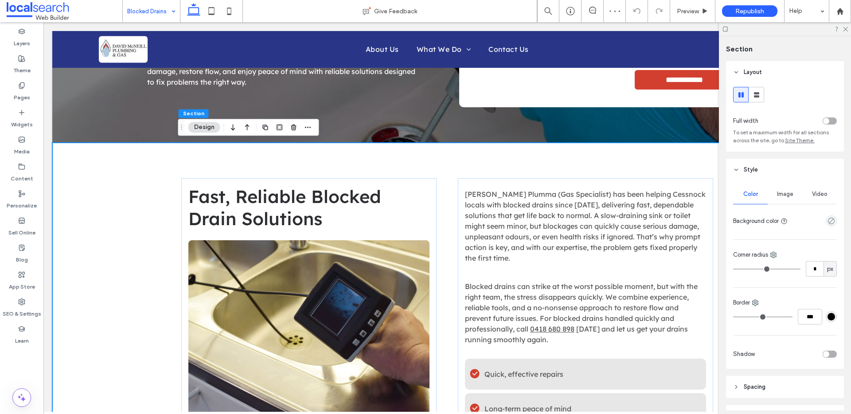
click at [823, 119] on div "toggle" at bounding box center [826, 121] width 6 height 6
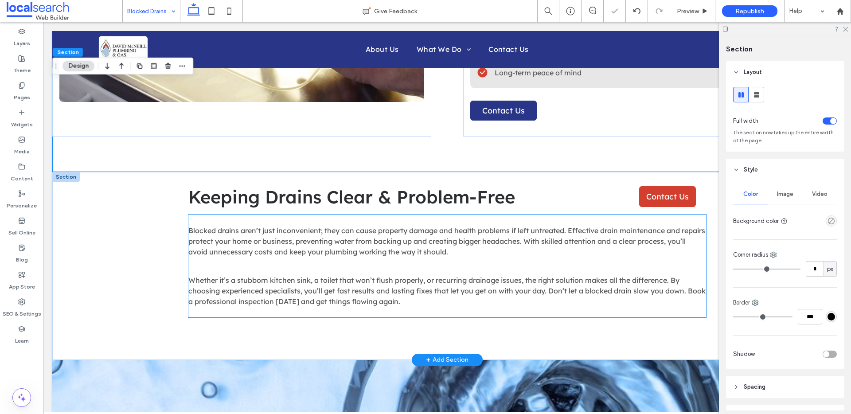
scroll to position [502, 0]
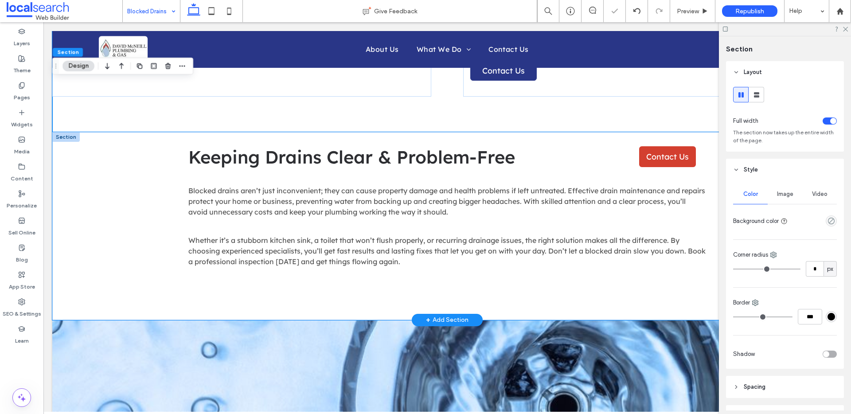
click at [114, 207] on div "Keeping Drains Clear & Problem-Free Contact Us Blocked drains aren’t just incon…" at bounding box center [447, 226] width 790 height 188
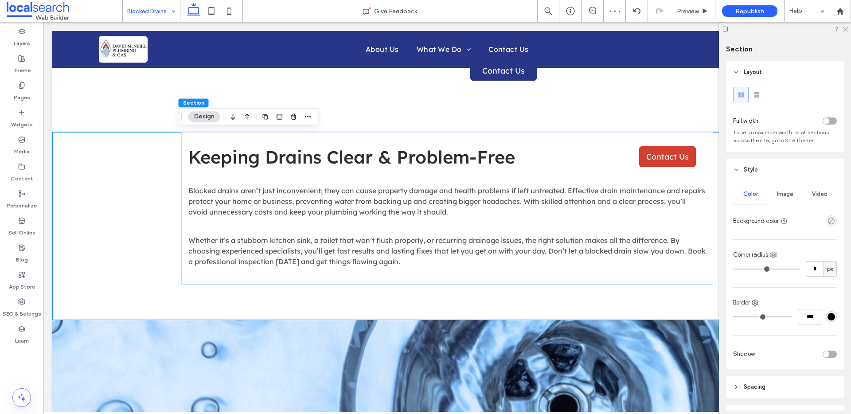
click at [827, 122] on div "toggle" at bounding box center [829, 120] width 14 height 7
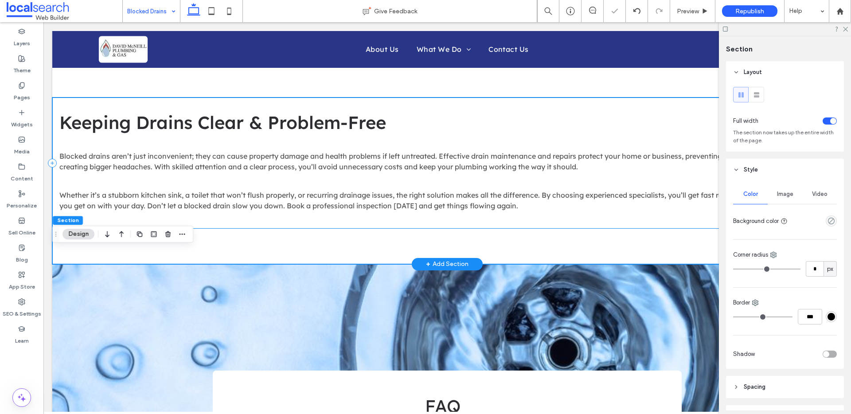
scroll to position [545, 0]
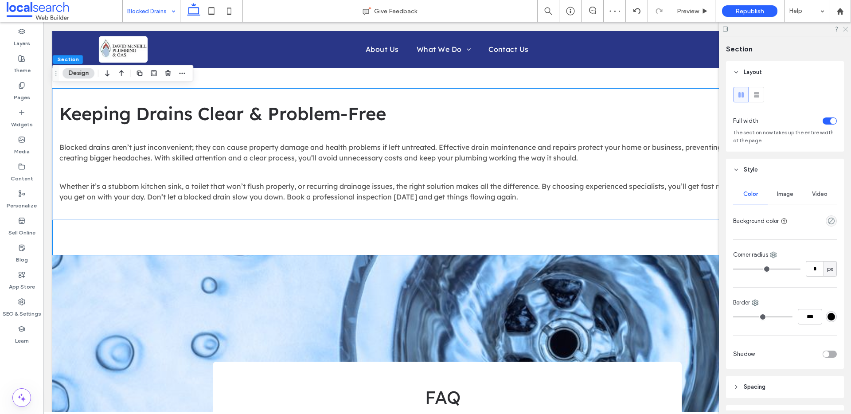
click at [846, 29] on icon at bounding box center [845, 29] width 6 height 6
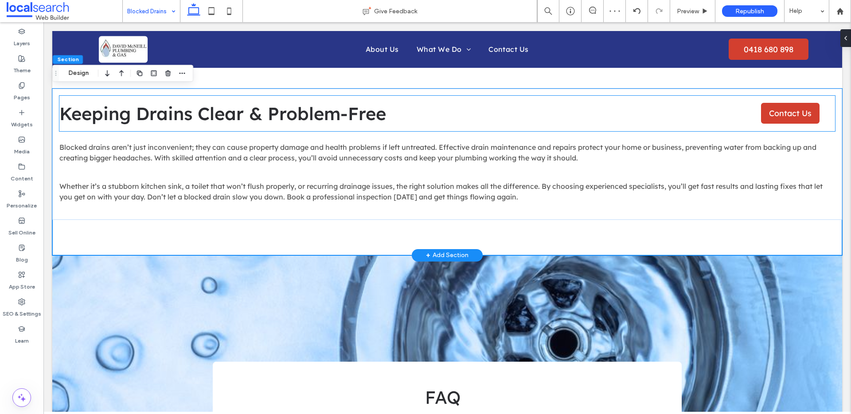
click at [753, 116] on div "Keeping Drains Clear & Problem-Free Contact Us" at bounding box center [446, 113] width 775 height 35
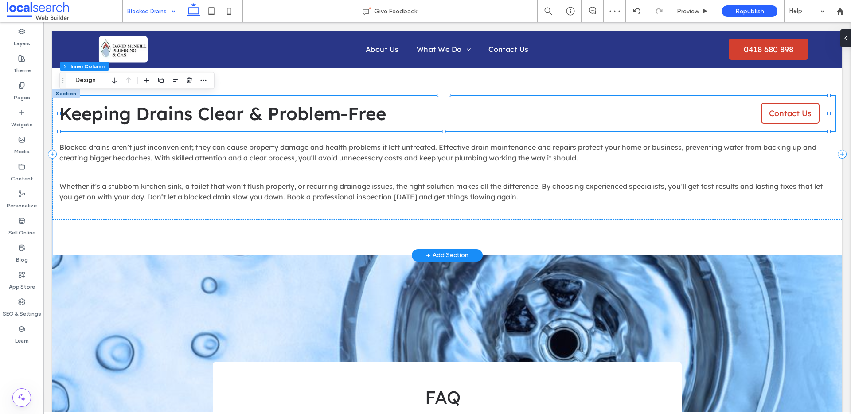
click at [761, 116] on link "Contact Us" at bounding box center [790, 113] width 58 height 21
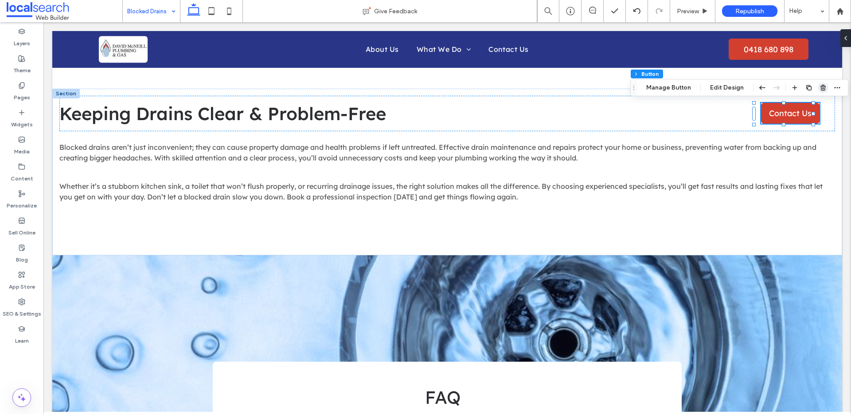
drag, startPoint x: 818, startPoint y: 88, endPoint x: 772, endPoint y: 67, distance: 50.8
click at [819, 88] on icon "button" at bounding box center [822, 87] width 7 height 7
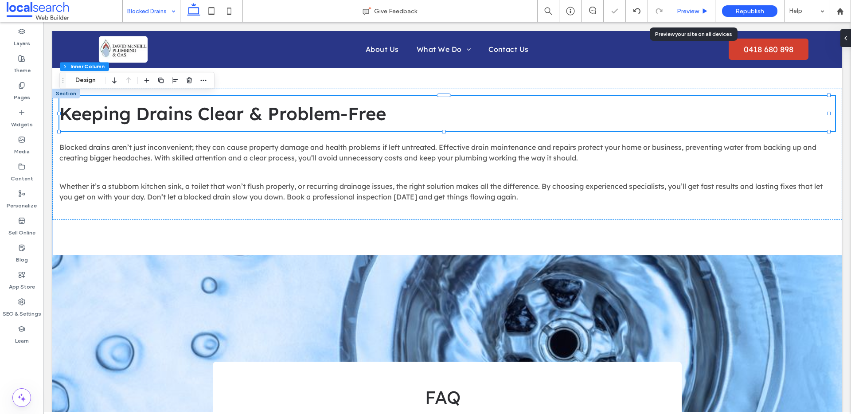
click at [686, 11] on span "Preview" at bounding box center [688, 12] width 22 height 8
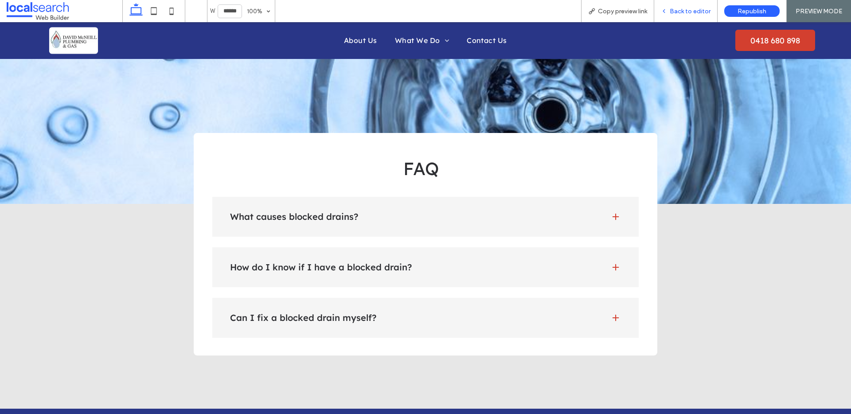
click at [683, 12] on span "Back to editor" at bounding box center [690, 12] width 41 height 8
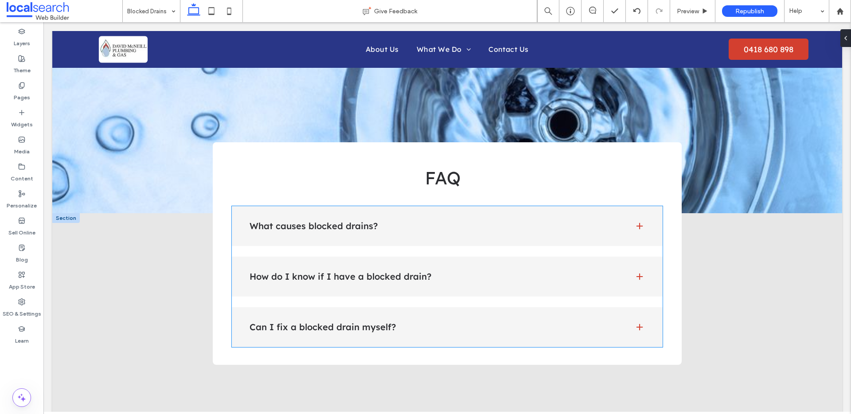
scroll to position [774, 0]
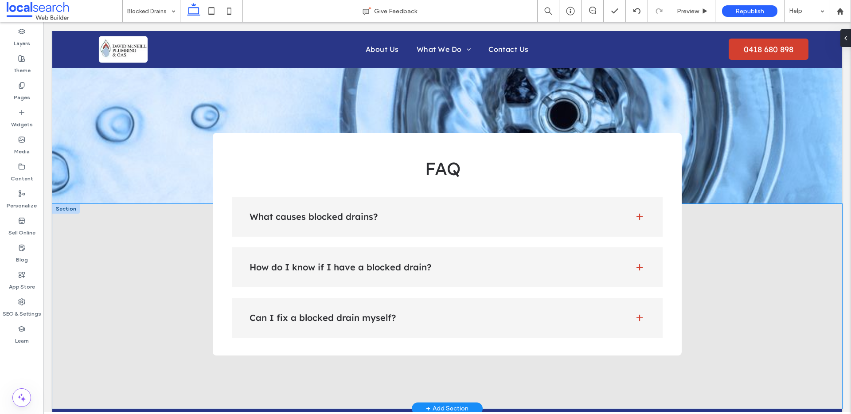
click at [131, 258] on div "FAQ What causes blocked drains? Blocked drains are often caused by a build-up o…" at bounding box center [447, 306] width 790 height 205
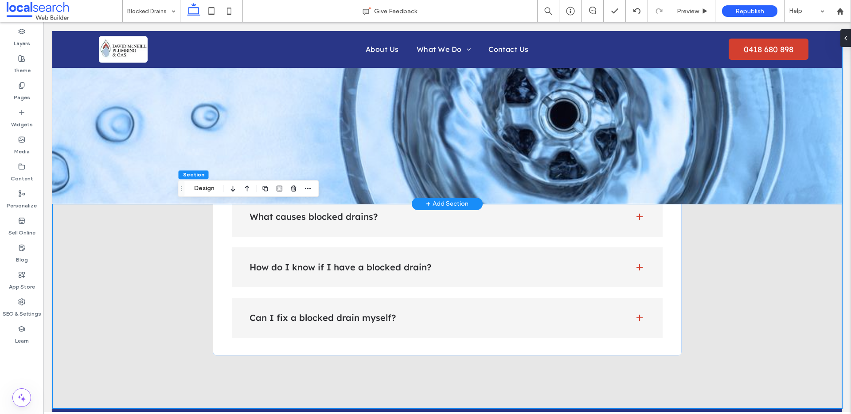
click at [176, 175] on div at bounding box center [447, 115] width 790 height 177
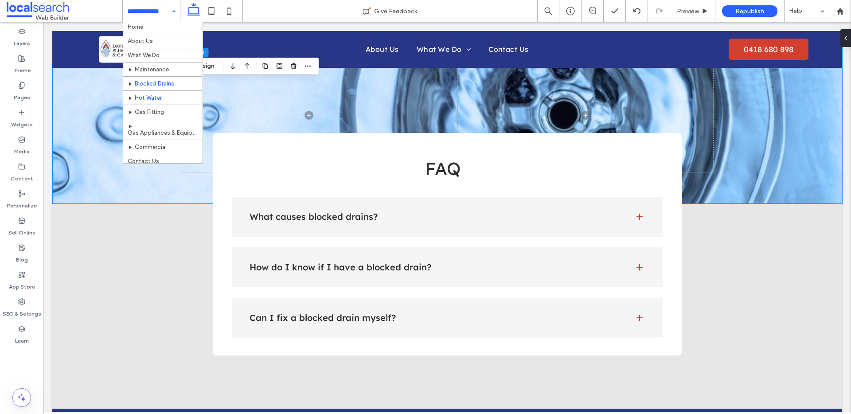
scroll to position [6, 0]
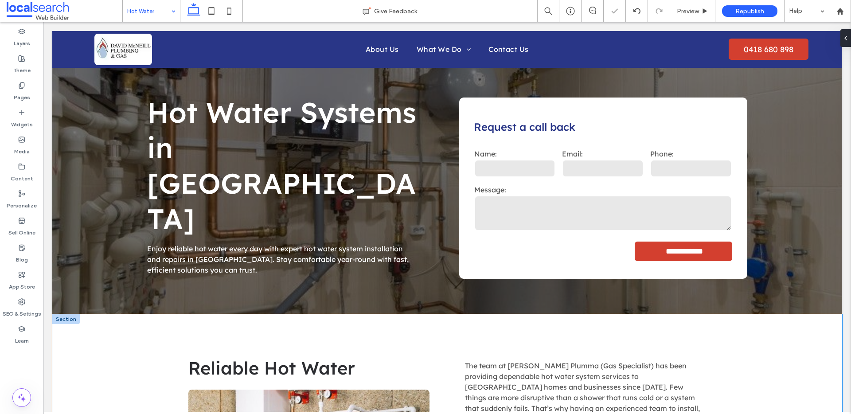
scroll to position [180, 0]
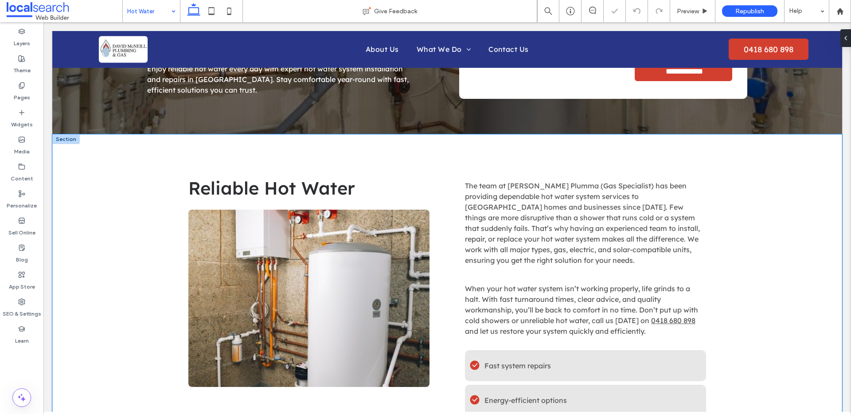
click at [112, 257] on div "Reliable Hot Water The team at David McNeill Plumma (Gas Specialist) has been p…" at bounding box center [447, 316] width 790 height 365
click at [197, 115] on button "Design" at bounding box center [204, 115] width 32 height 11
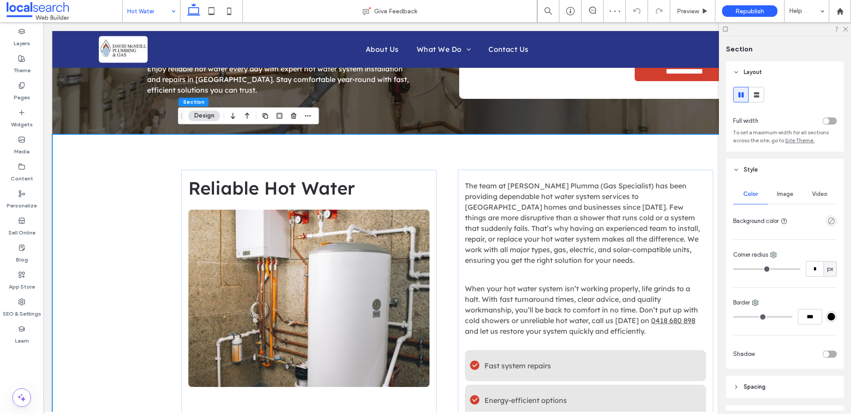
click at [823, 118] on div "toggle" at bounding box center [829, 120] width 14 height 7
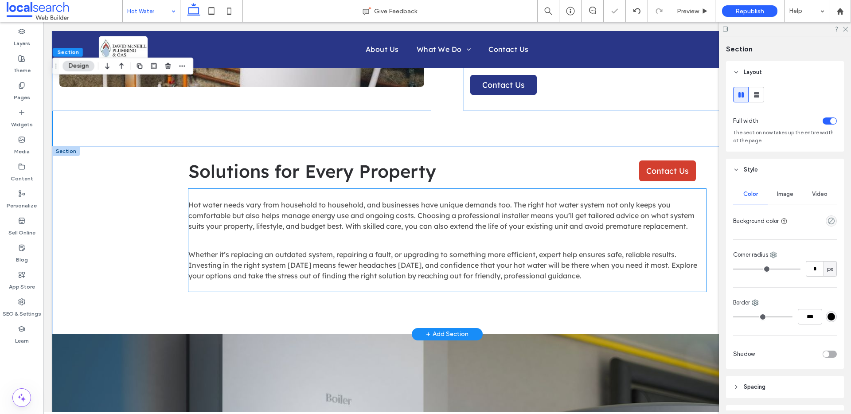
scroll to position [506, 0]
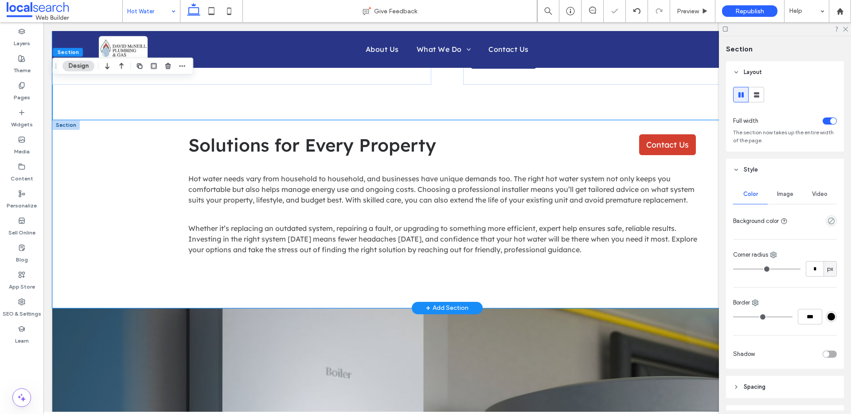
click at [121, 205] on div "Solutions for Every Property Contact Us Hot water needs vary from household to …" at bounding box center [447, 214] width 790 height 188
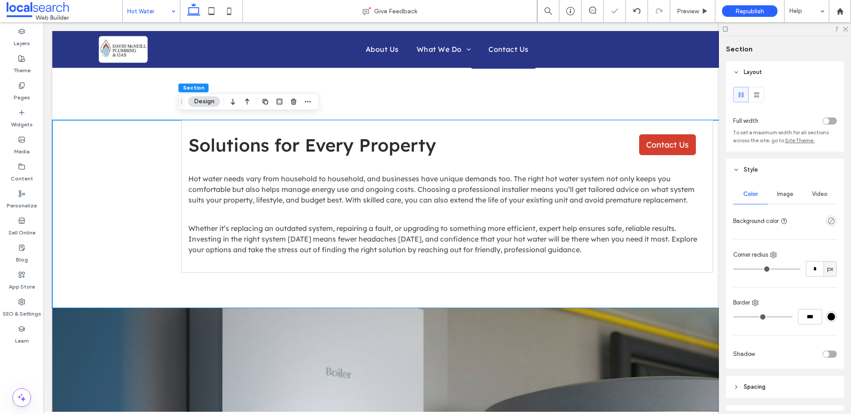
click at [825, 120] on div "toggle" at bounding box center [829, 120] width 14 height 7
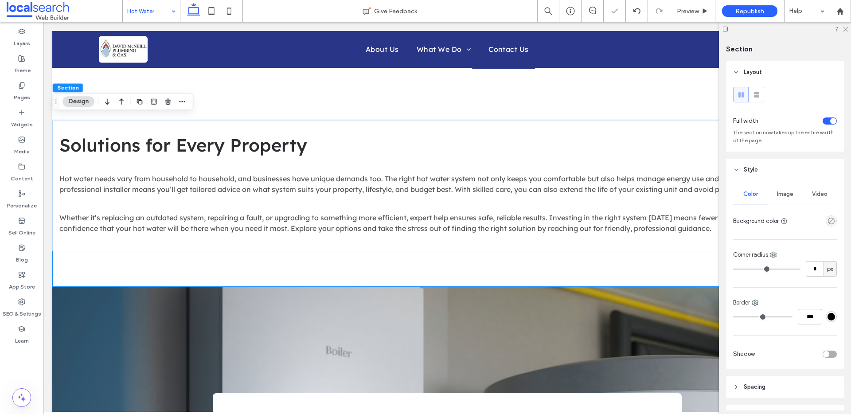
click at [845, 28] on icon at bounding box center [845, 29] width 6 height 6
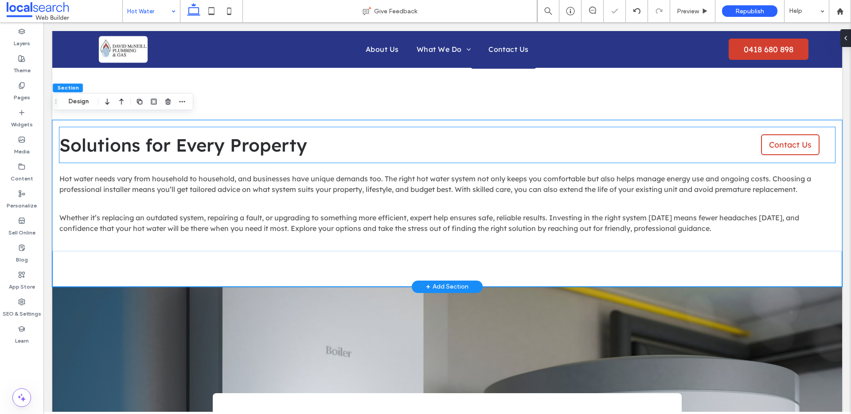
click at [761, 140] on link "Contact Us" at bounding box center [790, 144] width 58 height 21
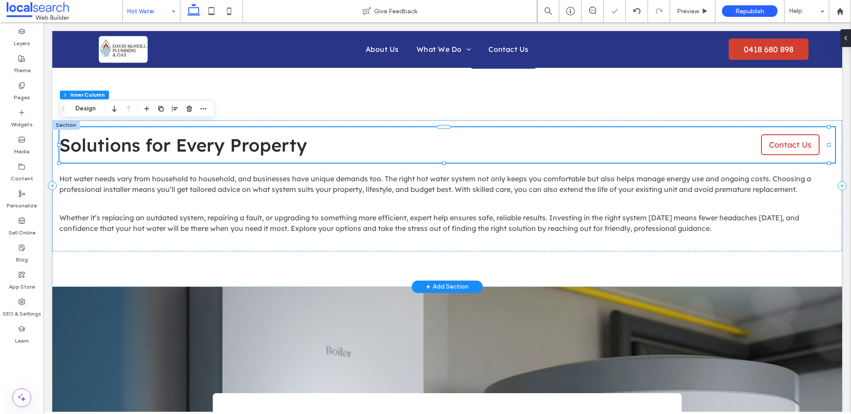
click at [761, 138] on link "Contact Us" at bounding box center [790, 144] width 58 height 21
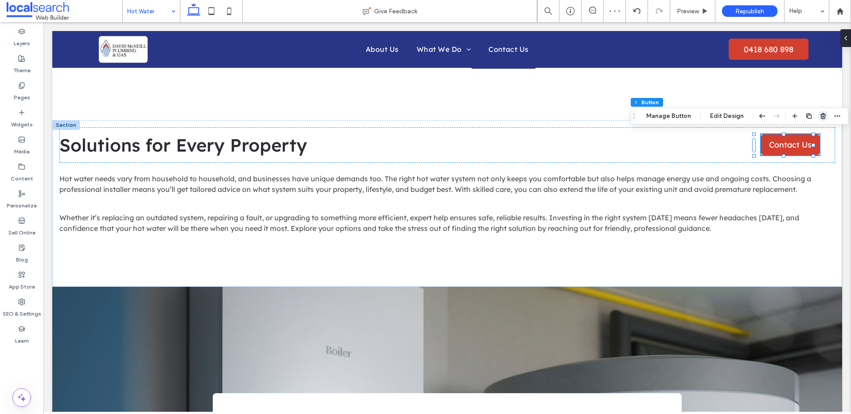
click at [818, 116] on span "button" at bounding box center [823, 116] width 11 height 11
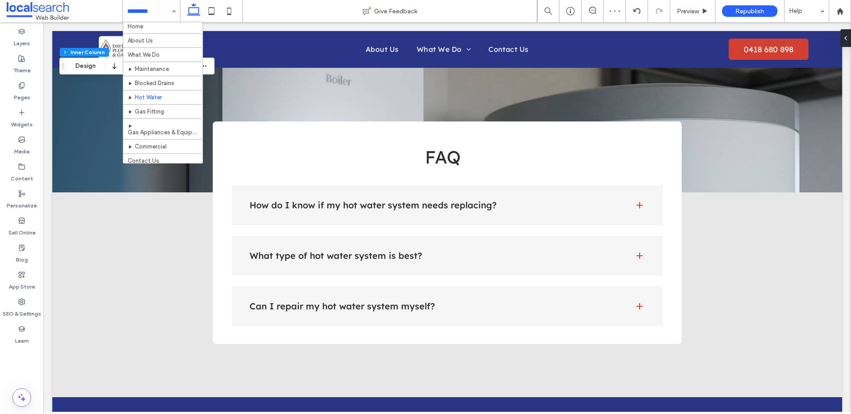
scroll to position [6, 0]
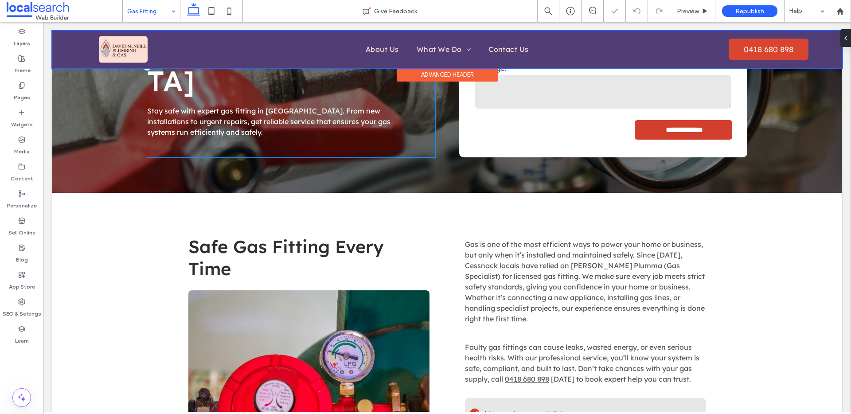
scroll to position [255, 0]
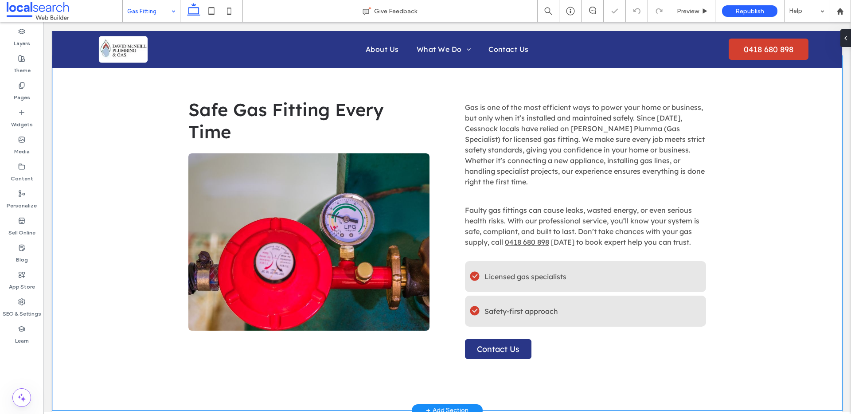
click at [120, 203] on div "Safe Gas Fitting Every Time Gas is one of the most efficient ways to power your…" at bounding box center [447, 233] width 790 height 354
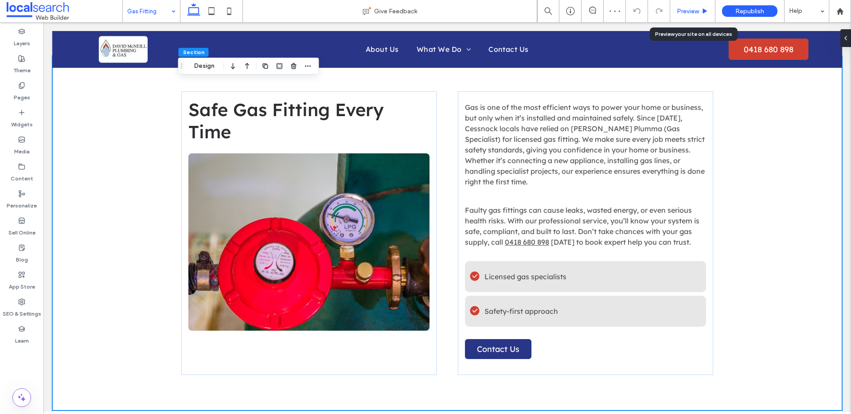
click at [689, 11] on span "Preview" at bounding box center [688, 12] width 22 height 8
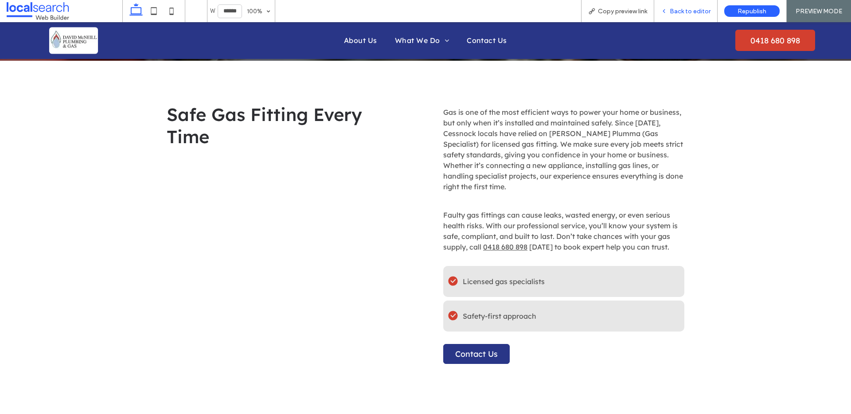
click at [689, 11] on span "Back to editor" at bounding box center [690, 12] width 41 height 8
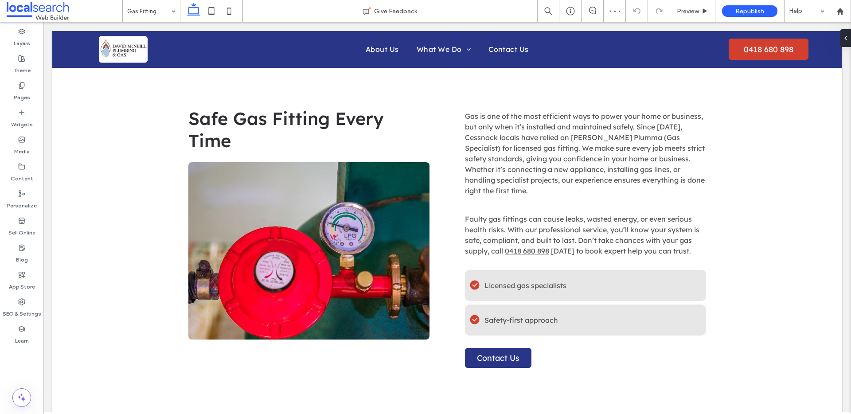
scroll to position [255, 0]
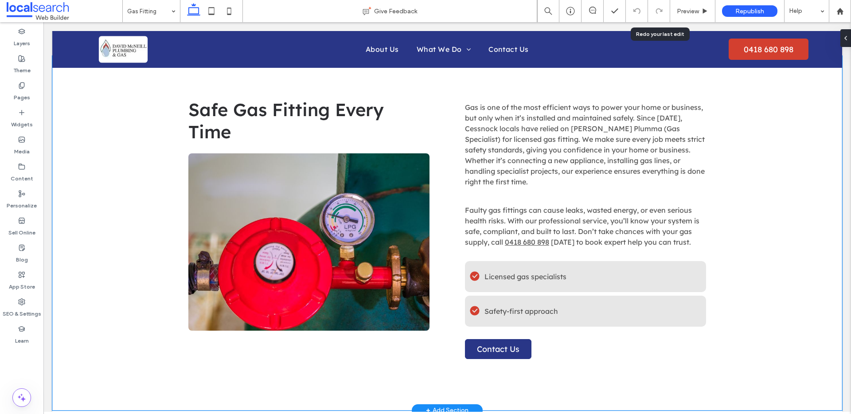
click at [123, 163] on div "Safe Gas Fitting Every Time Gas is one of the most efficient ways to power your…" at bounding box center [447, 233] width 790 height 354
click at [157, 148] on div "Safe Gas Fitting Every Time Gas is one of the most efficient ways to power your…" at bounding box center [447, 233] width 790 height 354
click at [211, 64] on button "Design" at bounding box center [204, 66] width 32 height 11
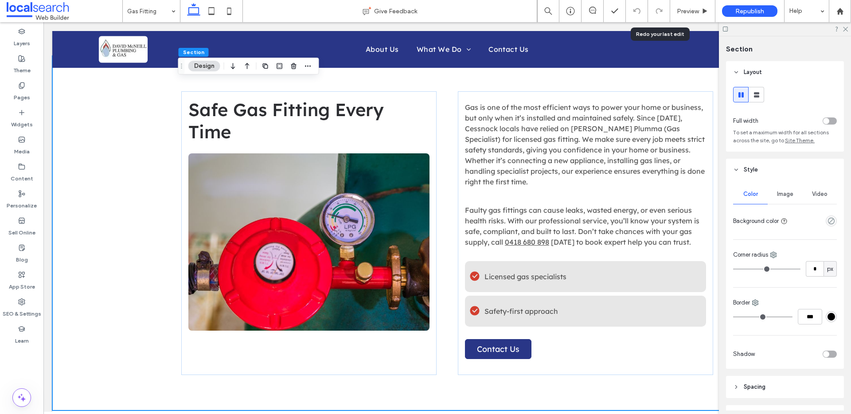
click at [825, 122] on div "toggle" at bounding box center [829, 120] width 14 height 7
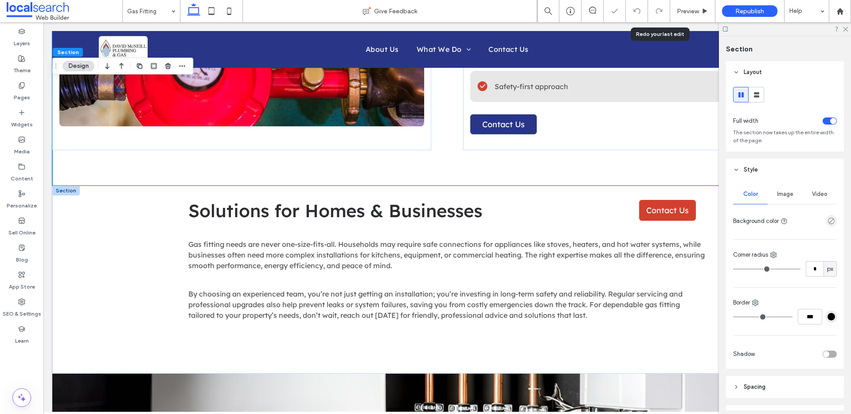
scroll to position [467, 0]
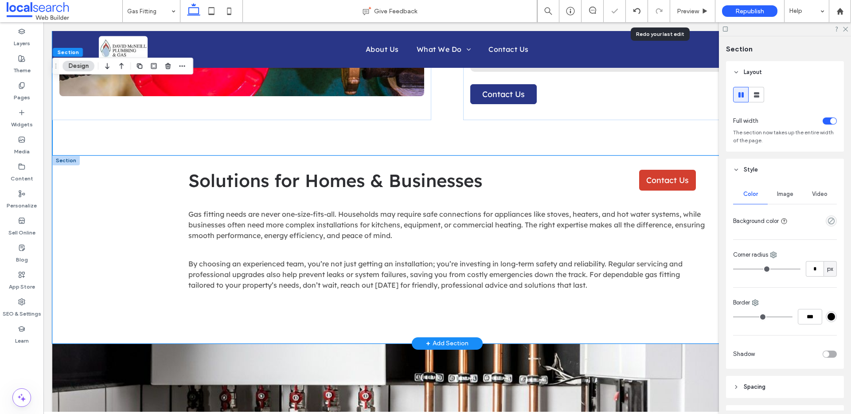
drag, startPoint x: 123, startPoint y: 236, endPoint x: 132, endPoint y: 235, distance: 8.5
click at [123, 236] on div "Solutions for Homes & Businesses Contact Us Gas fitting needs are never one-siz…" at bounding box center [447, 250] width 790 height 188
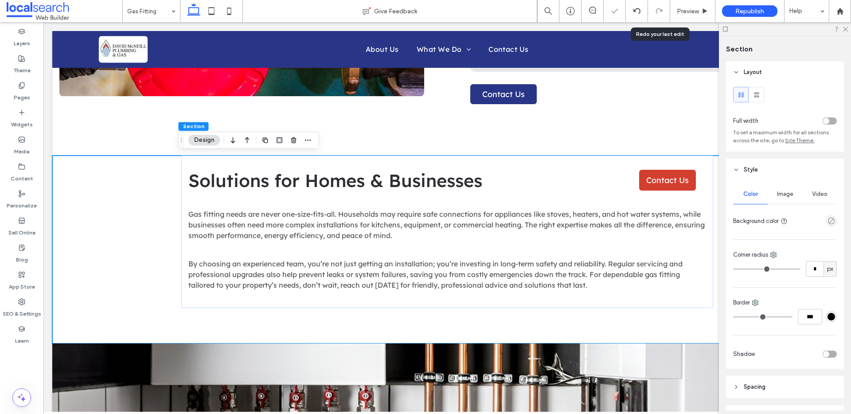
click at [825, 123] on div "toggle" at bounding box center [829, 120] width 14 height 7
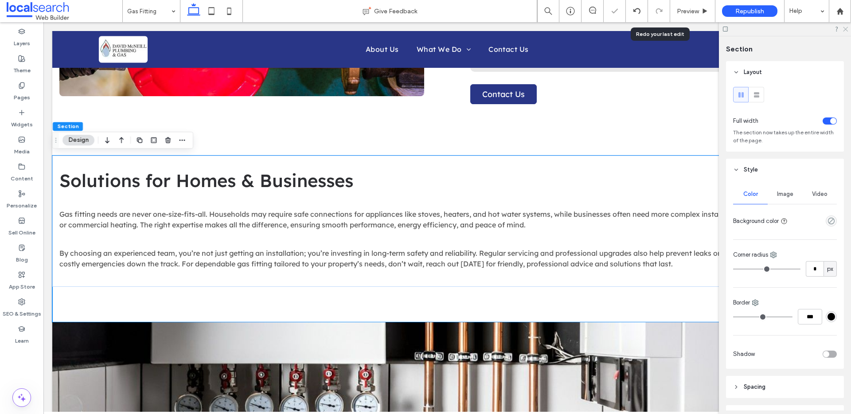
drag, startPoint x: 845, startPoint y: 26, endPoint x: 738, endPoint y: 90, distance: 124.8
click at [845, 26] on icon at bounding box center [845, 29] width 6 height 6
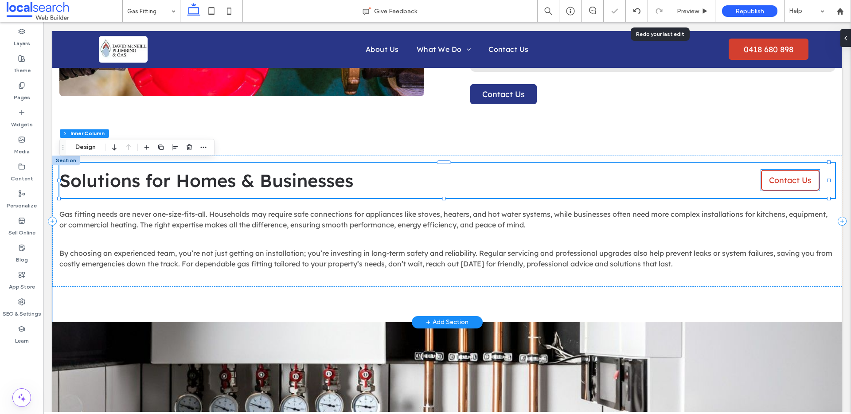
scroll to position [50, 0]
click at [761, 174] on link "Contact Us" at bounding box center [790, 180] width 58 height 21
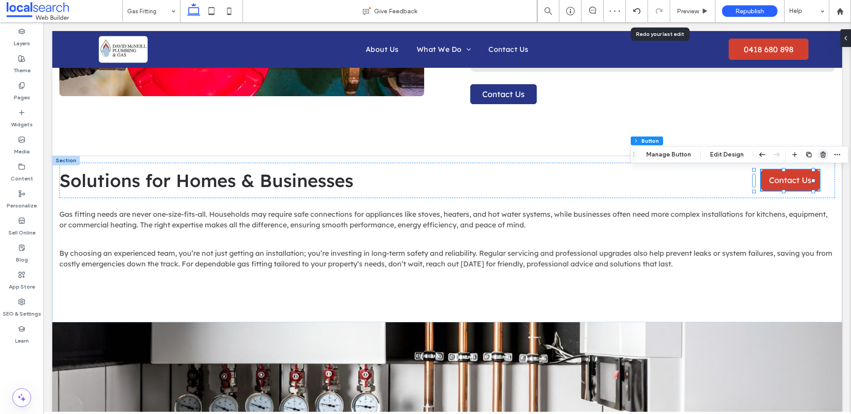
click at [823, 155] on use "button" at bounding box center [822, 155] width 5 height 6
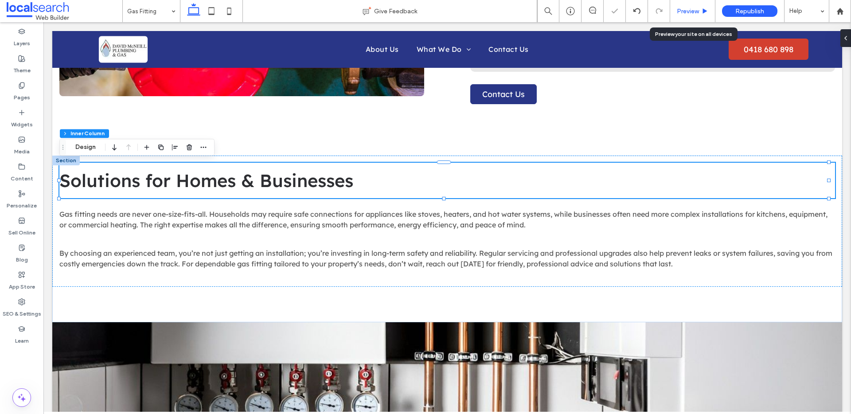
click at [689, 9] on span "Preview" at bounding box center [688, 12] width 22 height 8
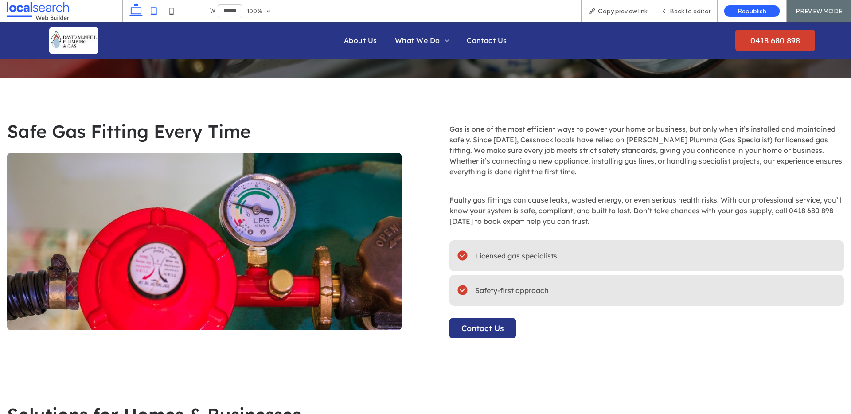
click at [157, 15] on icon at bounding box center [154, 11] width 18 height 18
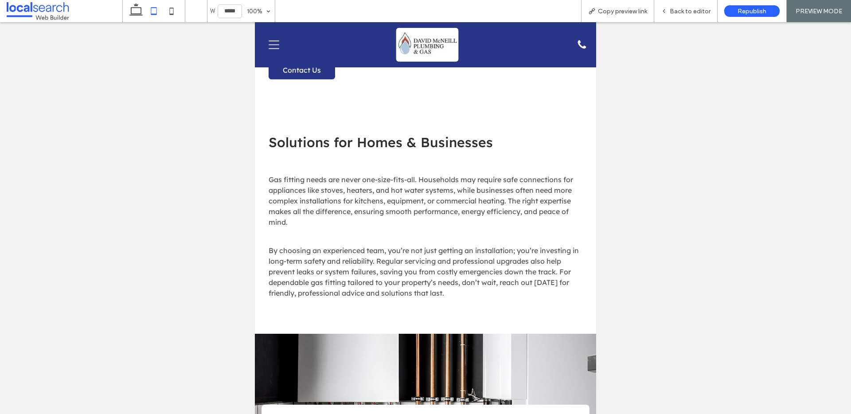
scroll to position [685, 0]
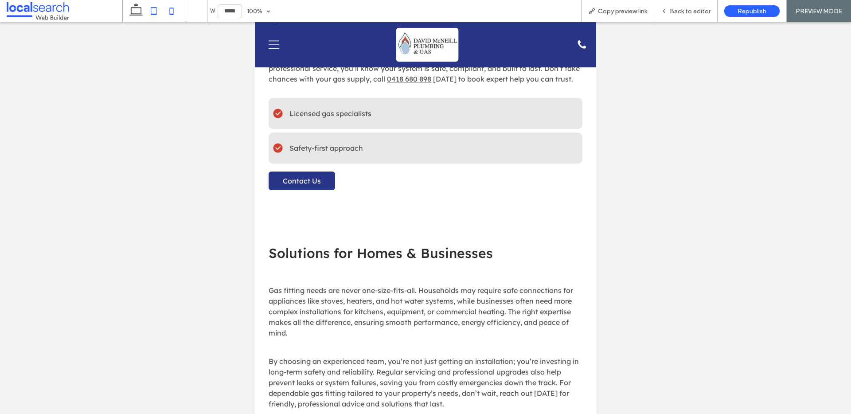
click at [173, 12] on use at bounding box center [172, 11] width 4 height 7
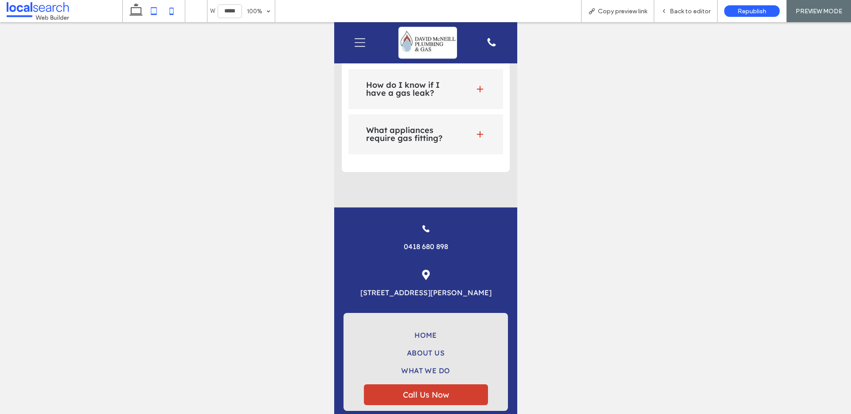
click at [141, 6] on icon at bounding box center [136, 11] width 18 height 18
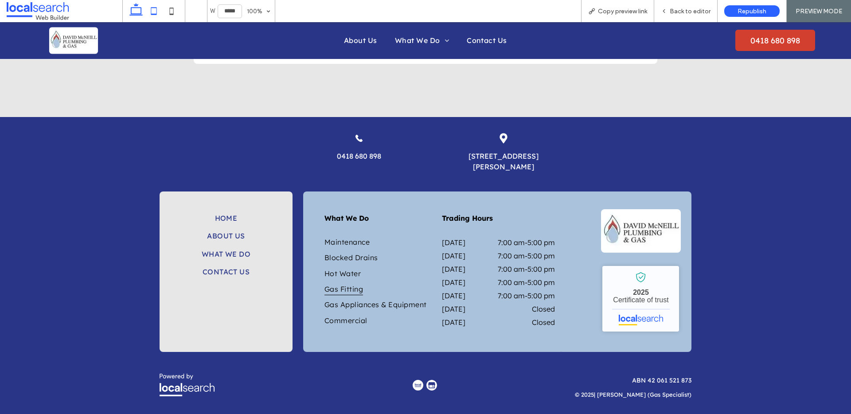
type input "******"
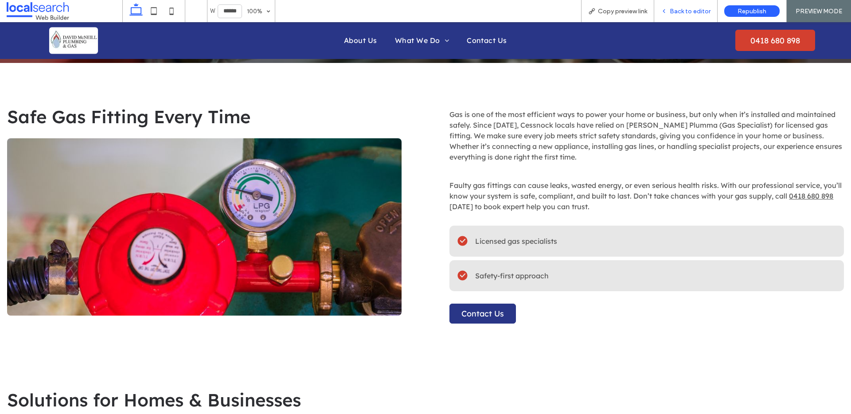
click at [690, 12] on span "Back to editor" at bounding box center [690, 12] width 41 height 8
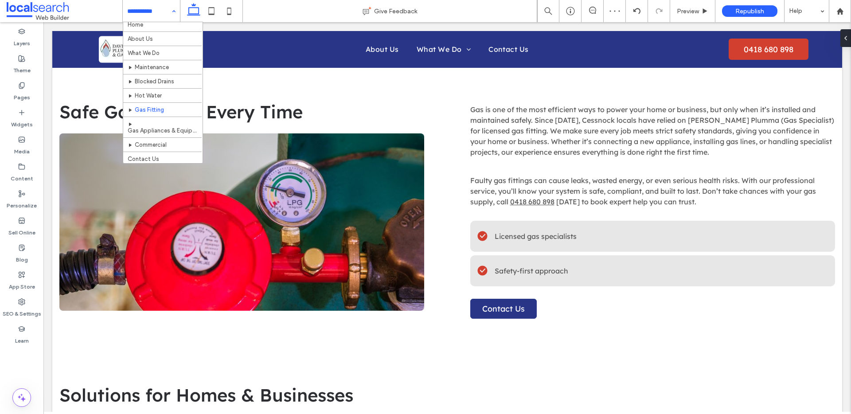
scroll to position [6, 0]
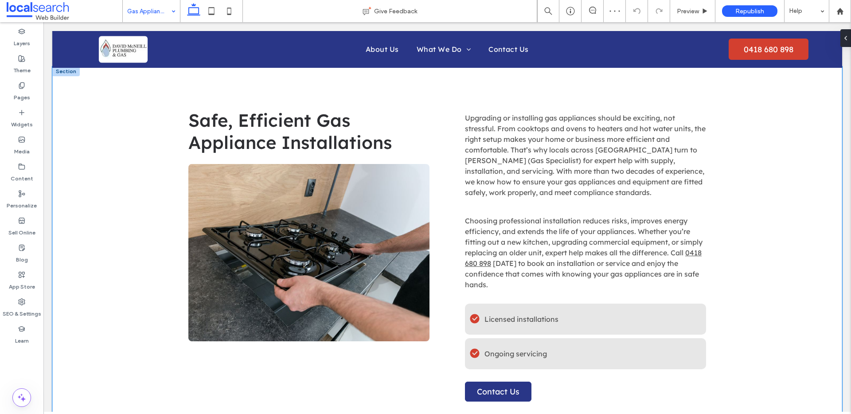
click at [133, 195] on div "Safe, Efficient Gas Appliance Installations Upgrading or installing gas applian…" at bounding box center [447, 259] width 790 height 386
click at [208, 68] on button "Design" at bounding box center [204, 66] width 32 height 11
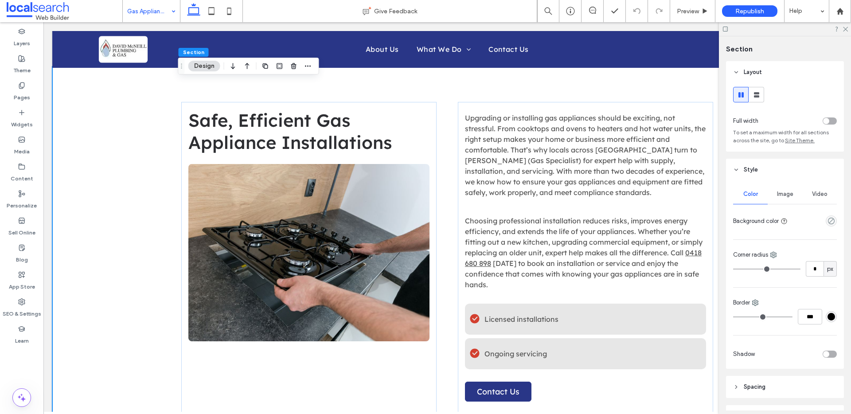
click at [830, 117] on div at bounding box center [799, 121] width 75 height 16
click at [828, 120] on div "toggle" at bounding box center [829, 120] width 14 height 7
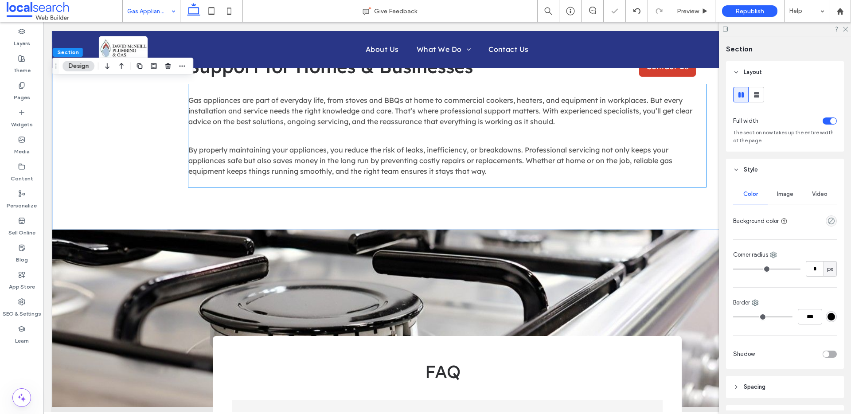
scroll to position [506, 0]
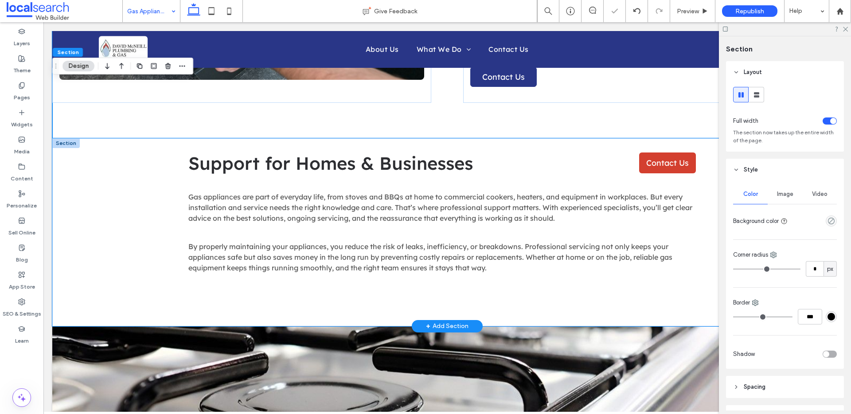
click at [161, 214] on div "Support for Homes & Businesses Contact Us Gas appliances are part of everyday l…" at bounding box center [447, 232] width 790 height 188
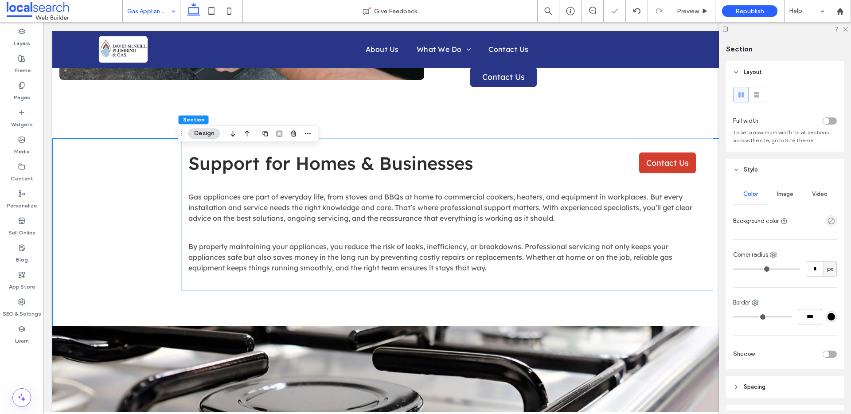
click at [826, 121] on div "toggle" at bounding box center [829, 120] width 14 height 7
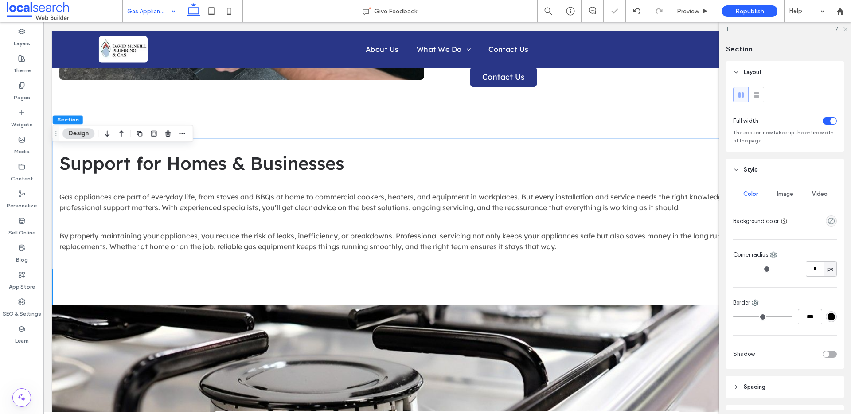
drag, startPoint x: 842, startPoint y: 29, endPoint x: 684, endPoint y: 58, distance: 160.7
click at [842, 29] on icon at bounding box center [845, 29] width 6 height 6
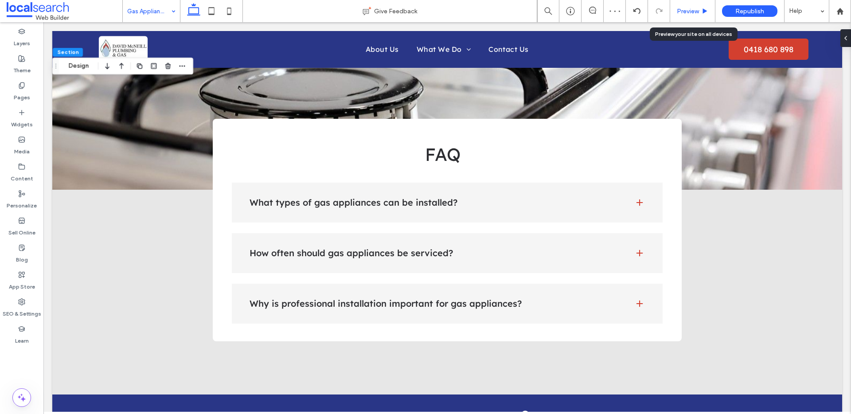
click at [695, 9] on span "Preview" at bounding box center [688, 12] width 22 height 8
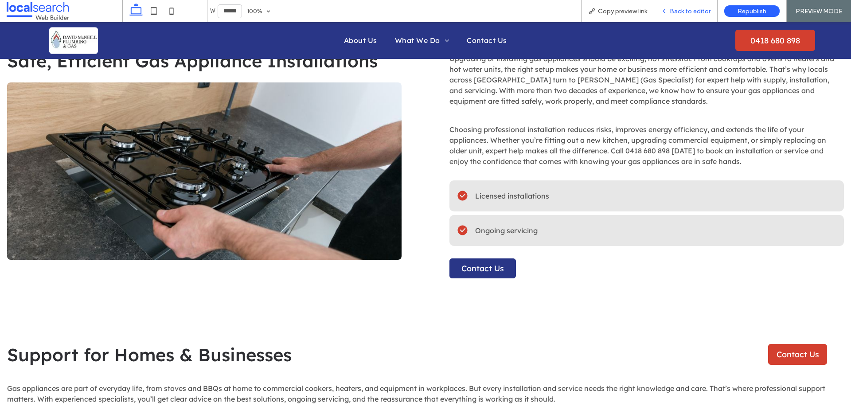
click at [682, 8] on span "Back to editor" at bounding box center [690, 12] width 41 height 8
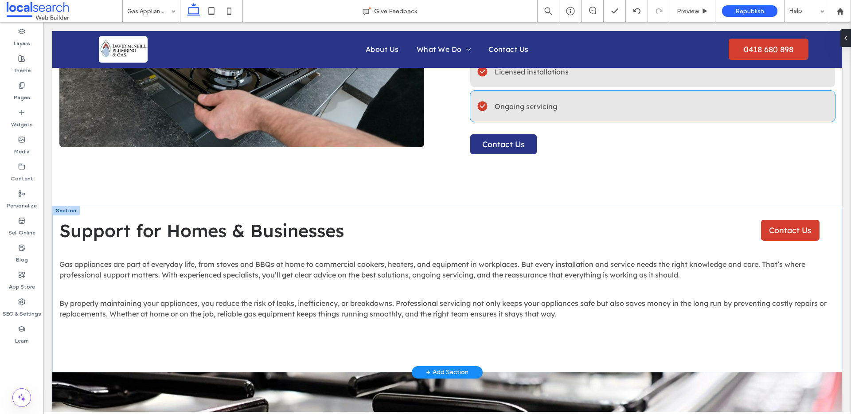
scroll to position [477, 0]
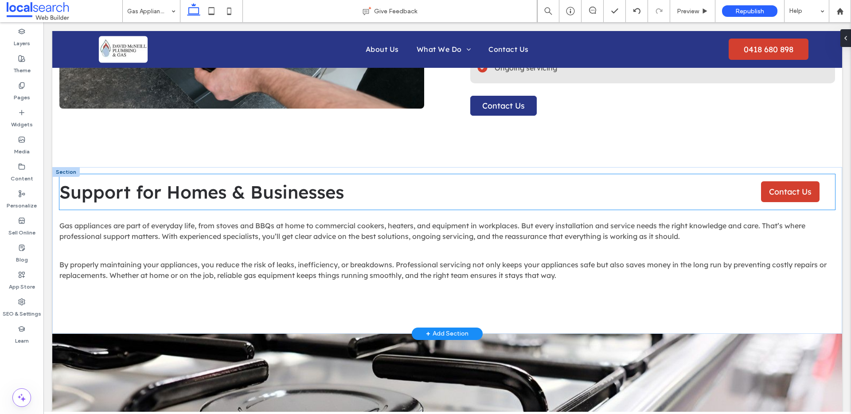
click at [753, 193] on div "Support for Homes & Businesses Contact Us" at bounding box center [446, 191] width 775 height 35
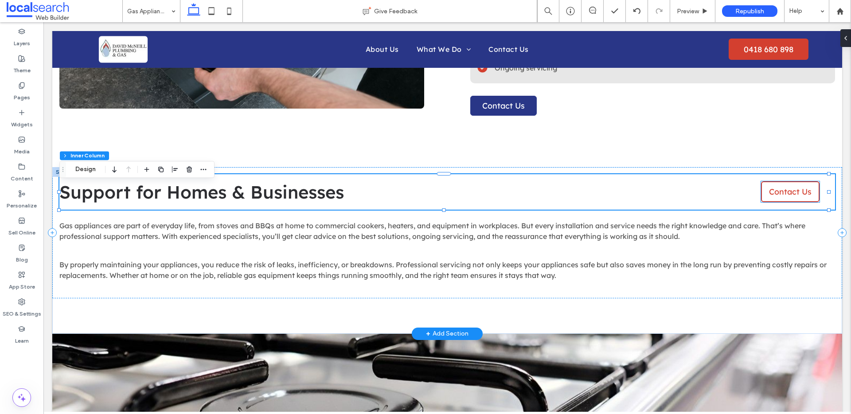
click at [761, 197] on link "Contact Us" at bounding box center [790, 191] width 58 height 21
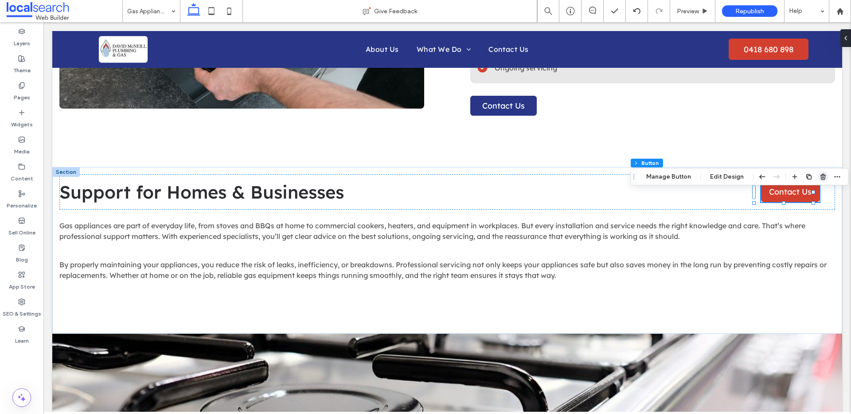
click at [822, 177] on use "button" at bounding box center [822, 177] width 5 height 6
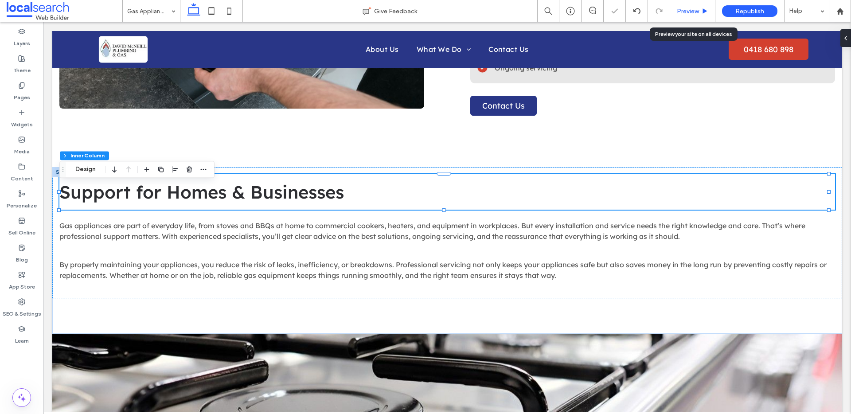
click at [695, 12] on span "Preview" at bounding box center [688, 12] width 22 height 8
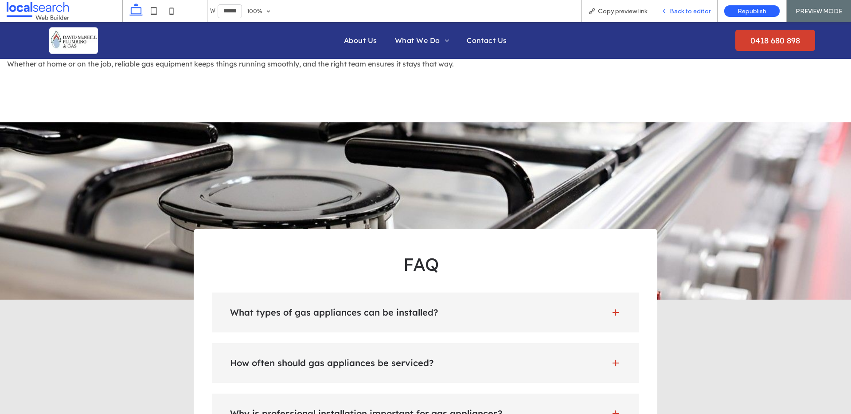
click at [685, 11] on span "Back to editor" at bounding box center [690, 12] width 41 height 8
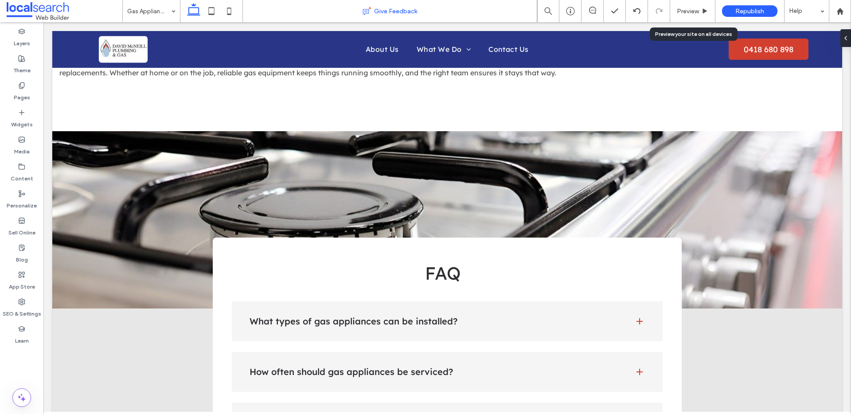
scroll to position [699, 0]
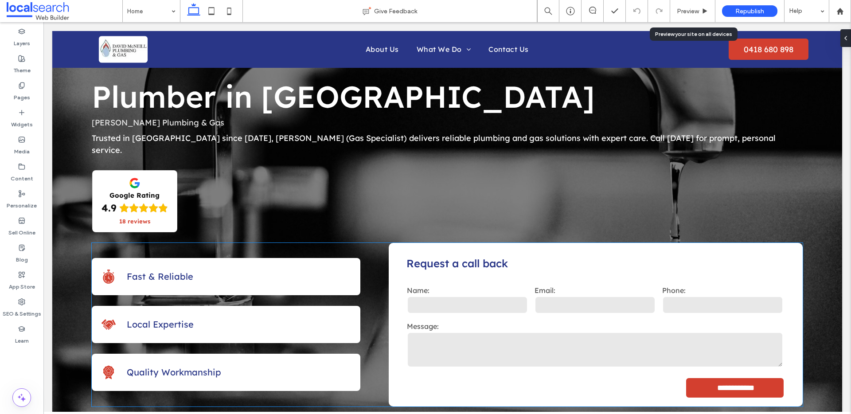
click at [228, 270] on p "Fast & Reliable" at bounding box center [239, 276] width 225 height 13
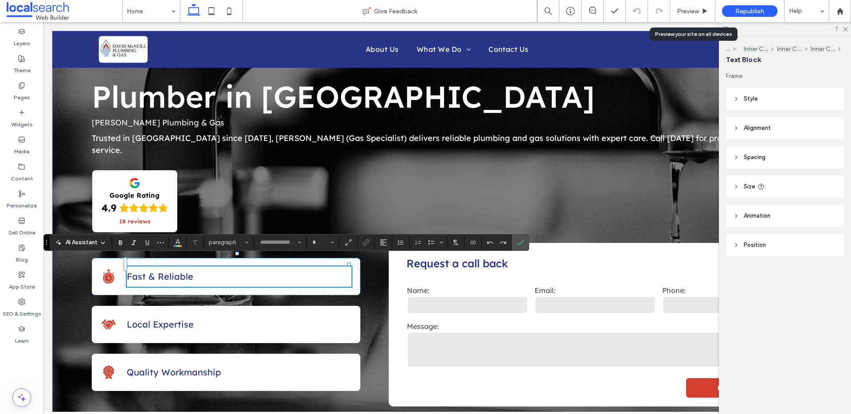
type input "**********"
type input "**"
click at [102, 275] on div "**********" at bounding box center [226, 276] width 268 height 37
click at [85, 273] on div "**********" at bounding box center [447, 241] width 790 height 455
click at [106, 273] on div "**********" at bounding box center [226, 276] width 268 height 37
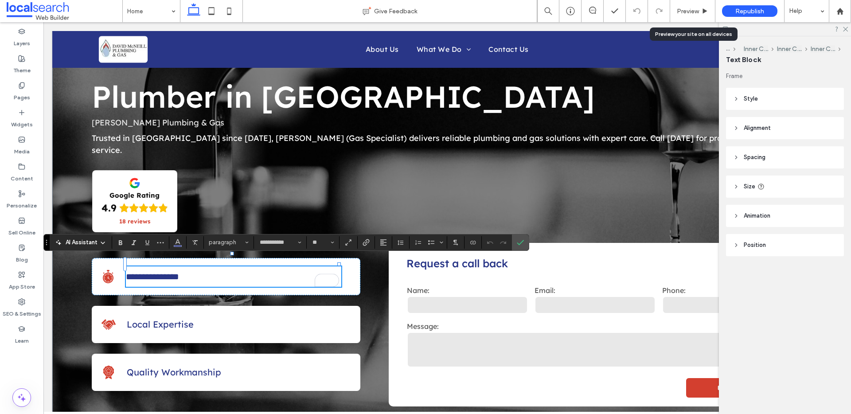
click at [739, 217] on header "Animation" at bounding box center [785, 216] width 118 height 22
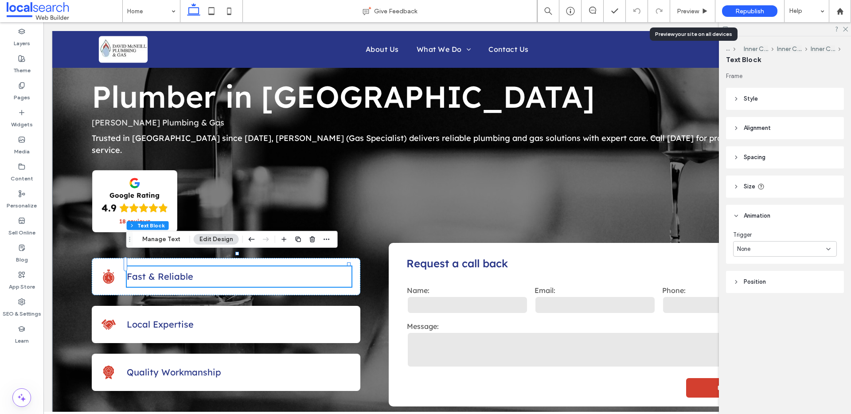
click at [763, 245] on div "None" at bounding box center [781, 249] width 89 height 9
click at [768, 280] on div "Entrance" at bounding box center [784, 280] width 103 height 16
click at [769, 281] on div "None" at bounding box center [781, 285] width 89 height 9
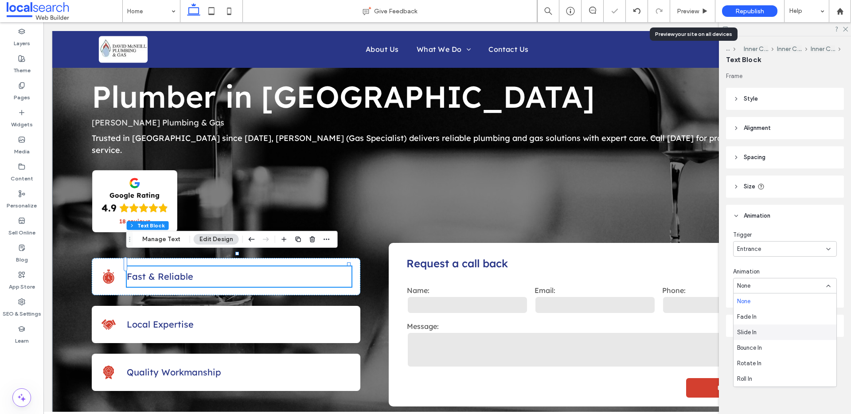
click at [767, 329] on div "Slide In" at bounding box center [784, 332] width 103 height 16
click at [760, 252] on div "Entrance" at bounding box center [781, 249] width 89 height 9
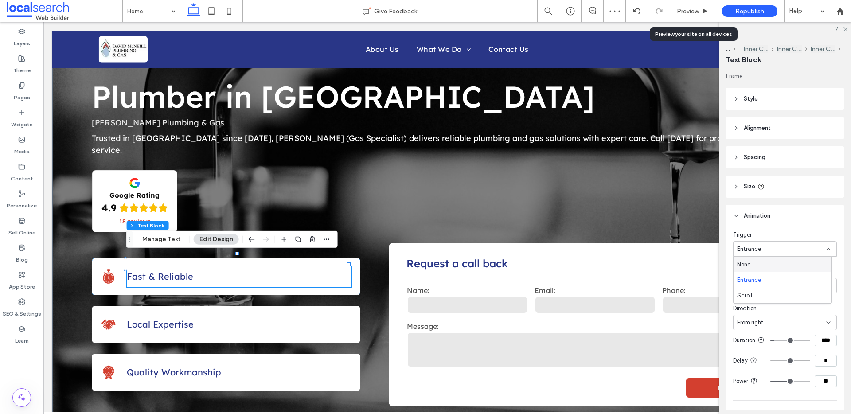
click at [760, 260] on div "None" at bounding box center [782, 265] width 98 height 16
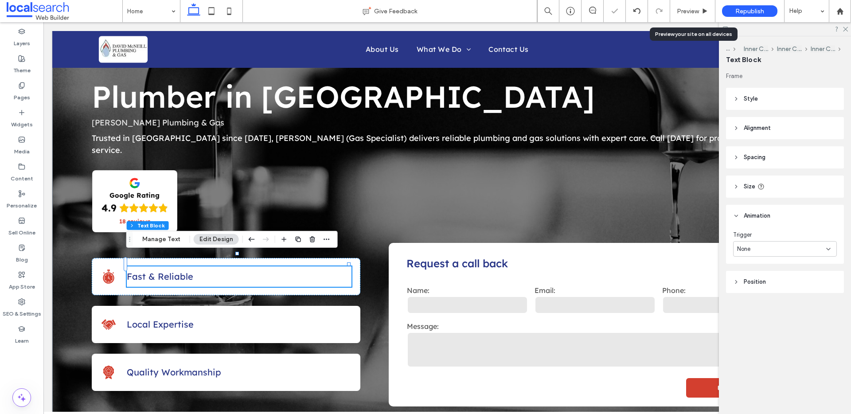
click at [739, 214] on icon at bounding box center [736, 216] width 6 height 6
click at [103, 272] on icon at bounding box center [103, 272] width 1 height 1
click at [99, 261] on div "Stopwatch Icon Fast & Reliable" at bounding box center [226, 276] width 268 height 37
click at [97, 261] on div "Stopwatch Icon Fast & Reliable" at bounding box center [226, 276] width 268 height 37
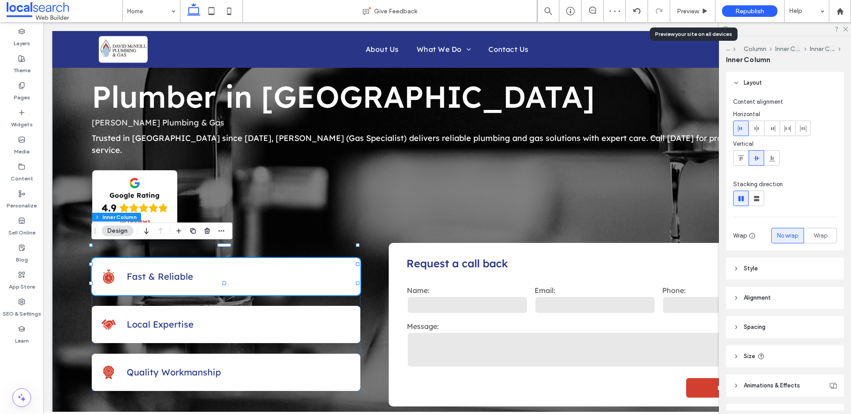
click at [94, 267] on div "Stopwatch Icon Fast & Reliable" at bounding box center [226, 276] width 268 height 37
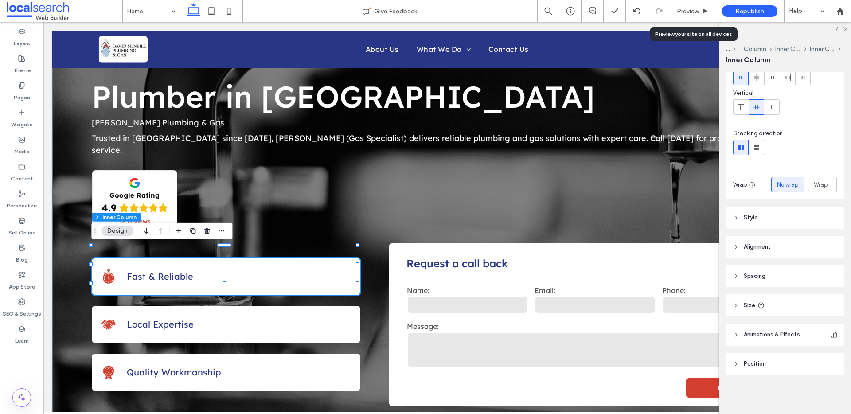
click at [737, 332] on icon at bounding box center [736, 334] width 6 height 6
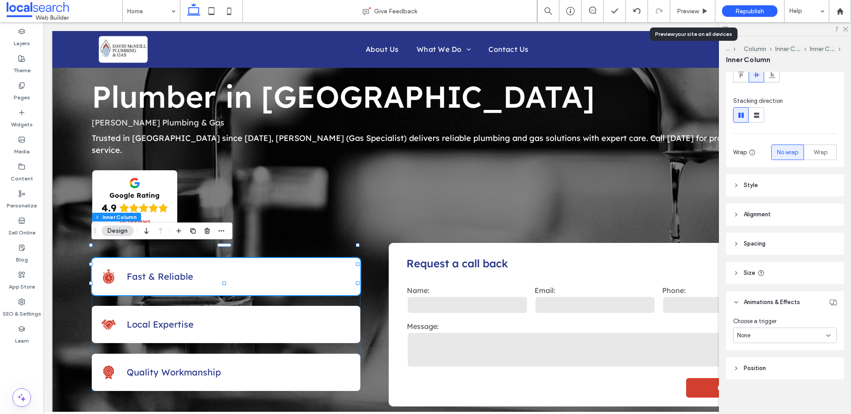
scroll to position [88, 0]
drag, startPoint x: 761, startPoint y: 327, endPoint x: 764, endPoint y: 332, distance: 6.4
click at [761, 327] on div "None" at bounding box center [781, 331] width 89 height 9
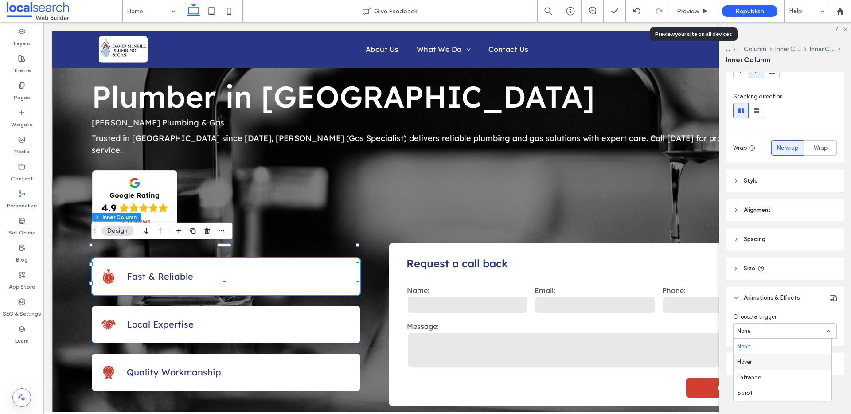
click at [764, 361] on div "Hover" at bounding box center [782, 362] width 98 height 16
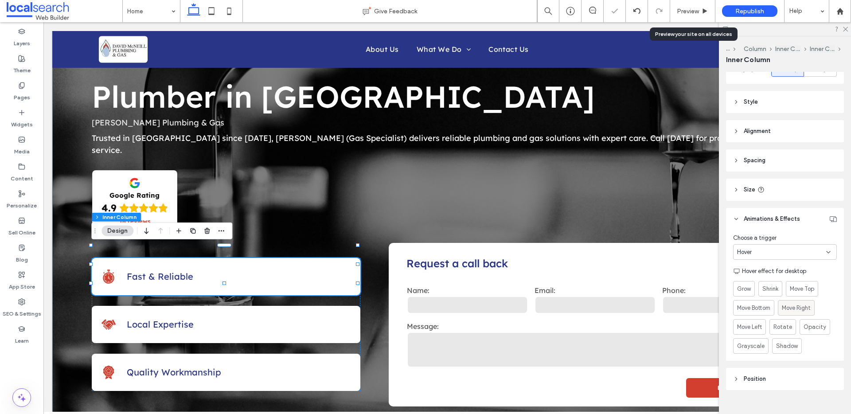
scroll to position [182, 0]
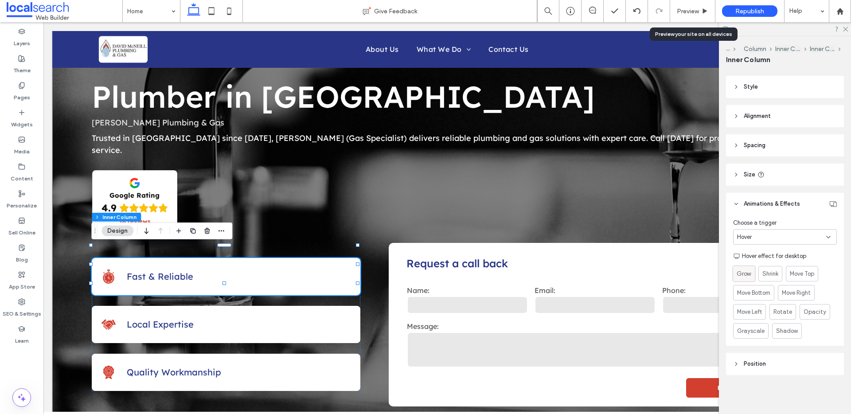
click at [744, 277] on span "Grow" at bounding box center [743, 273] width 15 height 9
click at [286, 318] on p "Local Expertise" at bounding box center [239, 324] width 225 height 13
click at [312, 318] on p "Local Expertise" at bounding box center [239, 324] width 225 height 13
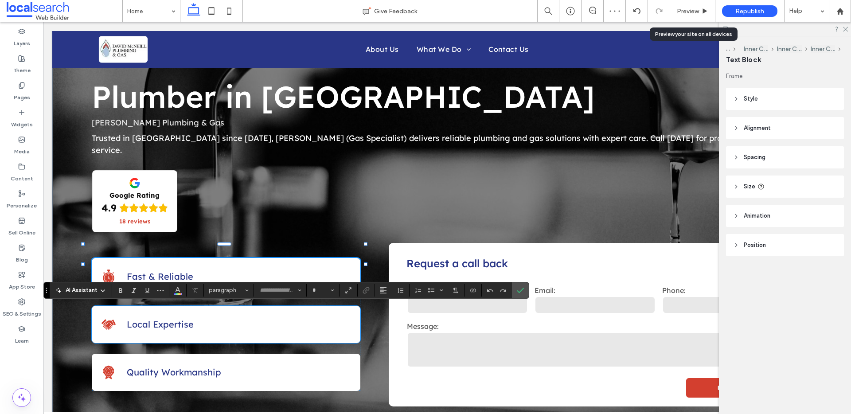
type input "**********"
type input "**"
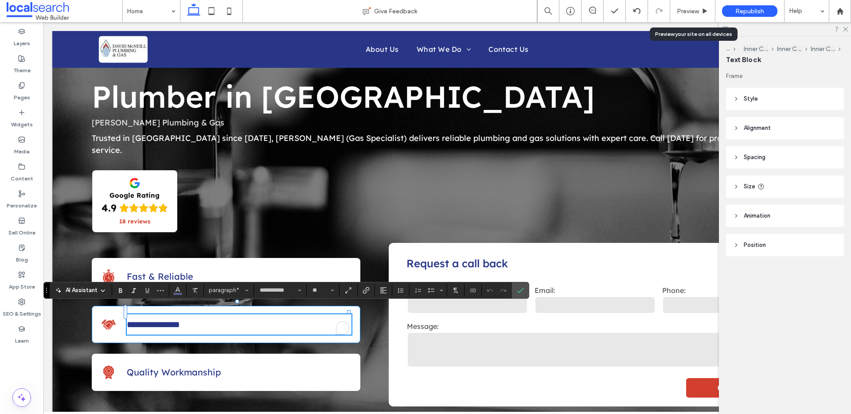
click at [92, 311] on div "**********" at bounding box center [226, 324] width 268 height 37
click at [94, 310] on div "**********" at bounding box center [226, 324] width 268 height 37
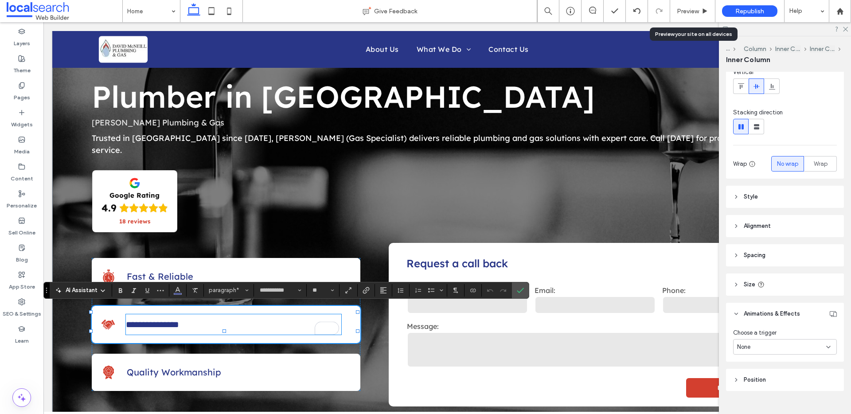
scroll to position [88, 0]
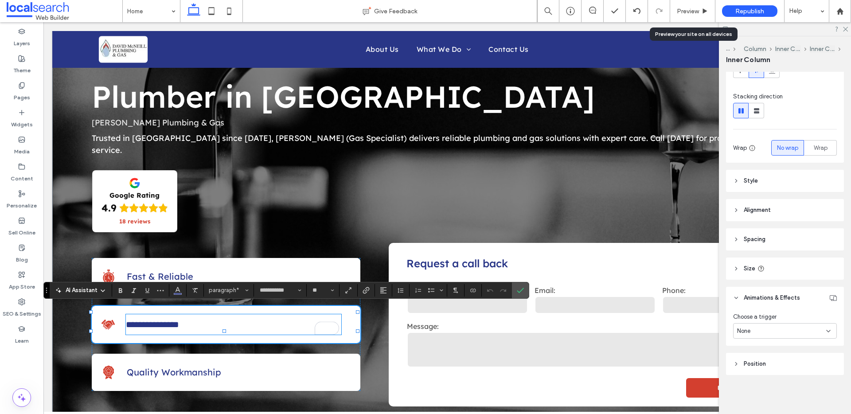
click at [774, 328] on div "None" at bounding box center [781, 331] width 89 height 9
click at [755, 346] on div "None" at bounding box center [782, 347] width 98 height 16
click at [767, 328] on div "None" at bounding box center [781, 331] width 89 height 9
click at [760, 361] on div "Hover" at bounding box center [782, 362] width 98 height 16
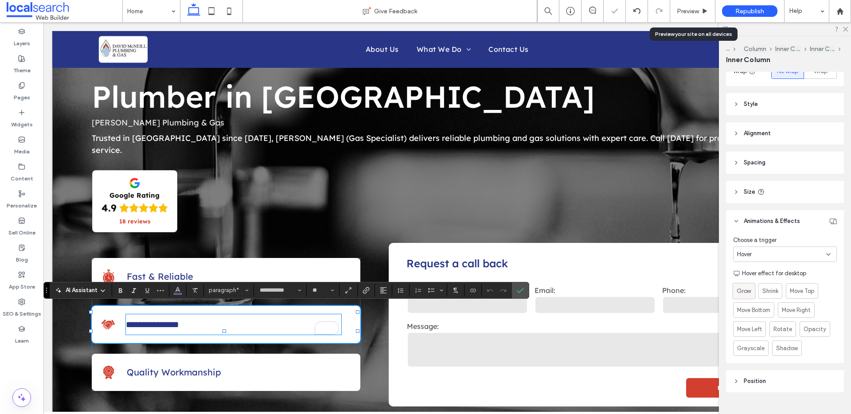
scroll to position [166, 0]
click at [741, 291] on span "Grow" at bounding box center [743, 289] width 15 height 9
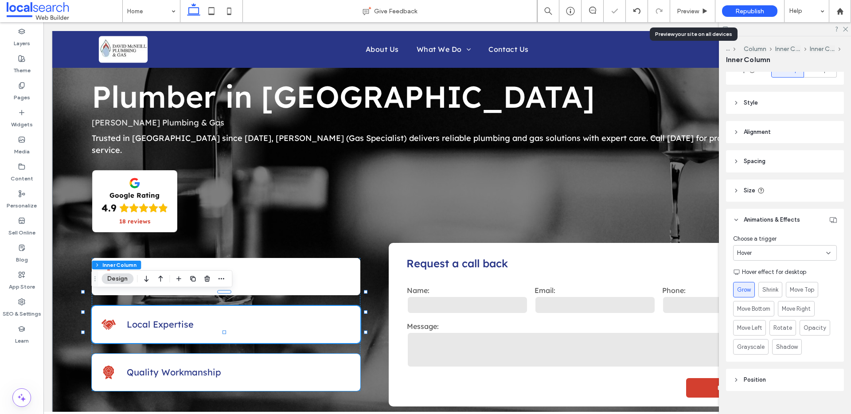
click at [102, 364] on icon "Ribbon Icon" at bounding box center [109, 372] width 16 height 16
click at [94, 356] on div "Ribbon Icon Quality Workmanship" at bounding box center [226, 372] width 268 height 37
click at [95, 356] on div "Ribbon Icon Quality Workmanship" at bounding box center [226, 372] width 268 height 37
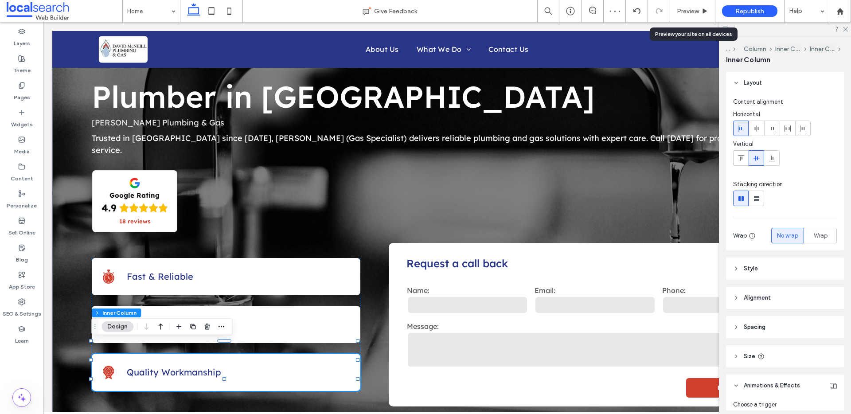
scroll to position [85, 0]
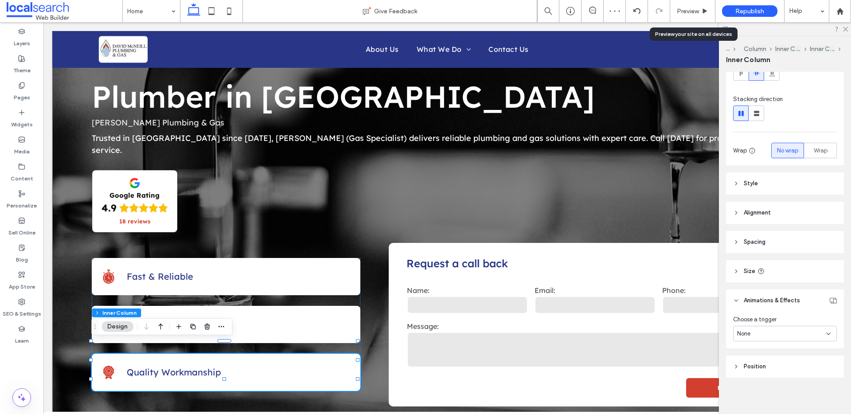
click at [749, 335] on span "None" at bounding box center [743, 333] width 13 height 9
click at [764, 362] on div "Hover" at bounding box center [782, 365] width 98 height 16
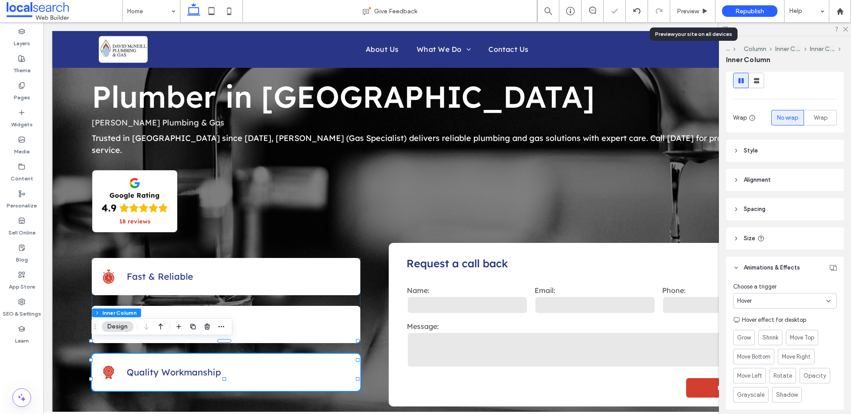
scroll to position [182, 0]
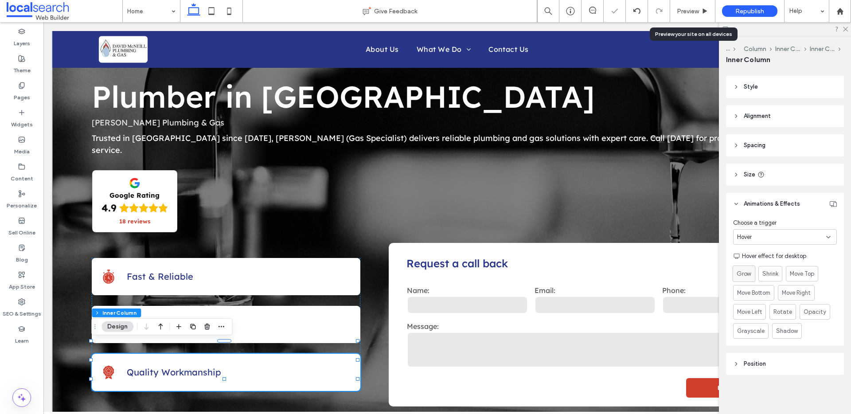
click at [740, 273] on span "Grow" at bounding box center [743, 273] width 15 height 9
click at [686, 8] on span "Preview" at bounding box center [688, 12] width 22 height 8
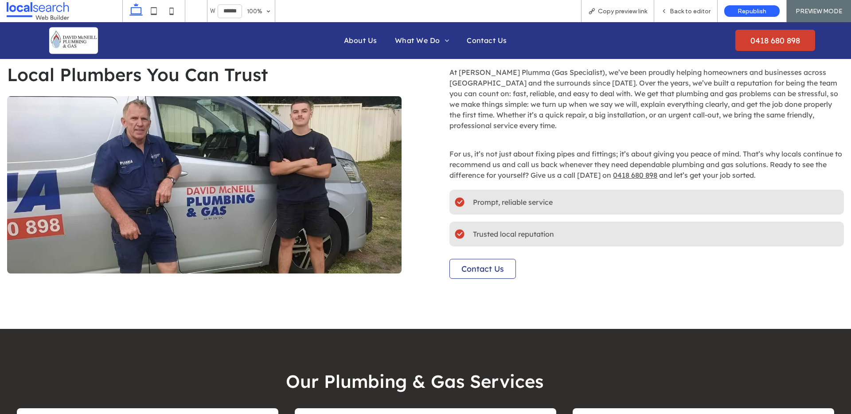
scroll to position [463, 0]
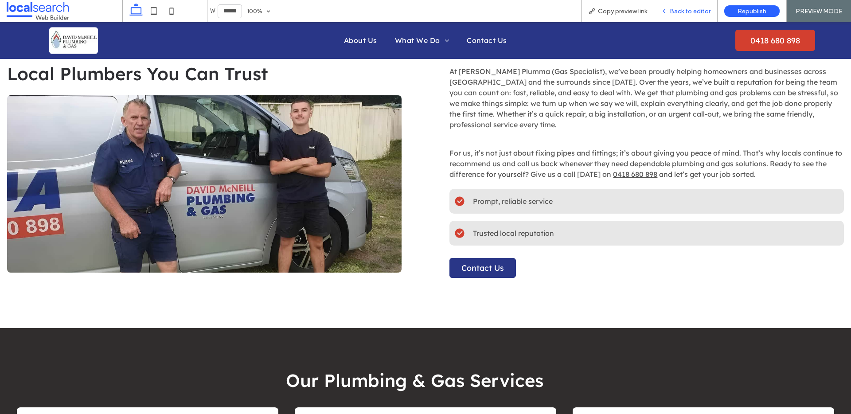
click at [692, 9] on span "Back to editor" at bounding box center [690, 12] width 41 height 8
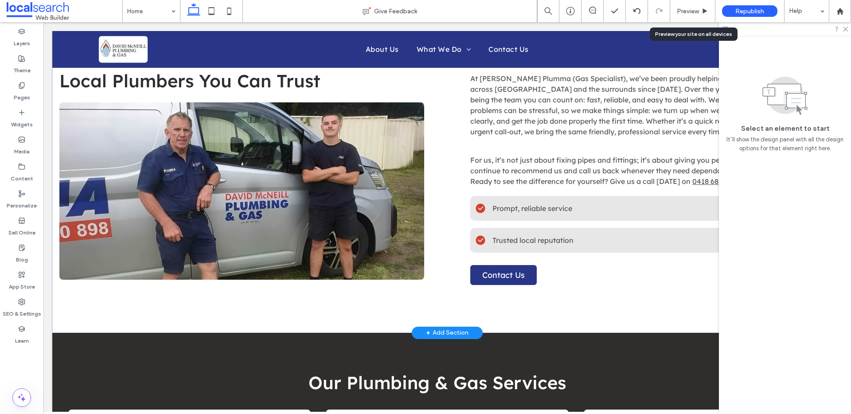
scroll to position [459, 0]
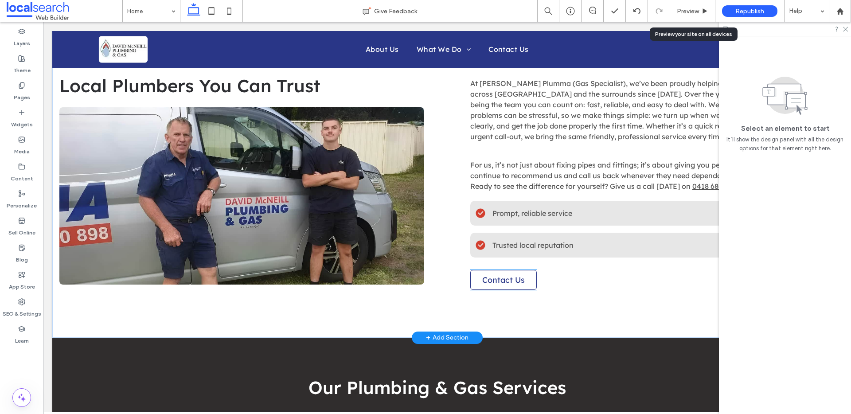
click at [522, 275] on link "Contact Us" at bounding box center [503, 280] width 66 height 20
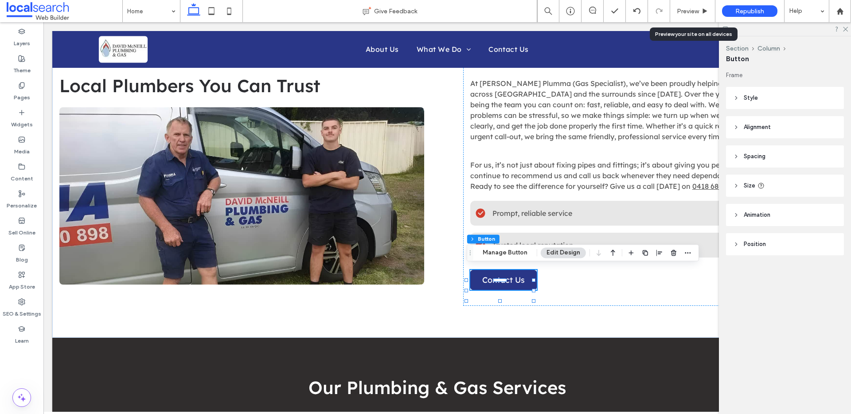
click at [734, 212] on icon at bounding box center [736, 215] width 6 height 6
click at [752, 244] on div "None" at bounding box center [781, 248] width 89 height 9
click at [766, 247] on div "None" at bounding box center [781, 248] width 89 height 9
click at [692, 11] on span "Preview" at bounding box center [688, 12] width 22 height 8
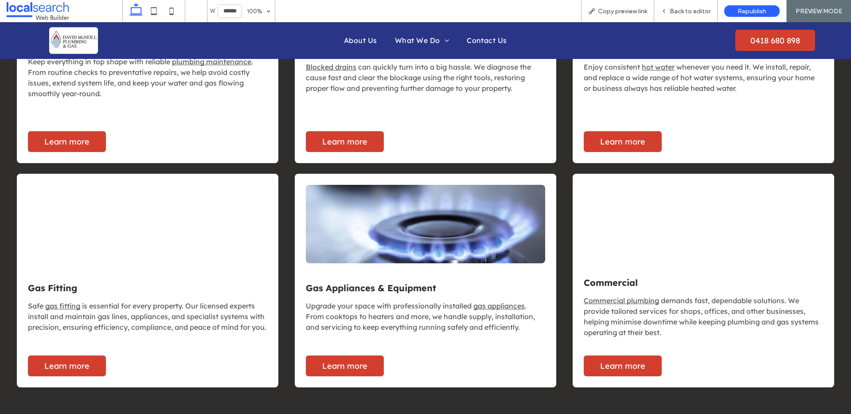
scroll to position [786, 0]
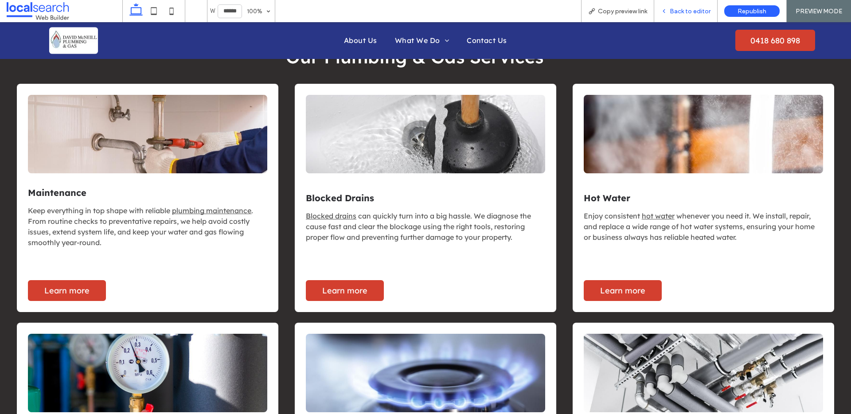
click at [694, 9] on span "Back to editor" at bounding box center [690, 12] width 41 height 8
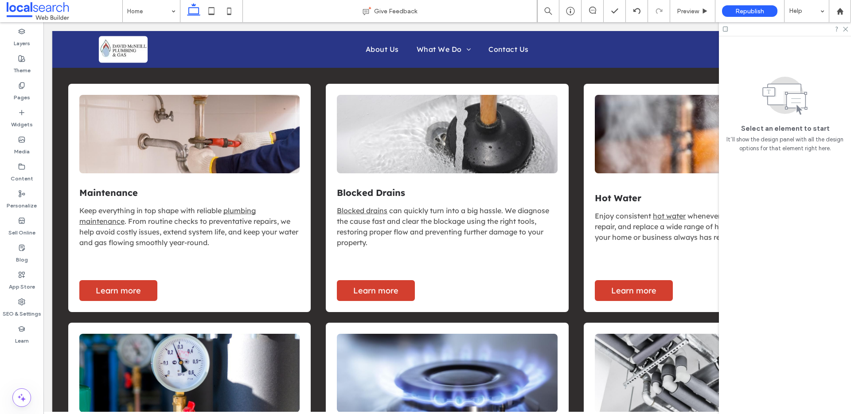
scroll to position [789, 0]
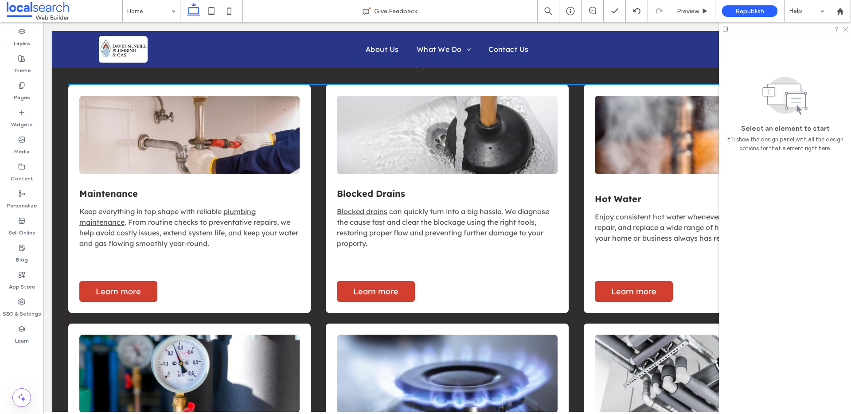
click at [261, 256] on div "Maintenance Keep everything in top shape with reliable plumbing maintenance . F…" at bounding box center [189, 199] width 242 height 228
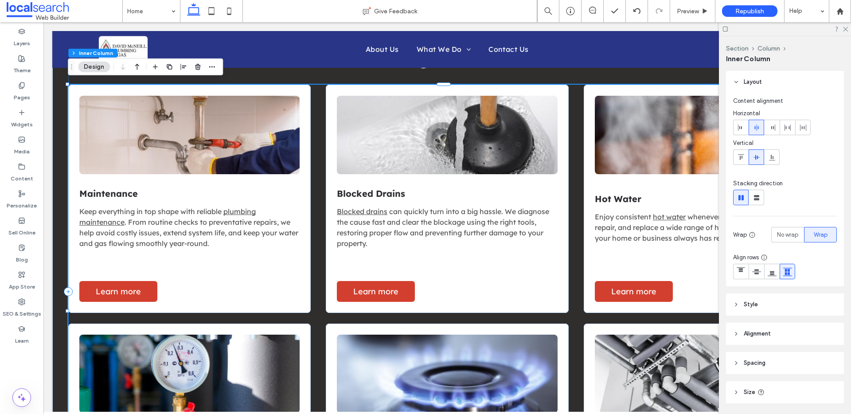
click at [262, 256] on div "Maintenance Keep everything in top shape with reliable plumbing maintenance . F…" at bounding box center [189, 199] width 242 height 228
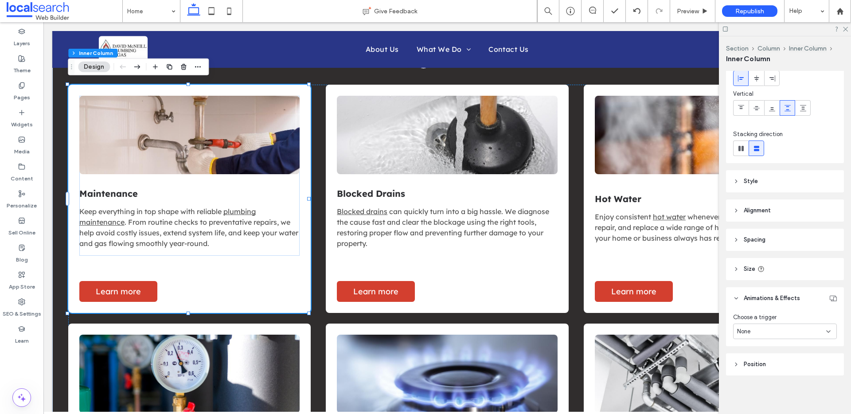
scroll to position [50, 0]
click at [763, 338] on div "None" at bounding box center [785, 331] width 104 height 16
click at [759, 365] on div "Hover" at bounding box center [782, 362] width 98 height 16
click at [744, 364] on span "Grow" at bounding box center [743, 367] width 15 height 9
click at [499, 271] on div "Blocked Drains Blocked drains can quickly turn into a big hassle. We diagnose t…" at bounding box center [447, 199] width 242 height 228
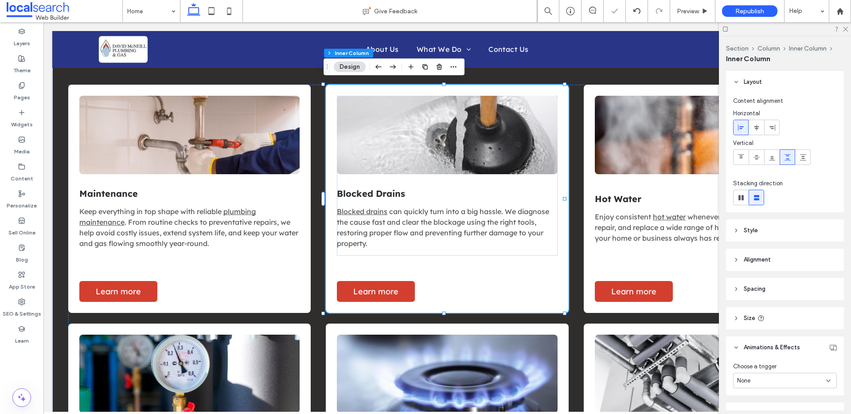
click at [499, 271] on div "Blocked Drains Blocked drains can quickly turn into a big hassle. We diagnose t…" at bounding box center [447, 199] width 242 height 228
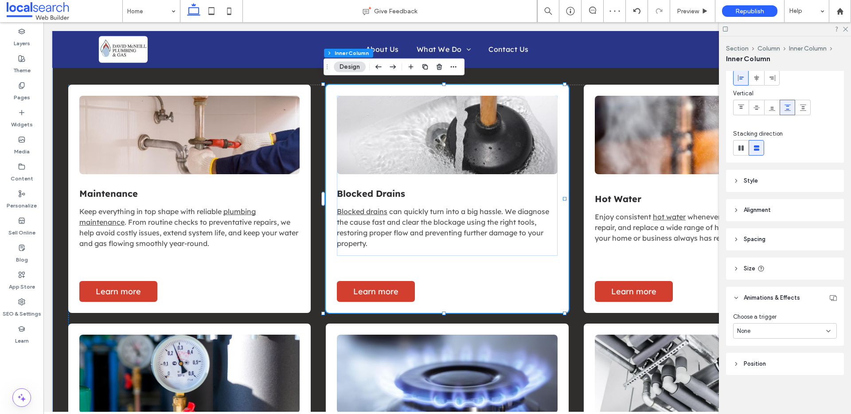
click at [778, 340] on div "Choose a trigger None" at bounding box center [785, 327] width 118 height 37
click at [775, 332] on div "None" at bounding box center [781, 331] width 89 height 9
click at [760, 359] on div "Hover" at bounding box center [782, 362] width 98 height 16
click at [751, 366] on span "Grow" at bounding box center [743, 367] width 15 height 9
click at [631, 250] on div "Enjoy consistent hot water whenever you need it. We install, repair, and replac…" at bounding box center [705, 230] width 220 height 39
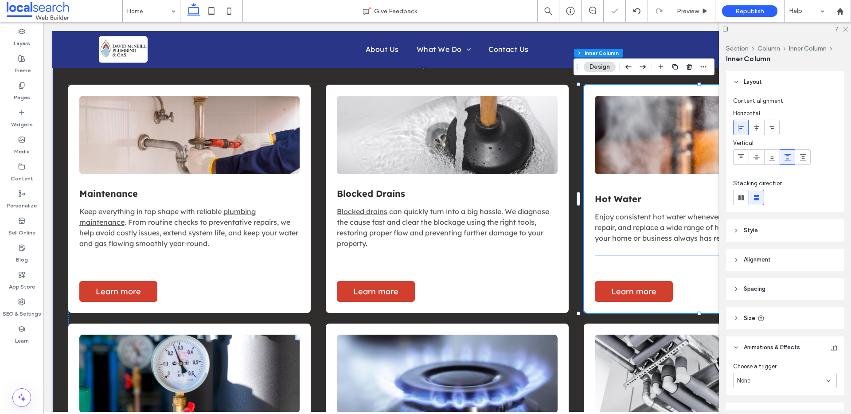
click at [752, 378] on div "None" at bounding box center [781, 380] width 89 height 9
click at [760, 334] on div "Hover" at bounding box center [782, 334] width 98 height 16
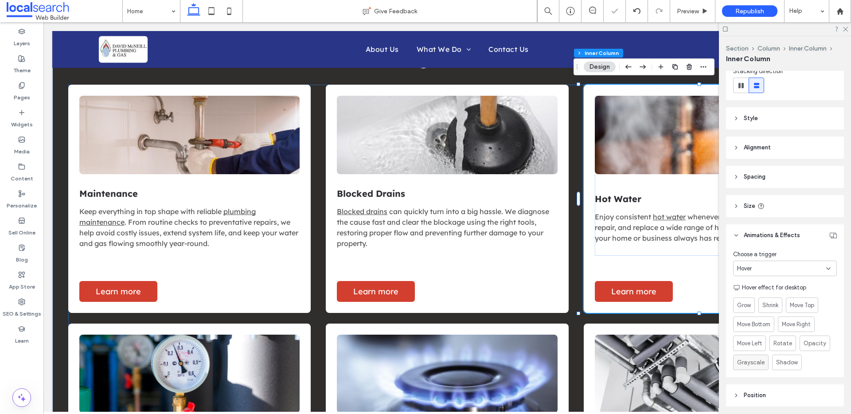
scroll to position [144, 0]
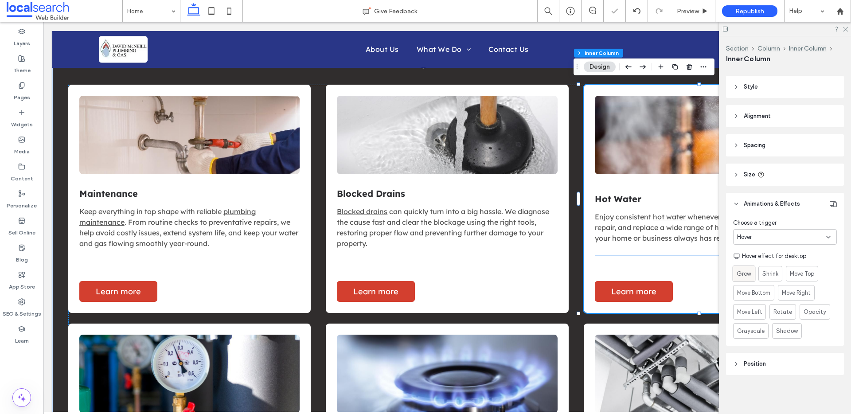
click at [746, 274] on span "Grow" at bounding box center [743, 273] width 15 height 9
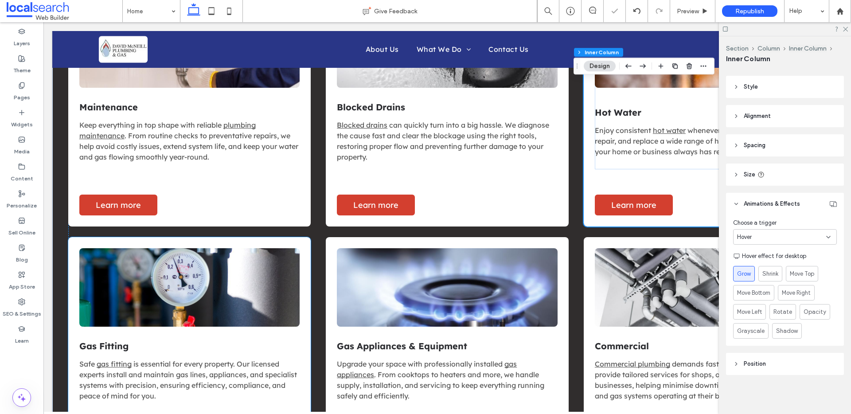
scroll to position [922, 0]
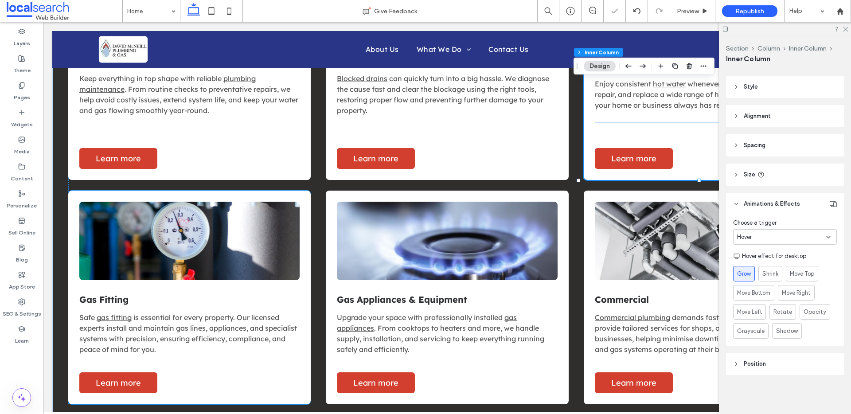
click at [297, 326] on p "Safe gas fitting is essential for every property. Our licensed experts install …" at bounding box center [189, 333] width 220 height 43
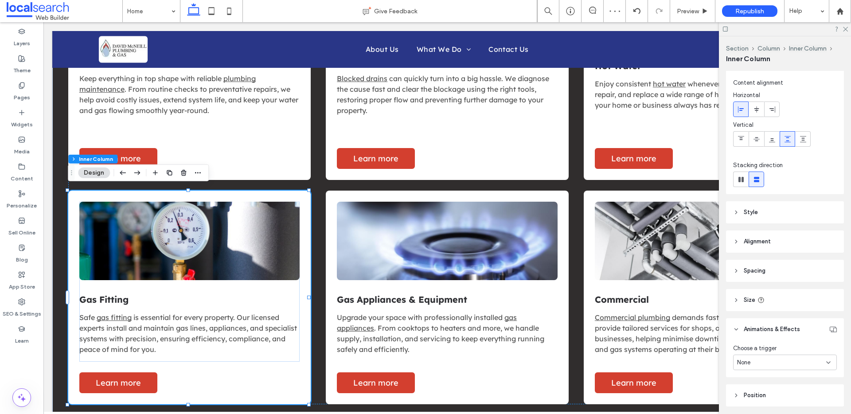
click at [764, 361] on div "None" at bounding box center [781, 362] width 89 height 9
click at [752, 316] on span "Hover" at bounding box center [744, 314] width 15 height 9
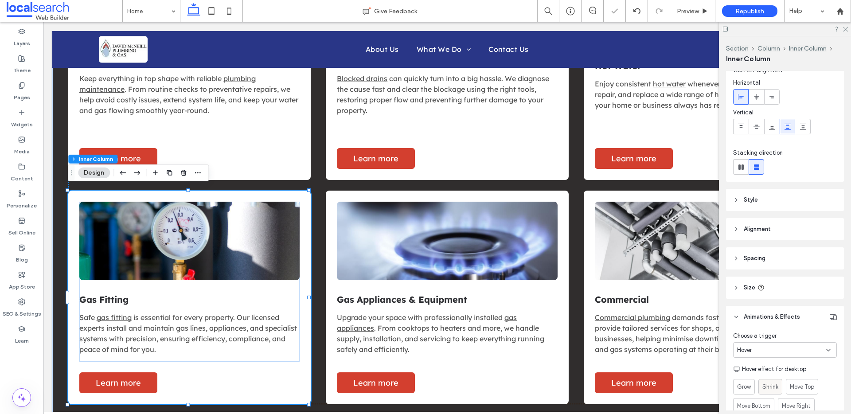
scroll to position [37, 0]
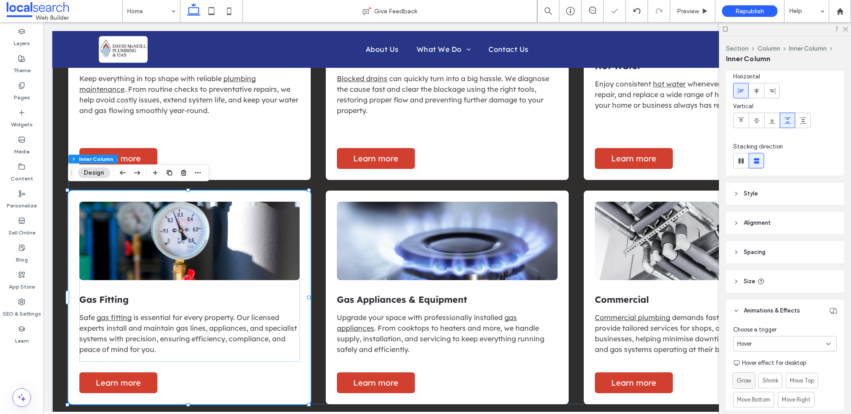
click at [745, 380] on span "Grow" at bounding box center [743, 380] width 15 height 9
click at [493, 363] on div "Gas Appliances & Equipment Upgrade your space with professionally installed gas…" at bounding box center [447, 298] width 242 height 214
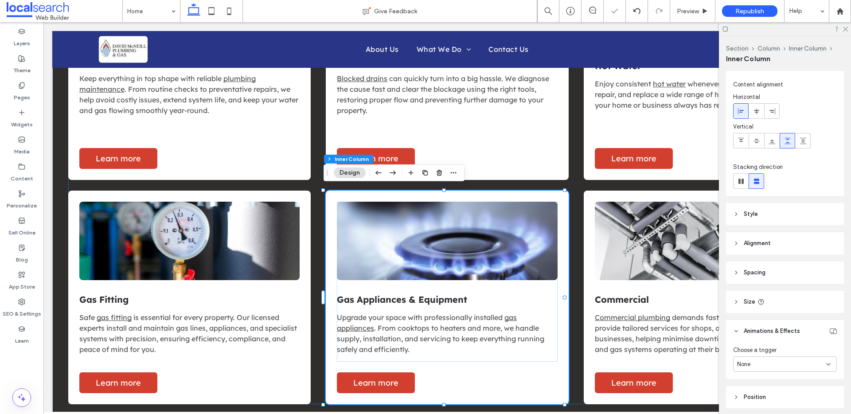
scroll to position [50, 0]
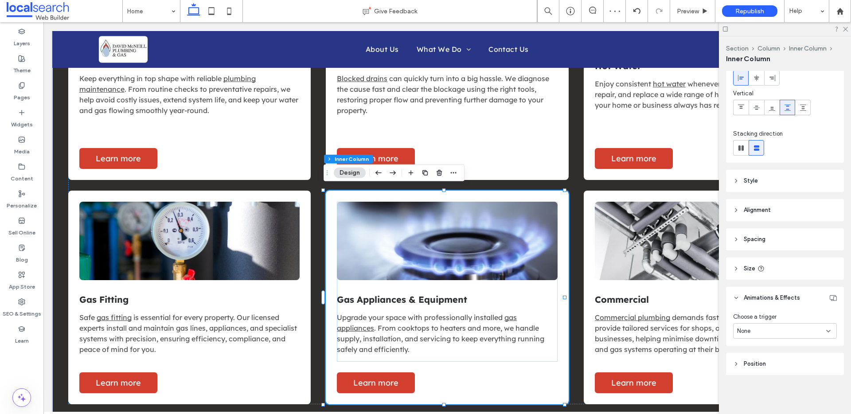
click at [760, 333] on div "None" at bounding box center [781, 331] width 89 height 9
click at [754, 359] on div "Hover" at bounding box center [782, 362] width 98 height 16
drag, startPoint x: 746, startPoint y: 370, endPoint x: 662, endPoint y: 337, distance: 90.5
click at [746, 370] on span "Grow" at bounding box center [743, 367] width 15 height 9
click at [690, 363] on div "Commercial Commercial plumbing demands fast, dependable solutions. We provide t…" at bounding box center [705, 298] width 242 height 214
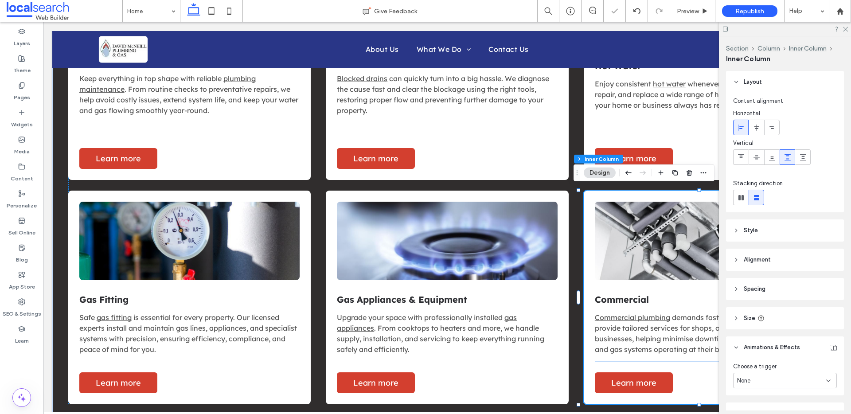
click at [754, 375] on div "None" at bounding box center [785, 381] width 104 height 16
click at [755, 331] on div "Hover" at bounding box center [782, 334] width 98 height 16
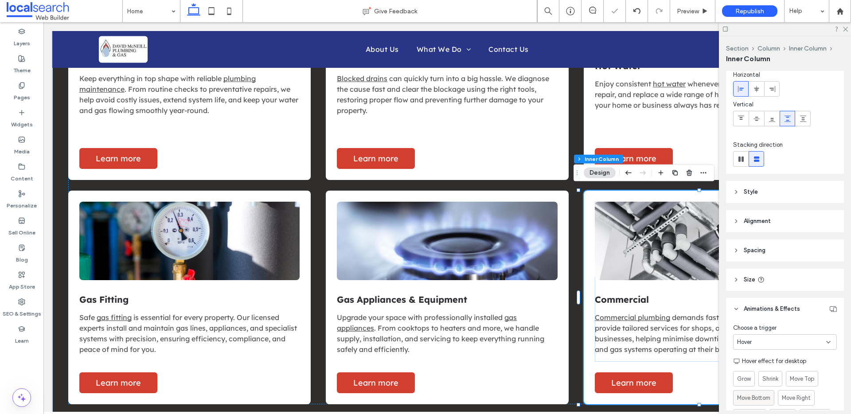
scroll to position [85, 0]
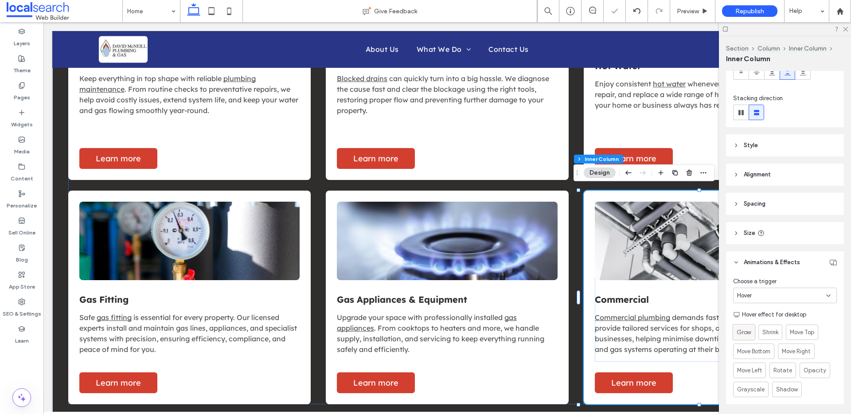
click at [745, 331] on span "Grow" at bounding box center [743, 331] width 15 height 9
click at [683, 14] on span "Preview" at bounding box center [688, 12] width 22 height 8
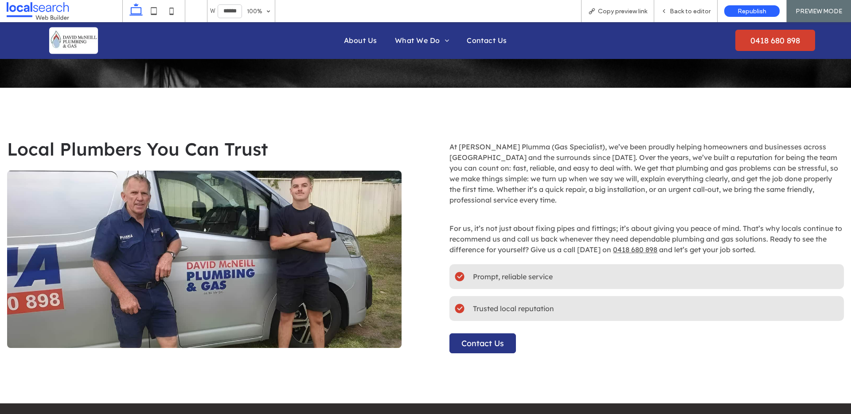
scroll to position [323, 0]
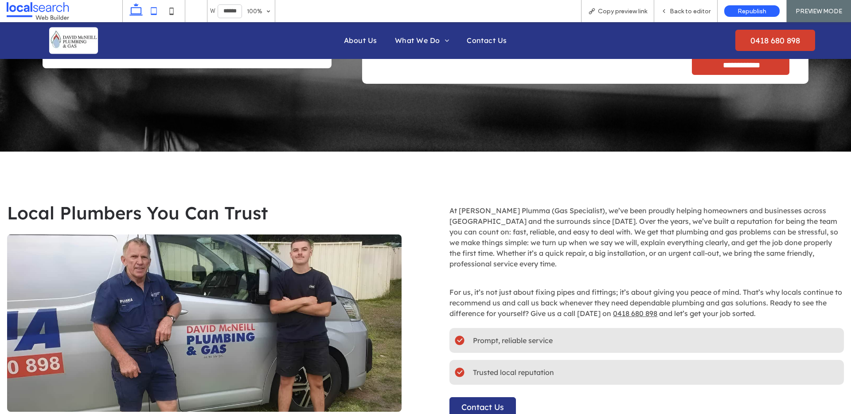
click at [152, 14] on use at bounding box center [154, 11] width 6 height 8
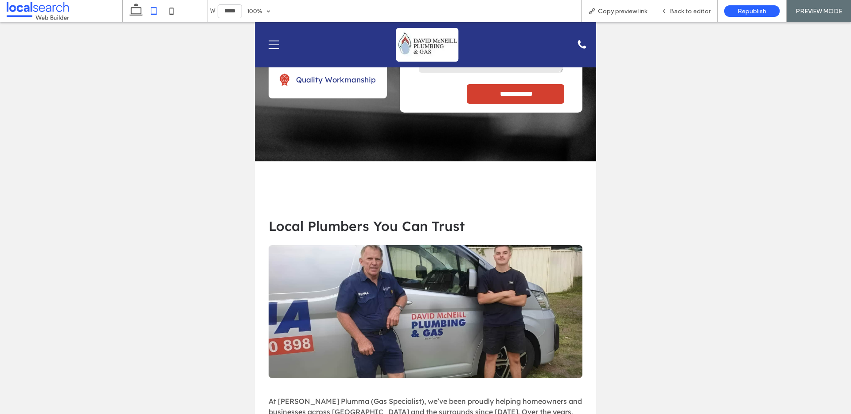
type input "*****"
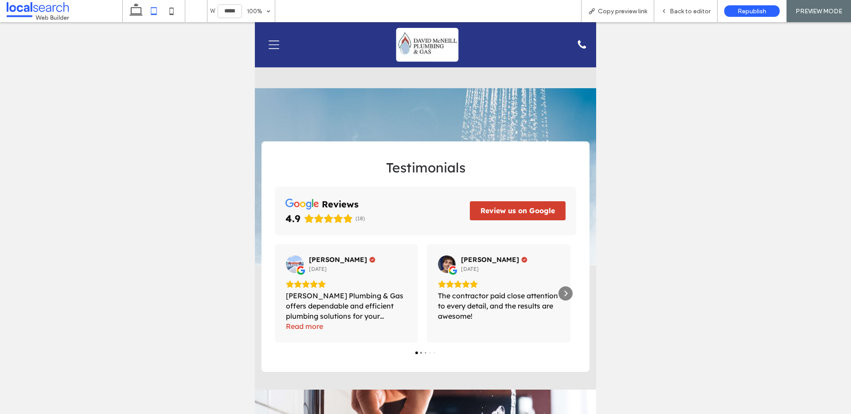
scroll to position [1487, 0]
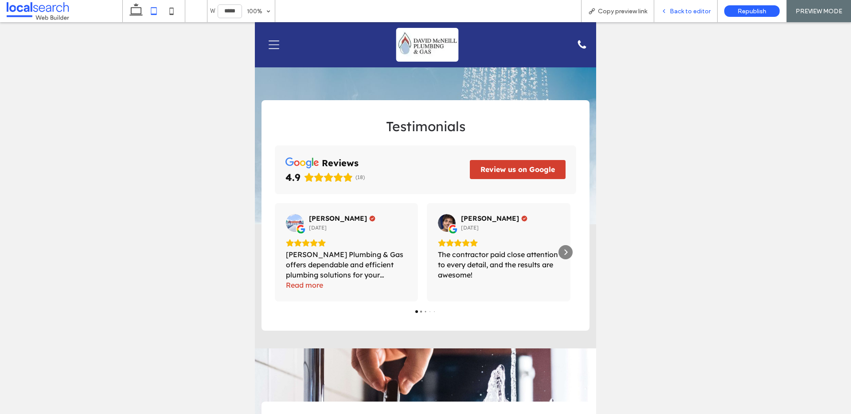
click at [694, 14] on span "Back to editor" at bounding box center [690, 12] width 41 height 8
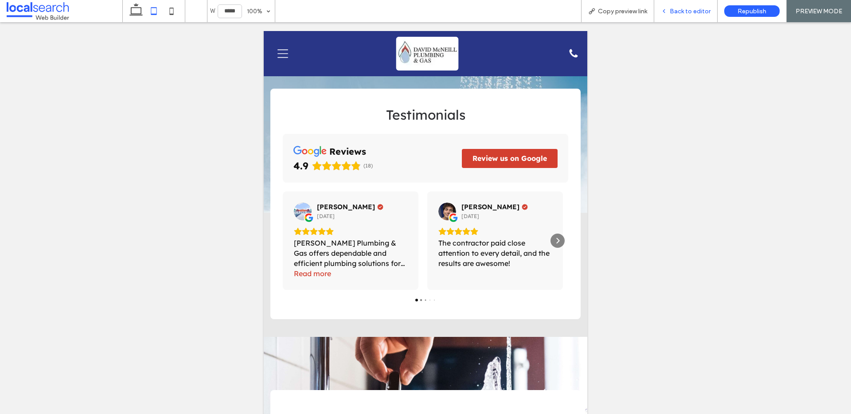
scroll to position [0, 142]
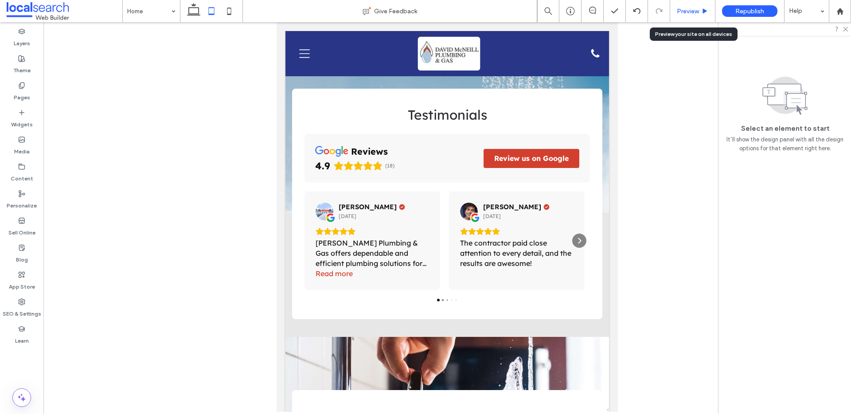
click at [690, 11] on span "Preview" at bounding box center [688, 12] width 22 height 8
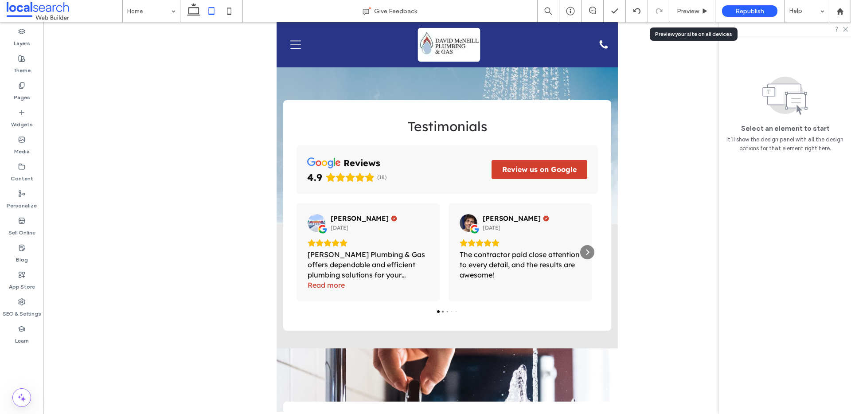
scroll to position [0, 151]
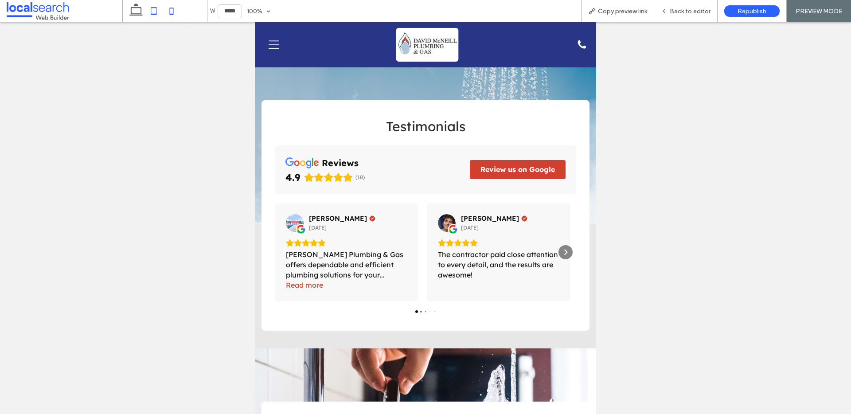
click at [171, 9] on icon at bounding box center [172, 11] width 18 height 18
type input "*****"
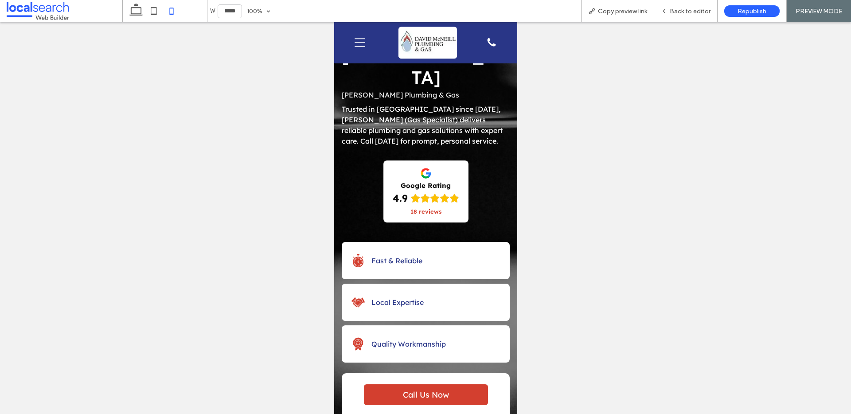
scroll to position [0, 0]
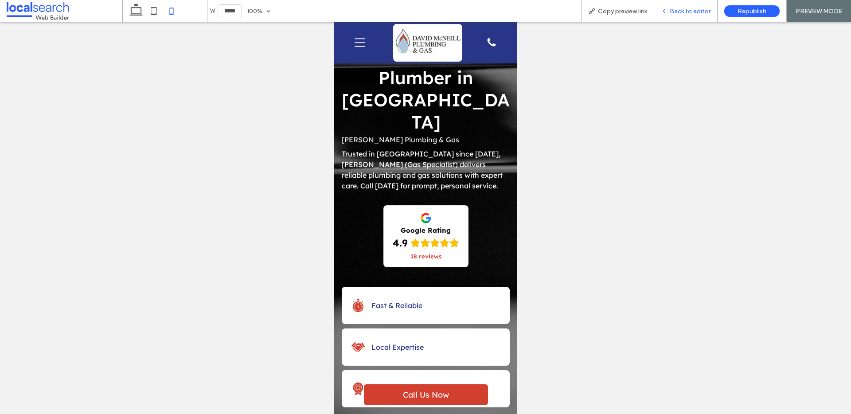
click at [692, 12] on span "Back to editor" at bounding box center [690, 12] width 41 height 8
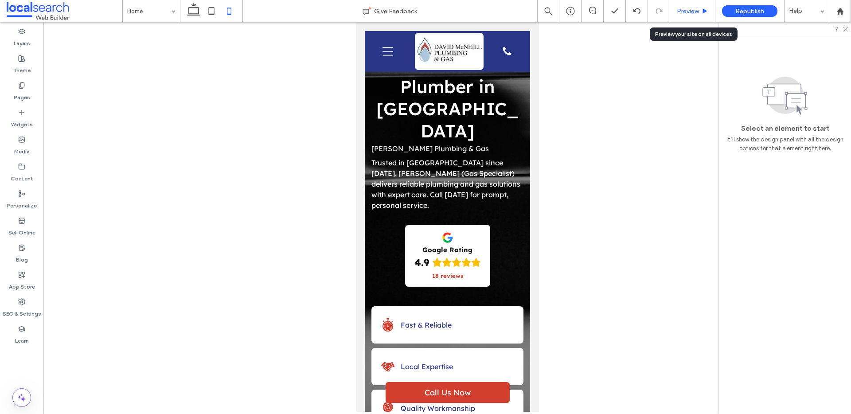
click at [688, 13] on span "Preview" at bounding box center [688, 12] width 22 height 8
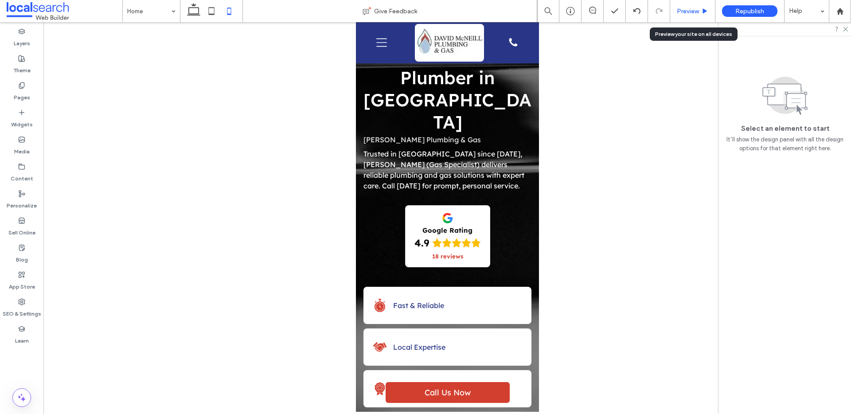
scroll to position [0, 139]
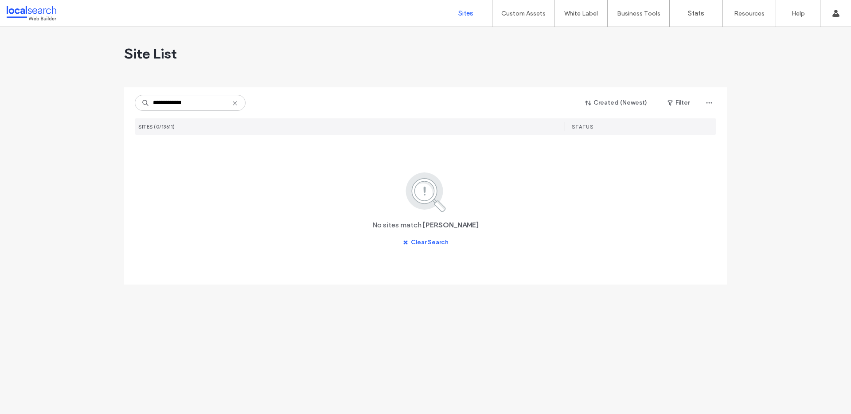
drag, startPoint x: 193, startPoint y: 101, endPoint x: 170, endPoint y: 101, distance: 23.0
click at [170, 101] on input "**********" at bounding box center [190, 103] width 111 height 16
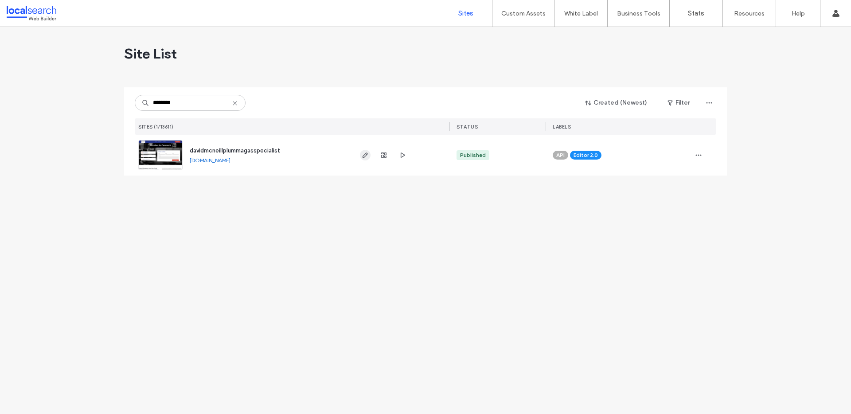
type input "********"
click at [366, 155] on use "button" at bounding box center [364, 154] width 5 height 5
type input "*******"
click at [365, 157] on icon "button" at bounding box center [365, 155] width 7 height 7
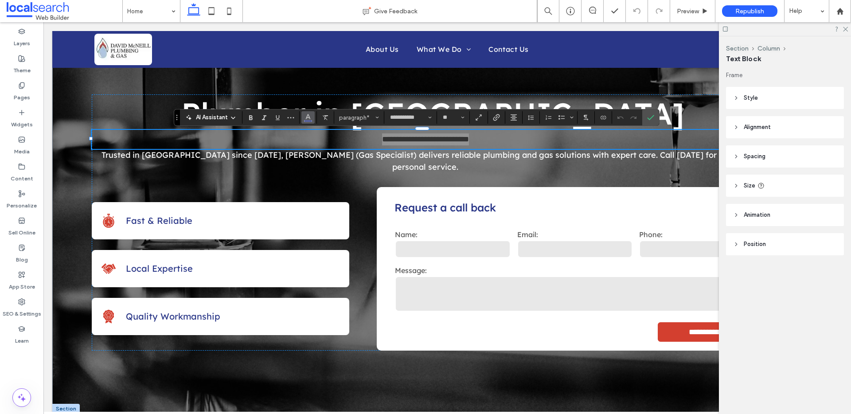
click at [313, 115] on button "Color" at bounding box center [307, 117] width 13 height 12
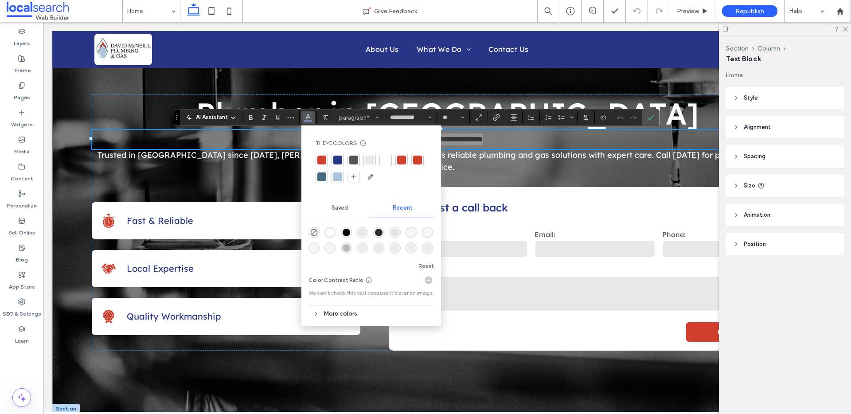
click at [341, 175] on div at bounding box center [337, 176] width 9 height 9
click at [649, 114] on icon "Confirm" at bounding box center [650, 117] width 7 height 7
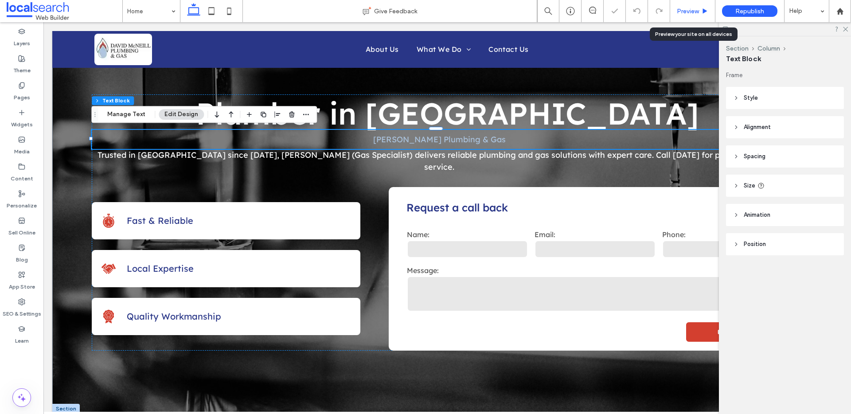
click at [689, 13] on span "Preview" at bounding box center [688, 12] width 22 height 8
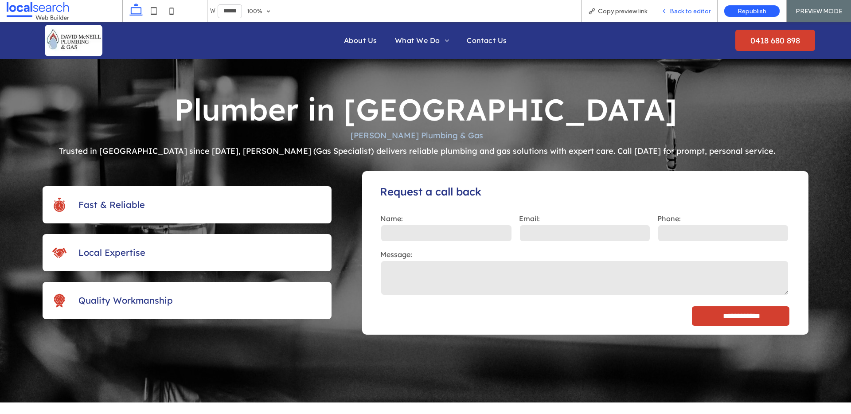
click at [684, 13] on span "Back to editor" at bounding box center [690, 12] width 41 height 8
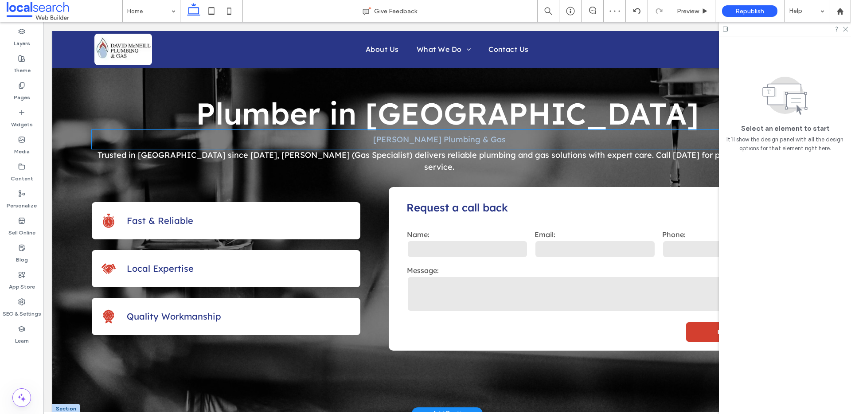
click at [446, 140] on span "[PERSON_NAME] Plumbing & Gas" at bounding box center [439, 139] width 132 height 10
click at [446, 140] on div "[PERSON_NAME] Plumbing & Gas" at bounding box center [439, 139] width 695 height 19
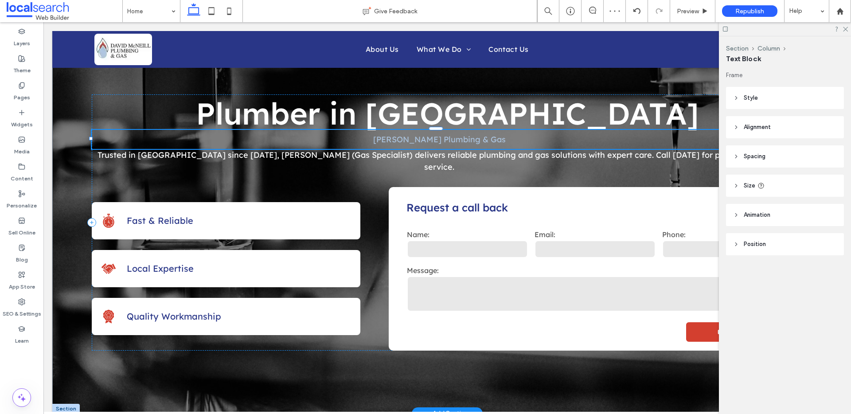
type input "**********"
type input "**"
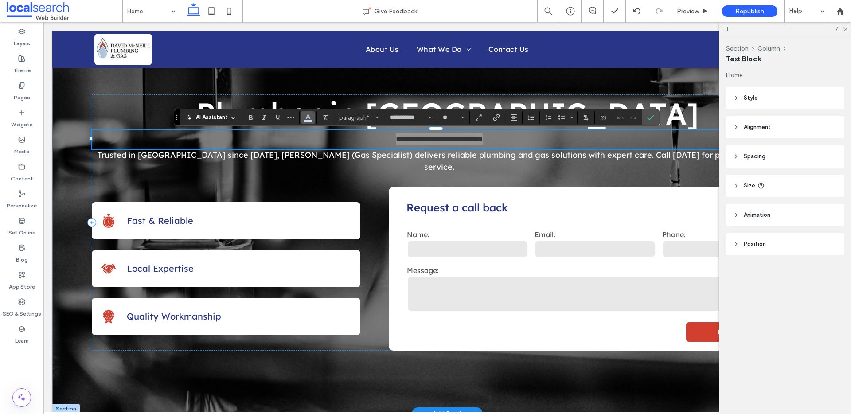
click at [310, 120] on icon "Color" at bounding box center [307, 116] width 7 height 7
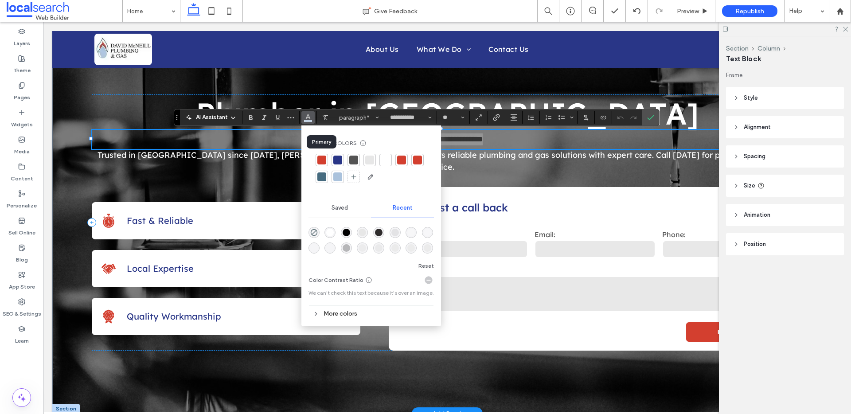
click at [323, 158] on div at bounding box center [321, 160] width 9 height 9
click at [649, 117] on icon "Confirm" at bounding box center [650, 117] width 7 height 7
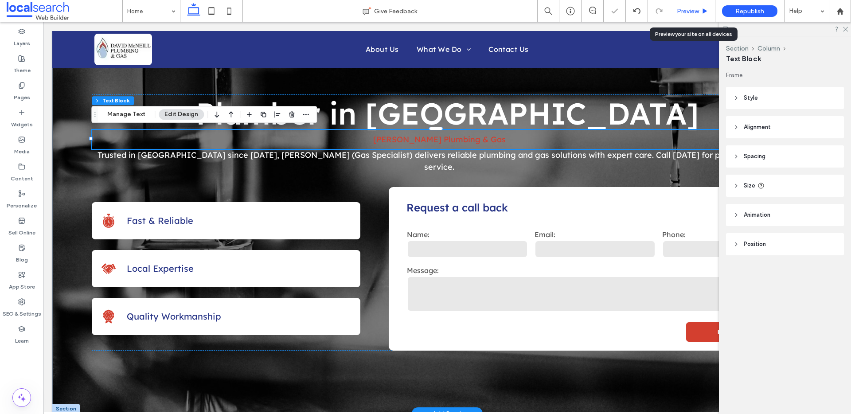
click at [690, 5] on div "Preview" at bounding box center [692, 11] width 45 height 22
click at [693, 8] on span "Preview" at bounding box center [688, 12] width 22 height 8
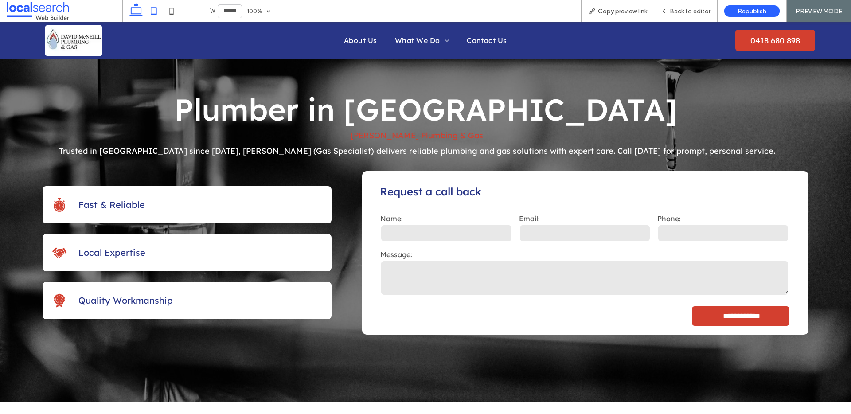
click at [152, 12] on icon at bounding box center [154, 11] width 18 height 18
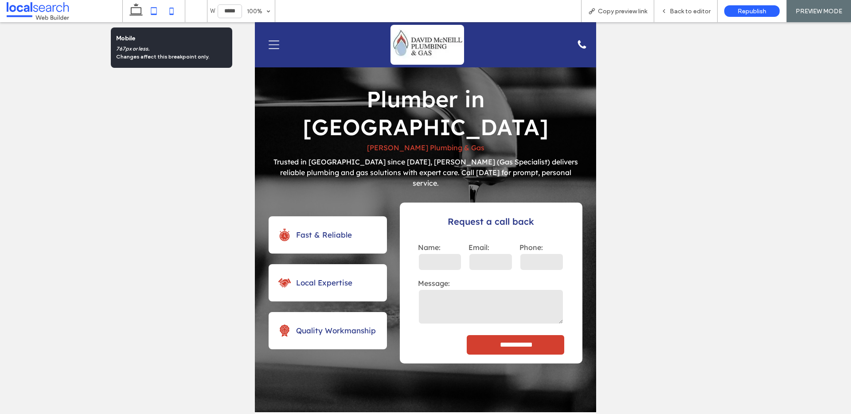
click at [169, 9] on icon at bounding box center [172, 11] width 18 height 18
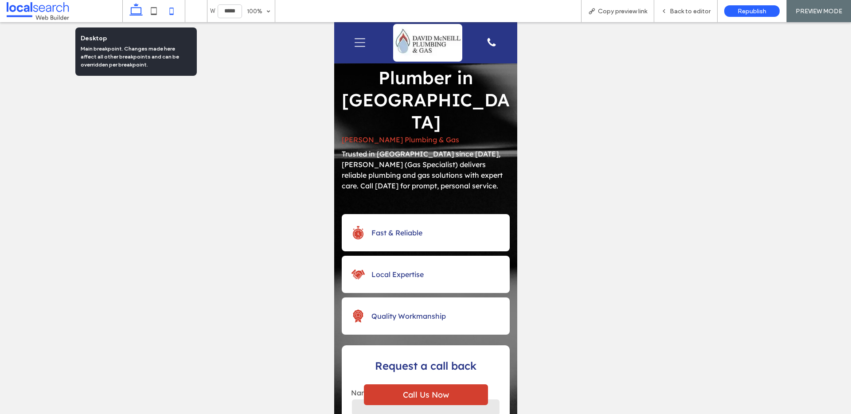
drag, startPoint x: 133, startPoint y: 13, endPoint x: 148, endPoint y: 1, distance: 19.6
click at [133, 13] on icon at bounding box center [136, 11] width 18 height 18
type input "******"
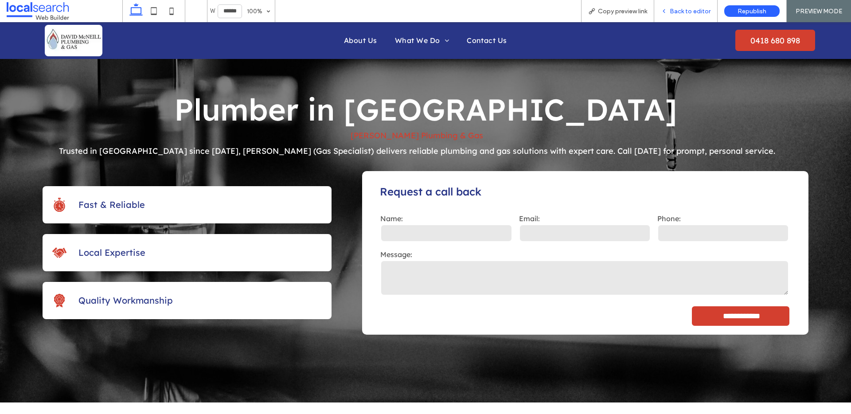
click at [688, 16] on div "Back to editor" at bounding box center [685, 11] width 63 height 22
click at [692, 16] on div "Back to editor" at bounding box center [685, 11] width 63 height 22
click at [692, 11] on span "Back to editor" at bounding box center [690, 12] width 41 height 8
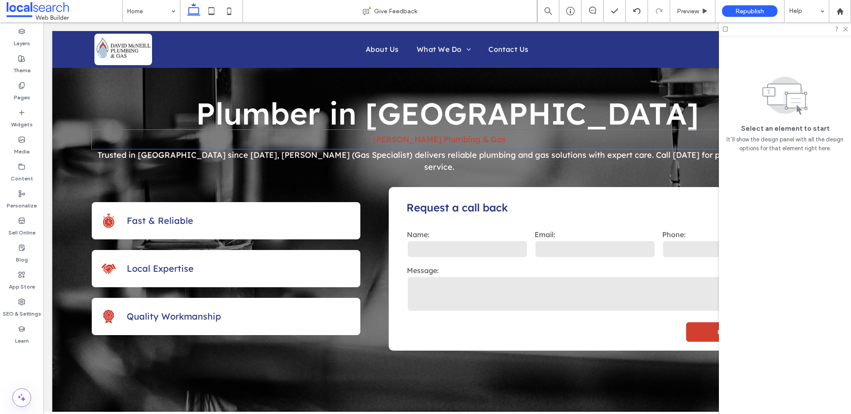
click at [422, 141] on span "[PERSON_NAME] Plumbing & Gas" at bounding box center [439, 139] width 132 height 10
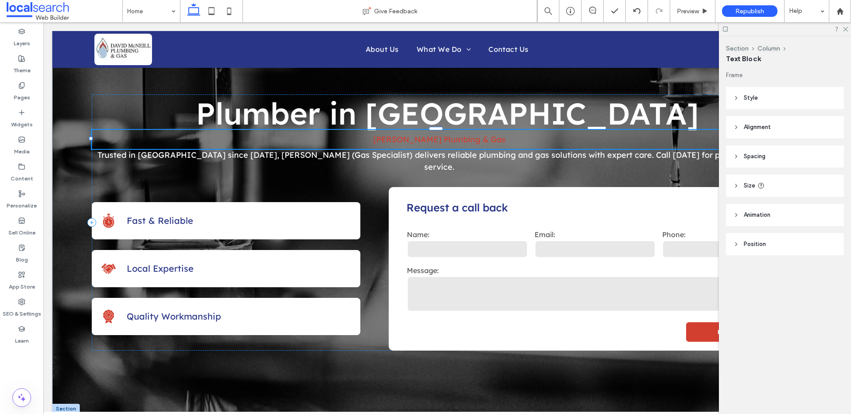
type input "**********"
type input "**"
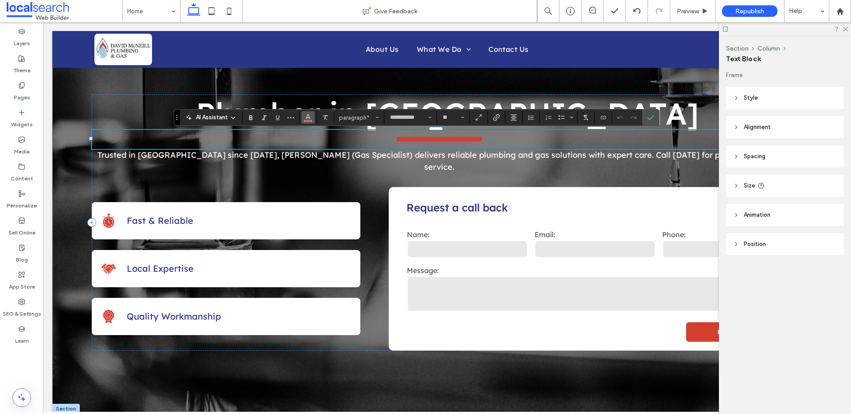
click at [309, 119] on icon "Color" at bounding box center [307, 116] width 7 height 7
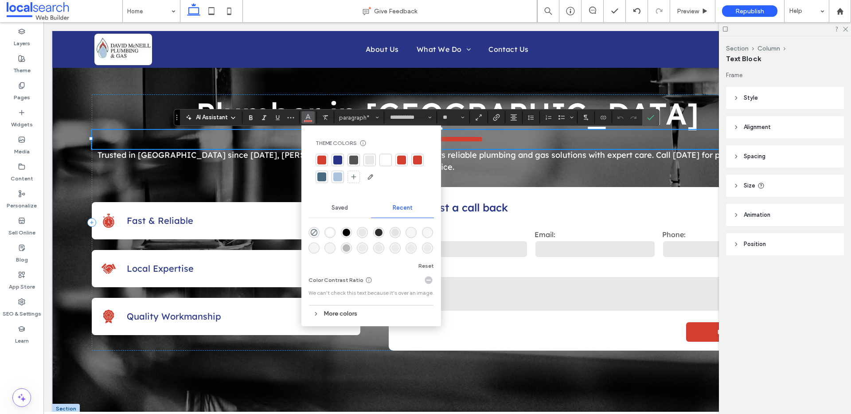
click at [324, 176] on div at bounding box center [321, 176] width 9 height 9
click at [385, 162] on div at bounding box center [385, 160] width 9 height 9
click at [648, 117] on icon "Confirm" at bounding box center [650, 117] width 7 height 7
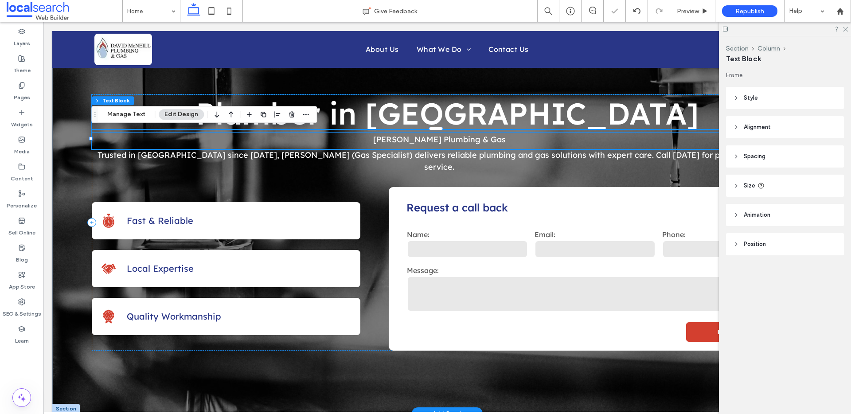
click at [540, 114] on span "Plumber in [GEOGRAPHIC_DATA]" at bounding box center [447, 113] width 503 height 38
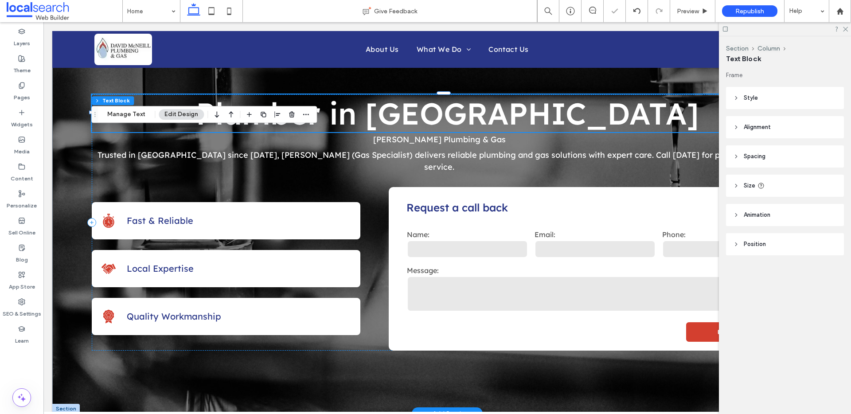
click at [540, 114] on div "Plumber in [GEOGRAPHIC_DATA]" at bounding box center [447, 113] width 711 height 38
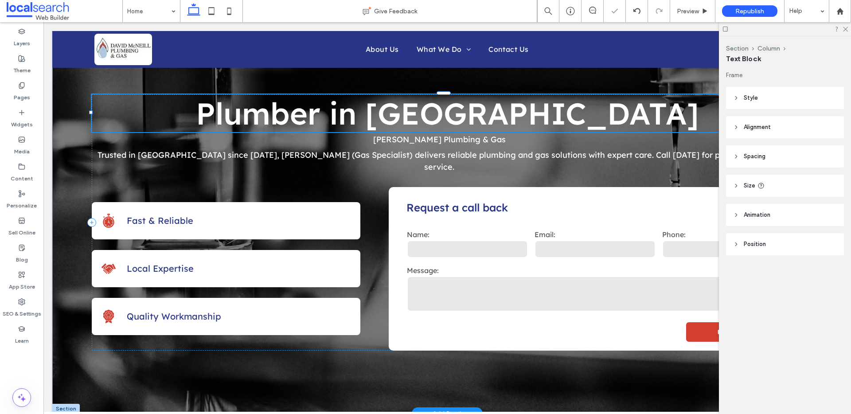
type input "**********"
type input "**"
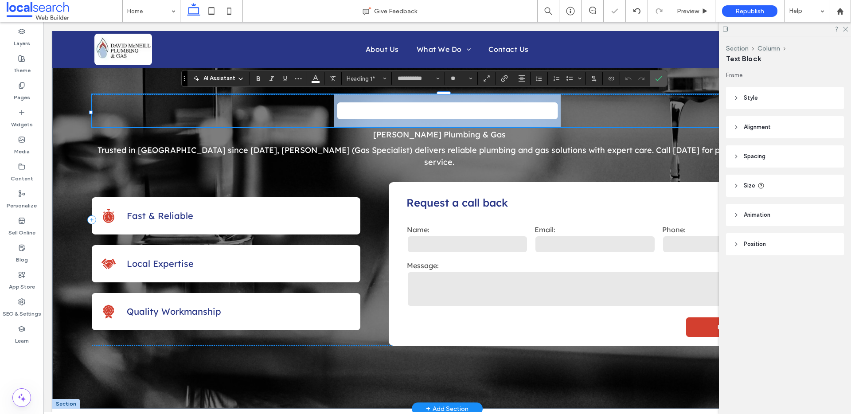
click at [539, 116] on span "**********" at bounding box center [447, 111] width 226 height 30
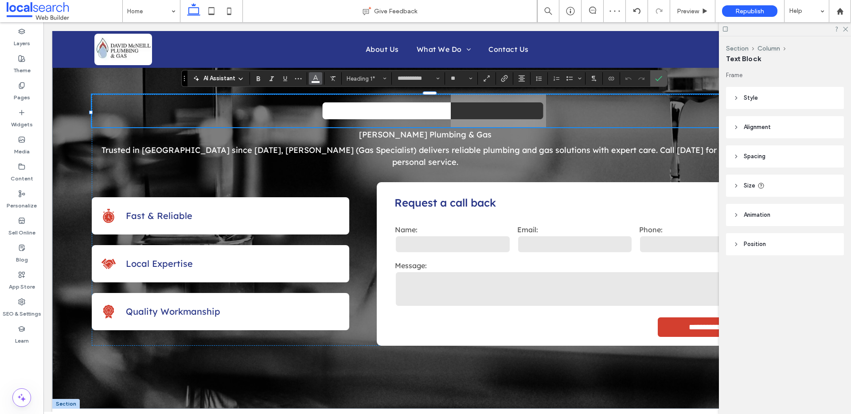
click at [312, 78] on icon "Color" at bounding box center [315, 77] width 7 height 7
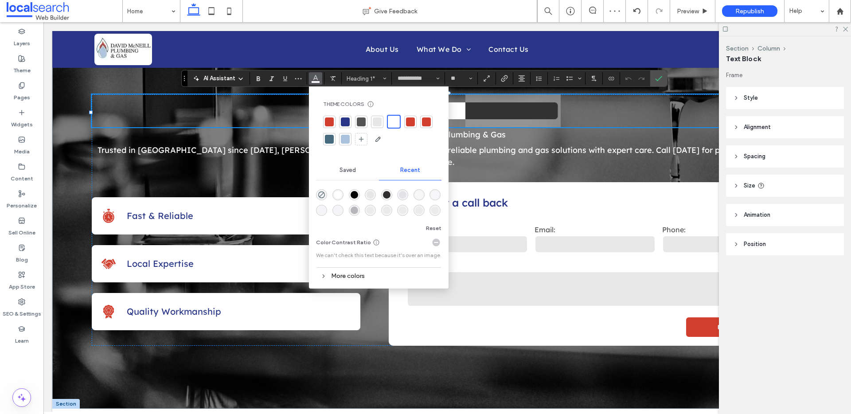
click at [330, 119] on div at bounding box center [329, 121] width 9 height 9
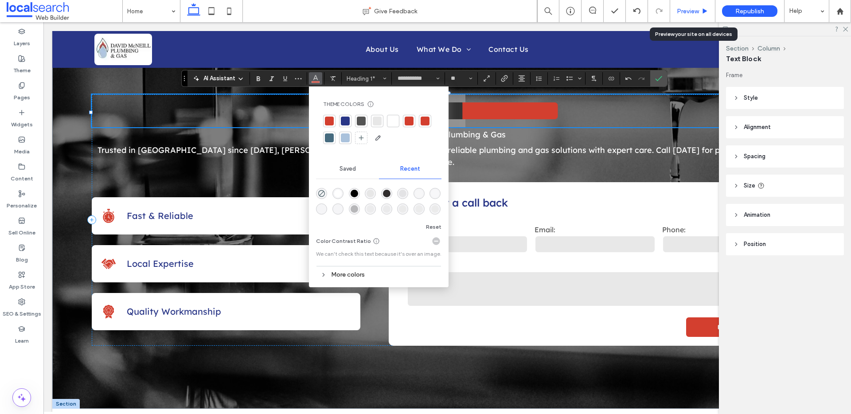
click at [688, 9] on span "Preview" at bounding box center [688, 12] width 22 height 8
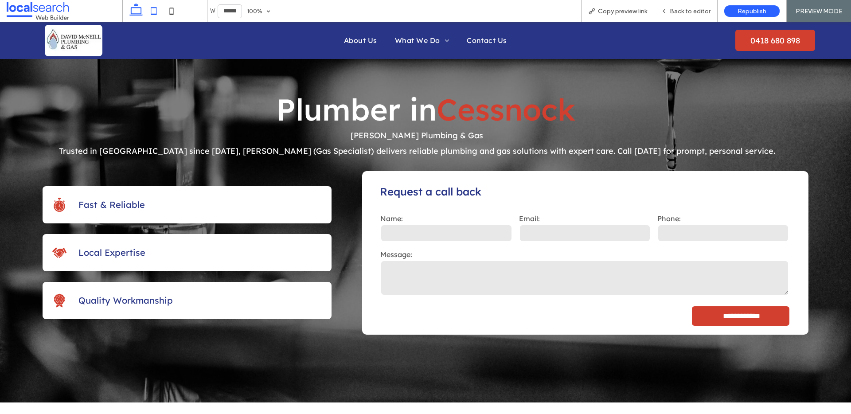
click at [153, 14] on use at bounding box center [154, 11] width 6 height 8
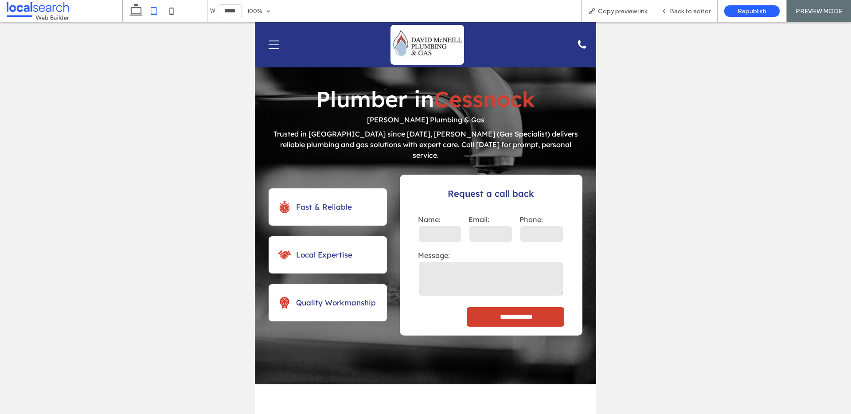
click at [173, 13] on use at bounding box center [172, 11] width 4 height 7
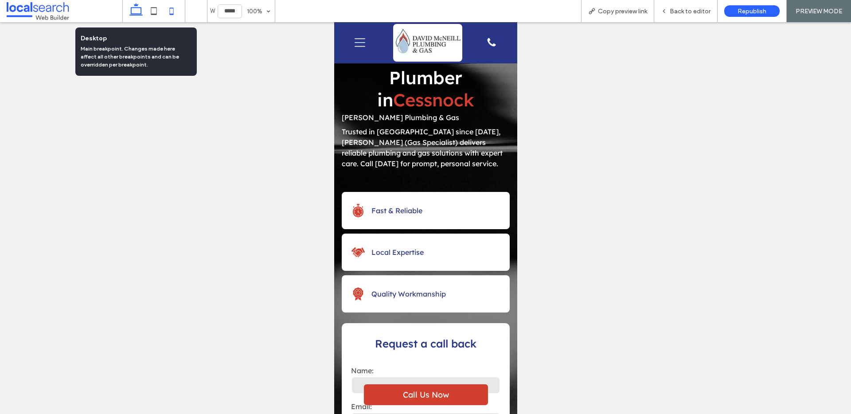
click at [131, 9] on use at bounding box center [135, 9] width 13 height 12
type input "******"
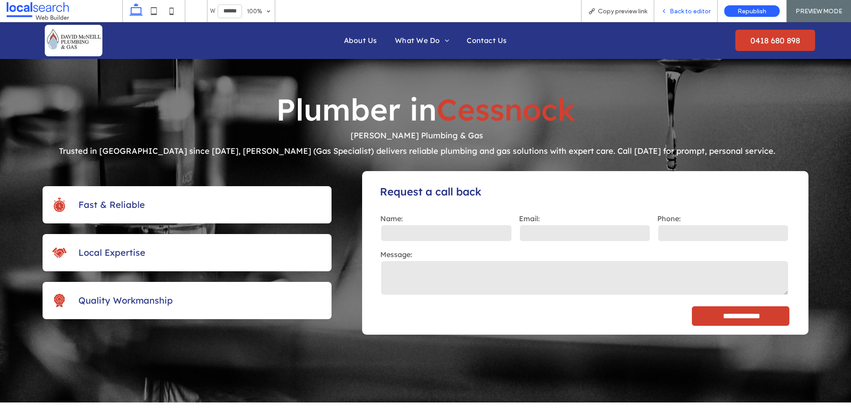
click at [674, 11] on span "Back to editor" at bounding box center [690, 12] width 41 height 8
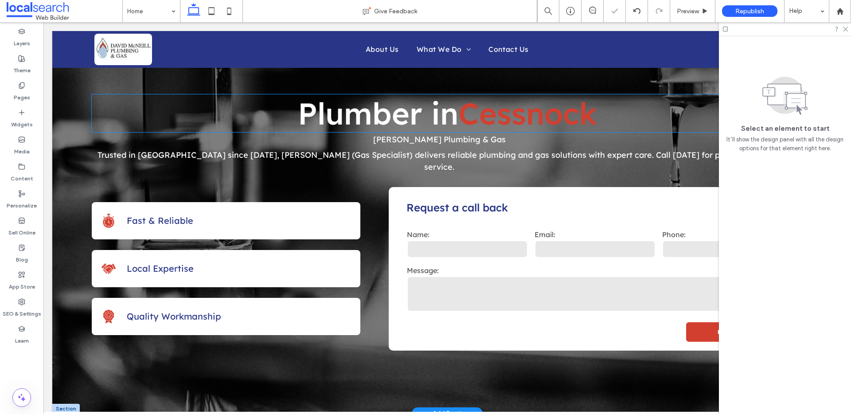
click at [483, 113] on span "Cessnock" at bounding box center [527, 113] width 139 height 38
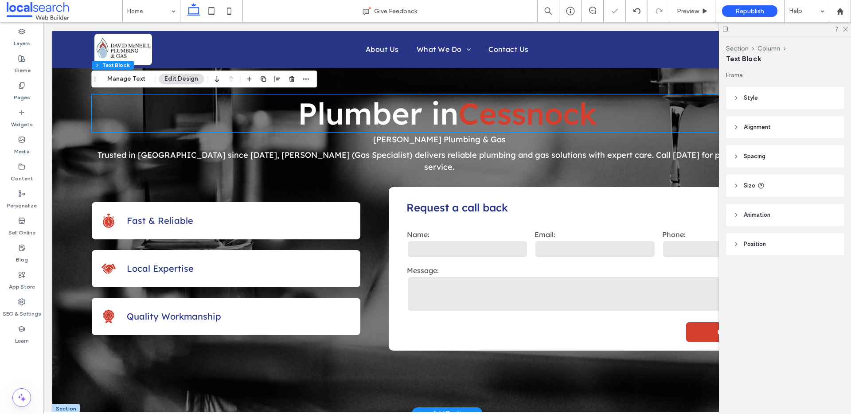
click at [483, 113] on span "Cessnock" at bounding box center [527, 113] width 139 height 38
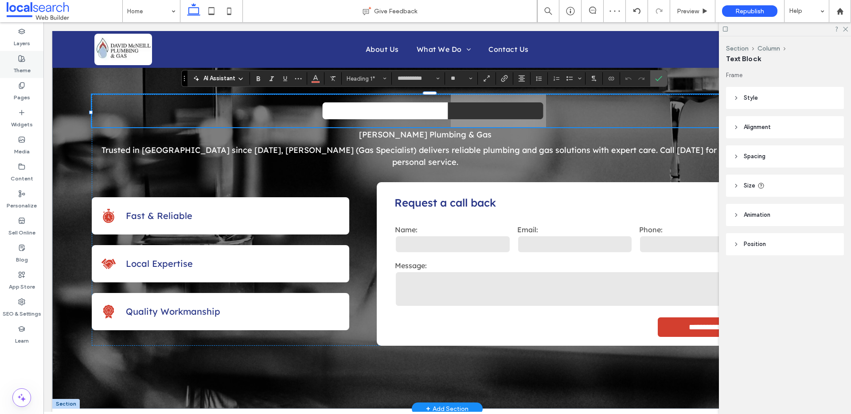
click at [23, 66] on label "Theme" at bounding box center [21, 68] width 17 height 12
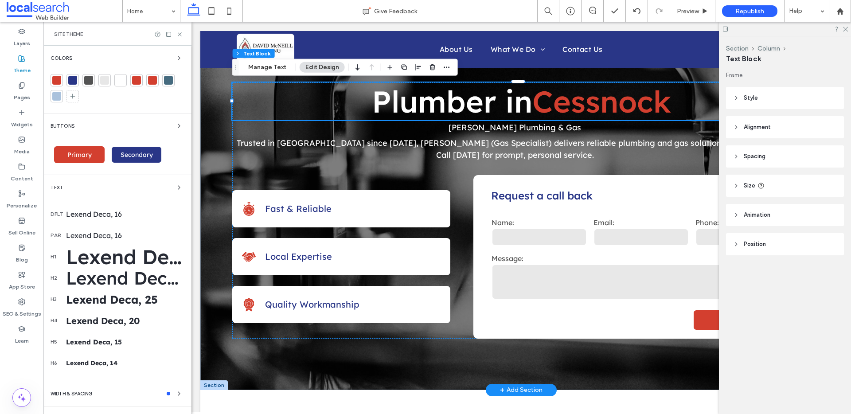
click at [118, 257] on div "Lexend Deca, 64" at bounding box center [125, 256] width 118 height 25
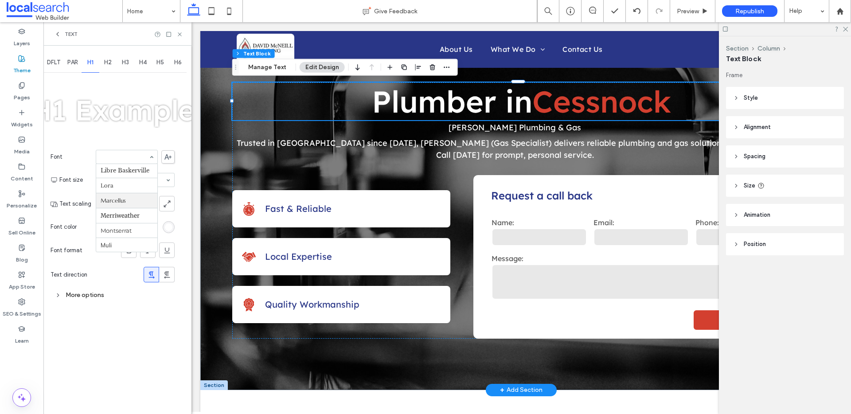
scroll to position [437, 0]
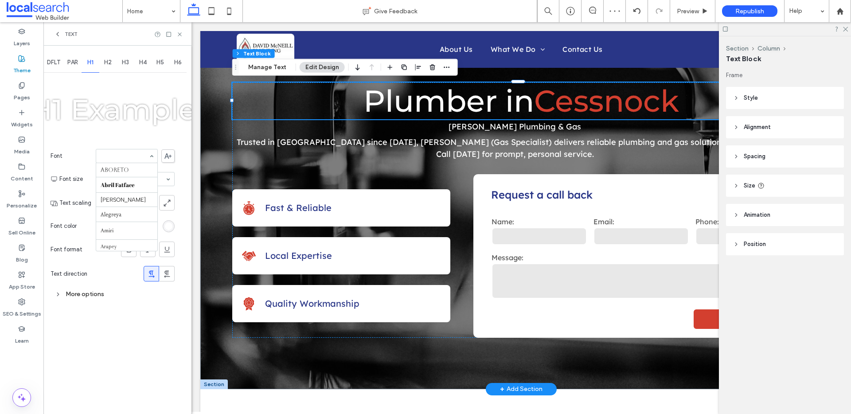
click at [140, 154] on input at bounding box center [125, 156] width 48 height 6
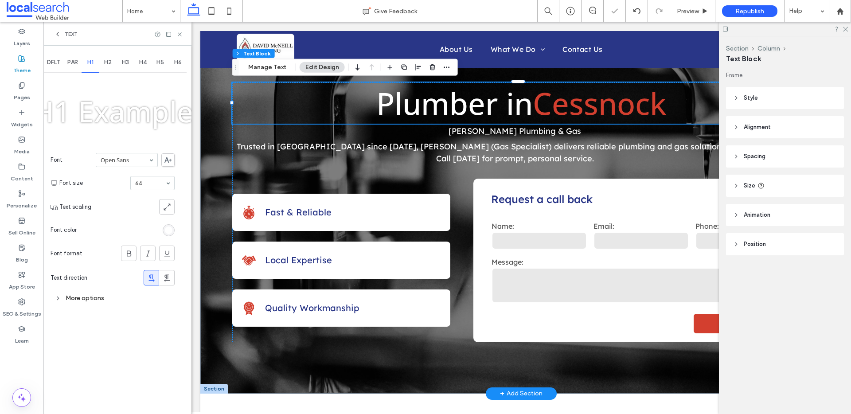
click at [123, 161] on input at bounding box center [125, 160] width 48 height 6
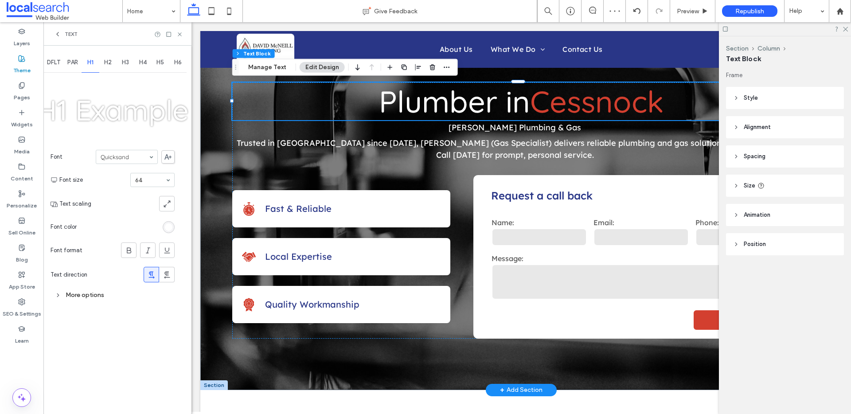
click at [127, 152] on div at bounding box center [126, 156] width 61 height 13
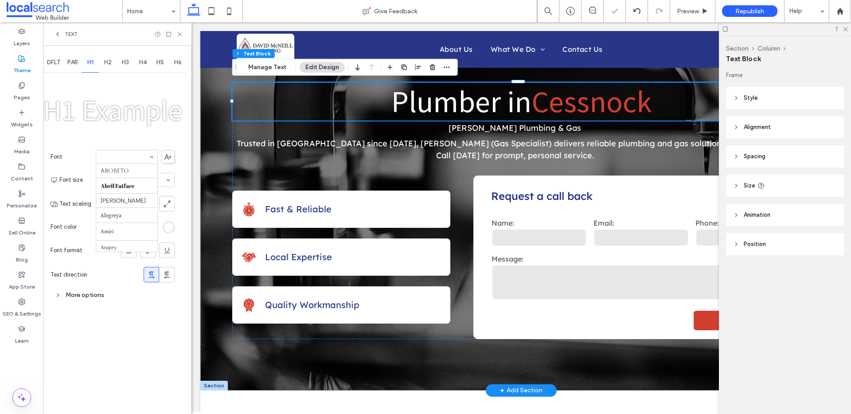
click at [125, 152] on div at bounding box center [126, 156] width 61 height 13
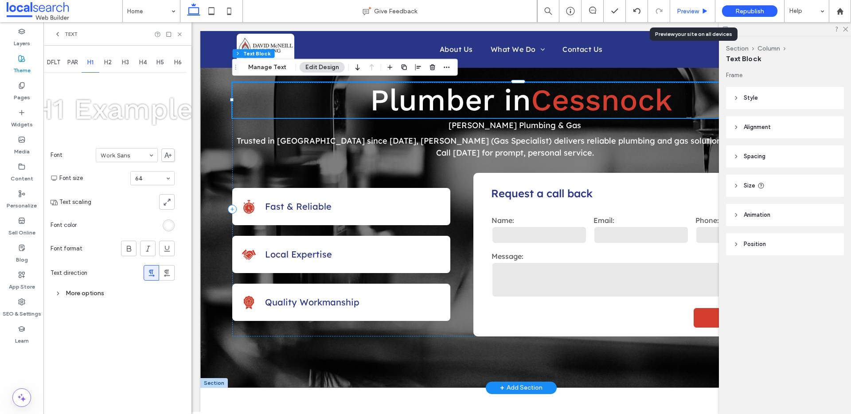
click at [687, 8] on span "Preview" at bounding box center [688, 12] width 22 height 8
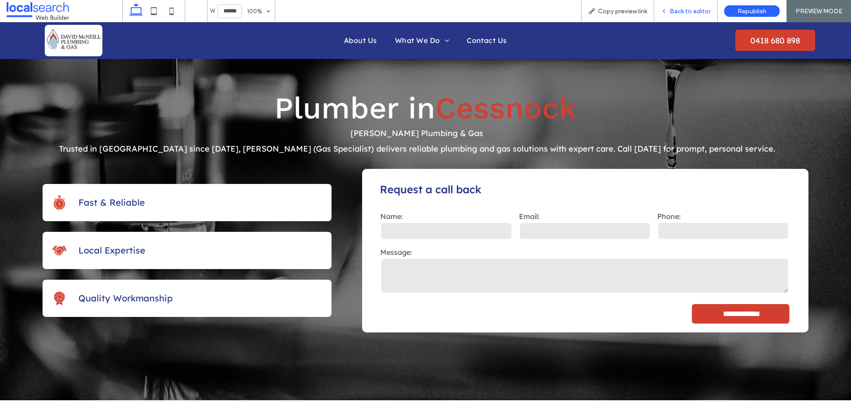
click at [666, 8] on div "Back to editor" at bounding box center [685, 12] width 63 height 8
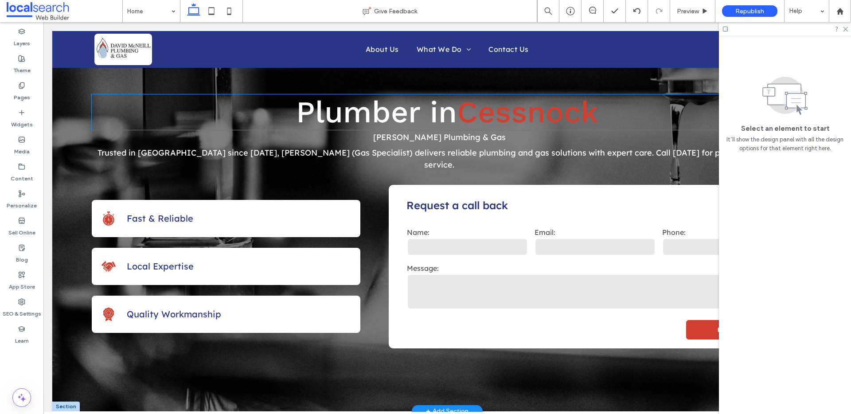
click at [416, 116] on span "Plumber in" at bounding box center [376, 111] width 161 height 35
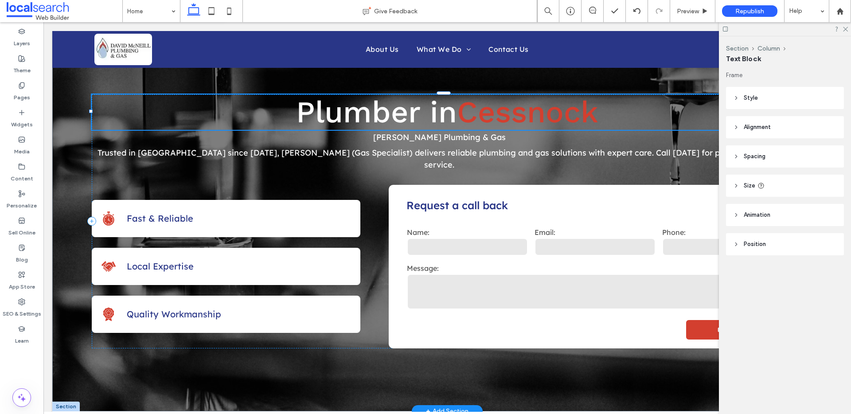
click at [416, 116] on span "Plumber in" at bounding box center [376, 111] width 161 height 35
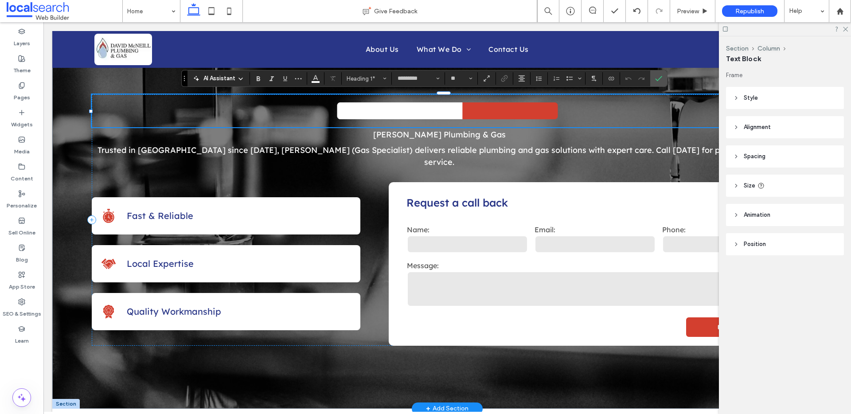
click at [428, 114] on span "**********" at bounding box center [399, 111] width 131 height 30
click at [437, 114] on span "**********" at bounding box center [399, 111] width 131 height 30
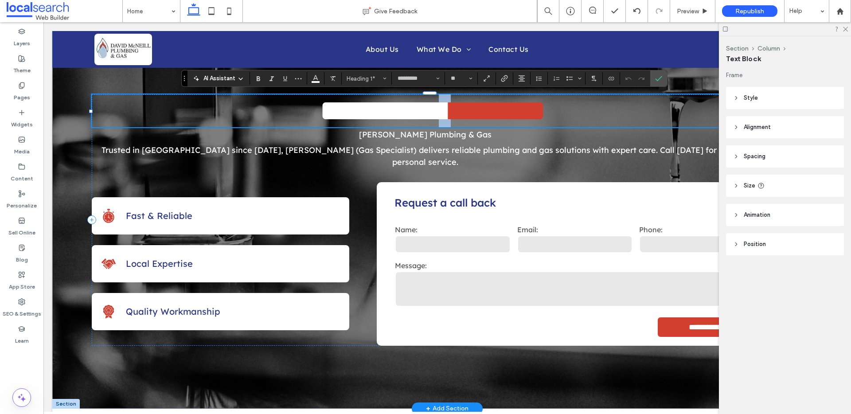
click at [437, 114] on span "**********" at bounding box center [384, 111] width 131 height 30
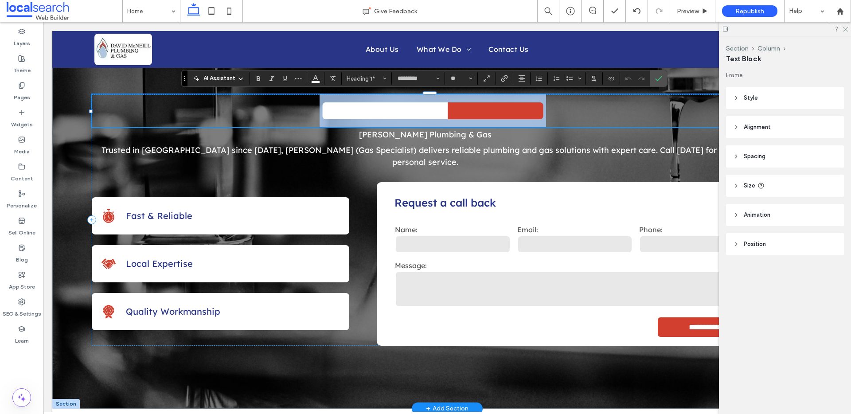
click at [437, 114] on span "**********" at bounding box center [384, 111] width 131 height 30
click at [216, 100] on h1 "**********" at bounding box center [433, 110] width 682 height 33
click at [344, 124] on span "**********" at bounding box center [384, 111] width 131 height 30
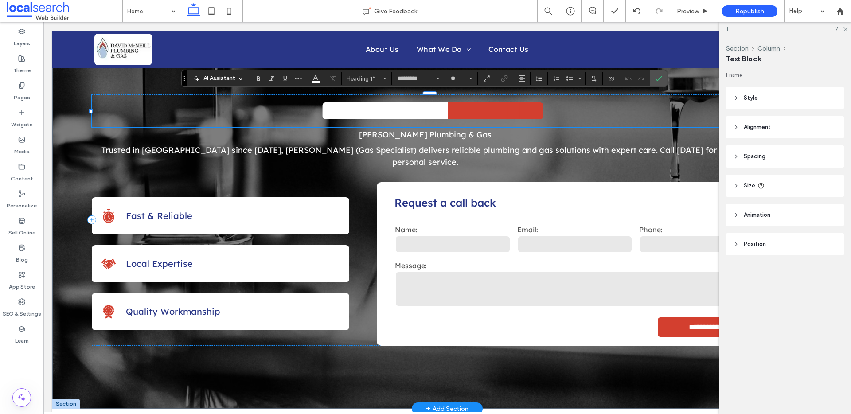
click at [485, 109] on span "********" at bounding box center [498, 111] width 95 height 30
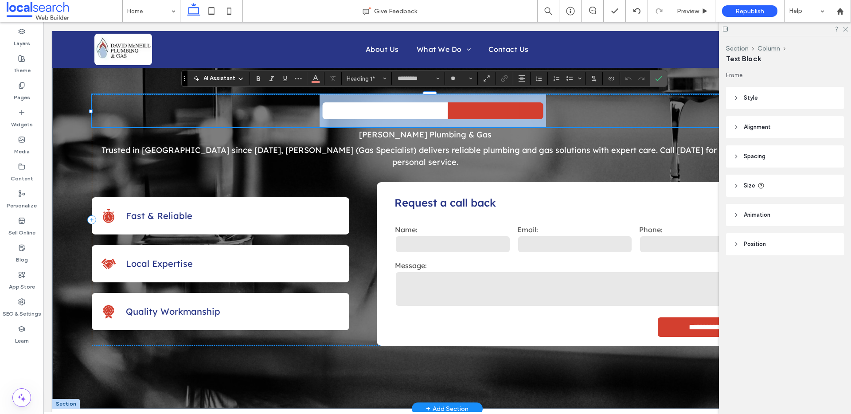
click at [485, 109] on span "********" at bounding box center [498, 111] width 95 height 30
click at [500, 109] on span "********" at bounding box center [498, 111] width 95 height 30
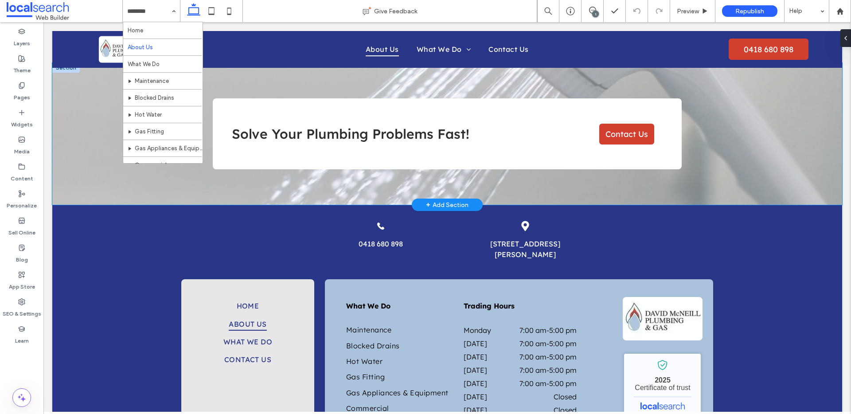
scroll to position [627, 0]
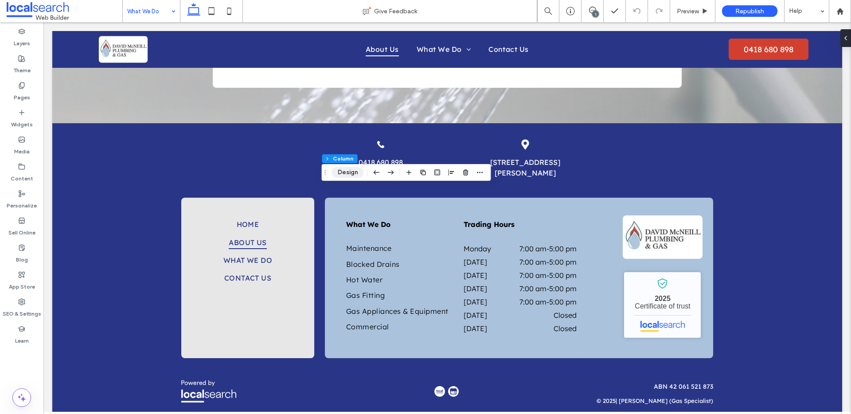
click at [343, 174] on button "Design" at bounding box center [348, 172] width 32 height 11
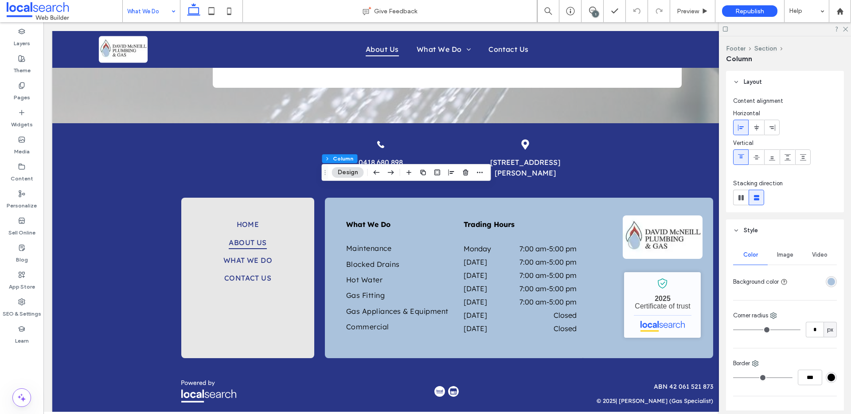
click at [833, 278] on div "Color Image Video Background color Corner radius * px Border *** Shadow" at bounding box center [785, 336] width 118 height 188
click at [827, 283] on div "rgba(170, 194, 220, 1)" at bounding box center [831, 282] width 8 height 8
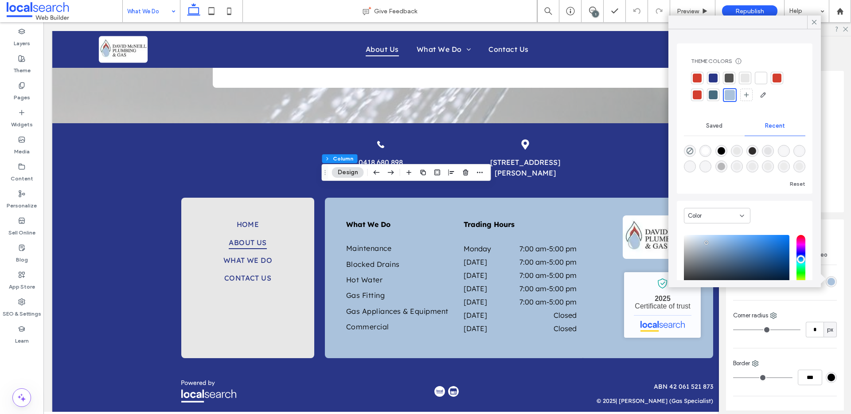
click at [760, 78] on div at bounding box center [760, 78] width 9 height 9
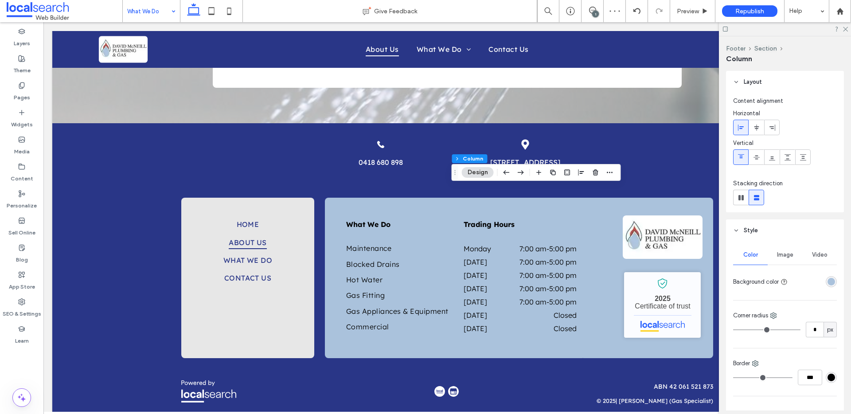
click at [827, 280] on div "rgba(170, 194, 220, 1)" at bounding box center [831, 282] width 8 height 8
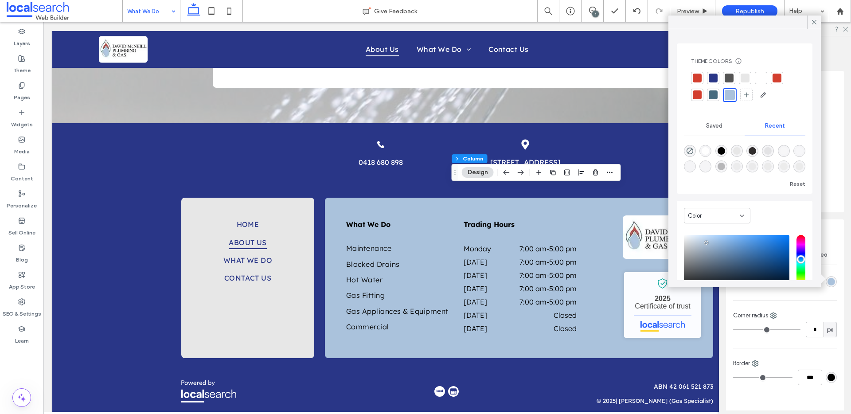
click at [758, 76] on div at bounding box center [760, 78] width 9 height 9
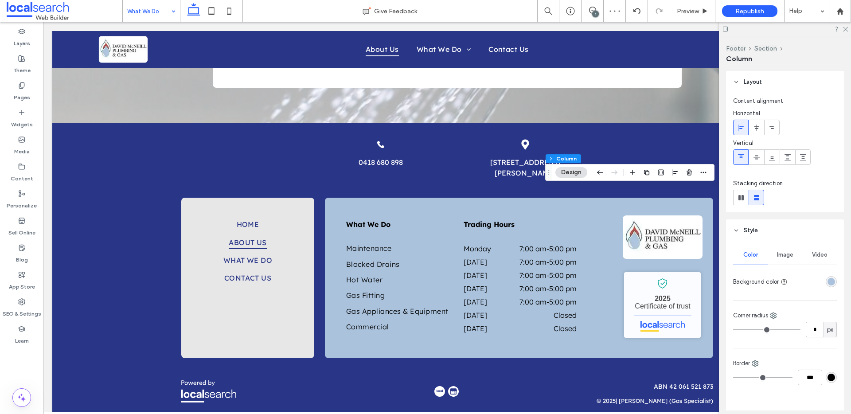
click at [829, 282] on div "rgba(170, 194, 220, 1)" at bounding box center [831, 282] width 8 height 8
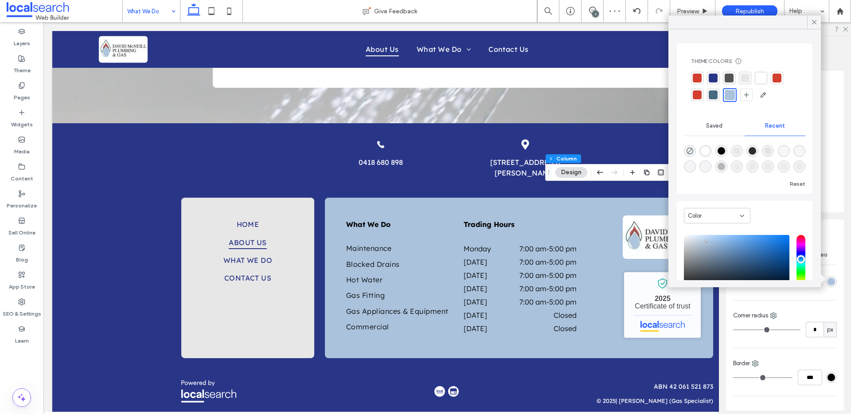
click at [760, 76] on div at bounding box center [760, 78] width 9 height 9
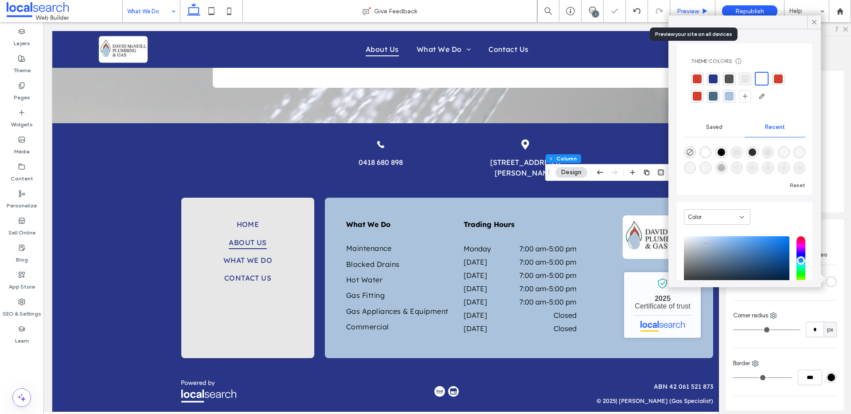
click at [693, 8] on span "Preview" at bounding box center [688, 12] width 22 height 8
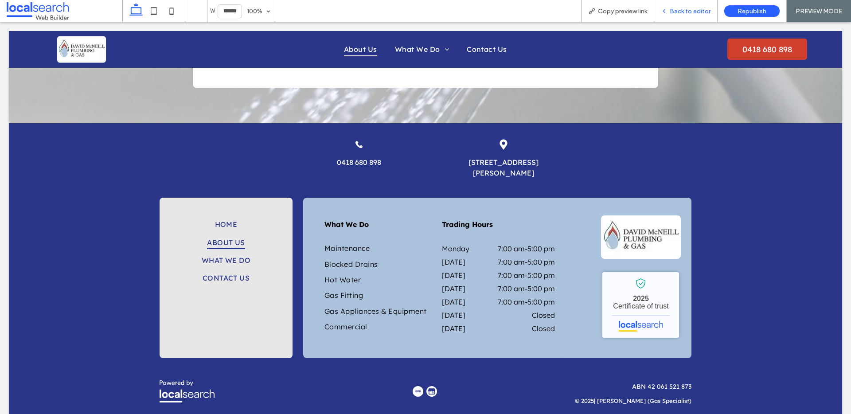
click at [685, 13] on span "Back to editor" at bounding box center [690, 12] width 41 height 8
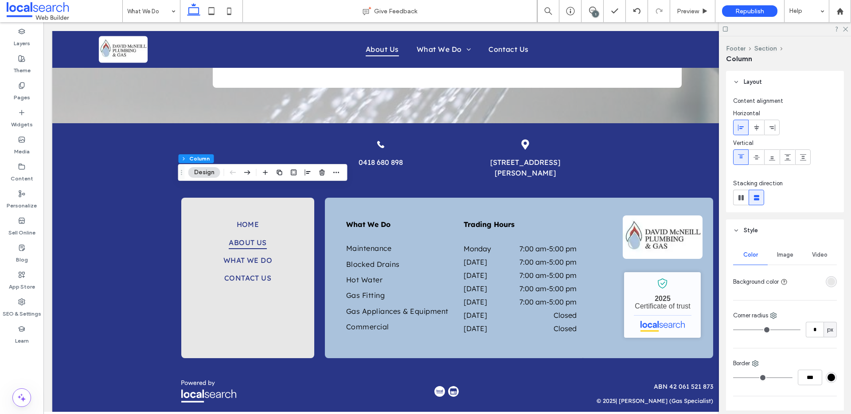
click at [827, 283] on div "rgba(231, 231, 231, 1)" at bounding box center [831, 282] width 8 height 8
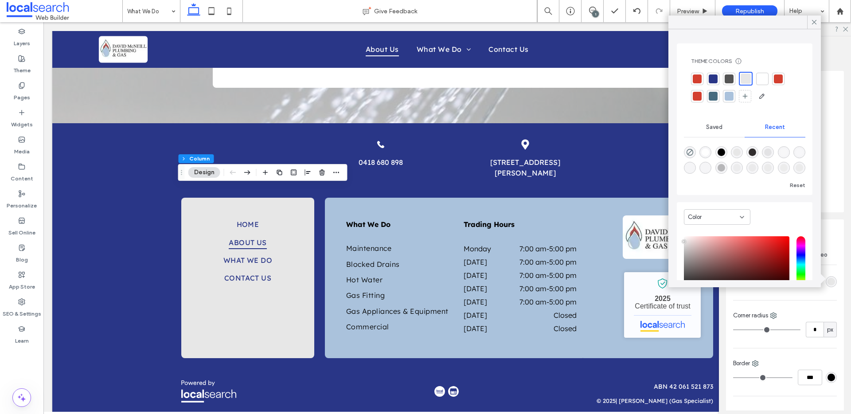
click at [732, 96] on div at bounding box center [729, 96] width 9 height 9
click at [697, 76] on div at bounding box center [697, 78] width 9 height 9
click at [736, 97] on div at bounding box center [744, 87] width 107 height 31
click at [730, 77] on div at bounding box center [730, 78] width 9 height 9
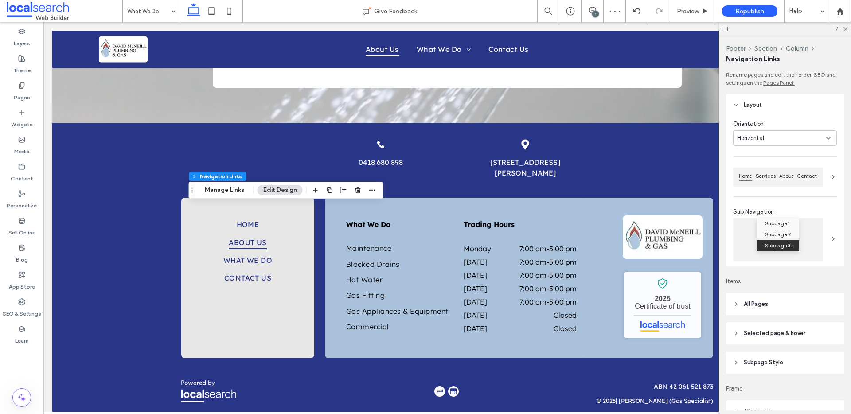
type input "***"
type input "****"
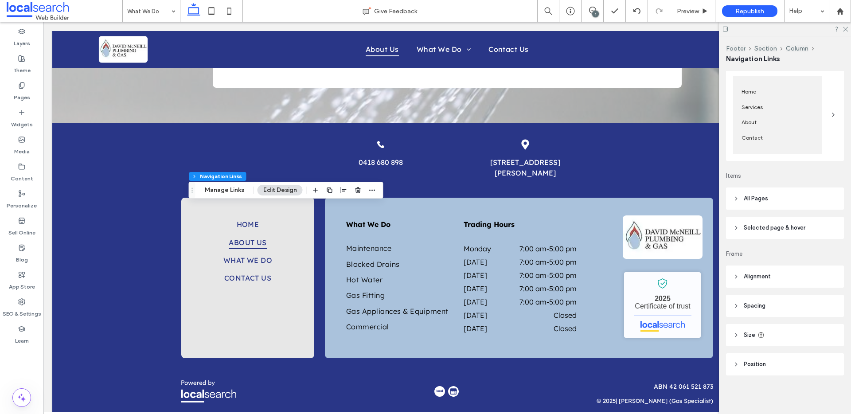
scroll to position [92, 0]
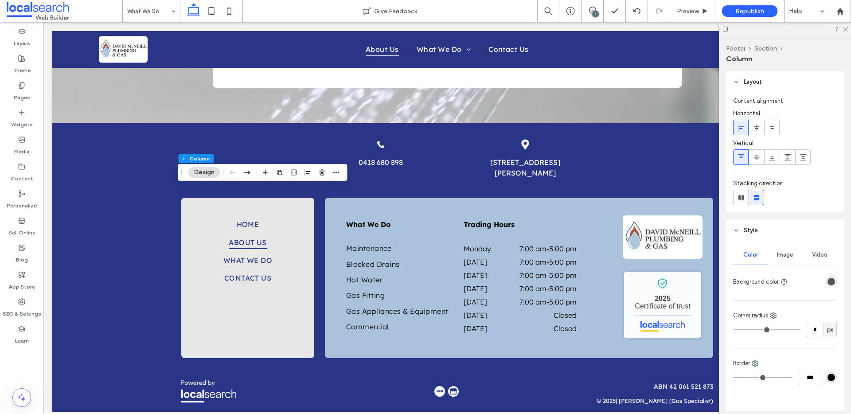
click at [827, 279] on div "rgba(84, 84, 84, 1)" at bounding box center [831, 282] width 8 height 8
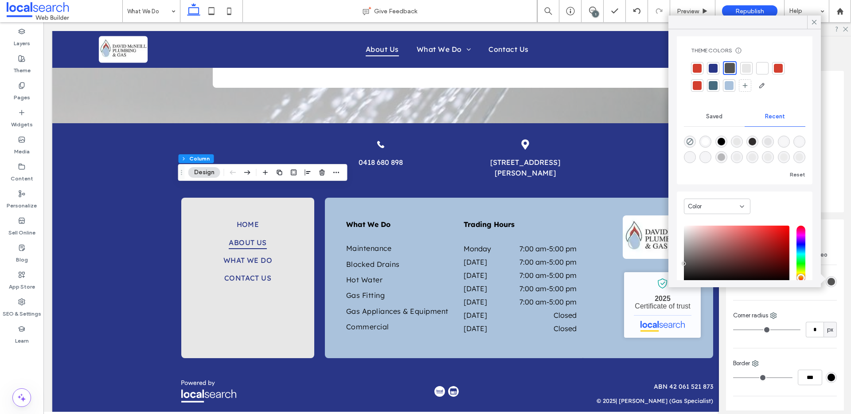
scroll to position [17, 0]
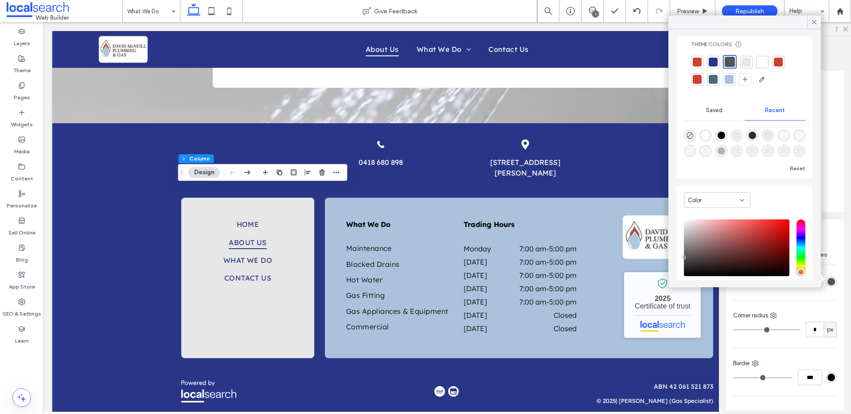
click at [747, 60] on div at bounding box center [746, 62] width 9 height 9
click at [728, 78] on div at bounding box center [729, 79] width 9 height 9
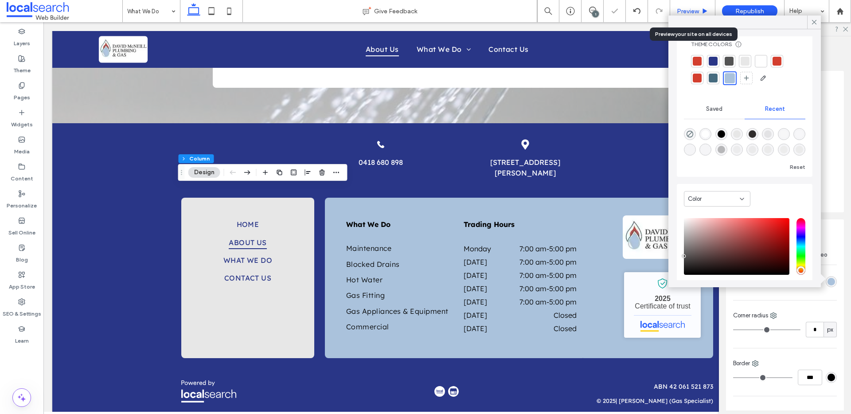
drag, startPoint x: 703, startPoint y: 3, endPoint x: 699, endPoint y: 8, distance: 6.3
click at [703, 3] on div "Preview" at bounding box center [692, 11] width 45 height 22
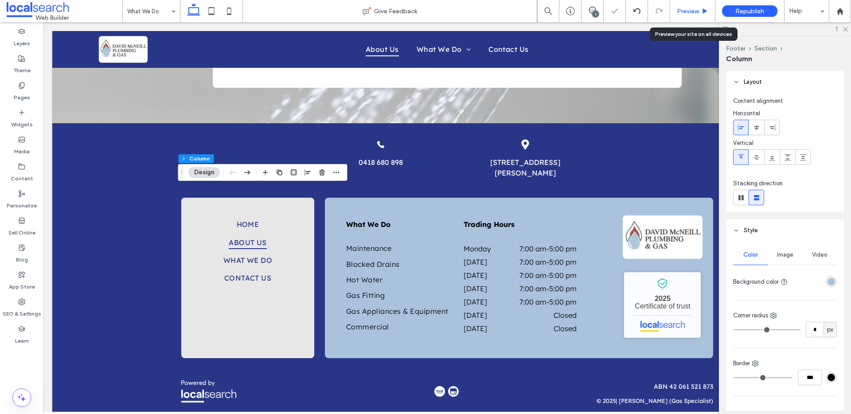
click at [699, 8] on div "Preview" at bounding box center [692, 12] width 45 height 8
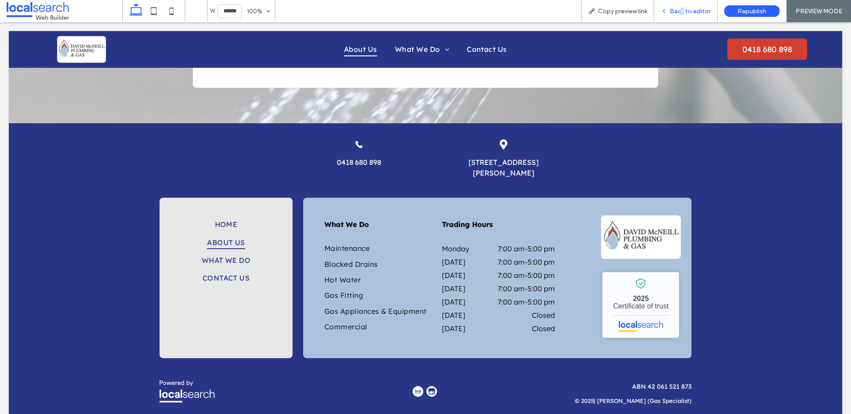
click at [683, 8] on span "Back to editor" at bounding box center [690, 12] width 41 height 8
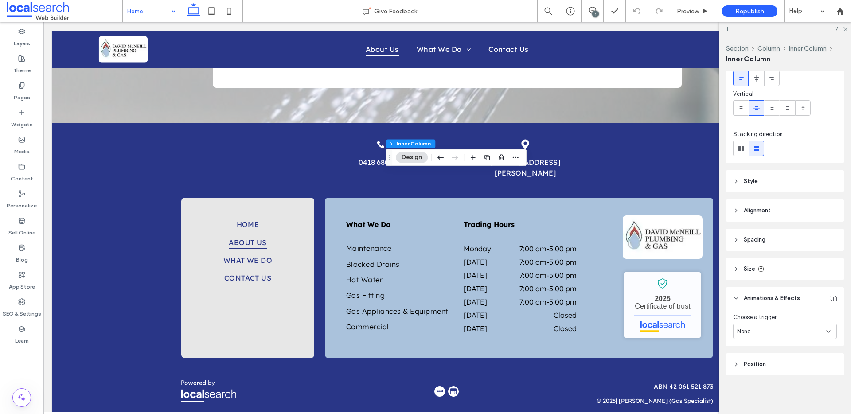
scroll to position [50, 0]
click at [737, 183] on icon at bounding box center [736, 181] width 6 height 6
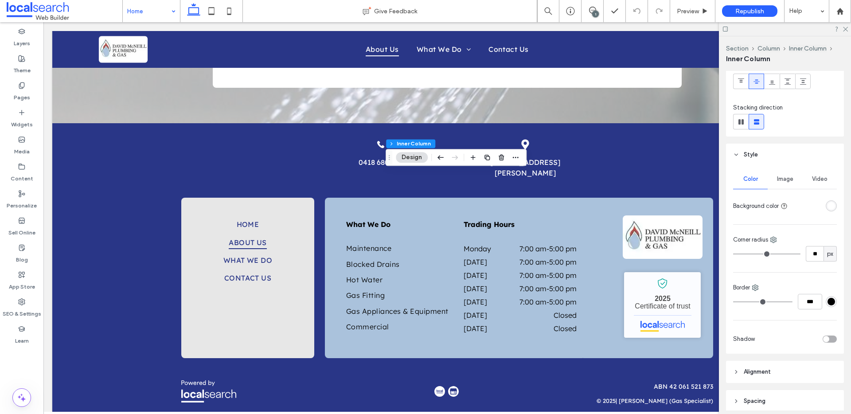
scroll to position [131, 0]
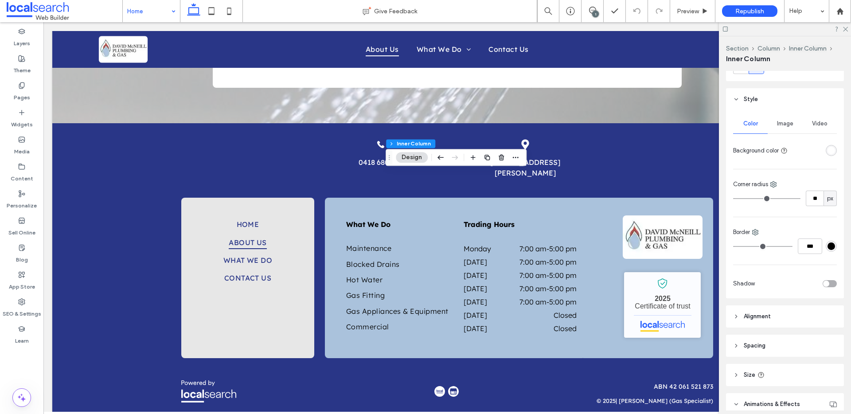
click at [825, 281] on div "toggle" at bounding box center [829, 283] width 14 height 7
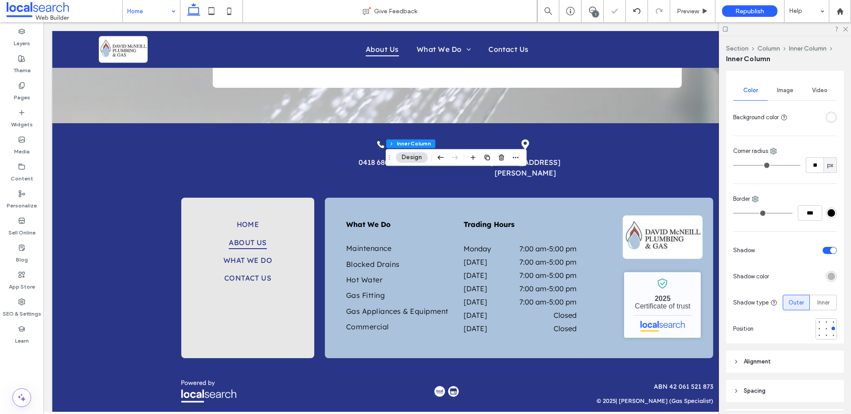
scroll to position [165, 0]
click at [824, 322] on div at bounding box center [826, 321] width 4 height 4
click at [829, 275] on div "rgba(0, 0, 0, 0.25)" at bounding box center [831, 276] width 8 height 8
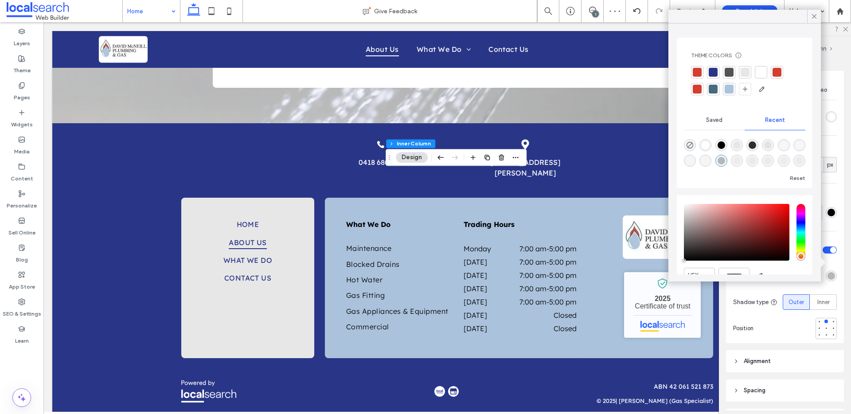
click at [725, 144] on div "rgba(0, 0, 0, 1)" at bounding box center [721, 145] width 8 height 8
type input "***"
type input "****"
click at [697, 7] on div "Preview" at bounding box center [692, 11] width 45 height 22
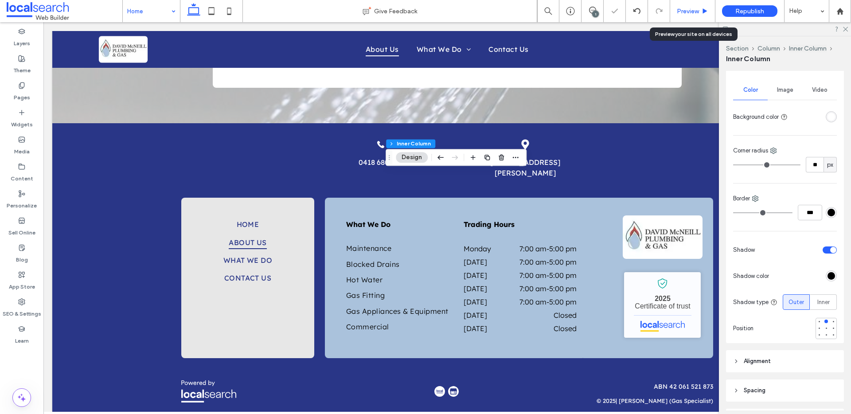
click at [696, 8] on span "Preview" at bounding box center [688, 12] width 22 height 8
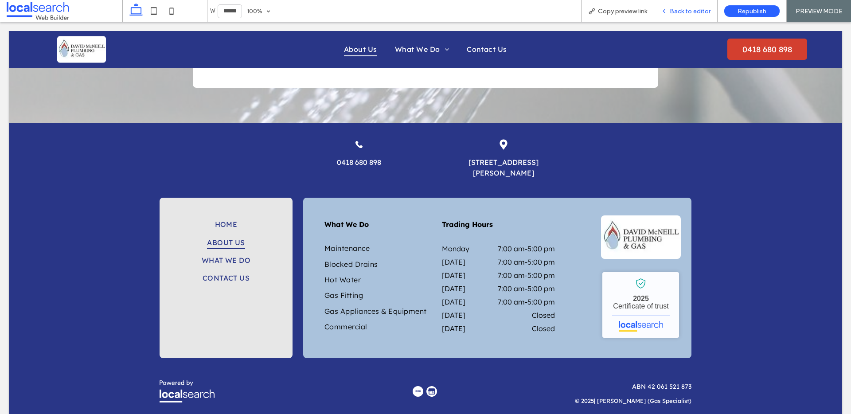
click at [692, 8] on span "Back to editor" at bounding box center [690, 12] width 41 height 8
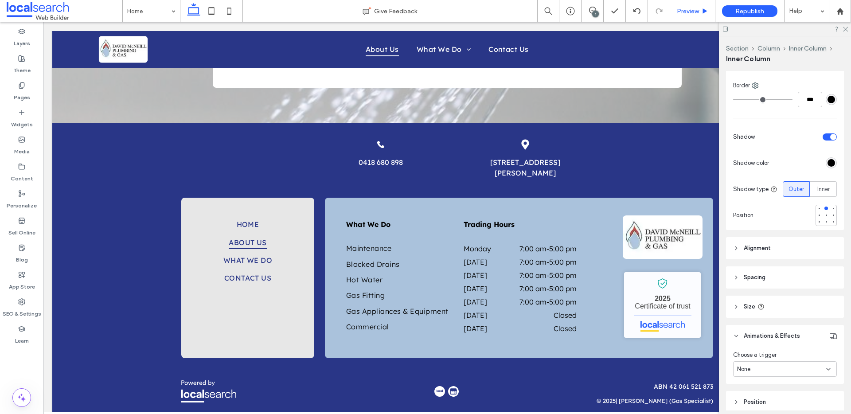
scroll to position [316, 0]
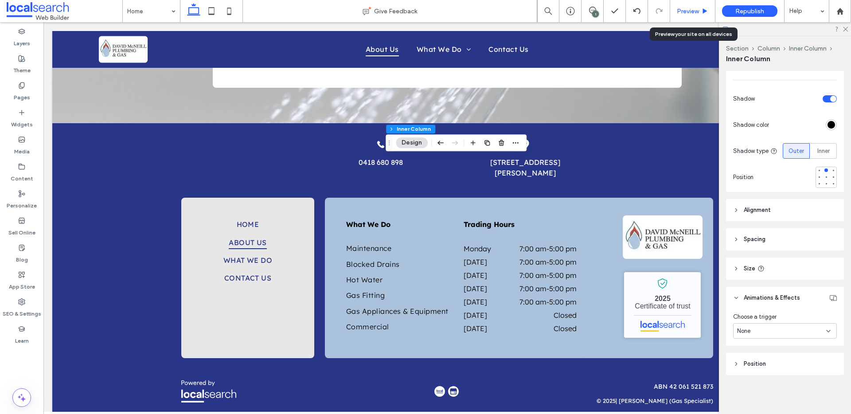
click at [697, 10] on span "Preview" at bounding box center [688, 12] width 22 height 8
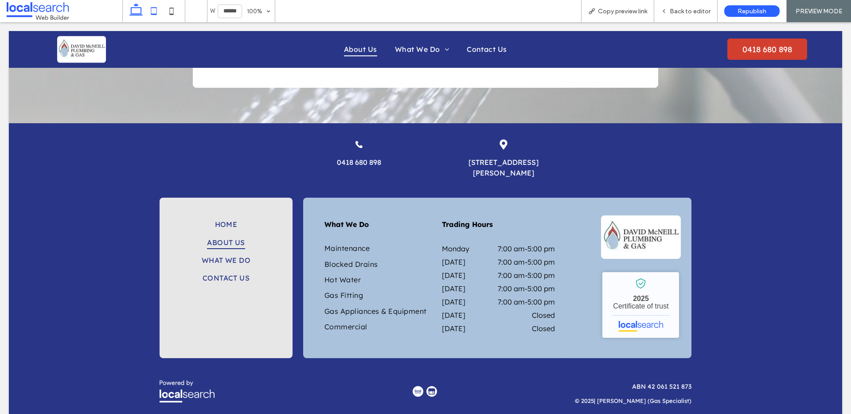
click at [156, 13] on use at bounding box center [154, 11] width 6 height 8
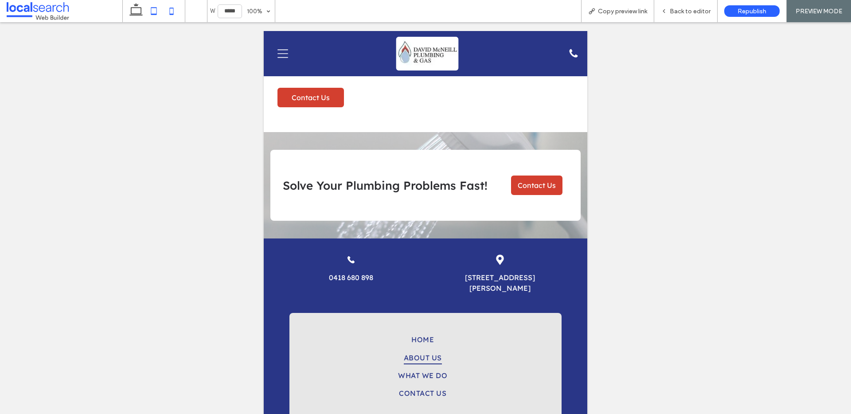
click at [166, 10] on icon at bounding box center [172, 11] width 18 height 18
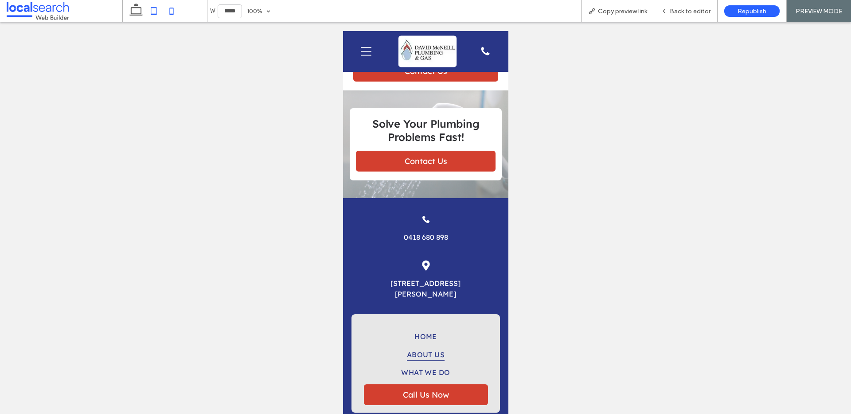
drag, startPoint x: 147, startPoint y: 9, endPoint x: 160, endPoint y: 18, distance: 15.9
click at [147, 9] on icon at bounding box center [154, 11] width 18 height 18
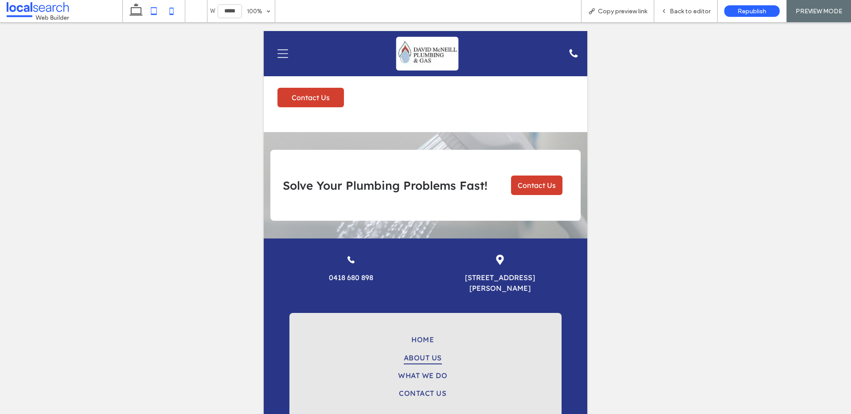
click at [138, 11] on icon at bounding box center [136, 11] width 18 height 18
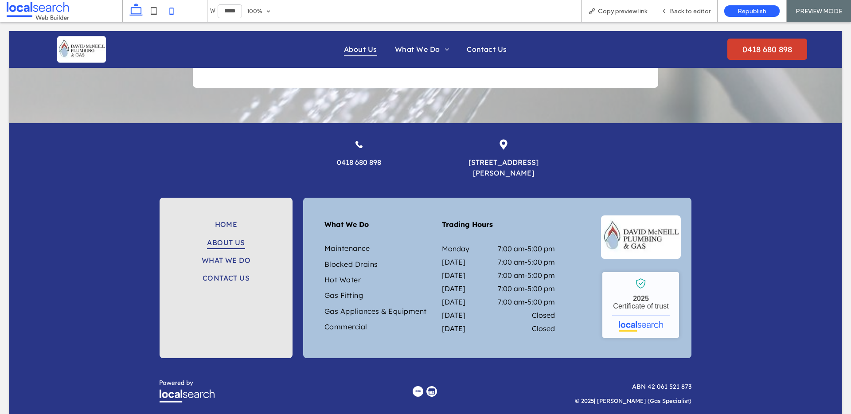
type input "******"
click at [692, 10] on span "Back to editor" at bounding box center [690, 12] width 41 height 8
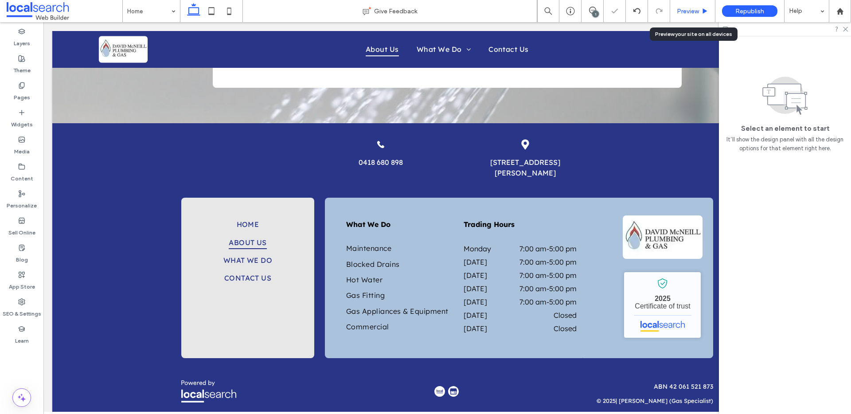
click at [699, 6] on div "Preview" at bounding box center [692, 11] width 45 height 22
click at [695, 10] on span "Preview" at bounding box center [688, 12] width 22 height 8
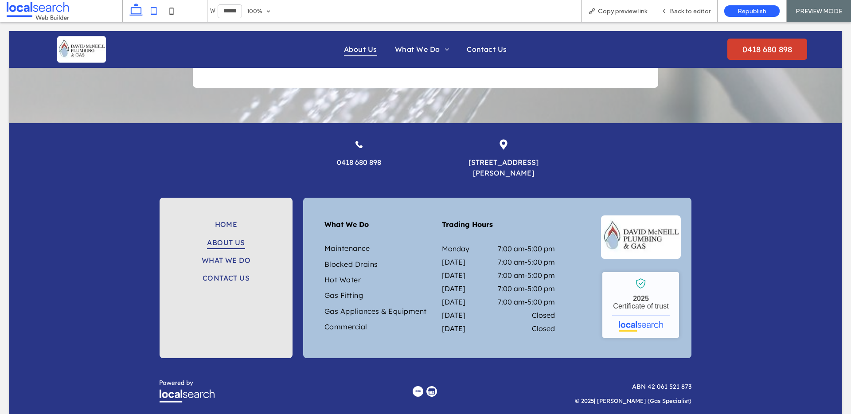
click at [152, 12] on icon at bounding box center [154, 11] width 18 height 18
type input "*****"
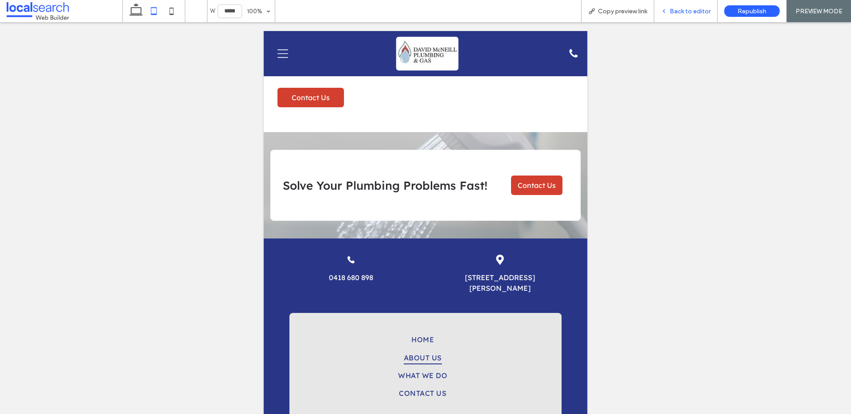
click at [696, 13] on span "Back to editor" at bounding box center [690, 12] width 41 height 8
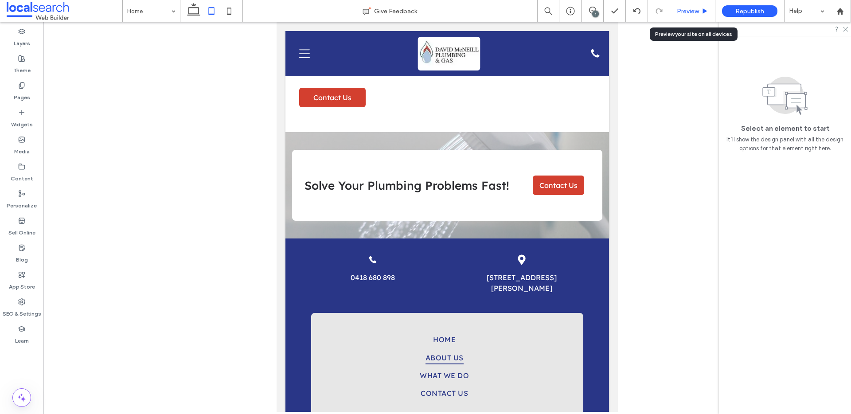
click at [689, 15] on span "Preview" at bounding box center [688, 12] width 22 height 8
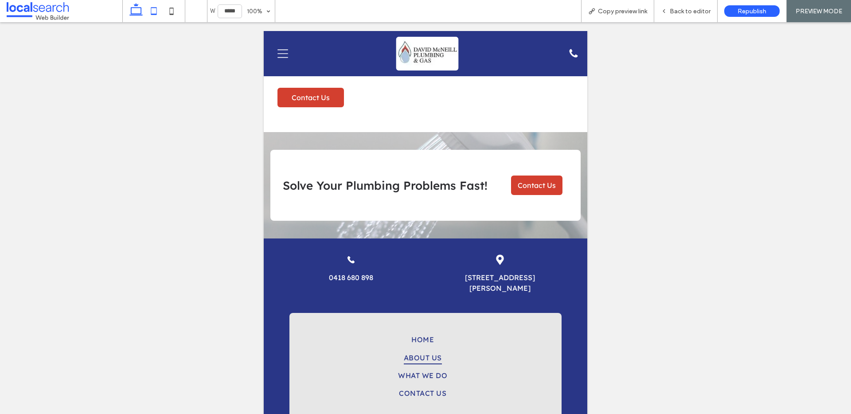
click at [131, 16] on icon at bounding box center [136, 11] width 18 height 18
type input "******"
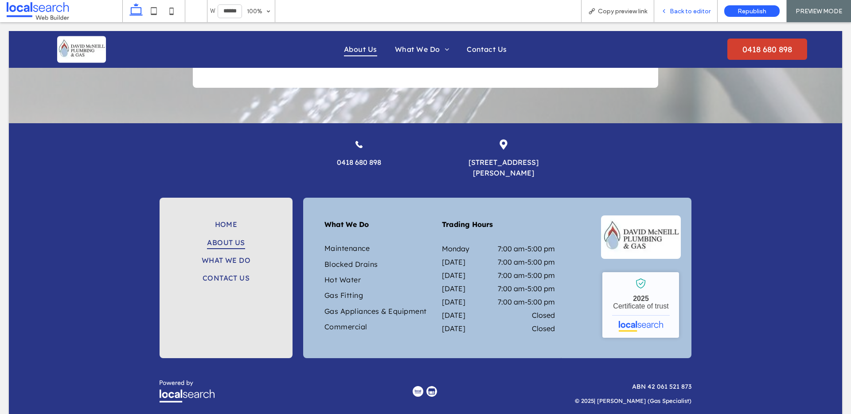
click at [675, 7] on div "Back to editor" at bounding box center [685, 11] width 63 height 22
click at [691, 13] on span "Back to editor" at bounding box center [690, 12] width 41 height 8
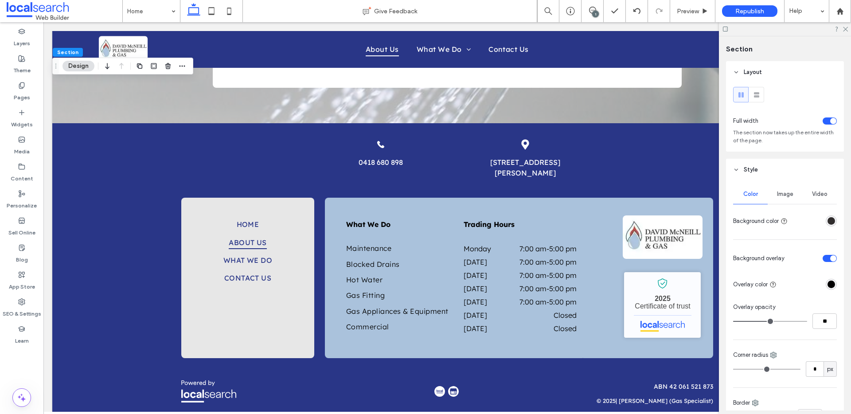
click at [777, 196] on span "Image" at bounding box center [785, 194] width 16 height 7
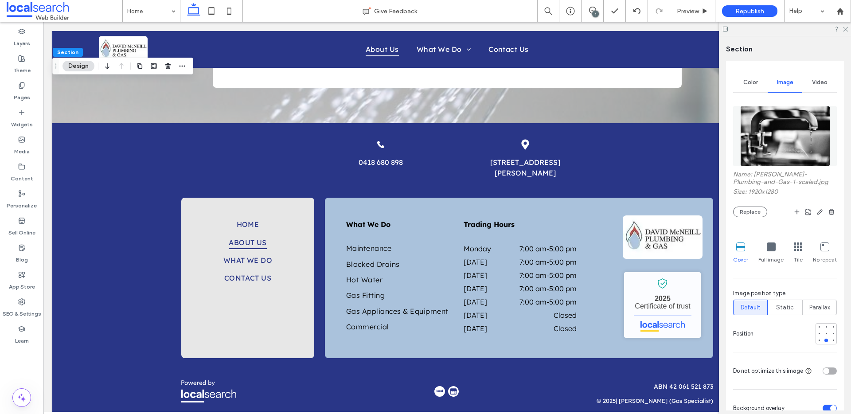
scroll to position [113, 0]
click at [824, 331] on div at bounding box center [826, 332] width 4 height 4
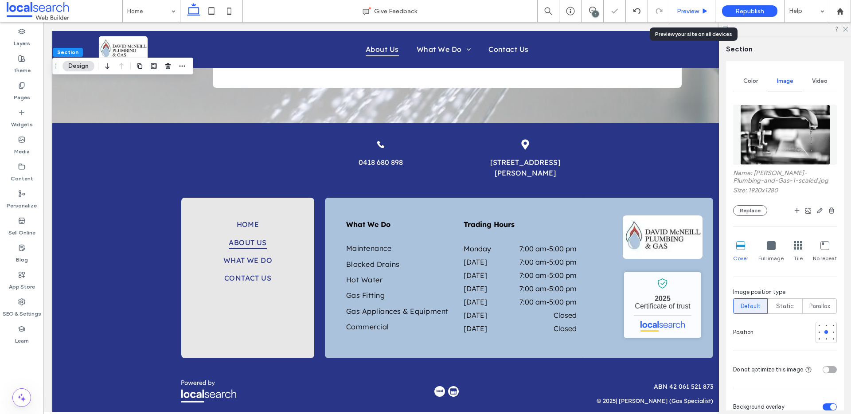
click at [694, 14] on span "Preview" at bounding box center [688, 12] width 22 height 8
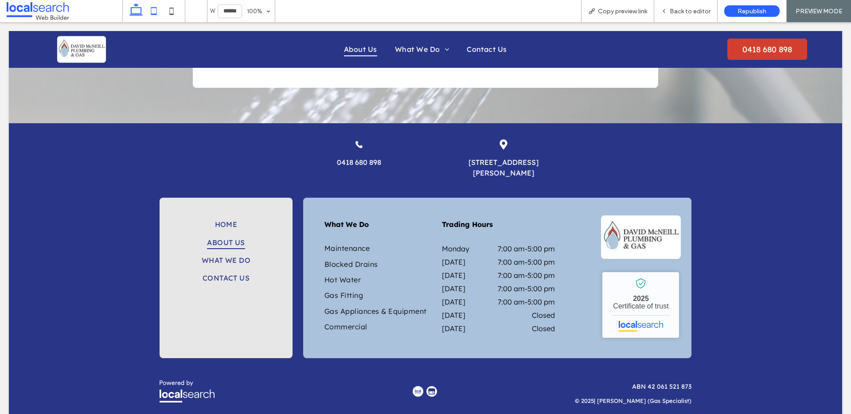
click at [156, 8] on use at bounding box center [154, 11] width 6 height 8
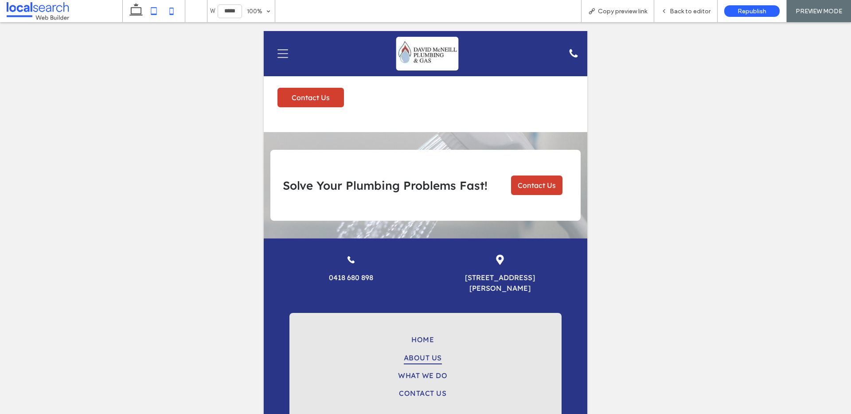
click at [173, 11] on icon at bounding box center [172, 11] width 18 height 18
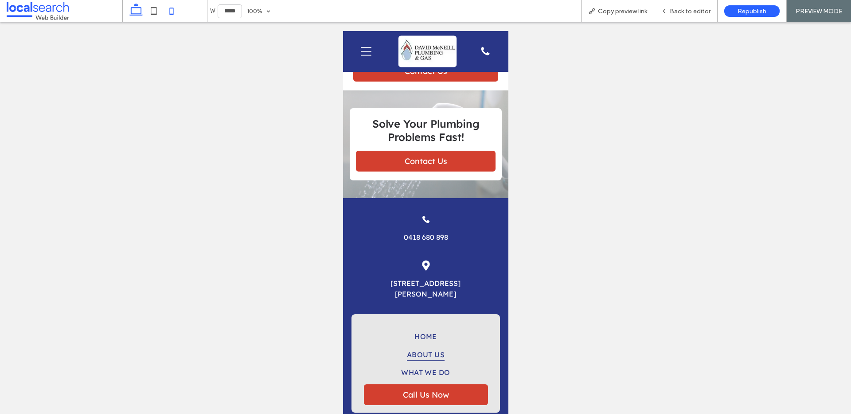
click at [136, 9] on icon at bounding box center [136, 11] width 18 height 18
type input "******"
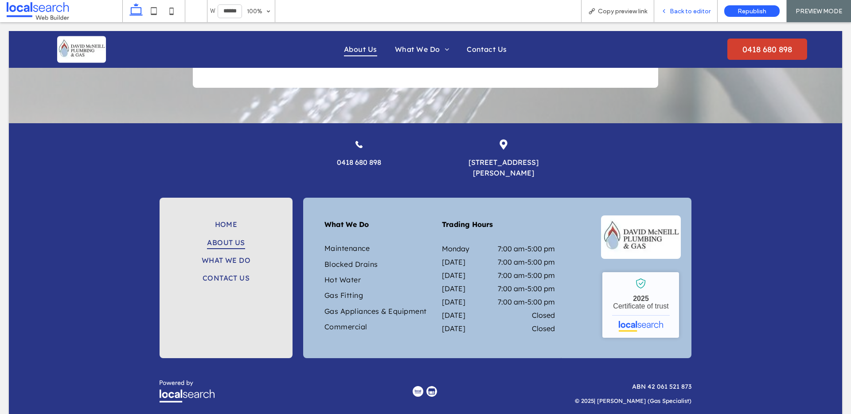
click at [686, 15] on div "Back to editor" at bounding box center [685, 11] width 63 height 22
click at [697, 3] on div "Back to editor" at bounding box center [685, 11] width 63 height 22
click at [692, 9] on span "Back to editor" at bounding box center [690, 12] width 41 height 8
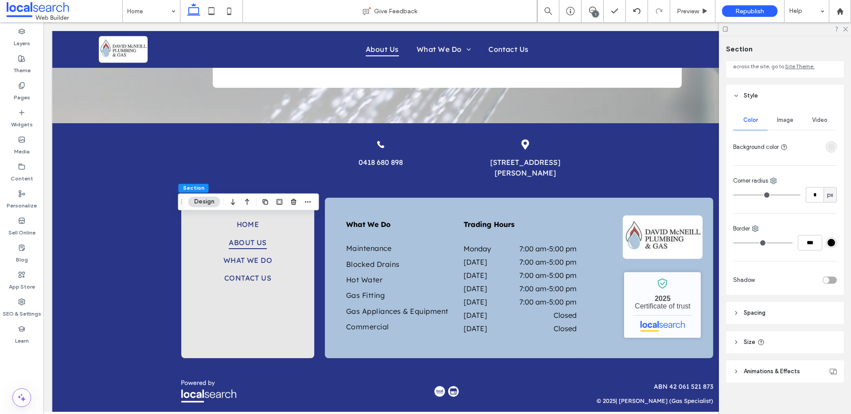
scroll to position [82, 0]
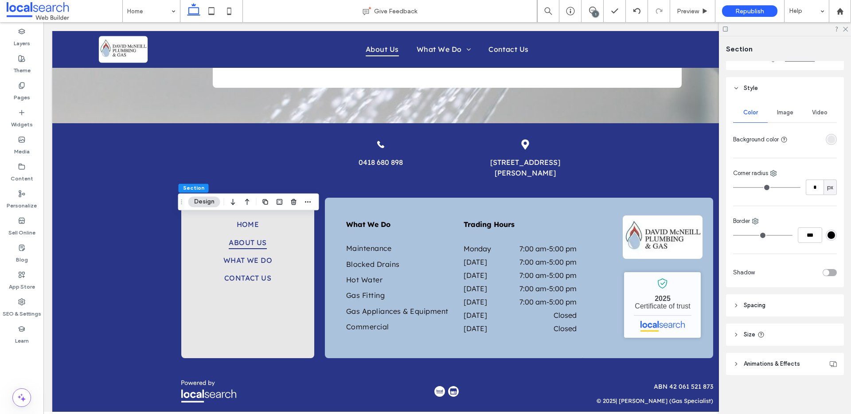
click at [734, 332] on icon at bounding box center [736, 334] width 6 height 6
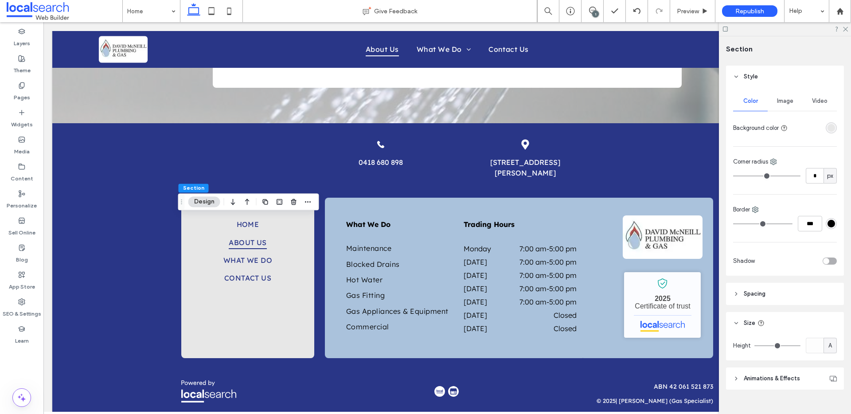
scroll to position [108, 0]
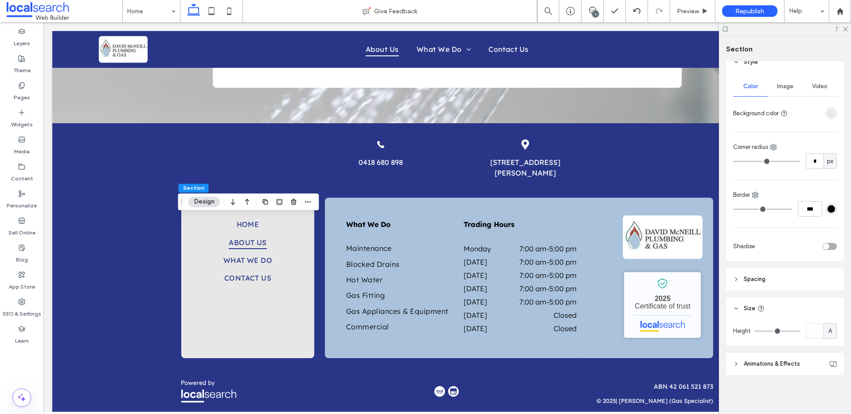
type input "**"
type input "***"
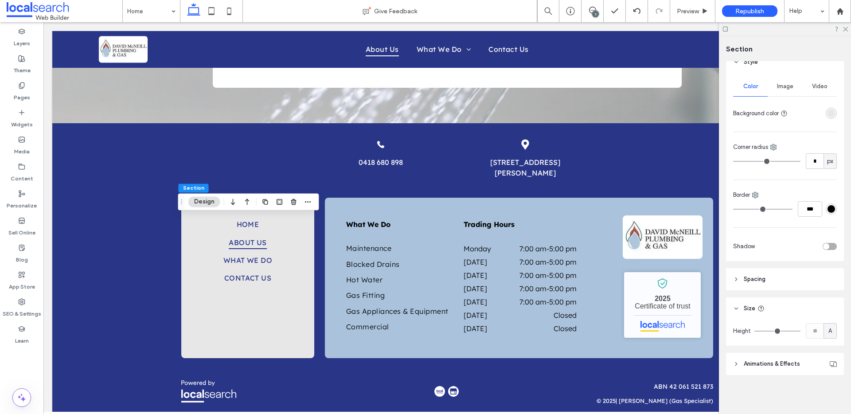
type input "***"
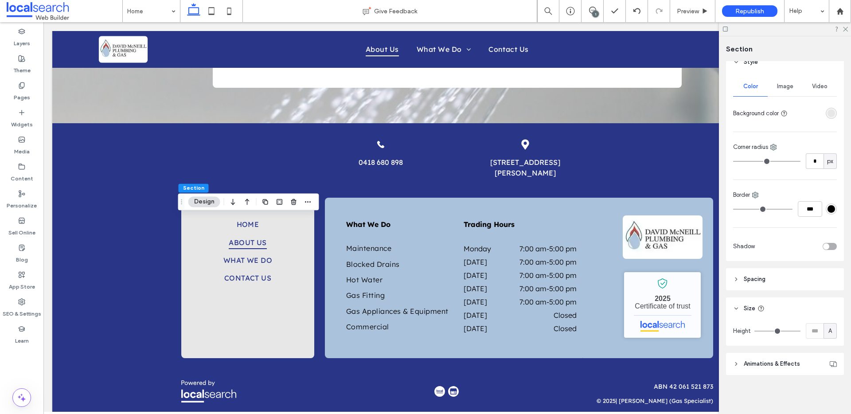
type input "***"
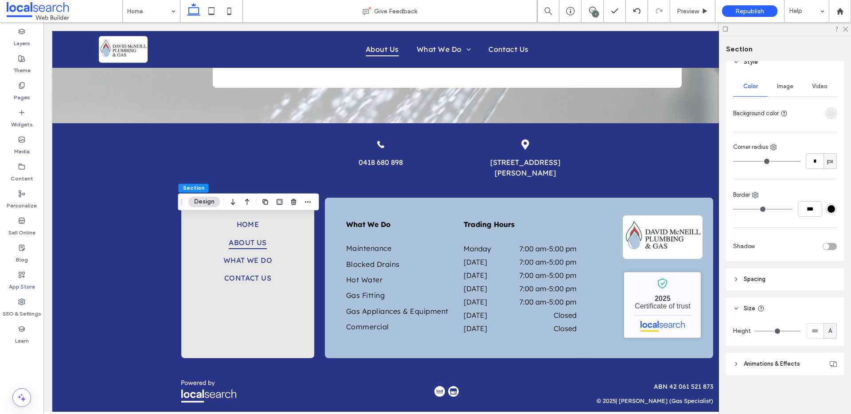
type input "***"
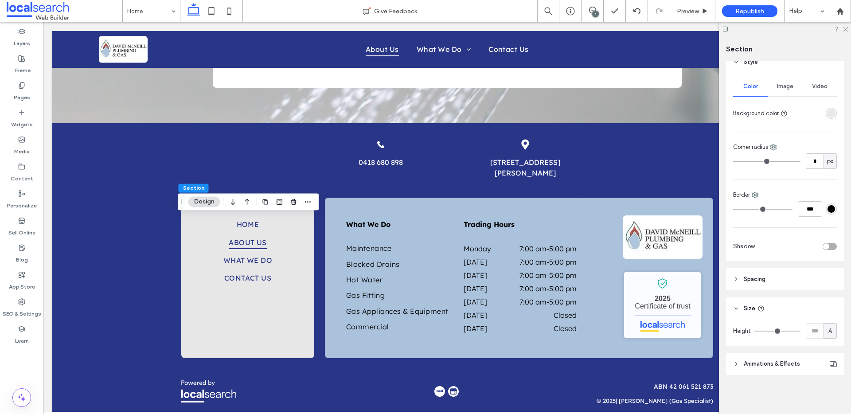
type input "***"
drag, startPoint x: 756, startPoint y: 329, endPoint x: 779, endPoint y: 329, distance: 22.2
click at [779, 331] on input "range" at bounding box center [777, 331] width 46 height 1
type input "***"
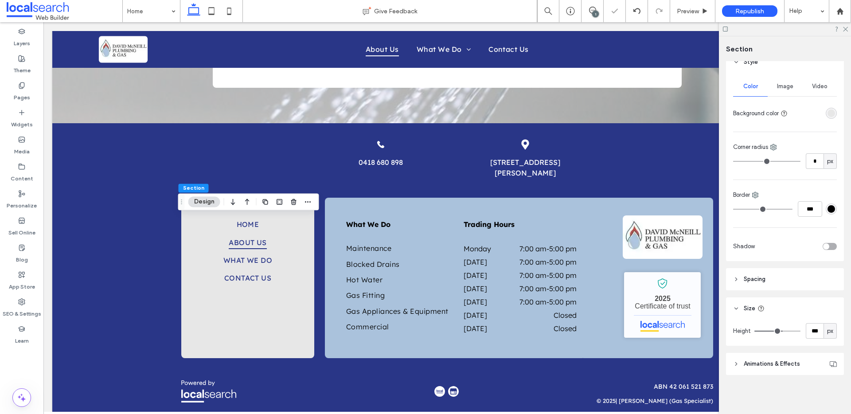
type input "***"
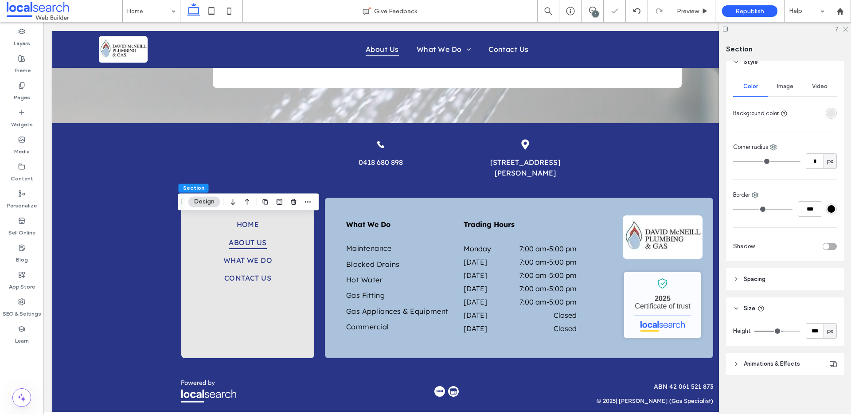
type input "***"
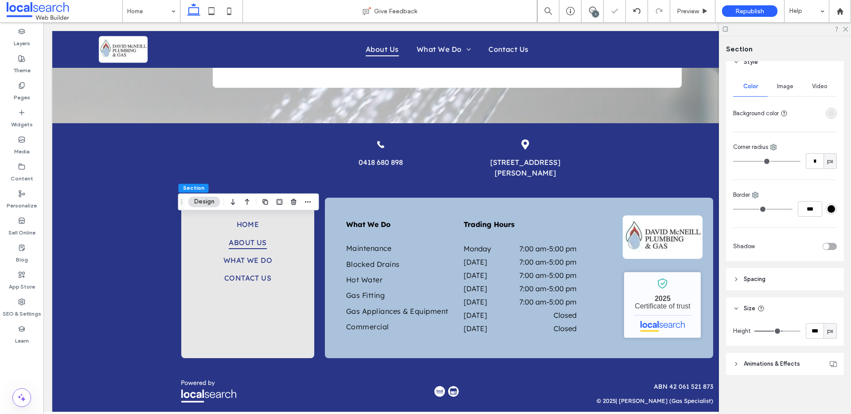
type input "***"
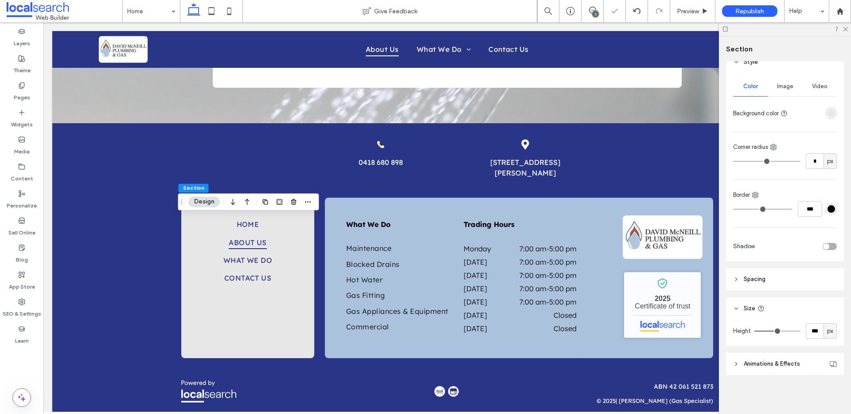
type input "***"
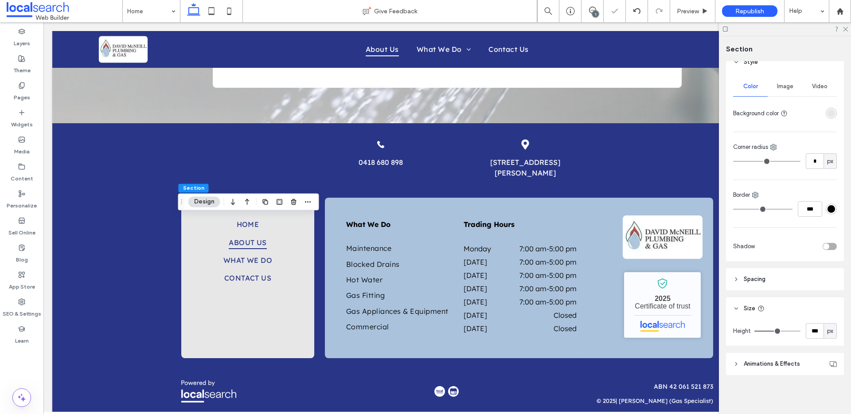
type input "***"
type input "**"
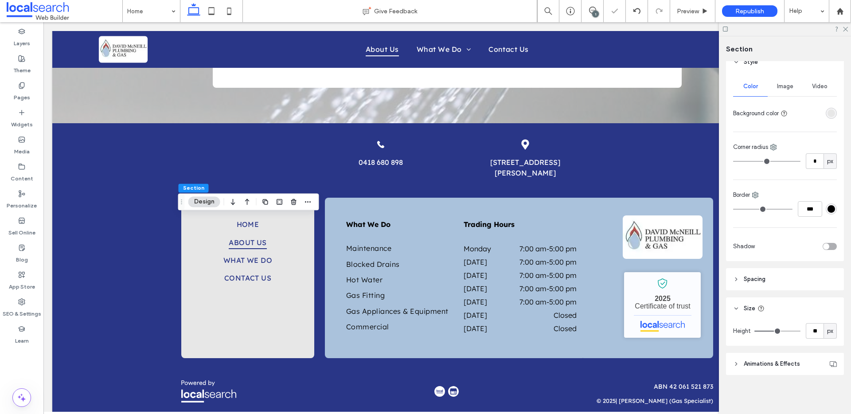
type input "*"
drag, startPoint x: 779, startPoint y: 331, endPoint x: 721, endPoint y: 331, distance: 58.5
click at [754, 331] on input "range" at bounding box center [777, 331] width 46 height 1
type input "**"
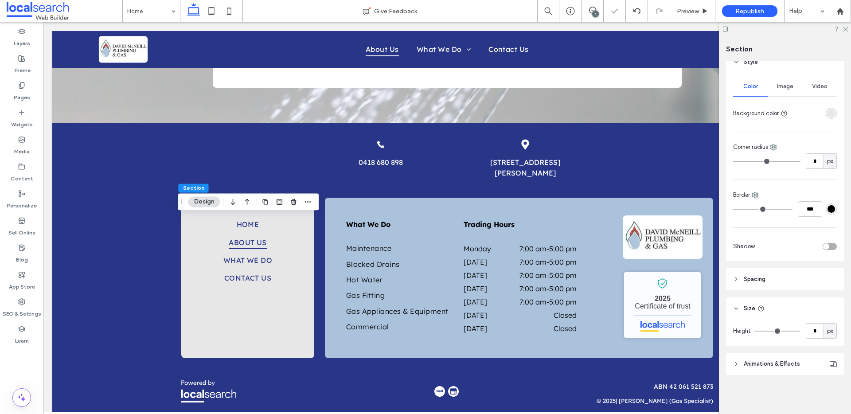
type input "**"
type input "***"
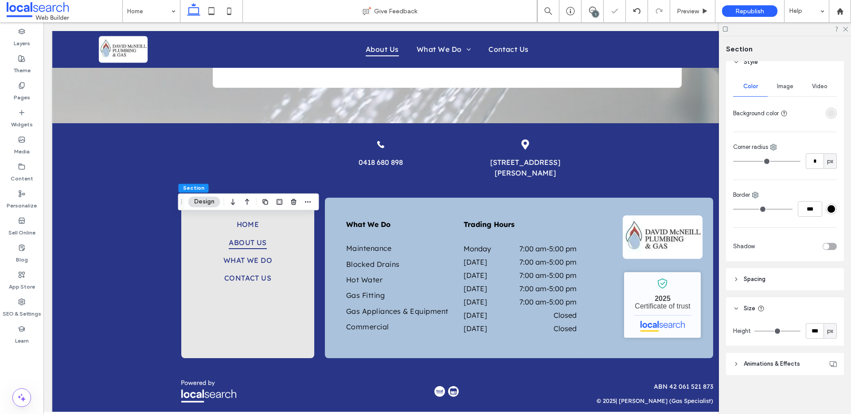
type input "***"
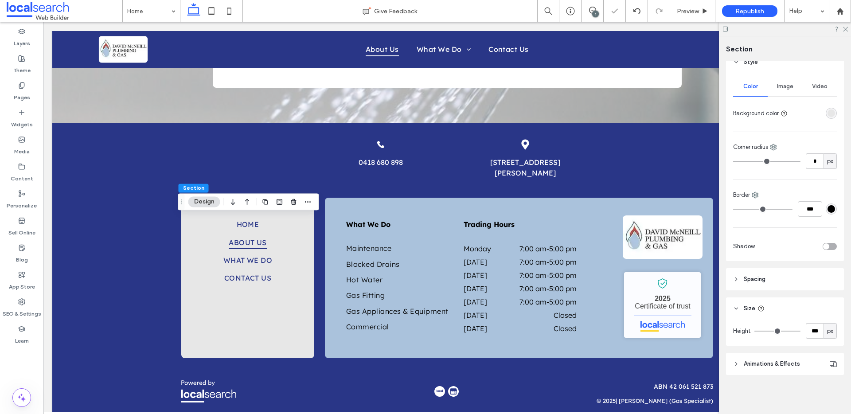
type input "***"
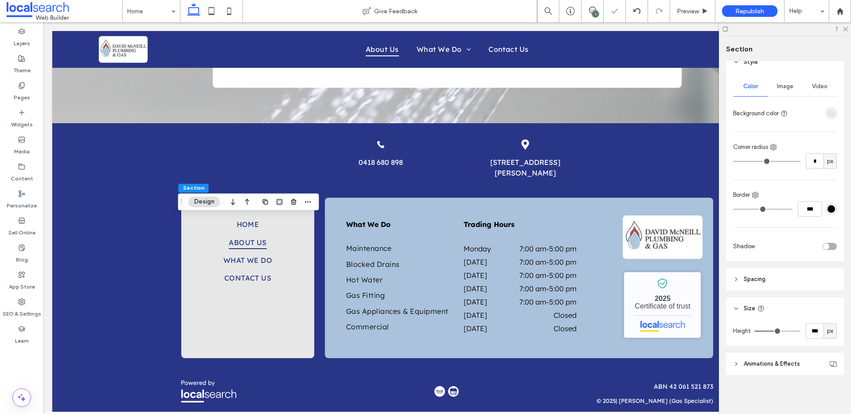
type input "***"
drag, startPoint x: 755, startPoint y: 330, endPoint x: 776, endPoint y: 328, distance: 21.3
type input "***"
click at [776, 331] on input "range" at bounding box center [777, 331] width 46 height 1
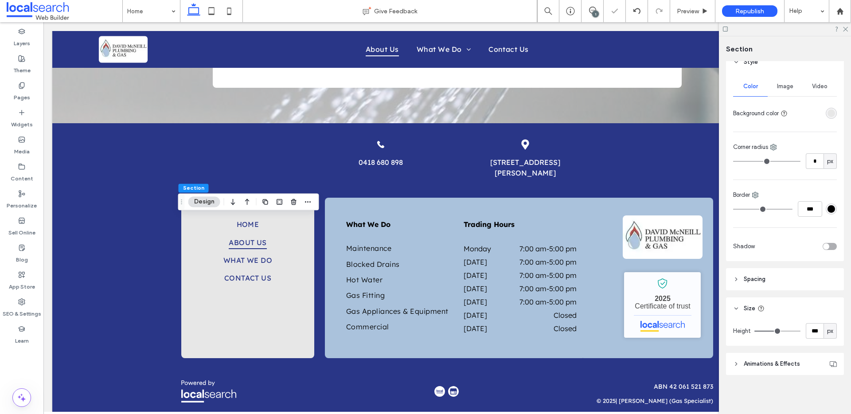
type input "***"
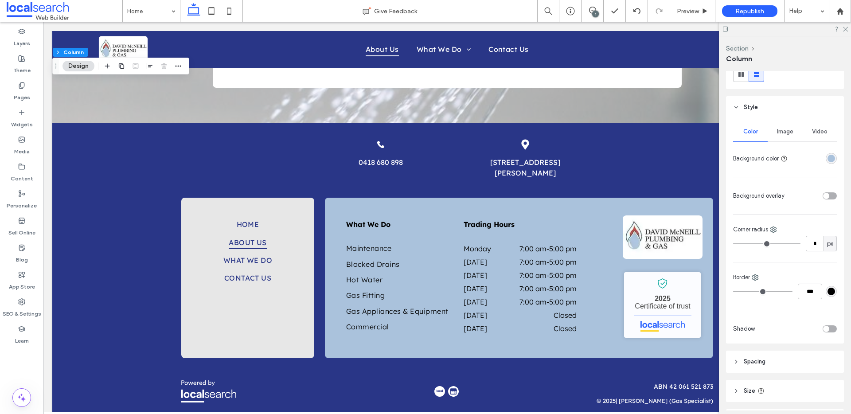
scroll to position [179, 0]
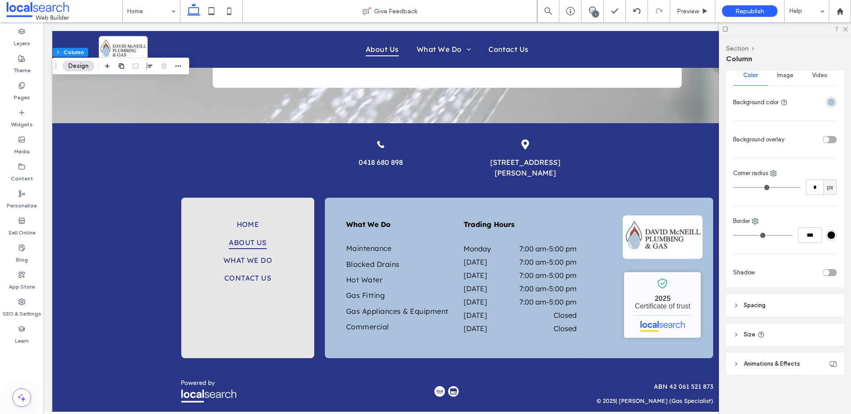
click at [733, 335] on icon at bounding box center [736, 334] width 6 height 6
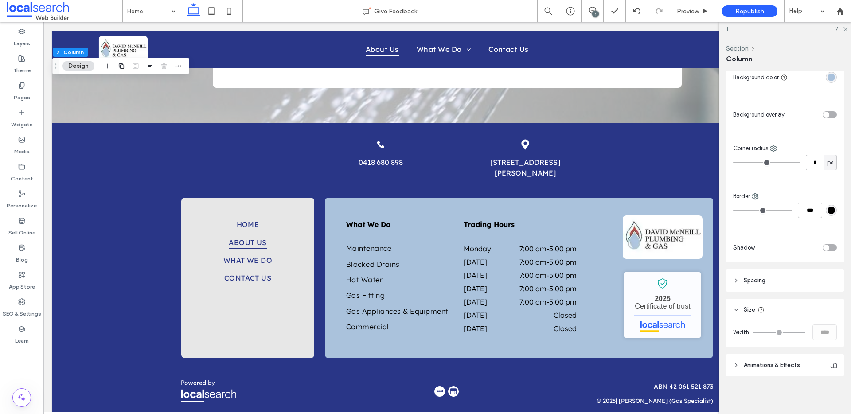
scroll to position [206, 0]
click at [637, 9] on icon at bounding box center [636, 11] width 7 height 7
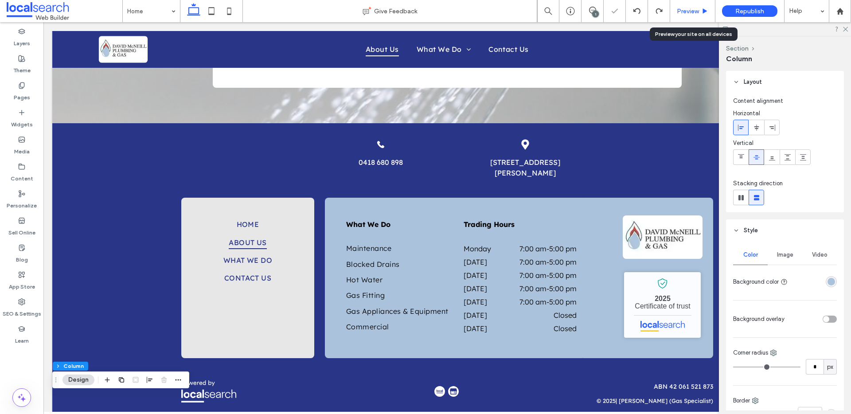
click at [683, 9] on span "Preview" at bounding box center [688, 12] width 22 height 8
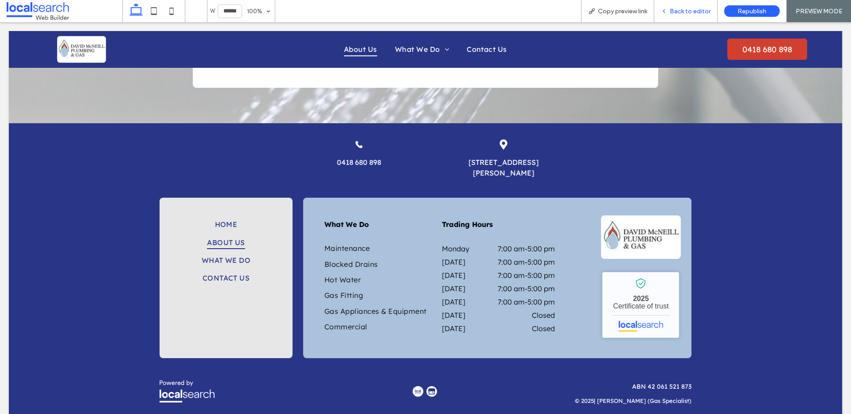
click at [696, 11] on span "Back to editor" at bounding box center [690, 12] width 41 height 8
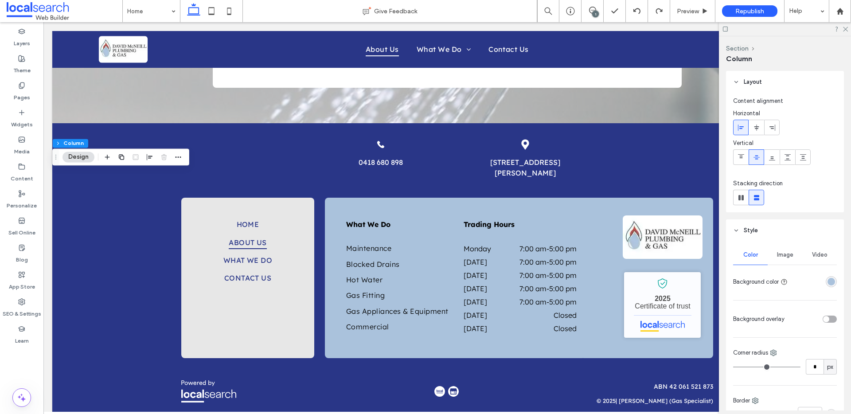
click at [785, 252] on span "Image" at bounding box center [785, 254] width 16 height 7
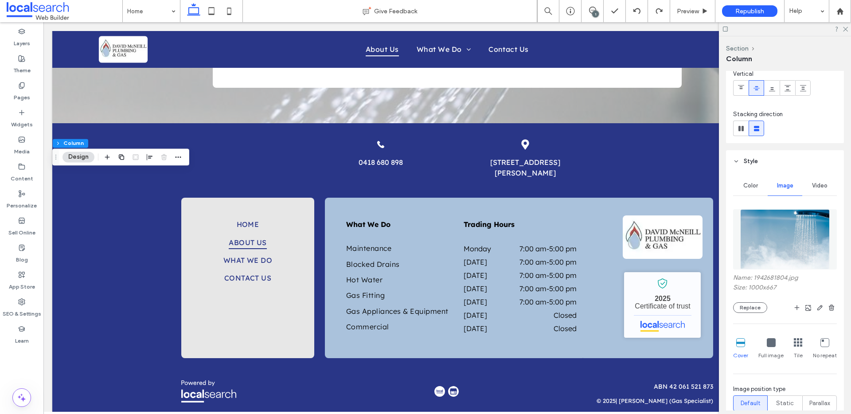
scroll to position [71, 0]
click at [753, 307] on button "Replace" at bounding box center [750, 305] width 34 height 11
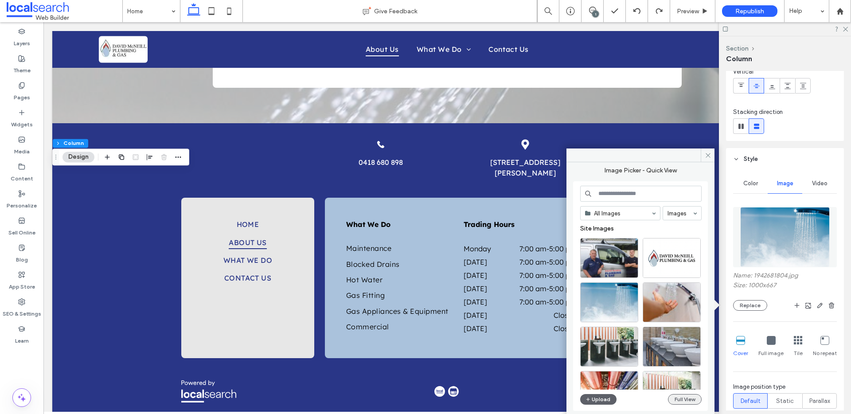
click at [681, 398] on button "Full View" at bounding box center [685, 399] width 34 height 11
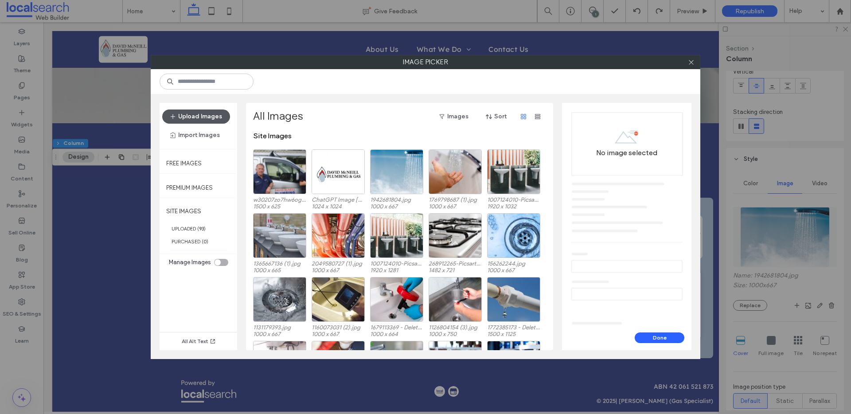
click at [195, 114] on button "Upload Images" at bounding box center [196, 116] width 68 height 14
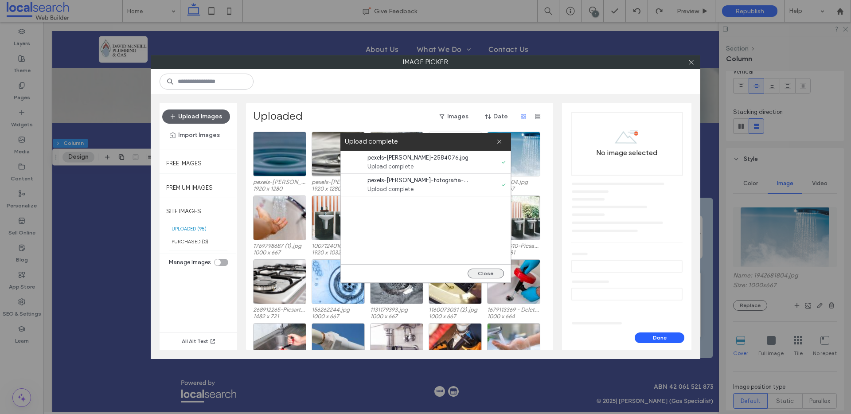
click at [487, 275] on button "Close" at bounding box center [485, 274] width 36 height 10
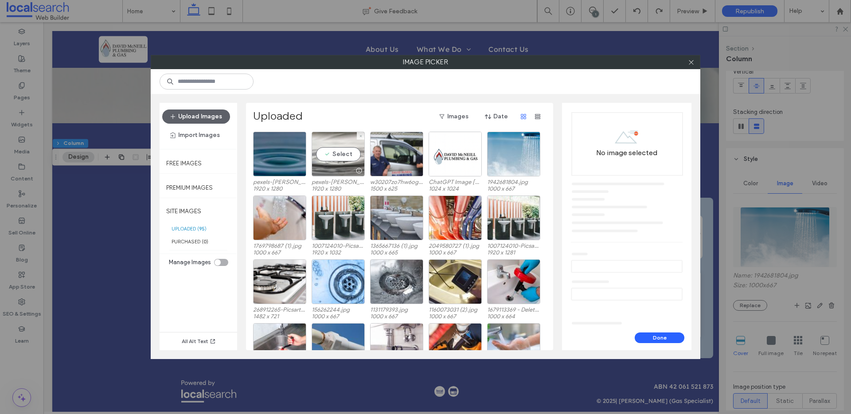
click at [335, 138] on div "Select" at bounding box center [338, 154] width 53 height 45
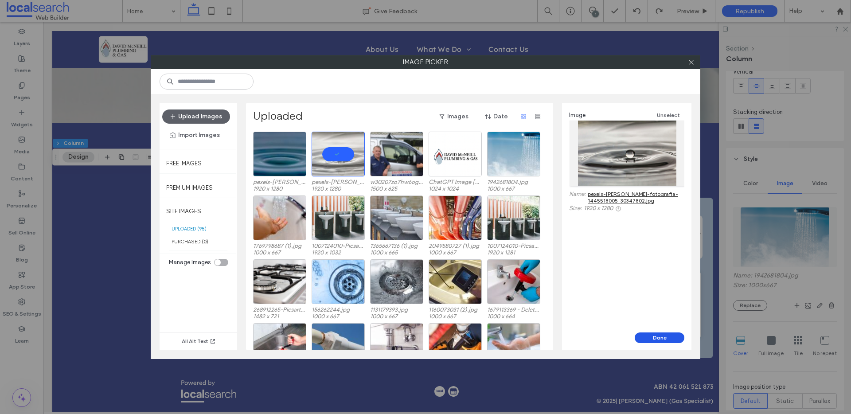
click at [664, 337] on button "Done" at bounding box center [660, 337] width 50 height 11
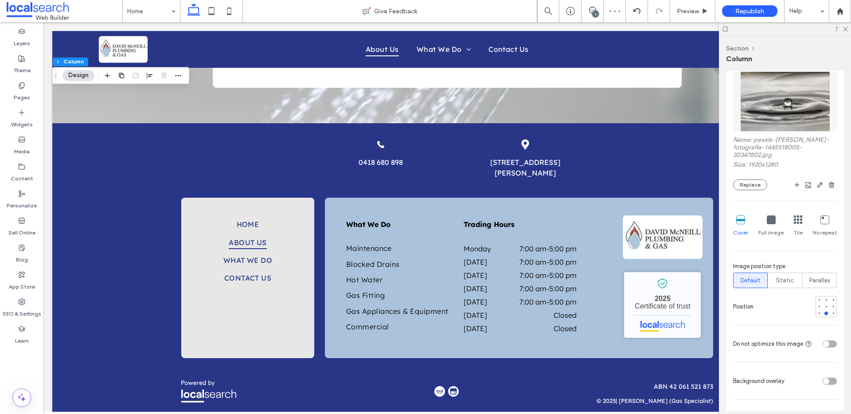
scroll to position [261, 0]
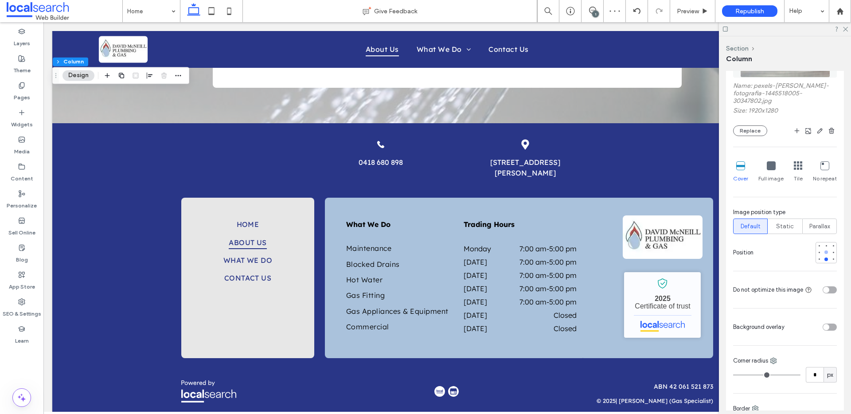
click at [823, 252] on div at bounding box center [826, 252] width 6 height 6
click at [693, 9] on span "Preview" at bounding box center [688, 12] width 22 height 8
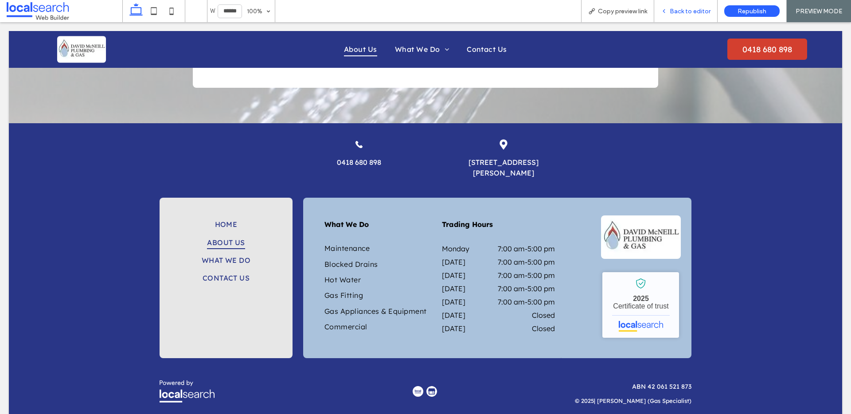
click at [674, 8] on span "Back to editor" at bounding box center [690, 12] width 41 height 8
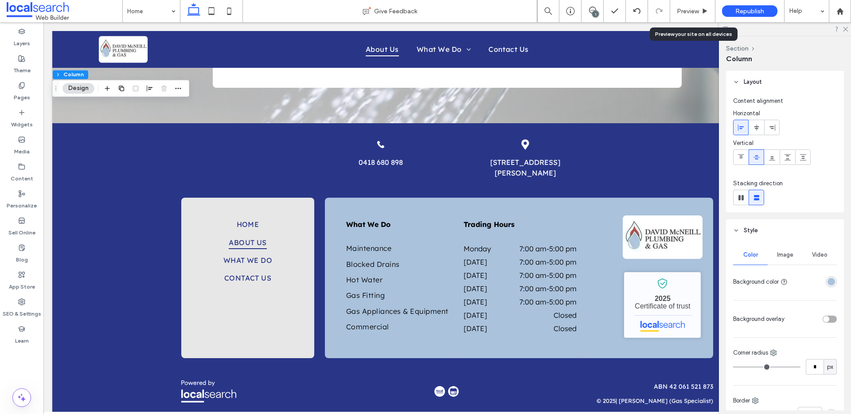
click at [783, 254] on span "Image" at bounding box center [785, 254] width 16 height 7
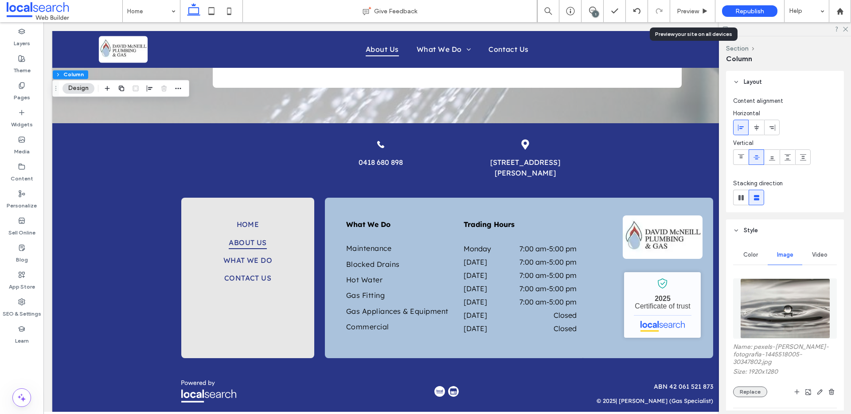
click at [751, 391] on button "Replace" at bounding box center [750, 391] width 34 height 11
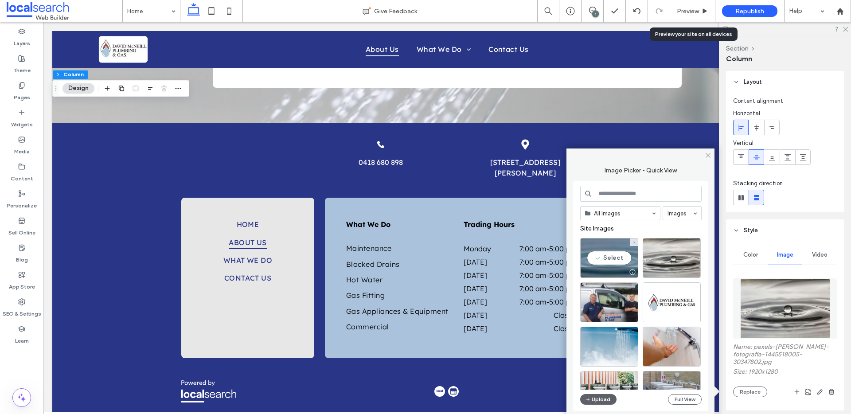
click at [612, 248] on div "Select" at bounding box center [609, 258] width 58 height 40
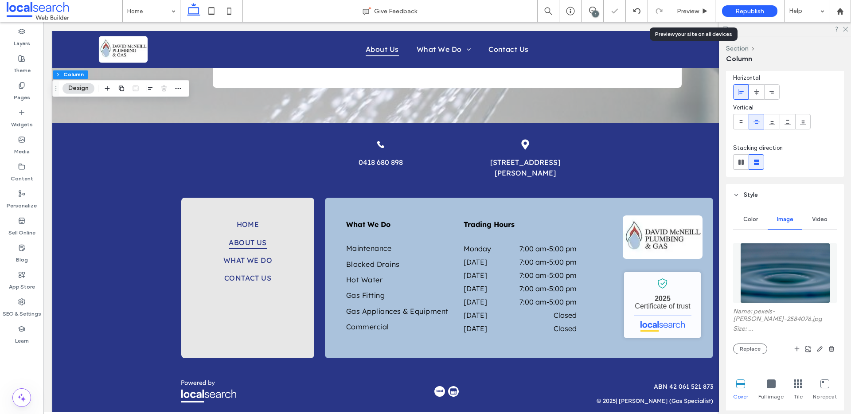
scroll to position [168, 0]
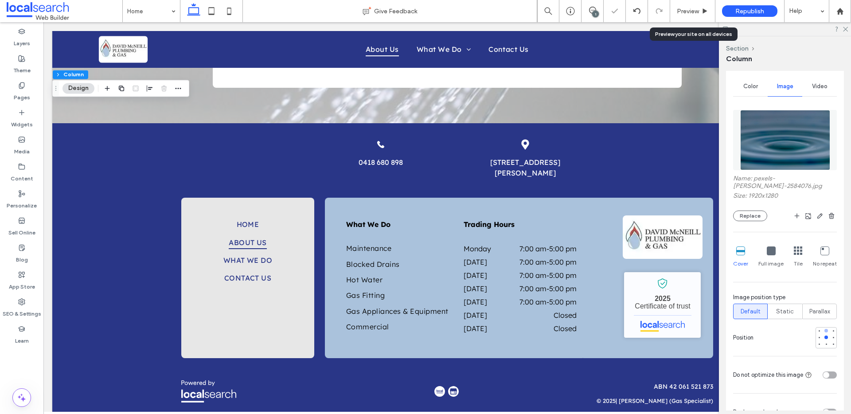
click at [824, 329] on div at bounding box center [826, 331] width 4 height 4
click at [824, 335] on div at bounding box center [826, 337] width 4 height 4
click at [824, 343] on div at bounding box center [826, 345] width 4 height 4
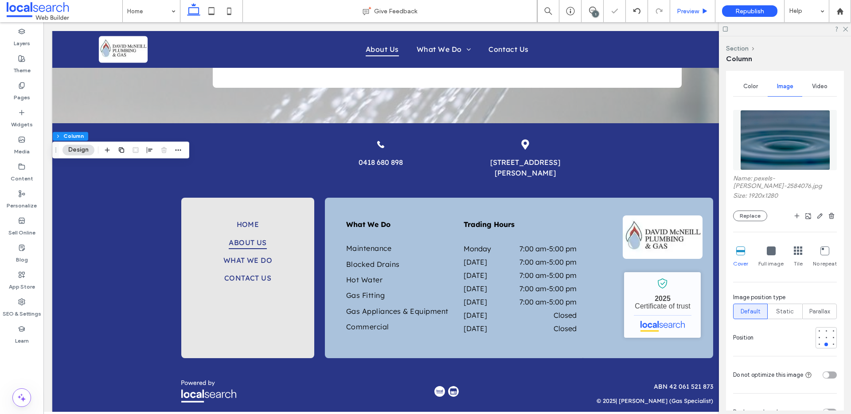
click at [691, 11] on span "Preview" at bounding box center [688, 12] width 22 height 8
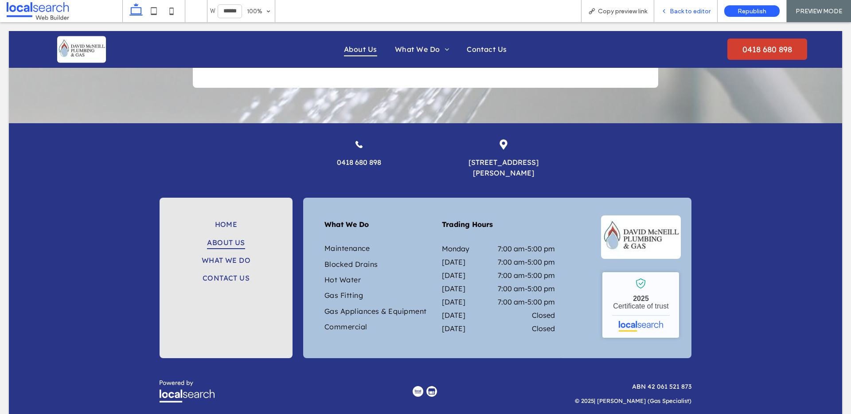
click at [682, 7] on div "Back to editor" at bounding box center [685, 11] width 63 height 22
click at [684, 16] on div "Back to editor" at bounding box center [685, 11] width 63 height 22
click at [676, 6] on div "Back to editor" at bounding box center [685, 11] width 63 height 22
click at [706, 10] on span "Back to editor" at bounding box center [690, 12] width 41 height 8
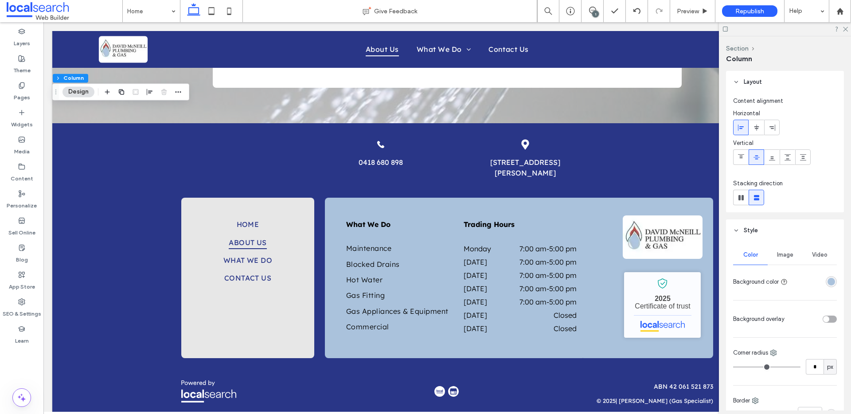
click at [792, 260] on div "Image" at bounding box center [784, 254] width 35 height 19
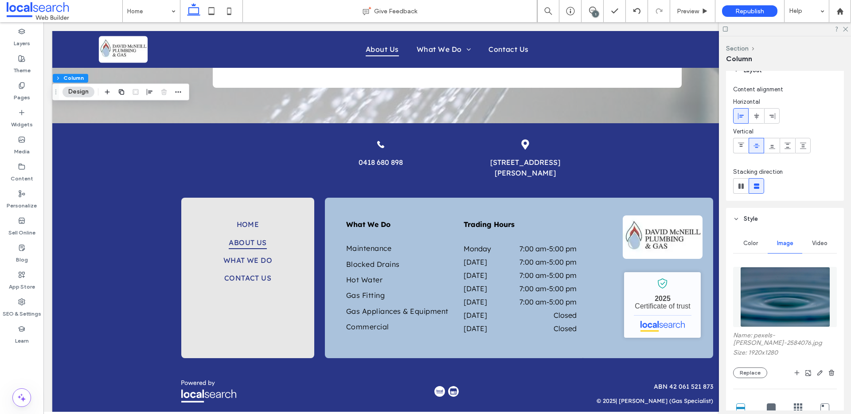
scroll to position [17, 0]
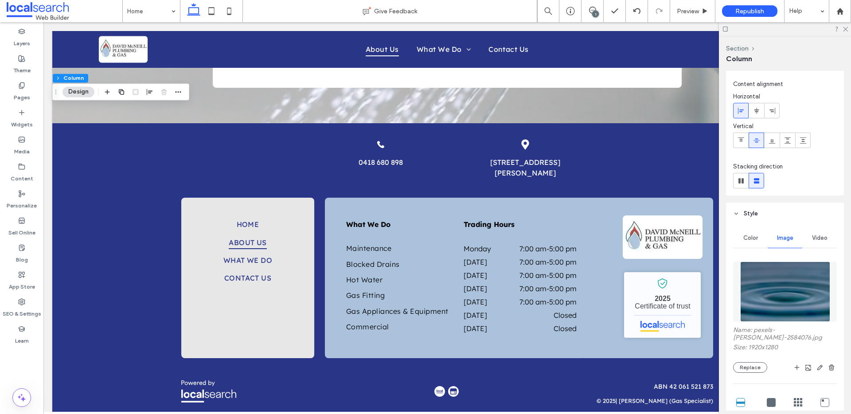
click at [753, 367] on div "Name: pexels-kelly-2584076.jpg Size: 1920x1280 Replace Cover Full image Tile No…" at bounding box center [785, 395] width 104 height 277
click at [754, 362] on button "Replace" at bounding box center [750, 367] width 34 height 11
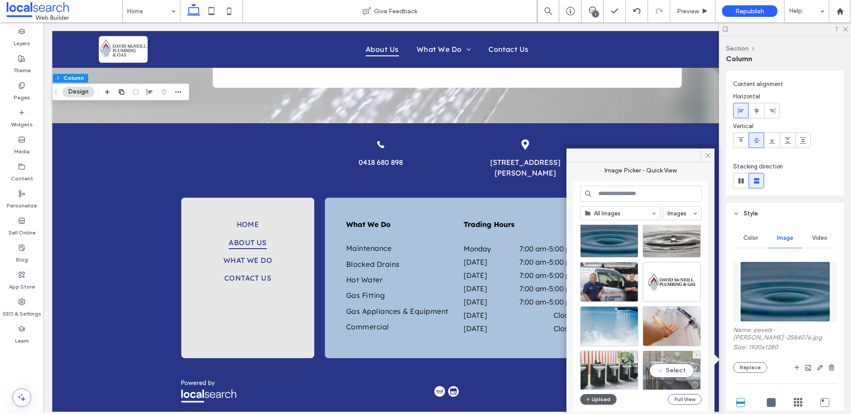
scroll to position [31, 0]
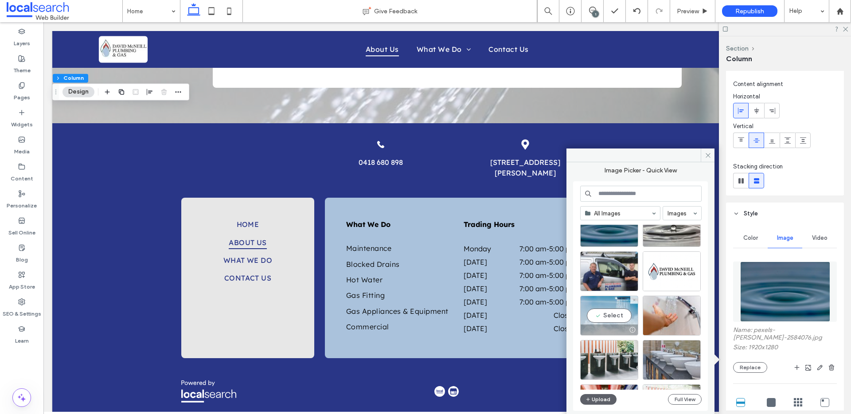
click at [611, 302] on div "Select" at bounding box center [609, 316] width 58 height 40
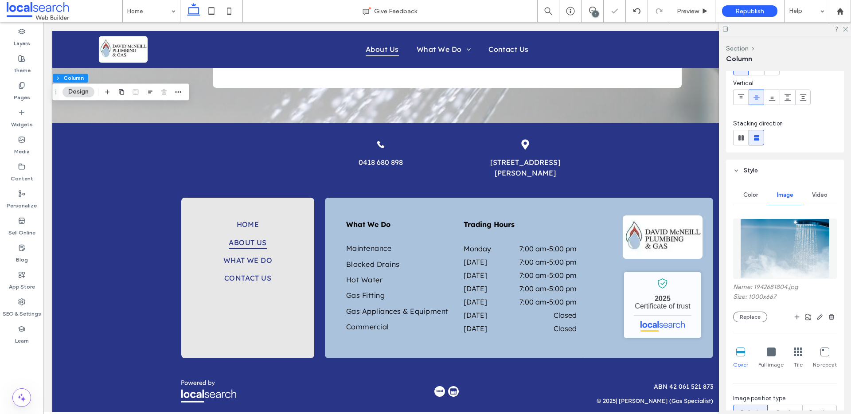
scroll to position [188, 0]
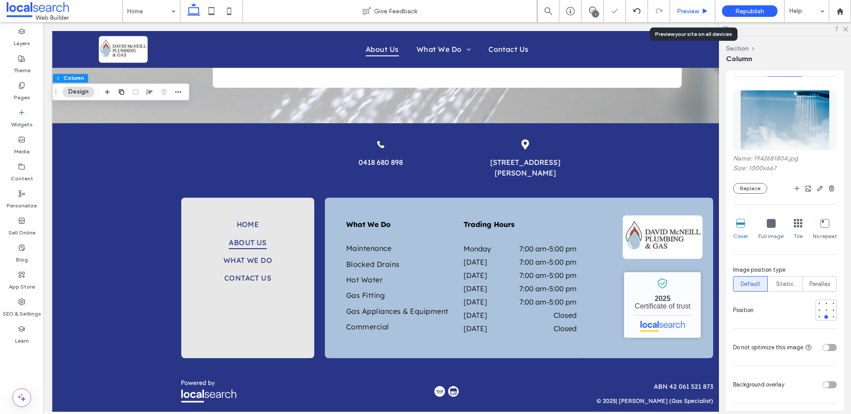
click at [678, 10] on span "Preview" at bounding box center [688, 12] width 22 height 8
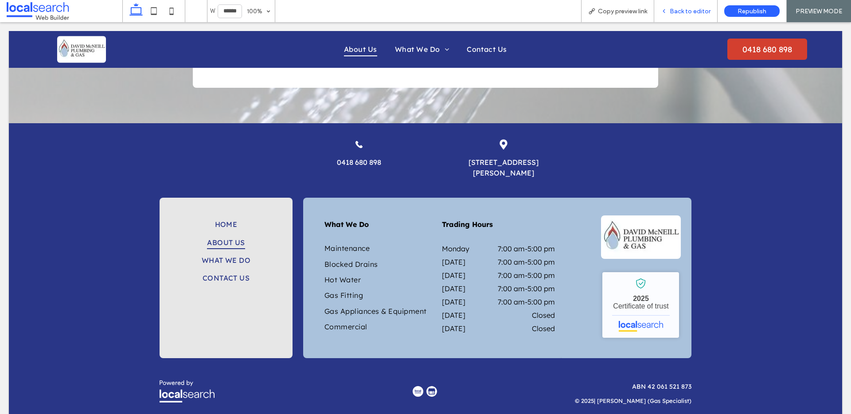
click at [680, 12] on span "Back to editor" at bounding box center [690, 12] width 41 height 8
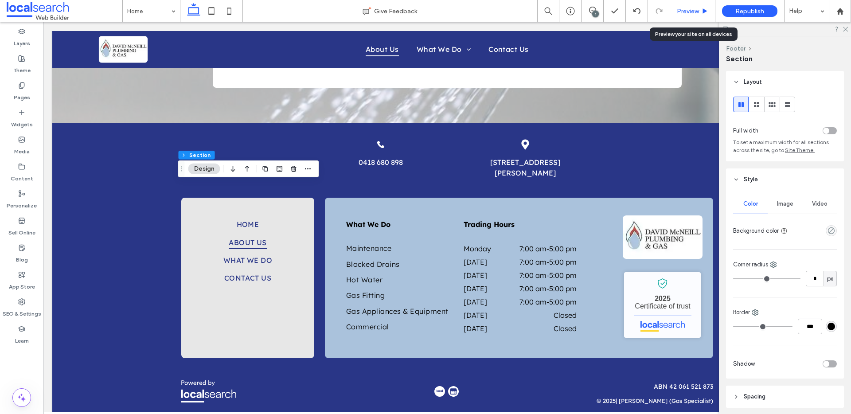
click at [688, 14] on span "Preview" at bounding box center [688, 12] width 22 height 8
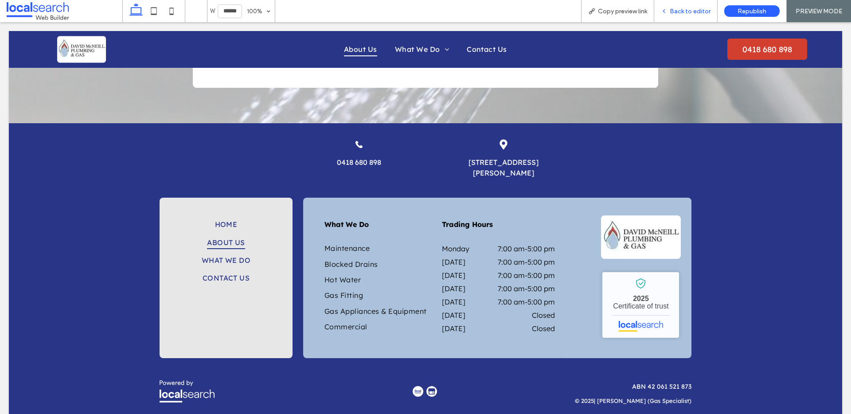
click at [688, 12] on span "Back to editor" at bounding box center [690, 12] width 41 height 8
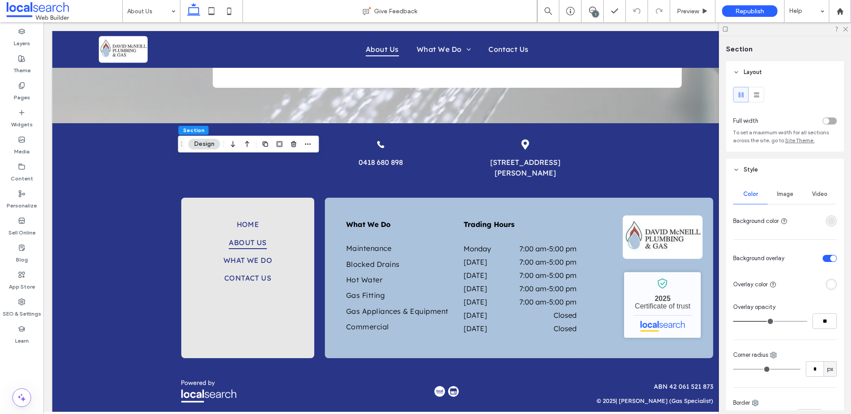
click at [788, 193] on span "Image" at bounding box center [785, 194] width 16 height 7
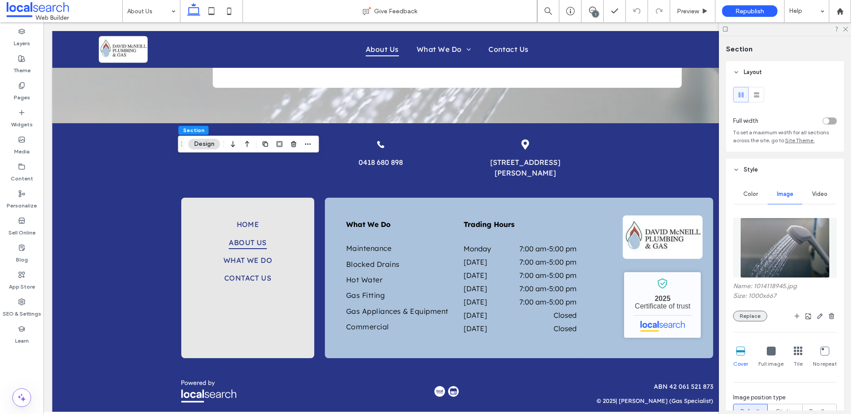
click at [752, 313] on button "Replace" at bounding box center [750, 316] width 34 height 11
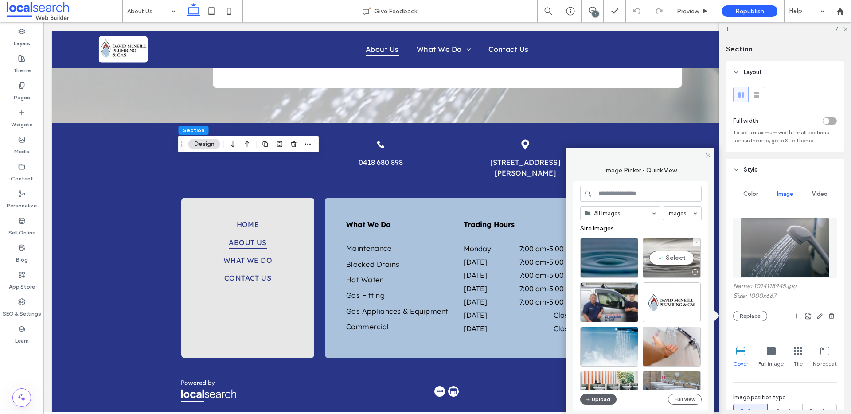
click at [667, 245] on div "Select" at bounding box center [672, 258] width 58 height 40
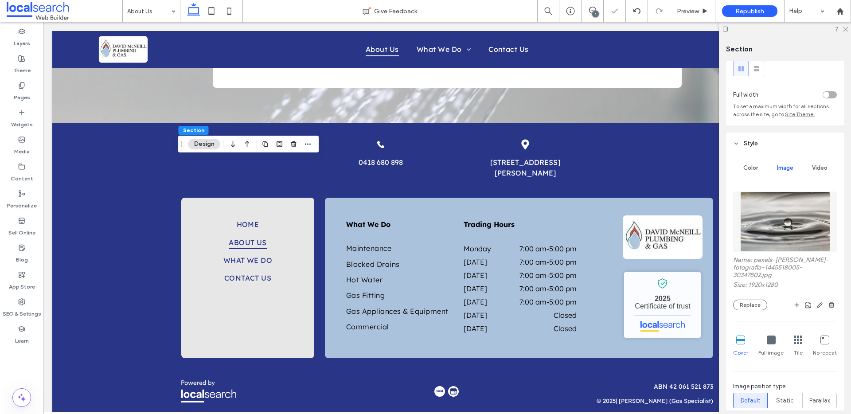
scroll to position [82, 0]
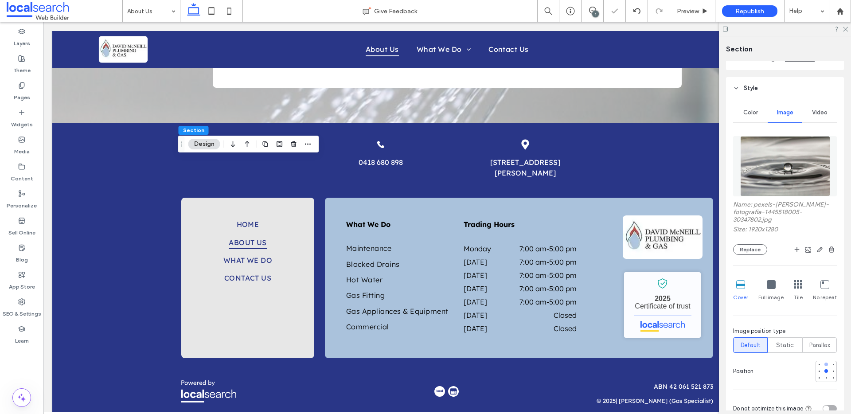
click at [823, 362] on div at bounding box center [826, 364] width 6 height 6
click at [823, 377] on div at bounding box center [826, 378] width 6 height 6
click at [824, 370] on div at bounding box center [826, 371] width 4 height 4
click at [692, 12] on span "Preview" at bounding box center [688, 12] width 22 height 8
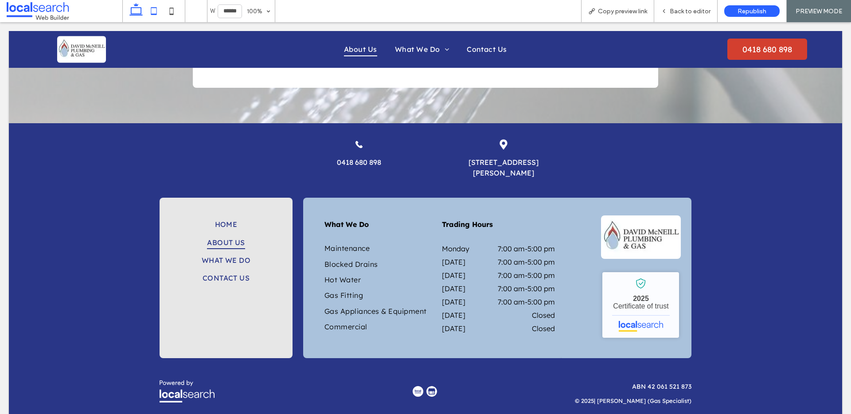
click at [152, 11] on icon at bounding box center [154, 11] width 18 height 18
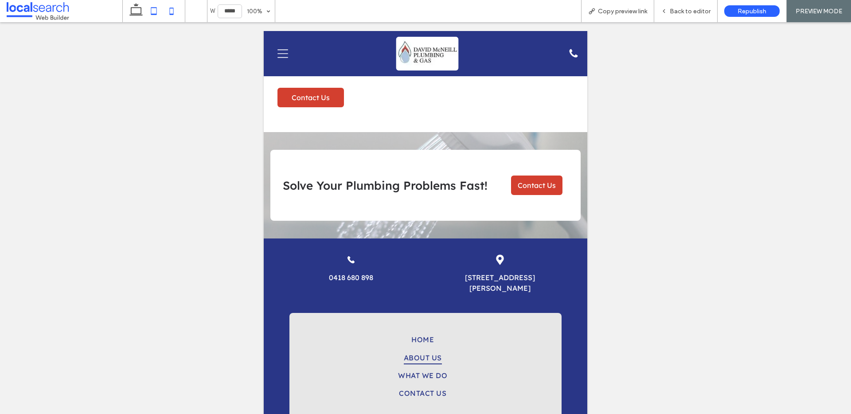
click at [170, 10] on use at bounding box center [172, 11] width 4 height 7
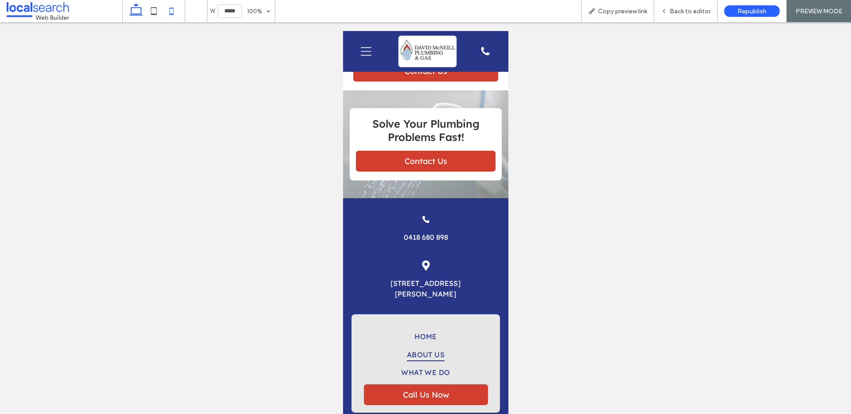
click at [143, 10] on icon at bounding box center [136, 11] width 18 height 18
type input "******"
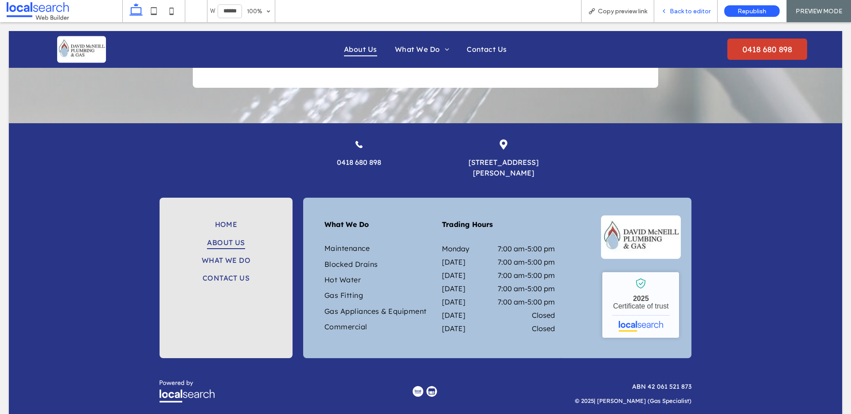
click at [675, 8] on span "Back to editor" at bounding box center [690, 12] width 41 height 8
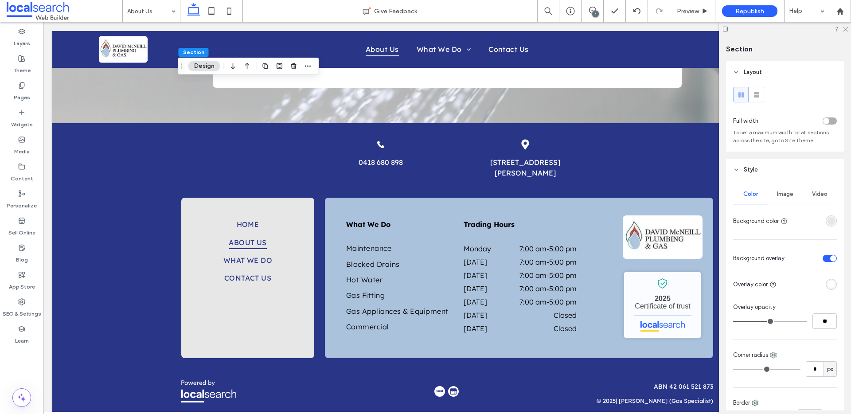
click at [782, 192] on span "Image" at bounding box center [785, 194] width 16 height 7
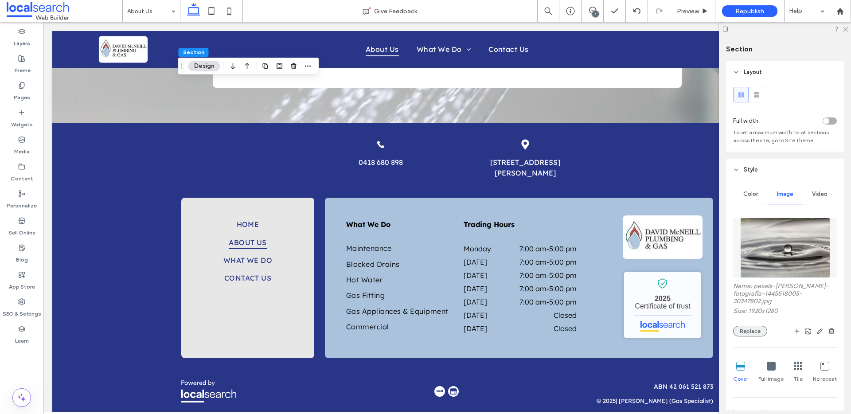
click at [747, 332] on button "Replace" at bounding box center [750, 331] width 34 height 11
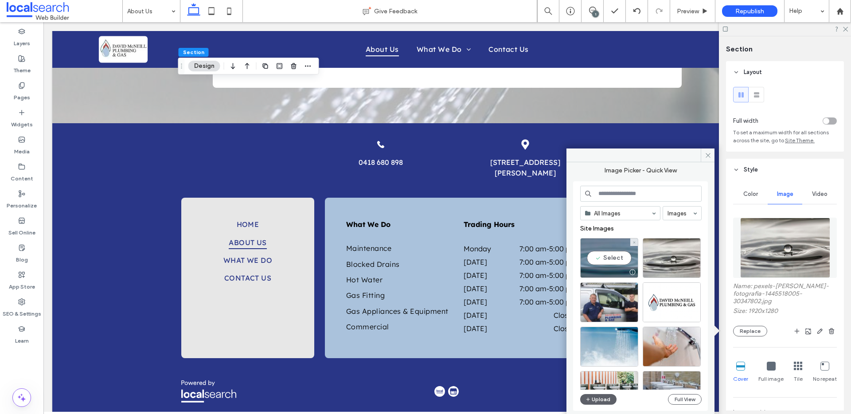
click at [608, 241] on div "Select" at bounding box center [609, 258] width 58 height 40
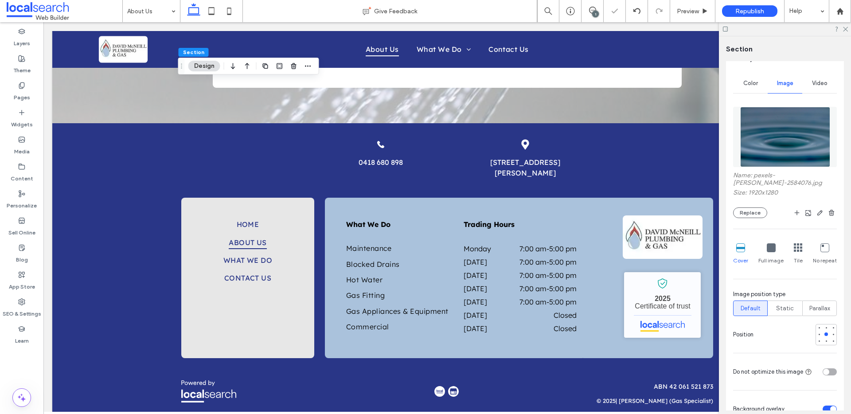
scroll to position [178, 0]
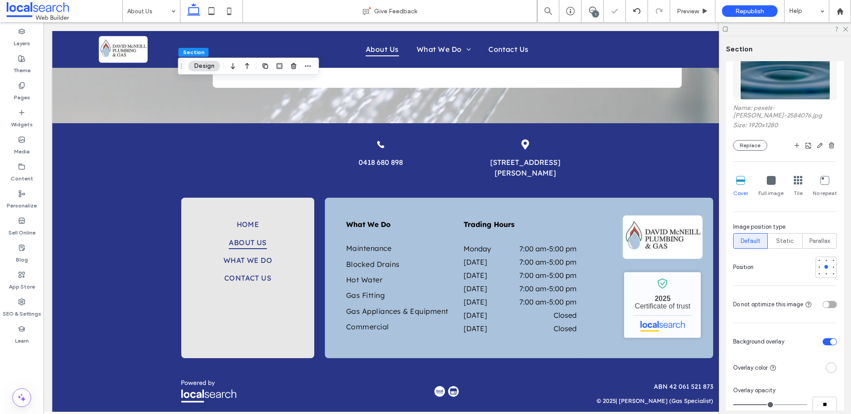
click at [821, 262] on div at bounding box center [825, 267] width 21 height 21
click at [823, 271] on div at bounding box center [826, 274] width 6 height 6
click at [824, 258] on div at bounding box center [826, 260] width 4 height 4
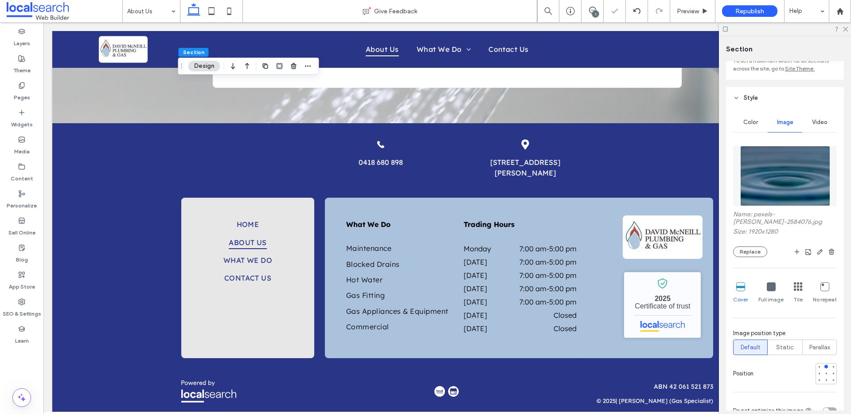
scroll to position [60, 0]
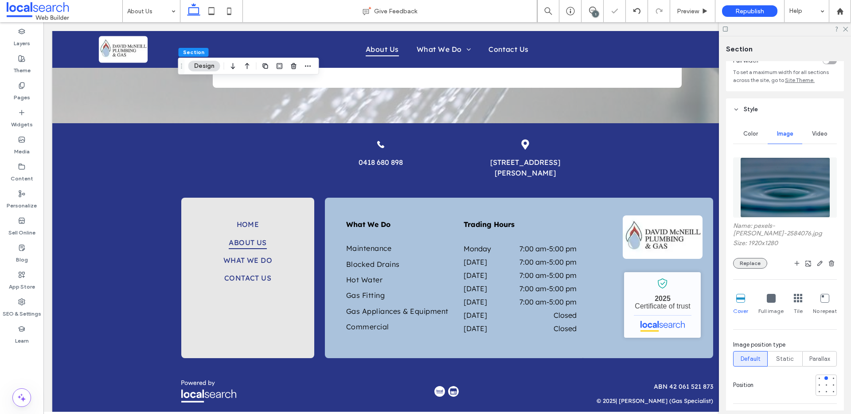
click at [757, 258] on button "Replace" at bounding box center [750, 263] width 34 height 11
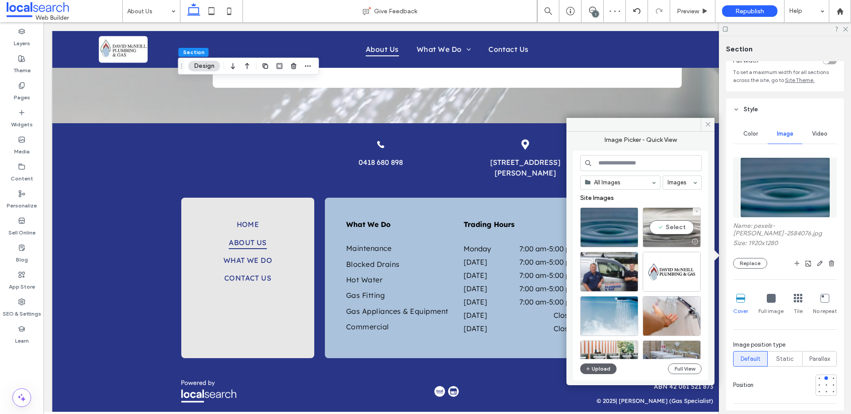
click at [664, 215] on div "Select" at bounding box center [672, 227] width 58 height 40
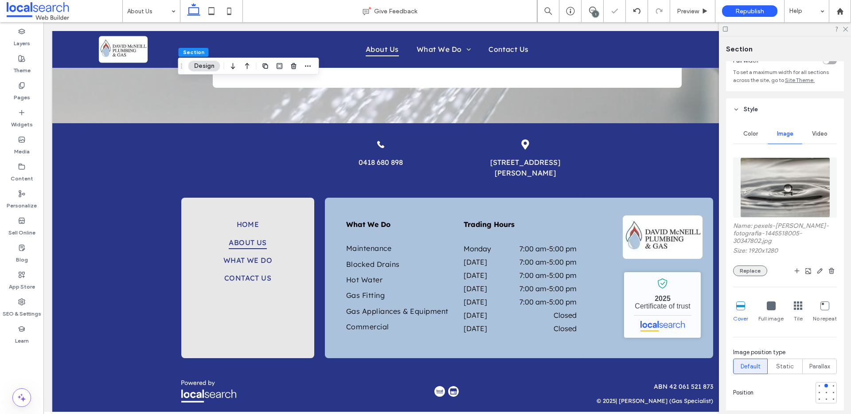
click at [754, 265] on button "Replace" at bounding box center [750, 270] width 34 height 11
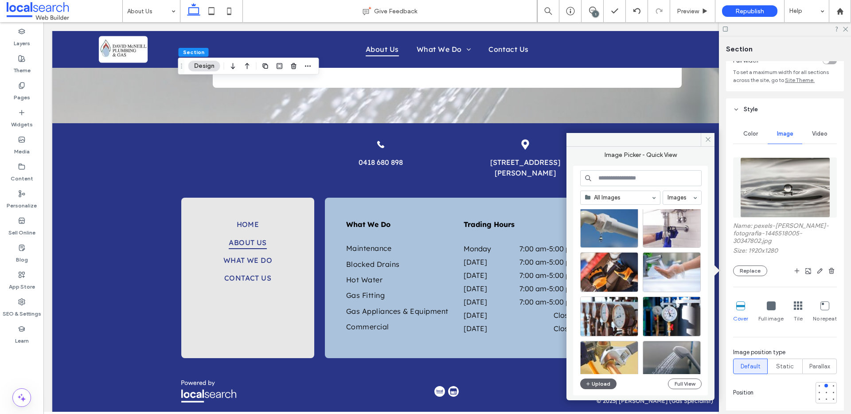
scroll to position [380, 0]
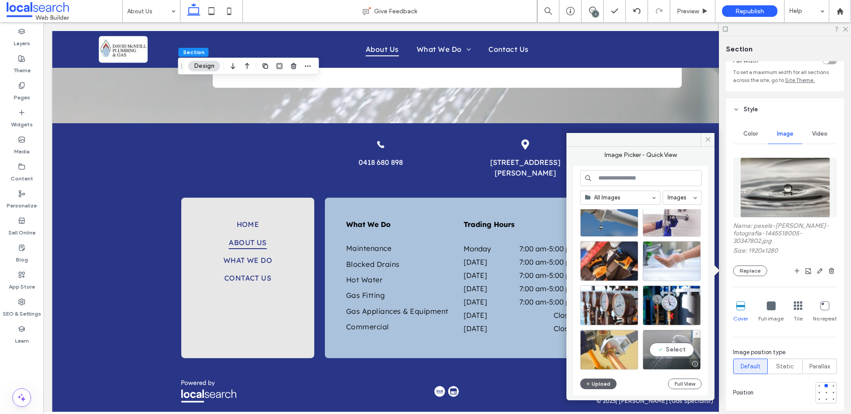
click at [674, 333] on div "Select" at bounding box center [672, 350] width 58 height 40
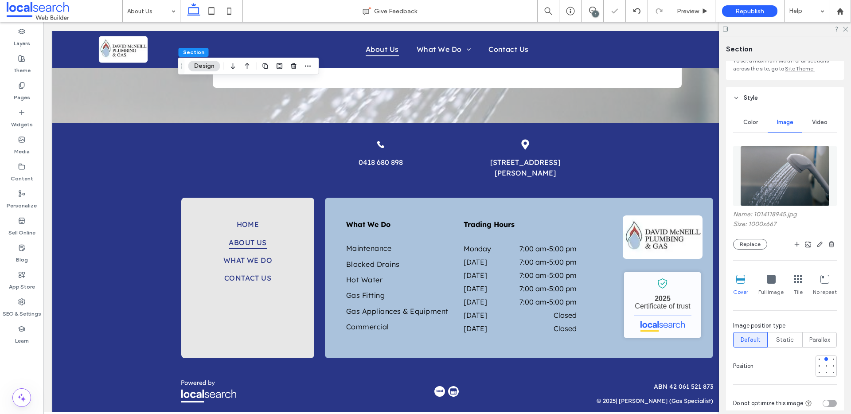
scroll to position [214, 0]
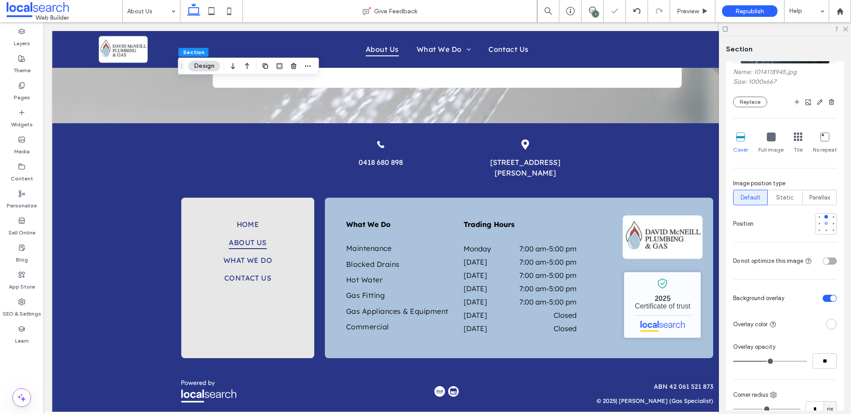
click at [824, 223] on div at bounding box center [826, 224] width 4 height 4
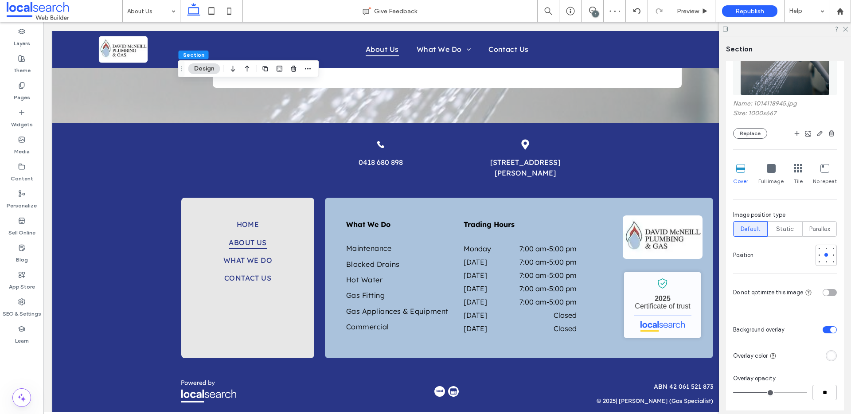
scroll to position [191, 0]
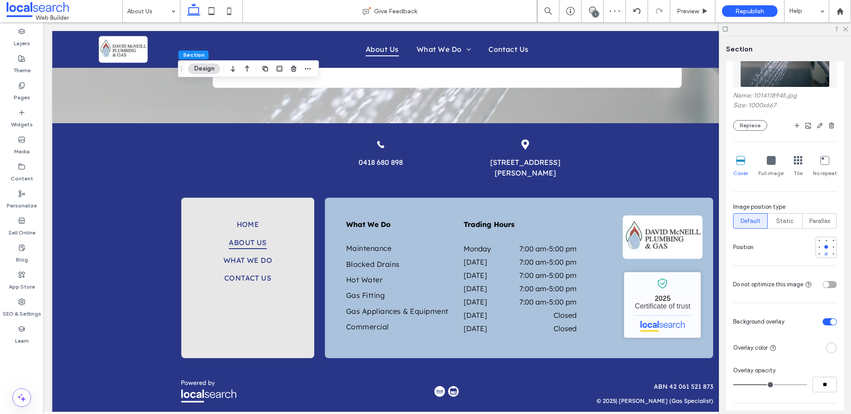
click at [823, 253] on div at bounding box center [826, 254] width 6 height 6
click at [685, 11] on span "Preview" at bounding box center [688, 12] width 22 height 8
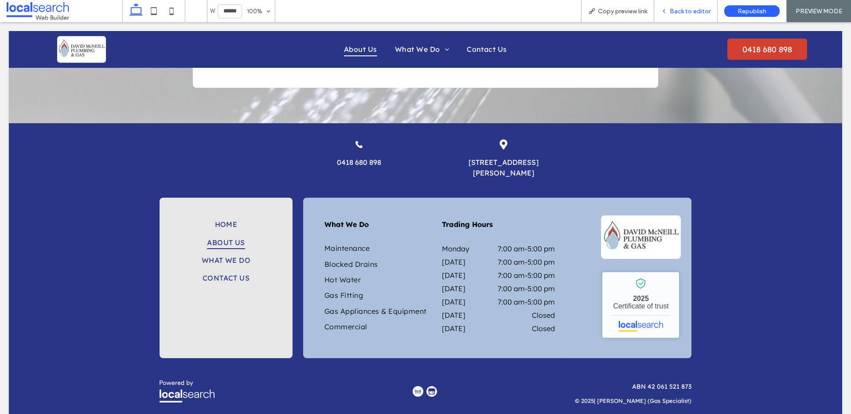
click at [673, 11] on span "Back to editor" at bounding box center [690, 12] width 41 height 8
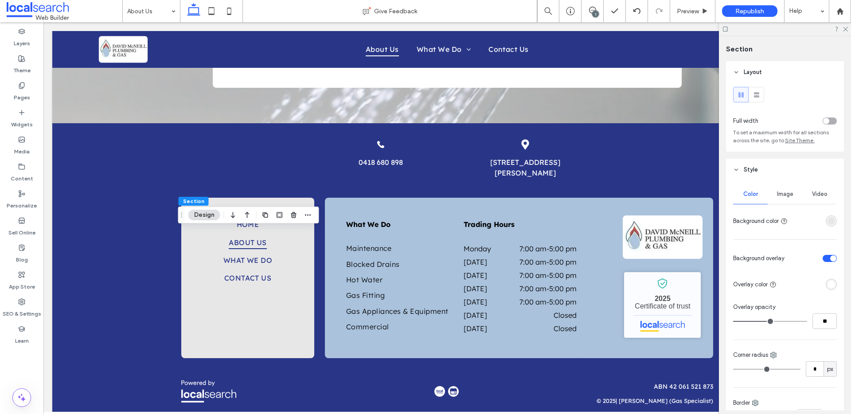
click at [791, 192] on div "Image" at bounding box center [784, 193] width 35 height 19
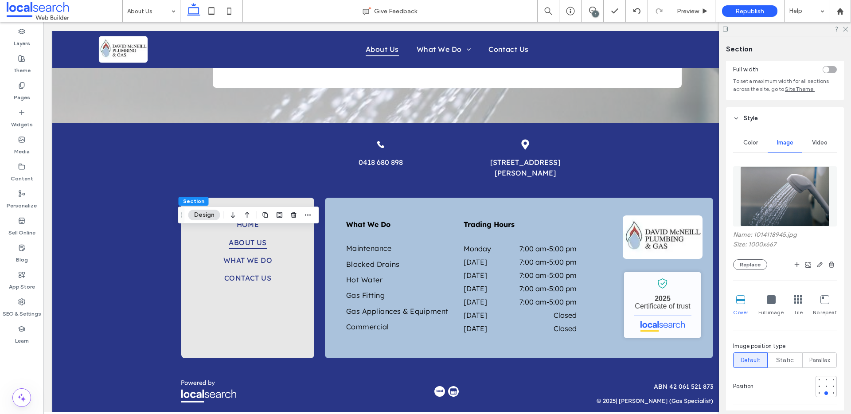
scroll to position [182, 0]
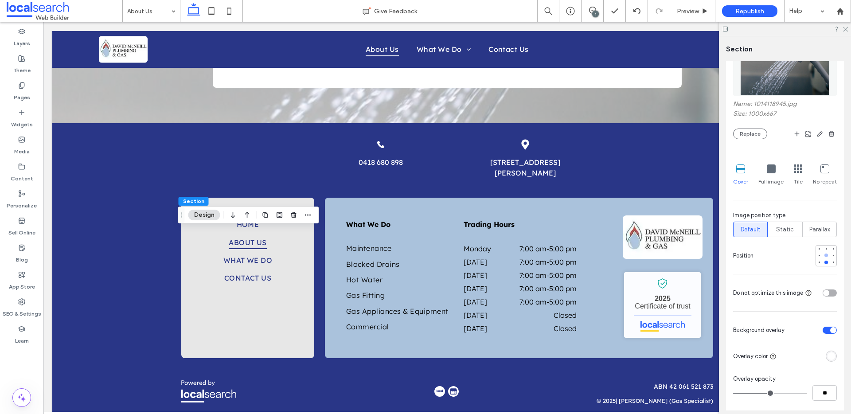
click at [824, 254] on div at bounding box center [826, 255] width 4 height 4
click at [684, 7] on div "Preview" at bounding box center [692, 11] width 45 height 22
click at [694, 12] on span "Preview" at bounding box center [688, 12] width 22 height 8
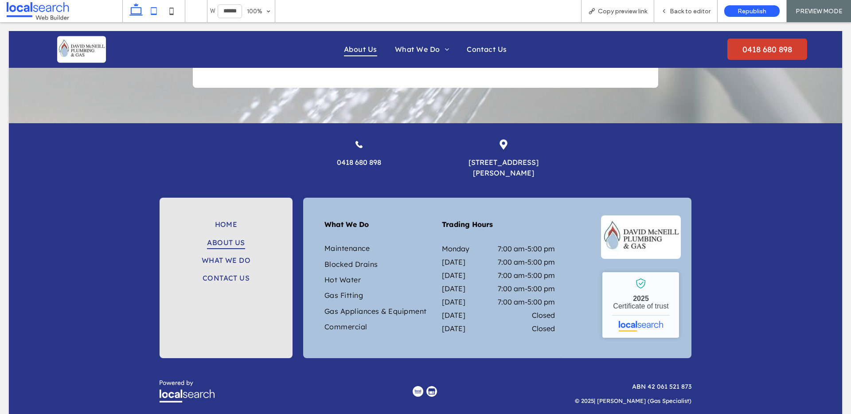
click at [156, 11] on icon at bounding box center [154, 11] width 18 height 18
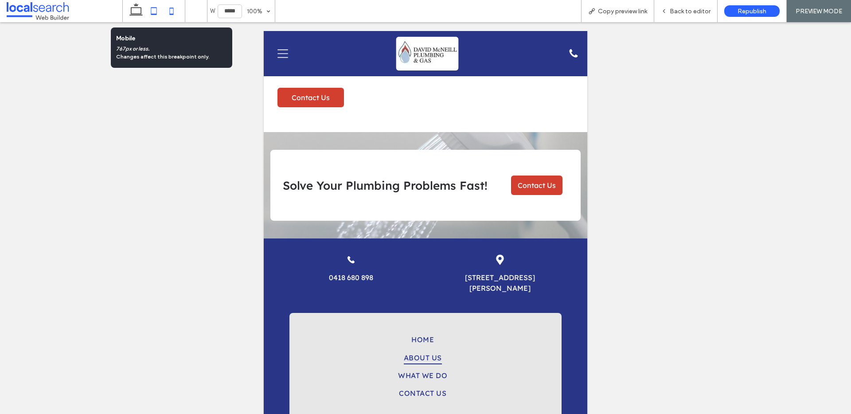
click at [172, 10] on icon at bounding box center [172, 11] width 18 height 18
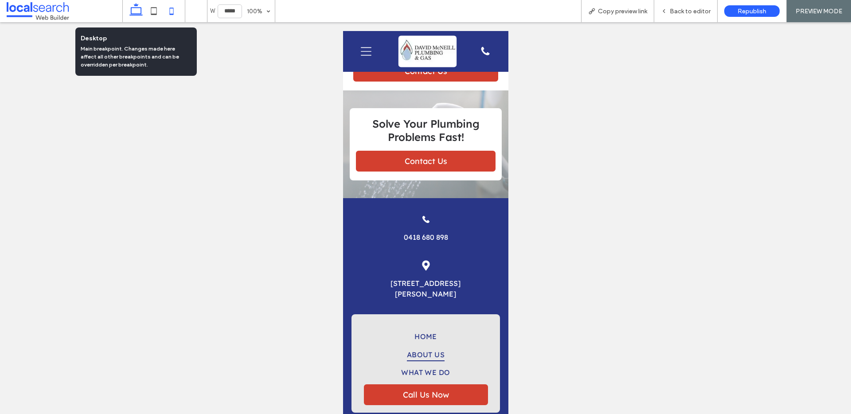
click at [137, 9] on icon at bounding box center [136, 11] width 18 height 18
type input "******"
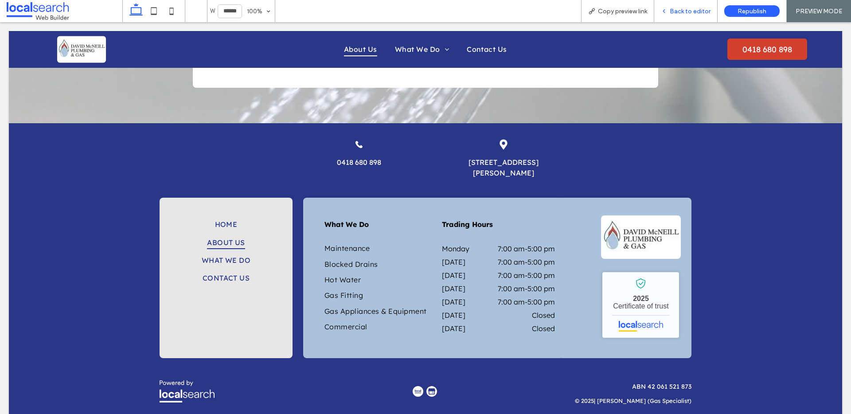
click at [681, 6] on div "Back to editor" at bounding box center [685, 11] width 63 height 22
click at [677, 15] on span "Back to editor" at bounding box center [690, 12] width 41 height 8
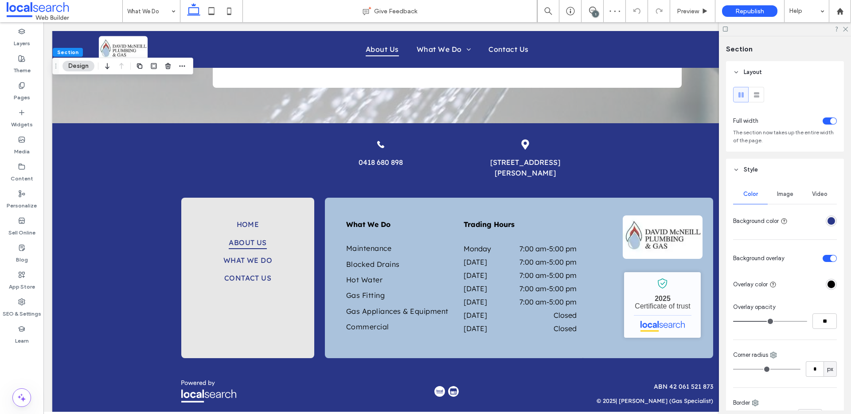
click at [789, 193] on span "Image" at bounding box center [785, 194] width 16 height 7
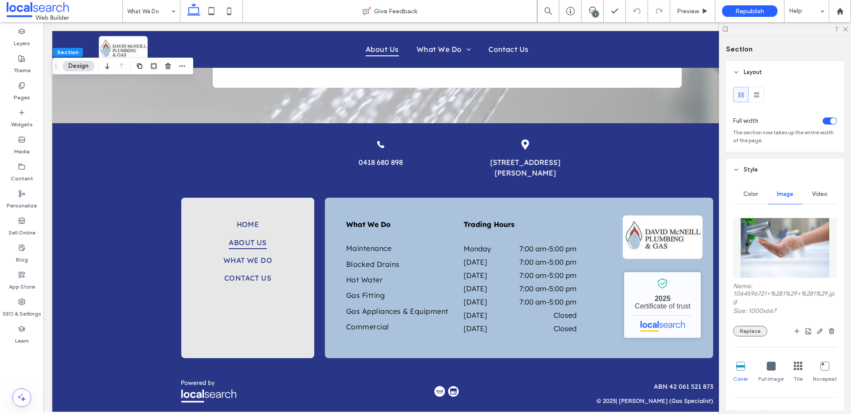
click at [754, 330] on button "Replace" at bounding box center [750, 331] width 34 height 11
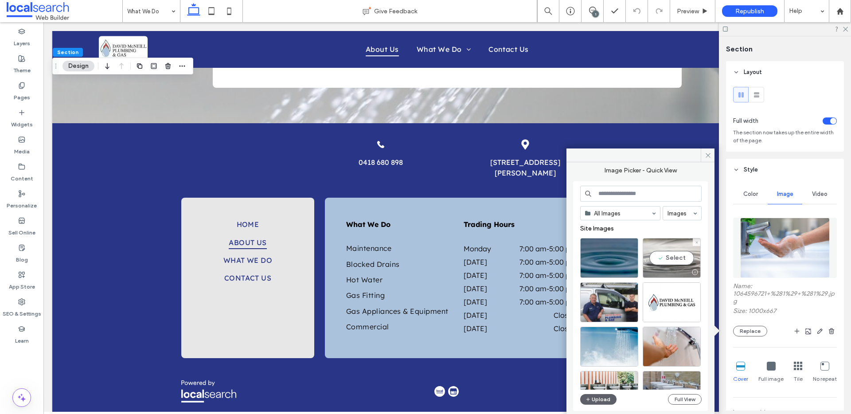
click at [665, 247] on div "Select" at bounding box center [672, 258] width 58 height 40
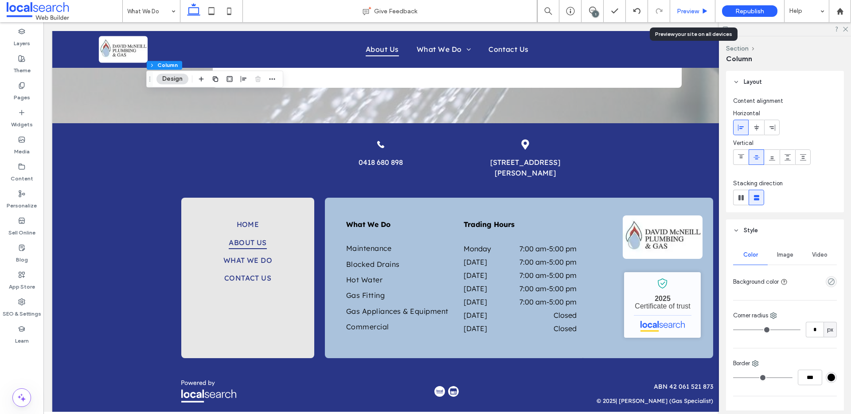
click at [690, 16] on div "Preview" at bounding box center [692, 11] width 45 height 22
click at [691, 12] on span "Preview" at bounding box center [688, 12] width 22 height 8
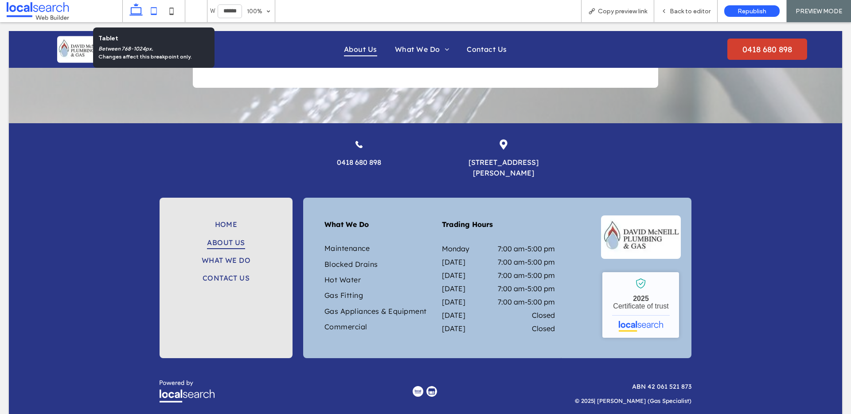
click at [153, 6] on icon at bounding box center [154, 11] width 18 height 18
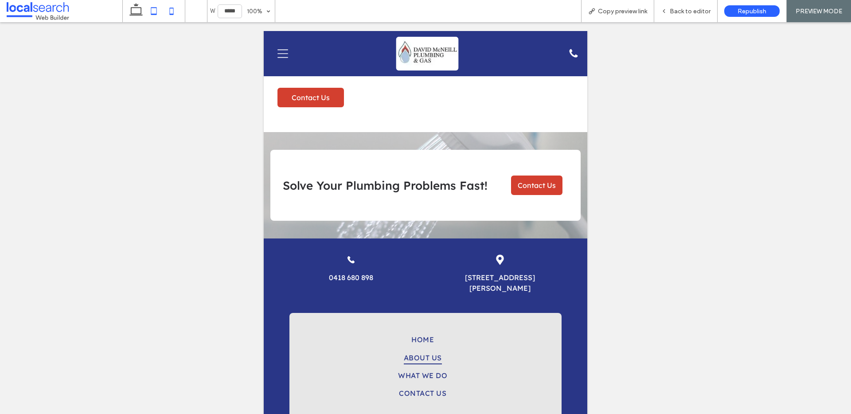
click at [174, 11] on icon at bounding box center [172, 11] width 18 height 18
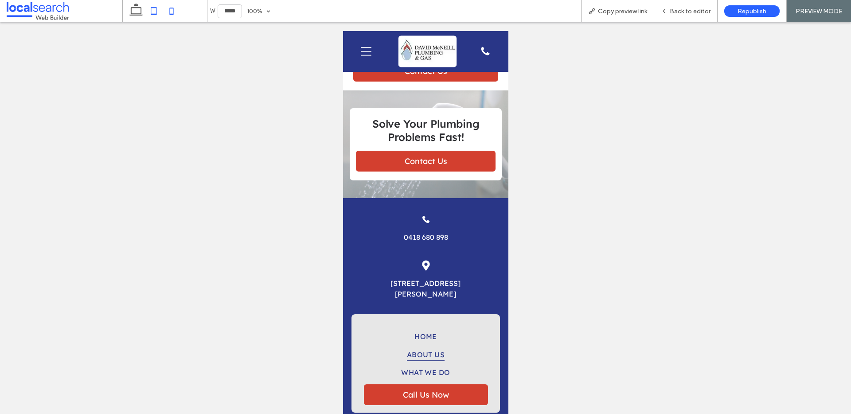
click at [149, 11] on icon at bounding box center [154, 11] width 18 height 18
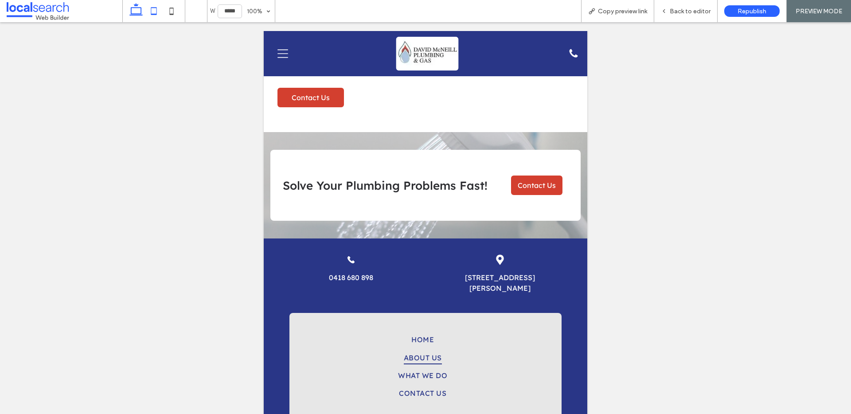
click at [140, 12] on icon at bounding box center [136, 11] width 18 height 18
type input "******"
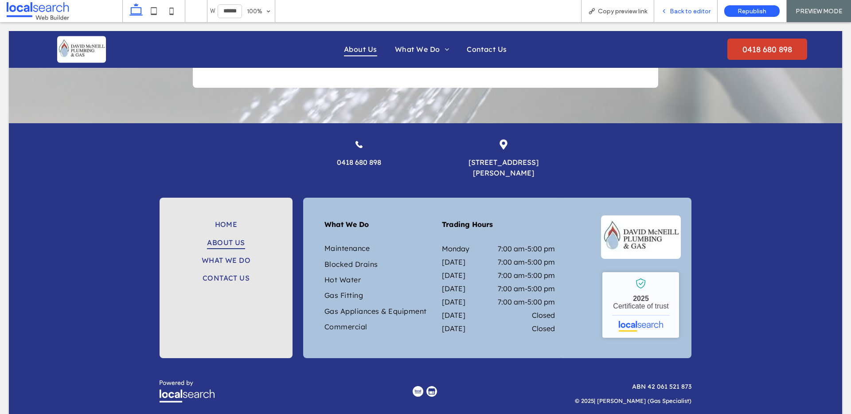
click at [697, 11] on span "Back to editor" at bounding box center [690, 12] width 41 height 8
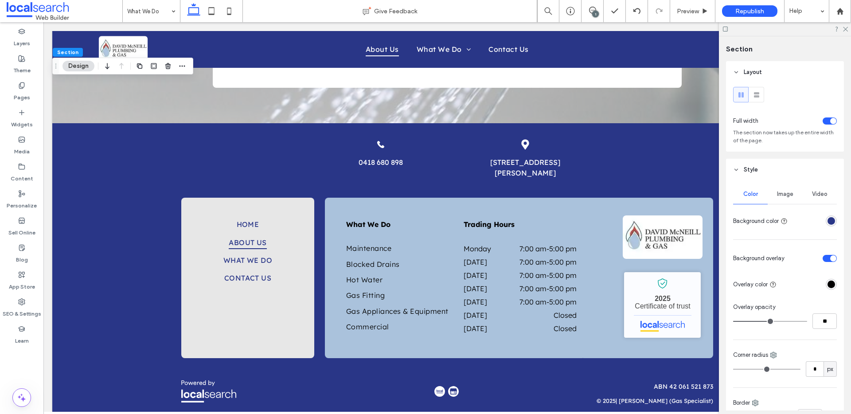
click at [787, 184] on div "Image" at bounding box center [784, 193] width 35 height 19
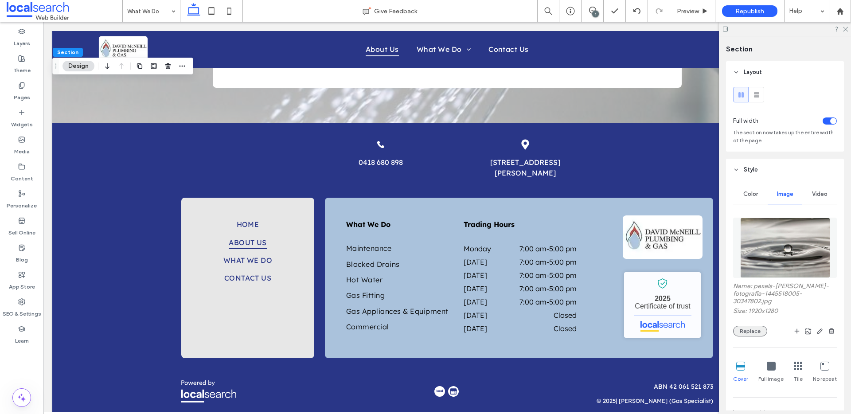
click at [751, 331] on button "Replace" at bounding box center [750, 331] width 34 height 11
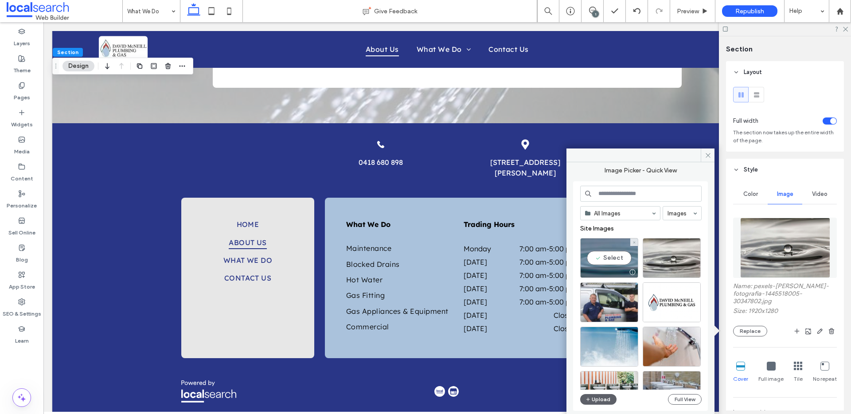
click at [611, 246] on div "Select" at bounding box center [609, 258] width 58 height 40
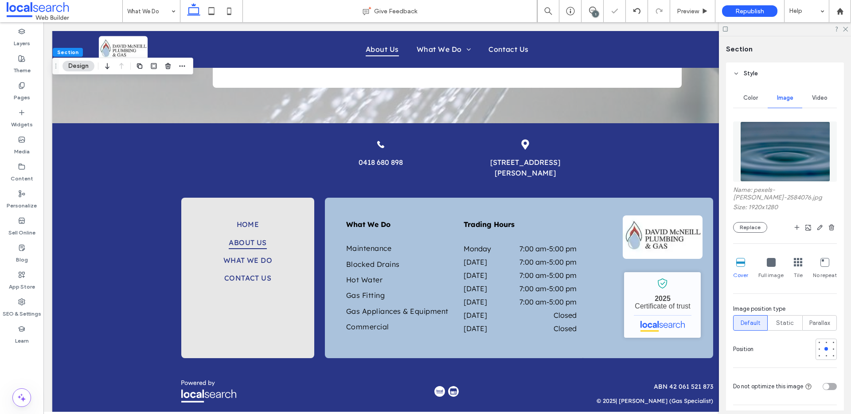
scroll to position [182, 0]
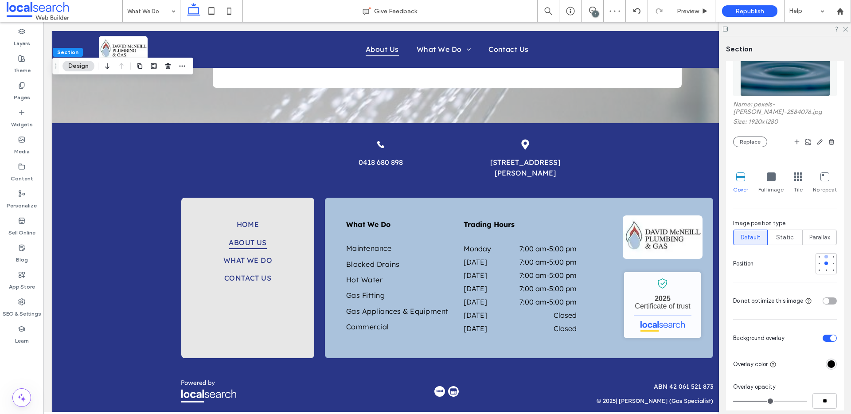
click at [823, 253] on div at bounding box center [826, 256] width 6 height 6
click at [823, 260] on div at bounding box center [826, 263] width 6 height 6
click at [823, 267] on div at bounding box center [826, 270] width 6 height 6
click at [824, 261] on div at bounding box center [826, 263] width 4 height 4
click at [690, 10] on span "Preview" at bounding box center [688, 12] width 22 height 8
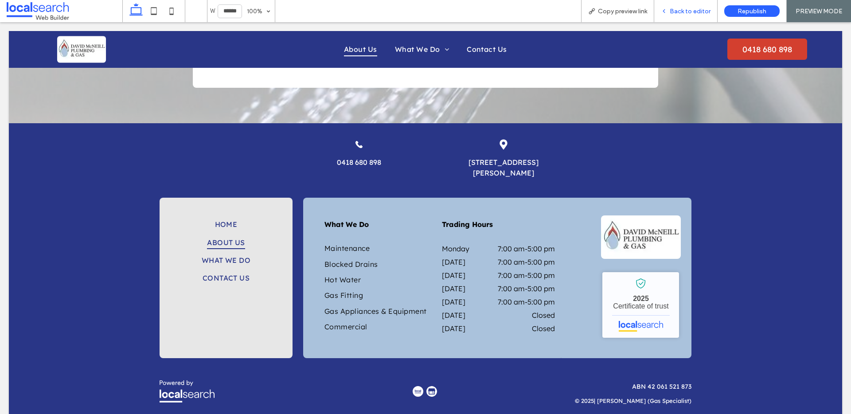
click at [685, 12] on span "Back to editor" at bounding box center [690, 12] width 41 height 8
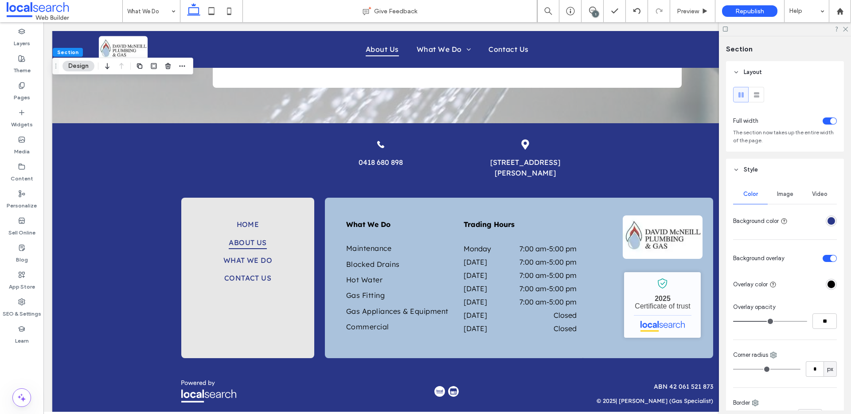
click at [778, 191] on span "Image" at bounding box center [785, 194] width 16 height 7
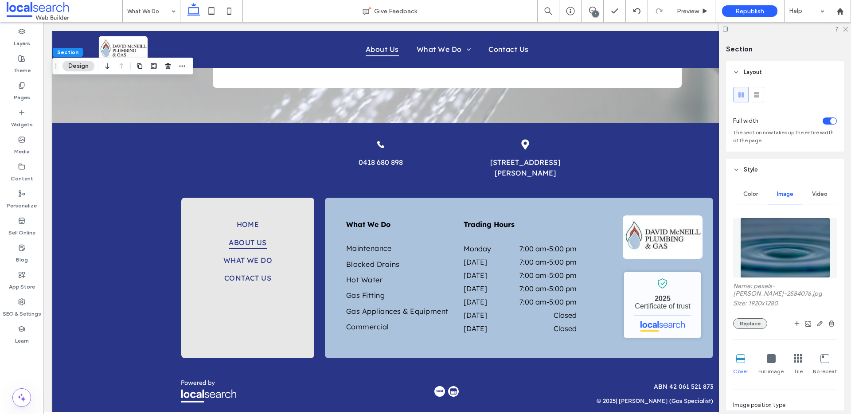
click at [748, 318] on button "Replace" at bounding box center [750, 323] width 34 height 11
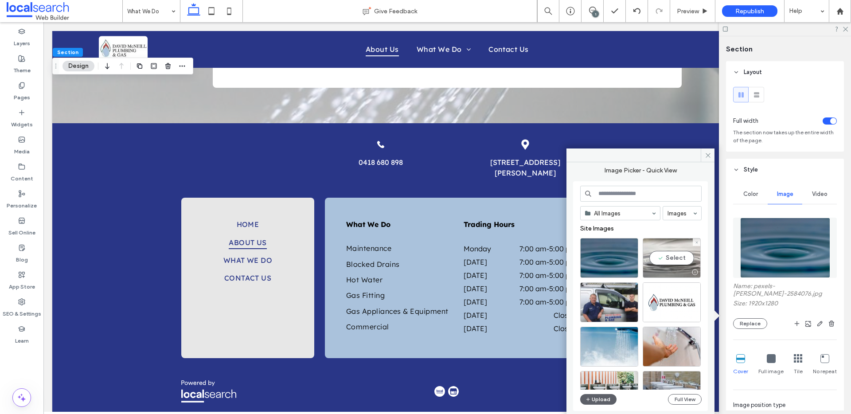
click at [664, 252] on div "Select" at bounding box center [672, 258] width 58 height 40
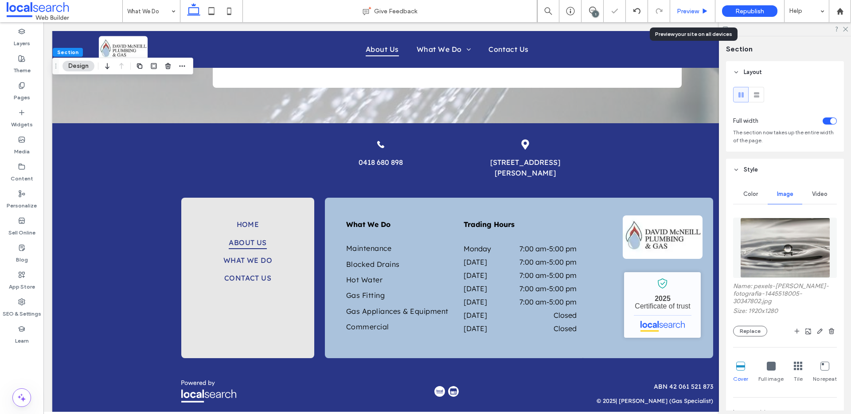
click at [688, 14] on span "Preview" at bounding box center [688, 12] width 22 height 8
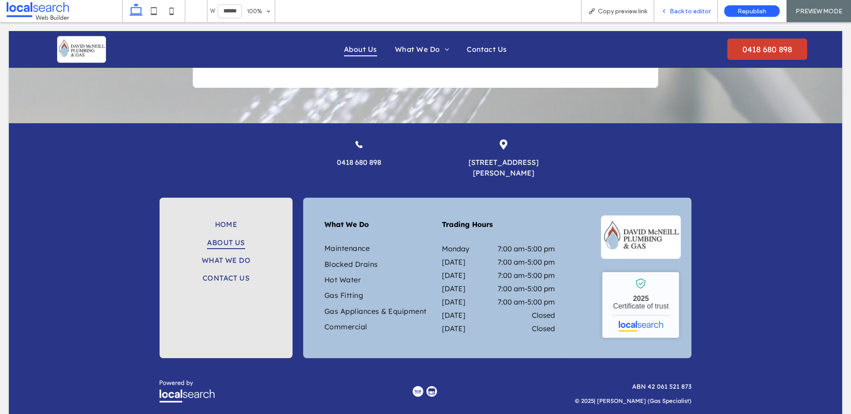
click at [686, 9] on span "Back to editor" at bounding box center [690, 12] width 41 height 8
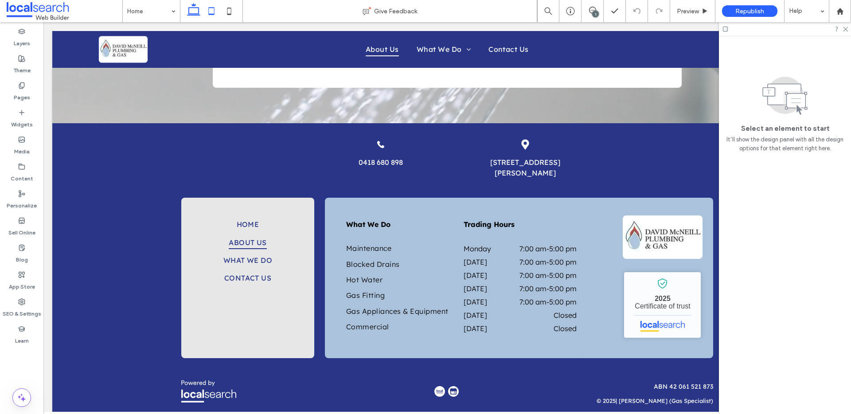
click at [206, 14] on icon at bounding box center [212, 11] width 18 height 18
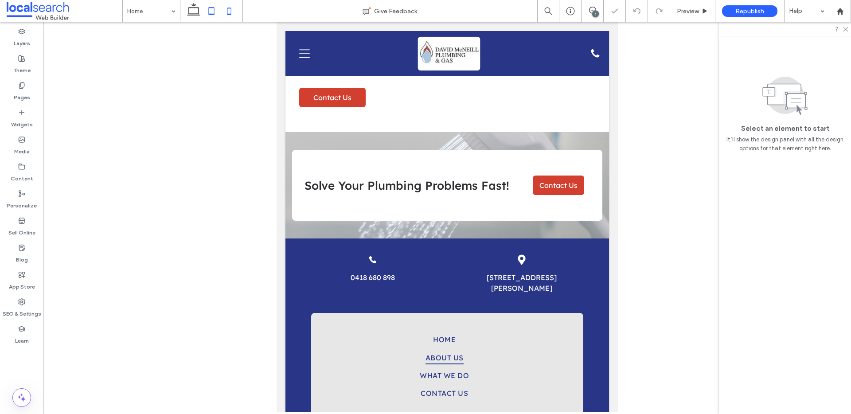
click at [233, 14] on icon at bounding box center [229, 11] width 18 height 18
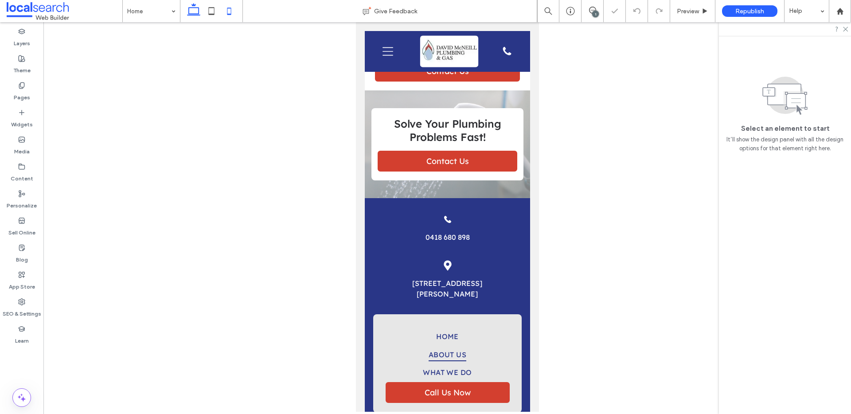
click at [197, 9] on icon at bounding box center [194, 11] width 18 height 18
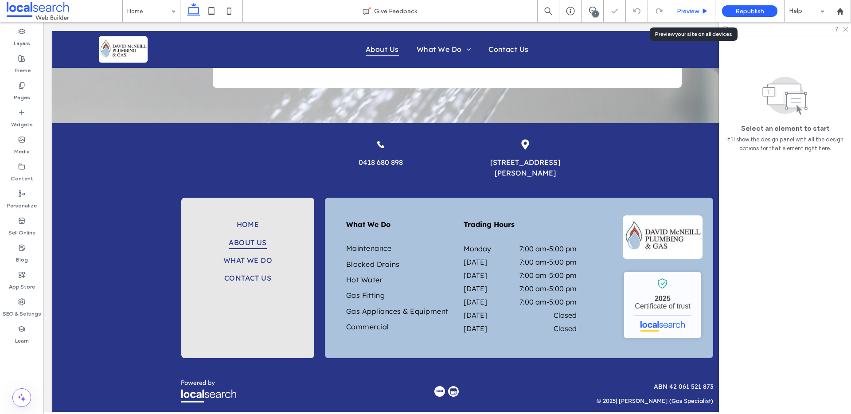
click at [698, 8] on span "Preview" at bounding box center [688, 12] width 22 height 8
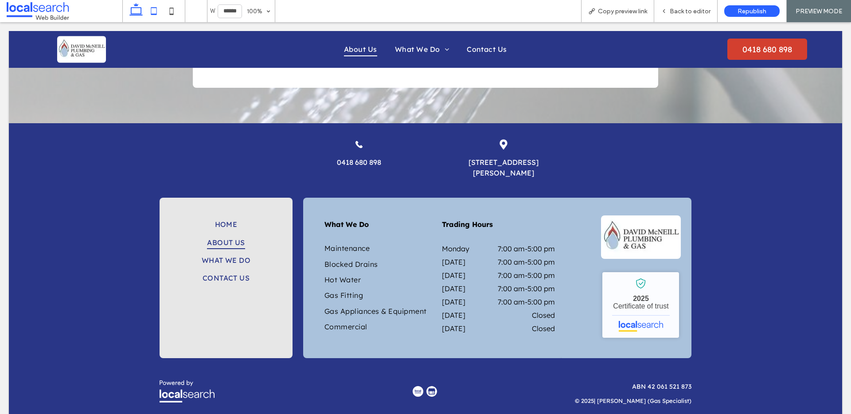
click at [150, 8] on icon at bounding box center [154, 11] width 18 height 18
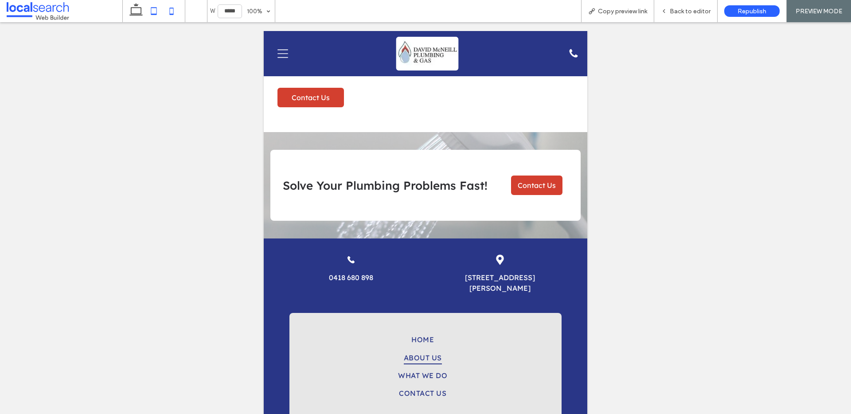
click at [174, 9] on icon at bounding box center [172, 11] width 18 height 18
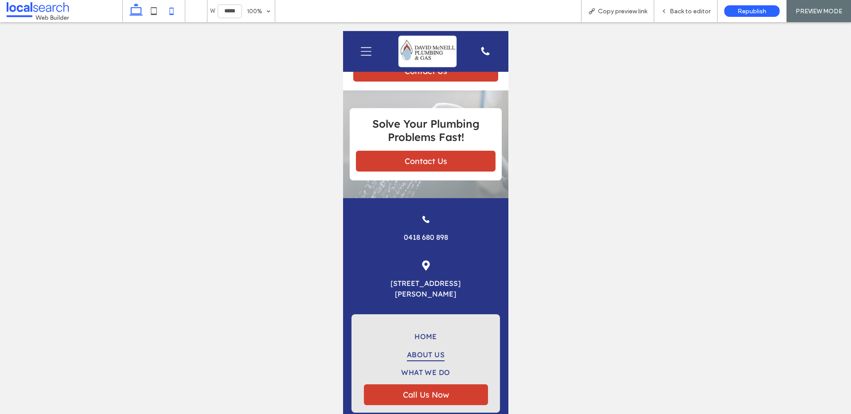
click at [132, 14] on icon at bounding box center [136, 11] width 18 height 18
type input "******"
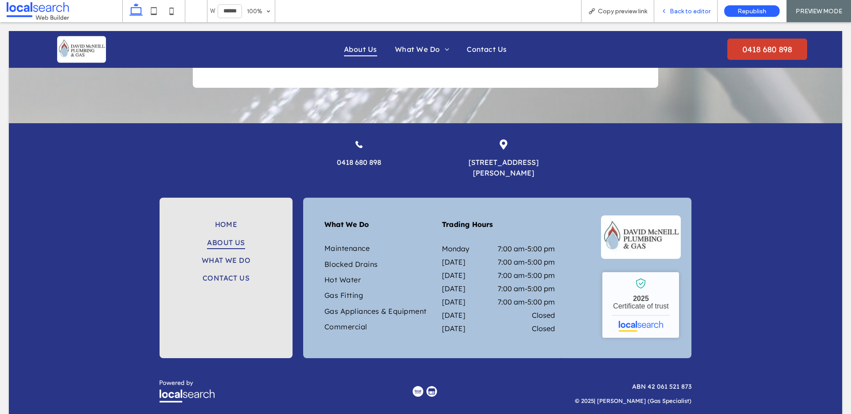
click at [679, 11] on span "Back to editor" at bounding box center [690, 12] width 41 height 8
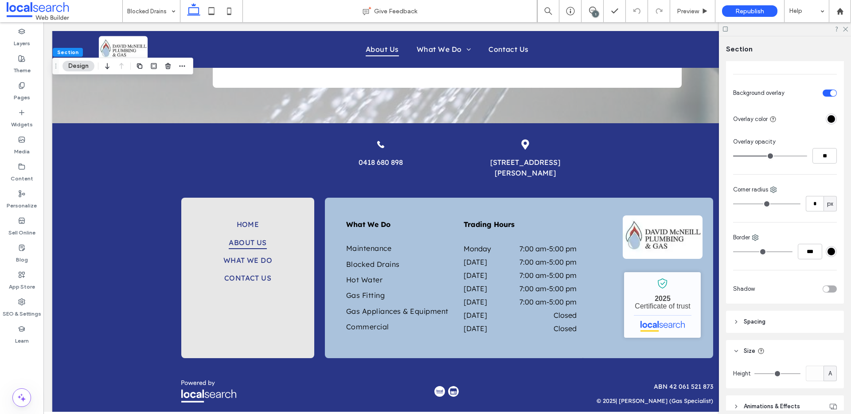
scroll to position [92, 0]
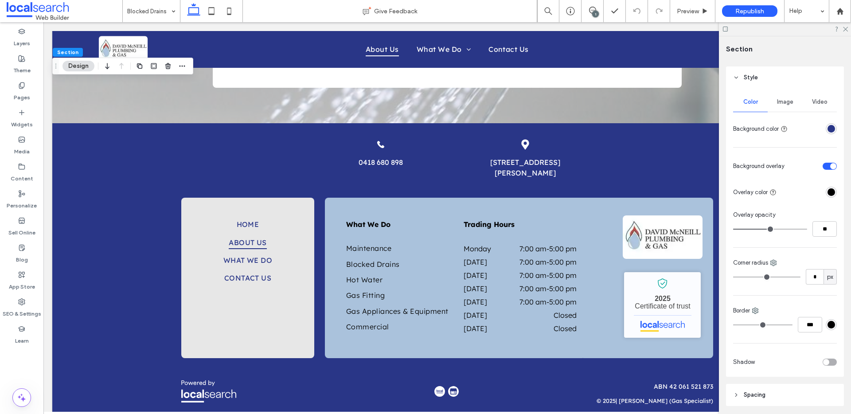
click at [784, 105] on div "Image" at bounding box center [784, 101] width 35 height 19
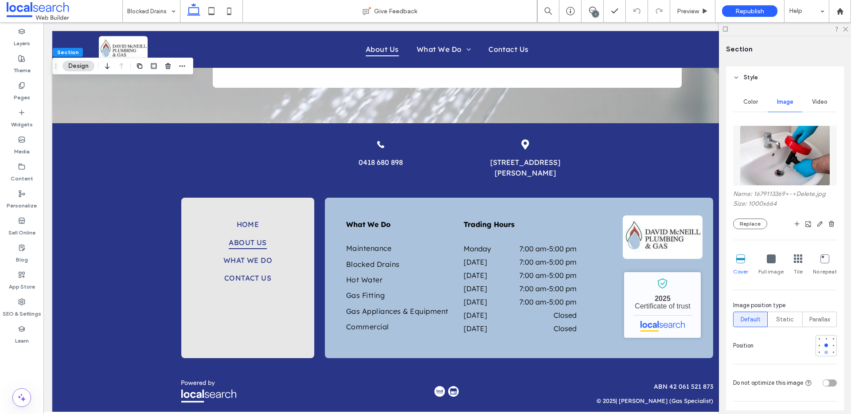
click at [823, 350] on div at bounding box center [826, 352] width 6 height 6
click at [824, 344] on div at bounding box center [826, 345] width 4 height 4
click at [694, 11] on span "Preview" at bounding box center [688, 12] width 22 height 8
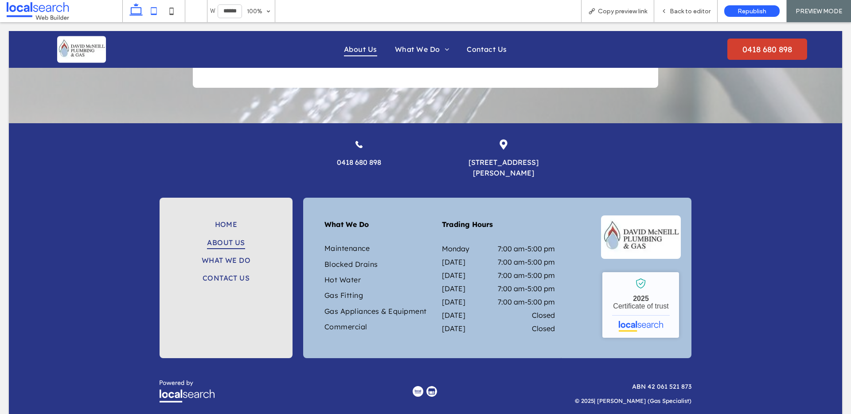
click at [153, 11] on icon at bounding box center [154, 11] width 18 height 18
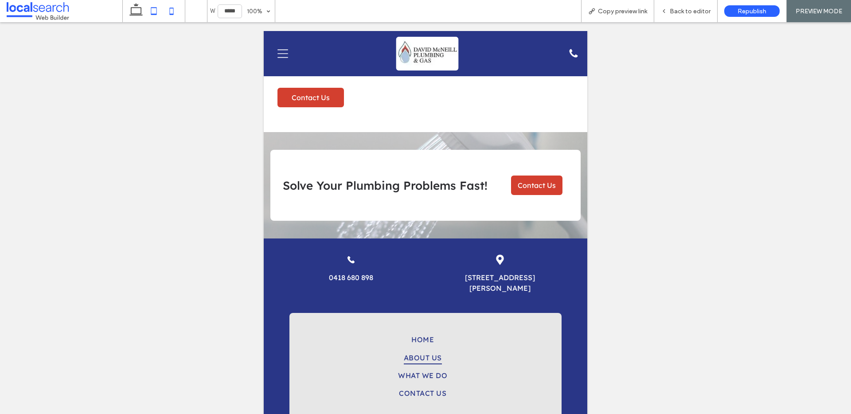
click at [171, 8] on use at bounding box center [172, 11] width 4 height 7
type input "*****"
